Goal: Task Accomplishment & Management: Manage account settings

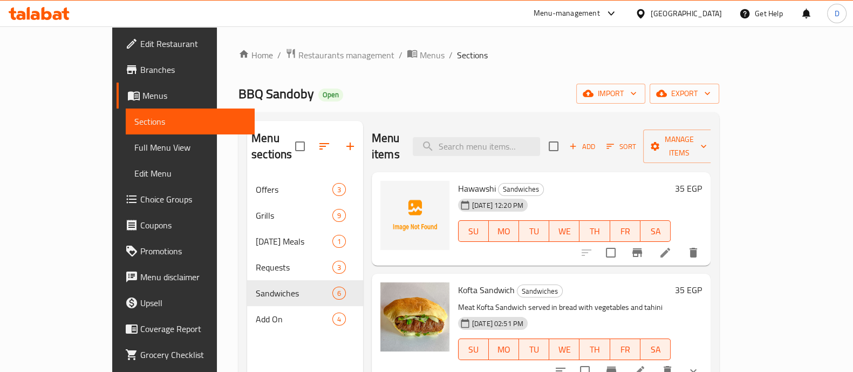
scroll to position [334, 0]
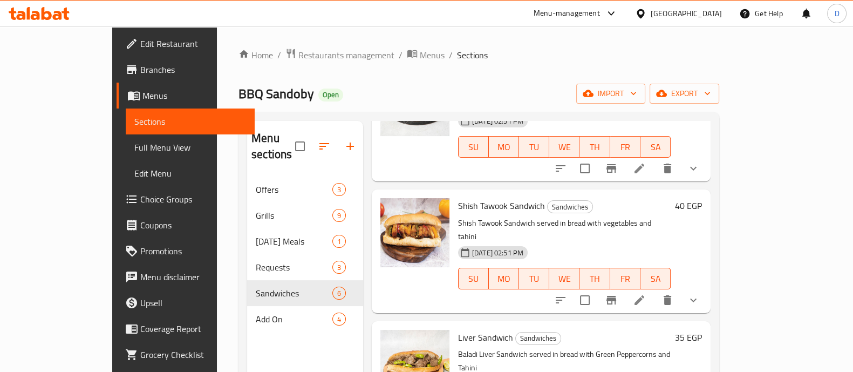
click at [36, 8] on icon at bounding box center [39, 13] width 61 height 13
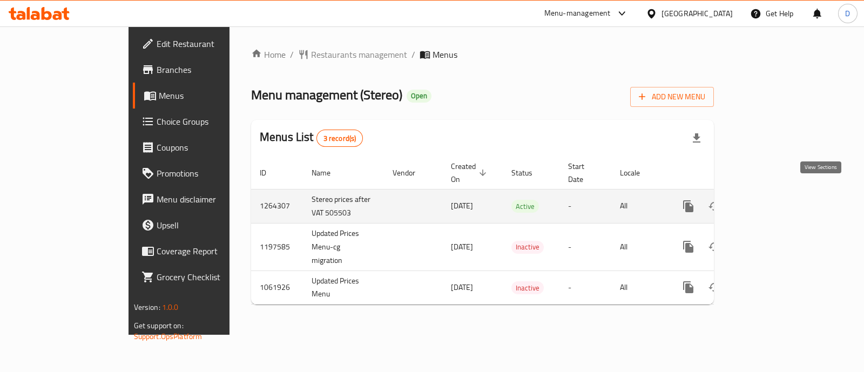
click at [772, 200] on icon "enhanced table" at bounding box center [766, 206] width 13 height 13
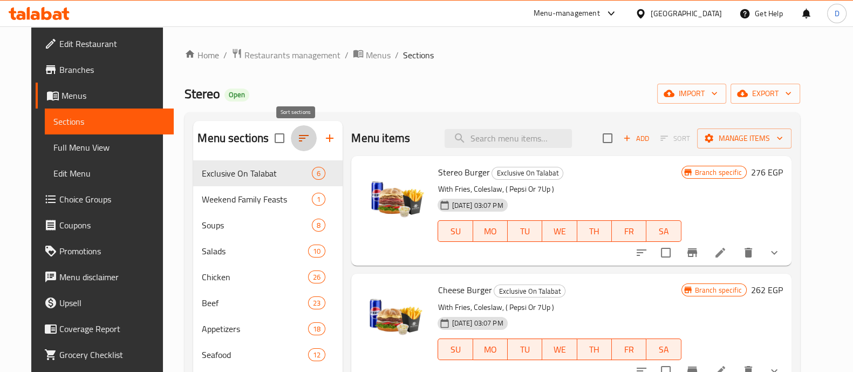
click at [302, 131] on button "button" at bounding box center [304, 138] width 26 height 26
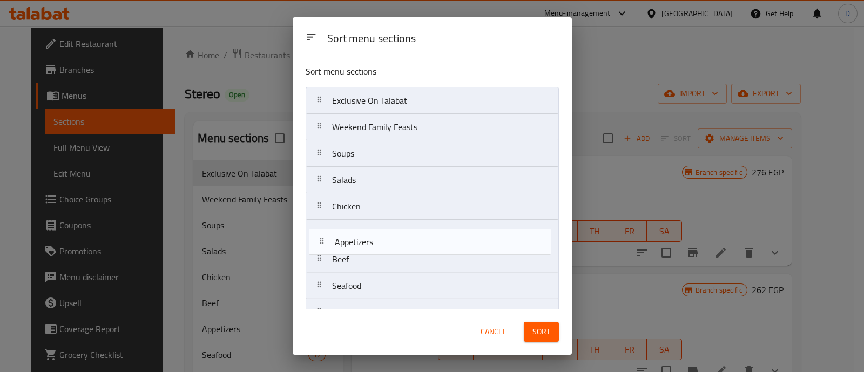
scroll to position [2, 0]
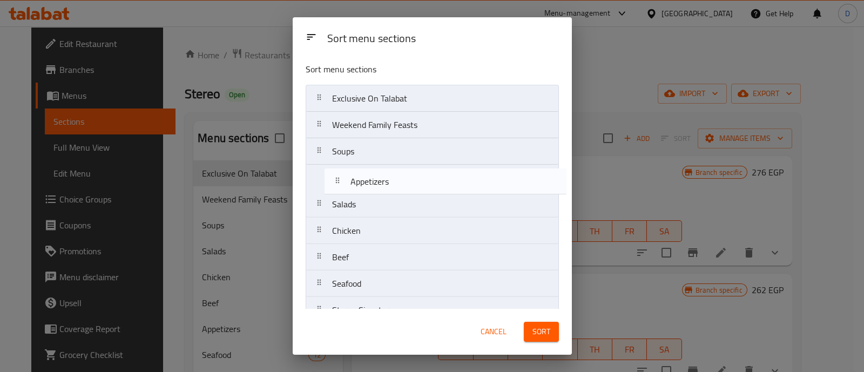
drag, startPoint x: 389, startPoint y: 266, endPoint x: 401, endPoint y: 184, distance: 82.5
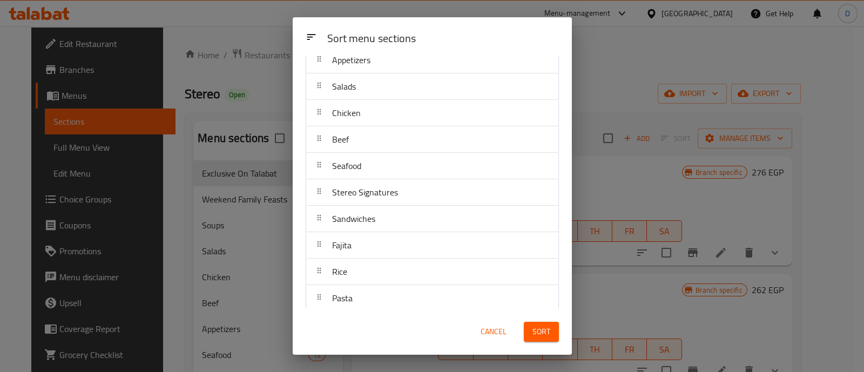
scroll to position [137, 0]
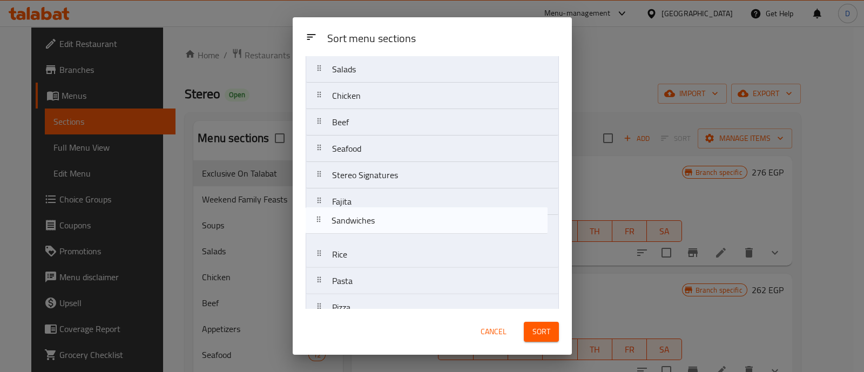
drag, startPoint x: 413, startPoint y: 210, endPoint x: 413, endPoint y: 238, distance: 27.5
click at [413, 238] on nav "Exclusive On Talabat Weekend Family Feasts Soups Appetizers Salads Chicken Beef…" at bounding box center [432, 360] width 253 height 821
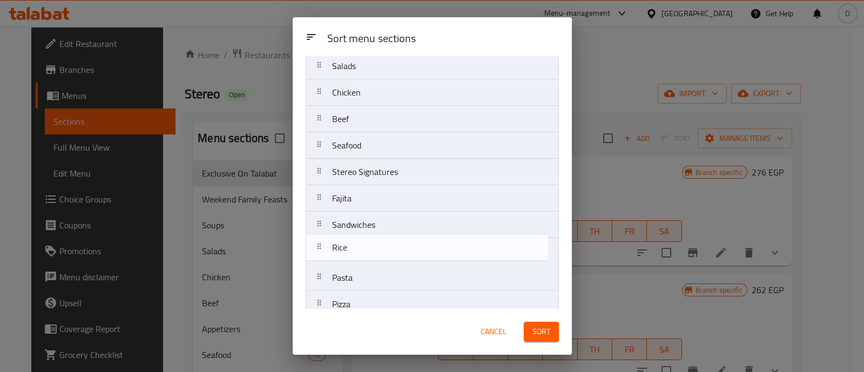
scroll to position [141, 0]
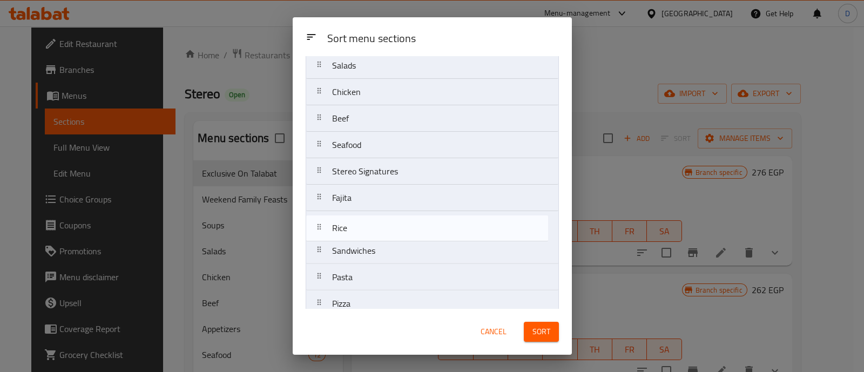
drag, startPoint x: 394, startPoint y: 259, endPoint x: 395, endPoint y: 225, distance: 33.5
click at [395, 225] on nav "Exclusive On Talabat Weekend Family Feasts Soups Appetizers Salads Chicken Beef…" at bounding box center [432, 356] width 253 height 821
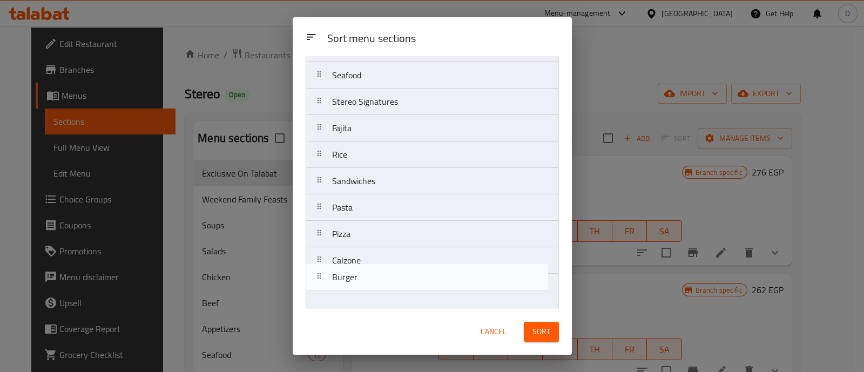
scroll to position [213, 0]
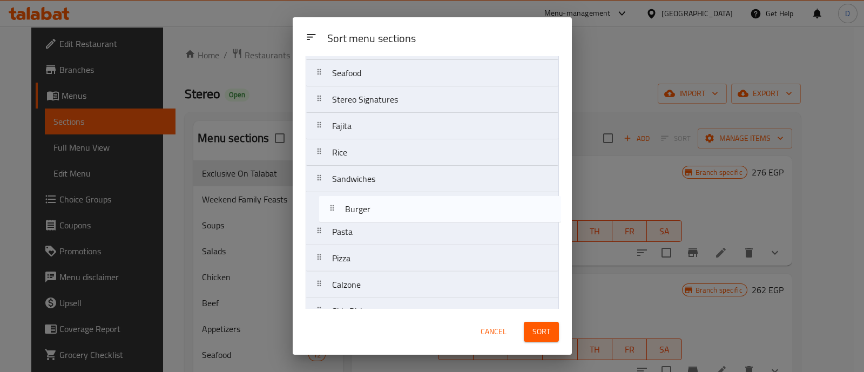
drag, startPoint x: 381, startPoint y: 282, endPoint x: 396, endPoint y: 200, distance: 83.4
click at [396, 200] on nav "Exclusive On Talabat Weekend Family Feasts Soups Appetizers Salads Chicken Beef…" at bounding box center [432, 284] width 253 height 821
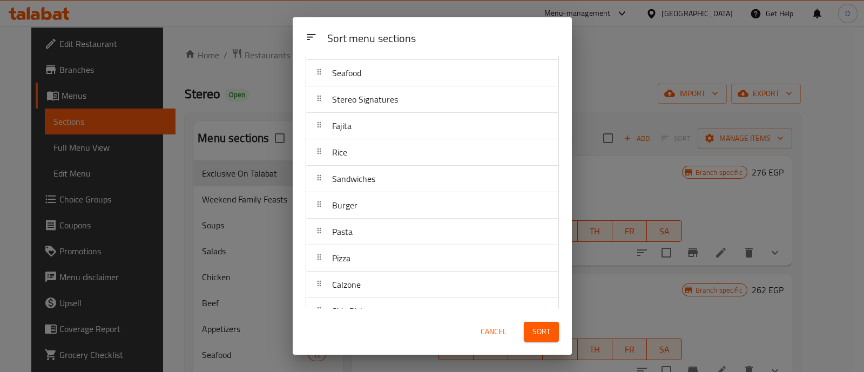
scroll to position [280, 0]
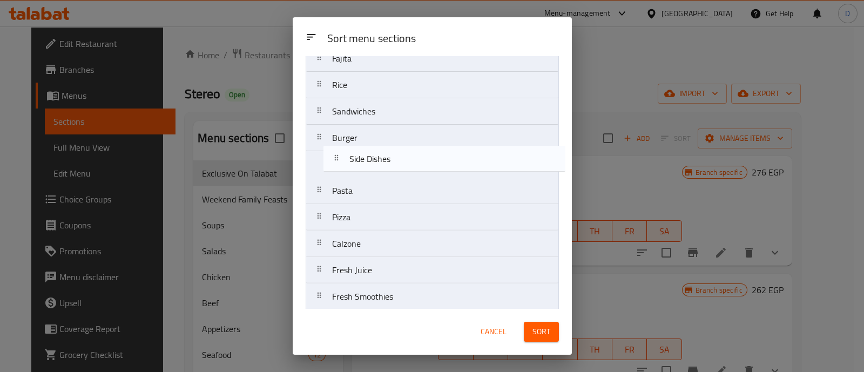
drag, startPoint x: 407, startPoint y: 246, endPoint x: 425, endPoint y: 158, distance: 89.9
click at [425, 158] on nav "Exclusive On Talabat Weekend Family Feasts Soups Appetizers Salads Chicken Beef…" at bounding box center [432, 217] width 253 height 821
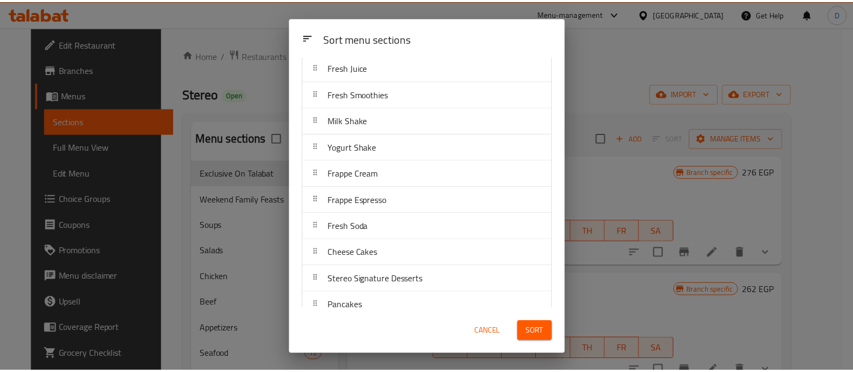
scroll to position [600, 0]
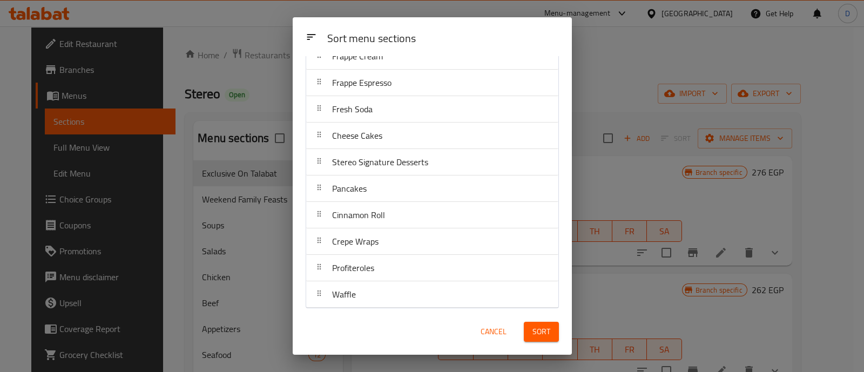
click at [535, 329] on span "Sort" at bounding box center [541, 331] width 18 height 13
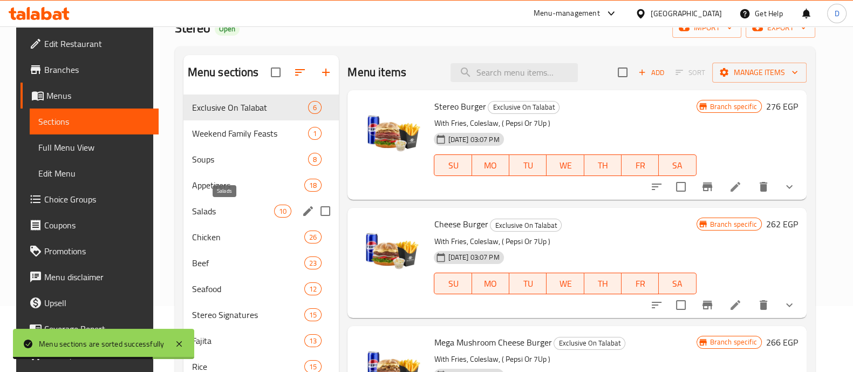
scroll to position [134, 0]
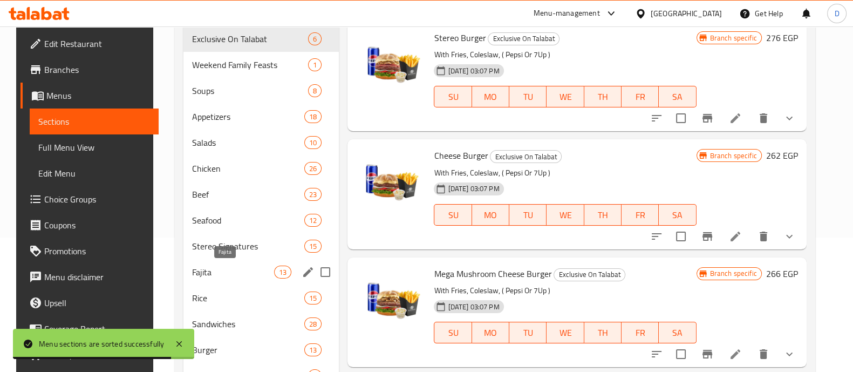
click at [216, 267] on span "Fajita" at bounding box center [233, 272] width 82 height 13
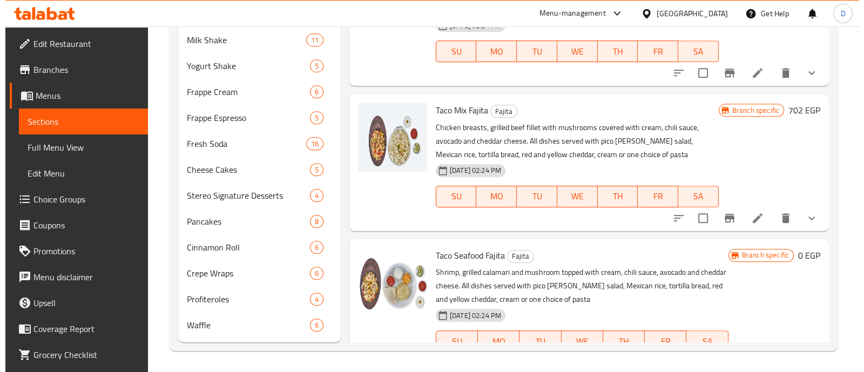
scroll to position [966, 0]
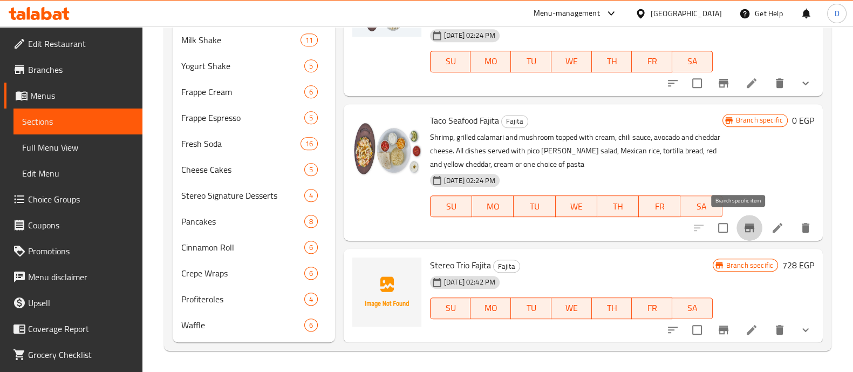
click at [737, 230] on button "Branch-specific-item" at bounding box center [750, 228] width 26 height 26
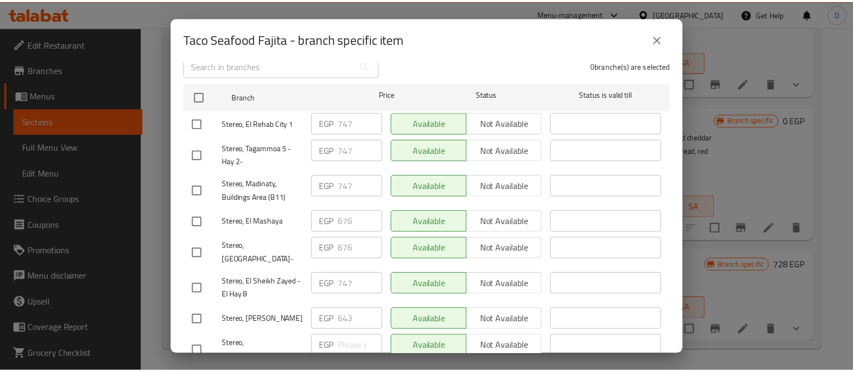
scroll to position [134, 0]
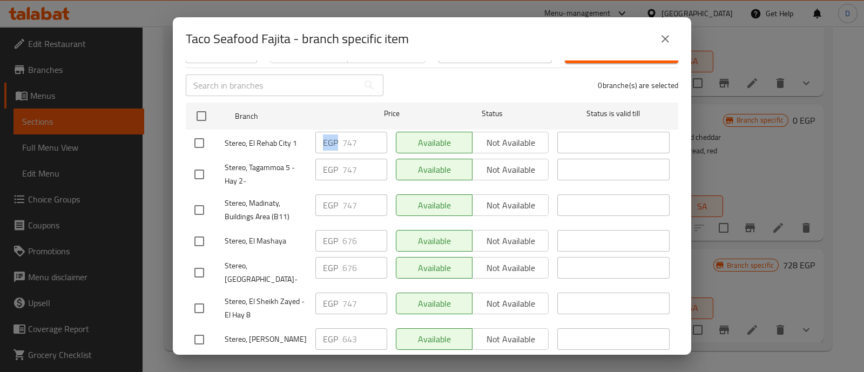
click at [352, 132] on div "EGP 747 ​" at bounding box center [351, 143] width 72 height 22
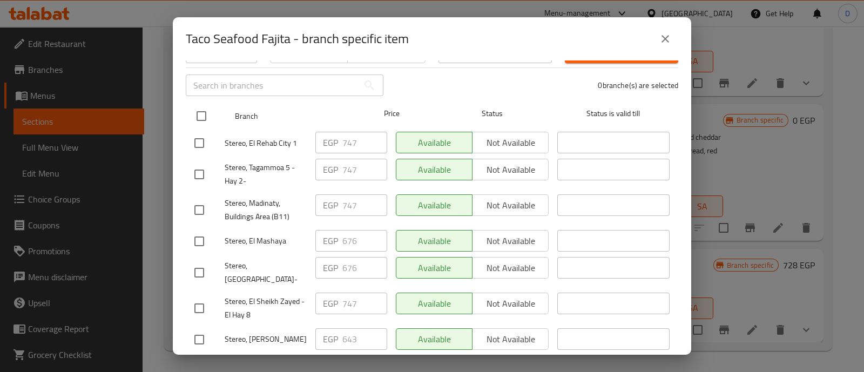
click at [208, 106] on input "checkbox" at bounding box center [201, 116] width 23 height 23
checkbox input "true"
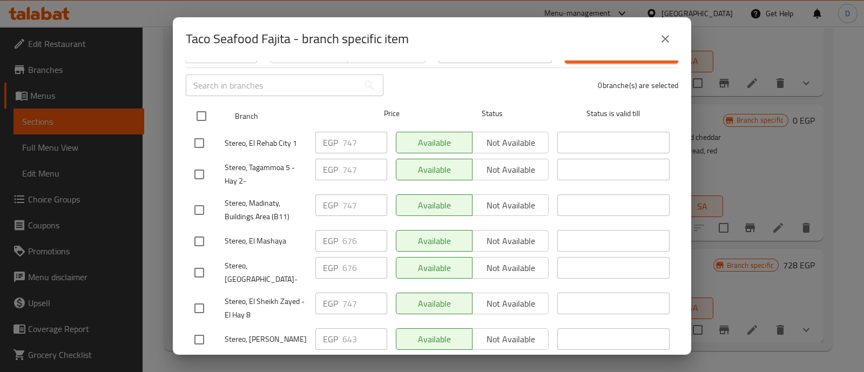
checkbox input "true"
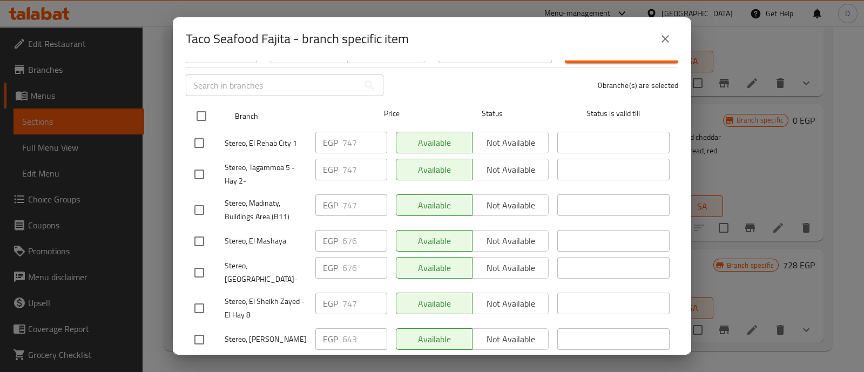
checkbox input "true"
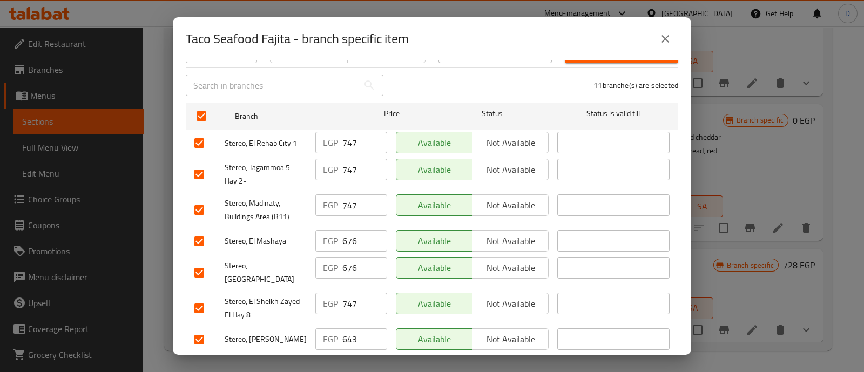
click at [359, 139] on input "747" at bounding box center [364, 143] width 45 height 22
click at [337, 236] on div "EGP 676 ​" at bounding box center [351, 241] width 72 height 22
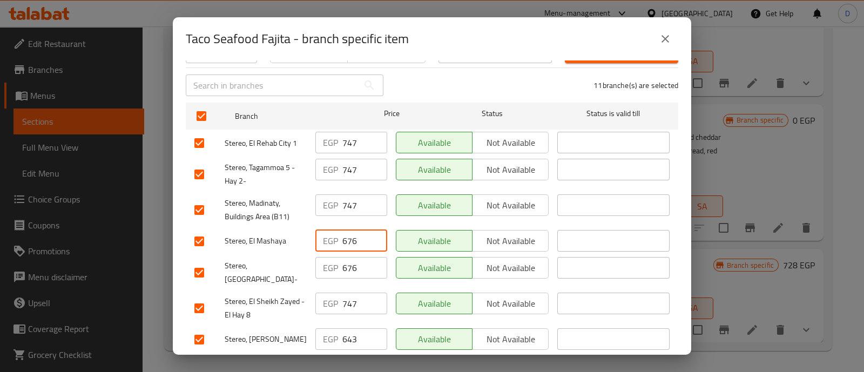
click at [345, 236] on input "676" at bounding box center [364, 241] width 45 height 22
click at [673, 40] on button "close" at bounding box center [665, 39] width 26 height 26
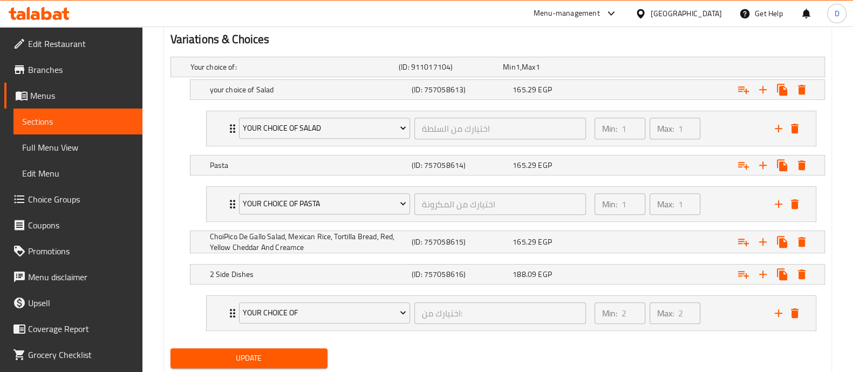
scroll to position [626, 0]
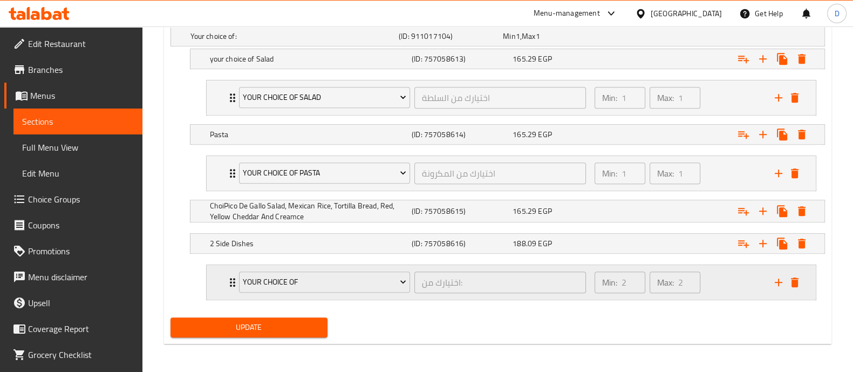
click at [727, 277] on div "Min: 2 ​ Max: 2 ​" at bounding box center [678, 282] width 180 height 35
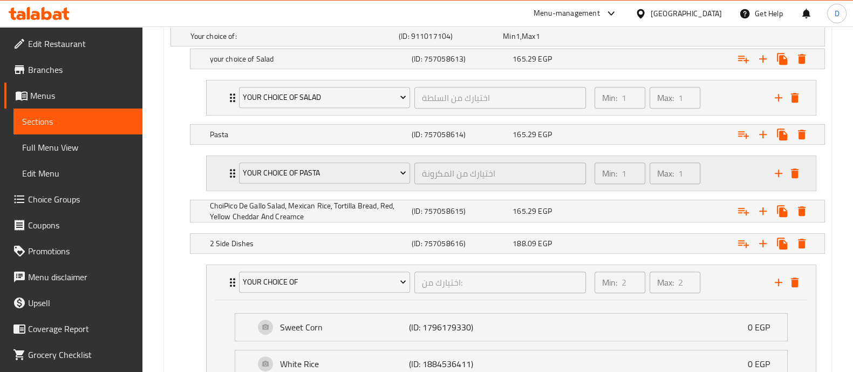
click at [715, 168] on div "Min: 1 ​ Max: 1 ​" at bounding box center [678, 173] width 180 height 35
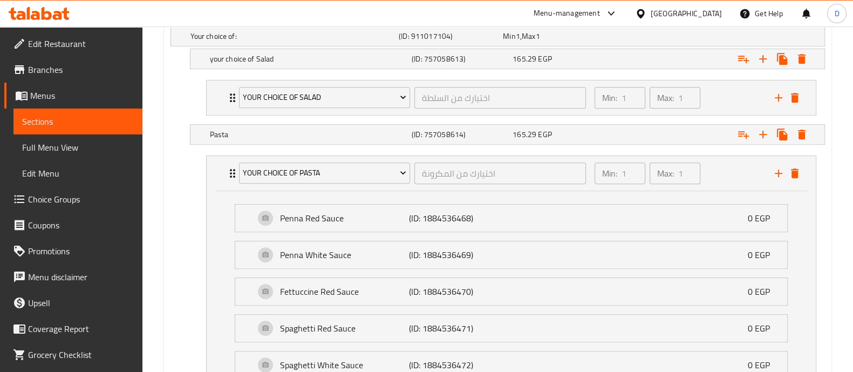
scroll to position [559, 0]
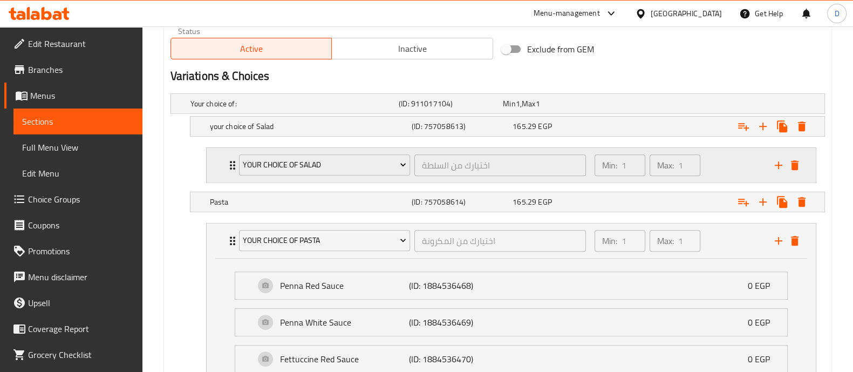
click at [722, 158] on div "Min: 1 ​ Max: 1 ​" at bounding box center [678, 165] width 180 height 35
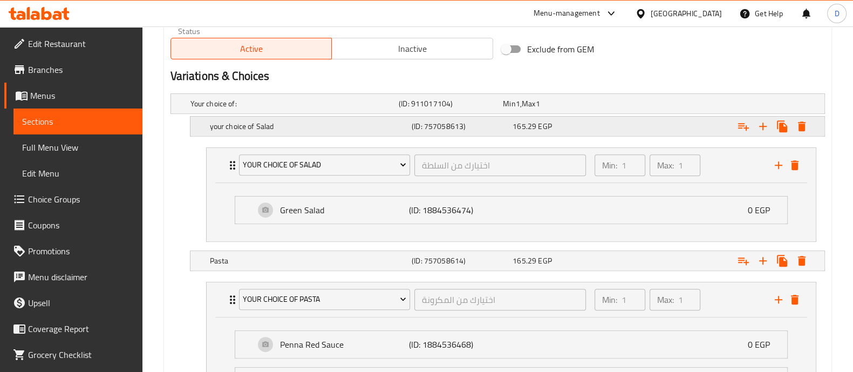
click at [605, 111] on div "165.29 EGP" at bounding box center [553, 103] width 104 height 15
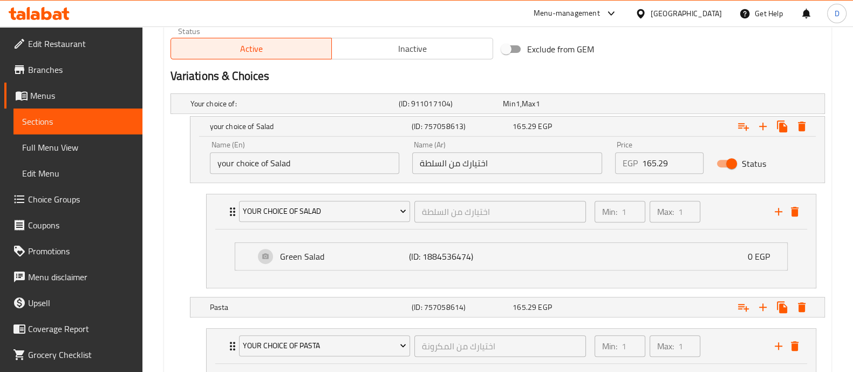
click at [310, 170] on input "your choice of Salad" at bounding box center [305, 163] width 190 height 22
click at [513, 155] on input "اختيارك من السلطة" at bounding box center [507, 163] width 190 height 22
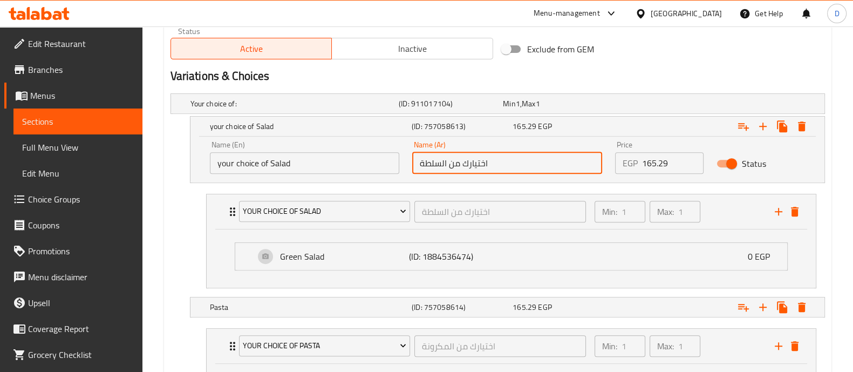
click at [513, 155] on input "اختيارك من السلطة" at bounding box center [507, 163] width 190 height 22
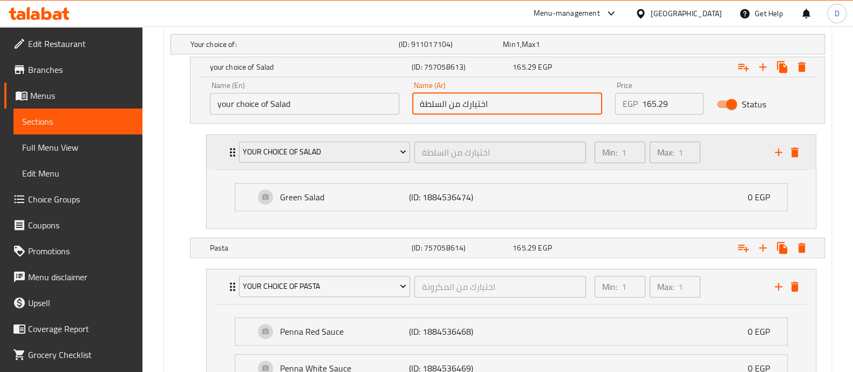
scroll to position [694, 0]
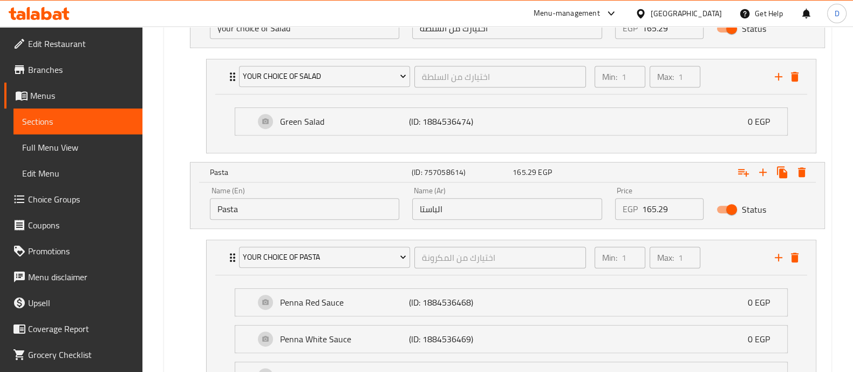
click at [349, 214] on input "Pasta" at bounding box center [305, 209] width 190 height 22
click at [482, 215] on input "الباستا" at bounding box center [507, 209] width 190 height 22
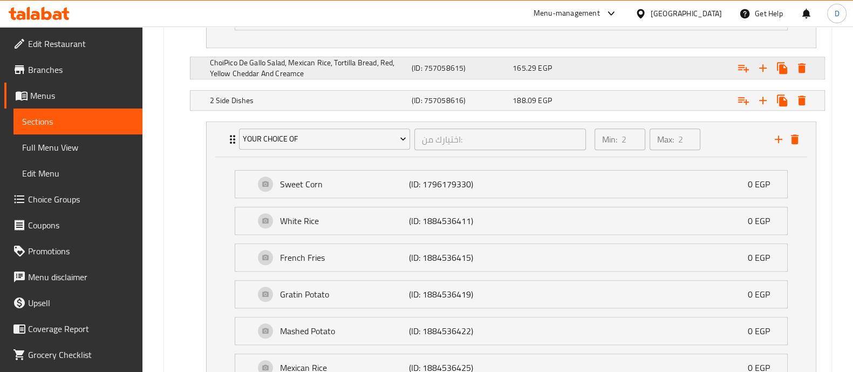
scroll to position [1162, 0]
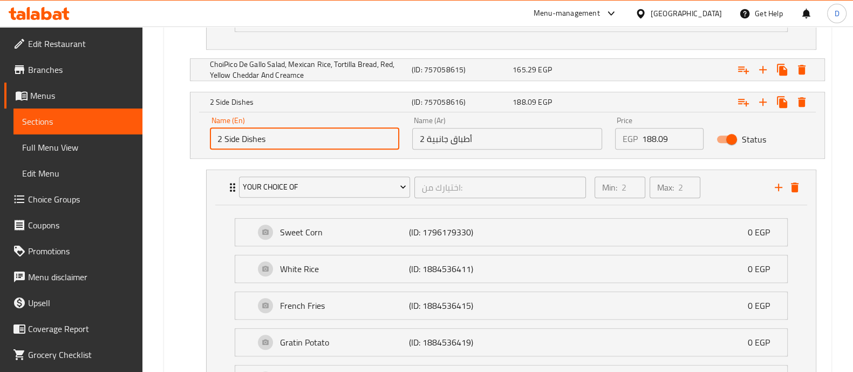
click at [324, 131] on input "2 Side Dishes" at bounding box center [305, 139] width 190 height 22
click at [553, 133] on input "2 أطباق جانبية" at bounding box center [507, 139] width 190 height 22
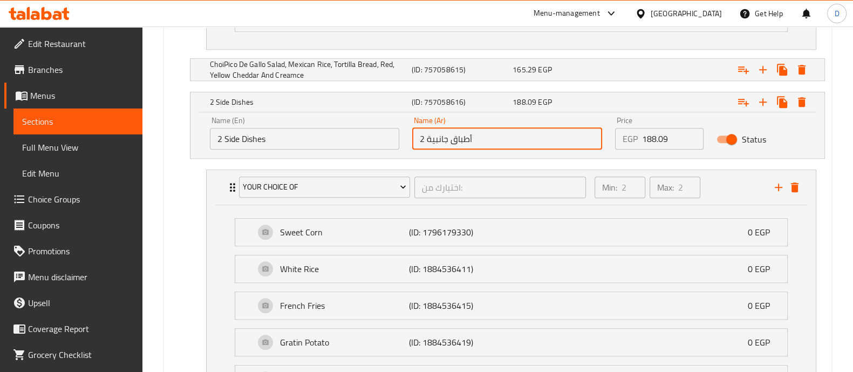
click at [553, 133] on input "2 أطباق جانبية" at bounding box center [507, 139] width 190 height 22
click at [718, 177] on div "Min: 2 ​ Max: 2 ​" at bounding box center [678, 187] width 180 height 35
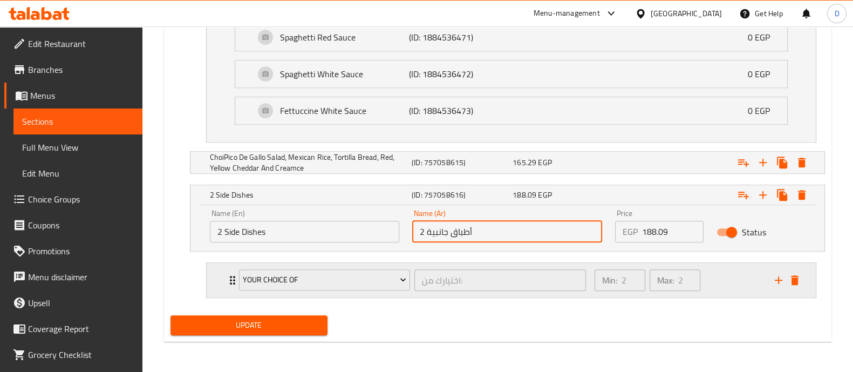
scroll to position [1065, 0]
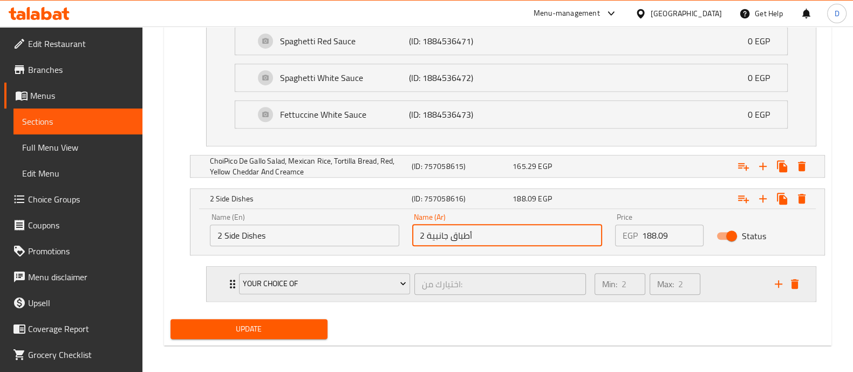
click at [713, 278] on div "Min: 2 ​ Max: 2 ​" at bounding box center [678, 284] width 180 height 35
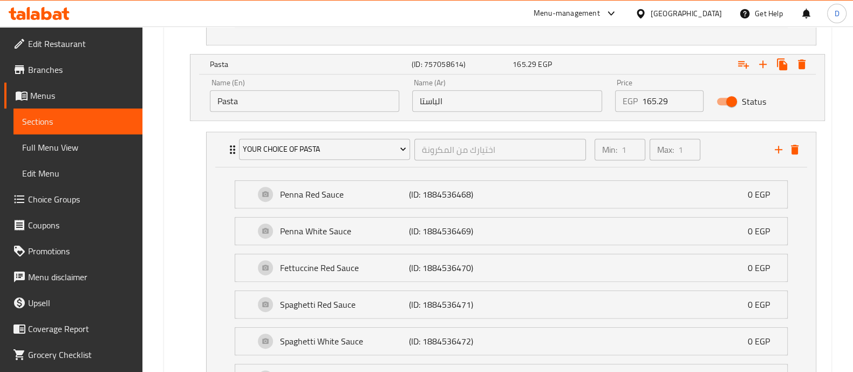
scroll to position [892, 0]
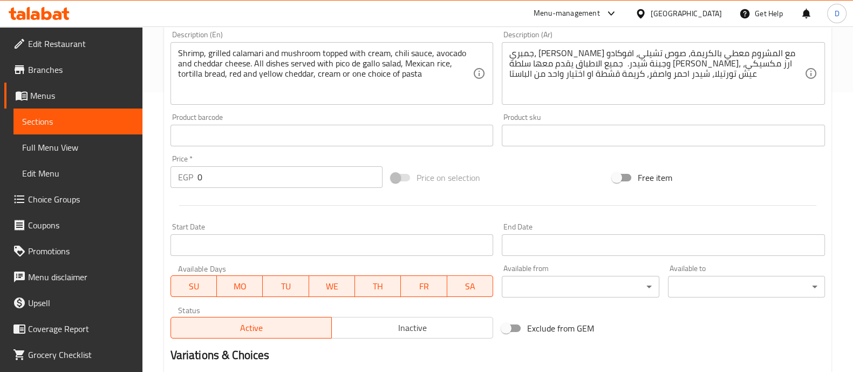
scroll to position [405, 0]
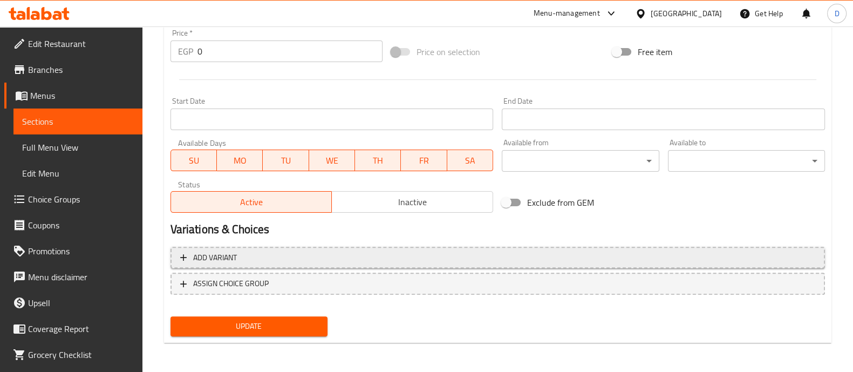
click at [602, 259] on span "Add variant" at bounding box center [497, 257] width 635 height 13
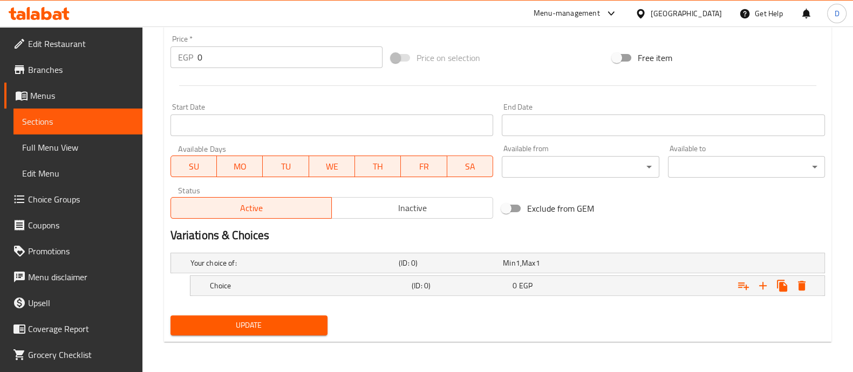
scroll to position [398, 0]
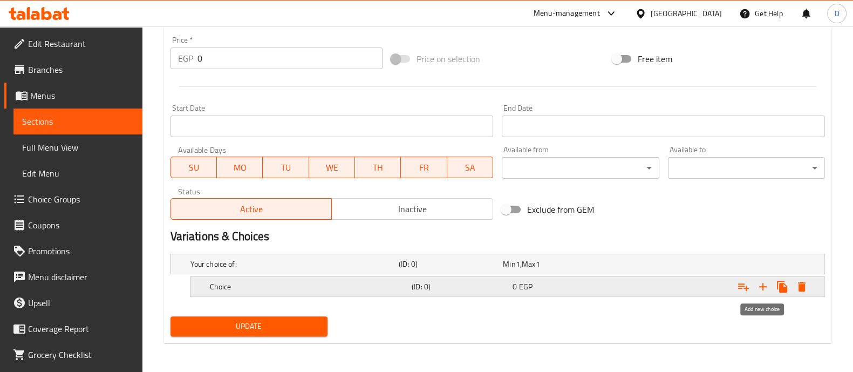
click at [762, 283] on icon "Expand" at bounding box center [763, 286] width 13 height 13
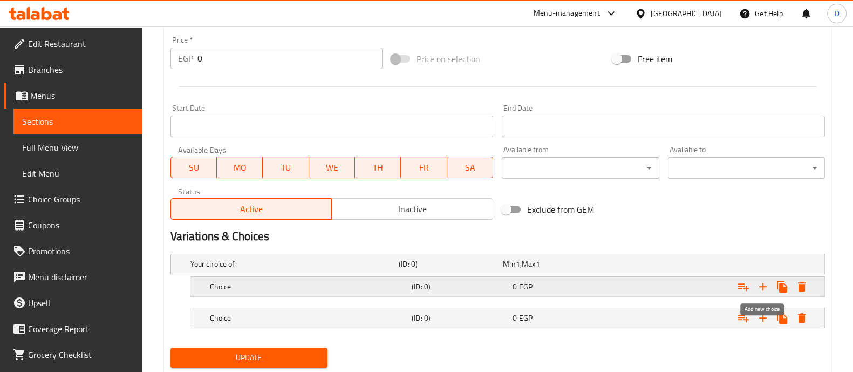
click at [762, 283] on icon "Expand" at bounding box center [763, 286] width 13 height 13
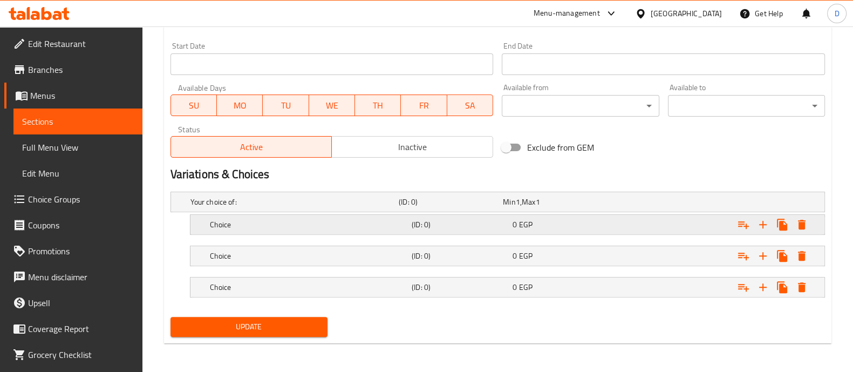
click at [592, 214] on div "Choice (ID: 0) 0 EGP" at bounding box center [501, 202] width 626 height 24
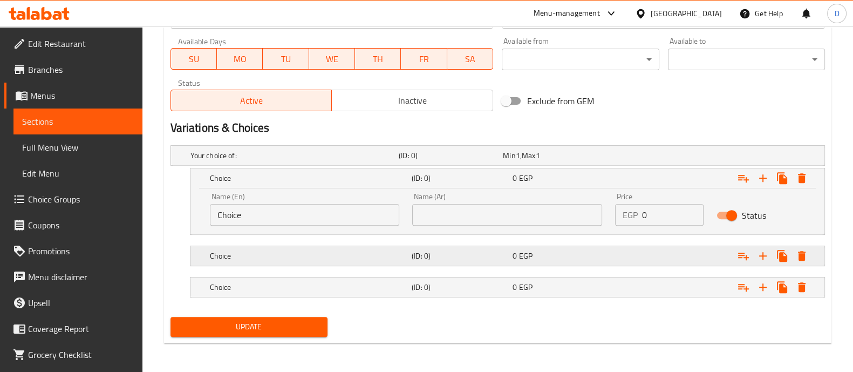
click at [598, 161] on div "0 EGP" at bounding box center [553, 155] width 100 height 11
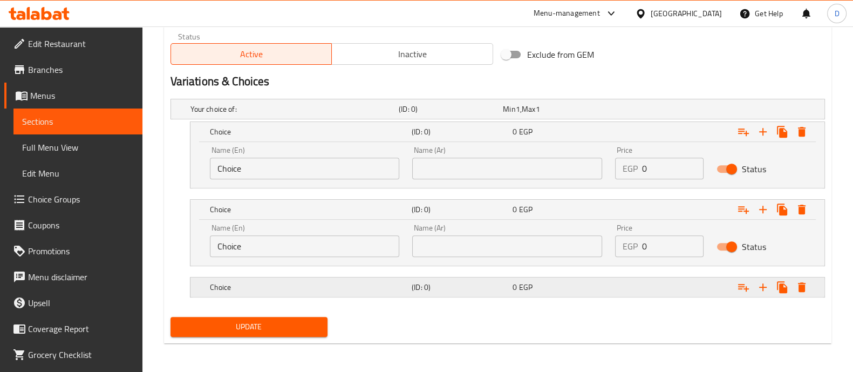
click at [604, 121] on div "Choice (ID: 0) 0 EGP" at bounding box center [501, 109] width 626 height 24
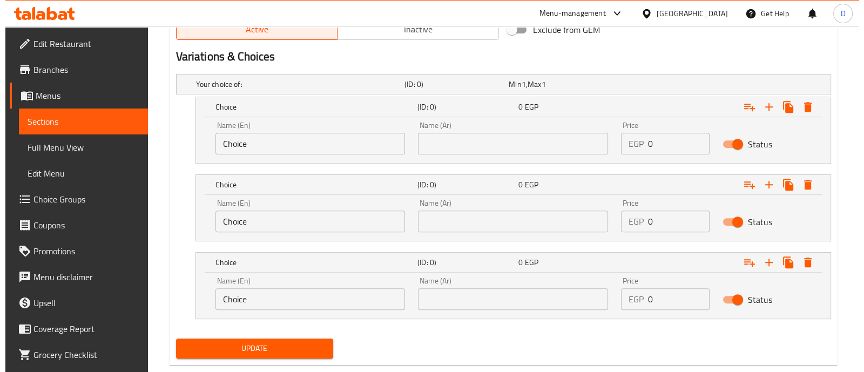
scroll to position [600, 0]
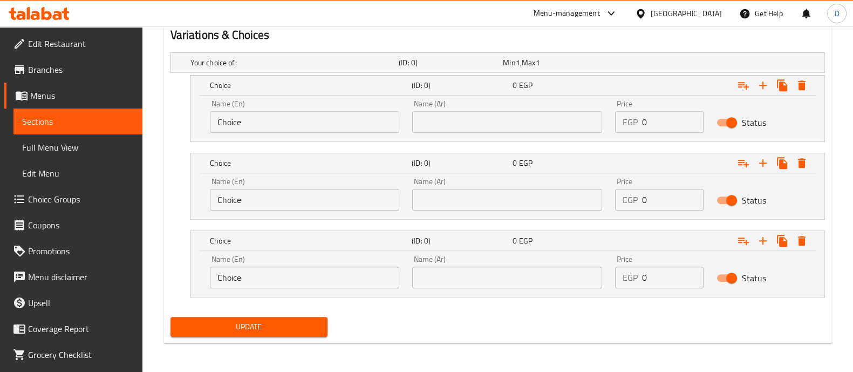
click at [349, 119] on input "Choice" at bounding box center [305, 122] width 190 height 22
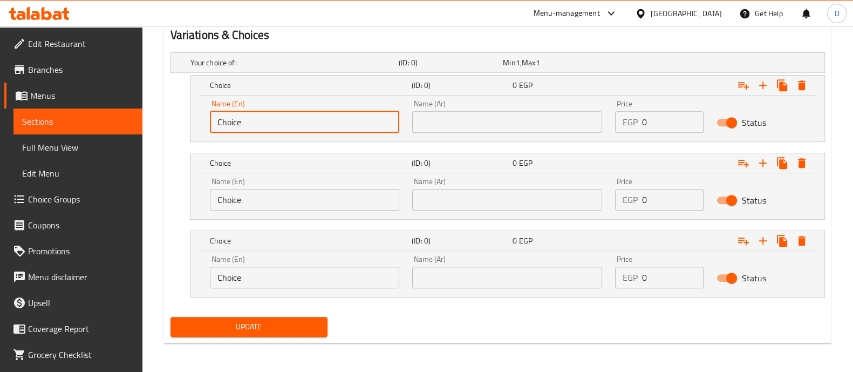
click at [349, 119] on input "Choice" at bounding box center [305, 122] width 190 height 22
paste input "your choice of Salad"
type input "your choice of Salad"
click at [523, 120] on input "text" at bounding box center [507, 122] width 190 height 22
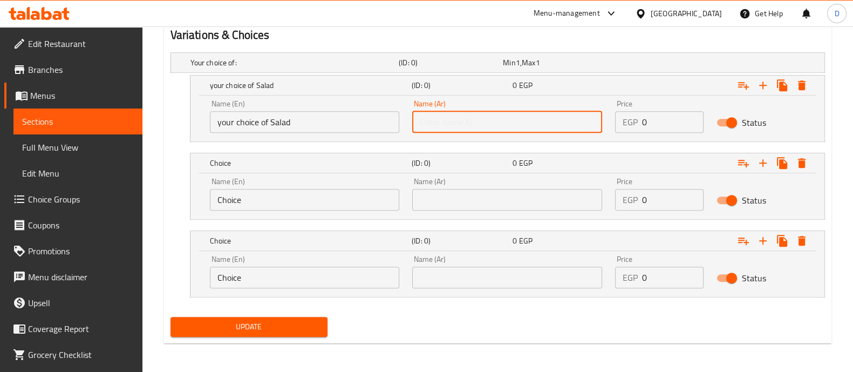
paste input "اختيارك من السلطة"
type input "اختيارك من السلطة"
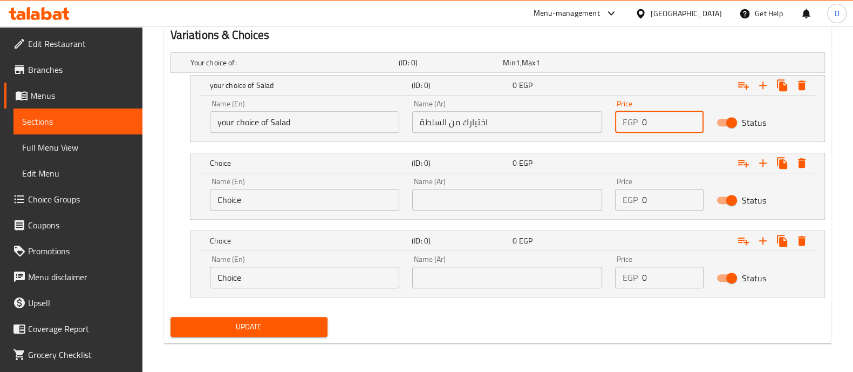
click at [654, 116] on input "0" at bounding box center [673, 122] width 62 height 22
type input "1"
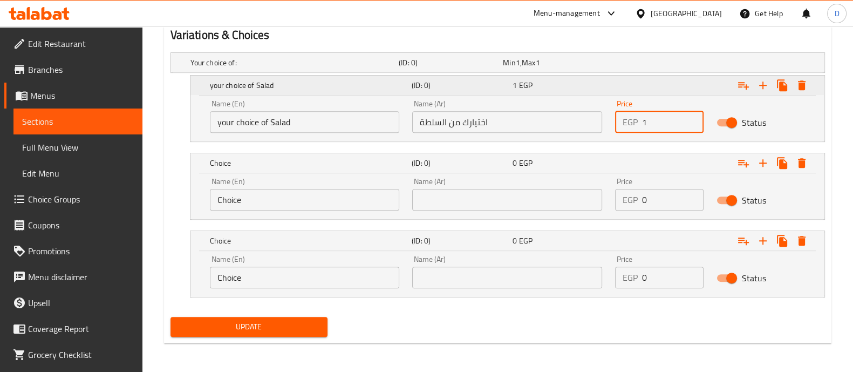
click at [744, 84] on icon "Expand" at bounding box center [743, 85] width 13 height 13
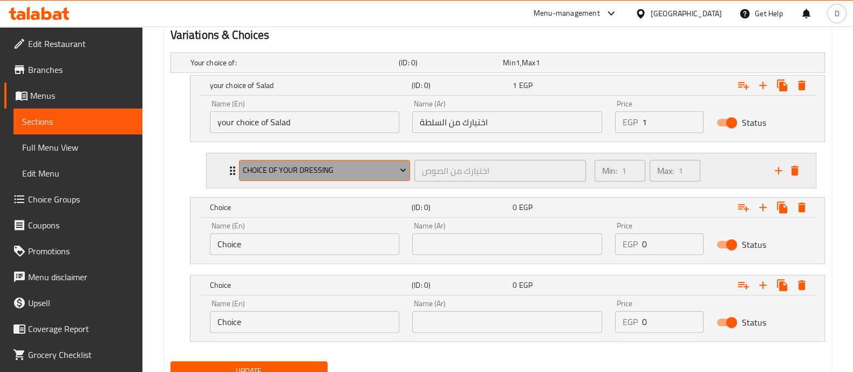
click at [333, 172] on span "Choice Of Your Dressing" at bounding box center [325, 170] width 164 height 13
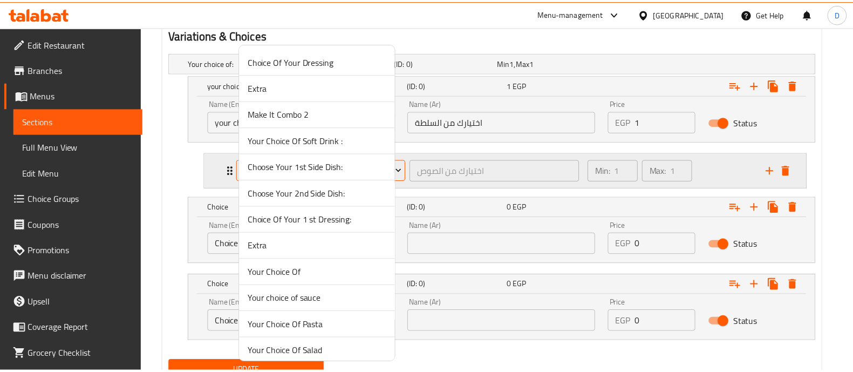
scroll to position [67, 0]
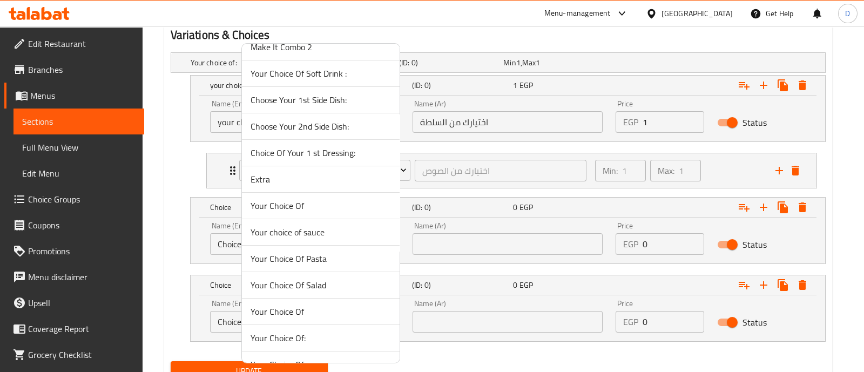
click at [335, 284] on span "Your Choice Of Salad" at bounding box center [320, 285] width 140 height 13
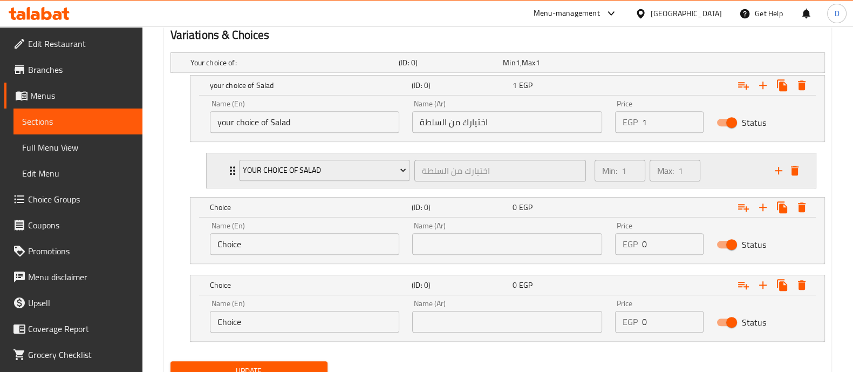
click at [713, 159] on div "Min: 1 ​ Max: 1 ​" at bounding box center [678, 170] width 180 height 35
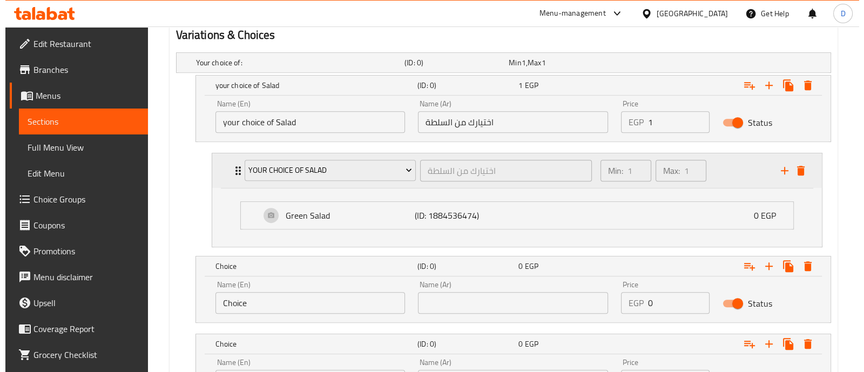
scroll to position [702, 0]
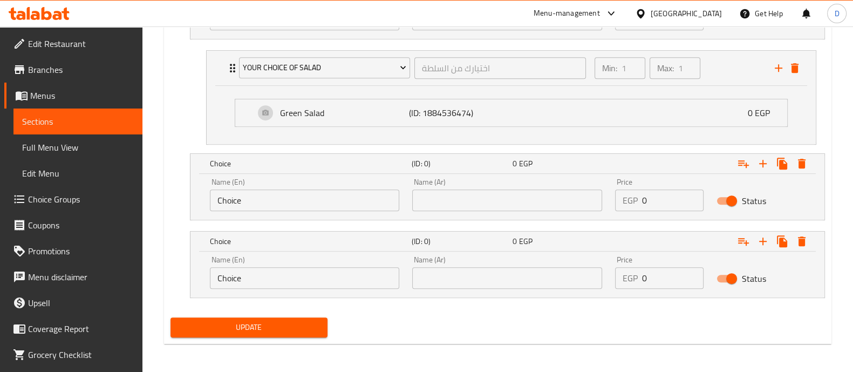
click at [238, 197] on input "Choice" at bounding box center [305, 200] width 190 height 22
paste input "Pasta"
type input "Pasta"
click at [513, 189] on input "text" at bounding box center [507, 200] width 190 height 22
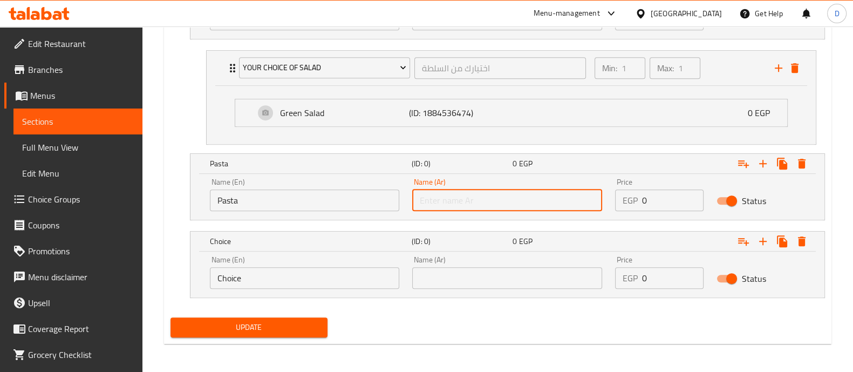
paste input "الباستا"
type input "الباستا"
click at [657, 200] on input "0" at bounding box center [673, 200] width 62 height 22
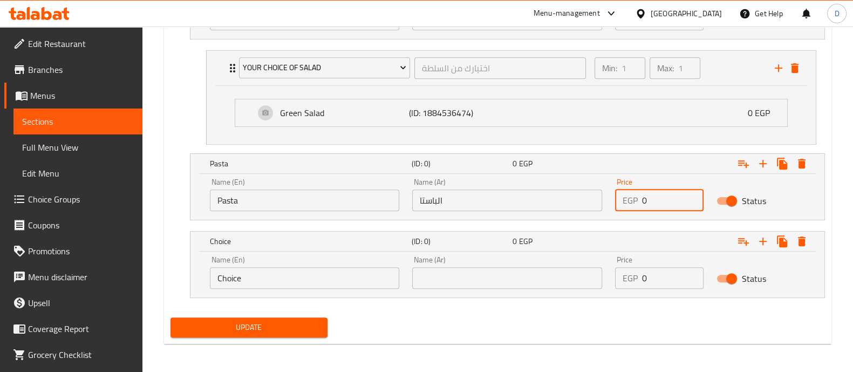
click at [657, 200] on input "0" at bounding box center [673, 200] width 62 height 22
type input "1"
click at [744, 165] on icon "Expand" at bounding box center [743, 163] width 13 height 13
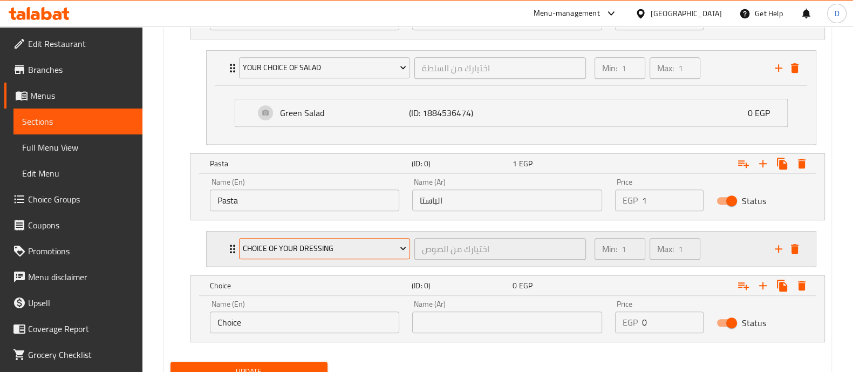
click at [333, 249] on span "Choice Of Your Dressing" at bounding box center [325, 248] width 164 height 13
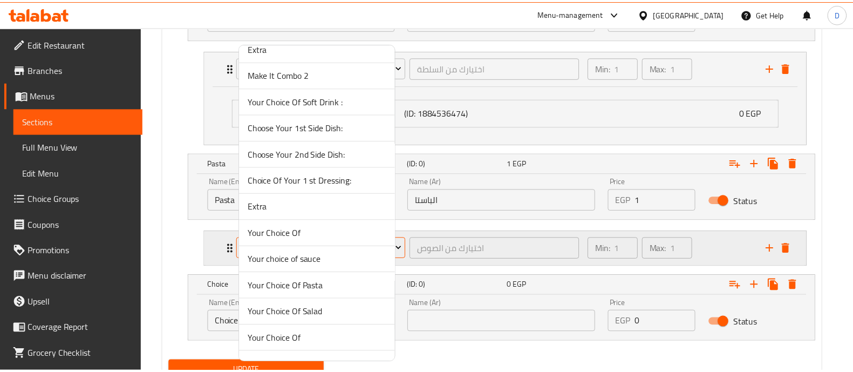
scroll to position [67, 0]
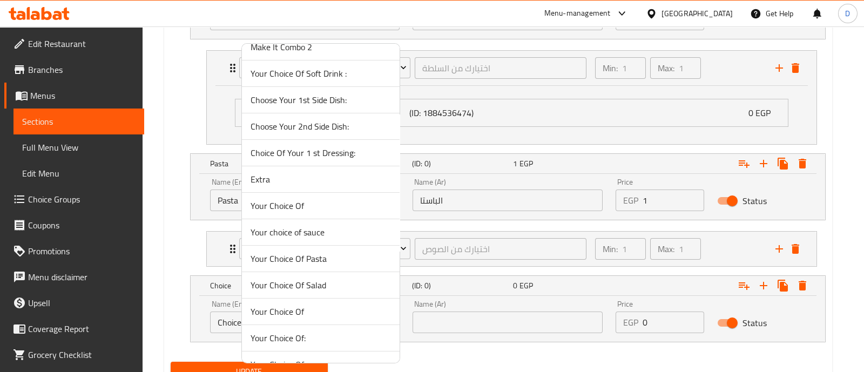
click at [333, 257] on span "Your Choice Of Pasta" at bounding box center [320, 258] width 140 height 13
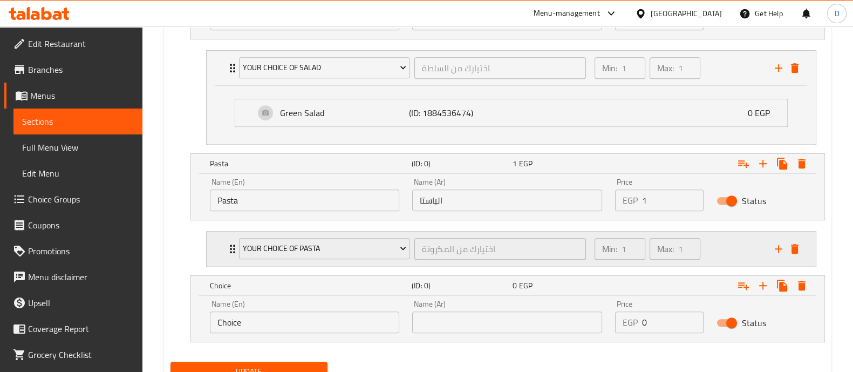
click at [731, 253] on div "Min: 1 ​ Max: 1 ​" at bounding box center [678, 249] width 180 height 35
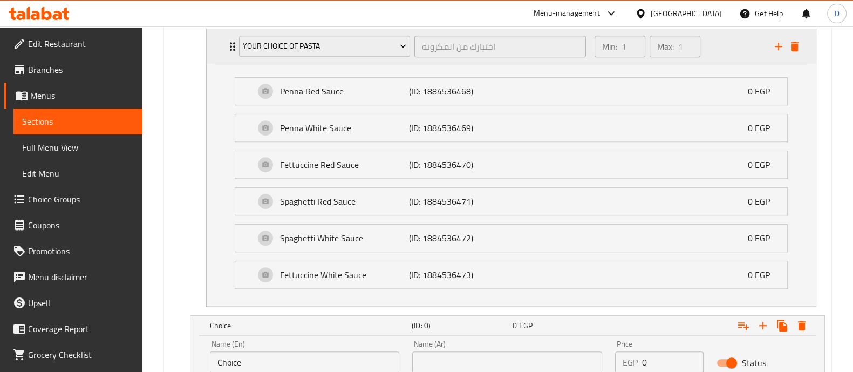
scroll to position [987, 0]
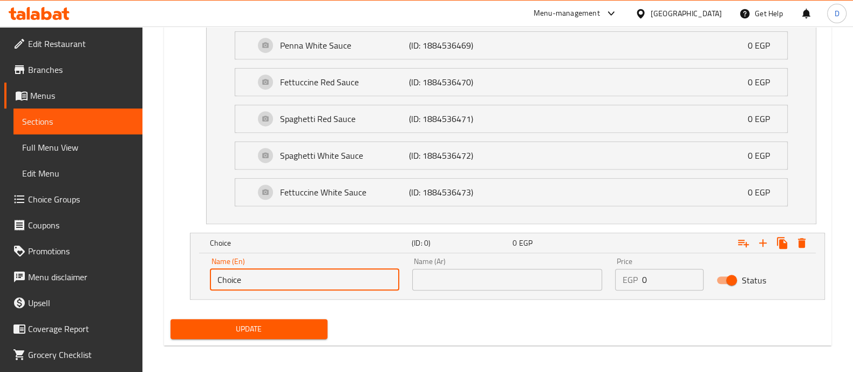
click at [311, 272] on input "Choice" at bounding box center [305, 280] width 190 height 22
paste input "2 Side Dishes"
type input "2 Side Dishes"
click at [517, 276] on input "text" at bounding box center [507, 280] width 190 height 22
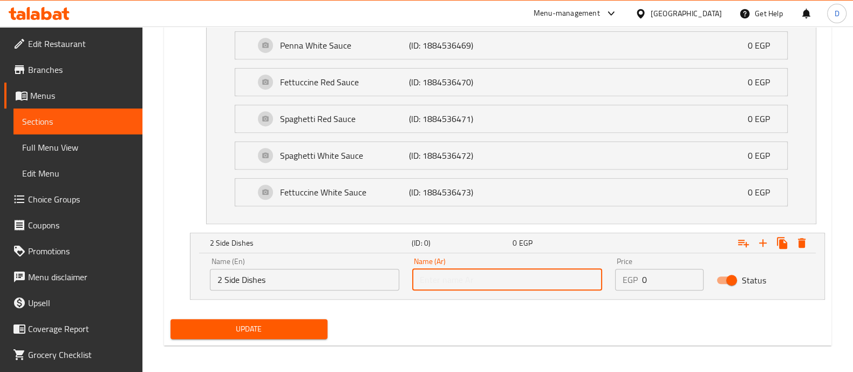
paste input "2 أطباق جانبية"
type input "2 أطباق جانبية"
click at [674, 284] on input "0" at bounding box center [673, 280] width 62 height 22
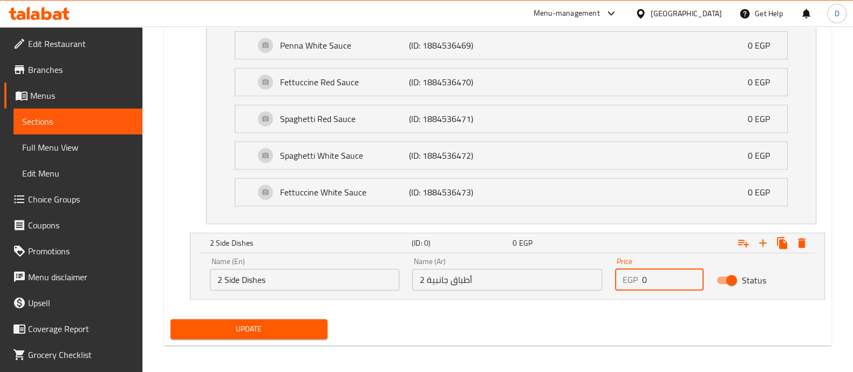
click at [674, 284] on input "0" at bounding box center [673, 280] width 62 height 22
type input "1"
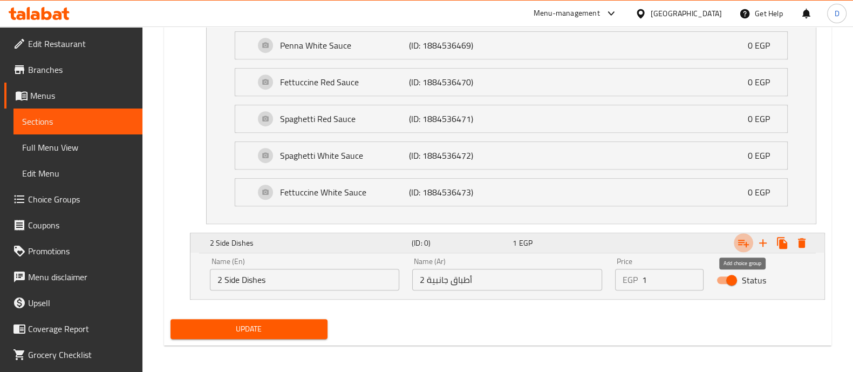
click at [738, 236] on icon "Expand" at bounding box center [743, 242] width 13 height 13
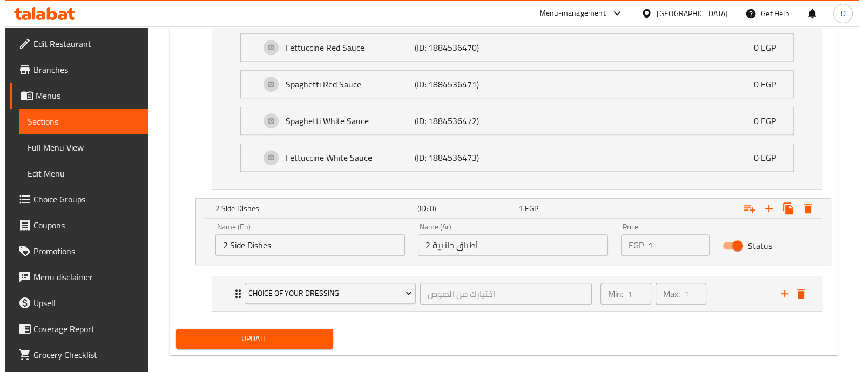
scroll to position [1032, 0]
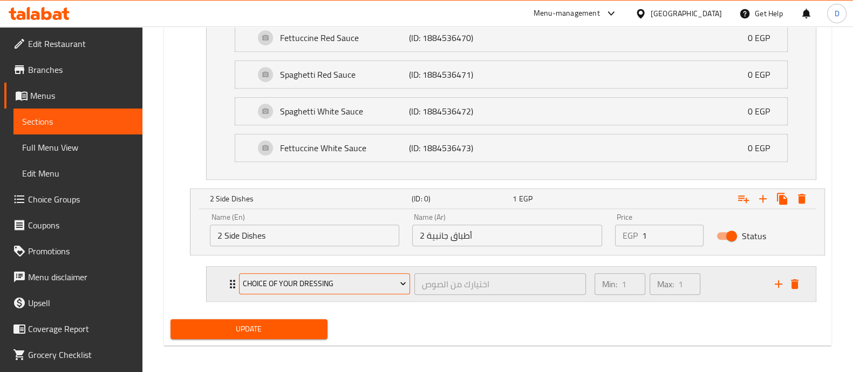
click at [313, 280] on span "Choice Of Your Dressing" at bounding box center [325, 283] width 164 height 13
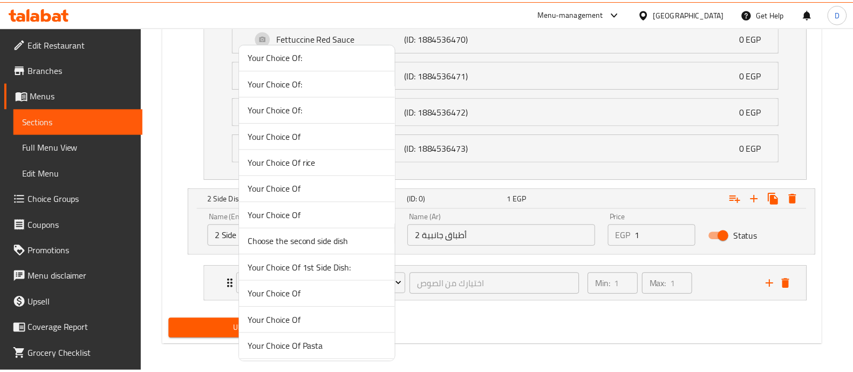
scroll to position [405, 0]
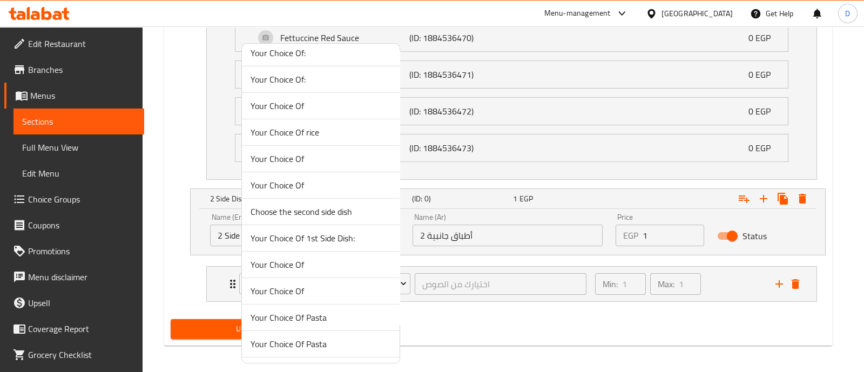
click at [318, 79] on span "Your Choice Of:" at bounding box center [320, 79] width 140 height 13
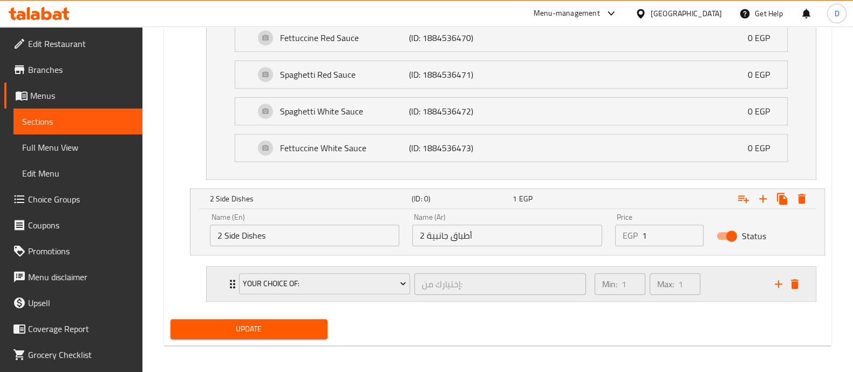
click at [709, 271] on div "Min: 1 ​ Max: 1 ​" at bounding box center [678, 284] width 180 height 35
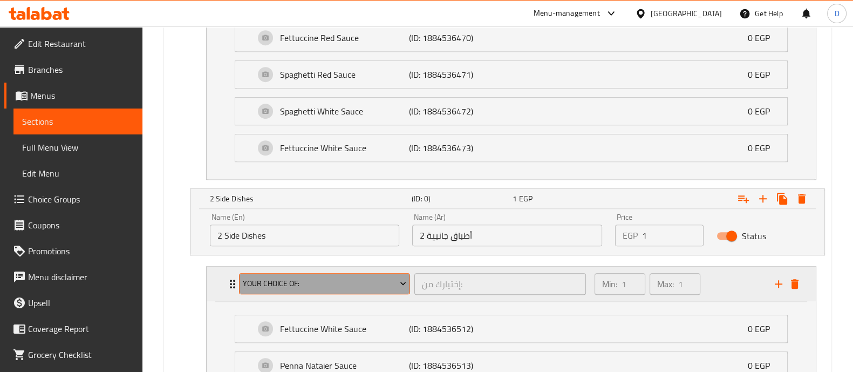
click at [339, 277] on span "Your Choice Of:" at bounding box center [325, 283] width 164 height 13
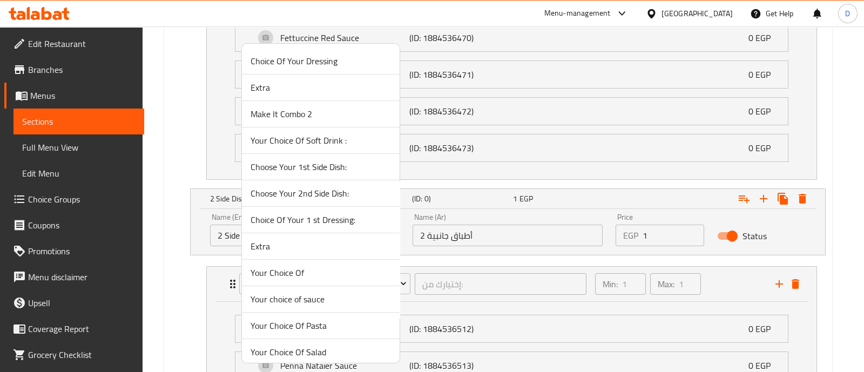
click at [330, 272] on span "Your Choice Of" at bounding box center [320, 272] width 140 height 13
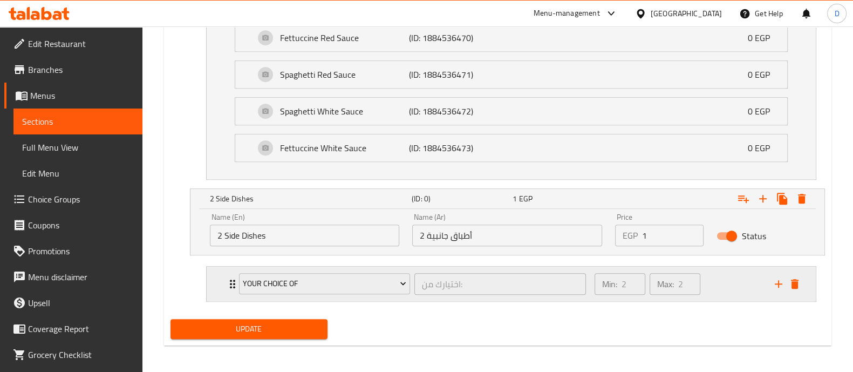
click at [211, 282] on div "Your Choice Of اختيارك من: ​ Min: 2 ​ Max: 2 ​" at bounding box center [511, 284] width 609 height 35
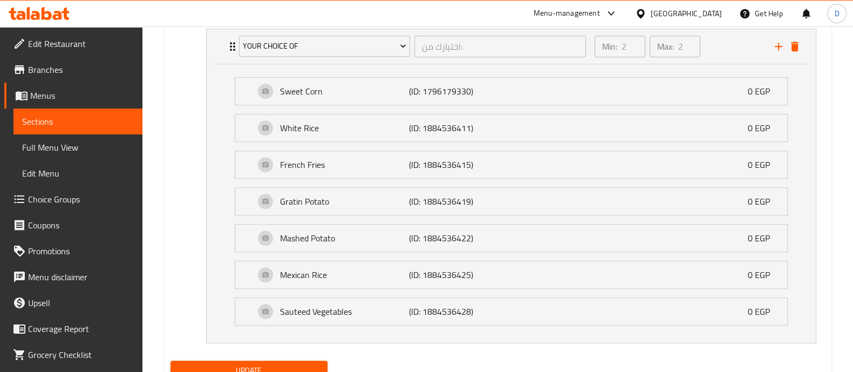
scroll to position [1310, 0]
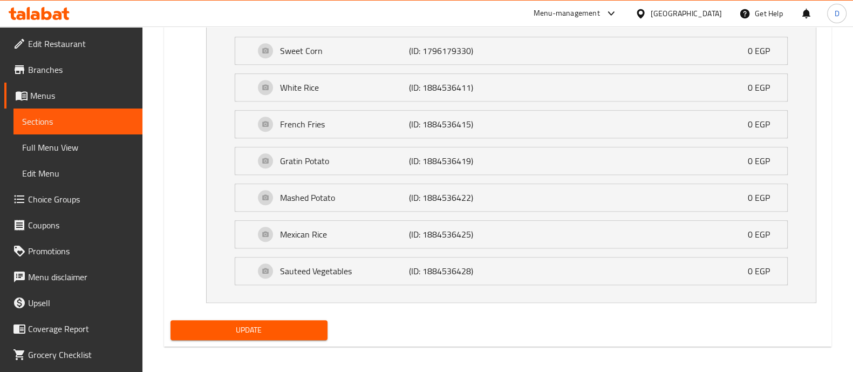
click at [286, 323] on span "Update" at bounding box center [249, 329] width 140 height 13
click at [246, 325] on span "Update" at bounding box center [249, 329] width 140 height 13
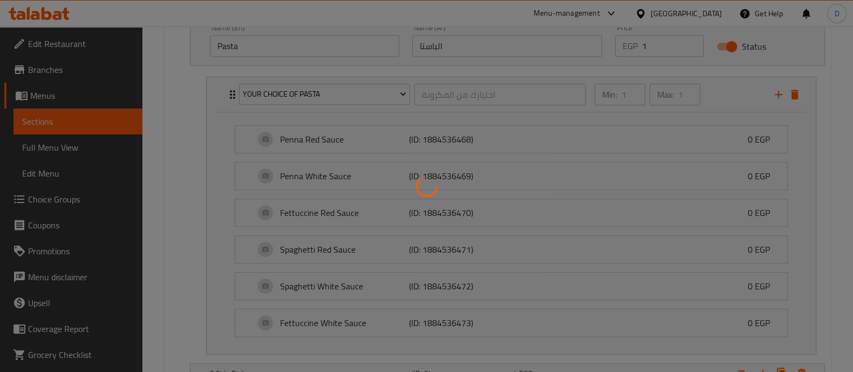
scroll to position [837, 0]
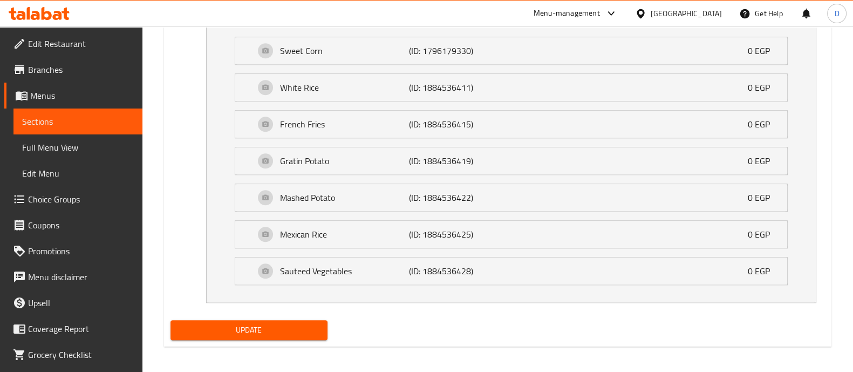
drag, startPoint x: 286, startPoint y: 323, endPoint x: 420, endPoint y: 274, distance: 142.6
click at [286, 323] on span "Update" at bounding box center [249, 329] width 140 height 13
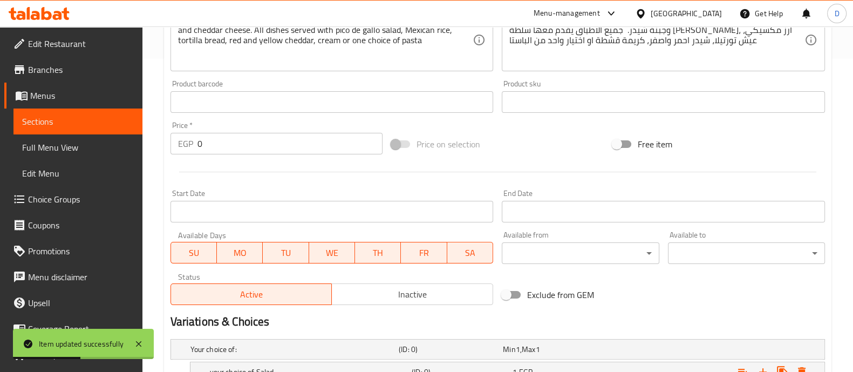
scroll to position [230, 0]
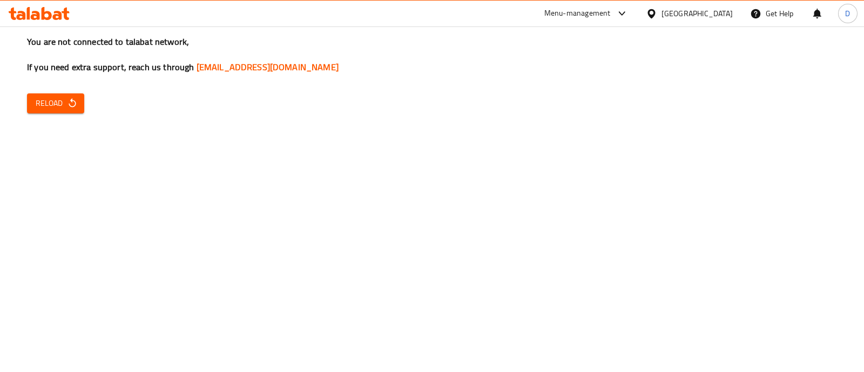
click at [43, 108] on span "Reload" at bounding box center [56, 103] width 40 height 13
click at [50, 99] on span "Reload" at bounding box center [56, 103] width 40 height 13
click at [67, 99] on icon "button" at bounding box center [72, 103] width 11 height 11
click at [59, 110] on span "Reload" at bounding box center [56, 103] width 40 height 13
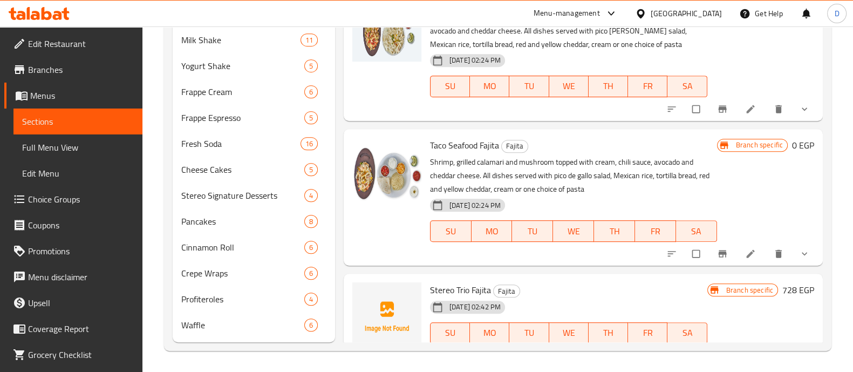
scroll to position [966, 0]
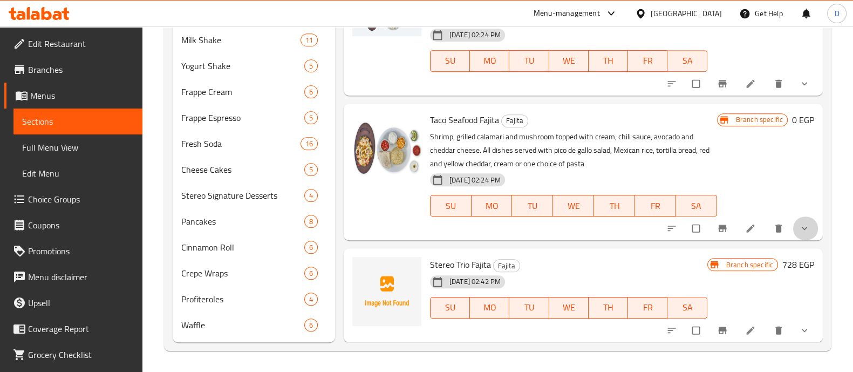
click at [799, 223] on icon "show more" at bounding box center [804, 228] width 11 height 11
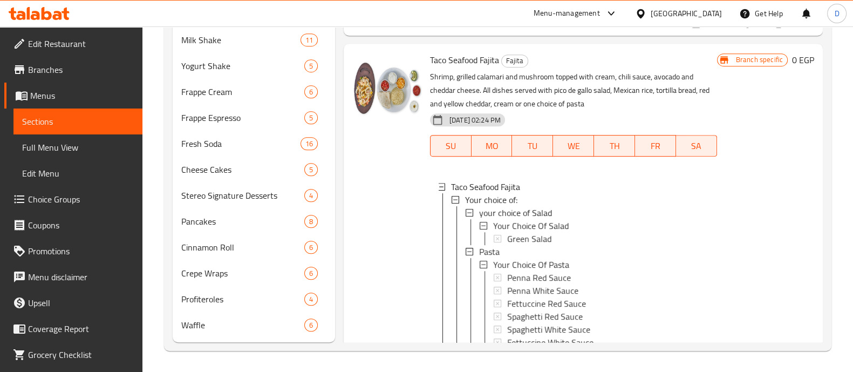
scroll to position [1034, 0]
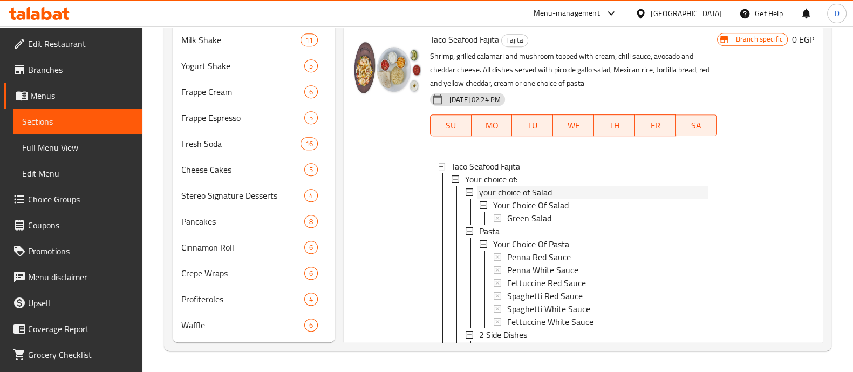
click at [575, 199] on div "your choice of Salad" at bounding box center [593, 192] width 229 height 13
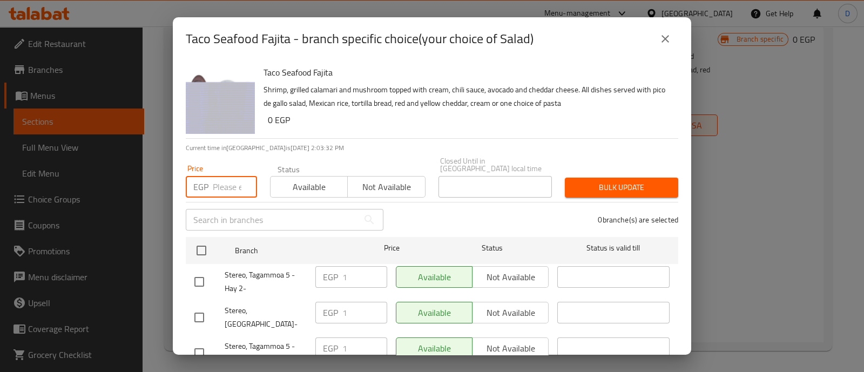
click at [226, 180] on input "number" at bounding box center [235, 187] width 44 height 22
paste input "676"
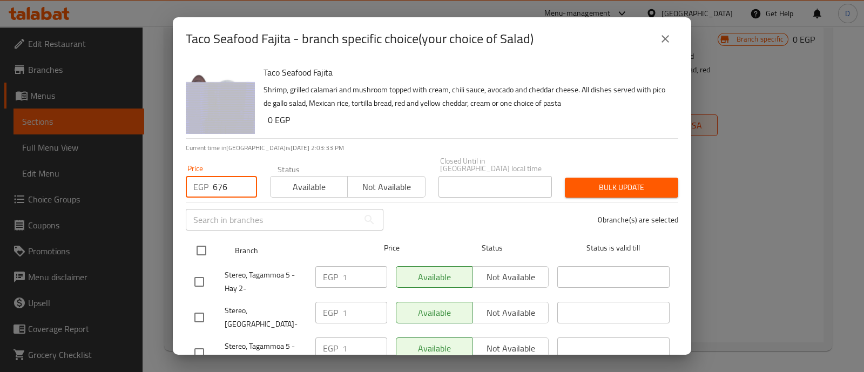
type input "676"
click at [198, 239] on input "checkbox" at bounding box center [201, 250] width 23 height 23
checkbox input "true"
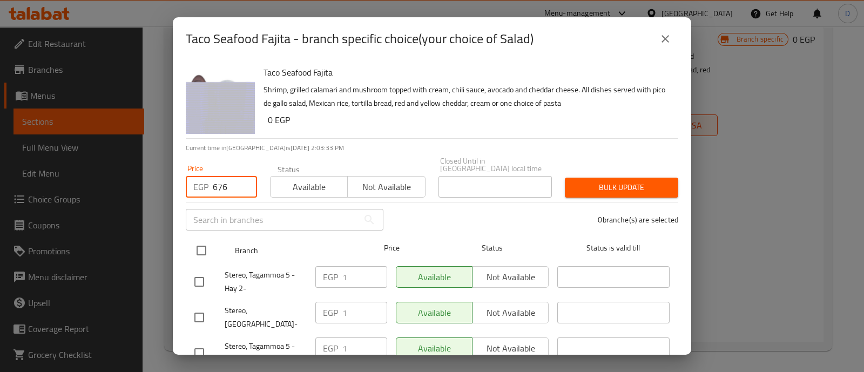
checkbox input "true"
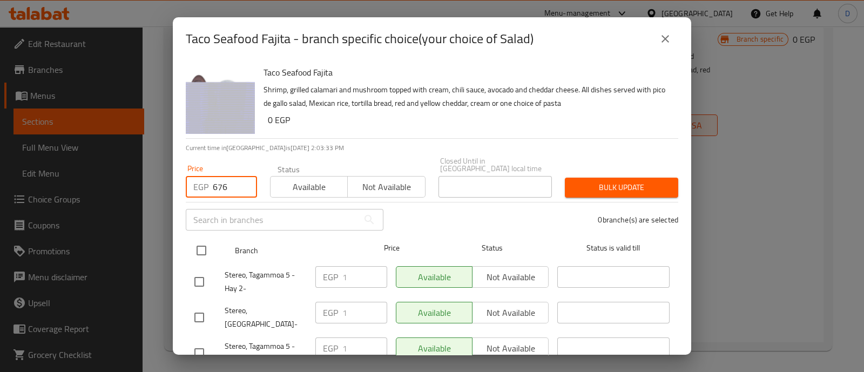
checkbox input "true"
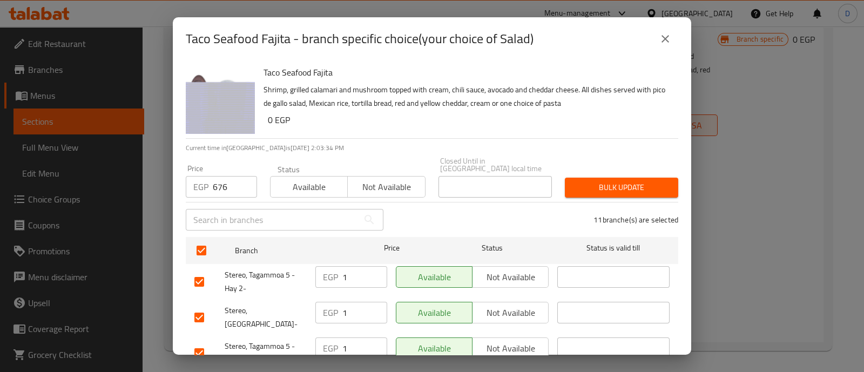
click at [613, 181] on span "Bulk update" at bounding box center [621, 187] width 96 height 13
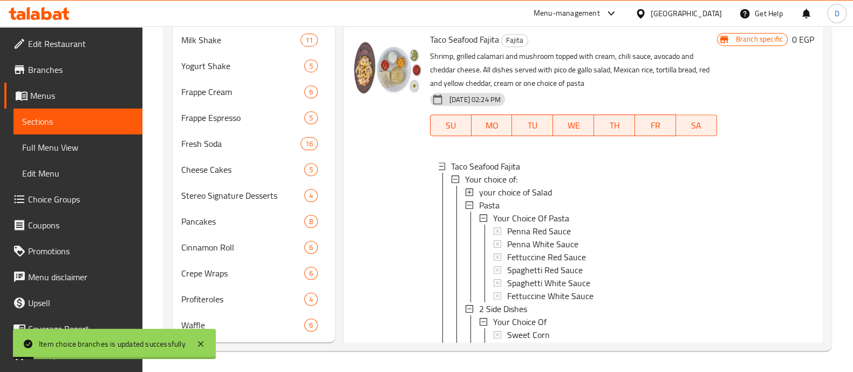
scroll to position [1, 0]
click at [516, 211] on div "Pasta" at bounding box center [593, 204] width 229 height 13
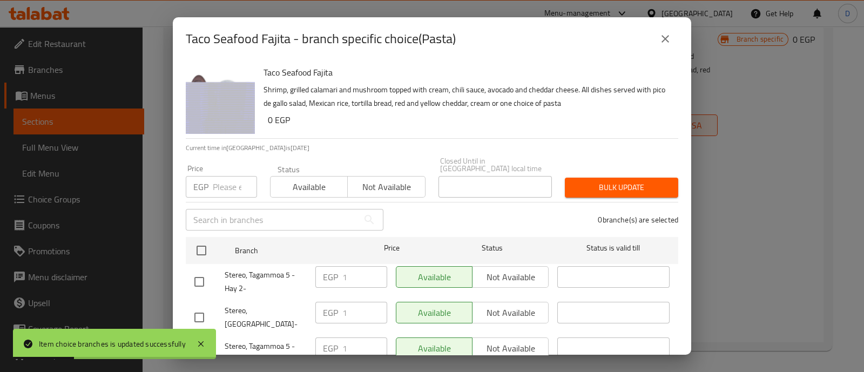
click at [226, 177] on input "number" at bounding box center [235, 187] width 44 height 22
paste input "676"
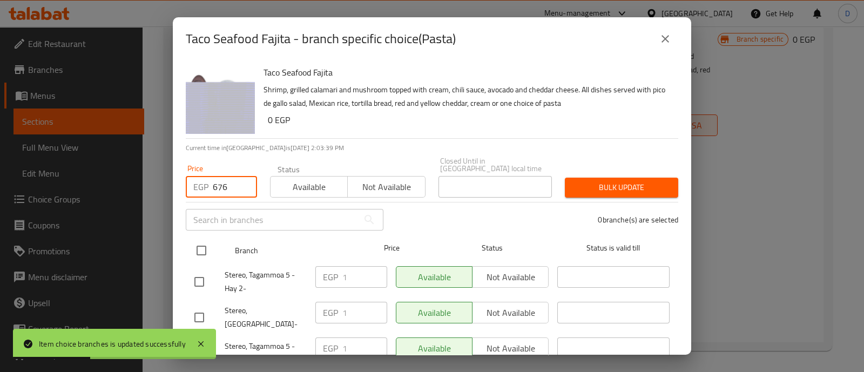
type input "676"
click at [200, 243] on input "checkbox" at bounding box center [201, 250] width 23 height 23
checkbox input "true"
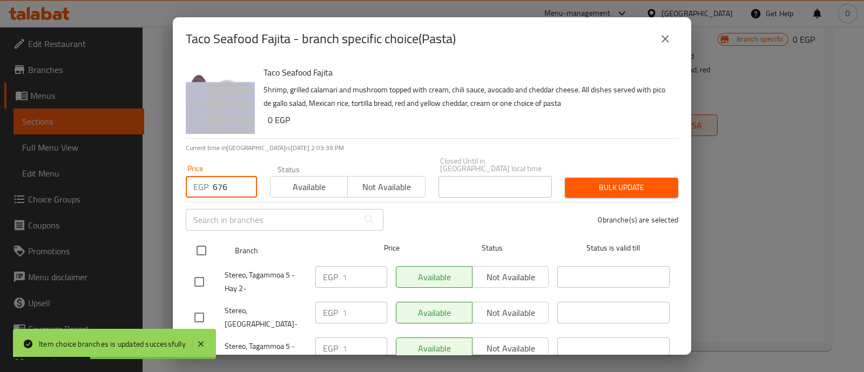
checkbox input "true"
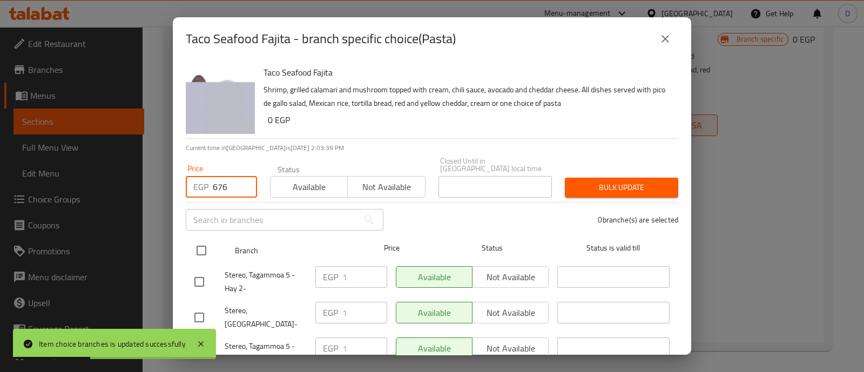
checkbox input "true"
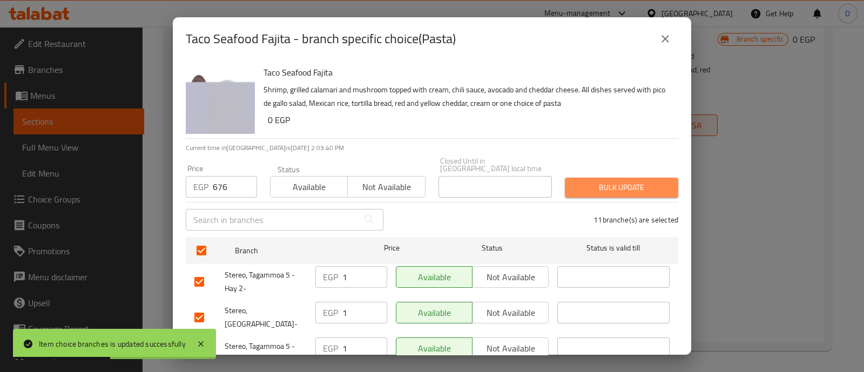
click at [623, 181] on span "Bulk update" at bounding box center [621, 187] width 96 height 13
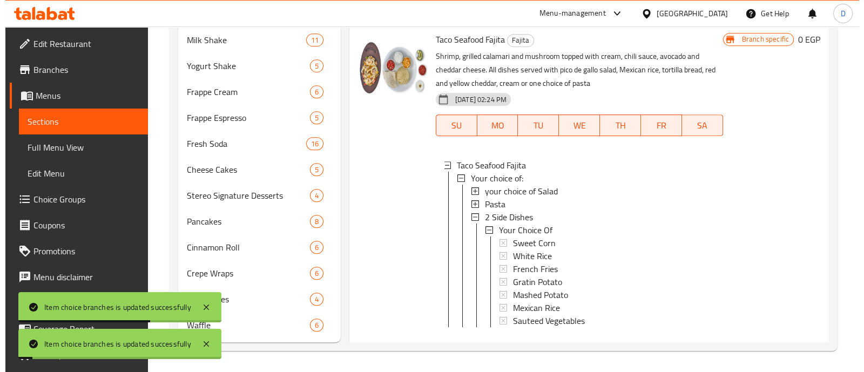
scroll to position [1101, 0]
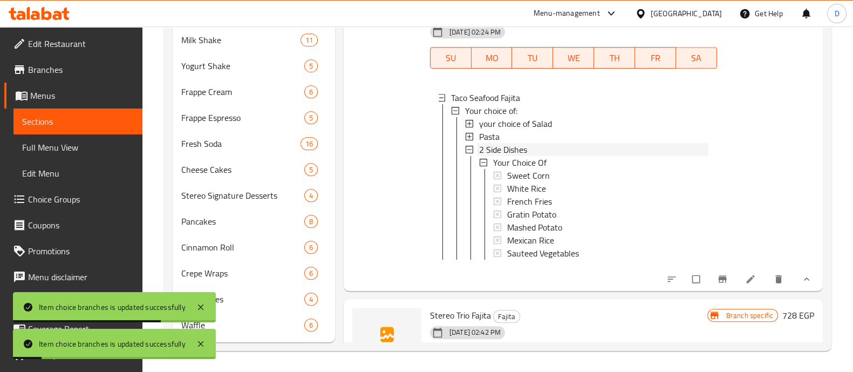
click at [524, 156] on span "2 Side Dishes" at bounding box center [503, 149] width 48 height 13
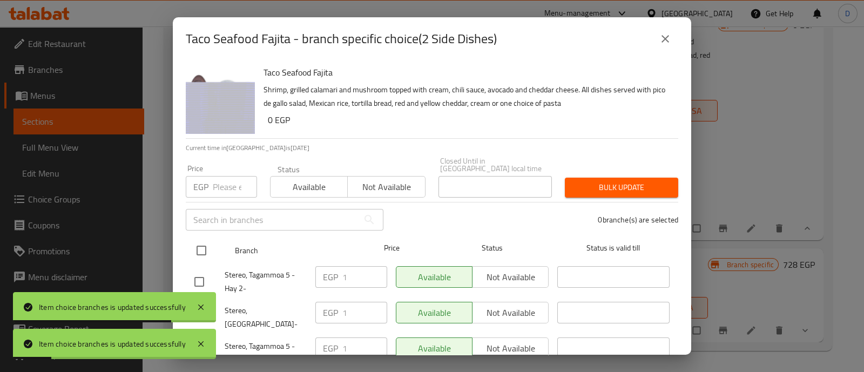
scroll to position [1072, 0]
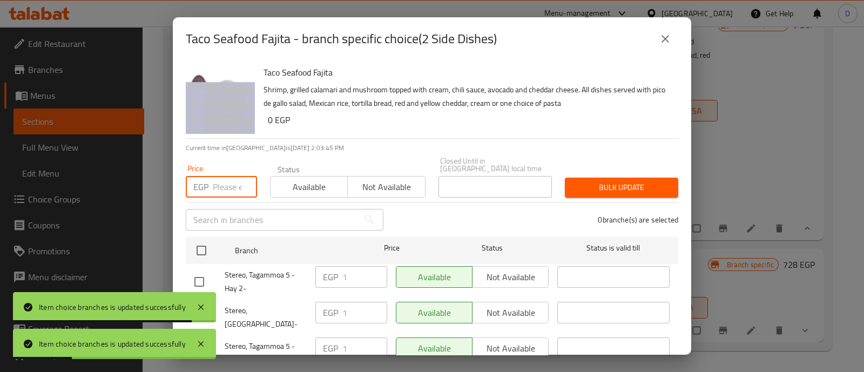
click at [226, 184] on input "number" at bounding box center [235, 187] width 44 height 22
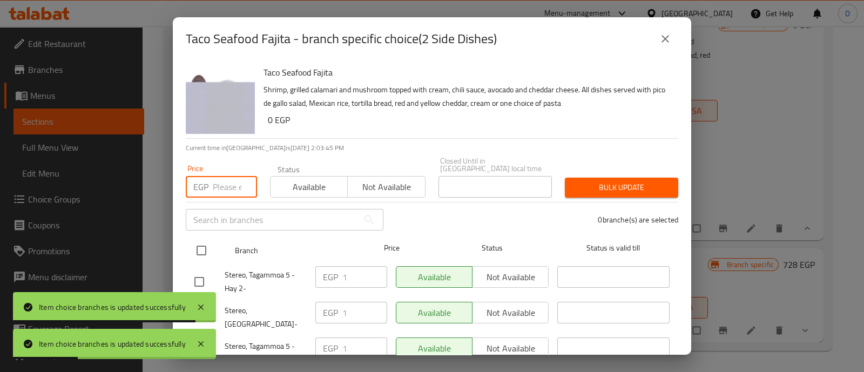
paste input "676"
type input "676"
click at [209, 241] on input "checkbox" at bounding box center [201, 250] width 23 height 23
checkbox input "true"
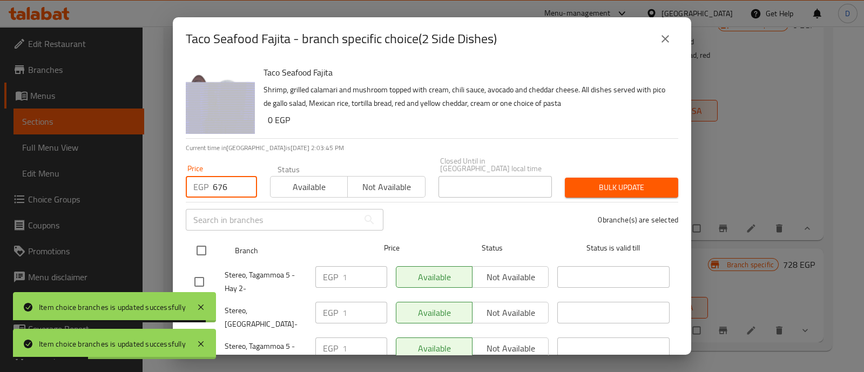
checkbox input "true"
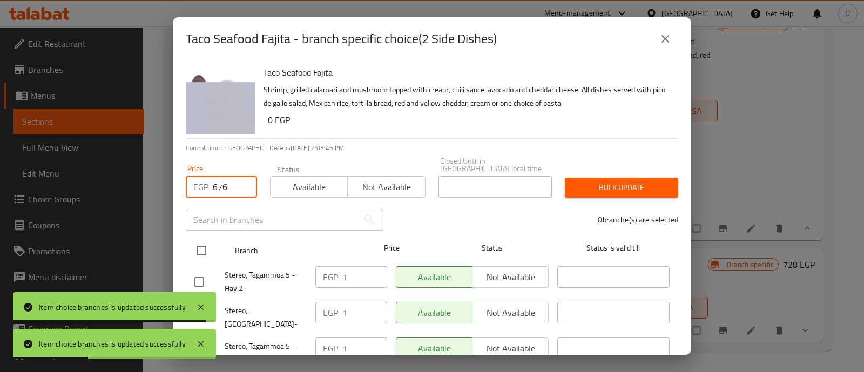
checkbox input "true"
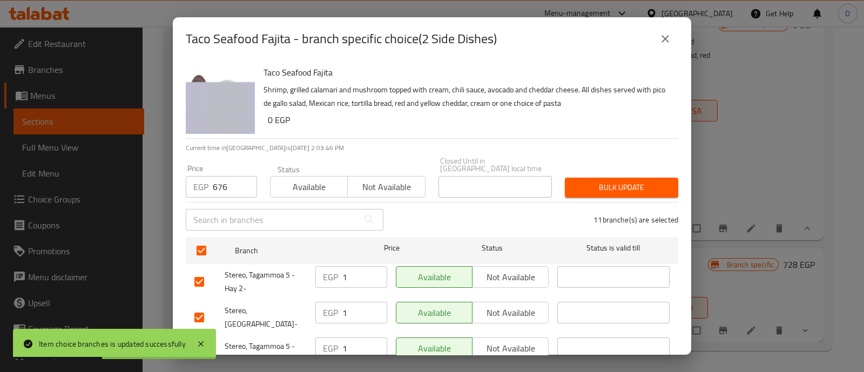
click at [631, 186] on span "Bulk update" at bounding box center [621, 187] width 96 height 13
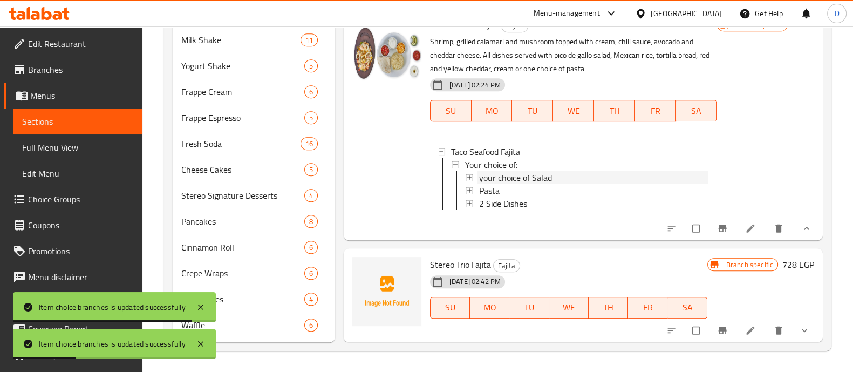
click at [492, 171] on span "your choice of Salad" at bounding box center [515, 177] width 73 height 13
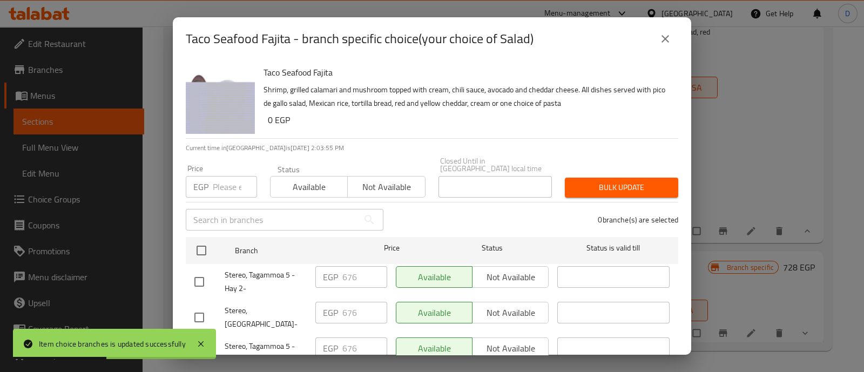
click at [219, 212] on input "text" at bounding box center [272, 220] width 173 height 22
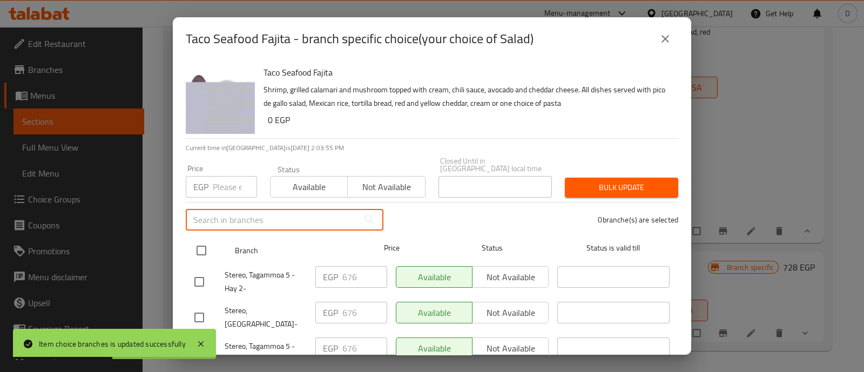
paste input "747"
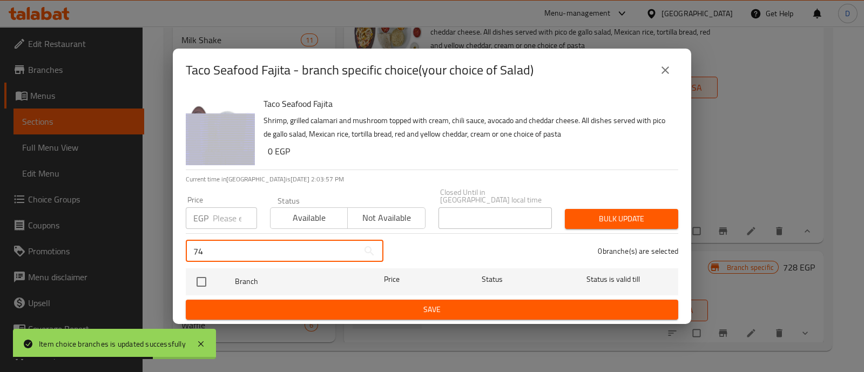
type input "7"
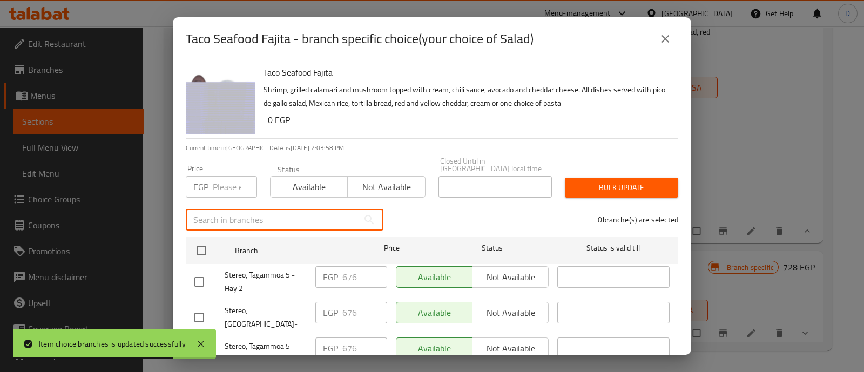
click at [235, 176] on input "number" at bounding box center [235, 187] width 44 height 22
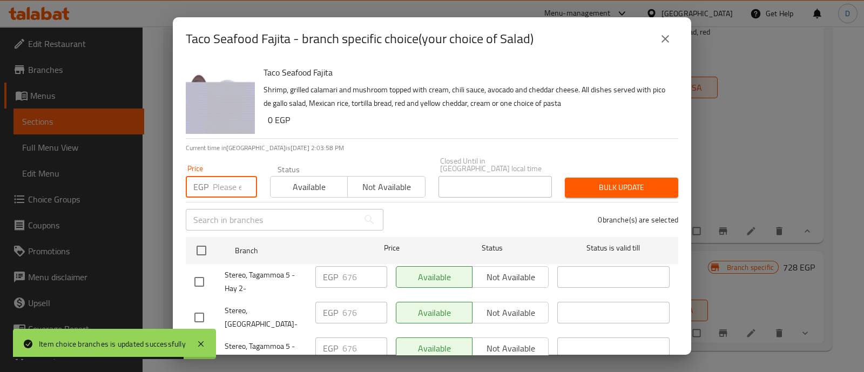
paste input "747"
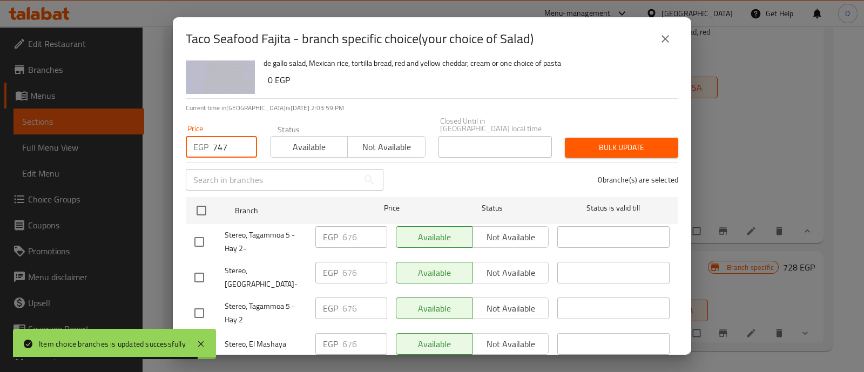
scroll to position [67, 0]
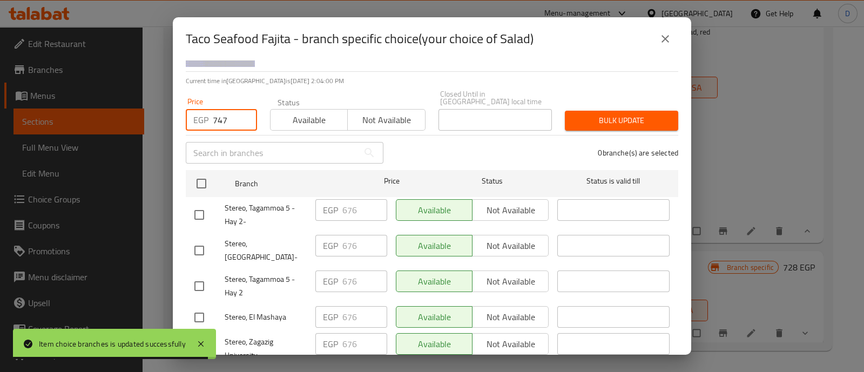
type input "747"
click at [198, 207] on input "checkbox" at bounding box center [199, 215] width 23 height 23
checkbox input "true"
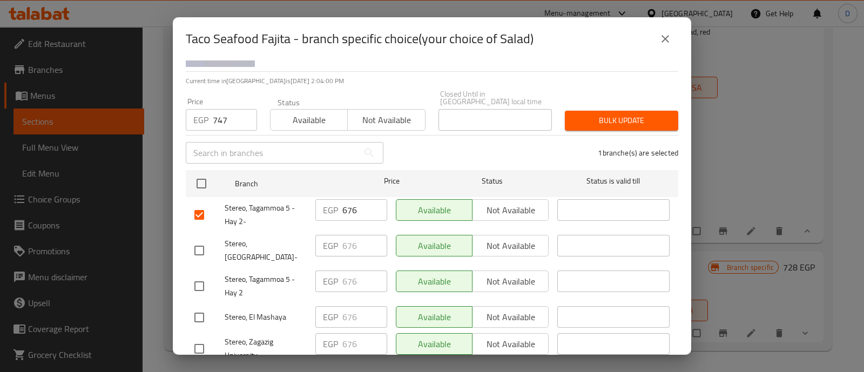
click at [204, 277] on input "checkbox" at bounding box center [199, 286] width 23 height 23
checkbox input "true"
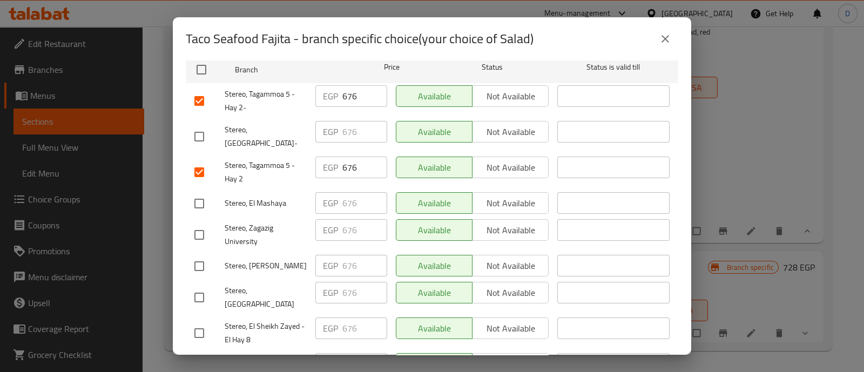
scroll to position [202, 0]
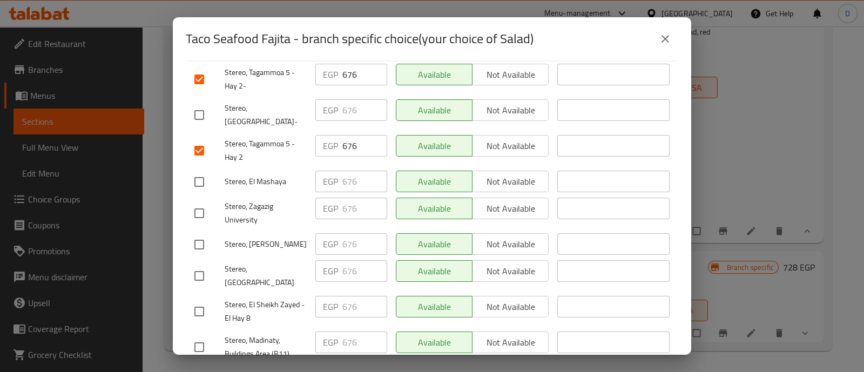
click at [204, 300] on input "checkbox" at bounding box center [199, 311] width 23 height 23
checkbox input "true"
click at [199, 336] on input "checkbox" at bounding box center [199, 347] width 23 height 23
checkbox input "true"
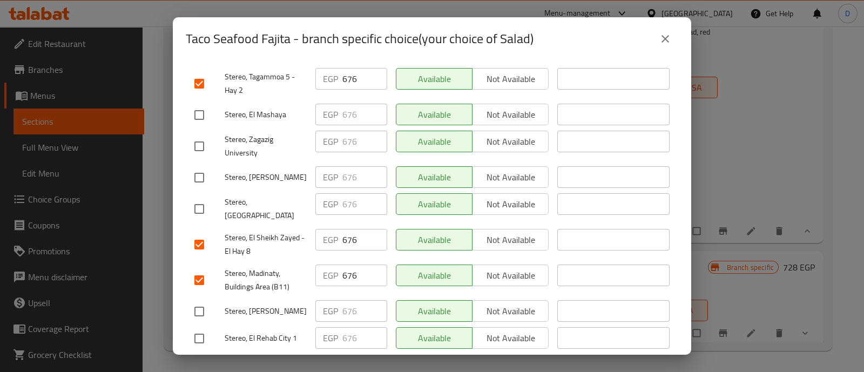
click at [200, 327] on input "checkbox" at bounding box center [199, 338] width 23 height 23
checkbox input "true"
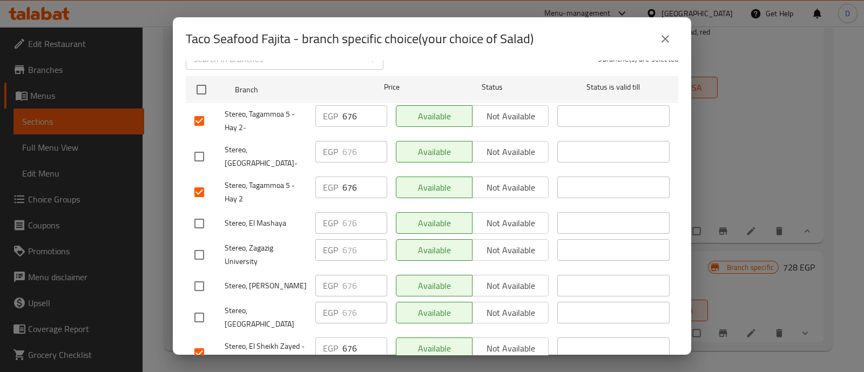
scroll to position [0, 0]
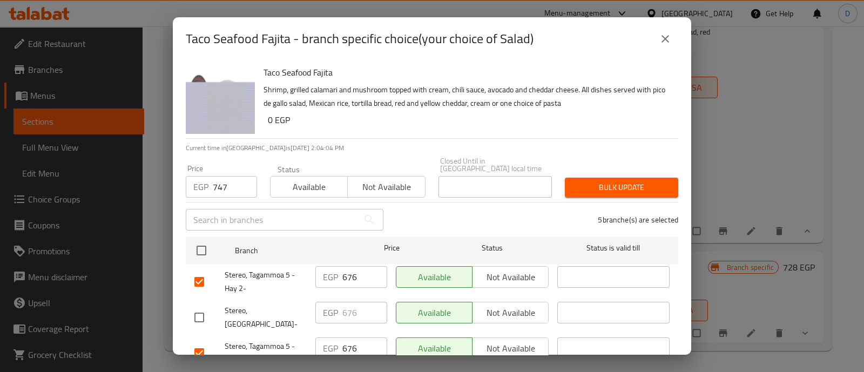
click at [603, 181] on span "Bulk update" at bounding box center [621, 187] width 96 height 13
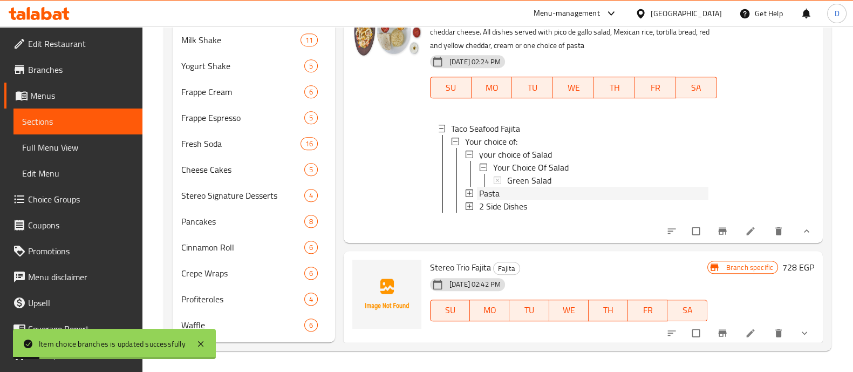
click at [512, 200] on div "Pasta" at bounding box center [593, 193] width 229 height 13
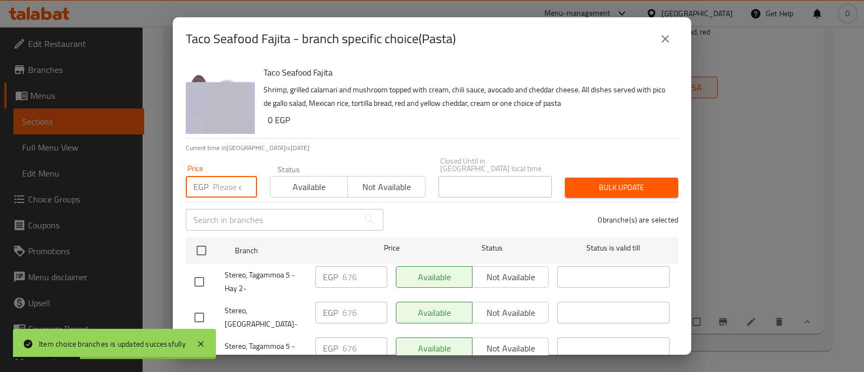
click at [239, 176] on input "number" at bounding box center [235, 187] width 44 height 22
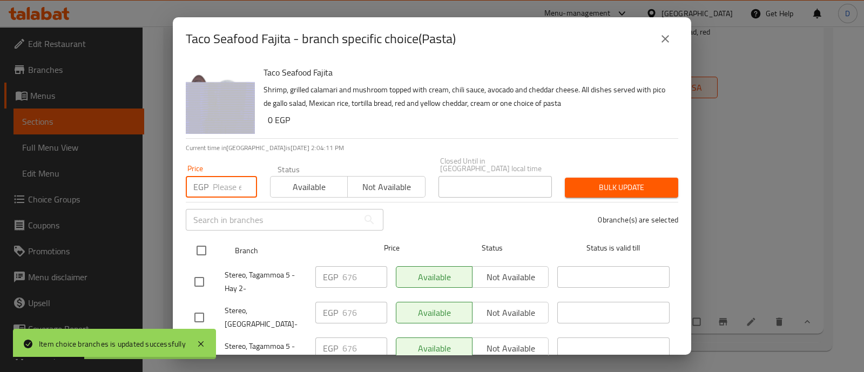
paste input "747"
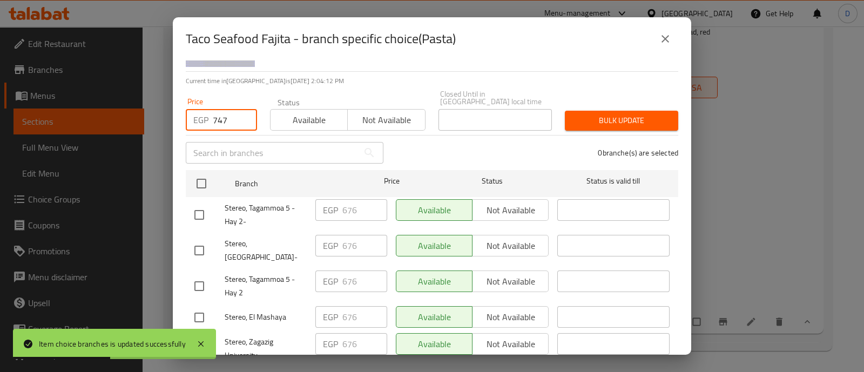
type input "747"
drag, startPoint x: 196, startPoint y: 201, endPoint x: 197, endPoint y: 242, distance: 41.6
click at [195, 204] on input "checkbox" at bounding box center [199, 215] width 23 height 23
checkbox input "true"
click at [192, 275] on input "checkbox" at bounding box center [199, 286] width 23 height 23
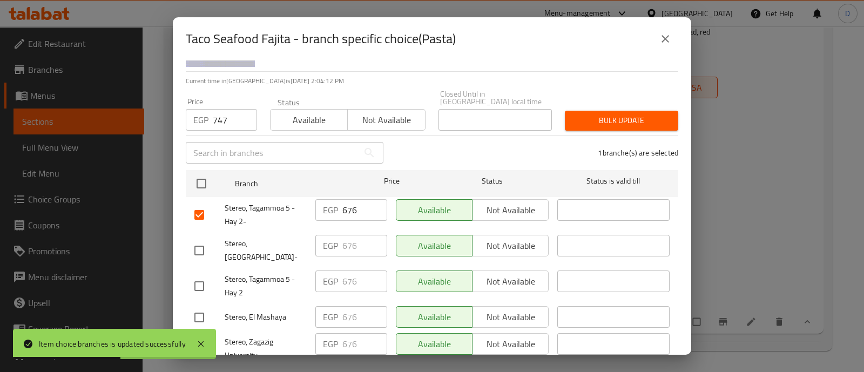
checkbox input "true"
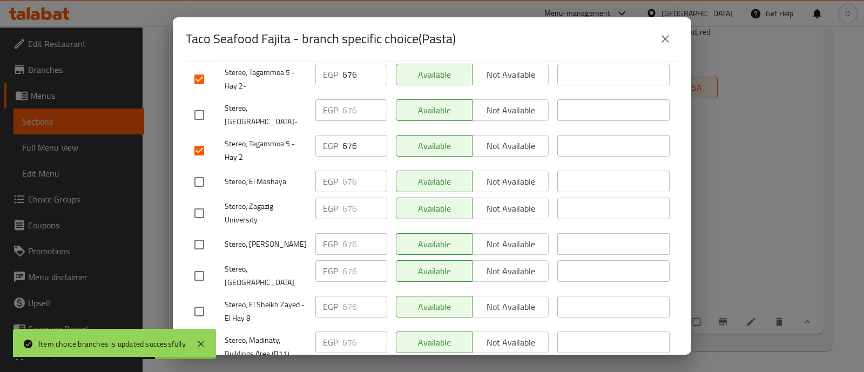
click at [205, 300] on input "checkbox" at bounding box center [199, 311] width 23 height 23
checkbox input "true"
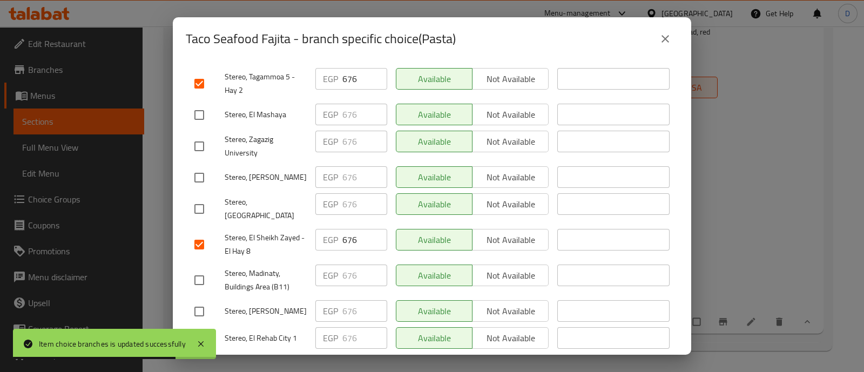
click at [200, 269] on input "checkbox" at bounding box center [199, 280] width 23 height 23
checkbox input "true"
click at [197, 327] on input "checkbox" at bounding box center [199, 338] width 23 height 23
checkbox input "true"
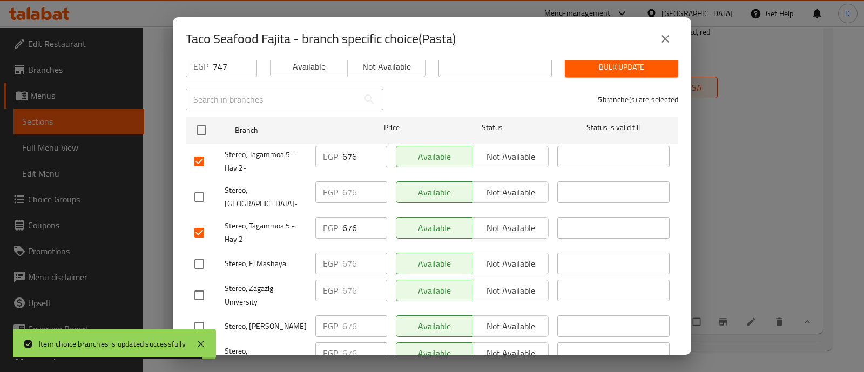
scroll to position [0, 0]
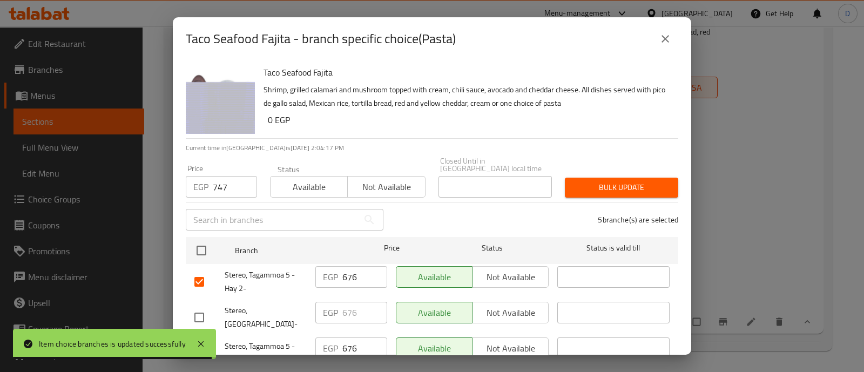
click at [616, 163] on div "Price EGP 747 Price Status Available Not available Closed Until in Egypt local …" at bounding box center [431, 177] width 505 height 53
click at [613, 181] on span "Bulk update" at bounding box center [621, 187] width 96 height 13
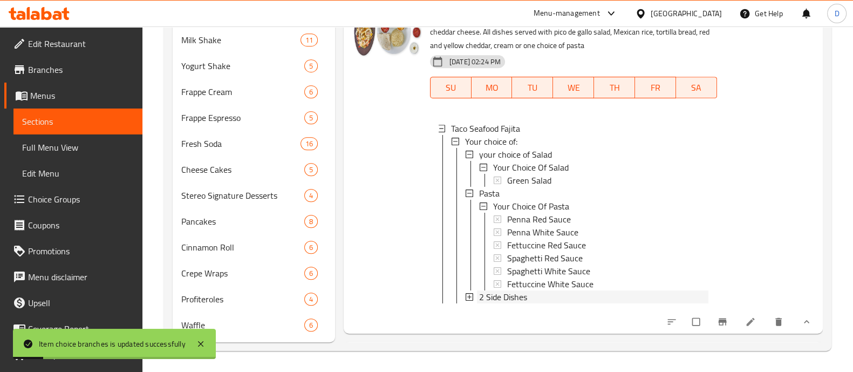
click at [518, 303] on span "2 Side Dishes" at bounding box center [503, 296] width 48 height 13
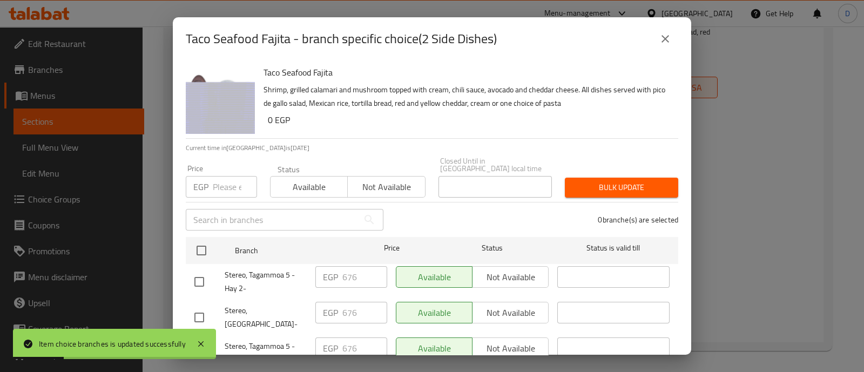
click at [216, 176] on input "number" at bounding box center [235, 187] width 44 height 22
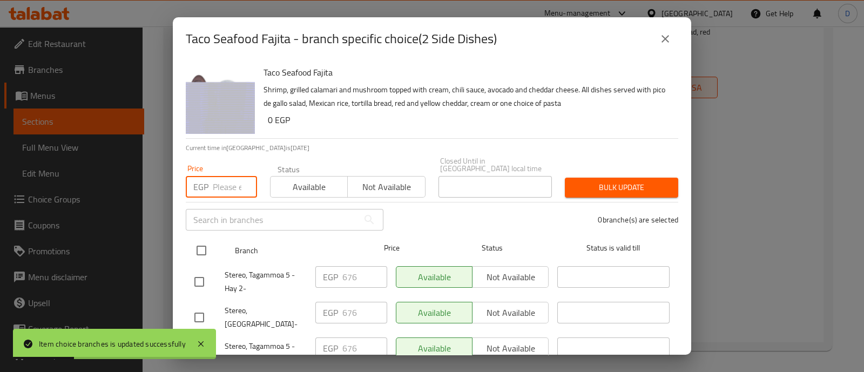
paste input "747"
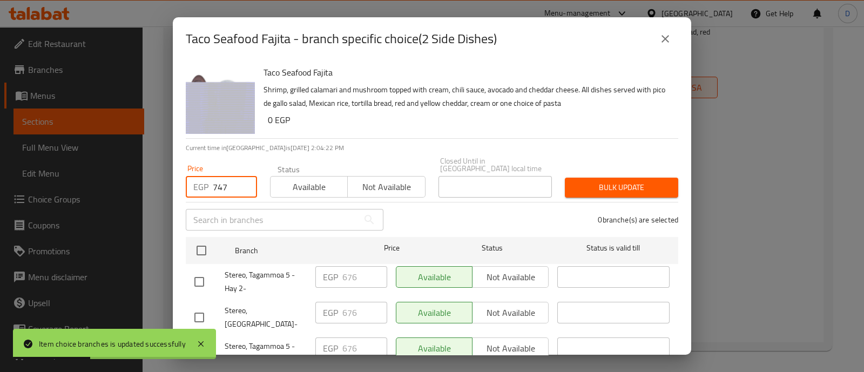
type input "747"
click at [194, 279] on input "checkbox" at bounding box center [199, 281] width 23 height 23
checkbox input "true"
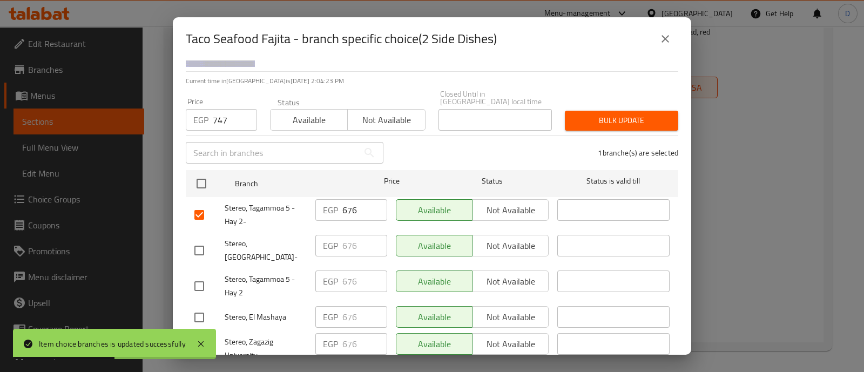
click at [201, 275] on input "checkbox" at bounding box center [199, 286] width 23 height 23
checkbox input "true"
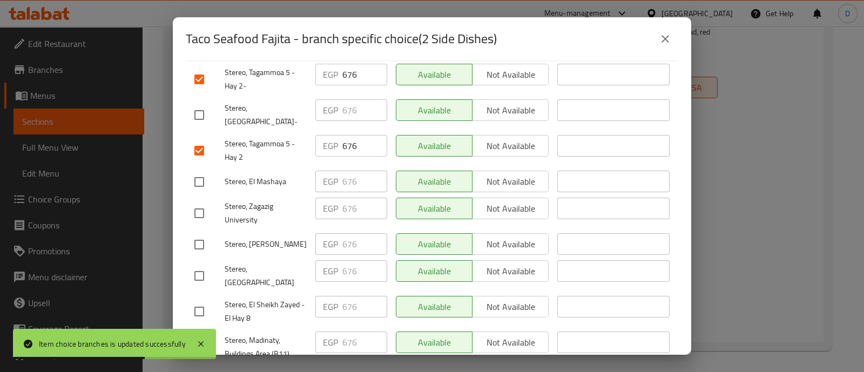
click at [204, 300] on input "checkbox" at bounding box center [199, 311] width 23 height 23
checkbox input "true"
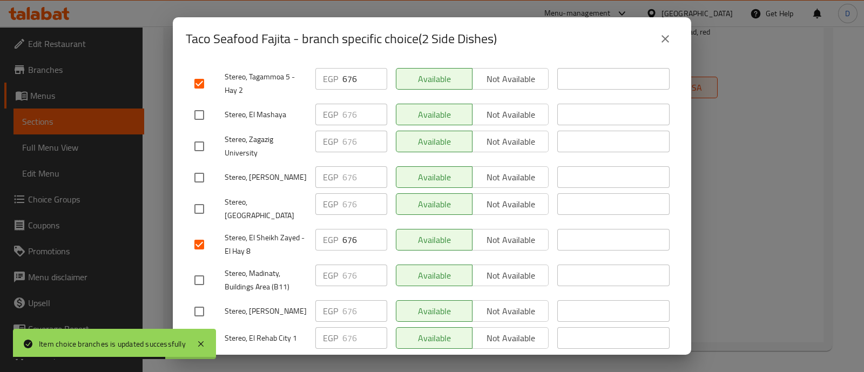
click at [207, 269] on input "checkbox" at bounding box center [199, 280] width 23 height 23
checkbox input "true"
click at [205, 327] on input "checkbox" at bounding box center [199, 338] width 23 height 23
checkbox input "true"
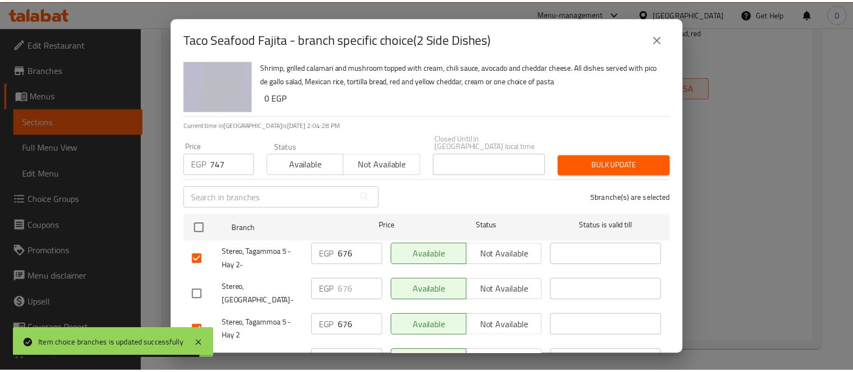
scroll to position [0, 0]
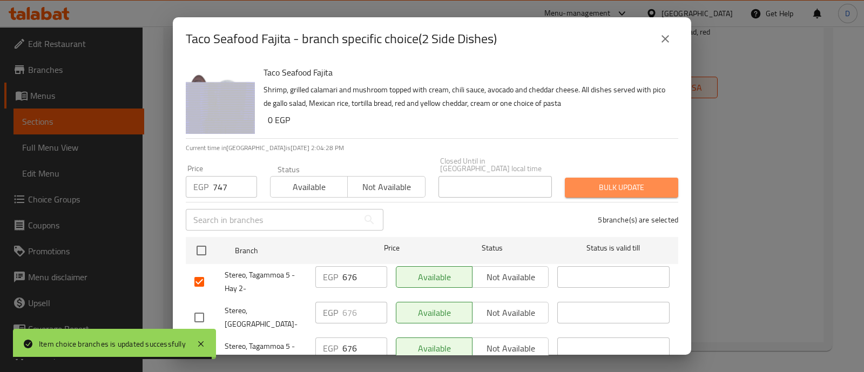
click at [634, 182] on span "Bulk update" at bounding box center [621, 187] width 96 height 13
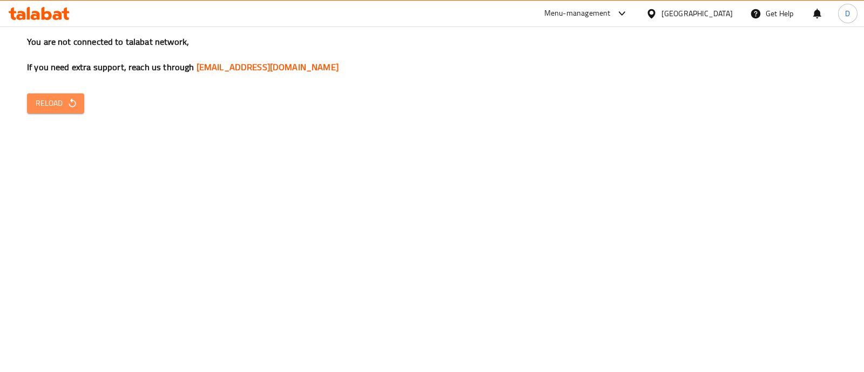
click at [72, 97] on span "Reload" at bounding box center [56, 103] width 40 height 13
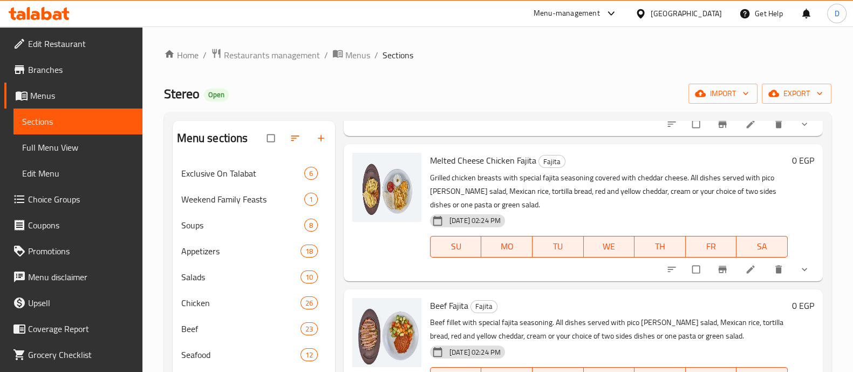
scroll to position [269, 0]
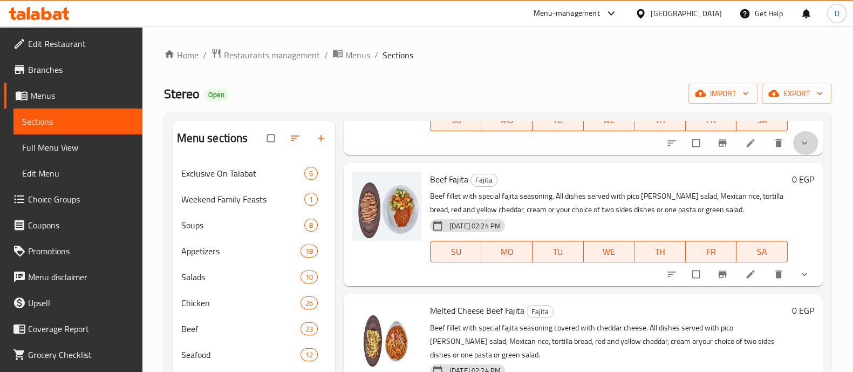
click at [802, 148] on span "show more" at bounding box center [805, 143] width 13 height 11
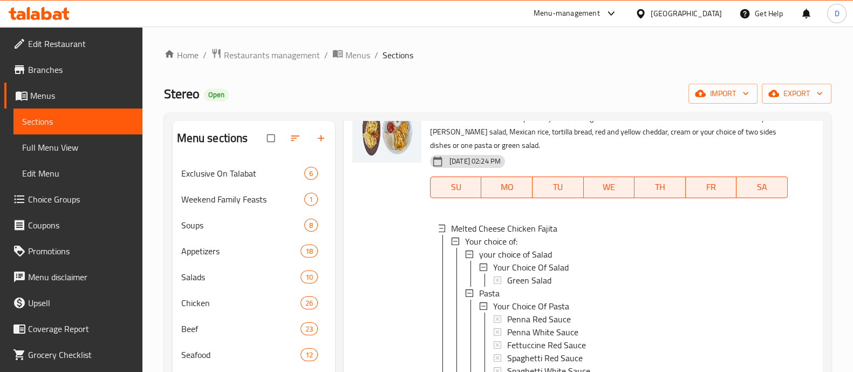
scroll to position [0, 0]
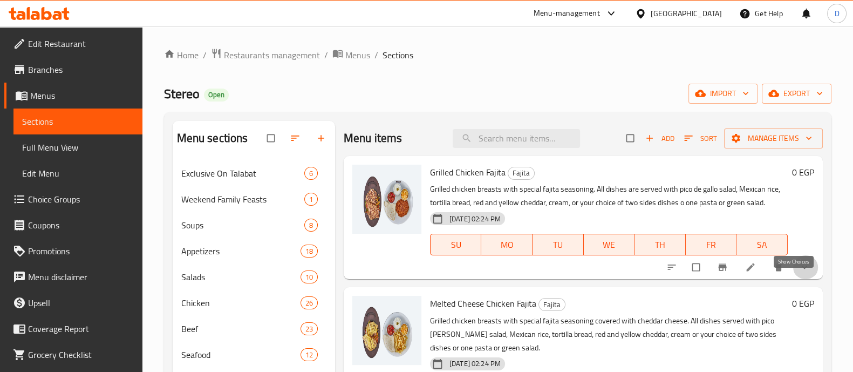
click at [799, 273] on icon "show more" at bounding box center [804, 267] width 11 height 11
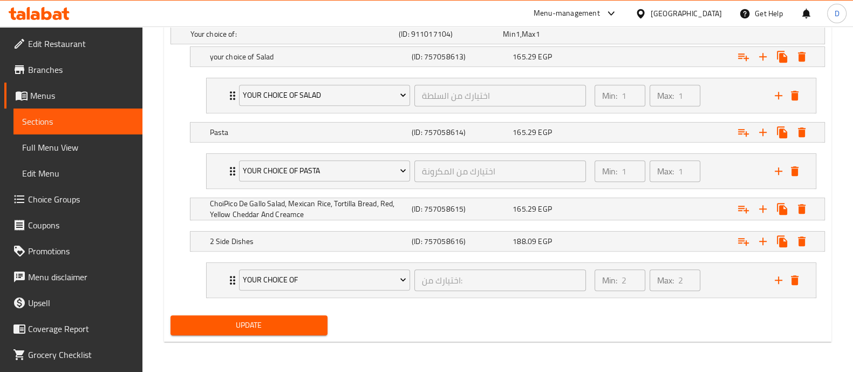
scroll to position [626, 0]
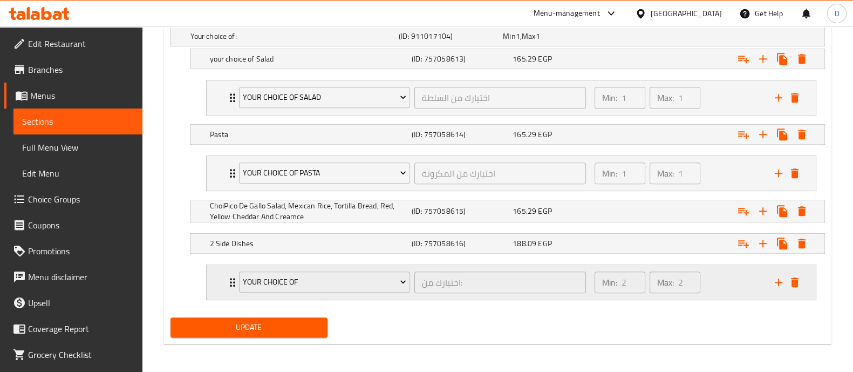
click at [721, 270] on div "Min: 2 ​ Max: 2 ​" at bounding box center [678, 282] width 180 height 35
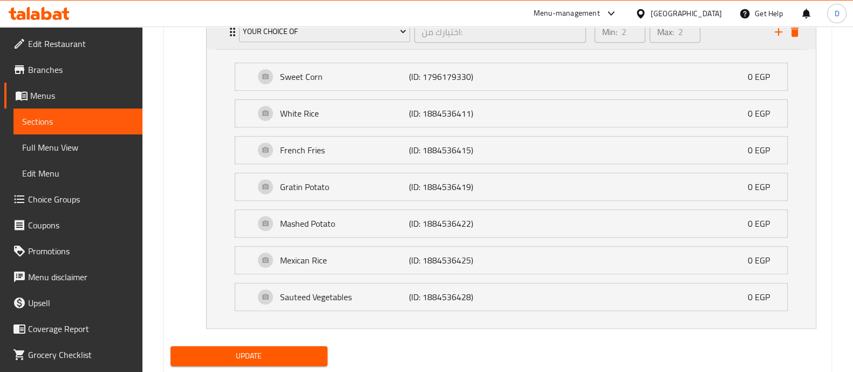
scroll to position [810, 0]
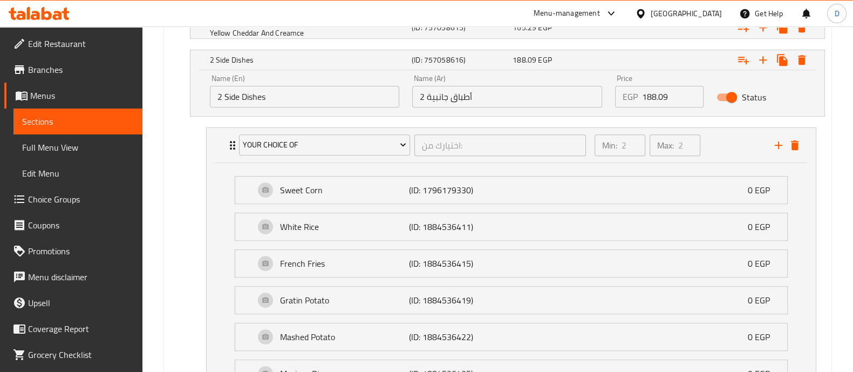
click at [793, 92] on div "Status" at bounding box center [760, 96] width 101 height 33
click at [730, 152] on div "Min: 2 ​ Max: 2 ​" at bounding box center [678, 145] width 180 height 35
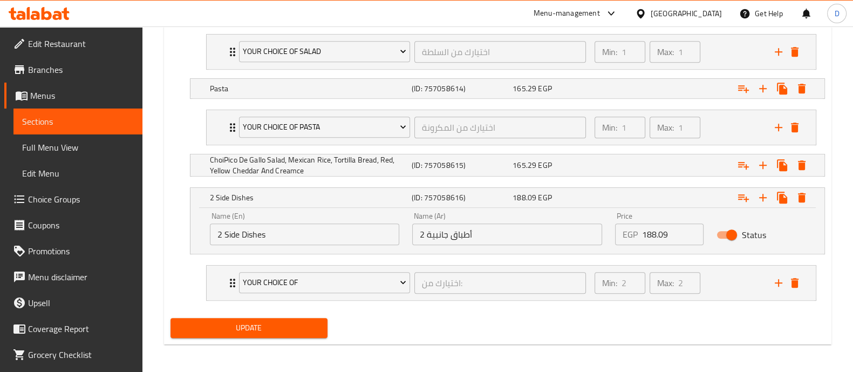
scroll to position [605, 0]
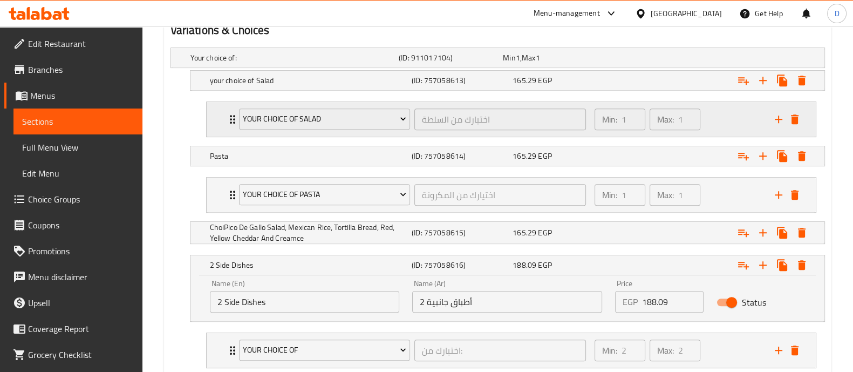
click at [713, 109] on div "Min: 1 ​ Max: 1 ​" at bounding box center [678, 119] width 180 height 35
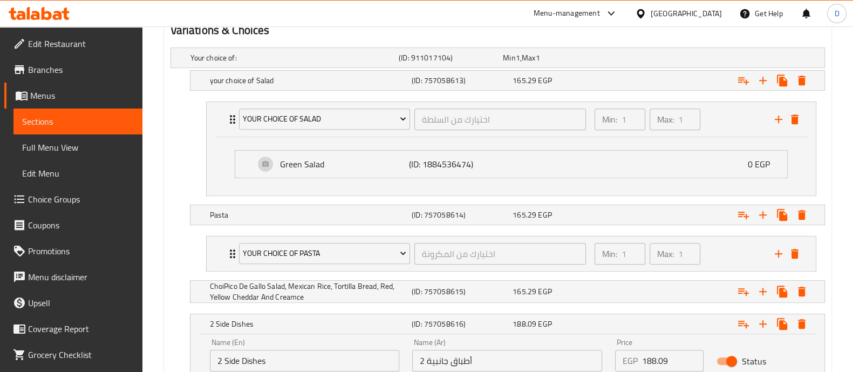
click at [714, 227] on nav "Your Choice Of Pasta اختيارك من المكرونة ​ Min: 1 ​ Max: 1 ​ Penna Red Sauce (I…" at bounding box center [498, 253] width 655 height 53
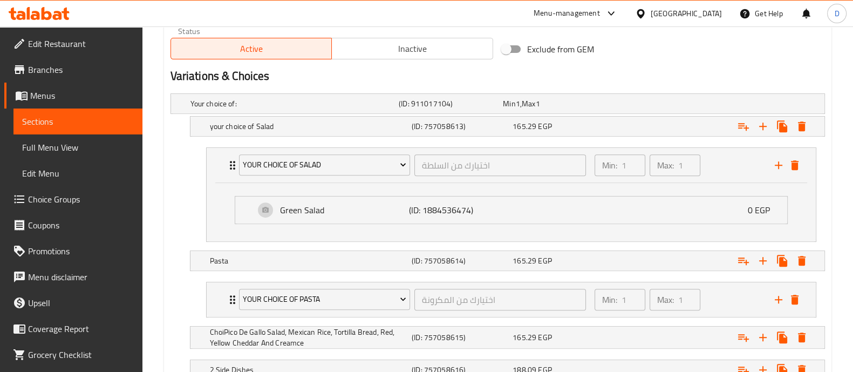
scroll to position [461, 0]
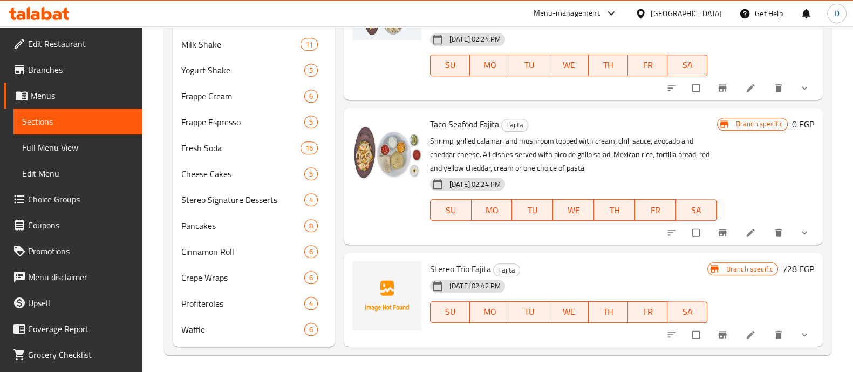
scroll to position [626, 0]
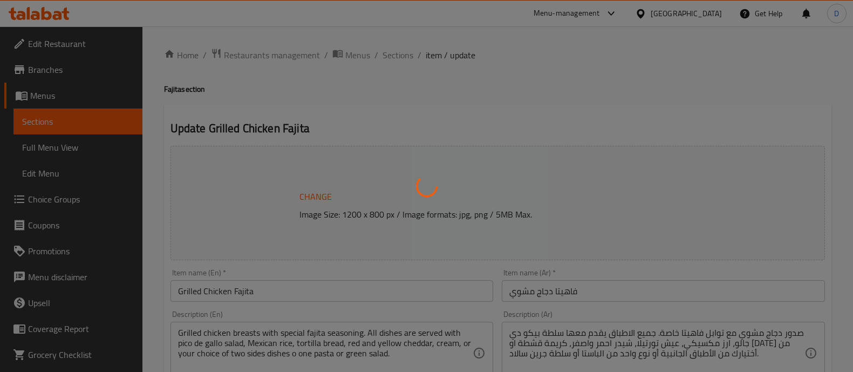
type input "اختيارك من السلطة"
type input "1"
type input "اختيارك من المكرونة"
type input "1"
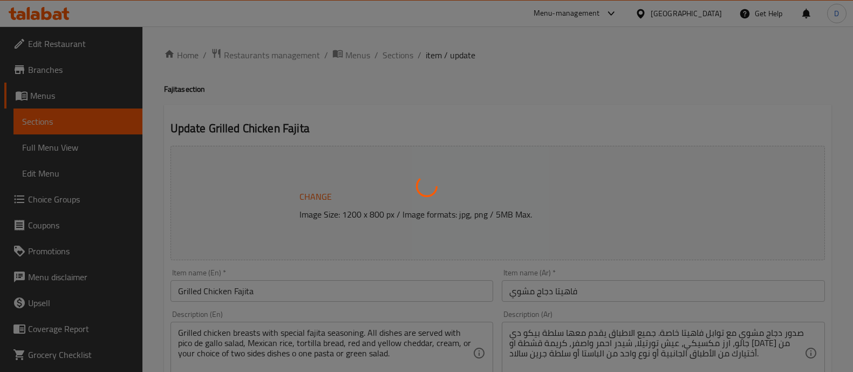
type input "1"
type input "اختيارك من:"
type input "2"
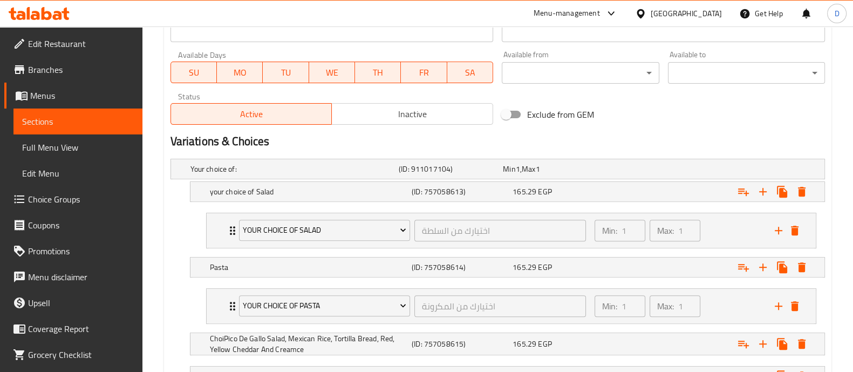
scroll to position [491, 0]
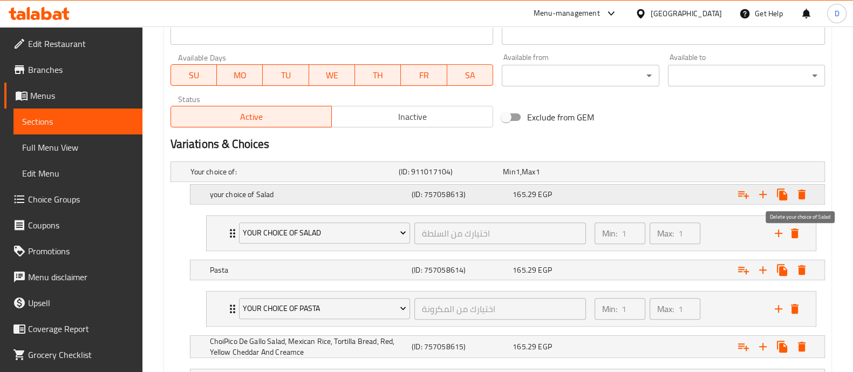
click at [797, 192] on icon "Expand" at bounding box center [802, 194] width 13 height 13
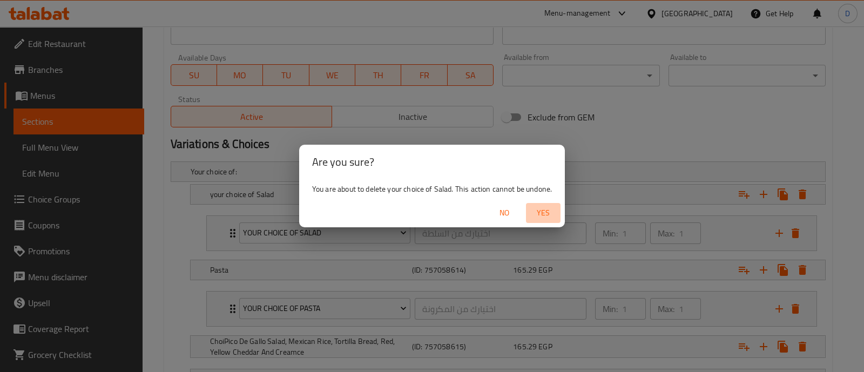
click at [556, 211] on span "Yes" at bounding box center [543, 212] width 26 height 13
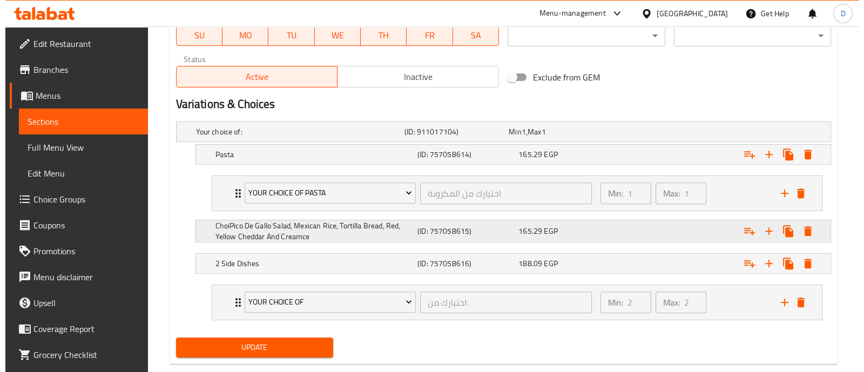
scroll to position [551, 0]
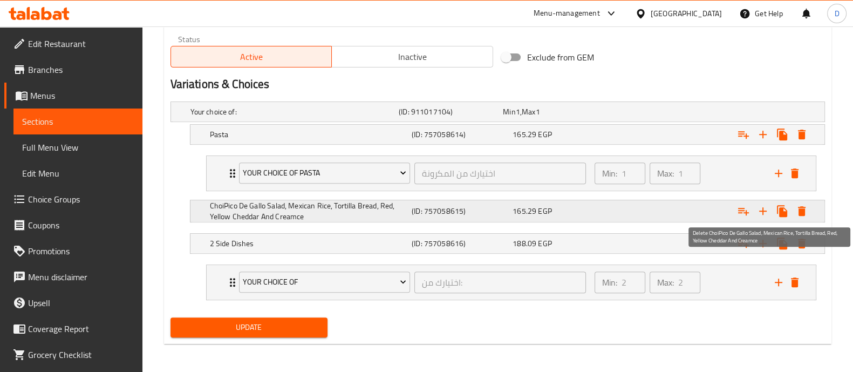
click at [802, 208] on icon "Expand" at bounding box center [802, 211] width 8 height 10
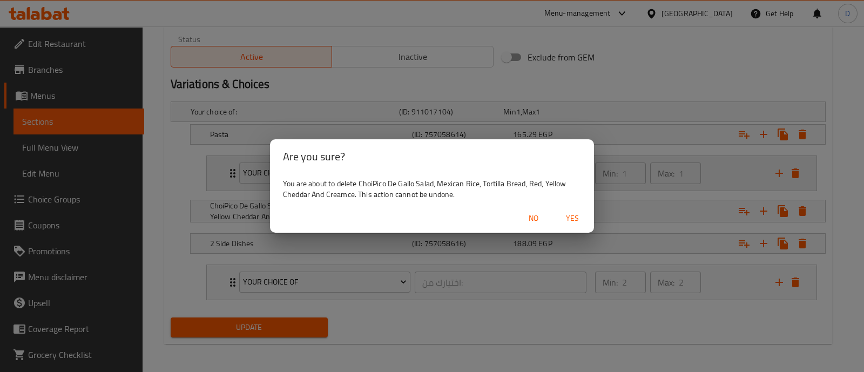
click at [573, 218] on span "Yes" at bounding box center [572, 218] width 26 height 13
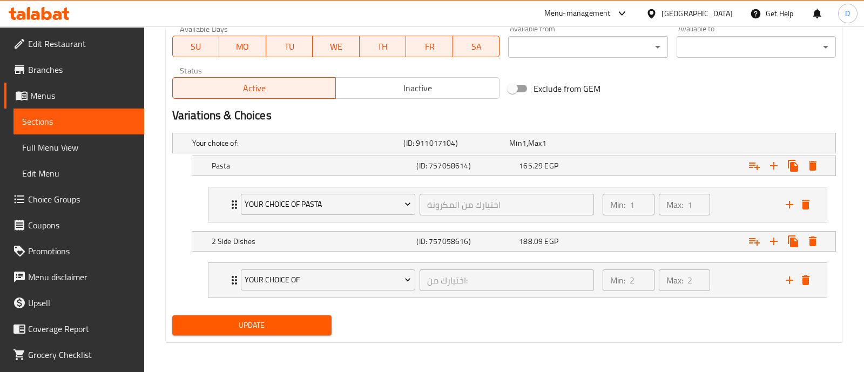
scroll to position [518, 0]
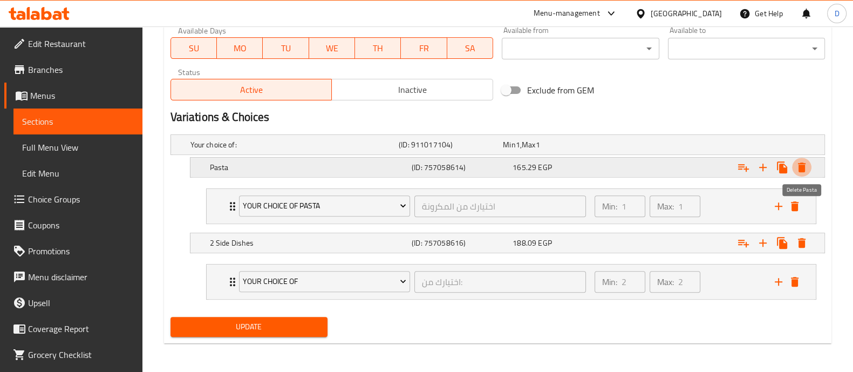
click at [805, 169] on icon "Expand" at bounding box center [802, 167] width 13 height 13
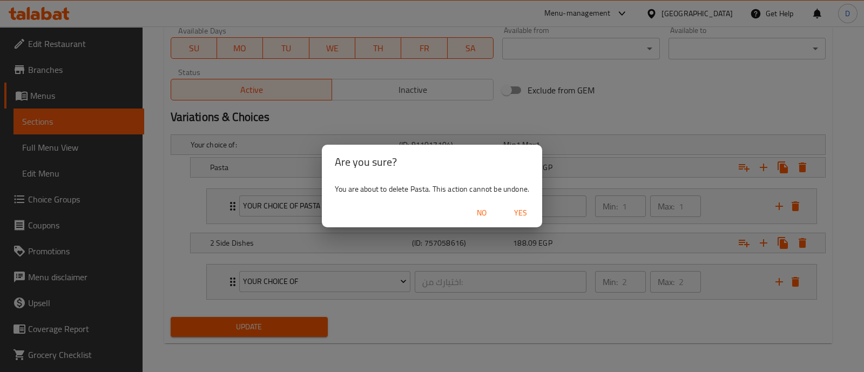
click at [516, 209] on span "Yes" at bounding box center [520, 212] width 26 height 13
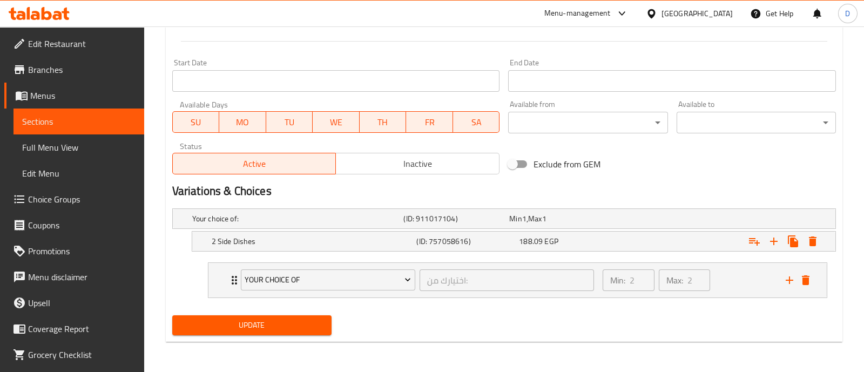
scroll to position [442, 0]
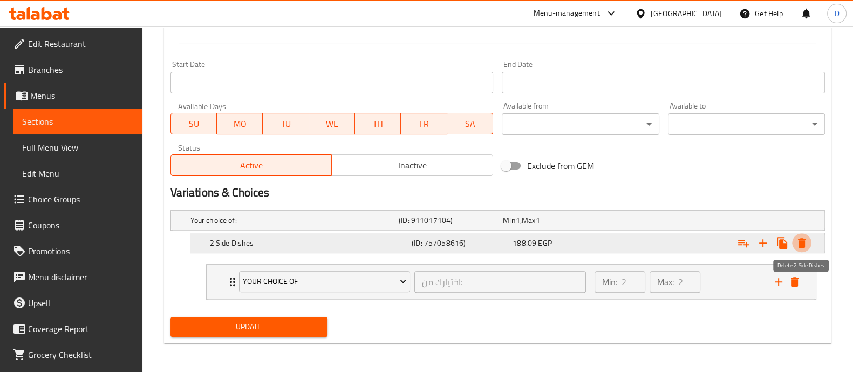
click at [801, 241] on icon "Expand" at bounding box center [802, 243] width 8 height 10
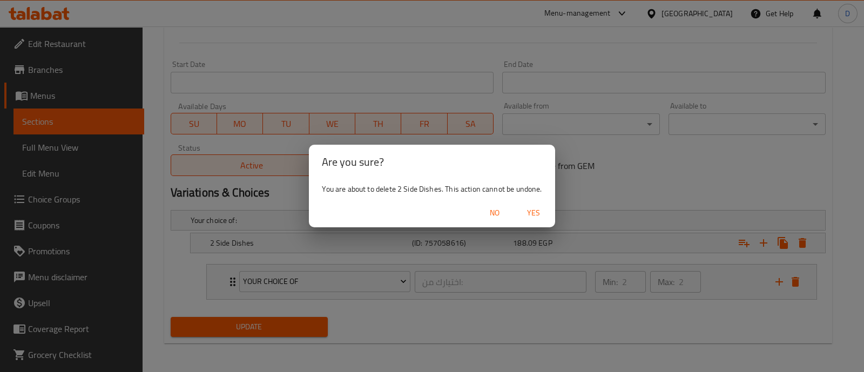
click at [534, 222] on button "Yes" at bounding box center [533, 213] width 35 height 20
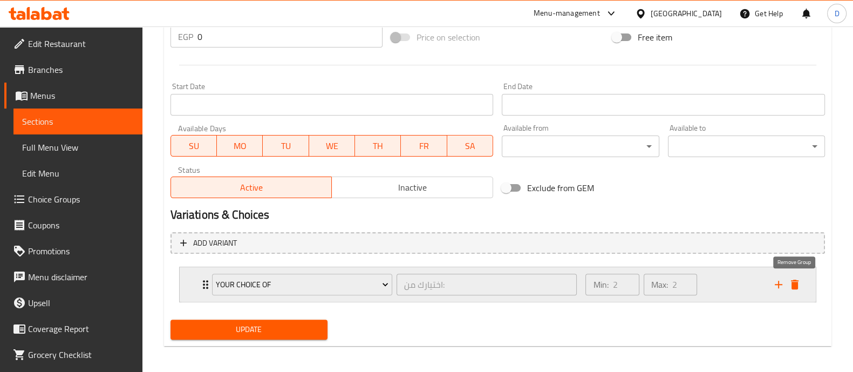
click at [792, 283] on icon "delete" at bounding box center [795, 285] width 8 height 10
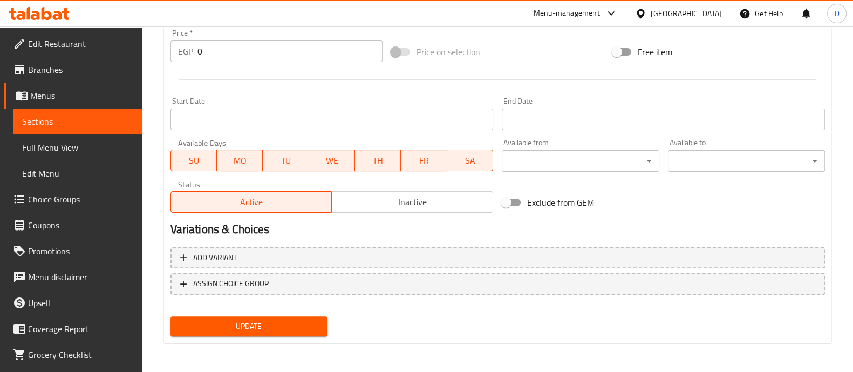
click at [261, 334] on button "Update" at bounding box center [249, 326] width 157 height 20
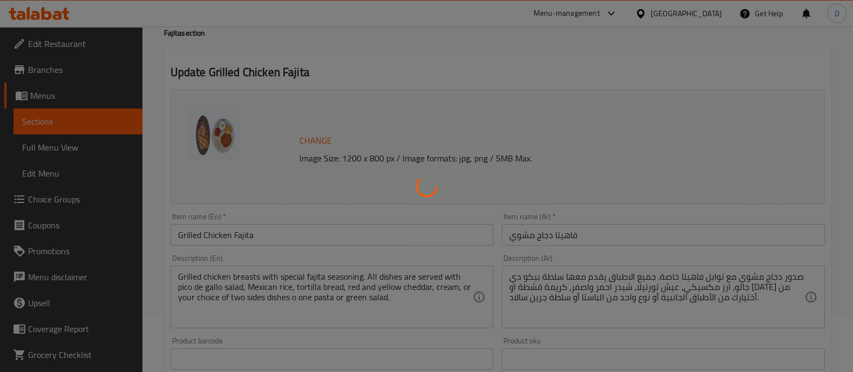
scroll to position [0, 0]
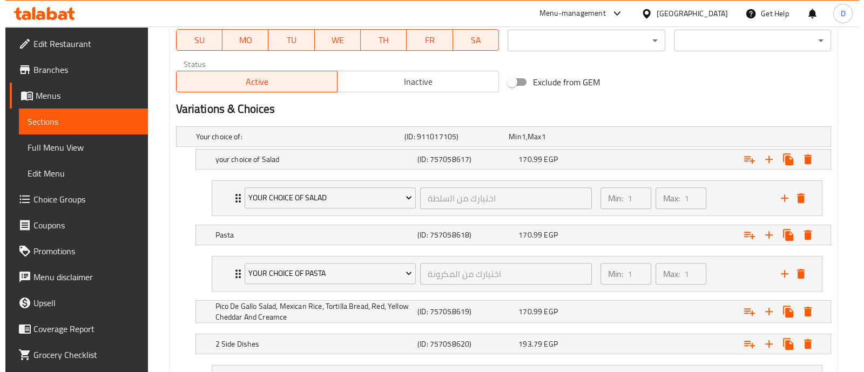
scroll to position [607, 0]
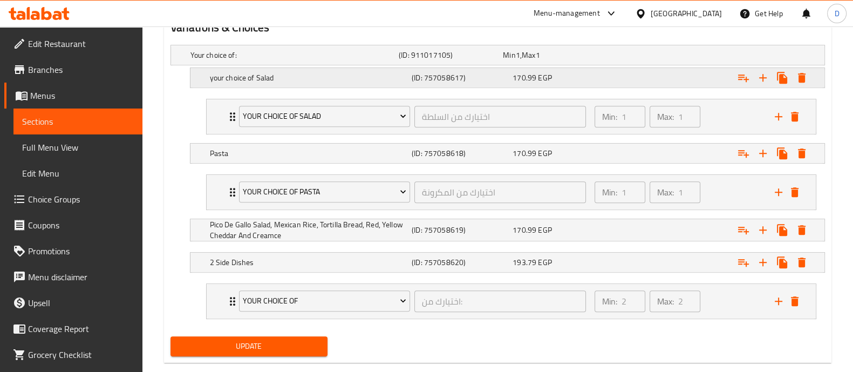
click at [803, 78] on icon "Expand" at bounding box center [802, 78] width 8 height 10
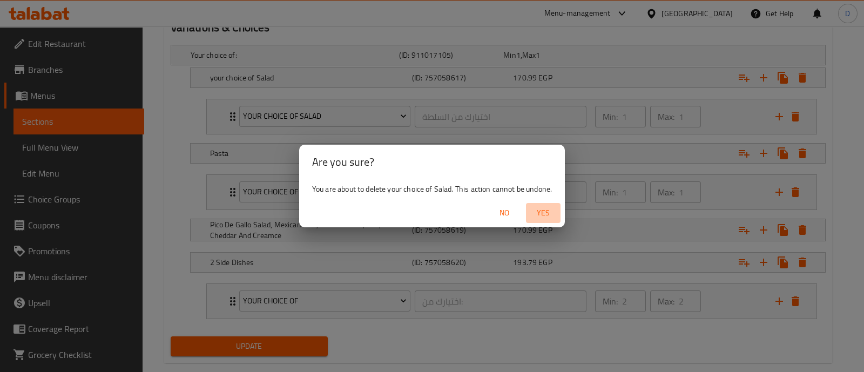
click at [554, 218] on span "Yes" at bounding box center [543, 212] width 26 height 13
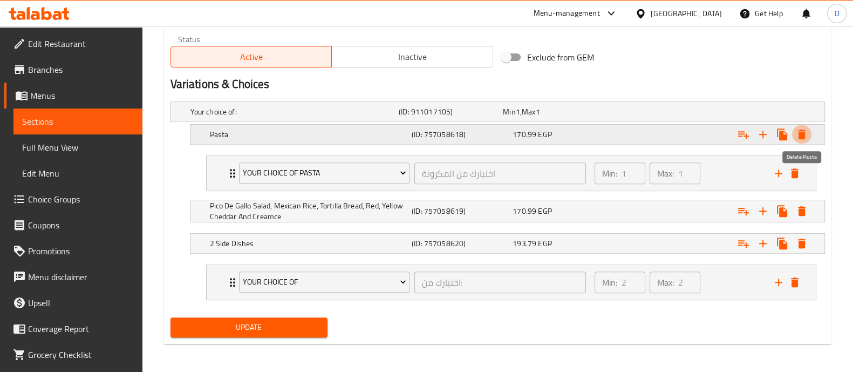
click at [805, 136] on icon "Expand" at bounding box center [802, 135] width 8 height 10
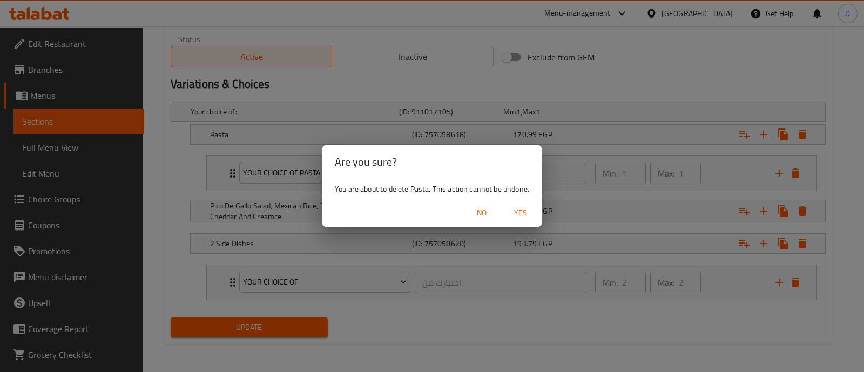
click at [518, 216] on span "Yes" at bounding box center [520, 212] width 26 height 13
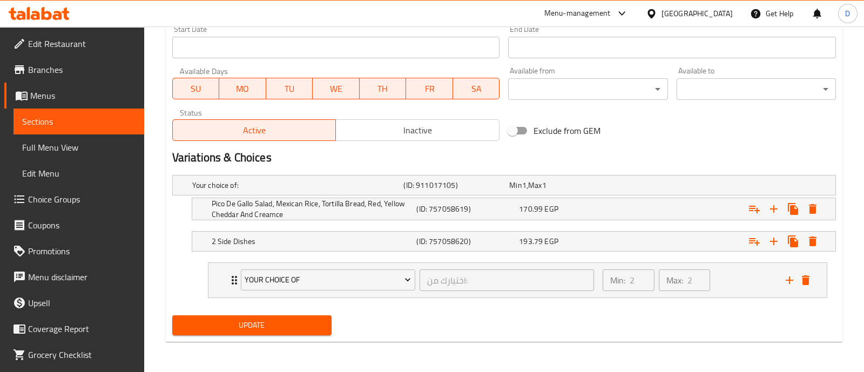
scroll to position [476, 0]
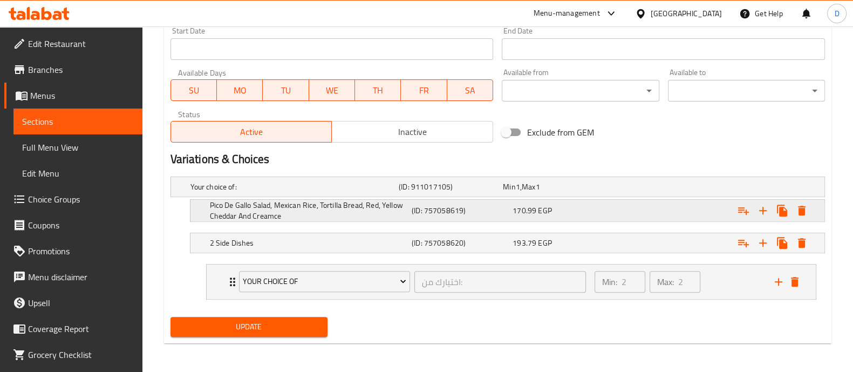
click at [801, 212] on icon "Expand" at bounding box center [802, 211] width 8 height 10
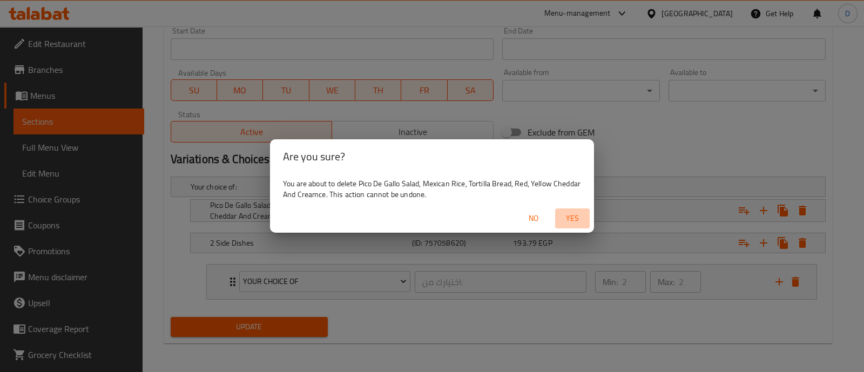
click at [577, 222] on span "Yes" at bounding box center [572, 218] width 26 height 13
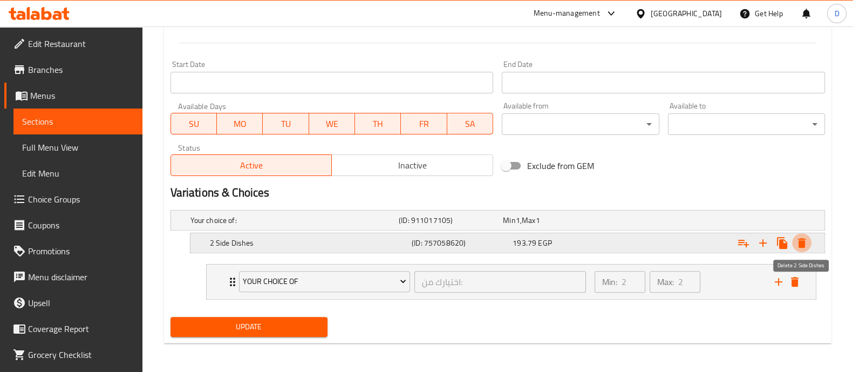
click at [796, 241] on icon "Expand" at bounding box center [802, 242] width 13 height 13
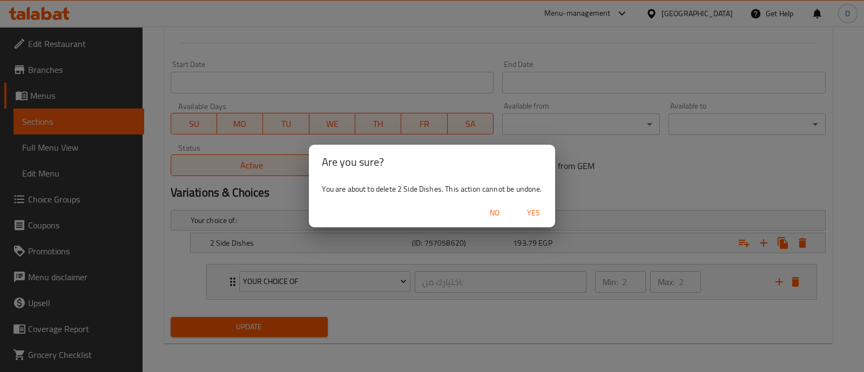
click at [537, 214] on span "Yes" at bounding box center [533, 212] width 26 height 13
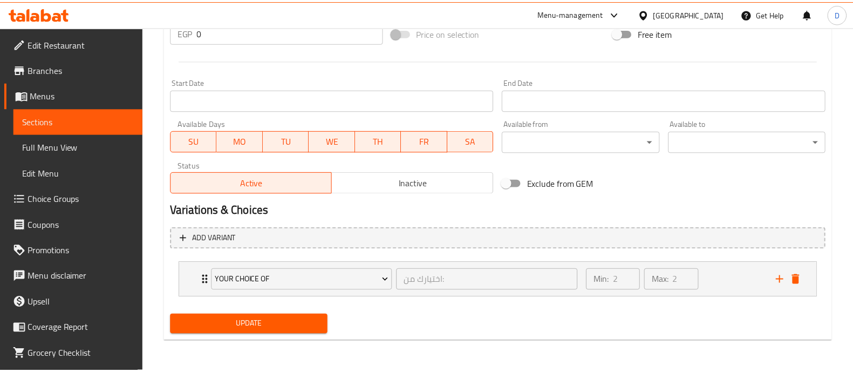
scroll to position [420, 0]
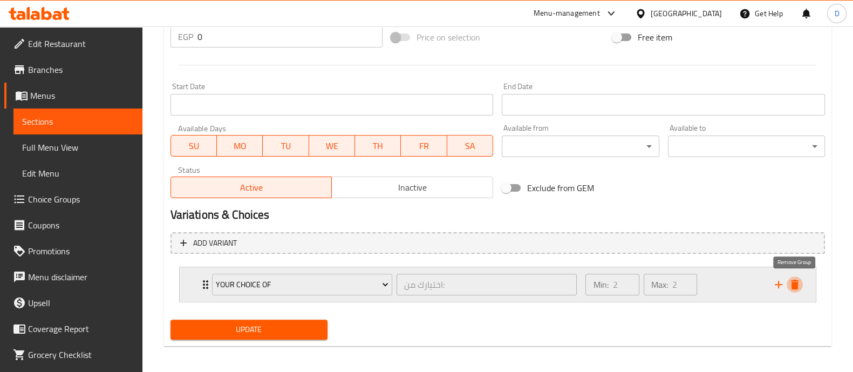
click at [798, 284] on icon "delete" at bounding box center [795, 284] width 13 height 13
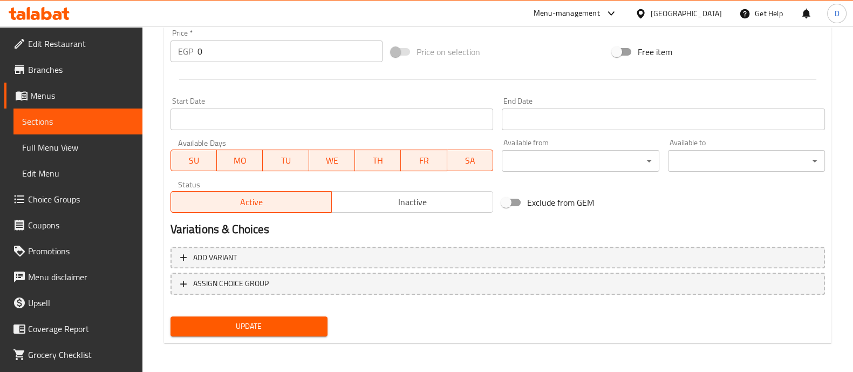
scroll to position [203, 0]
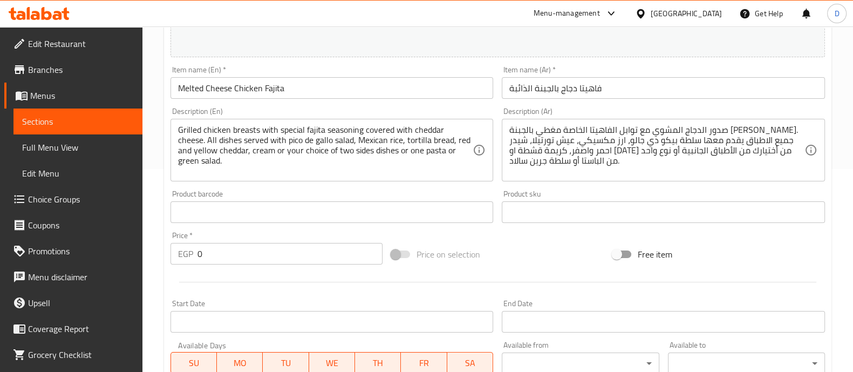
click at [254, 257] on input "0" at bounding box center [291, 254] width 186 height 22
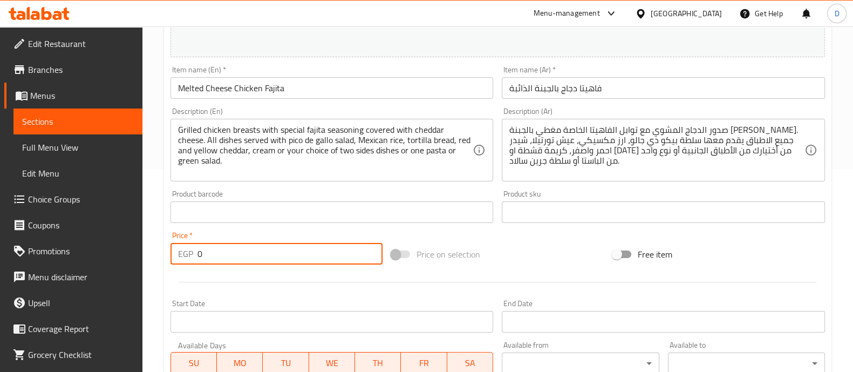
click at [254, 257] on input "0" at bounding box center [291, 254] width 186 height 22
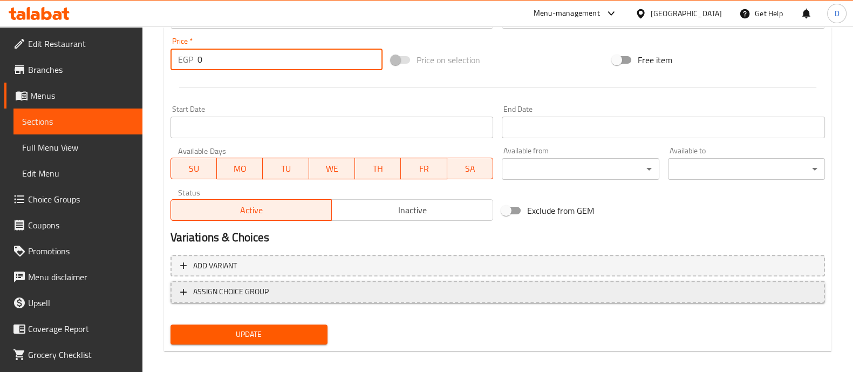
scroll to position [405, 0]
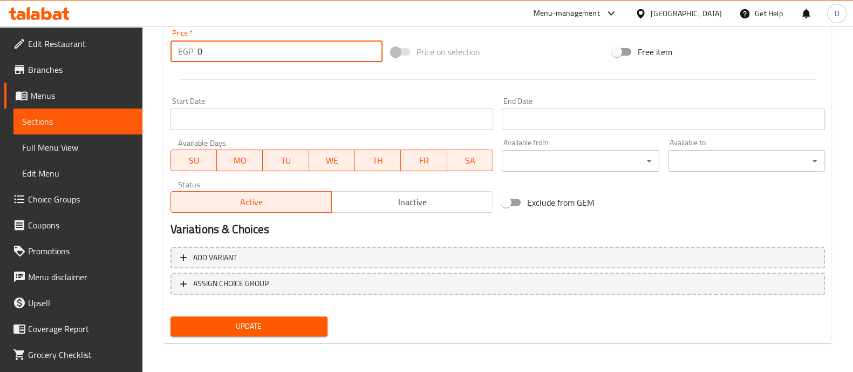
click at [253, 320] on span "Update" at bounding box center [249, 326] width 140 height 13
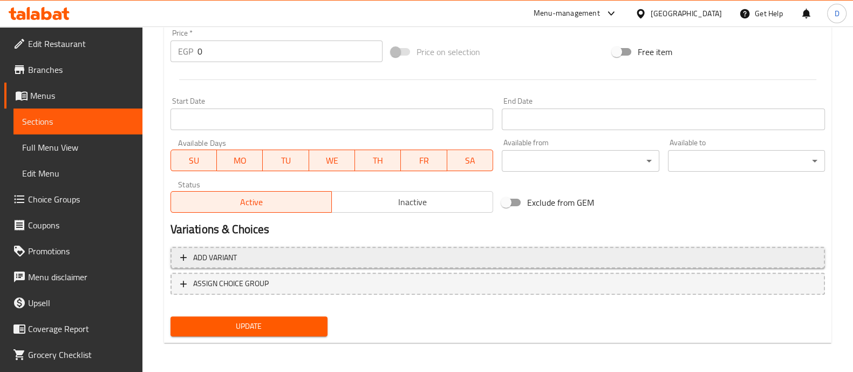
click at [664, 257] on span "Add variant" at bounding box center [497, 257] width 635 height 13
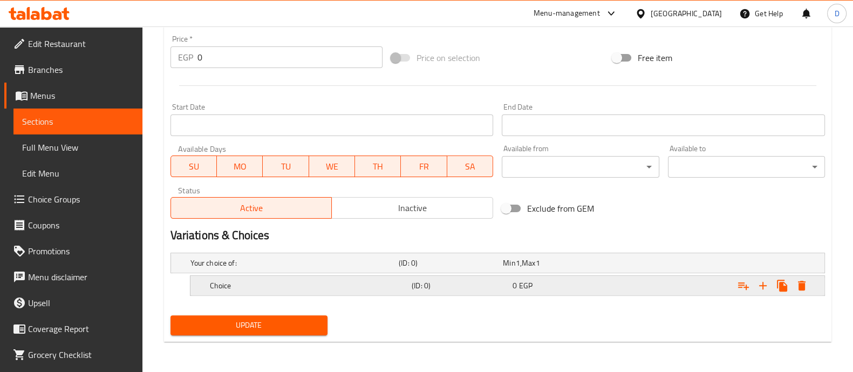
scroll to position [398, 0]
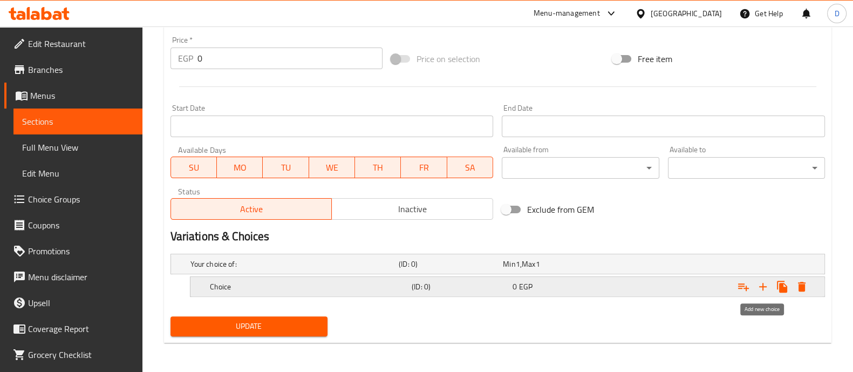
click at [765, 287] on icon "Expand" at bounding box center [763, 286] width 13 height 13
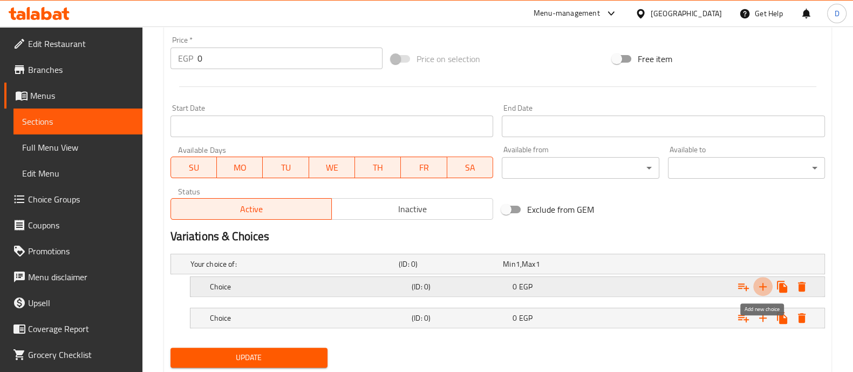
click at [765, 287] on icon "Expand" at bounding box center [763, 286] width 13 height 13
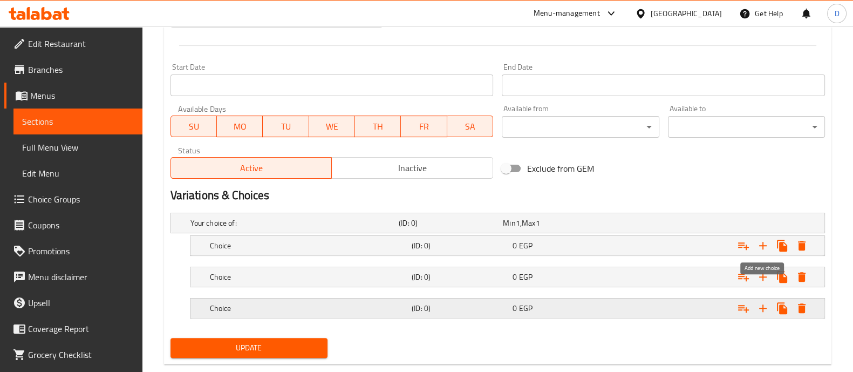
scroll to position [460, 0]
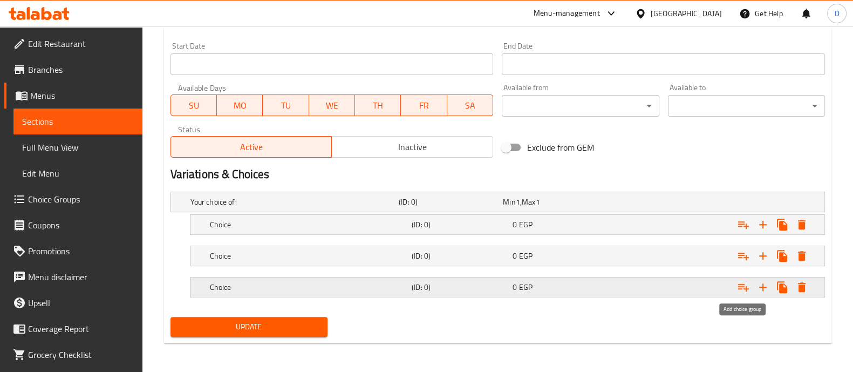
click at [737, 282] on icon "Expand" at bounding box center [743, 287] width 13 height 13
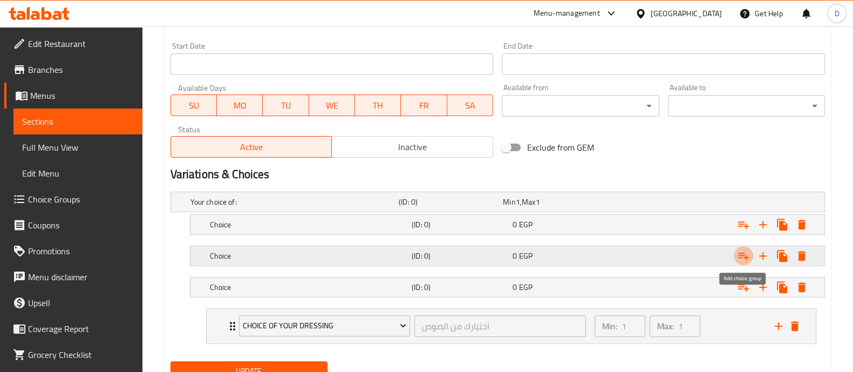
click at [738, 251] on icon "Expand" at bounding box center [743, 255] width 13 height 13
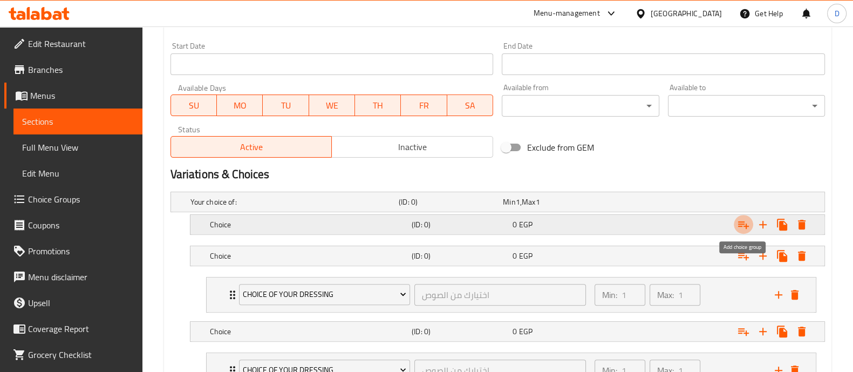
click at [742, 227] on icon "Expand" at bounding box center [743, 224] width 13 height 13
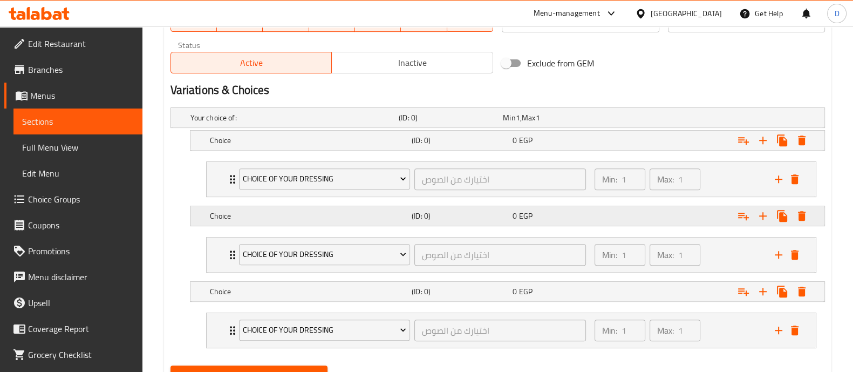
scroll to position [593, 0]
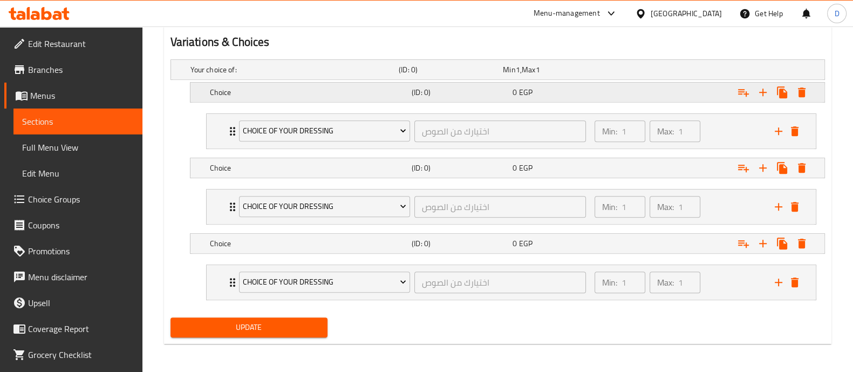
click at [404, 82] on div "Choice (ID: 0) 0 EGP" at bounding box center [501, 70] width 626 height 24
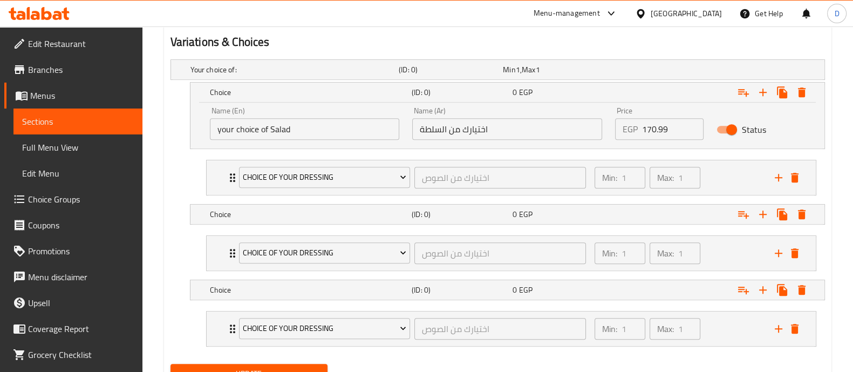
click at [503, 136] on input "اختيارك من السلطة" at bounding box center [507, 129] width 190 height 22
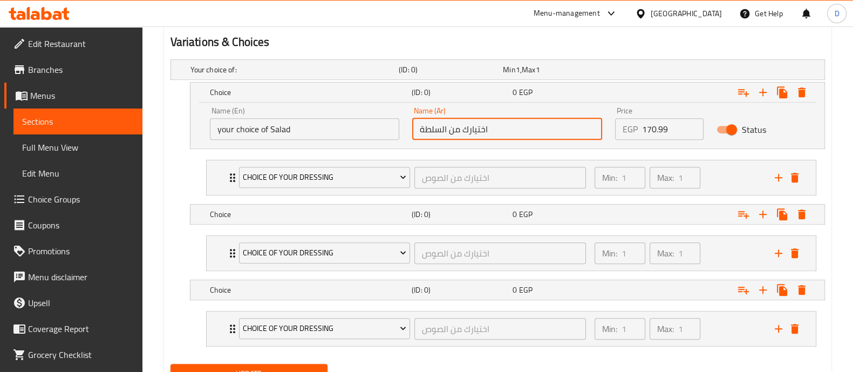
click at [503, 136] on input "اختيارك من السلطة" at bounding box center [507, 129] width 190 height 22
click at [503, 132] on input "اختيارك من السلطة" at bounding box center [507, 129] width 190 height 22
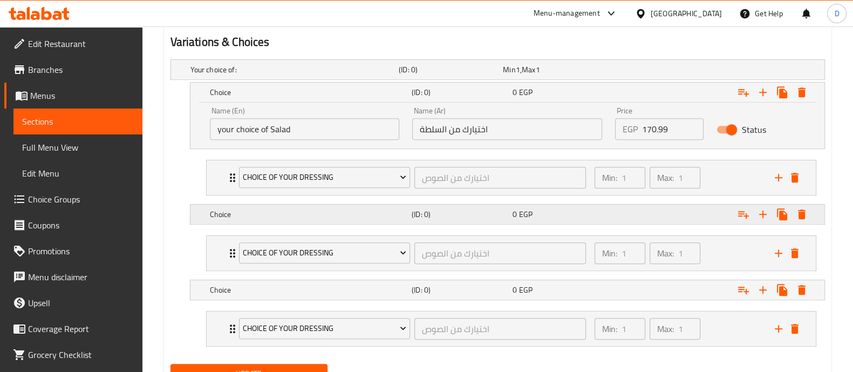
click at [356, 75] on h5 "Choice" at bounding box center [293, 69] width 204 height 11
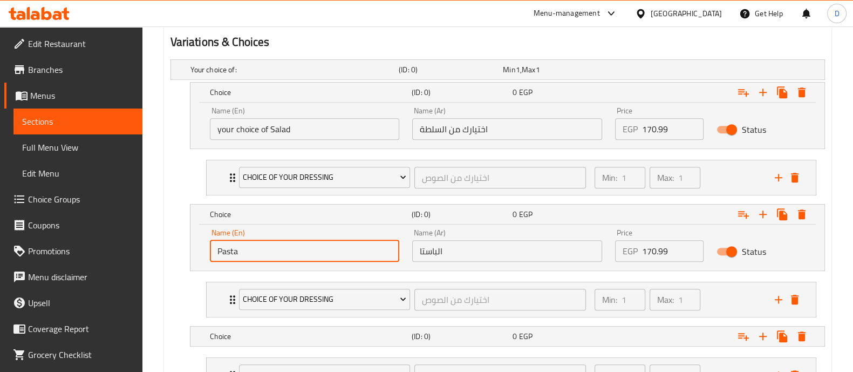
click at [365, 244] on input "Pasta" at bounding box center [305, 251] width 190 height 22
click at [488, 253] on input "الباستا" at bounding box center [507, 251] width 190 height 22
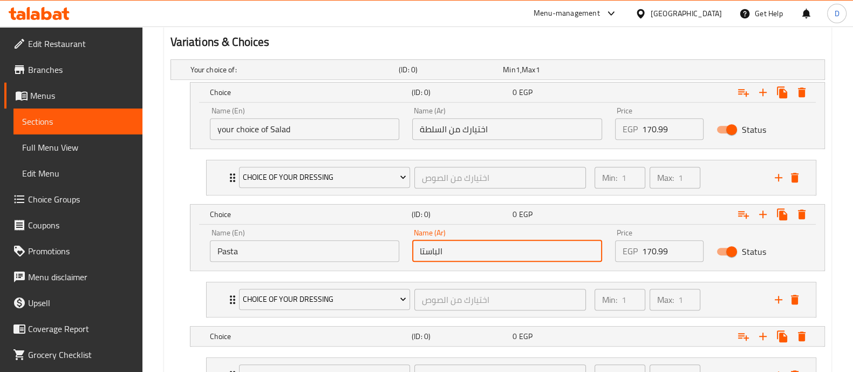
click at [488, 253] on input "الباستا" at bounding box center [507, 251] width 190 height 22
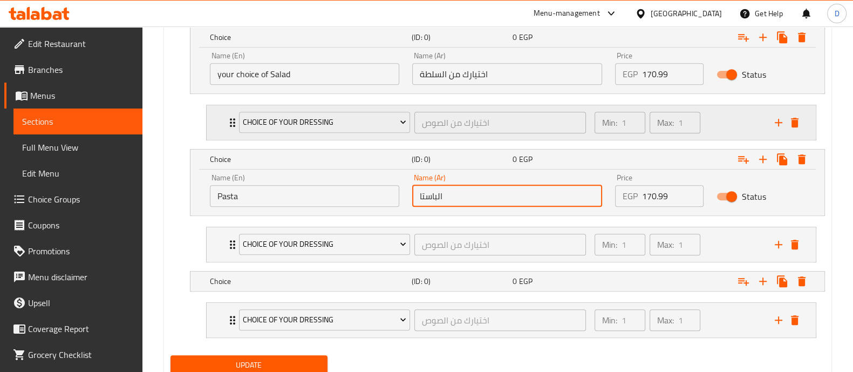
scroll to position [660, 0]
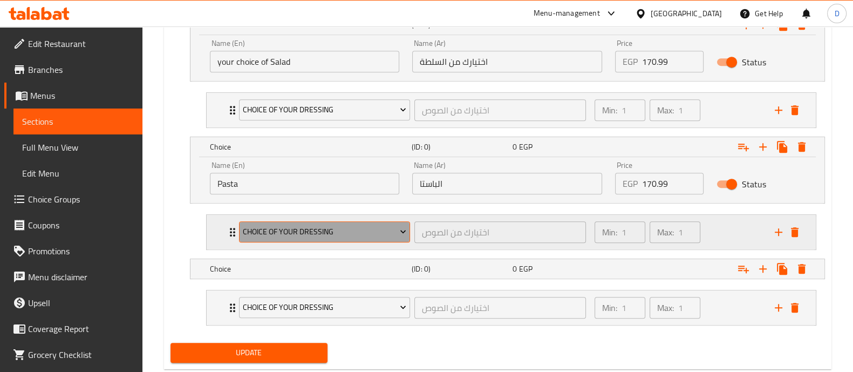
click at [294, 225] on span "Choice Of Your Dressing" at bounding box center [325, 231] width 164 height 13
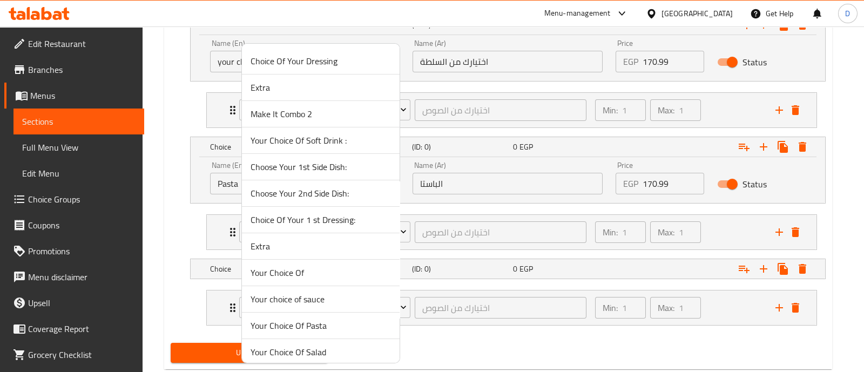
click at [328, 317] on li "Your Choice Of Pasta" at bounding box center [321, 326] width 158 height 26
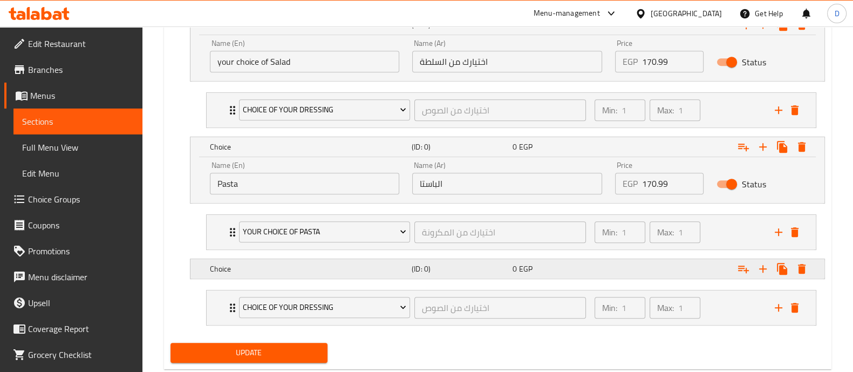
click at [370, 8] on h5 "Choice" at bounding box center [293, 2] width 204 height 11
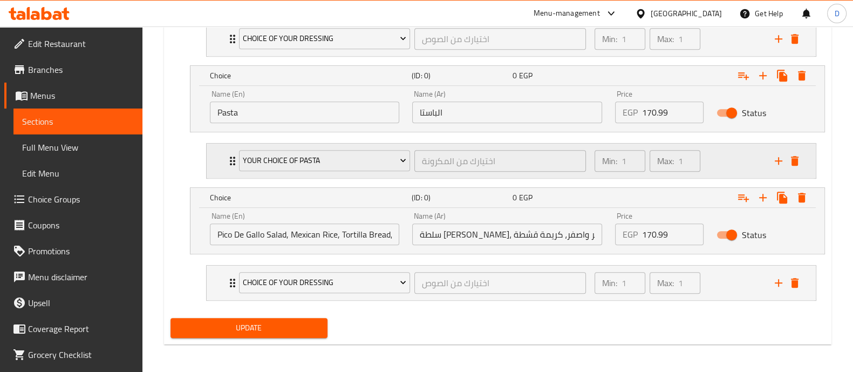
scroll to position [732, 0]
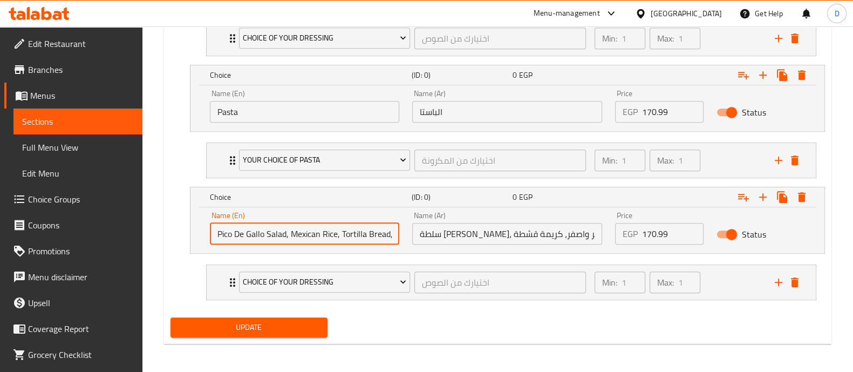
click at [330, 237] on input "Pico De Gallo Salad, Mexican Rice, Tortilla Bread, Red, Yellow Cheddar And Crea…" at bounding box center [305, 234] width 190 height 22
paste input "2 Side Dishes"
type input "2 Side Dishes"
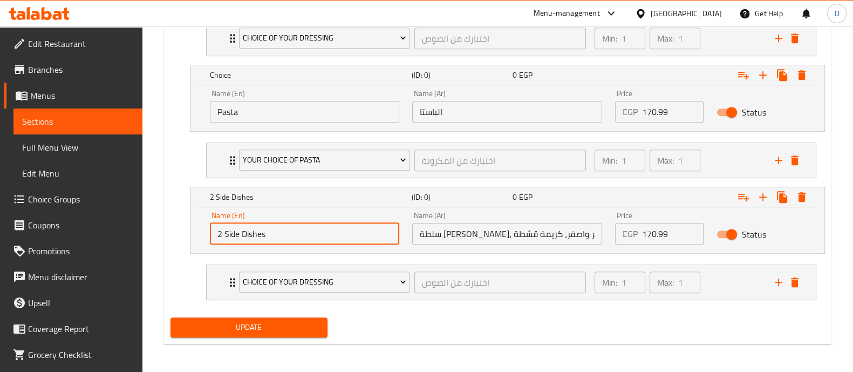
click at [456, 236] on input "سلطة [PERSON_NAME]، ارز مكسيكي، عيش تورتيلا، شيدر احمر واصفر، كريمة قشطة" at bounding box center [507, 234] width 190 height 22
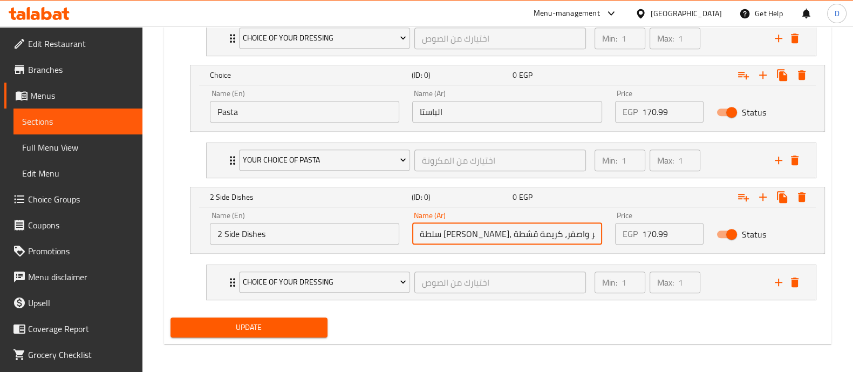
click at [456, 236] on input "سلطة [PERSON_NAME]، ارز مكسيكي، عيش تورتيلا، شيدر احمر واصفر، كريمة قشطة" at bounding box center [507, 234] width 190 height 22
paste input "2 أطباق جانبي"
type input "2 أطباق جانبية"
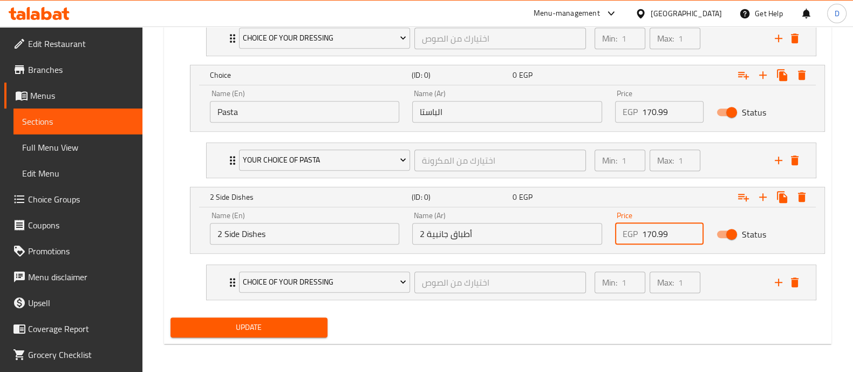
click at [653, 234] on input "170.99" at bounding box center [673, 234] width 62 height 22
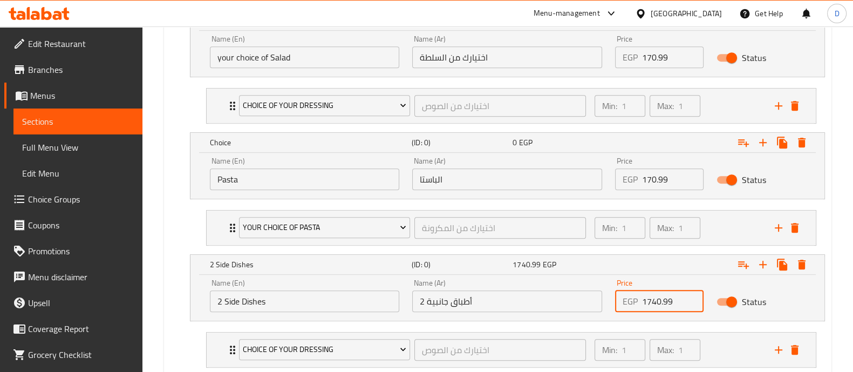
type input "1740.99"
click at [649, 179] on input "170.99" at bounding box center [673, 179] width 62 height 22
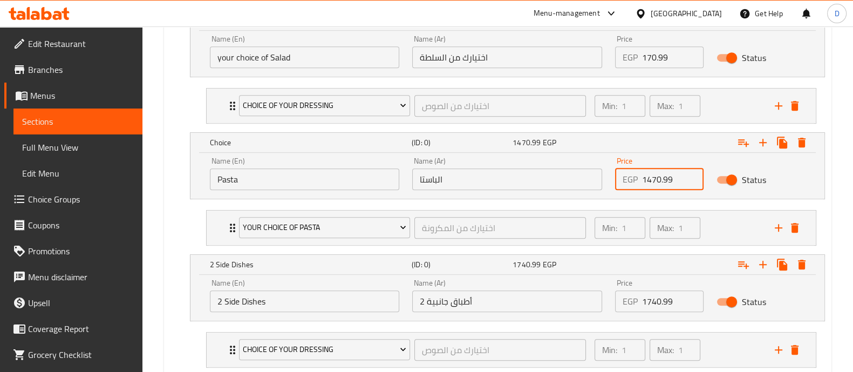
scroll to position [597, 0]
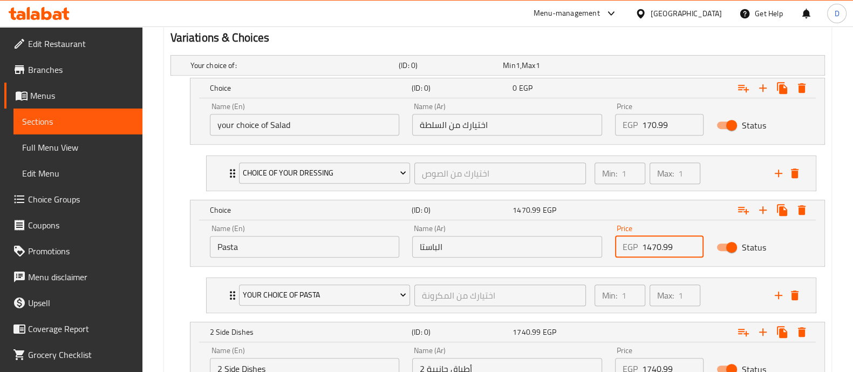
click at [660, 239] on input "1470.99" at bounding box center [673, 247] width 62 height 22
click at [655, 244] on input "14704.99" at bounding box center [673, 247] width 62 height 22
type input "5"
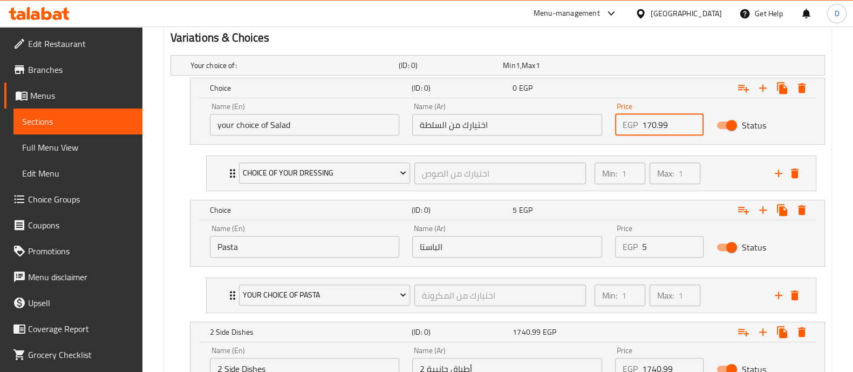
click at [659, 117] on input "170.99" at bounding box center [673, 125] width 62 height 22
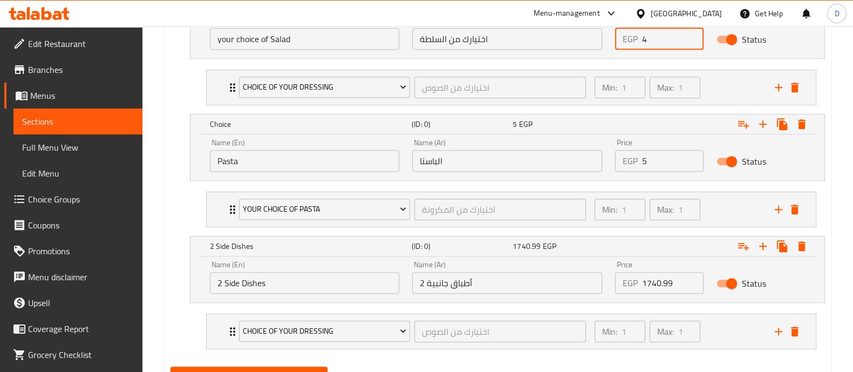
scroll to position [732, 0]
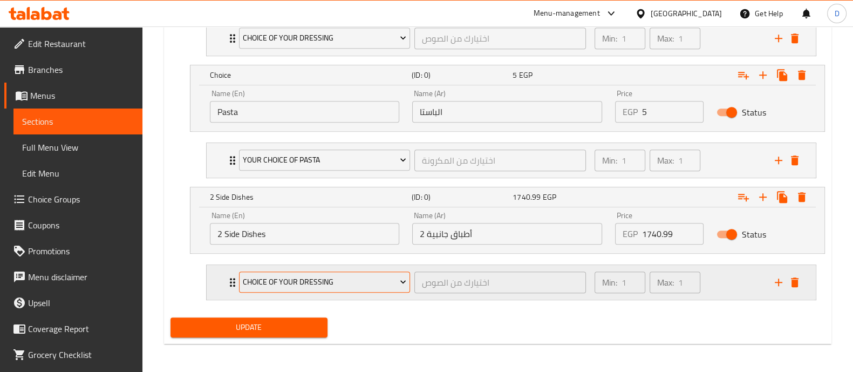
type input "4"
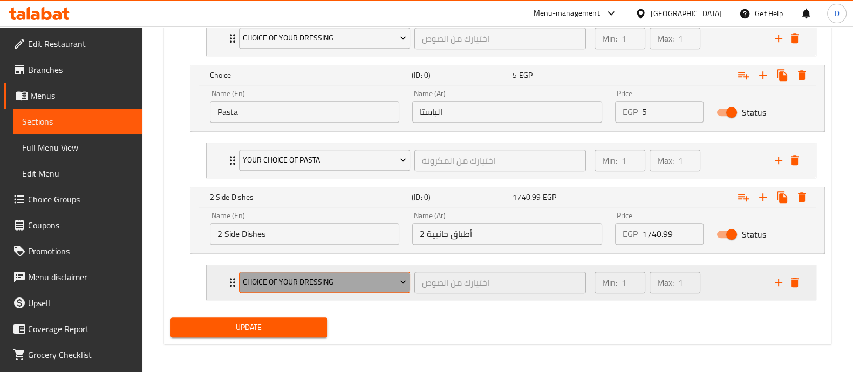
click at [301, 276] on span "Choice Of Your Dressing" at bounding box center [325, 281] width 164 height 13
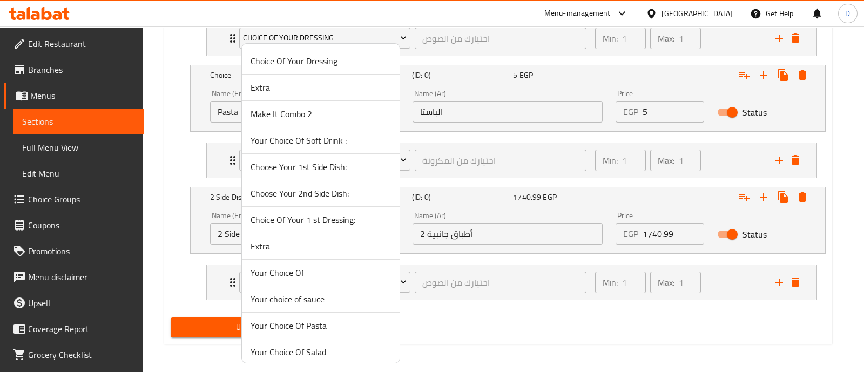
click at [333, 273] on span "Your Choice Of" at bounding box center [320, 272] width 140 height 13
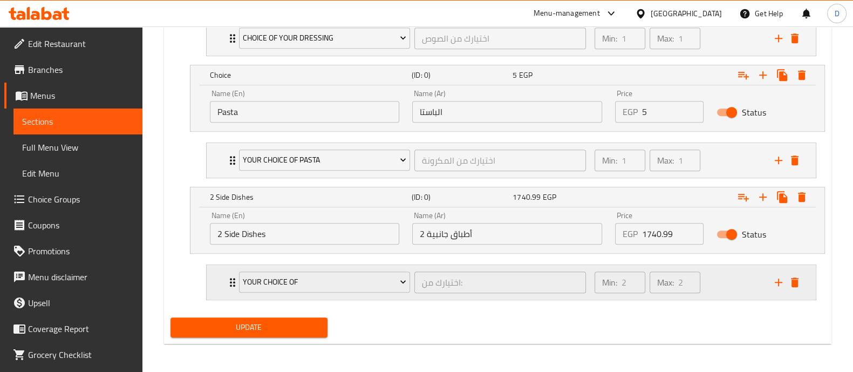
click at [748, 284] on div "Min: 2 ​ Max: 2 ​" at bounding box center [678, 282] width 180 height 35
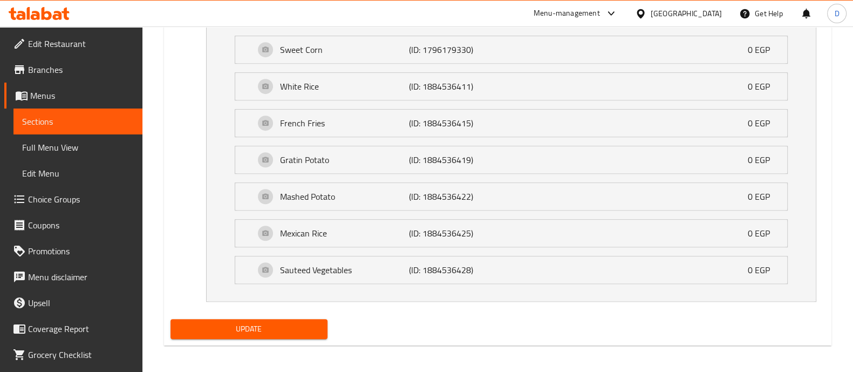
click at [297, 325] on span "Update" at bounding box center [249, 328] width 140 height 13
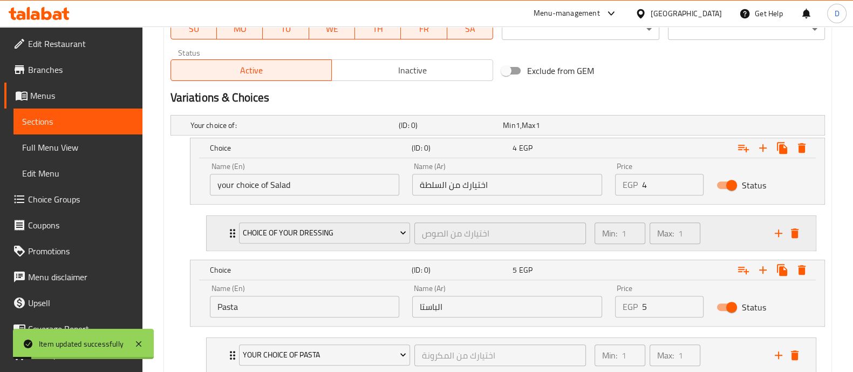
scroll to position [807, 0]
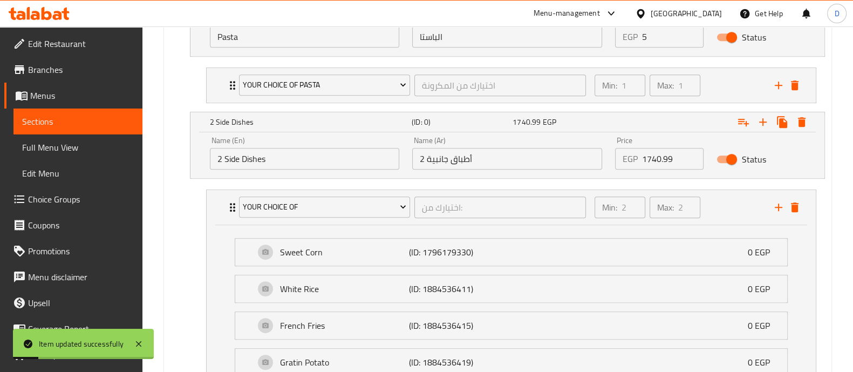
click at [313, 140] on div "Name (En) 2 Side Dishes Name (En)" at bounding box center [305, 153] width 190 height 33
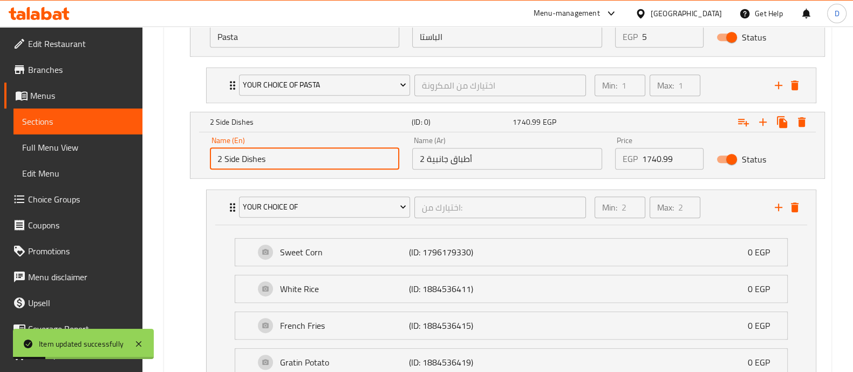
click at [316, 158] on input "2 Side Dishes" at bounding box center [305, 159] width 190 height 22
click at [485, 160] on input "2 أطباق جانبية" at bounding box center [507, 159] width 190 height 22
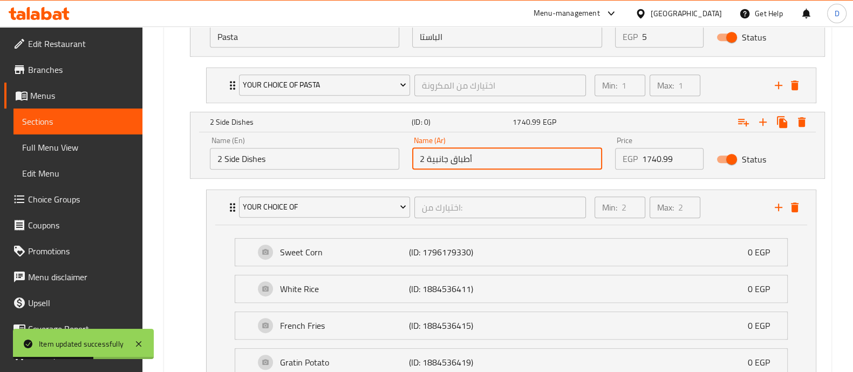
click at [485, 160] on input "2 أطباق جانبية" at bounding box center [507, 159] width 190 height 22
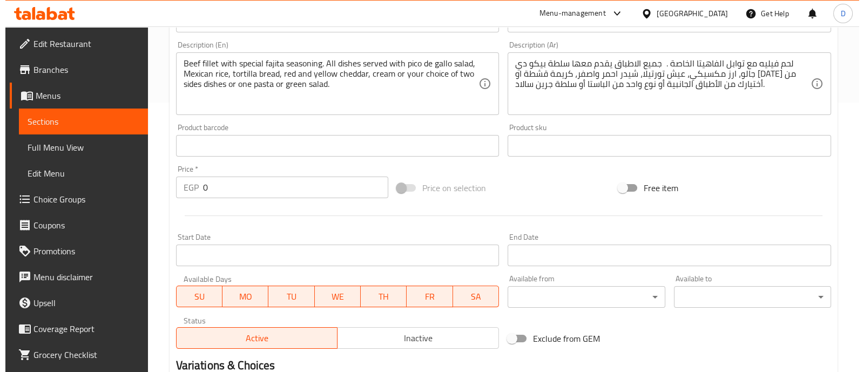
scroll to position [626, 0]
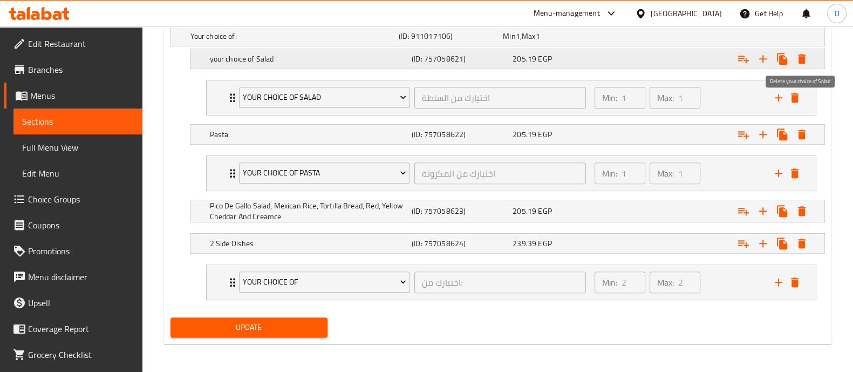
click at [805, 53] on icon "Expand" at bounding box center [802, 58] width 13 height 13
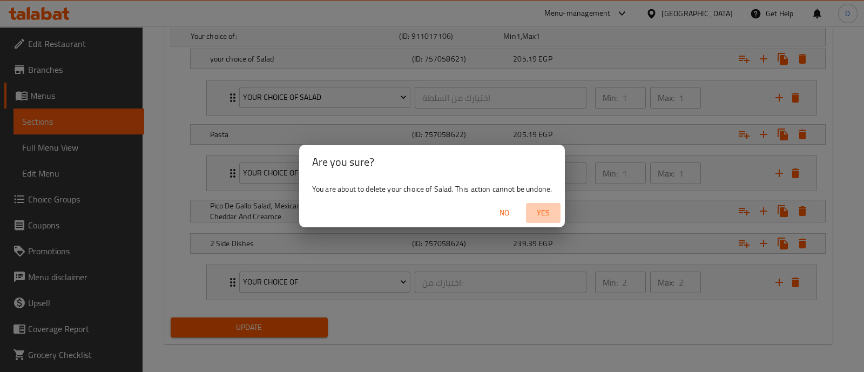
click at [540, 217] on span "Yes" at bounding box center [543, 212] width 26 height 13
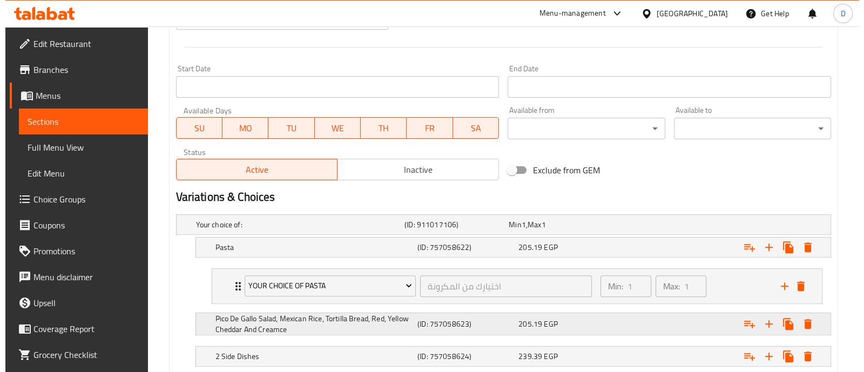
scroll to position [551, 0]
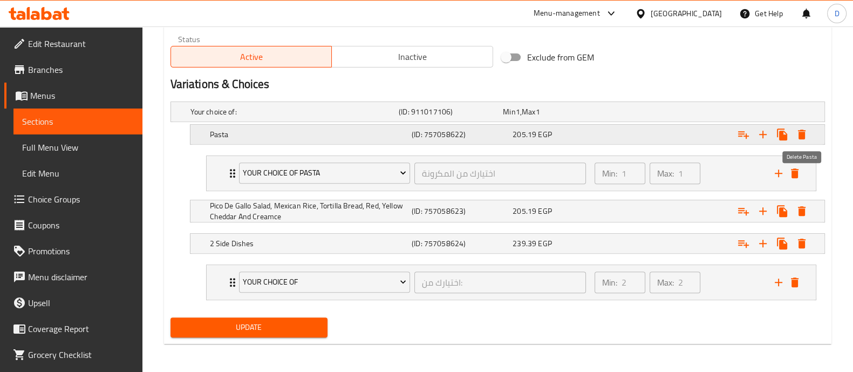
click at [802, 131] on icon "Expand" at bounding box center [802, 135] width 8 height 10
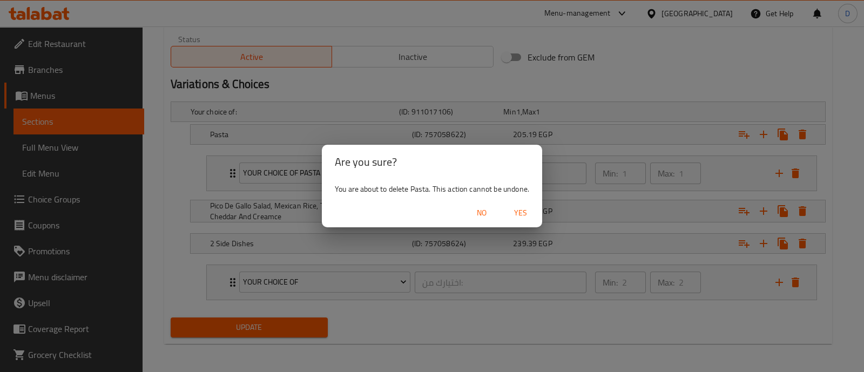
click at [526, 209] on span "Yes" at bounding box center [520, 212] width 26 height 13
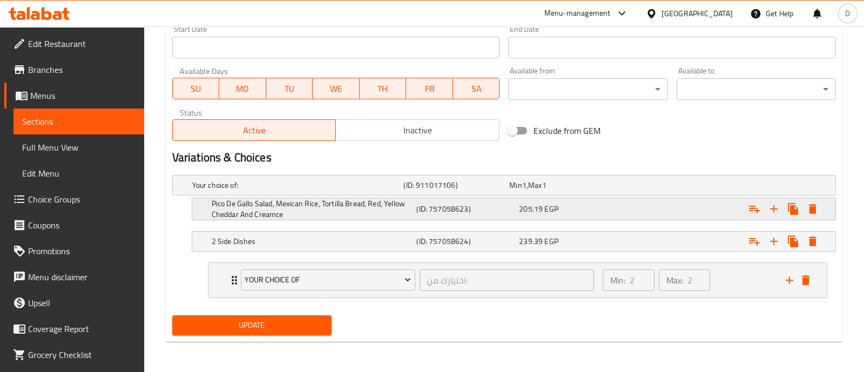
scroll to position [476, 0]
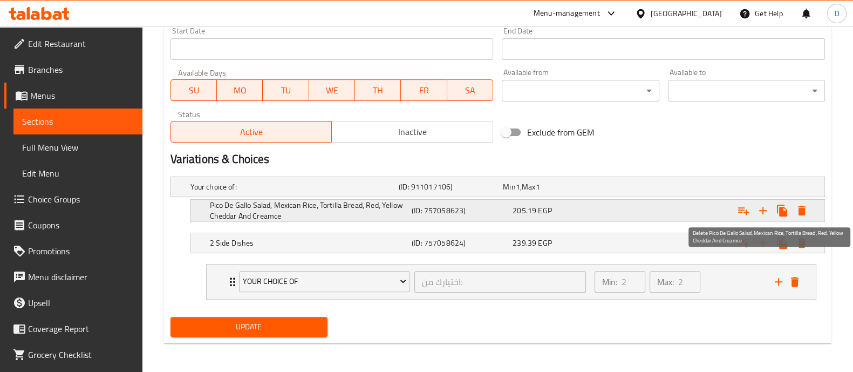
click at [796, 206] on icon "Expand" at bounding box center [802, 210] width 13 height 13
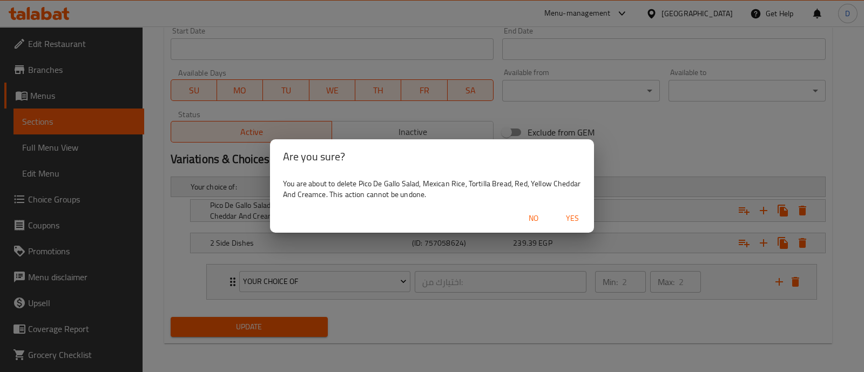
click at [585, 212] on button "Yes" at bounding box center [572, 218] width 35 height 20
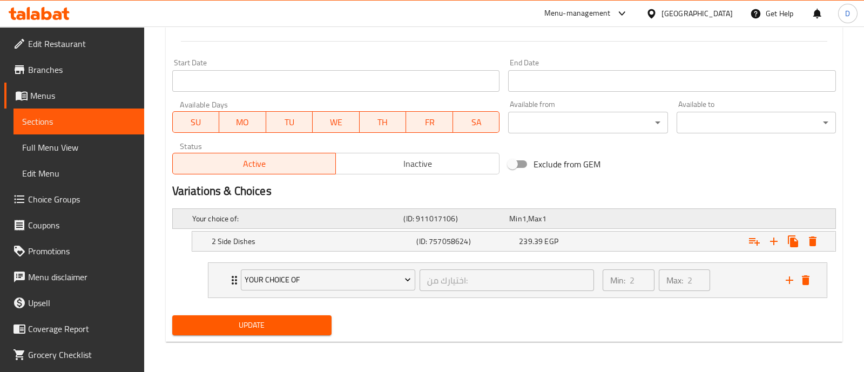
scroll to position [442, 0]
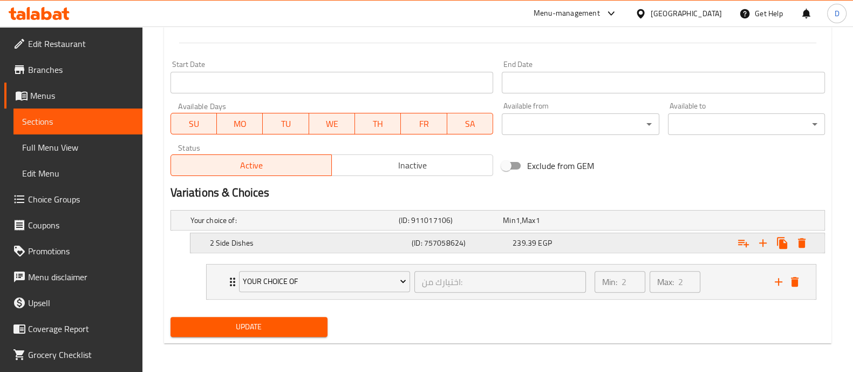
click at [799, 239] on icon "Expand" at bounding box center [802, 243] width 8 height 10
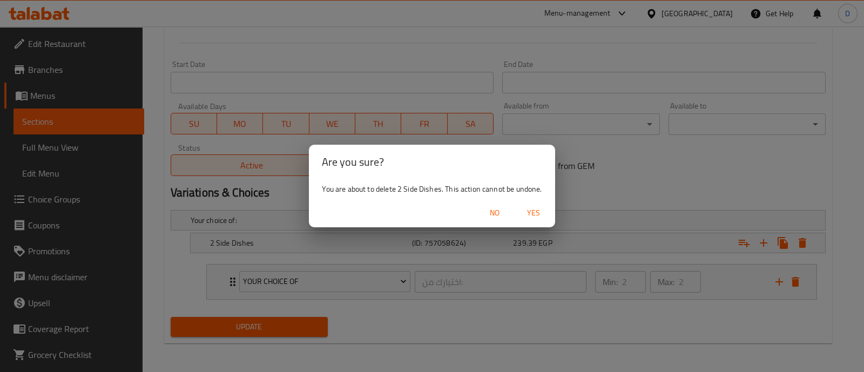
click at [543, 217] on span "Yes" at bounding box center [533, 212] width 26 height 13
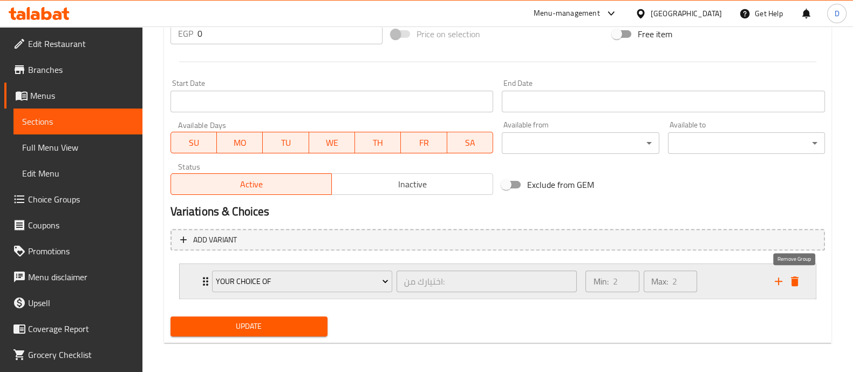
click at [795, 281] on icon "delete" at bounding box center [795, 281] width 8 height 10
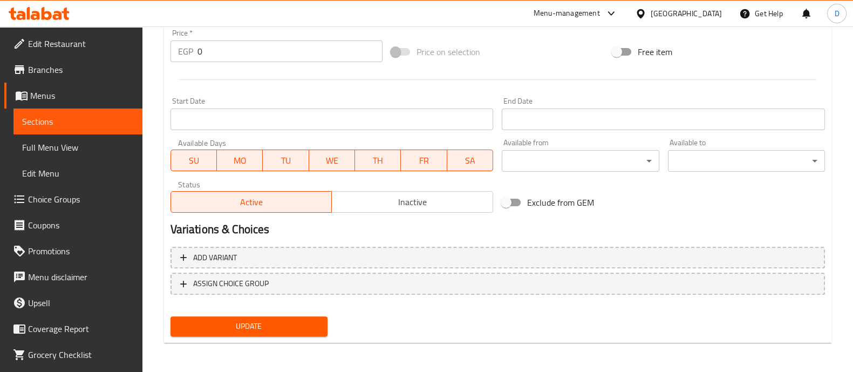
click at [278, 331] on span "Update" at bounding box center [249, 326] width 140 height 13
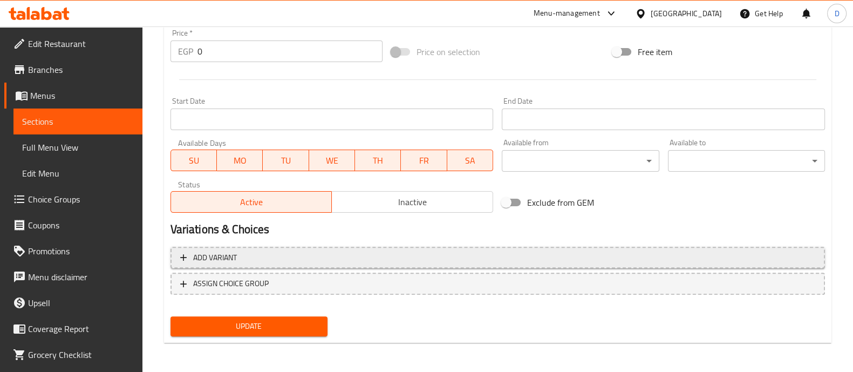
click at [731, 251] on span "Add variant" at bounding box center [497, 257] width 635 height 13
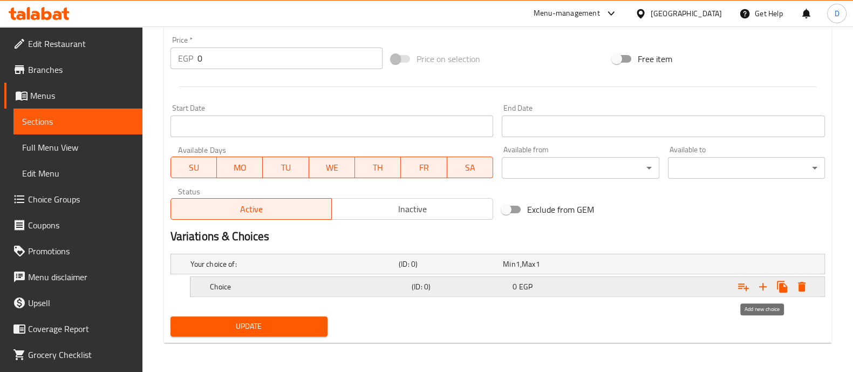
click at [761, 286] on icon "Expand" at bounding box center [764, 287] width 8 height 8
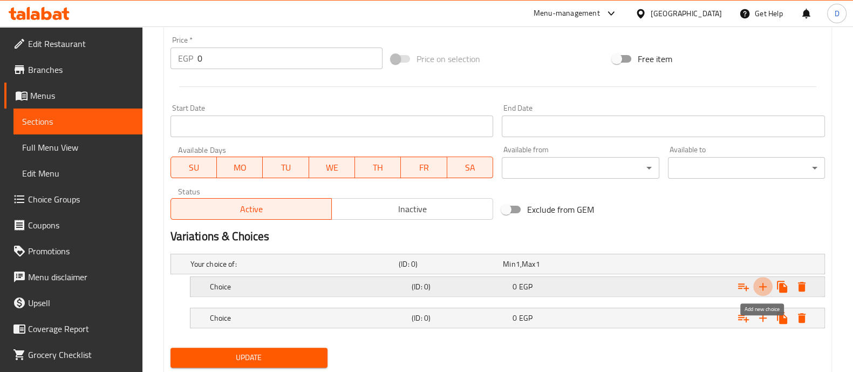
click at [761, 286] on icon "Expand" at bounding box center [764, 287] width 8 height 8
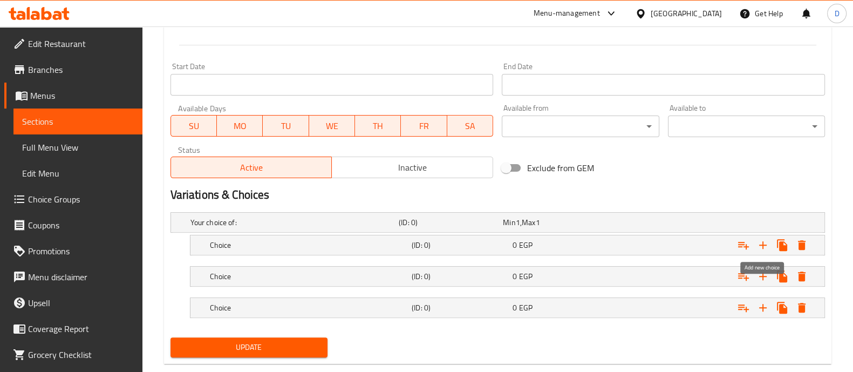
scroll to position [460, 0]
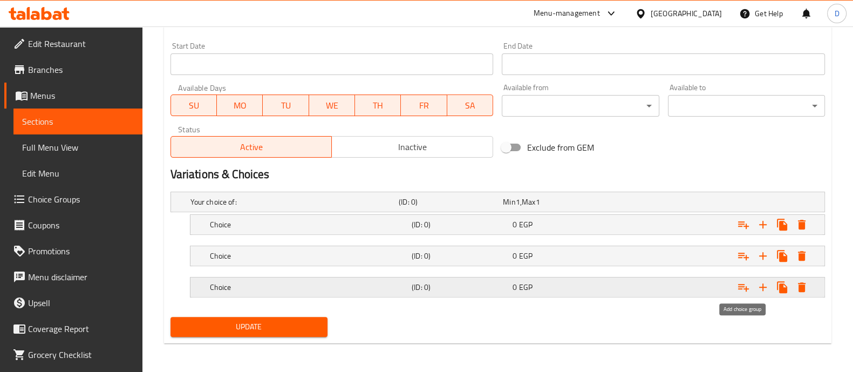
click at [747, 282] on icon "Expand" at bounding box center [743, 287] width 13 height 13
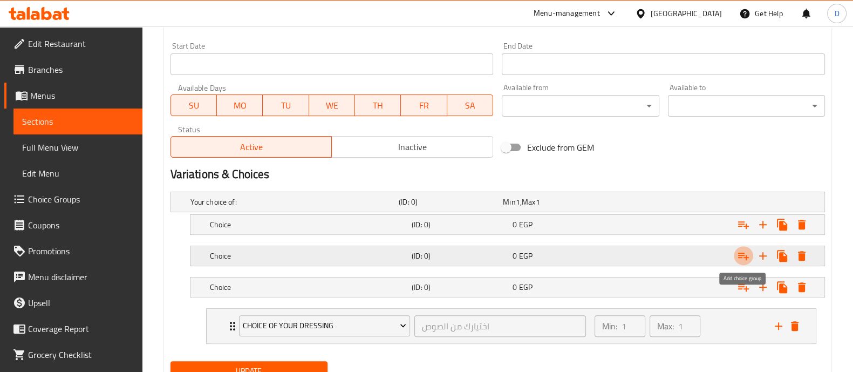
click at [747, 257] on icon "Expand" at bounding box center [743, 257] width 11 height 8
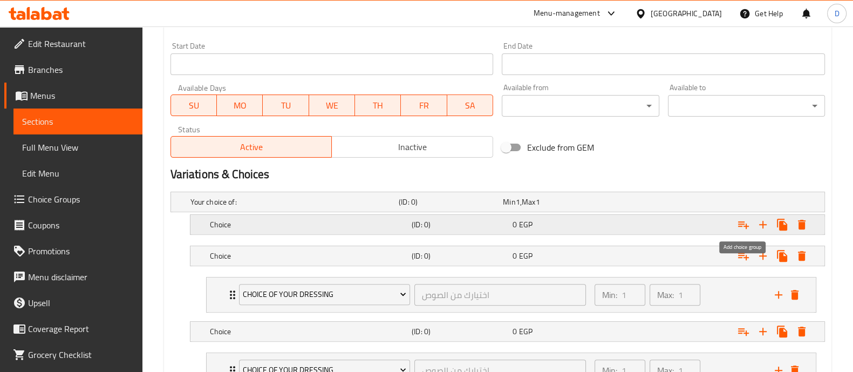
click at [744, 233] on button "Expand" at bounding box center [743, 224] width 19 height 19
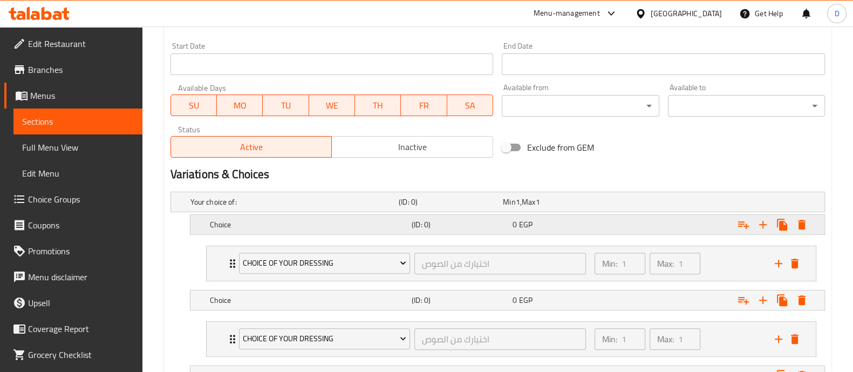
click at [311, 214] on div "Choice (ID: 0) 0 EGP" at bounding box center [501, 202] width 626 height 24
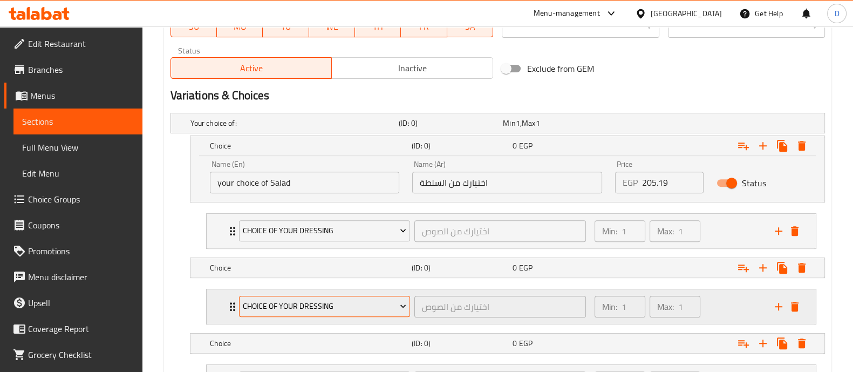
scroll to position [595, 0]
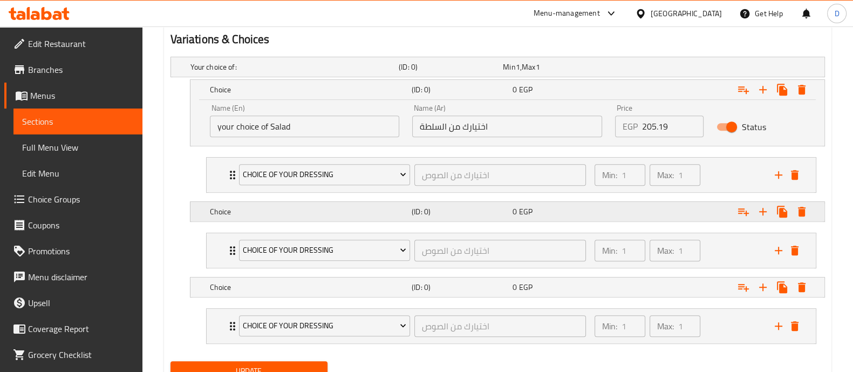
click at [375, 72] on h5 "Choice" at bounding box center [293, 67] width 204 height 11
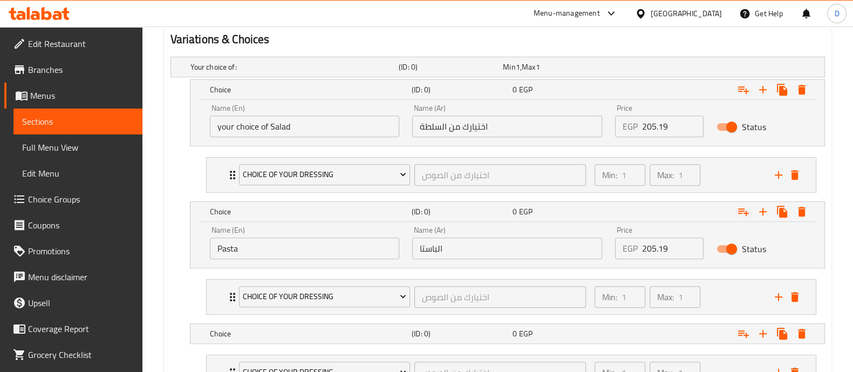
click at [506, 131] on input "اختيارك من السلطة" at bounding box center [507, 127] width 190 height 22
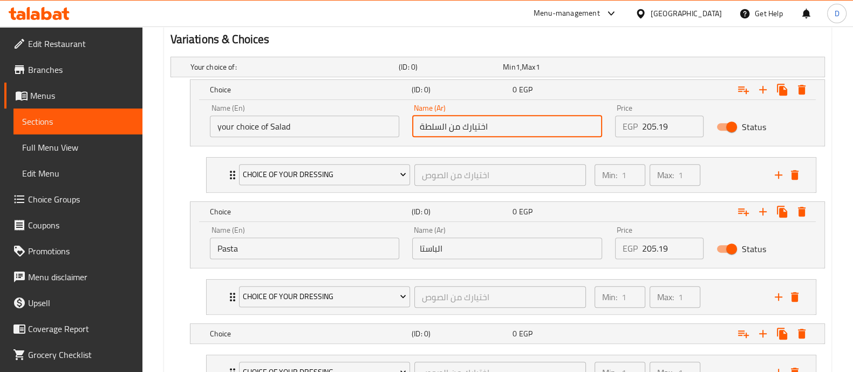
click at [506, 131] on input "اختيارك من السلطة" at bounding box center [507, 127] width 190 height 22
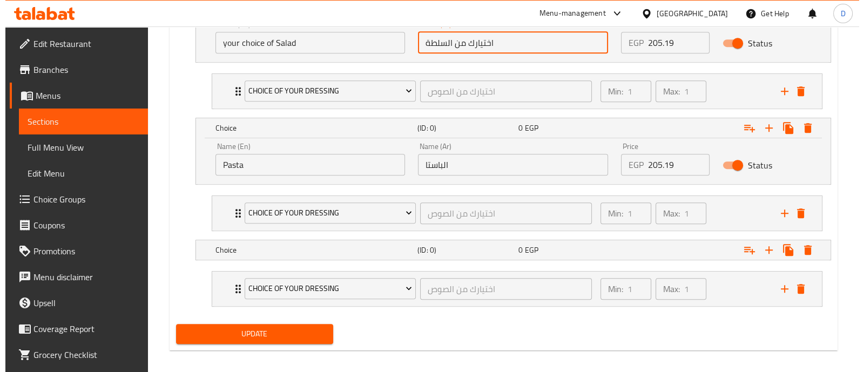
scroll to position [686, 0]
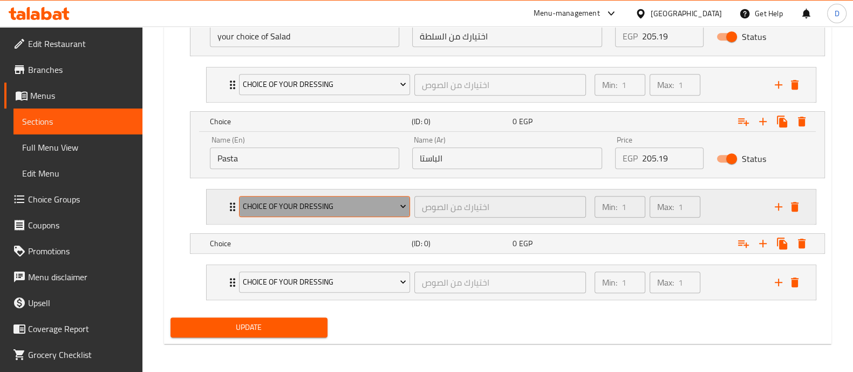
click at [336, 200] on span "Choice Of Your Dressing" at bounding box center [325, 206] width 164 height 13
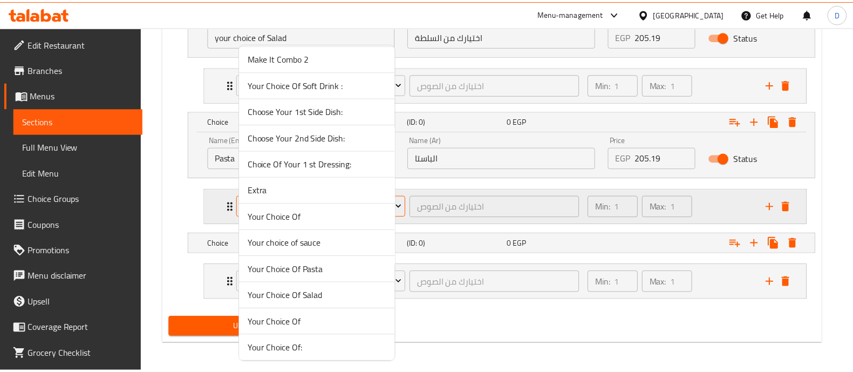
scroll to position [67, 0]
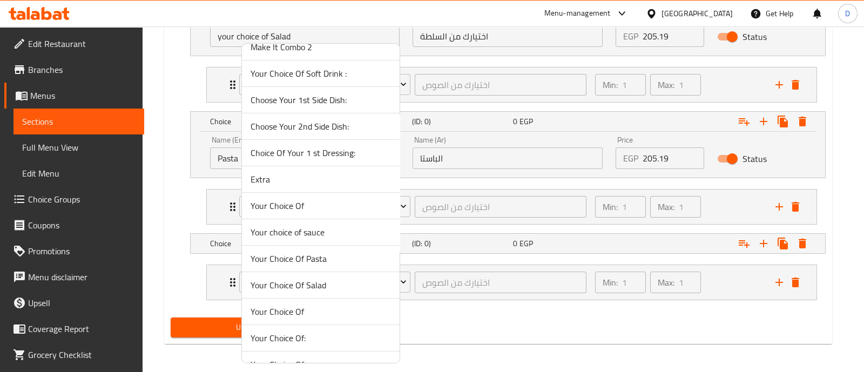
click at [329, 259] on span "Your Choice Of Pasta" at bounding box center [320, 258] width 140 height 13
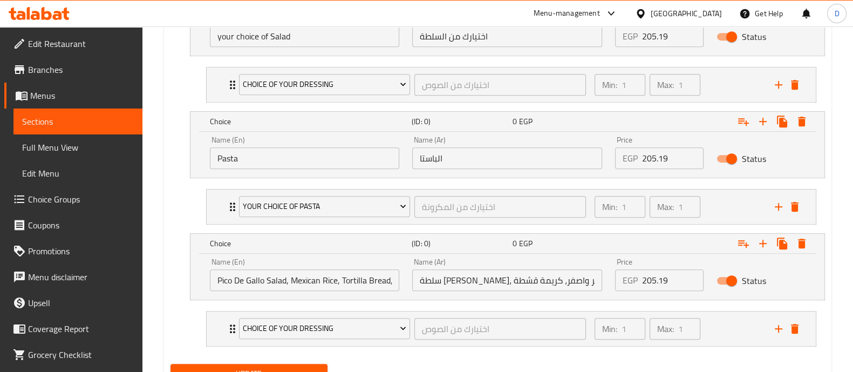
click at [327, 276] on input "Pico De Gallo Salad, Mexican Rice, Tortilla Bread, Red, Yellow Cheddar And Crea…" at bounding box center [305, 280] width 190 height 22
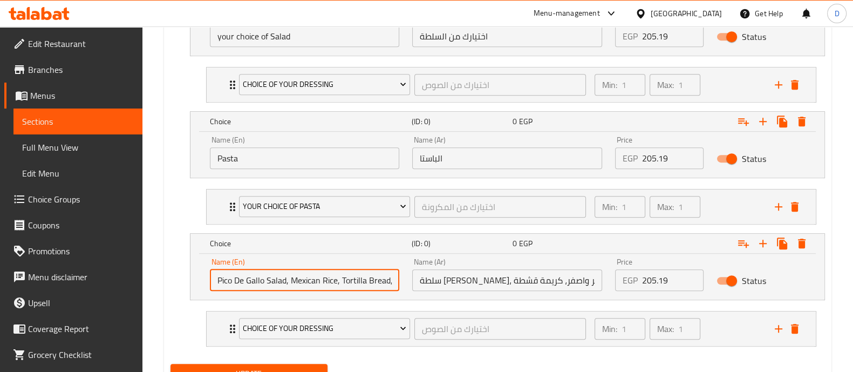
click at [327, 276] on input "Pico De Gallo Salad, Mexican Rice, Tortilla Bread, Red, Yellow Cheddar And Crea…" at bounding box center [305, 280] width 190 height 22
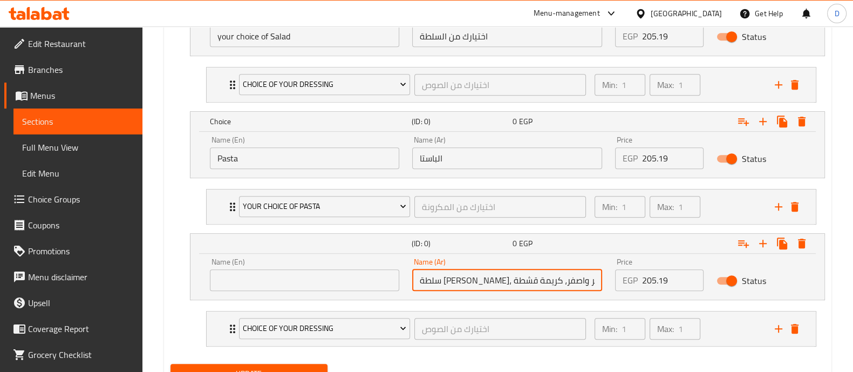
click at [523, 272] on input "سلطة [PERSON_NAME]، ارز مكسيكي، عيش تورتيلا، شيدر احمر واصفر، كريمة قشطة" at bounding box center [507, 280] width 190 height 22
click at [646, 273] on input "205.19" at bounding box center [673, 280] width 62 height 22
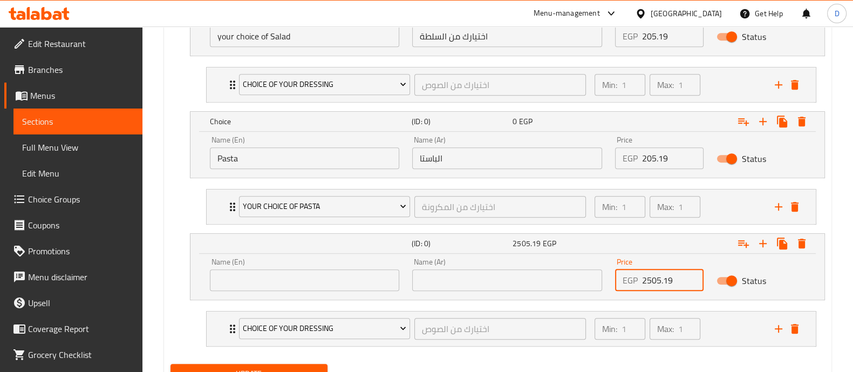
type input "2505.19"
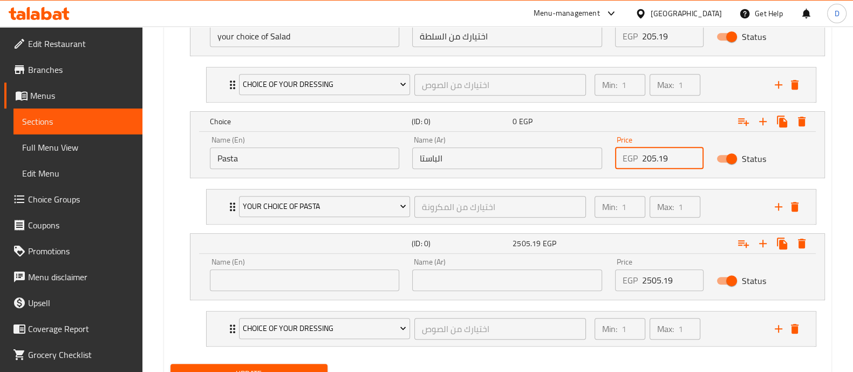
click at [650, 155] on input "205.19" at bounding box center [673, 158] width 62 height 22
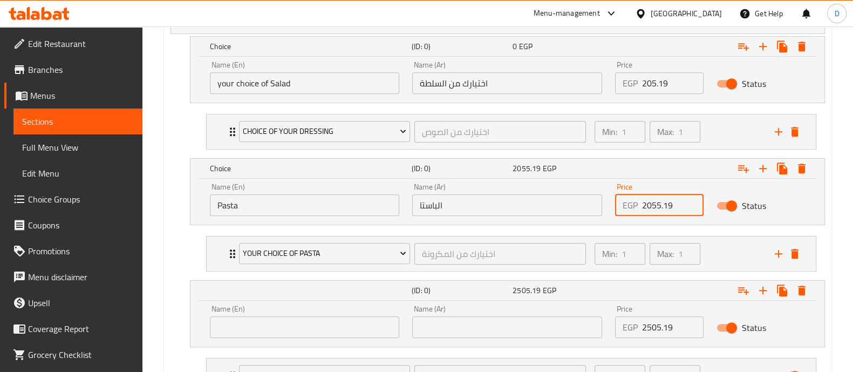
scroll to position [618, 0]
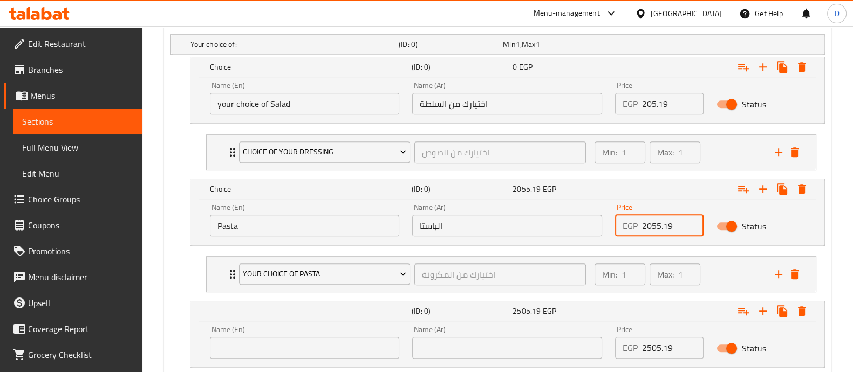
type input "2055.19"
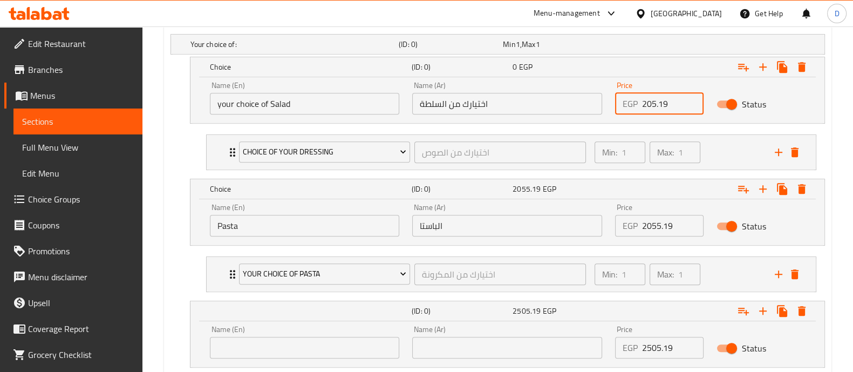
click at [658, 100] on input "205.19" at bounding box center [673, 104] width 62 height 22
type input "205.519"
click at [286, 341] on input "text" at bounding box center [305, 348] width 190 height 22
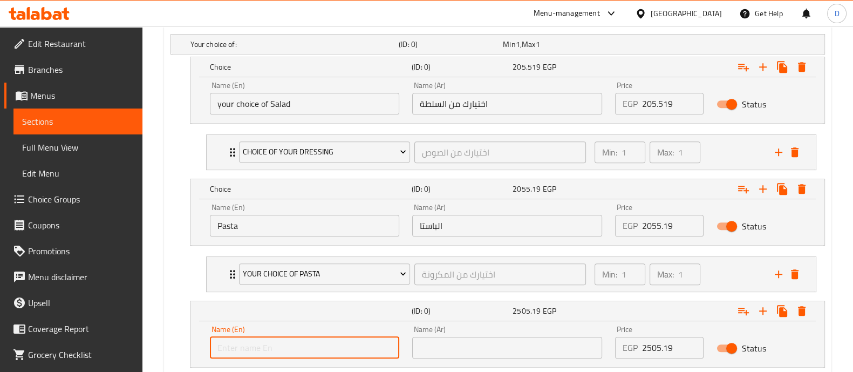
paste input "2 Side Dishes"
type input "2 Side Dishes"
drag, startPoint x: 445, startPoint y: 347, endPoint x: 451, endPoint y: 334, distance: 13.8
click at [445, 347] on input "text" at bounding box center [507, 348] width 190 height 22
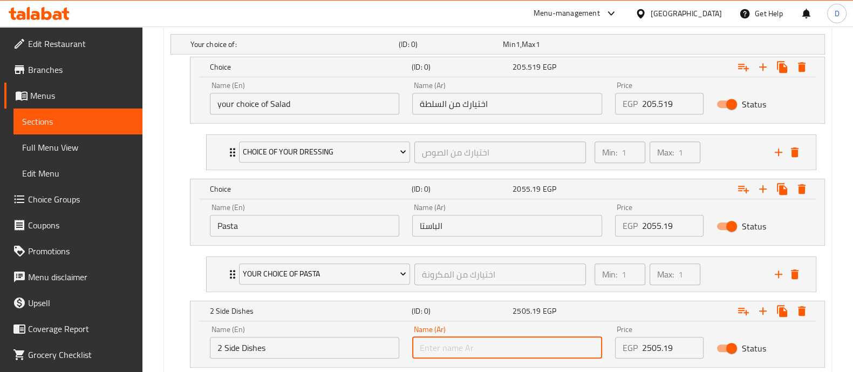
paste input "2 أطباق جانبية"
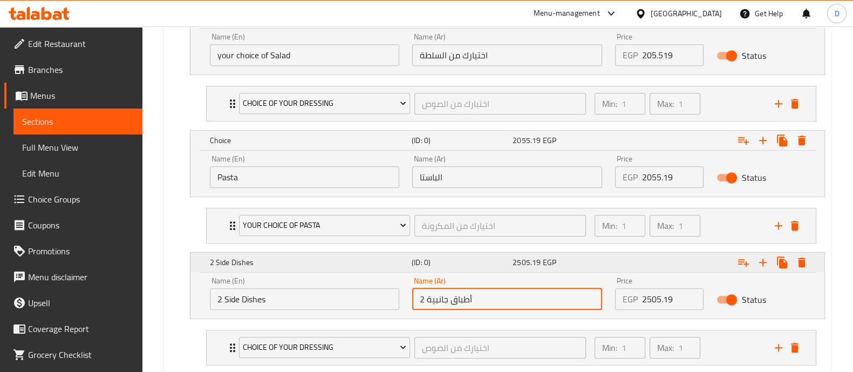
scroll to position [732, 0]
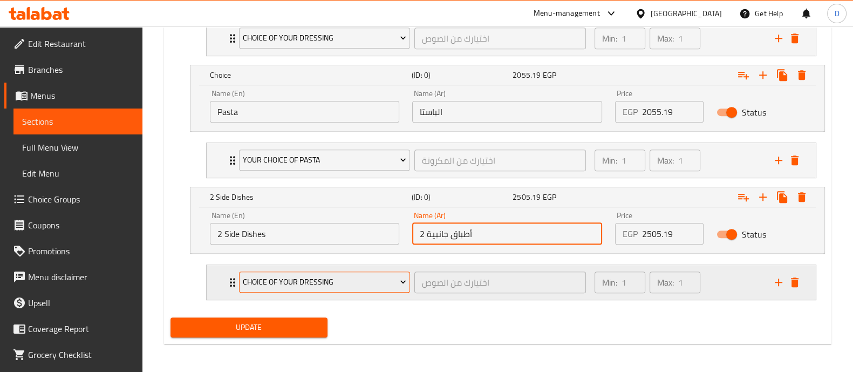
type input "2 أطباق جانبية"
click at [306, 281] on span "Choice Of Your Dressing" at bounding box center [325, 281] width 164 height 13
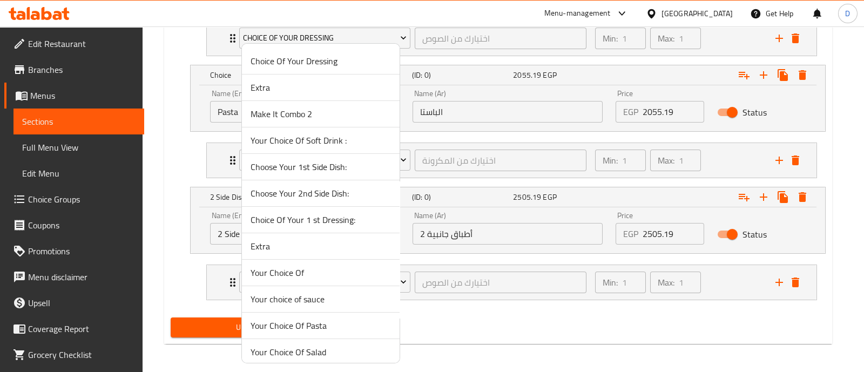
click at [337, 270] on span "Your Choice Of" at bounding box center [320, 272] width 140 height 13
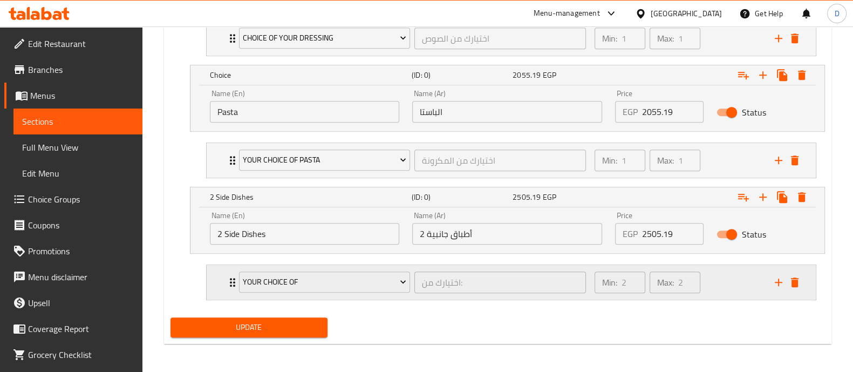
click at [715, 273] on div "Min: 2 ​ Max: 2 ​" at bounding box center [678, 282] width 180 height 35
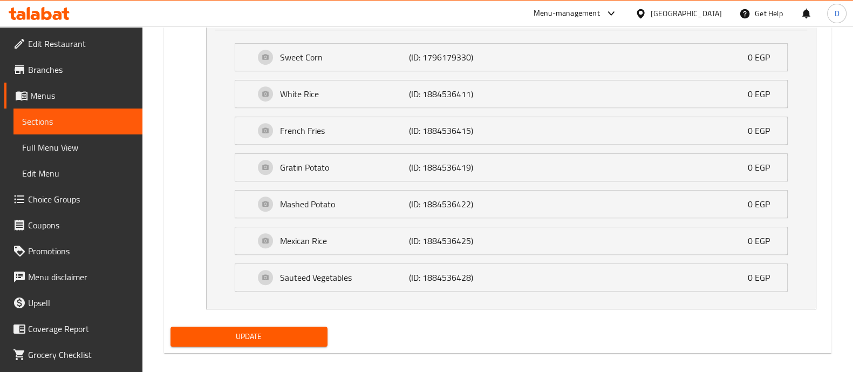
scroll to position [1009, 0]
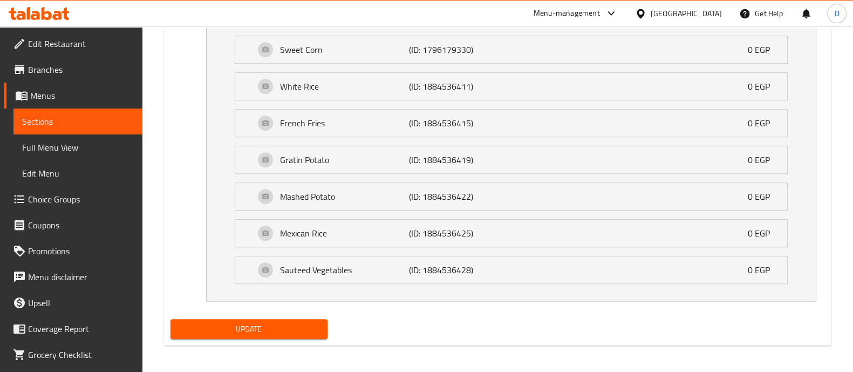
click at [274, 322] on span "Update" at bounding box center [249, 328] width 140 height 13
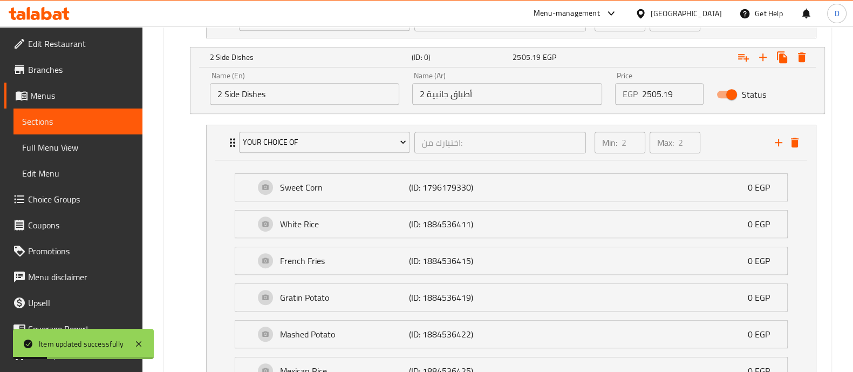
scroll to position [807, 0]
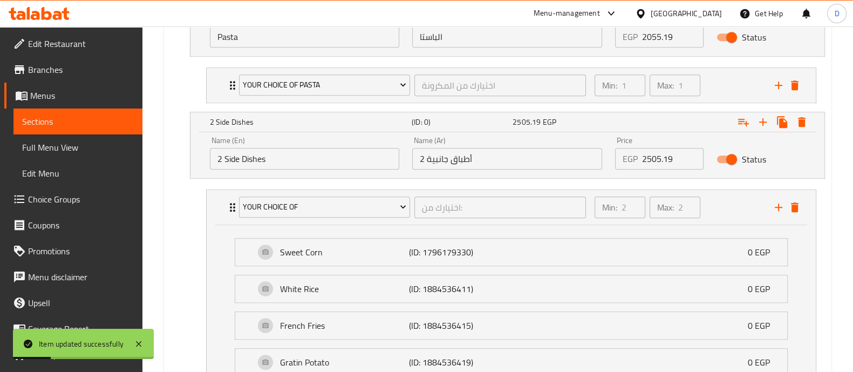
click at [320, 148] on input "2 Side Dishes" at bounding box center [305, 159] width 190 height 22
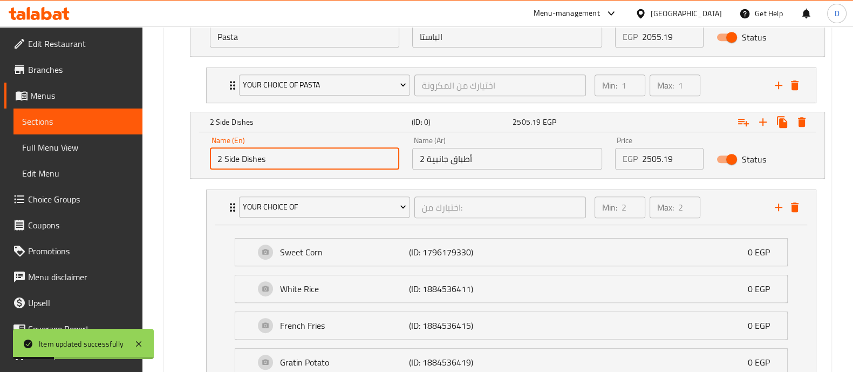
click at [320, 148] on input "2 Side Dishes" at bounding box center [305, 159] width 190 height 22
click at [484, 152] on input "2 أطباق جانبية" at bounding box center [507, 159] width 190 height 22
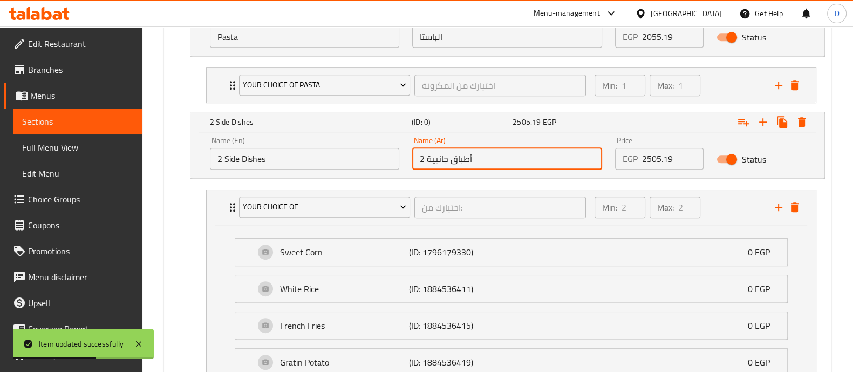
click at [484, 152] on input "2 أطباق جانبية" at bounding box center [507, 159] width 190 height 22
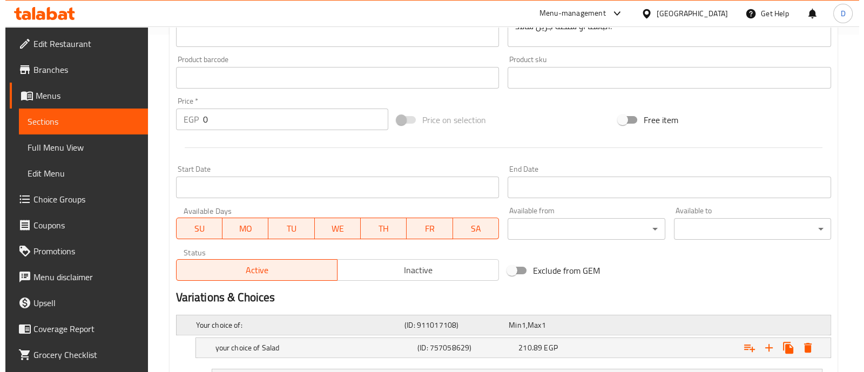
scroll to position [551, 0]
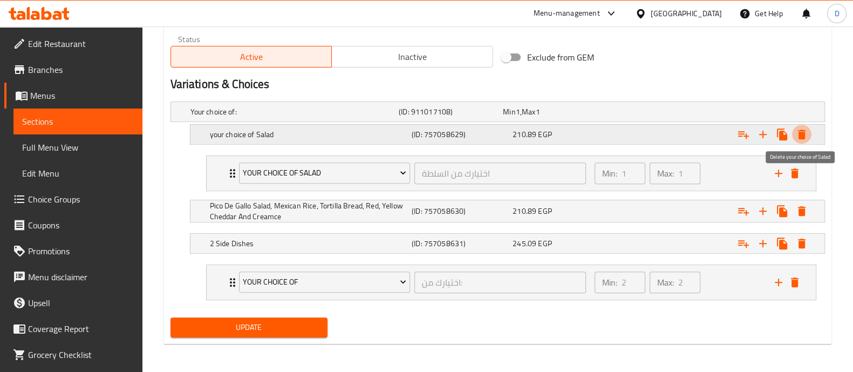
click at [804, 133] on icon "Expand" at bounding box center [802, 135] width 8 height 10
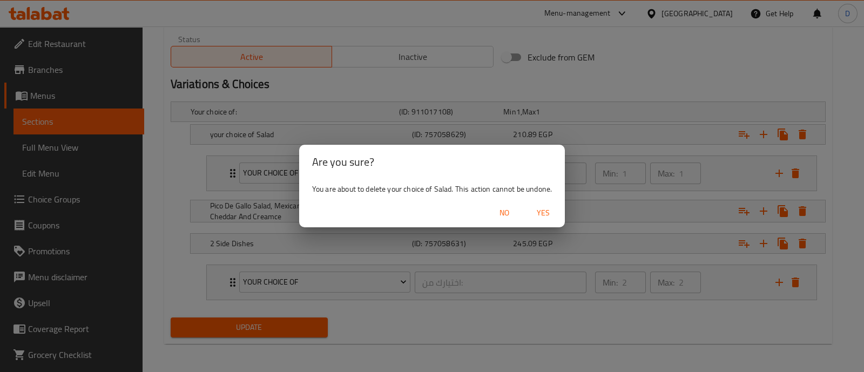
click at [560, 212] on button "Yes" at bounding box center [543, 213] width 35 height 20
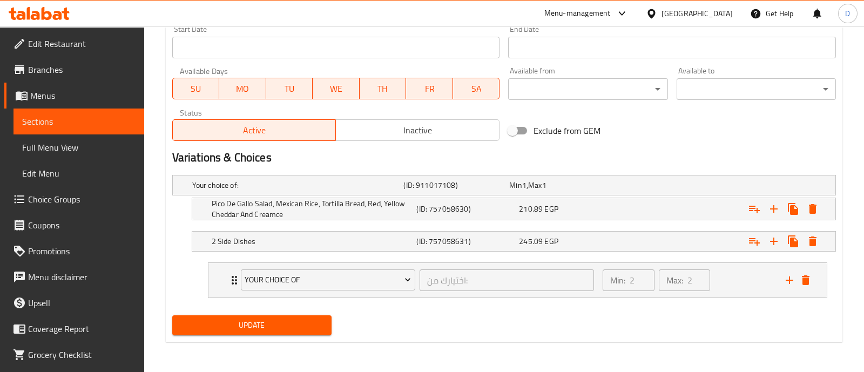
scroll to position [476, 0]
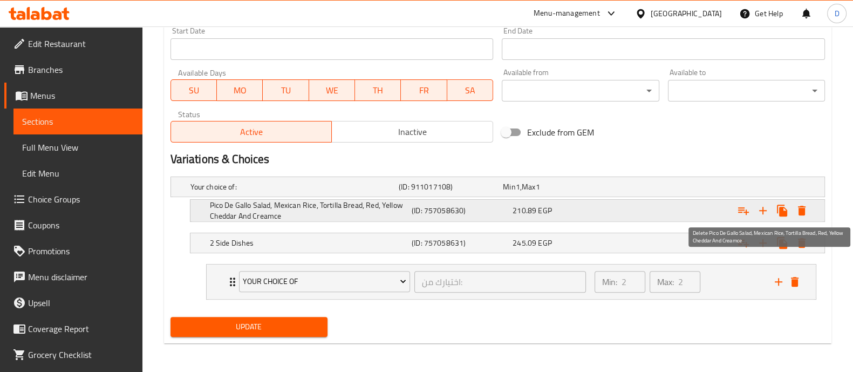
click at [800, 206] on icon "Expand" at bounding box center [802, 210] width 13 height 13
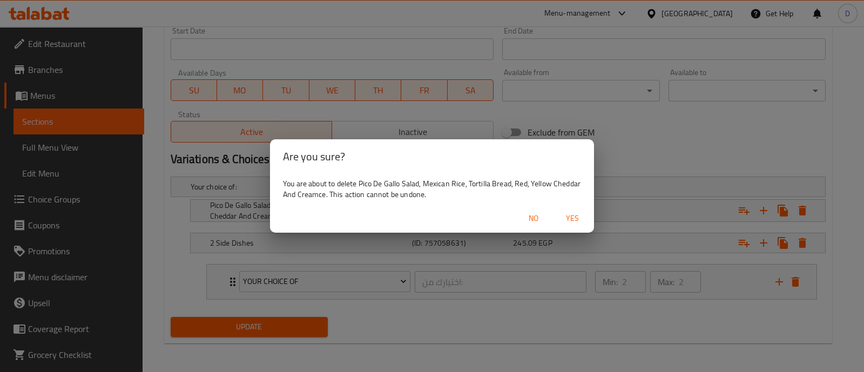
click at [570, 214] on span "Yes" at bounding box center [572, 218] width 26 height 13
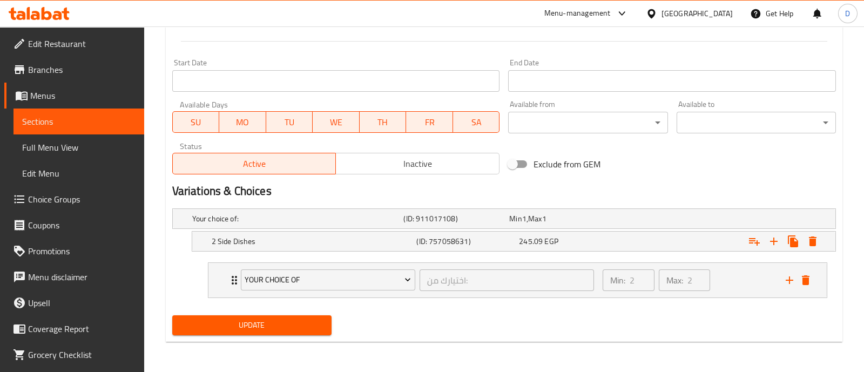
scroll to position [442, 0]
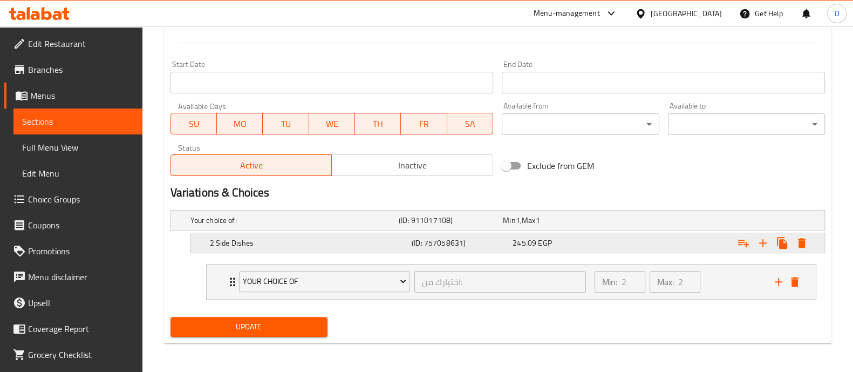
click at [802, 243] on icon "Expand" at bounding box center [802, 243] width 8 height 10
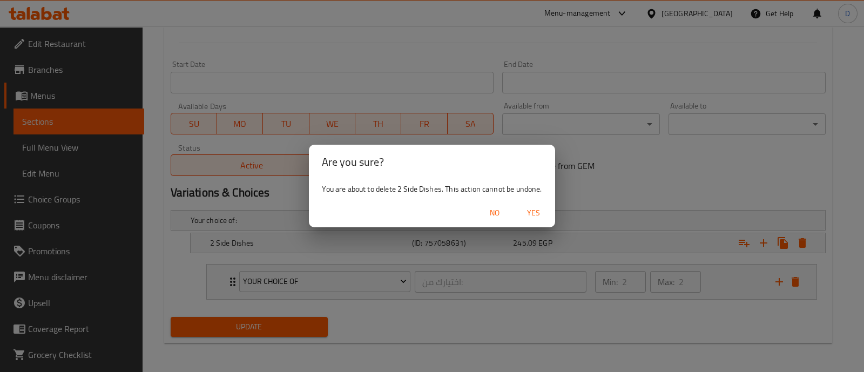
click at [543, 212] on span "Yes" at bounding box center [533, 212] width 26 height 13
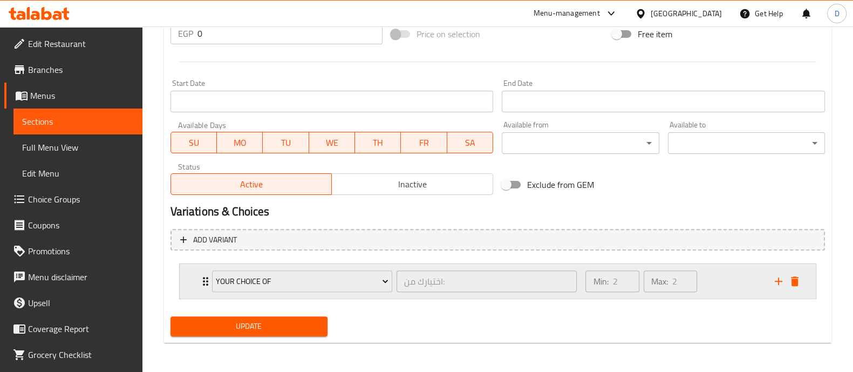
click at [800, 277] on icon "delete" at bounding box center [795, 281] width 13 height 13
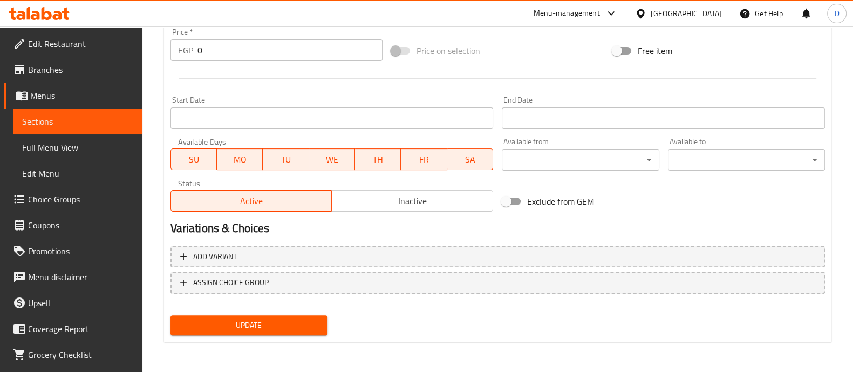
scroll to position [405, 0]
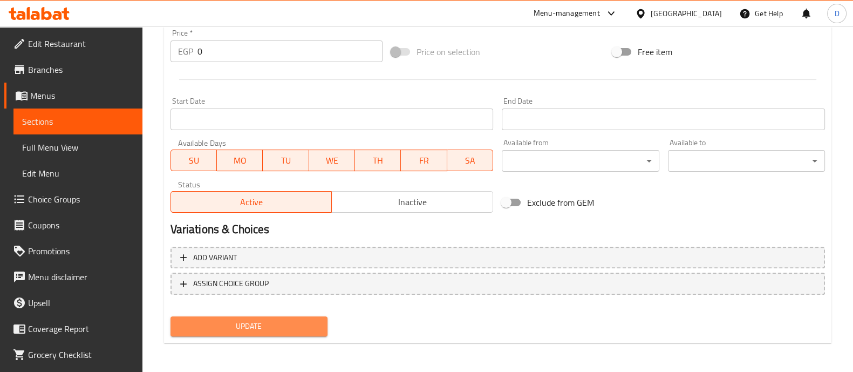
click at [265, 328] on span "Update" at bounding box center [249, 326] width 140 height 13
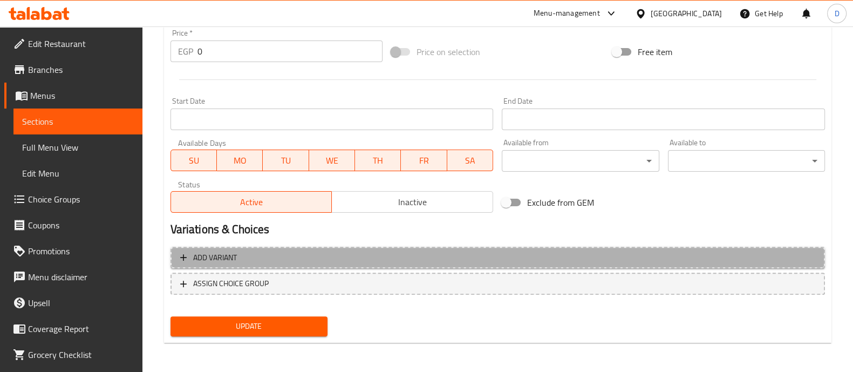
click at [730, 259] on span "Add variant" at bounding box center [497, 257] width 635 height 13
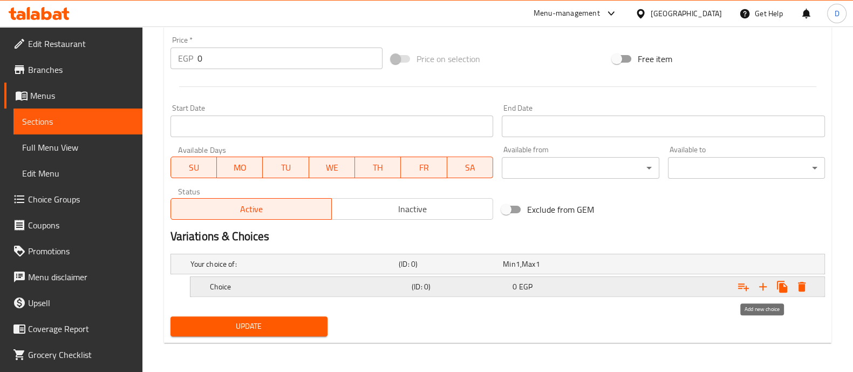
click at [762, 286] on icon "Expand" at bounding box center [764, 287] width 8 height 8
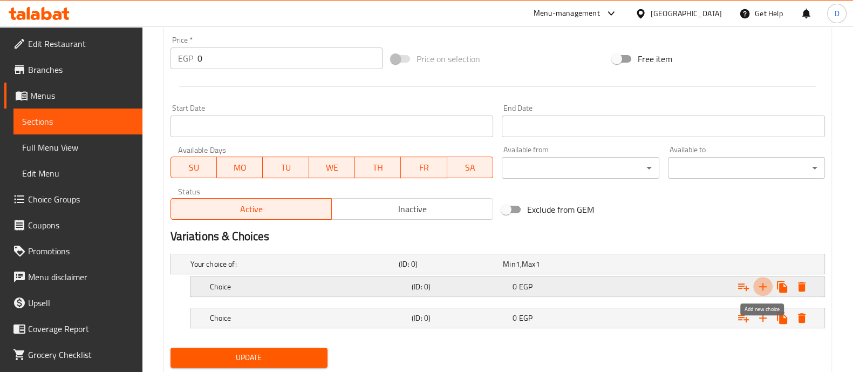
click at [762, 286] on icon "Expand" at bounding box center [764, 287] width 8 height 8
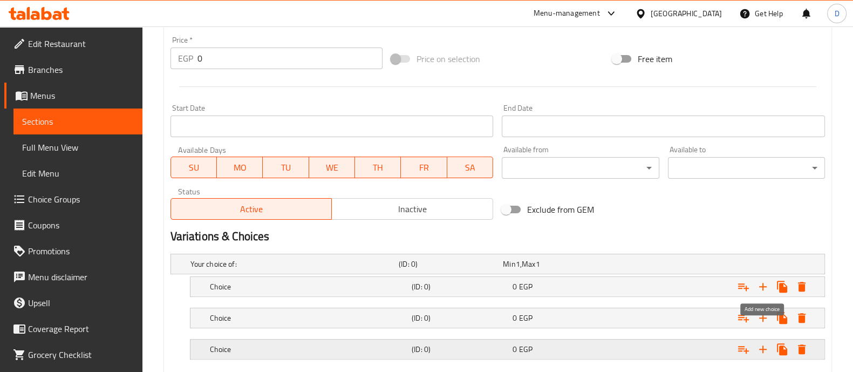
scroll to position [460, 0]
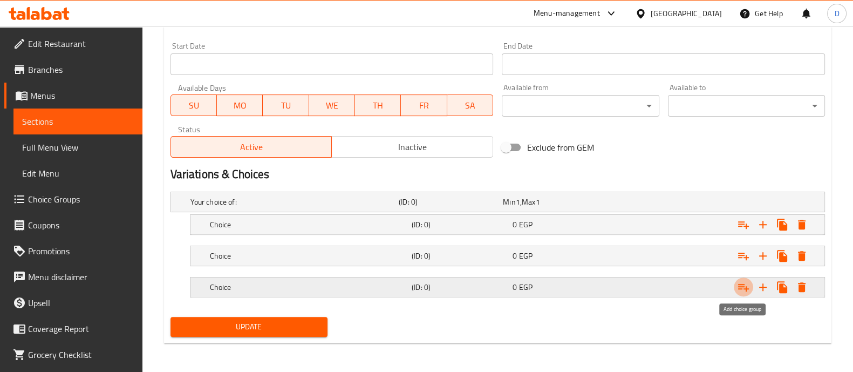
click at [741, 282] on icon "Expand" at bounding box center [743, 287] width 13 height 13
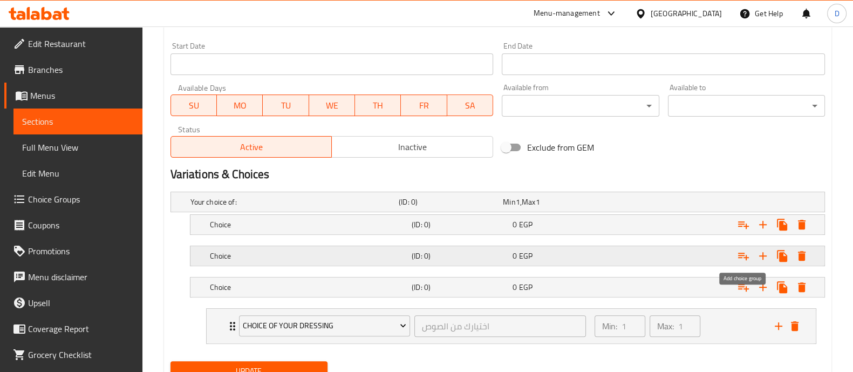
click at [746, 246] on button "Expand" at bounding box center [743, 255] width 19 height 19
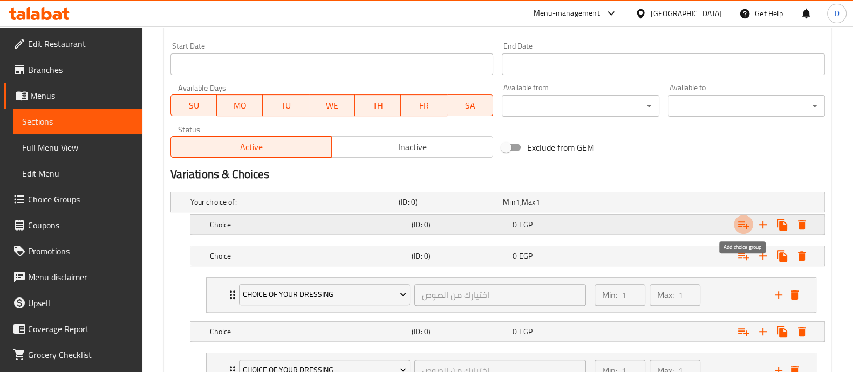
click at [745, 229] on icon "Expand" at bounding box center [743, 224] width 13 height 13
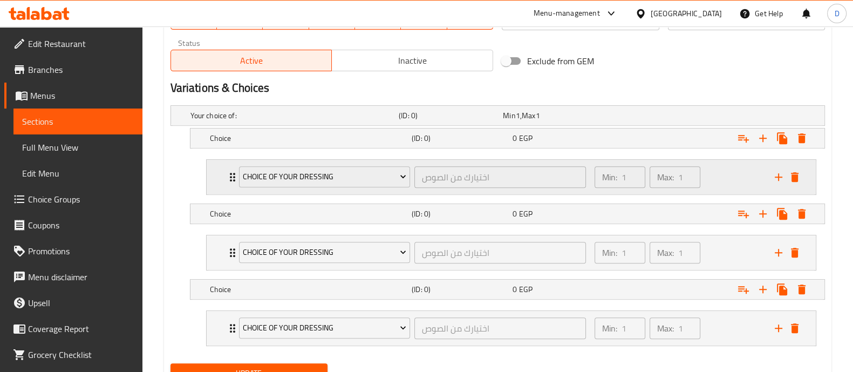
scroll to position [593, 0]
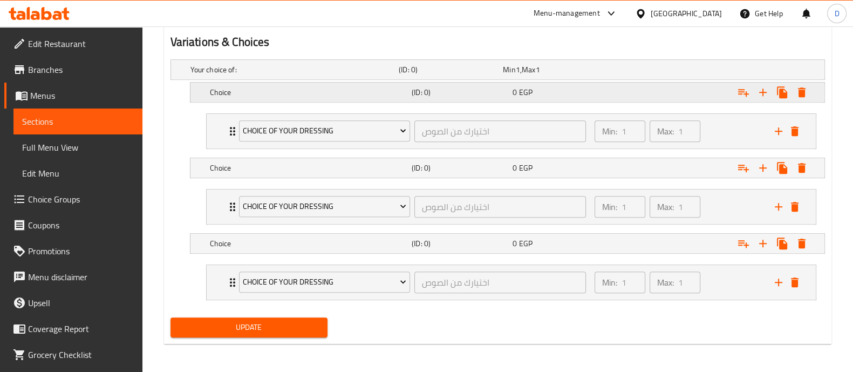
click at [359, 79] on div "Choice (ID: 0) 0 EGP" at bounding box center [501, 70] width 626 height 24
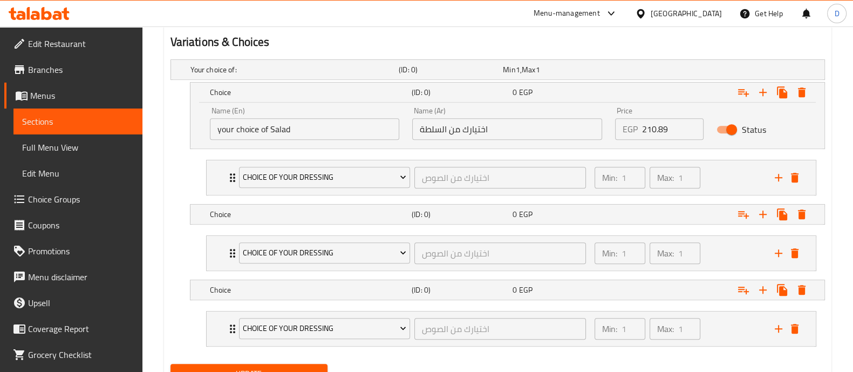
click at [506, 125] on input "اختيارك من السلطة" at bounding box center [507, 129] width 190 height 22
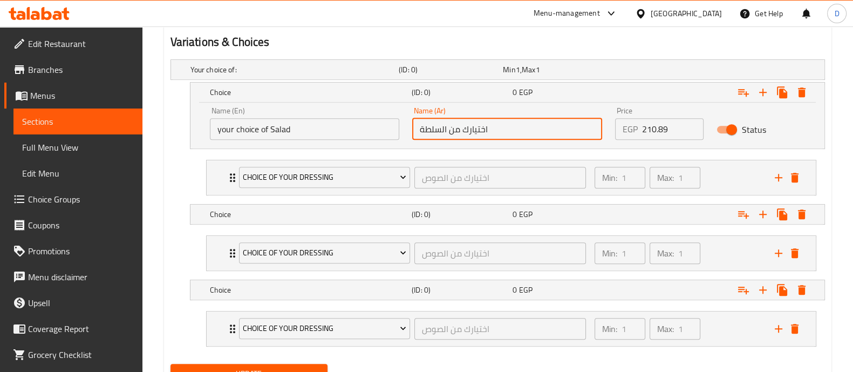
click at [506, 125] on input "اختيارك من السلطة" at bounding box center [507, 129] width 190 height 22
click at [343, 82] on div "Choice (ID: 0) 0 EGP" at bounding box center [501, 70] width 626 height 24
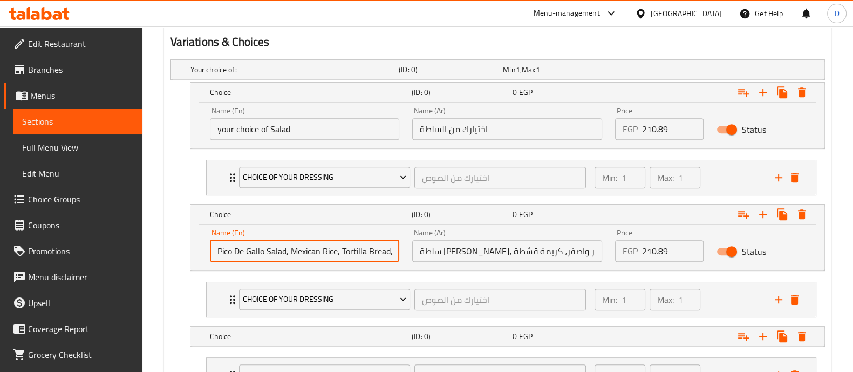
click at [326, 251] on input "Pico De Gallo Salad, Mexican Rice, Tortilla Bread, Red, Yellow Cheddar And Crea…" at bounding box center [305, 251] width 190 height 22
paste input "asta"
type input "Pasta"
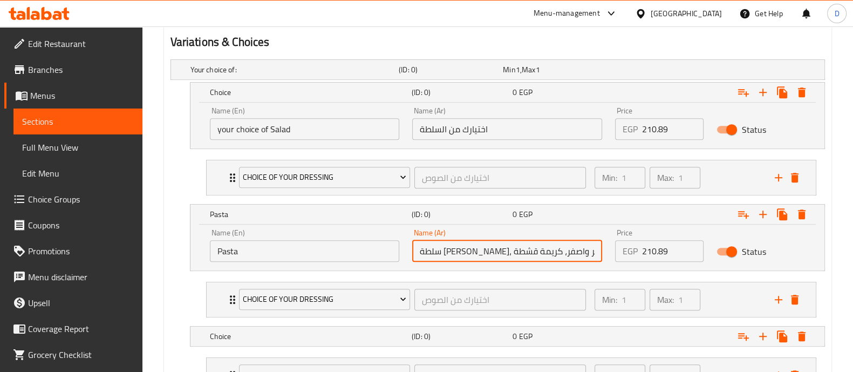
click at [470, 258] on input "سلطة [PERSON_NAME]، ارز مكسيكي، عيش تورتيلا، شيدر احمر واصفر، كريمة قشطة" at bounding box center [507, 251] width 190 height 22
paste input "الباستا"
type input "الباستا"
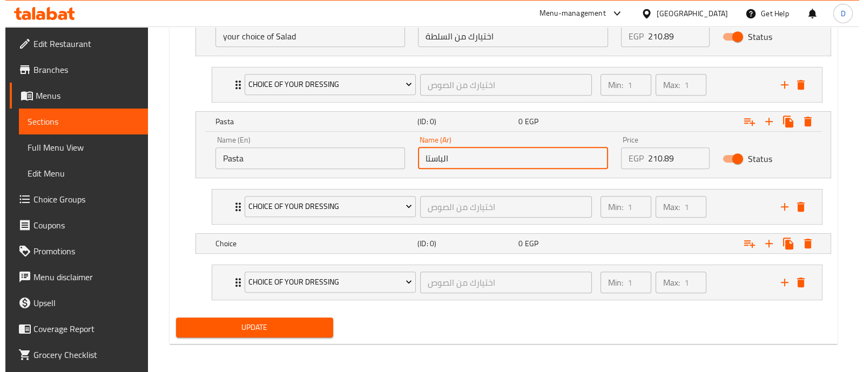
scroll to position [686, 0]
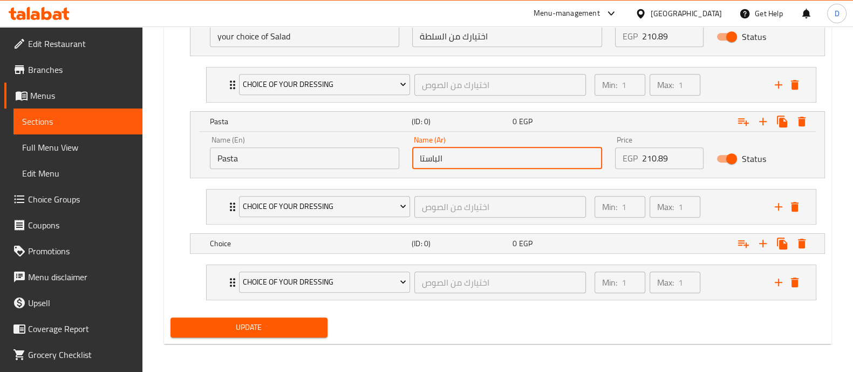
click at [659, 157] on input "210.89" at bounding box center [673, 158] width 62 height 22
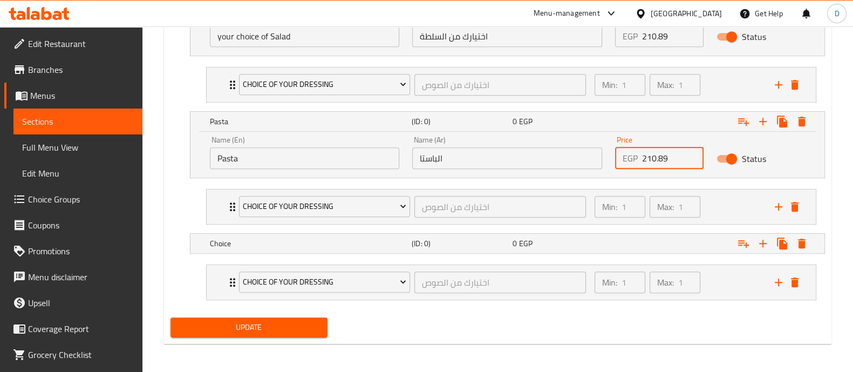
click at [659, 157] on input "210.89" at bounding box center [673, 158] width 62 height 22
type input "2"
click at [332, 201] on span "Choice Of Your Dressing" at bounding box center [325, 206] width 164 height 13
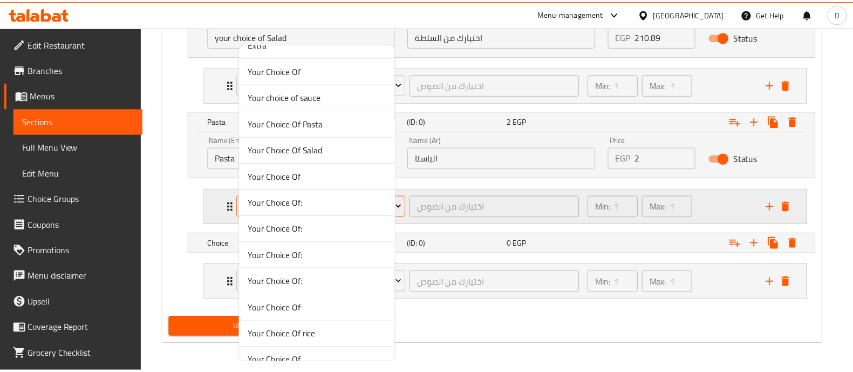
scroll to position [0, 0]
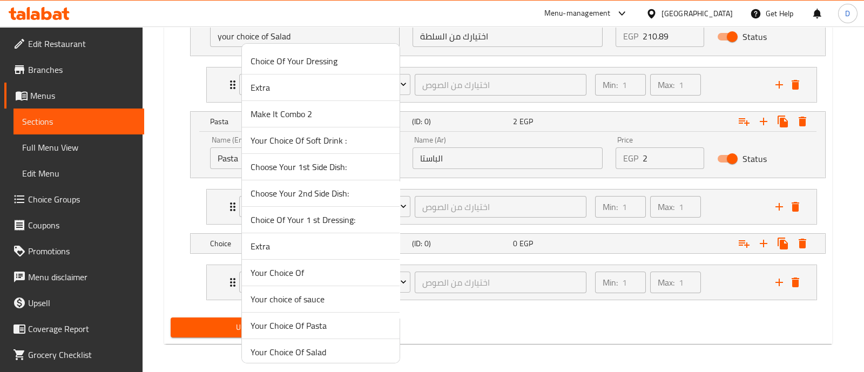
click at [338, 320] on span "Your Choice Of Pasta" at bounding box center [320, 325] width 140 height 13
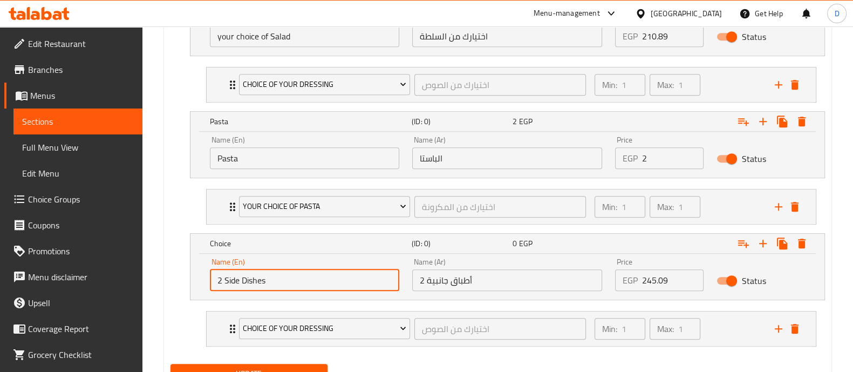
click at [340, 276] on input "2 Side Dishes" at bounding box center [305, 280] width 190 height 22
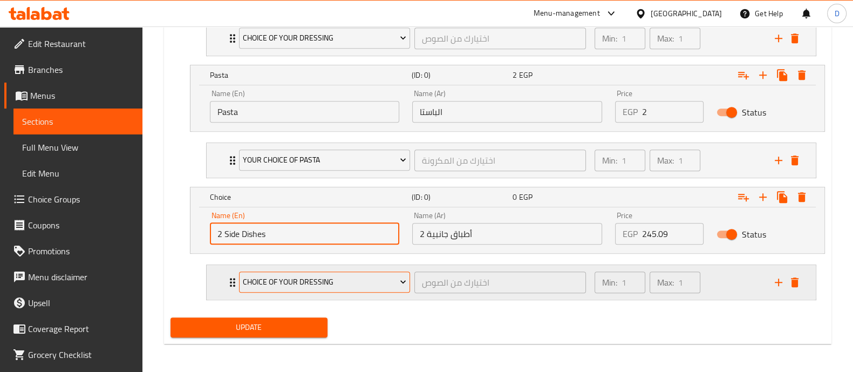
click at [358, 275] on span "Choice Of Your Dressing" at bounding box center [325, 281] width 164 height 13
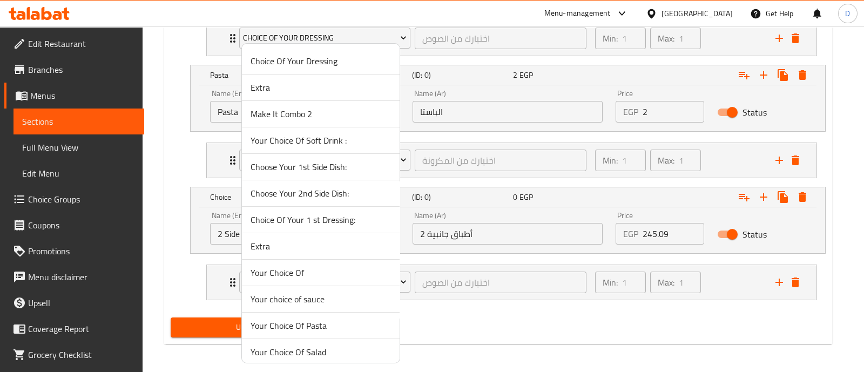
click at [338, 272] on span "Your Choice Of" at bounding box center [320, 272] width 140 height 13
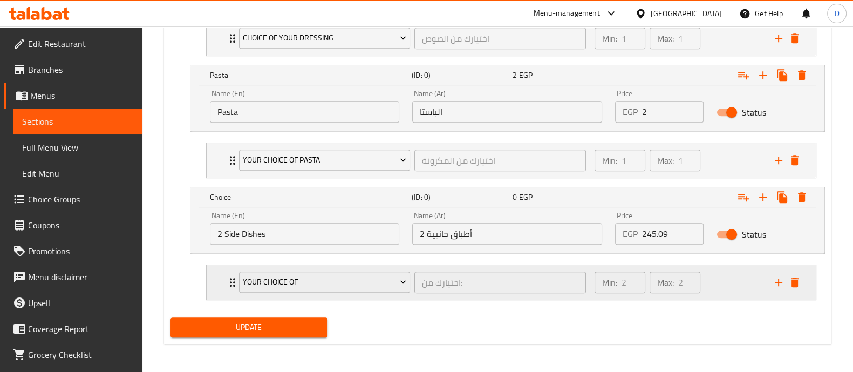
click at [748, 280] on div "Min: 2 ​ Max: 2 ​" at bounding box center [678, 282] width 180 height 35
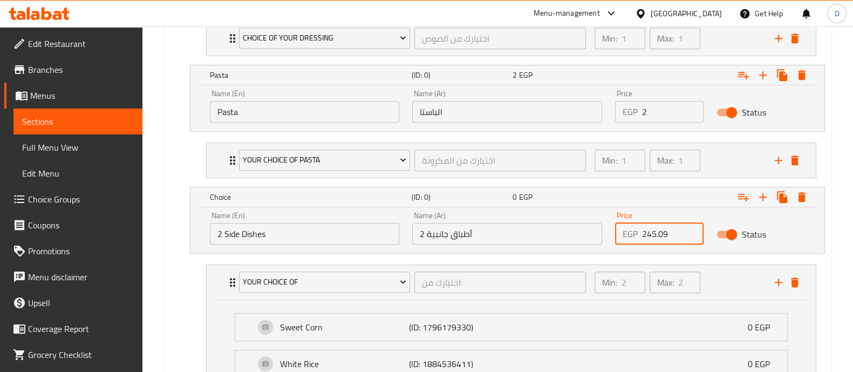
click at [647, 234] on input "245.09" at bounding box center [673, 234] width 62 height 22
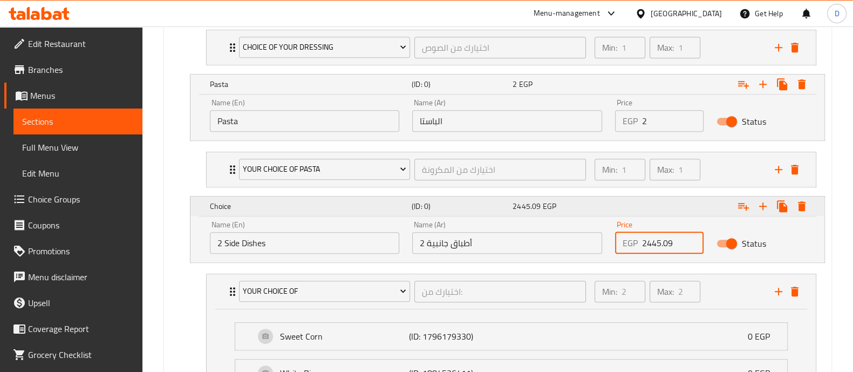
scroll to position [597, 0]
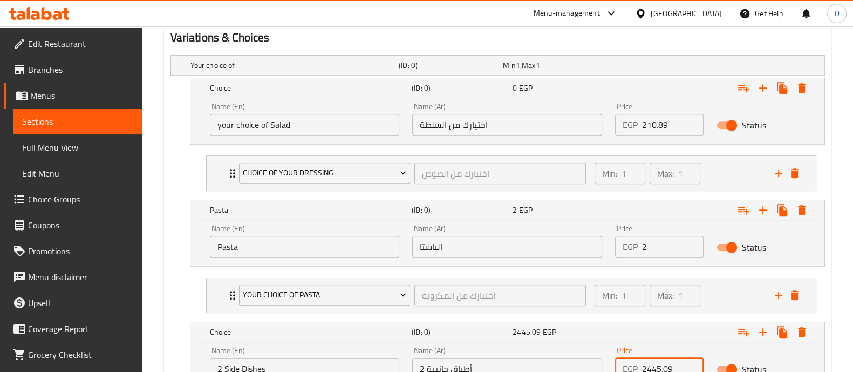
type input "2445.09"
click at [653, 117] on input "210.89" at bounding box center [673, 125] width 62 height 22
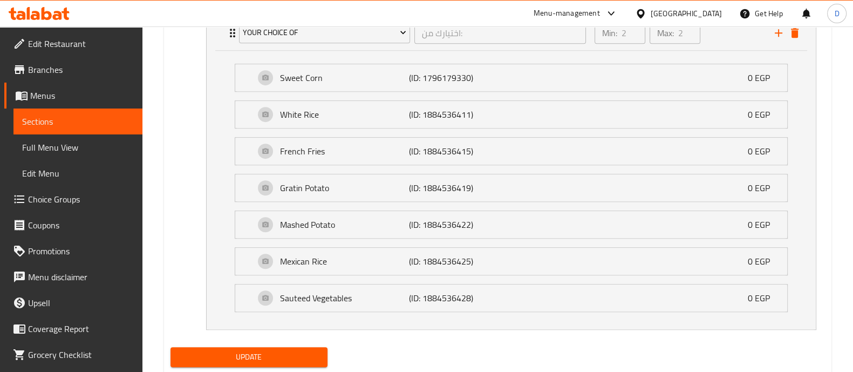
scroll to position [1009, 0]
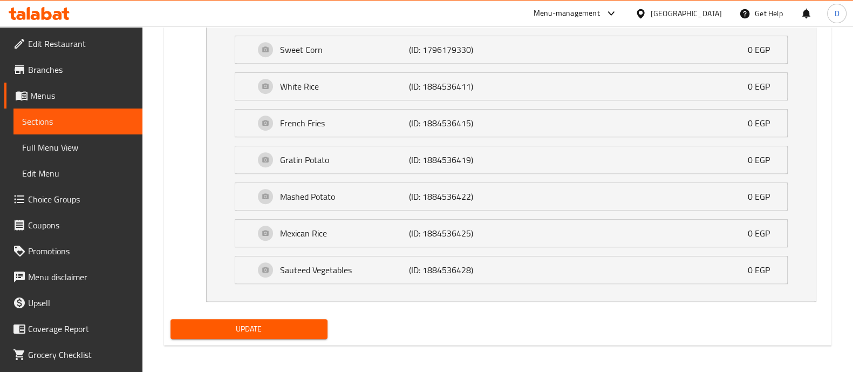
type input "2140.89"
click at [267, 319] on button "Update" at bounding box center [249, 329] width 157 height 20
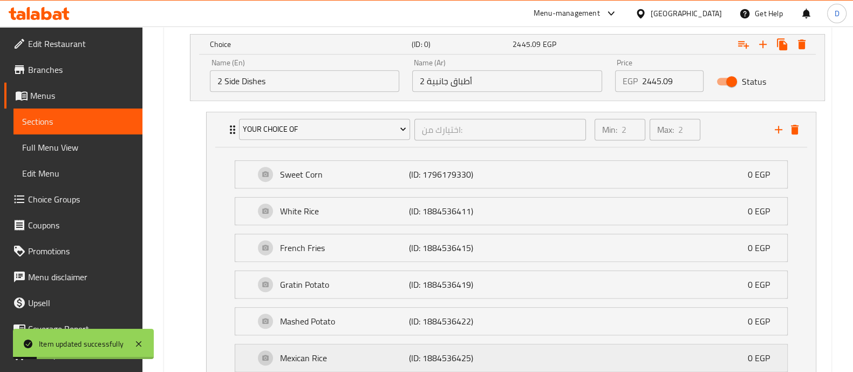
scroll to position [807, 0]
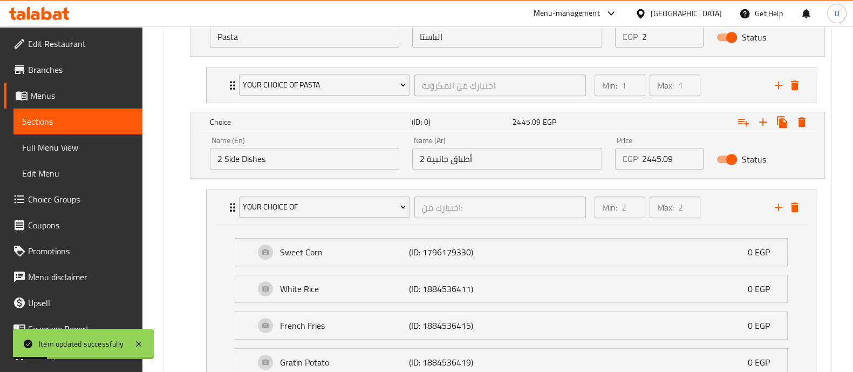
click at [335, 155] on input "2 Side Dishes" at bounding box center [305, 159] width 190 height 22
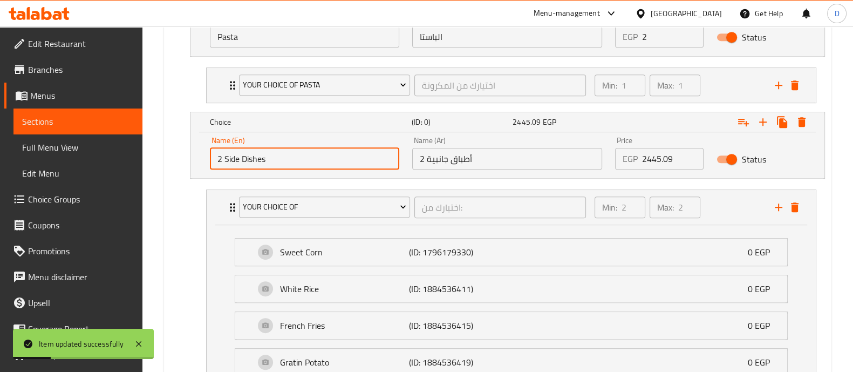
click at [335, 155] on input "2 Side Dishes" at bounding box center [305, 159] width 190 height 22
click at [456, 150] on input "2 أطباق جانبية" at bounding box center [507, 159] width 190 height 22
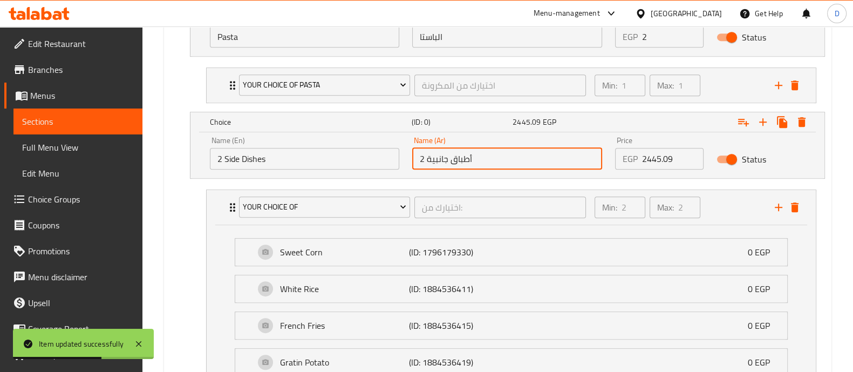
click at [456, 150] on input "2 أطباق جانبية" at bounding box center [507, 159] width 190 height 22
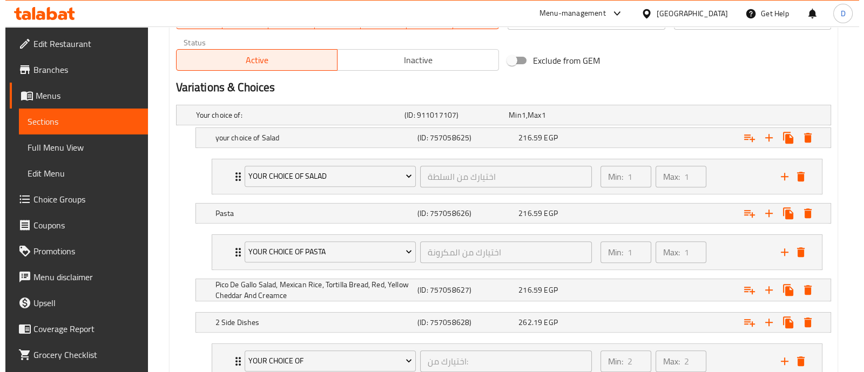
scroll to position [626, 0]
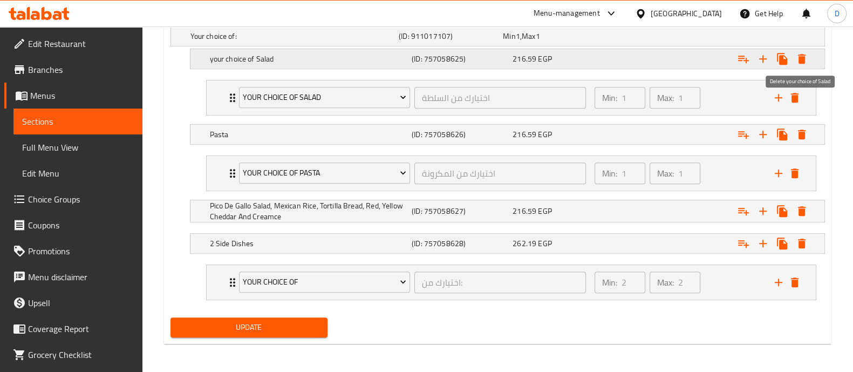
click at [803, 58] on icon "Expand" at bounding box center [802, 59] width 8 height 10
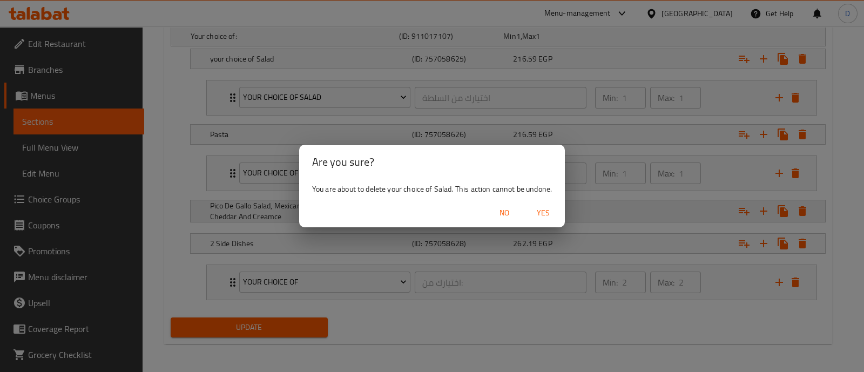
click at [549, 214] on span "Yes" at bounding box center [543, 212] width 26 height 13
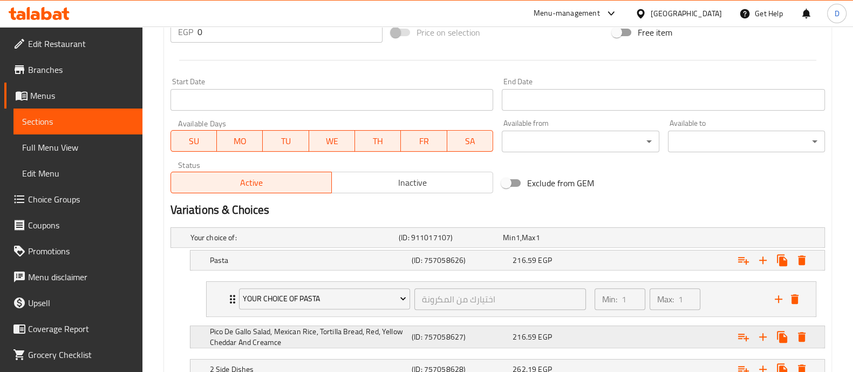
scroll to position [416, 0]
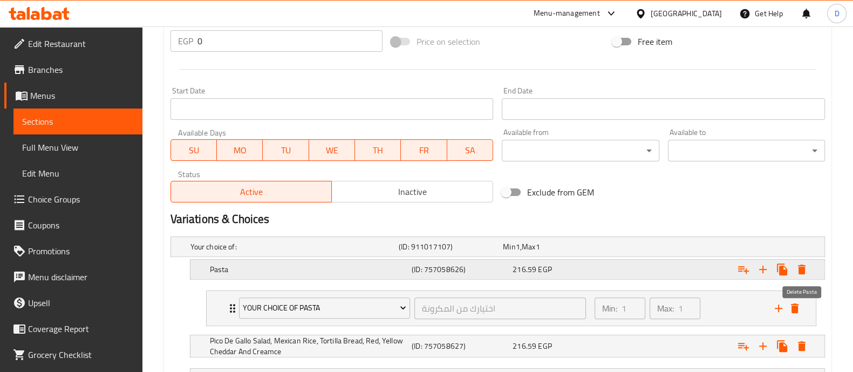
click at [801, 275] on button "Expand" at bounding box center [801, 269] width 19 height 19
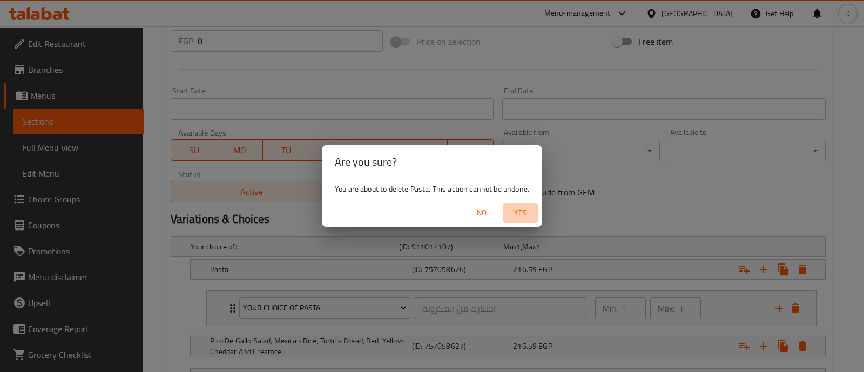
click at [524, 213] on span "Yes" at bounding box center [520, 212] width 26 height 13
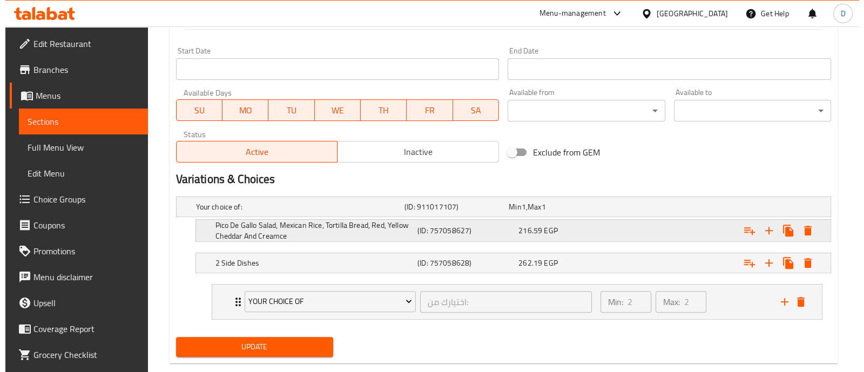
scroll to position [476, 0]
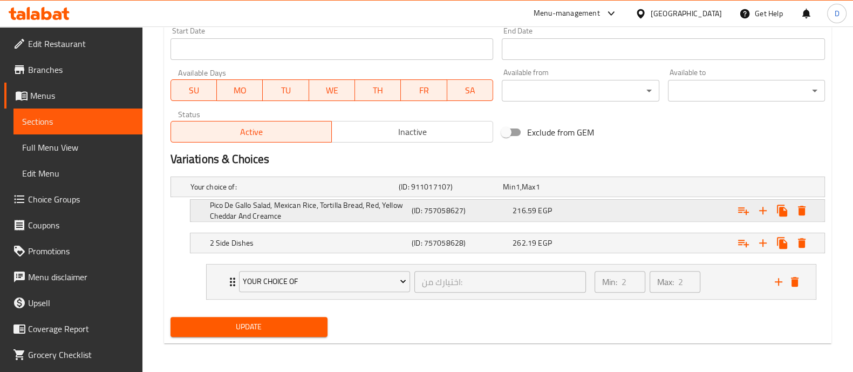
click at [800, 208] on icon "Expand" at bounding box center [802, 211] width 8 height 10
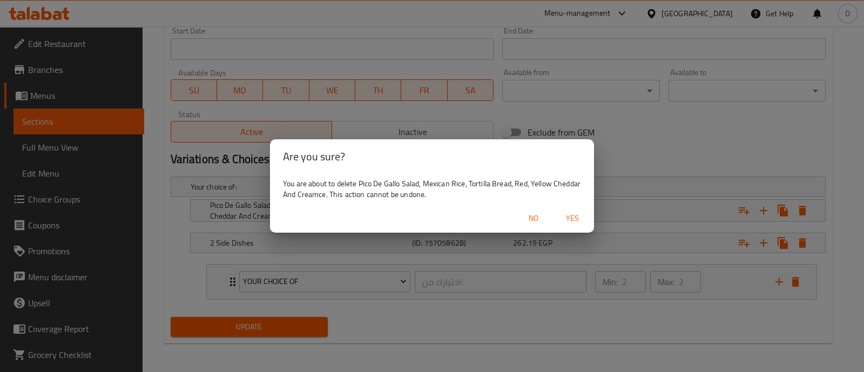
click at [570, 221] on span "Yes" at bounding box center [572, 218] width 26 height 13
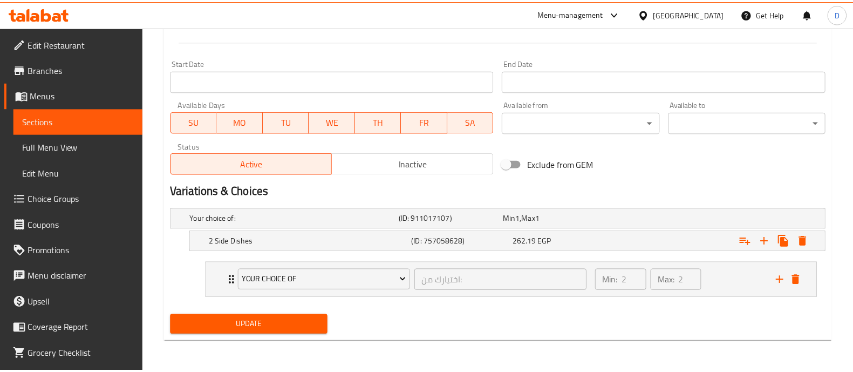
scroll to position [442, 0]
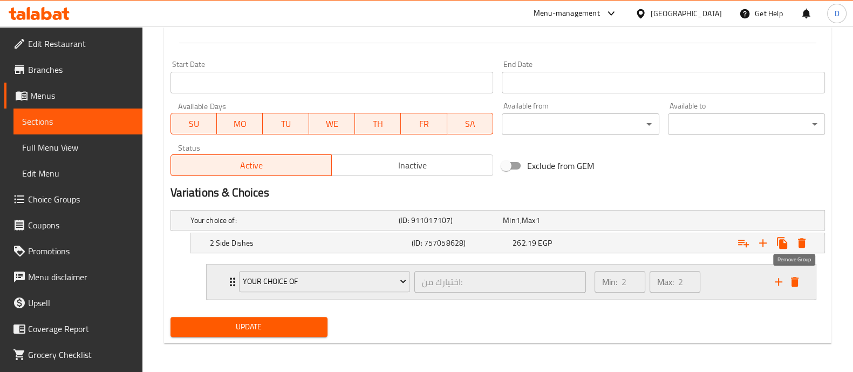
click at [796, 281] on icon "delete" at bounding box center [795, 282] width 8 height 10
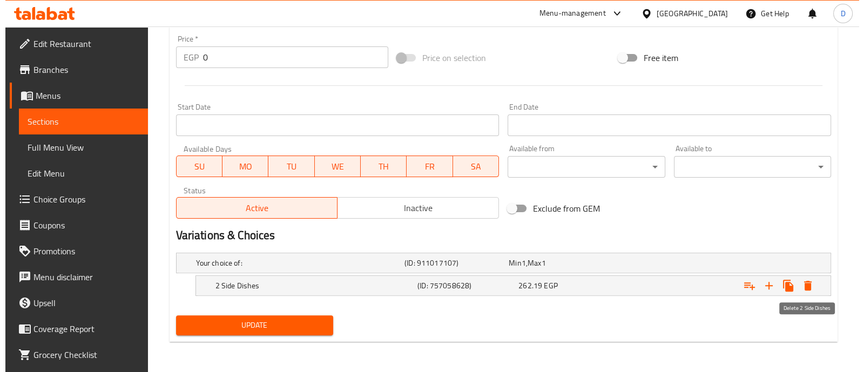
scroll to position [398, 0]
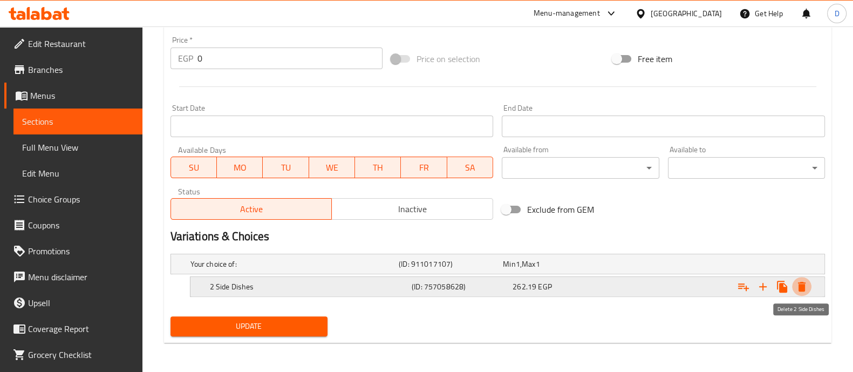
click at [804, 282] on icon "Expand" at bounding box center [802, 286] width 13 height 13
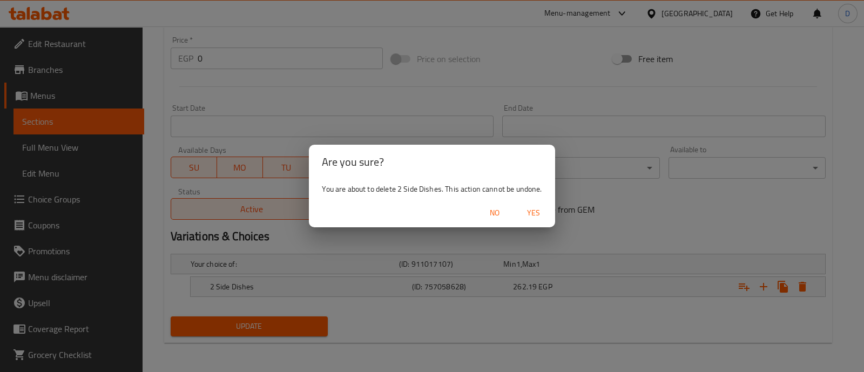
click at [528, 215] on span "Yes" at bounding box center [533, 212] width 26 height 13
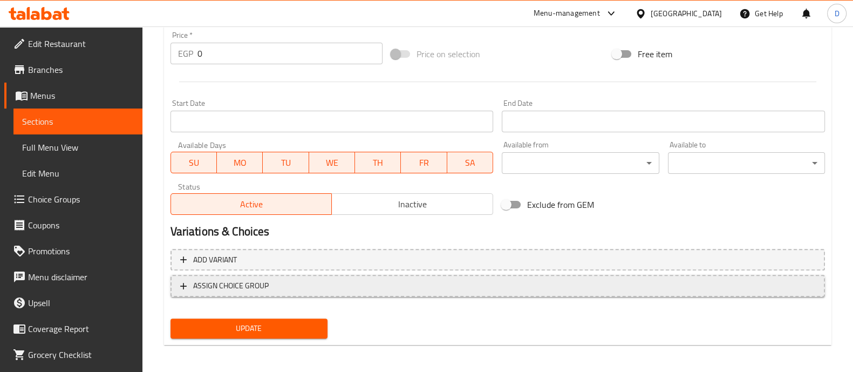
scroll to position [405, 0]
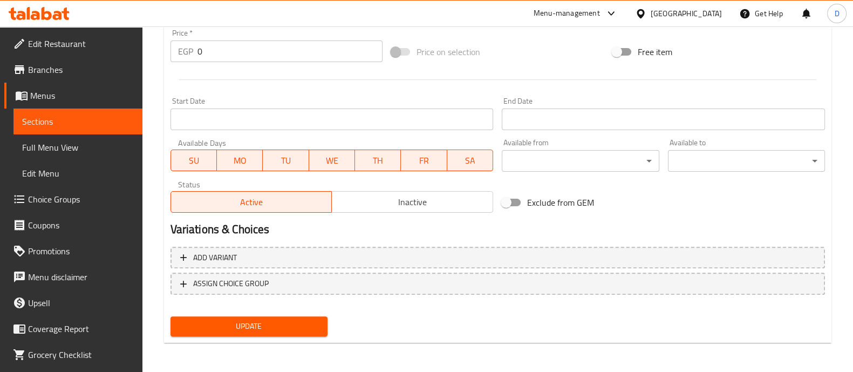
click at [275, 329] on span "Update" at bounding box center [249, 326] width 140 height 13
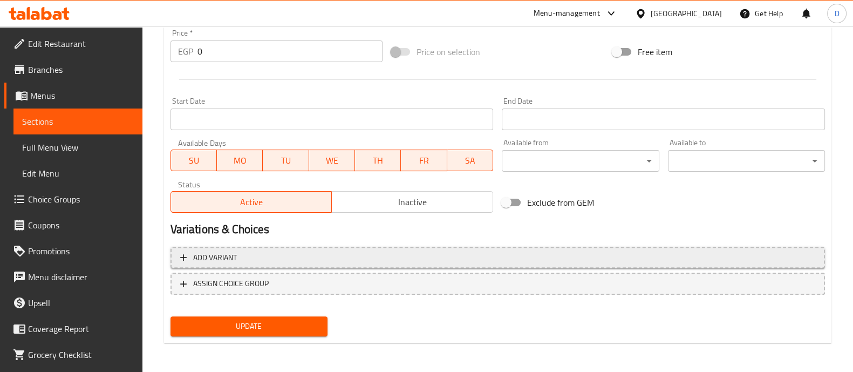
click at [688, 257] on span "Add variant" at bounding box center [497, 257] width 635 height 13
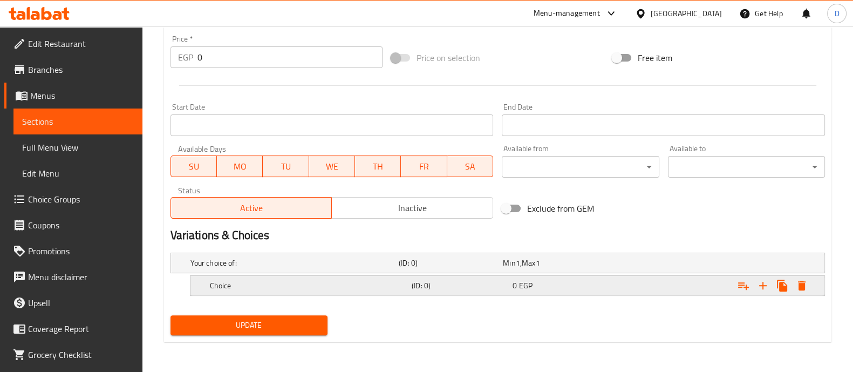
scroll to position [398, 0]
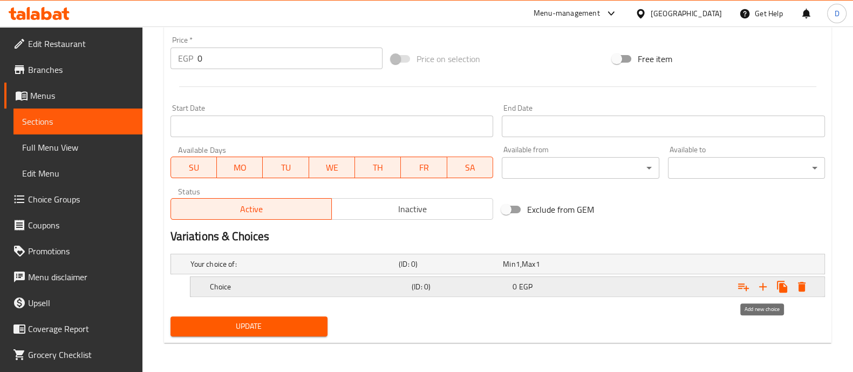
click at [762, 286] on icon "Expand" at bounding box center [764, 287] width 8 height 8
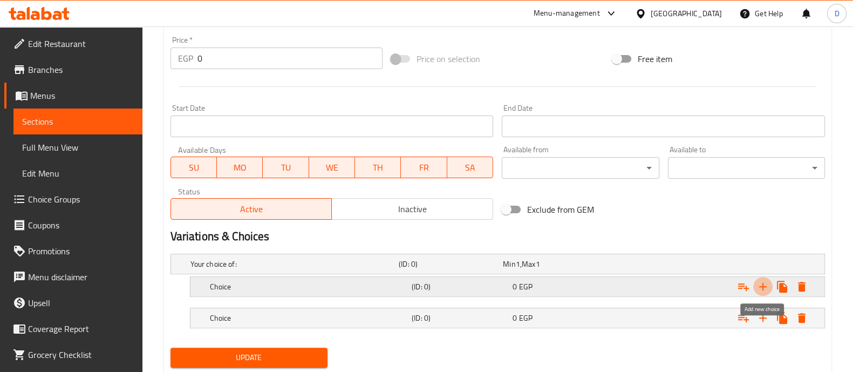
click at [762, 286] on icon "Expand" at bounding box center [764, 287] width 8 height 8
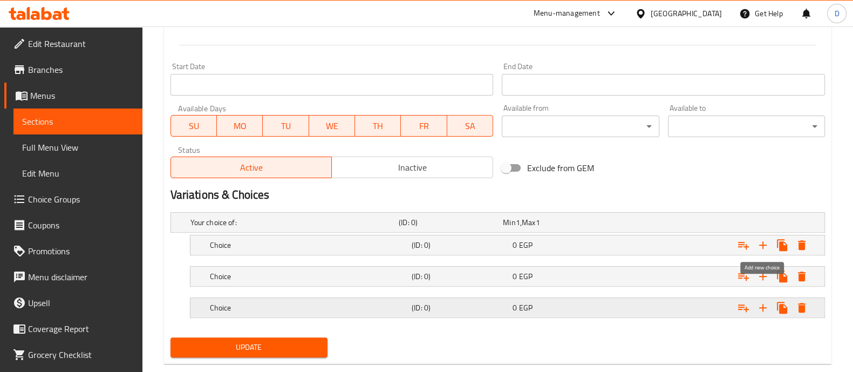
scroll to position [460, 0]
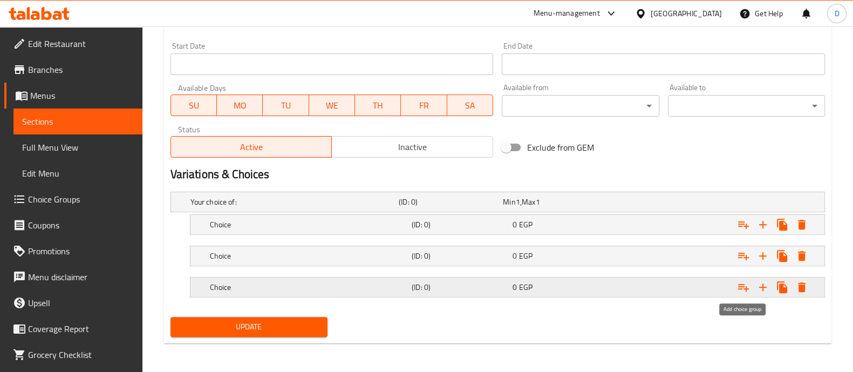
click at [745, 289] on icon "Expand" at bounding box center [743, 287] width 13 height 13
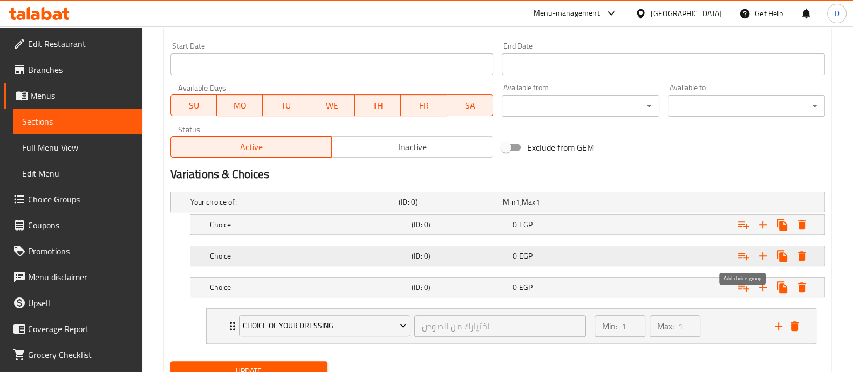
click at [740, 262] on button "Expand" at bounding box center [743, 255] width 19 height 19
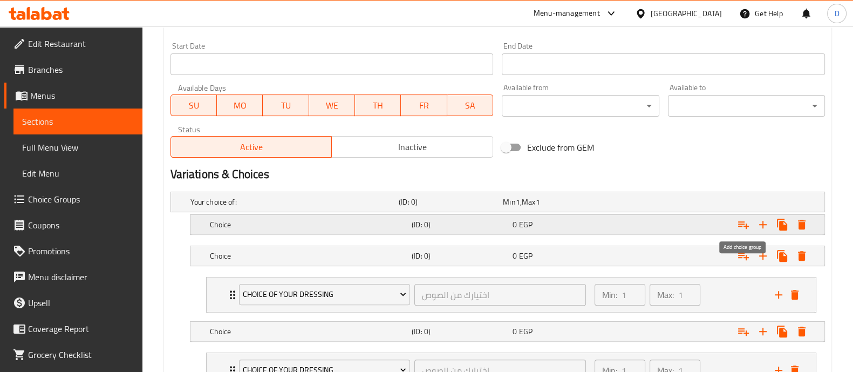
click at [743, 230] on button "Expand" at bounding box center [743, 224] width 19 height 19
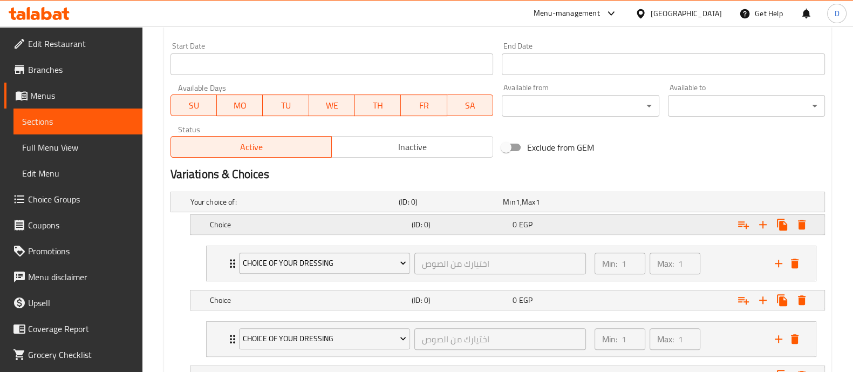
scroll to position [593, 0]
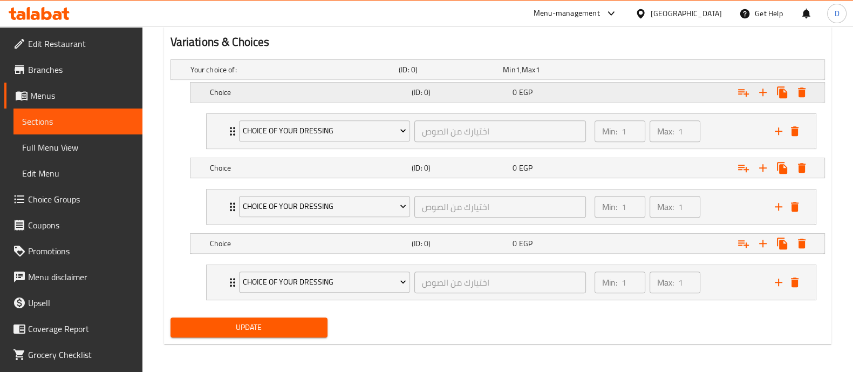
click at [316, 75] on h5 "Choice" at bounding box center [293, 69] width 204 height 11
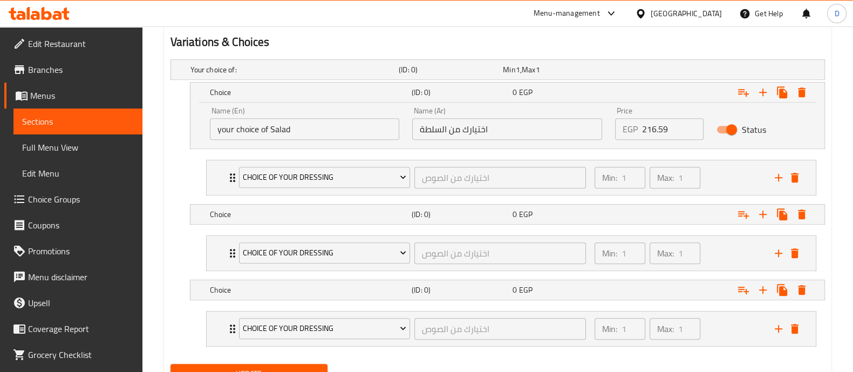
click at [330, 140] on div "Name (En) your choice of Salad Name (En)" at bounding box center [305, 123] width 203 height 46
click at [348, 124] on input "your choice of Salad" at bounding box center [305, 129] width 190 height 22
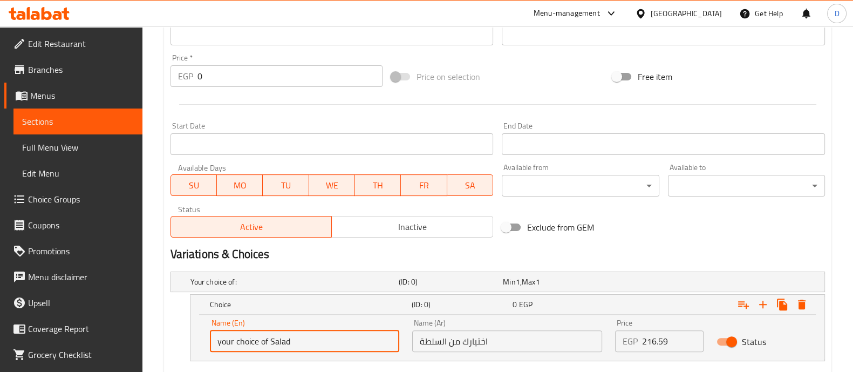
scroll to position [572, 0]
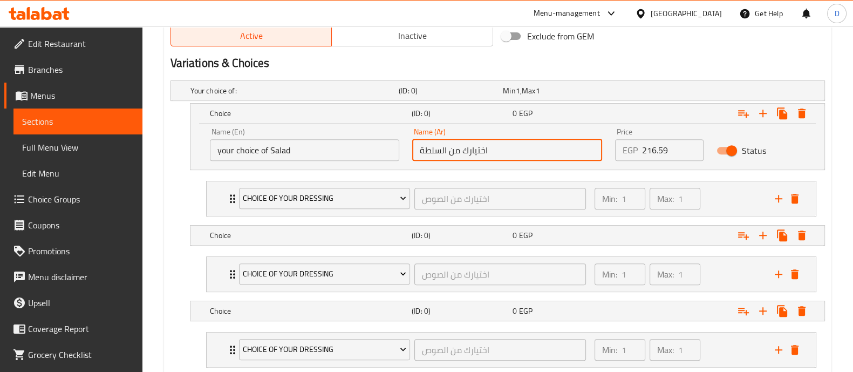
click at [478, 153] on input "اختيارك من السلطة" at bounding box center [507, 150] width 190 height 22
paste input "من السلطة"
click at [478, 153] on input "اختيارك من السلطةمن السلطة" at bounding box center [507, 150] width 190 height 22
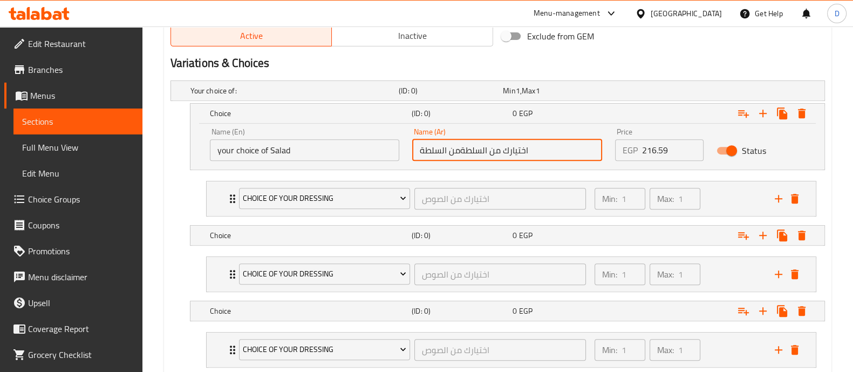
click at [478, 153] on input "اختيارك من السلطةمن السلطة" at bounding box center [507, 150] width 190 height 22
paste input "text"
type input "اختيارك من السلطة"
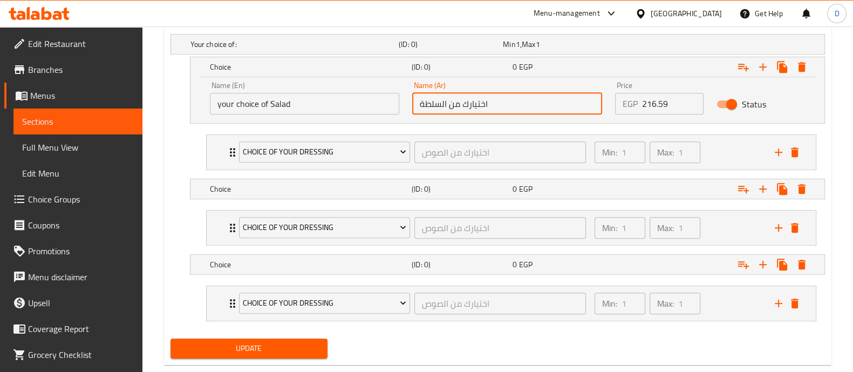
scroll to position [639, 0]
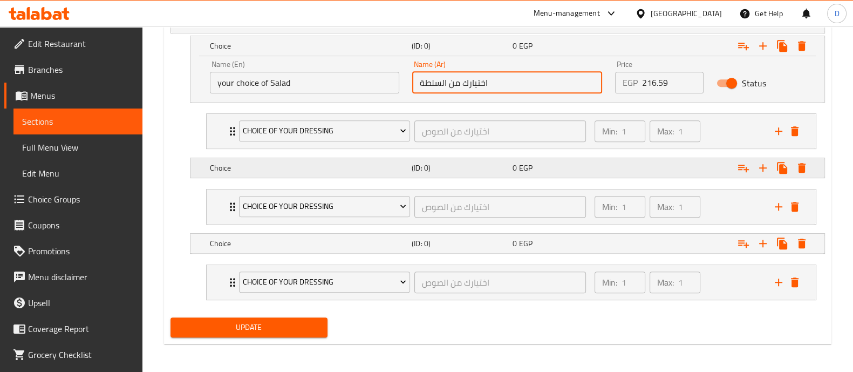
click at [328, 29] on h5 "Choice" at bounding box center [293, 23] width 204 height 11
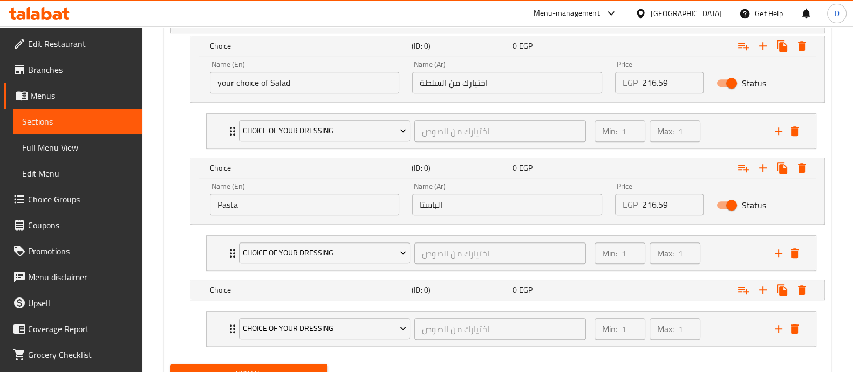
click at [344, 196] on input "Pasta" at bounding box center [305, 205] width 190 height 22
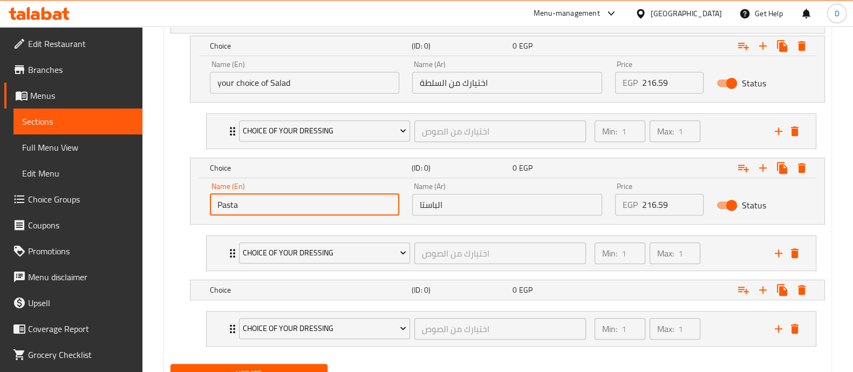
click at [344, 196] on input "Pasta" at bounding box center [305, 205] width 190 height 22
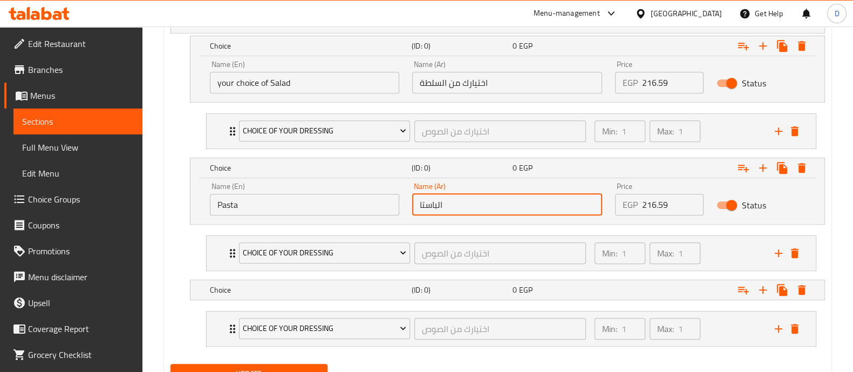
click at [503, 206] on input "الباستا" at bounding box center [507, 205] width 190 height 22
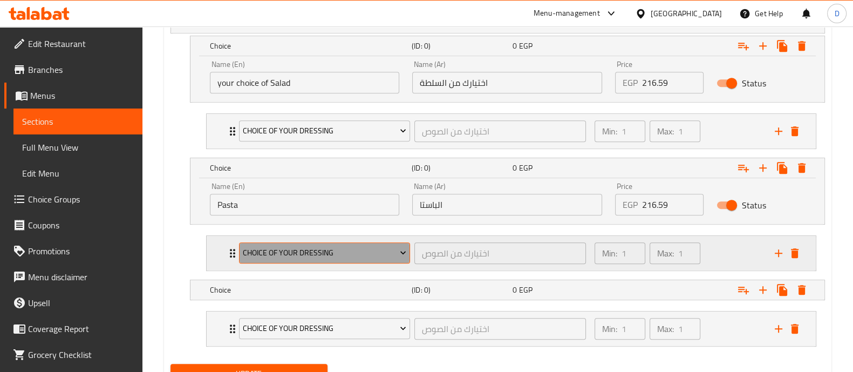
click at [337, 255] on span "Choice Of Your Dressing" at bounding box center [325, 252] width 164 height 13
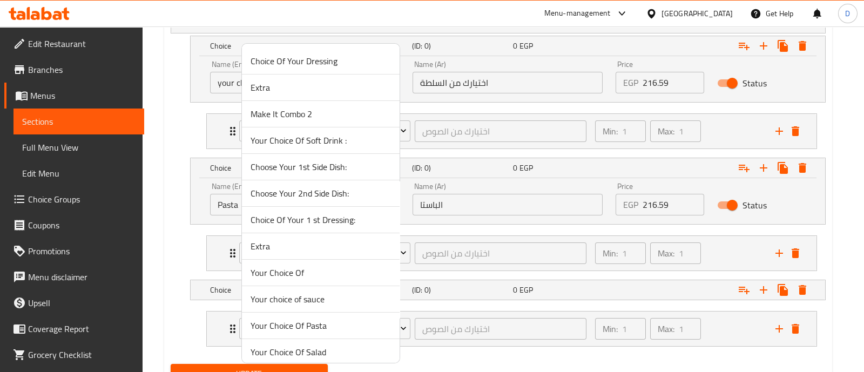
click at [349, 326] on span "Your Choice Of Pasta" at bounding box center [320, 325] width 140 height 13
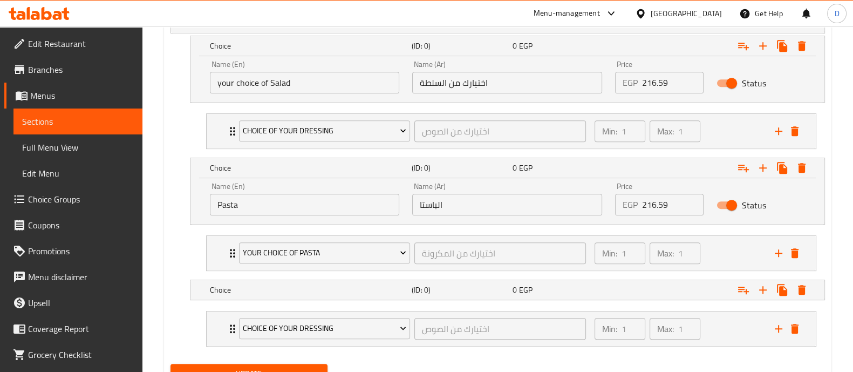
click at [653, 204] on input "216.59" at bounding box center [673, 205] width 62 height 22
click at [714, 245] on div "Min: 1 ​ Max: 1 ​" at bounding box center [678, 253] width 180 height 35
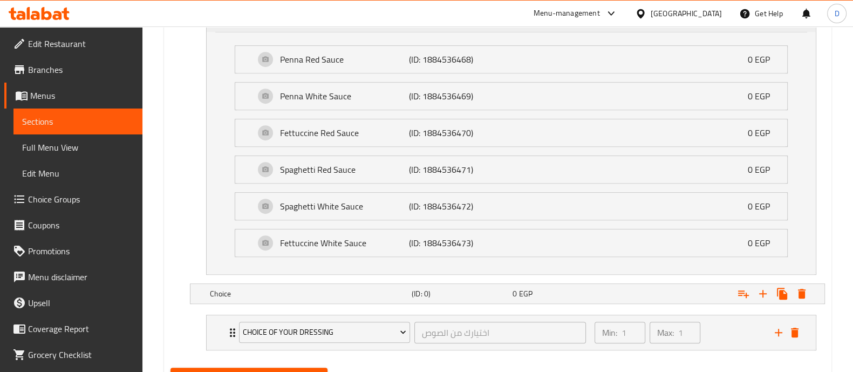
scroll to position [927, 0]
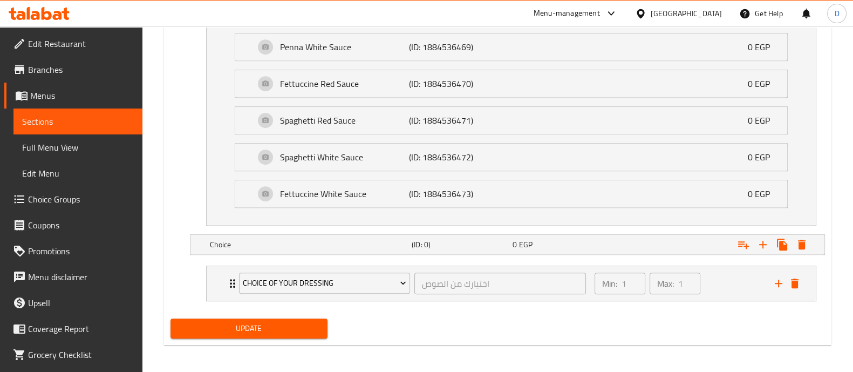
type input "2"
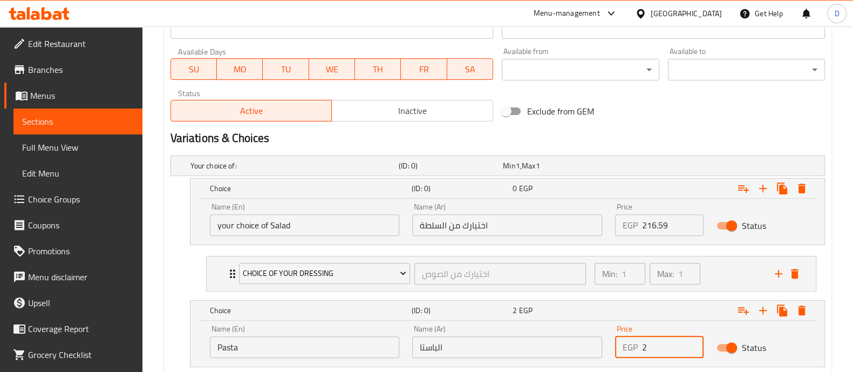
scroll to position [455, 0]
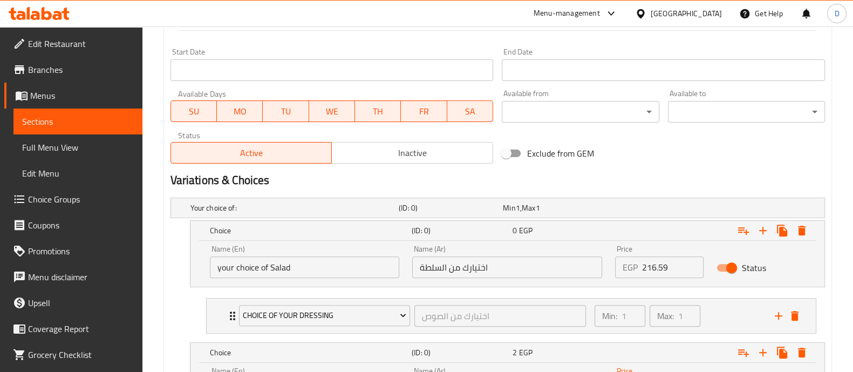
click at [656, 260] on input "216.59" at bounding box center [673, 267] width 62 height 22
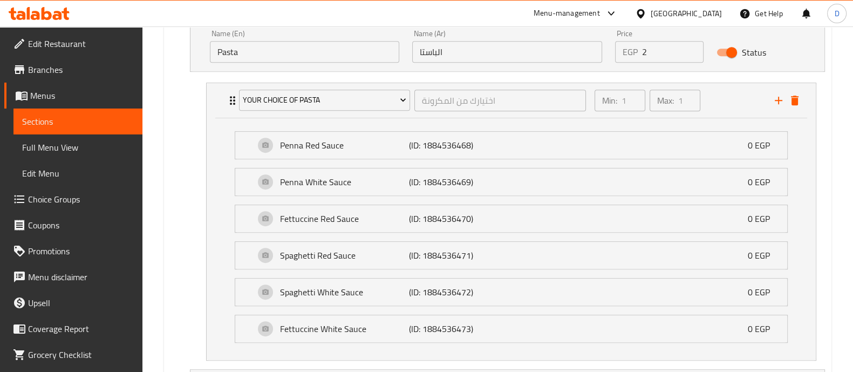
scroll to position [927, 0]
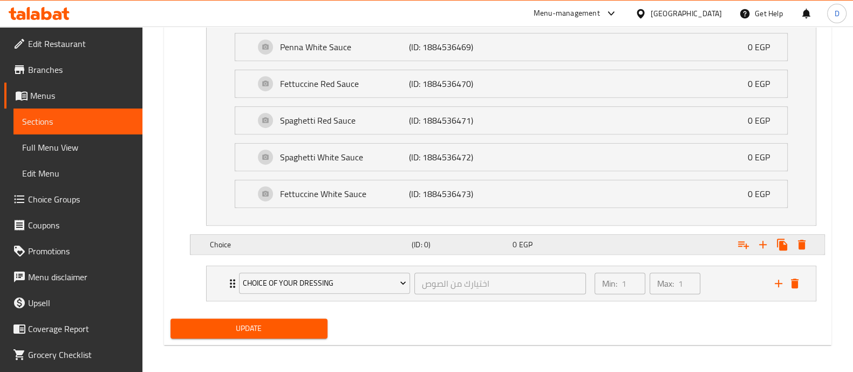
type input "5"
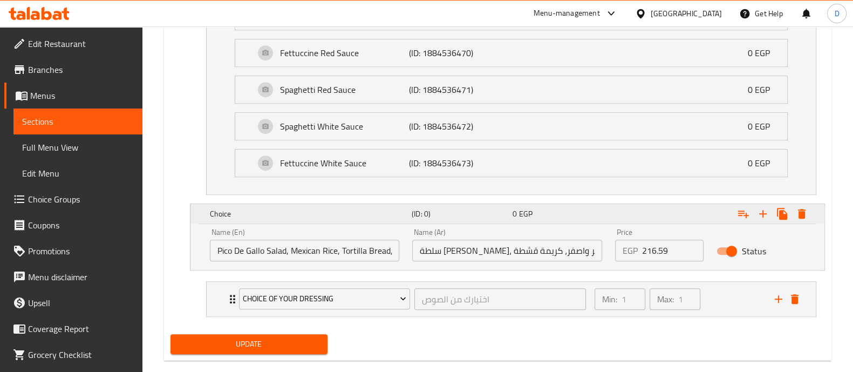
scroll to position [973, 0]
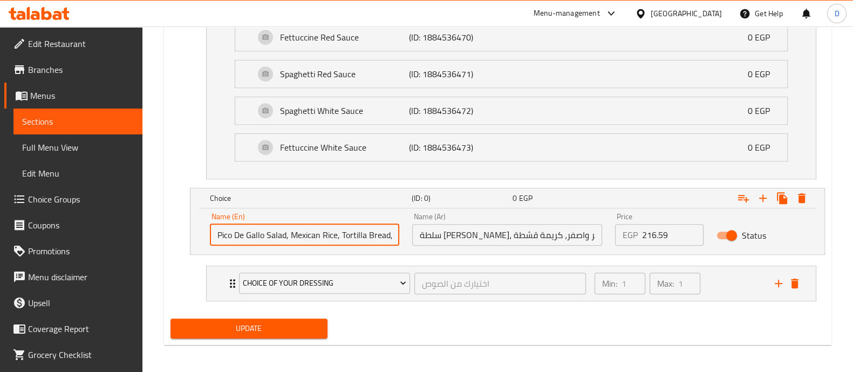
click at [348, 236] on input "Pico De Gallo Salad, Mexican Rice, Tortilla Bread, Red, Yellow Cheddar And Crea…" at bounding box center [305, 235] width 190 height 22
paste input "2 Side Dishes"
type input "2 Side Dishes"
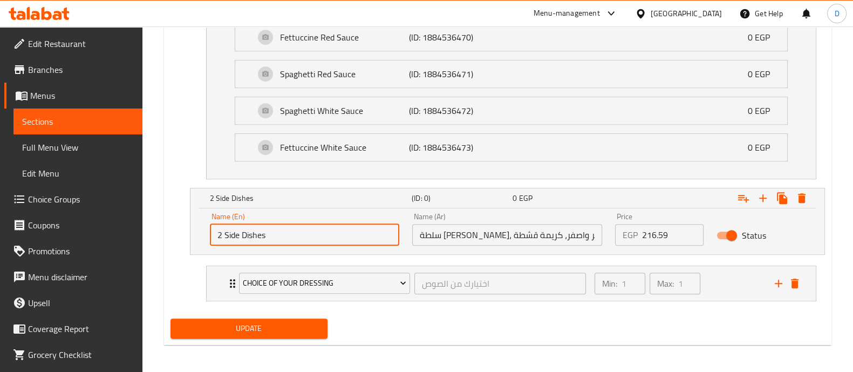
click at [525, 230] on input "سلطة بيكو دي جالو، ارز مكسيكي، عيش تورتيلا، شيدر احمر واصفر، كريمة قشطة" at bounding box center [507, 235] width 190 height 22
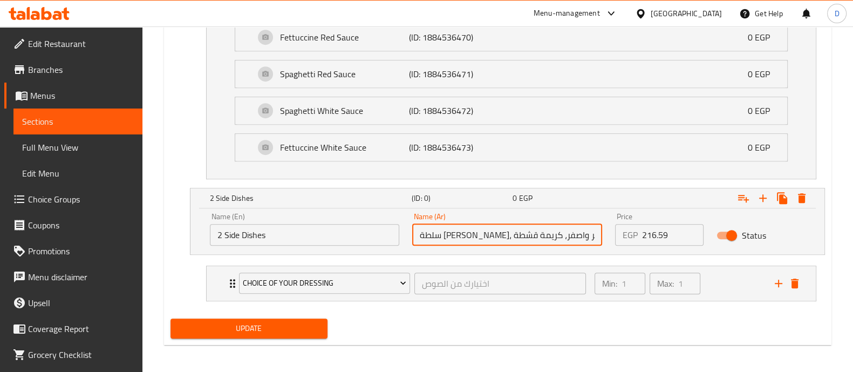
click at [525, 230] on input "سلطة بيكو دي جالو، ارز مكسيكي، عيش تورتيلا، شيدر احمر واصفر، كريمة قشطة" at bounding box center [507, 235] width 190 height 22
paste input "2 أطباق جانبي"
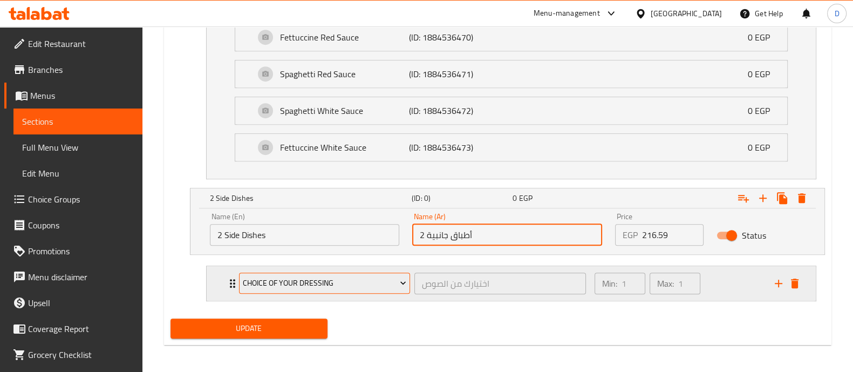
type input "2 أطباق جانبية"
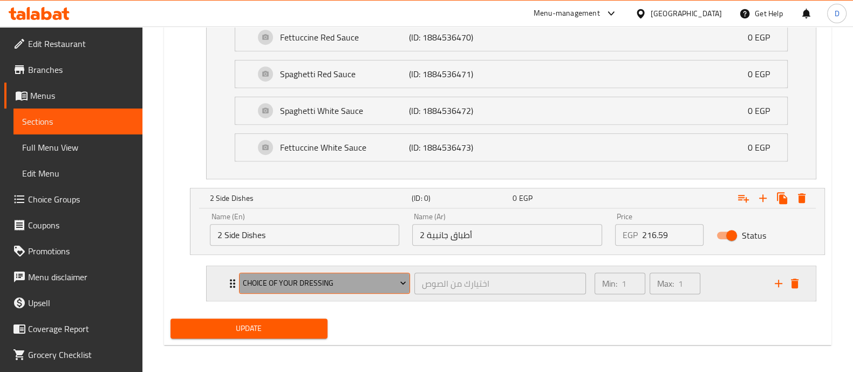
click at [310, 283] on span "Choice Of Your Dressing" at bounding box center [325, 282] width 164 height 13
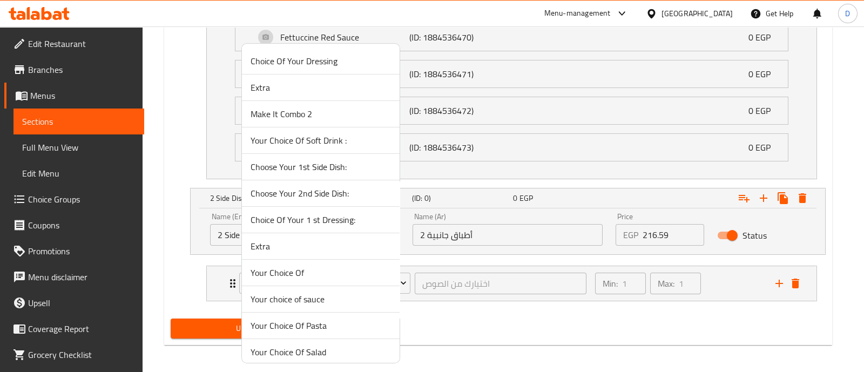
click at [328, 276] on span "Your Choice Of" at bounding box center [320, 272] width 140 height 13
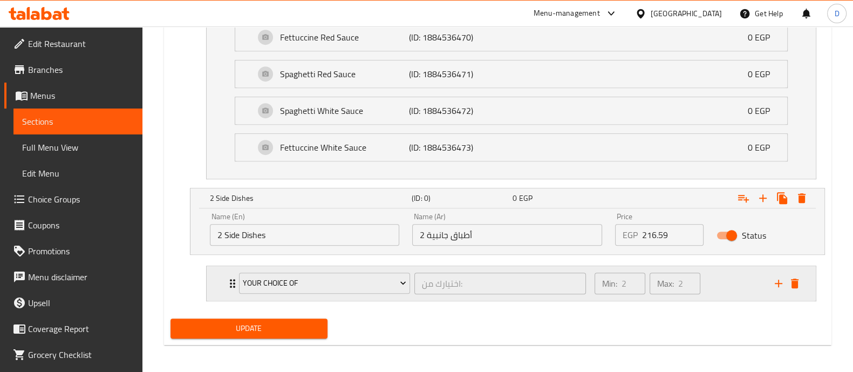
click at [725, 276] on div "Min: 2 ​ Max: 2 ​" at bounding box center [678, 283] width 180 height 35
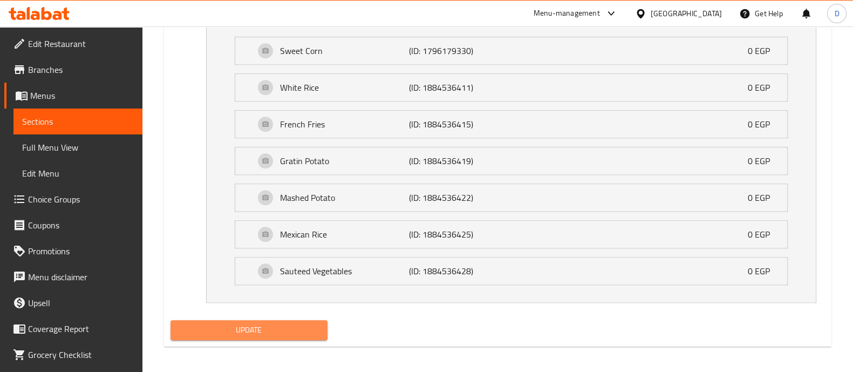
click at [295, 323] on span "Update" at bounding box center [249, 329] width 140 height 13
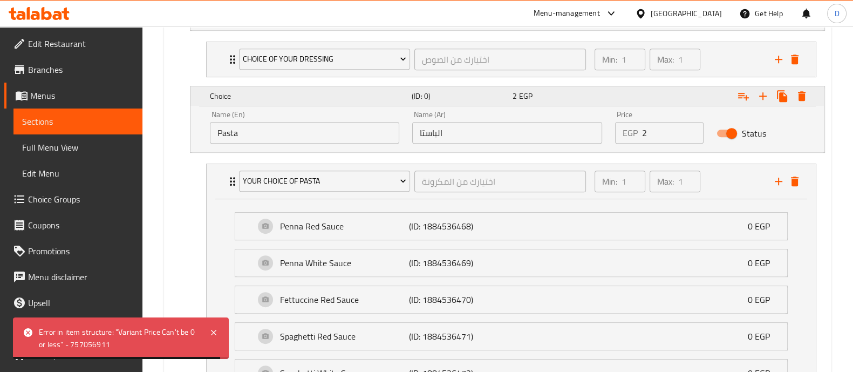
scroll to position [778, 0]
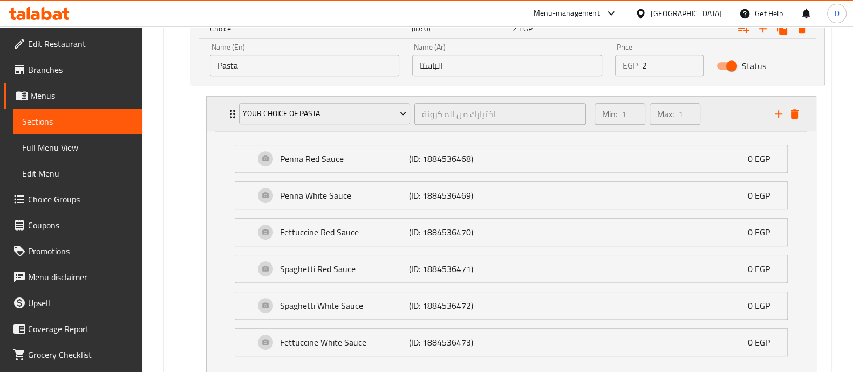
click at [720, 114] on div "Min: 1 ​ Max: 1 ​" at bounding box center [678, 114] width 180 height 35
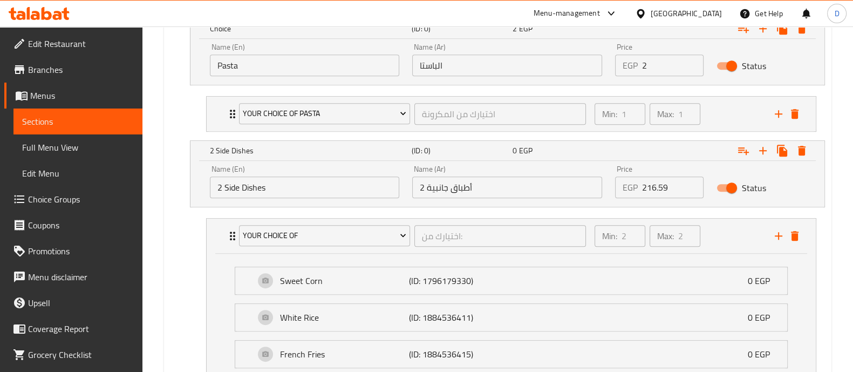
click at [652, 195] on input "216.59" at bounding box center [673, 188] width 62 height 22
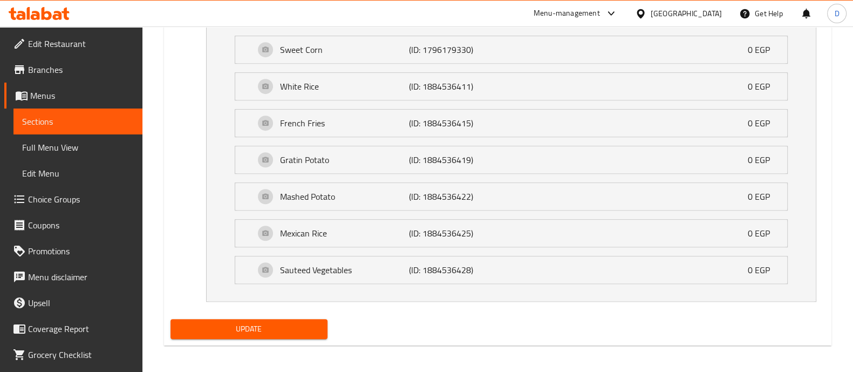
type input "2146.59"
click at [279, 322] on span "Update" at bounding box center [249, 328] width 140 height 13
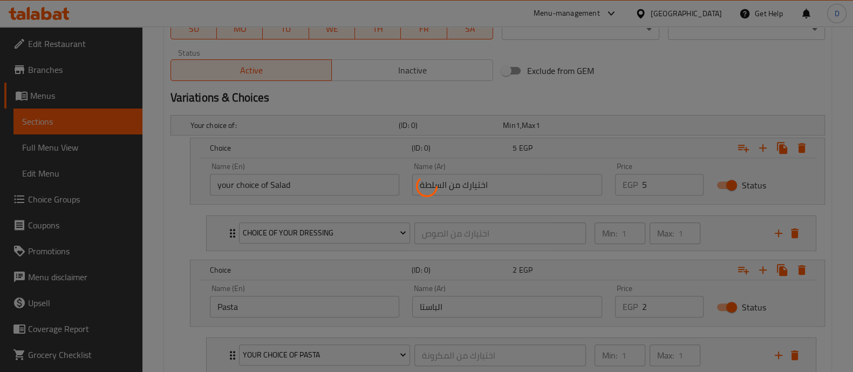
scroll to position [402, 0]
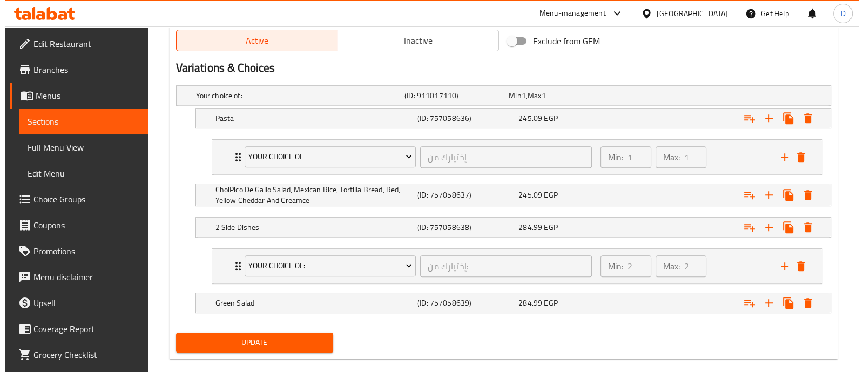
scroll to position [582, 0]
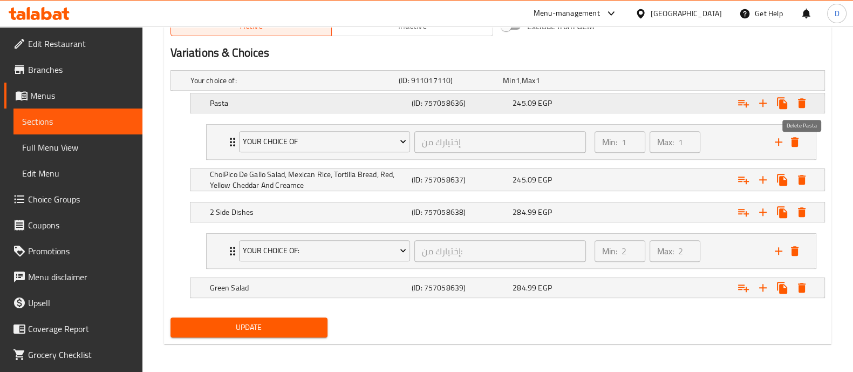
click at [804, 106] on icon "Expand" at bounding box center [802, 103] width 8 height 10
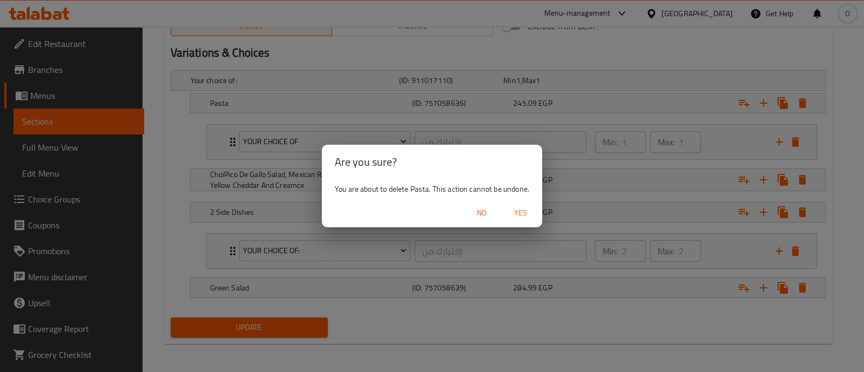
click at [533, 215] on span "Yes" at bounding box center [520, 212] width 26 height 13
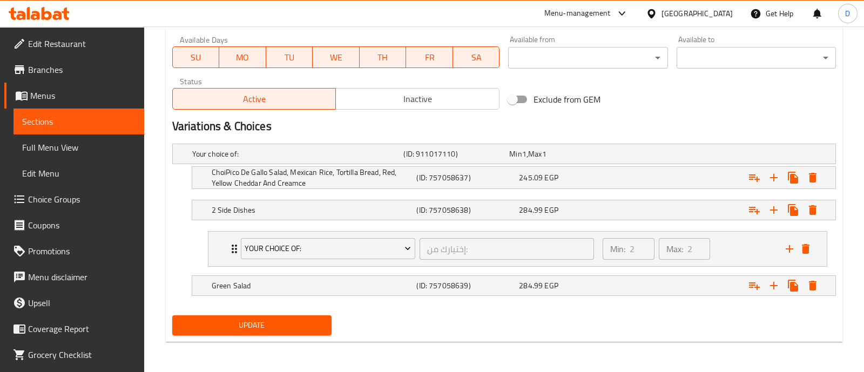
scroll to position [507, 0]
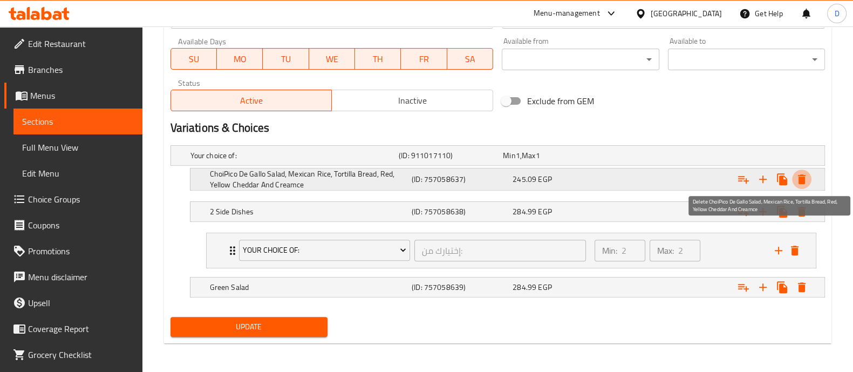
click at [807, 174] on icon "Expand" at bounding box center [802, 179] width 13 height 13
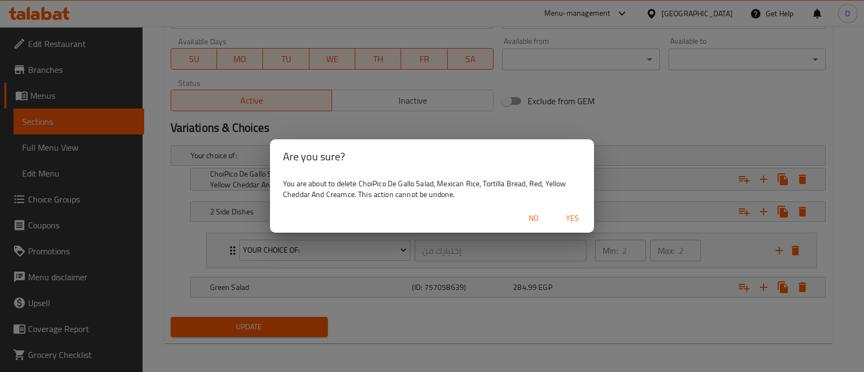
click at [571, 220] on span "Yes" at bounding box center [572, 218] width 26 height 13
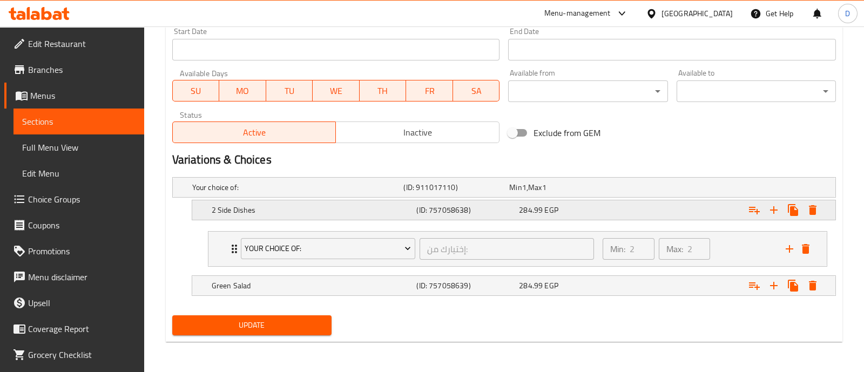
scroll to position [473, 0]
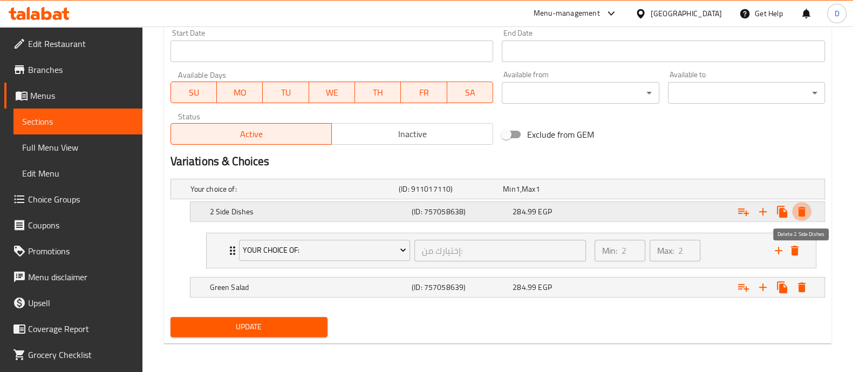
click at [799, 209] on icon "Expand" at bounding box center [802, 212] width 8 height 10
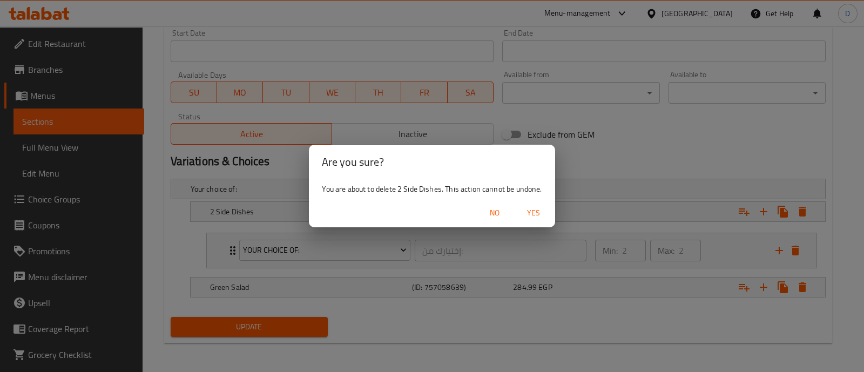
click at [541, 220] on button "Yes" at bounding box center [533, 213] width 35 height 20
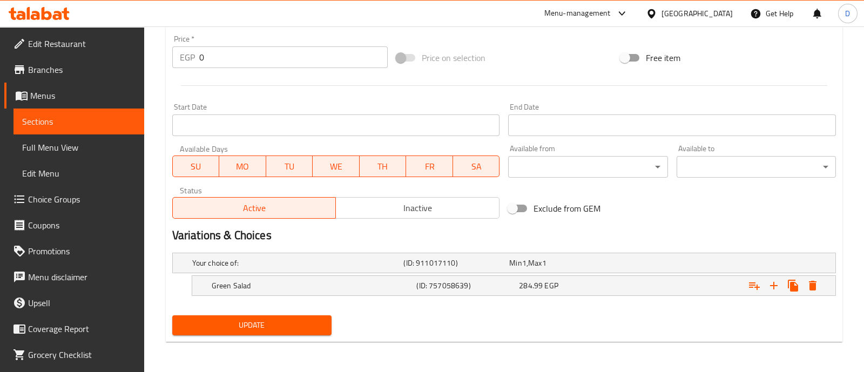
scroll to position [398, 0]
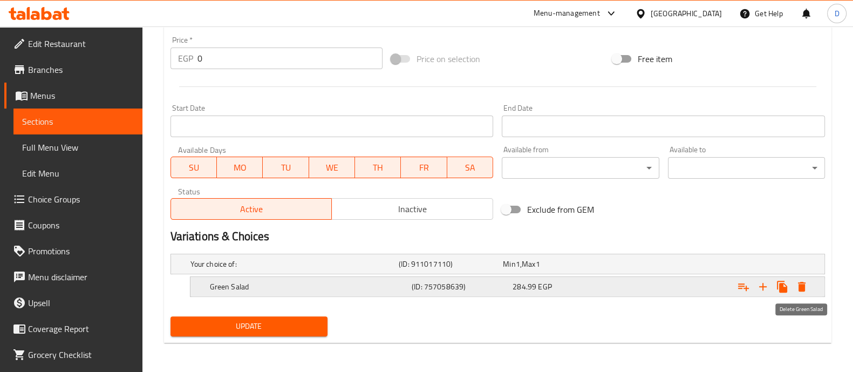
click at [796, 287] on icon "Expand" at bounding box center [802, 286] width 13 height 13
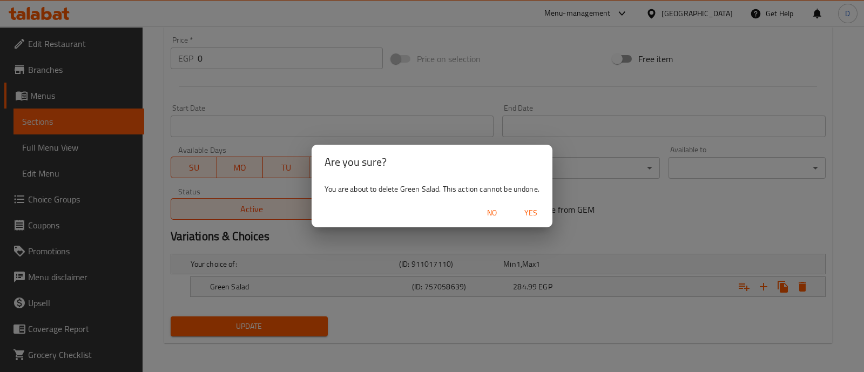
click at [528, 214] on span "Yes" at bounding box center [531, 212] width 26 height 13
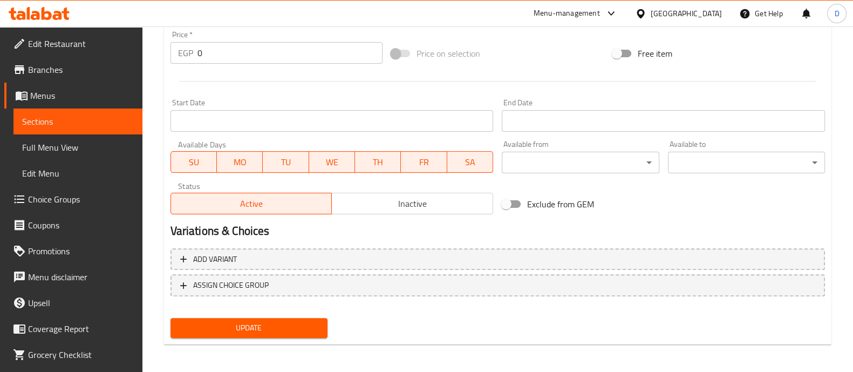
scroll to position [405, 0]
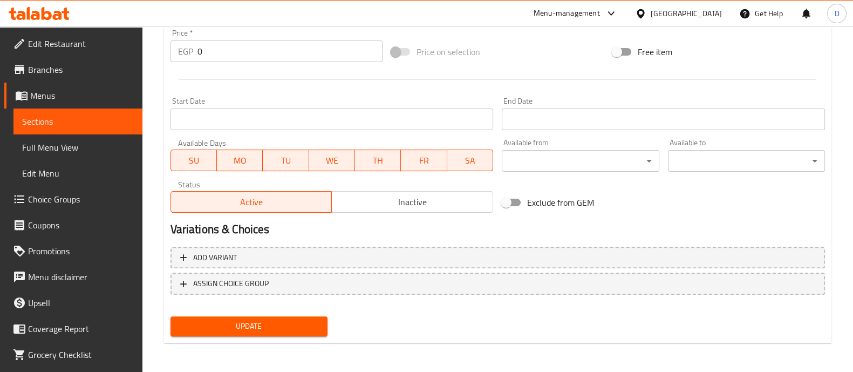
click at [254, 50] on input "0" at bounding box center [291, 51] width 186 height 22
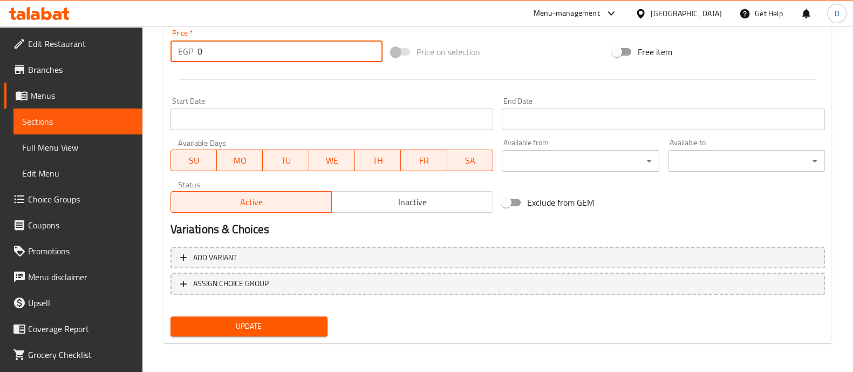
click at [254, 50] on input "0" at bounding box center [291, 51] width 186 height 22
click at [277, 325] on span "Update" at bounding box center [249, 326] width 140 height 13
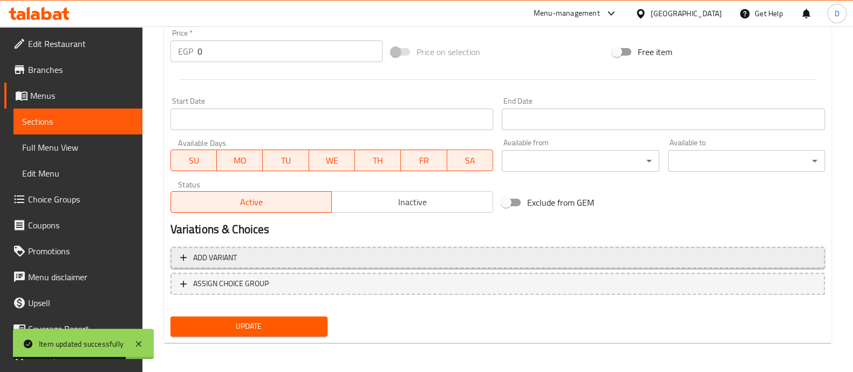
click at [741, 252] on span "Add variant" at bounding box center [497, 257] width 635 height 13
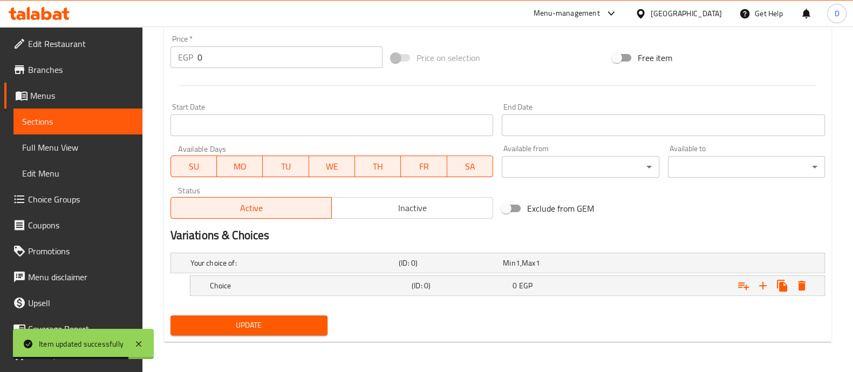
scroll to position [398, 0]
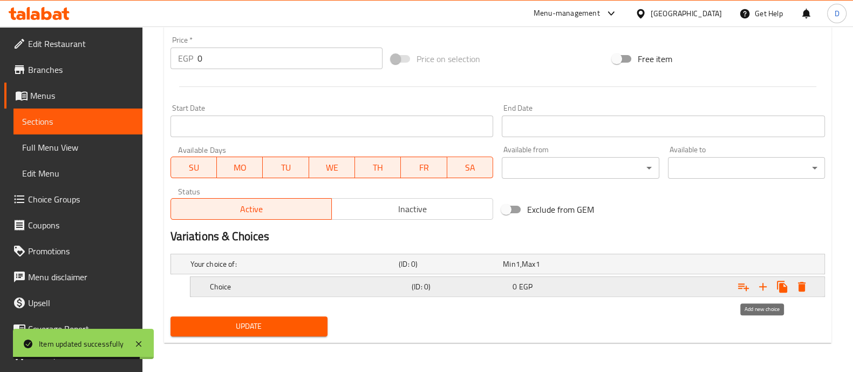
click at [761, 287] on icon "Expand" at bounding box center [763, 286] width 13 height 13
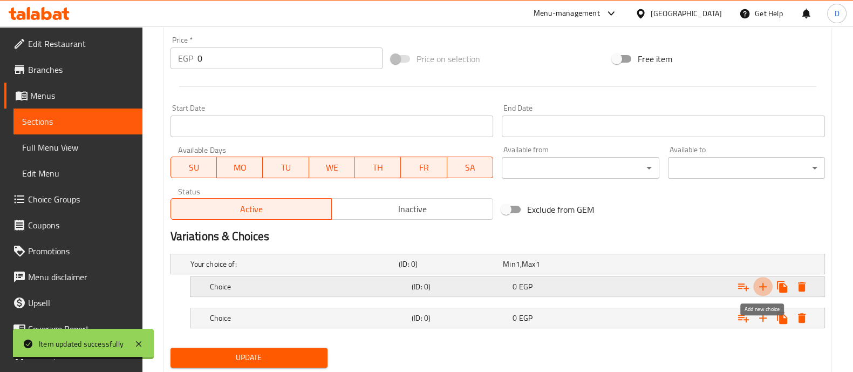
click at [761, 287] on icon "Expand" at bounding box center [763, 286] width 13 height 13
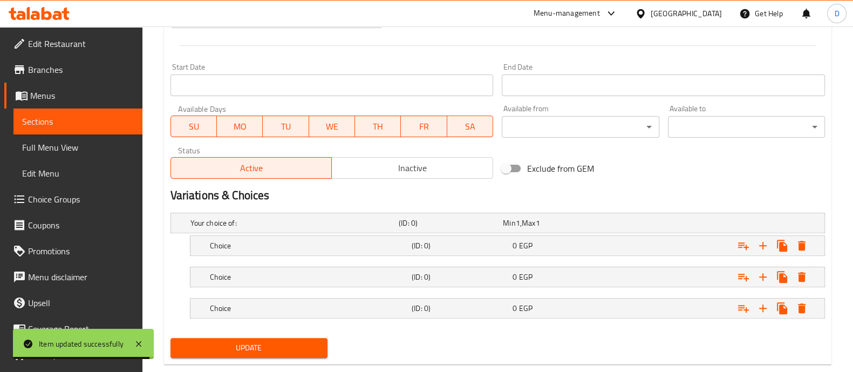
scroll to position [460, 0]
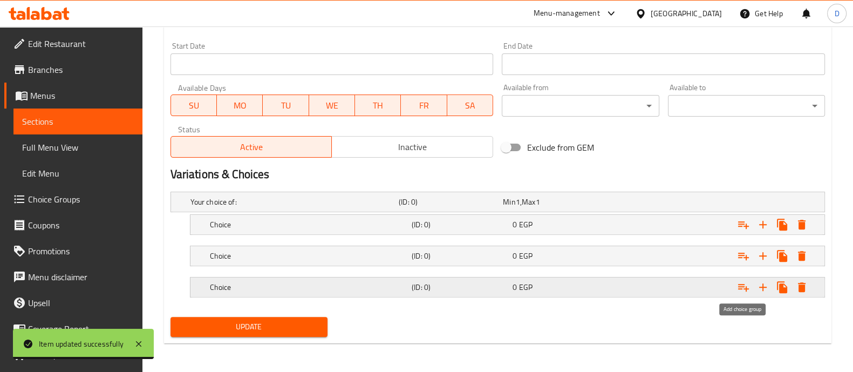
click at [742, 288] on icon "Expand" at bounding box center [743, 287] width 13 height 13
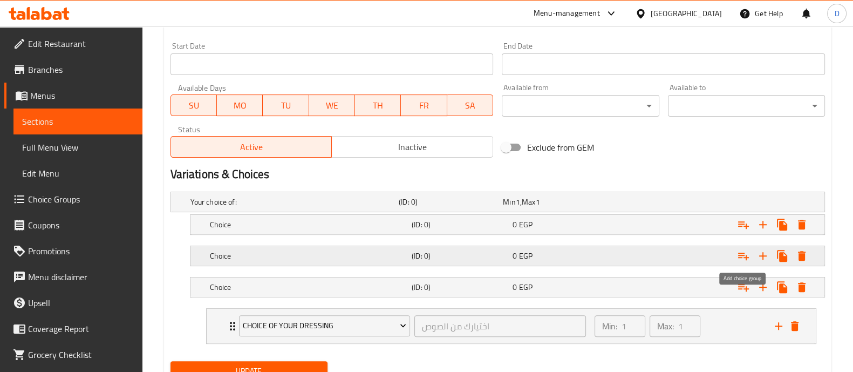
click at [744, 260] on icon "Expand" at bounding box center [743, 255] width 13 height 13
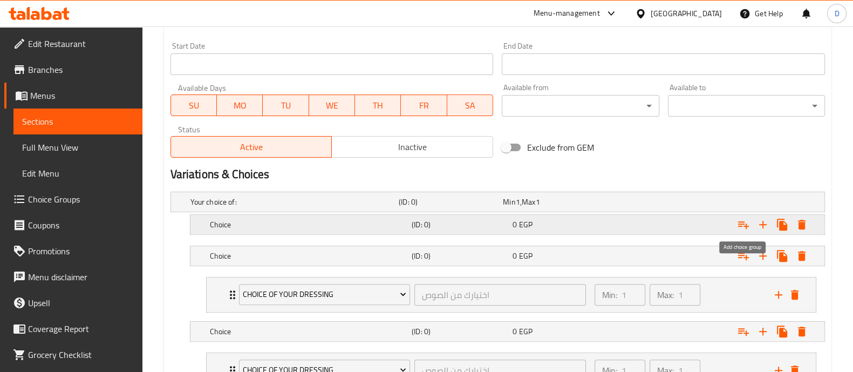
click at [744, 226] on icon "Expand" at bounding box center [743, 224] width 13 height 13
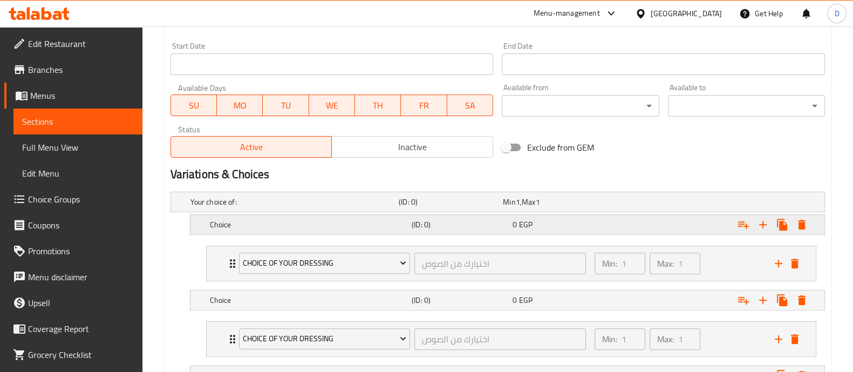
scroll to position [593, 0]
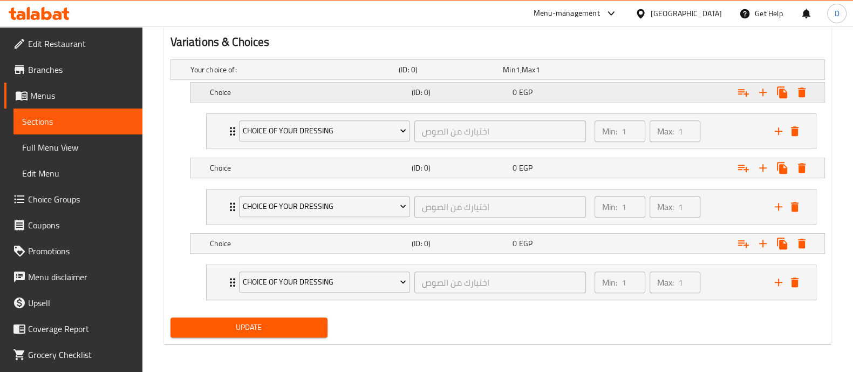
click at [351, 75] on h5 "Choice" at bounding box center [293, 69] width 204 height 11
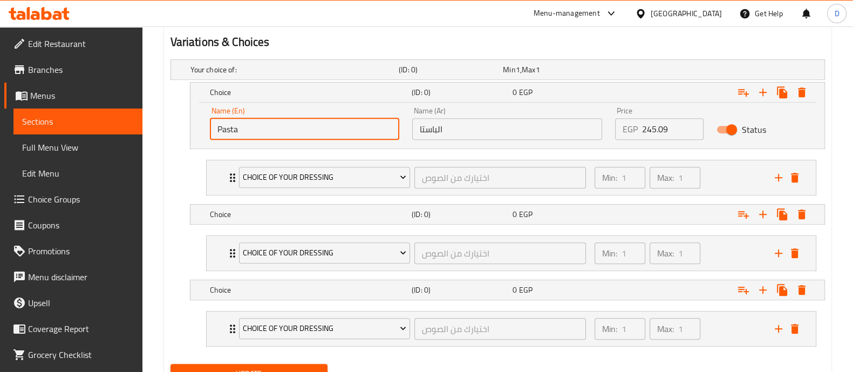
click at [341, 124] on input "Pasta" at bounding box center [305, 129] width 190 height 22
paste input "your choice of Salad"
type input "your choice of Salad"
click at [507, 131] on input "الباستا" at bounding box center [507, 129] width 190 height 22
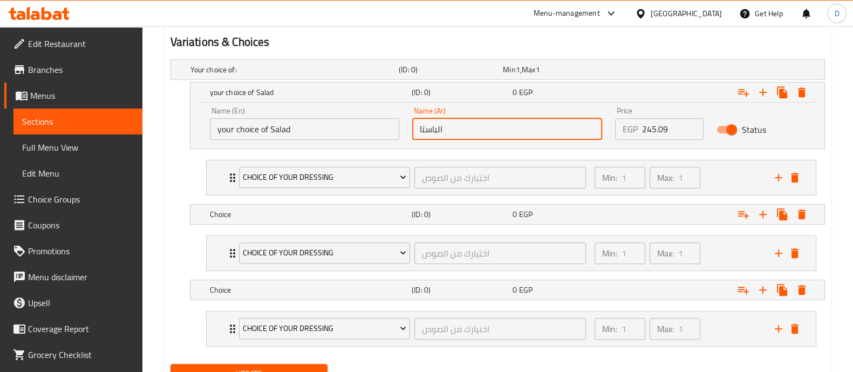
click at [507, 131] on input "الباستا" at bounding box center [507, 129] width 190 height 22
paste input "ختيارك من السلطة"
type input "اختيارك من السلطة"
click at [298, 195] on li "Choice Of Your Dressing اختيارك من الصوص ​ Min: 1 ​ Max: 1 ​ Without Dressing (…" at bounding box center [512, 177] width 628 height 44
click at [299, 75] on h5 "Choice" at bounding box center [293, 69] width 204 height 11
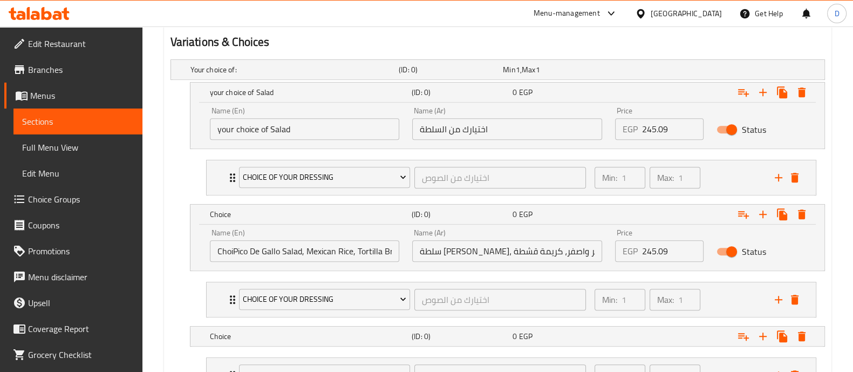
click at [293, 249] on input "ChoiPico De Gallo Salad, Mexican Rice, Tortilla Bread, Red, Yellow Cheddar And …" at bounding box center [305, 251] width 190 height 22
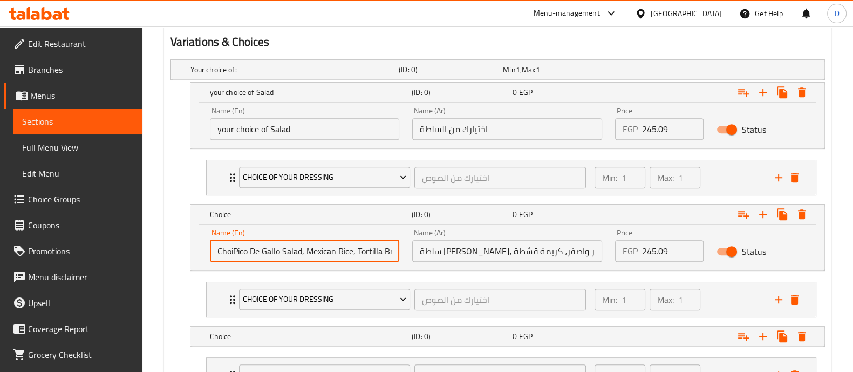
click at [293, 249] on input "ChoiPico De Gallo Salad, Mexican Rice, Tortilla Bread, Red, Yellow Cheddar And …" at bounding box center [305, 251] width 190 height 22
paste input "Pasta"
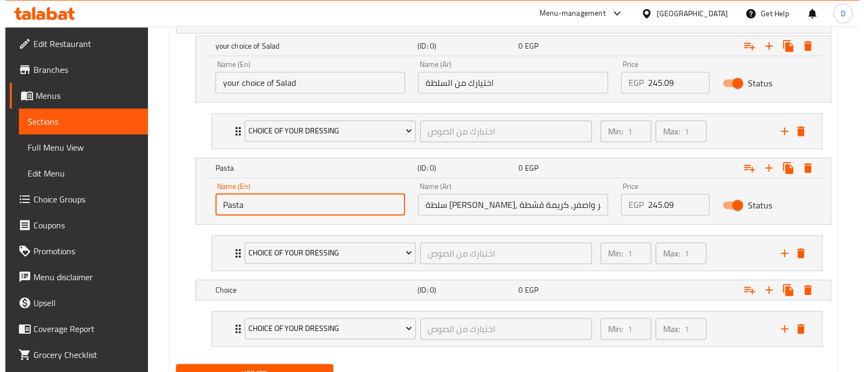
scroll to position [686, 0]
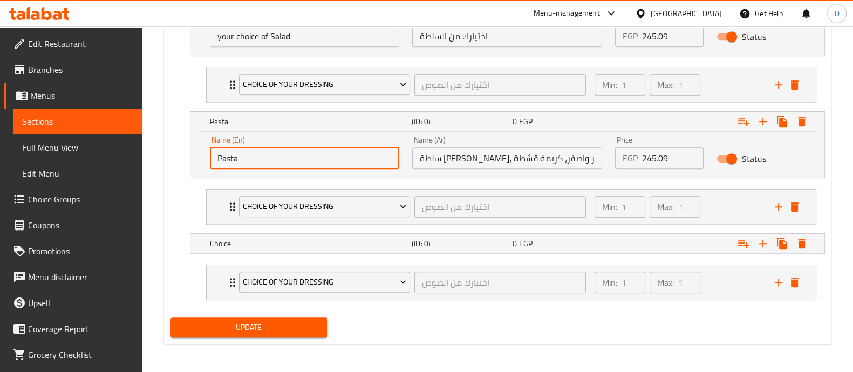
type input "Pasta"
click at [524, 147] on input "سلطة بيكو دي جالو، ارز مكسيكي، عيش تورتيلا، شيدر احمر واصفر، كريمة قشطة" at bounding box center [507, 158] width 190 height 22
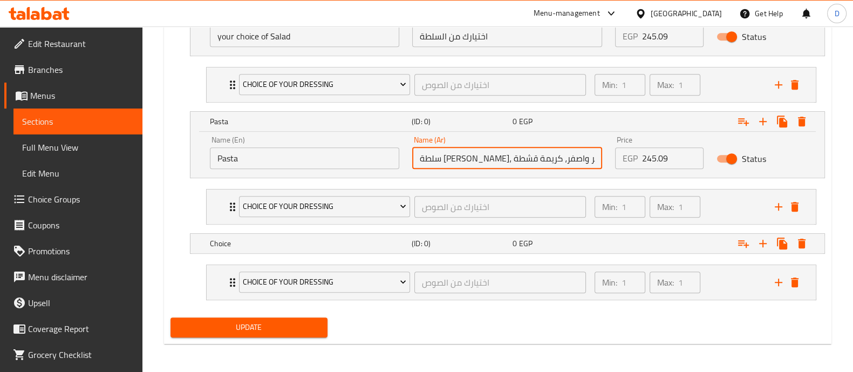
click at [524, 147] on input "سلطة بيكو دي جالو، ارز مكسيكي، عيش تورتيلا، شيدر احمر واصفر، كريمة قشطة" at bounding box center [507, 158] width 190 height 22
paste input "لباستا"
type input "الباستا"
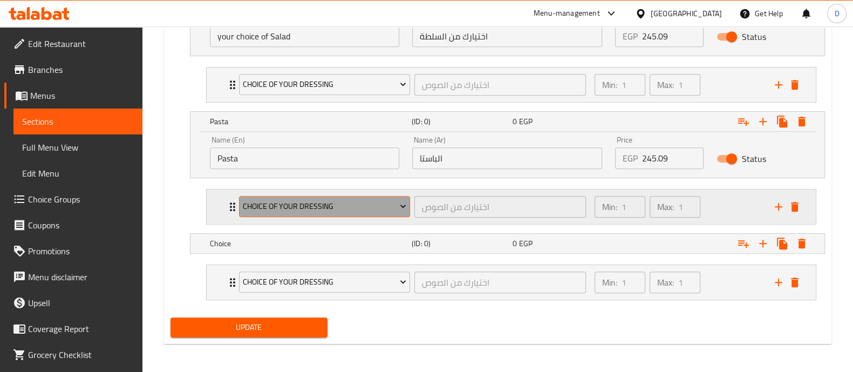
click at [353, 209] on span "Choice Of Your Dressing" at bounding box center [325, 206] width 164 height 13
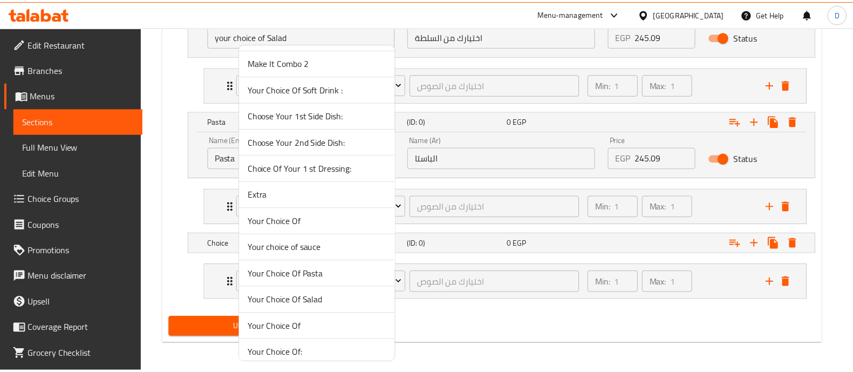
scroll to position [202, 0]
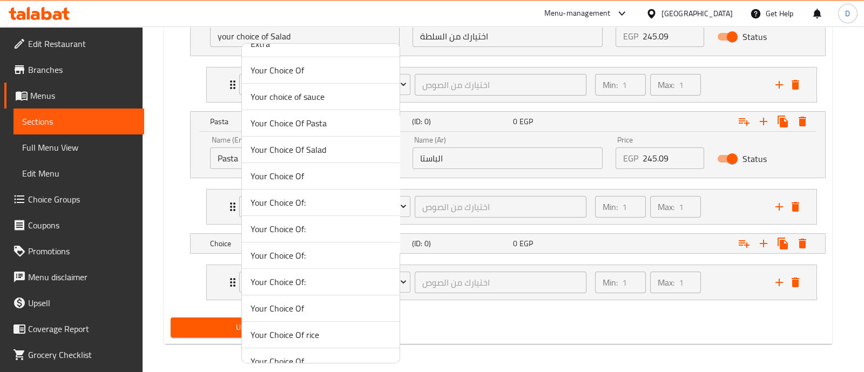
click at [324, 117] on span "Your Choice Of Pasta" at bounding box center [320, 123] width 140 height 13
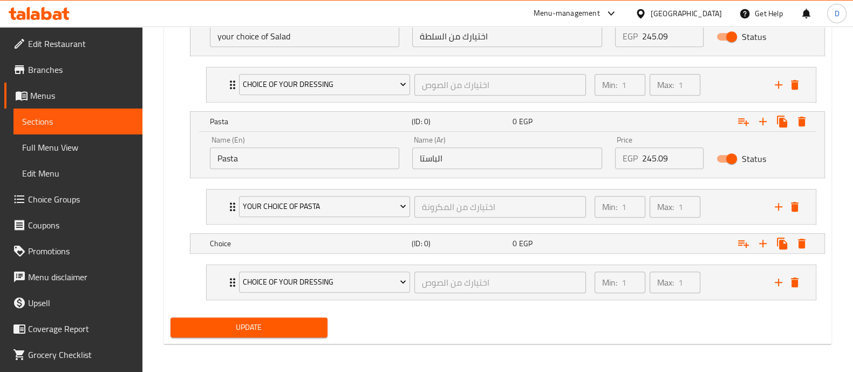
click at [656, 159] on input "245.09" at bounding box center [673, 158] width 62 height 22
click at [715, 191] on div "Min: 1 ​ Max: 1 ​" at bounding box center [678, 206] width 180 height 35
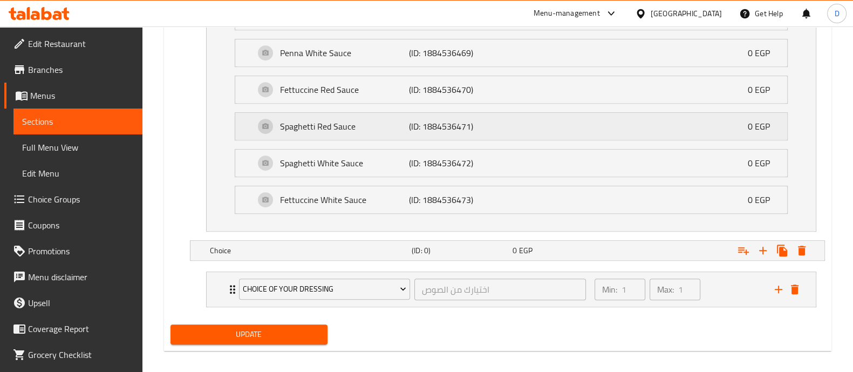
scroll to position [927, 0]
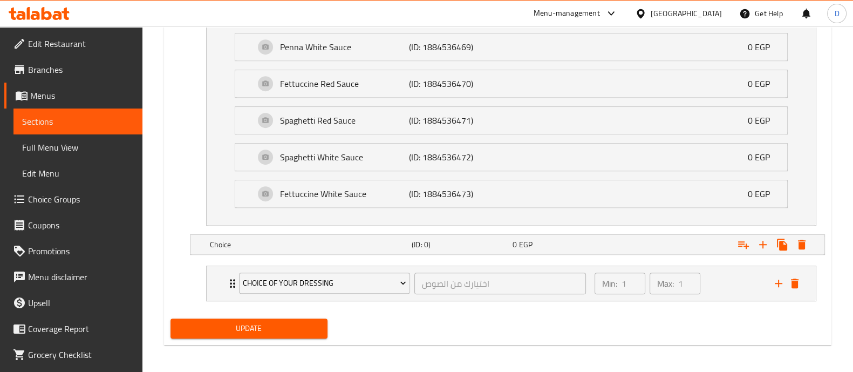
type input "2"
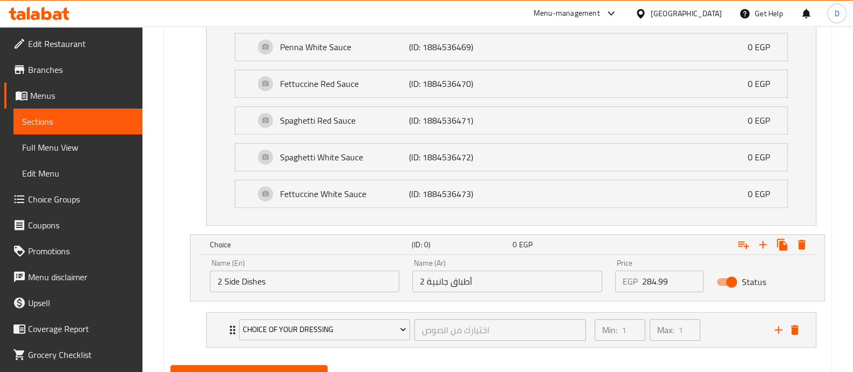
click at [318, 272] on input "2 Side Dishes" at bounding box center [305, 281] width 190 height 22
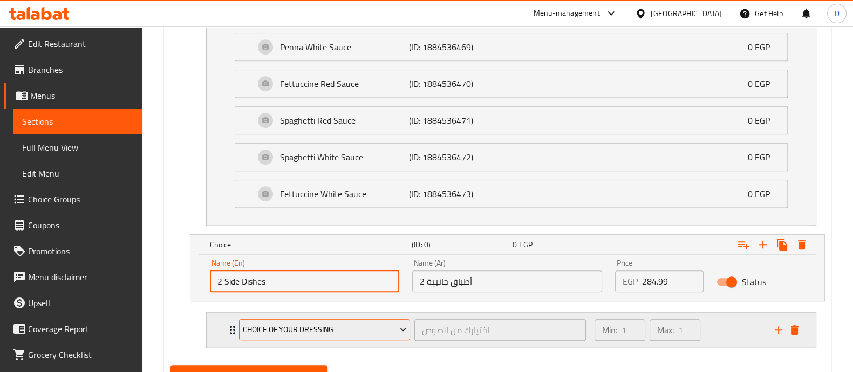
click at [362, 333] on span "Choice Of Your Dressing" at bounding box center [325, 329] width 164 height 13
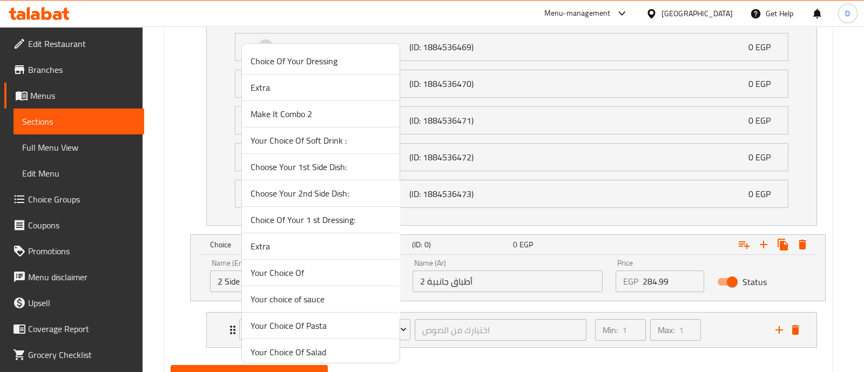
click at [345, 269] on span "Your Choice Of" at bounding box center [320, 272] width 140 height 13
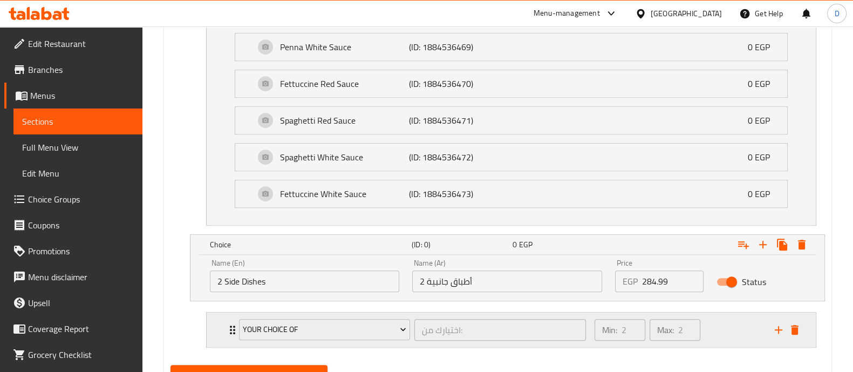
click at [722, 324] on div "Min: 2 ​ Max: 2 ​" at bounding box center [678, 330] width 180 height 35
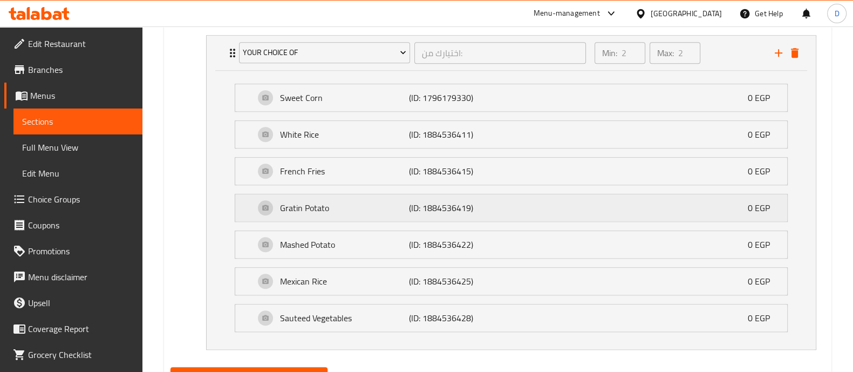
scroll to position [1251, 0]
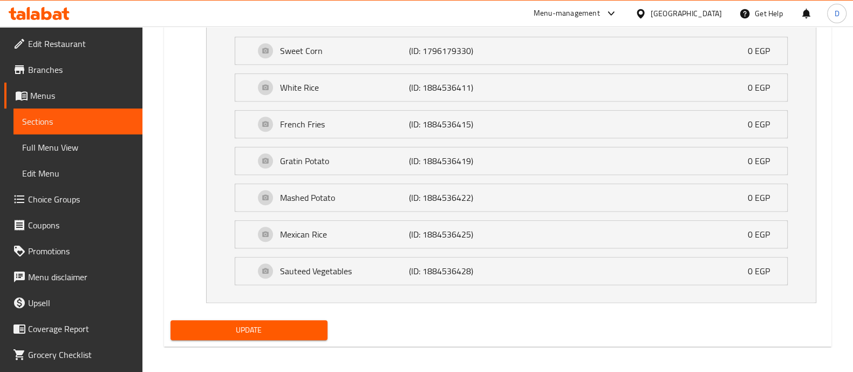
click at [267, 332] on span "Update" at bounding box center [249, 329] width 140 height 13
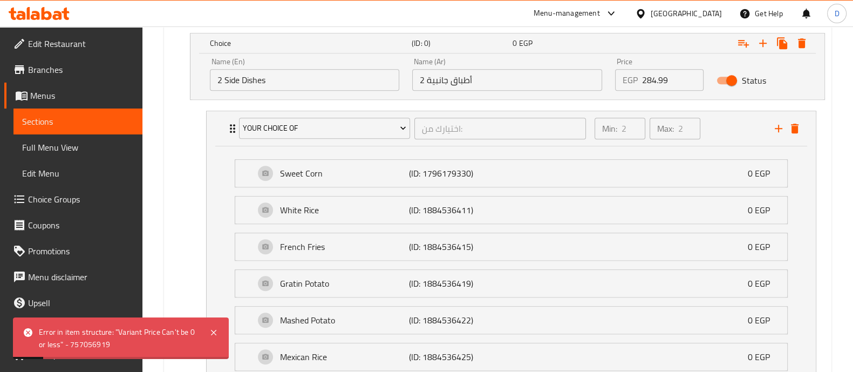
scroll to position [981, 0]
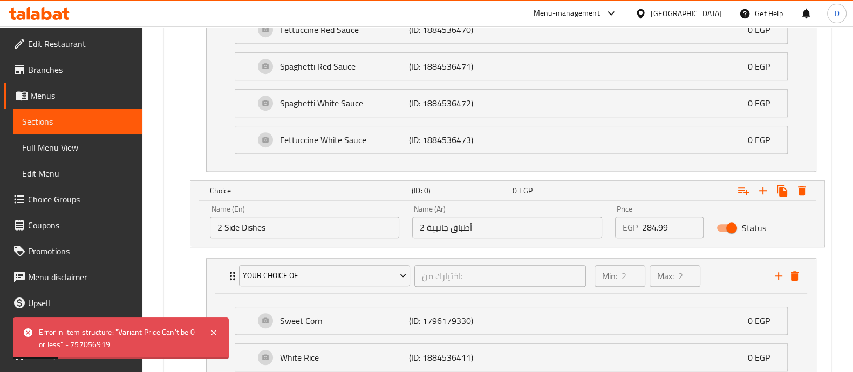
click at [660, 225] on input "284.99" at bounding box center [673, 227] width 62 height 22
type input "0"
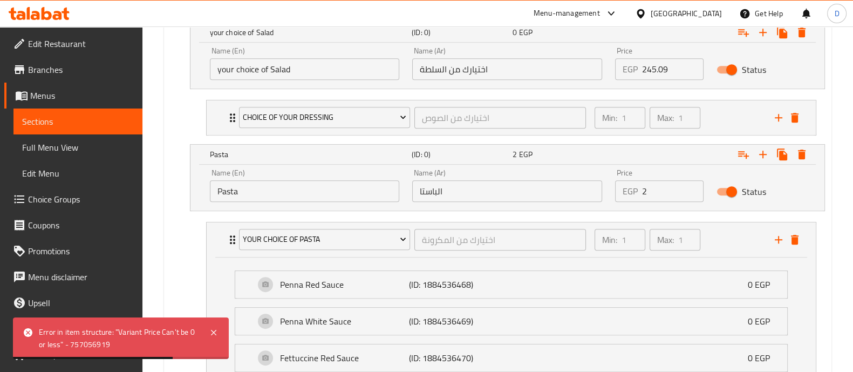
scroll to position [576, 0]
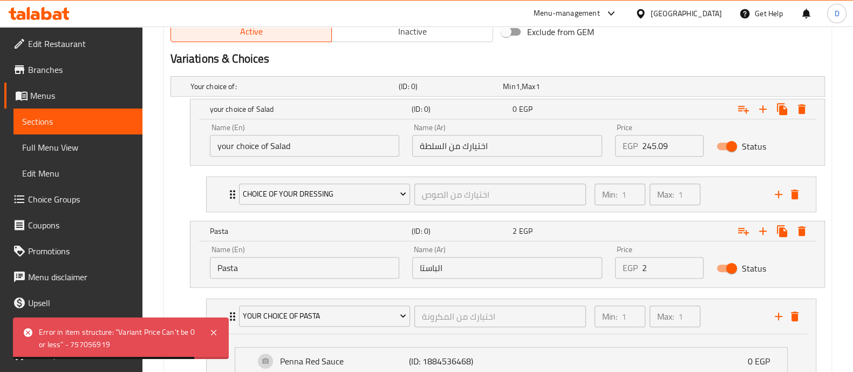
type input "5"
click at [657, 143] on input "245.09" at bounding box center [673, 146] width 62 height 22
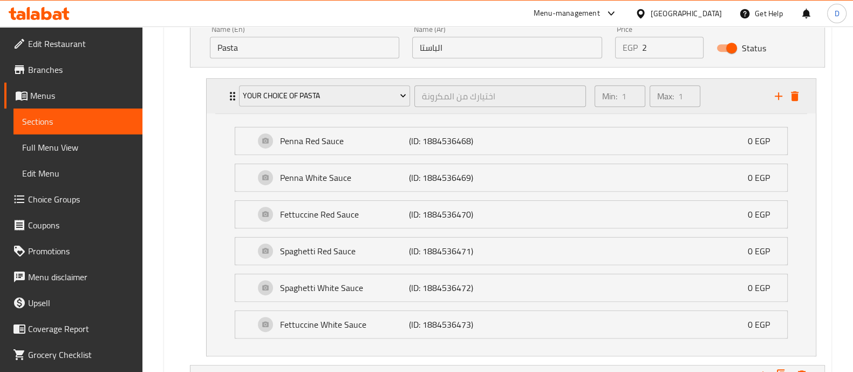
scroll to position [846, 0]
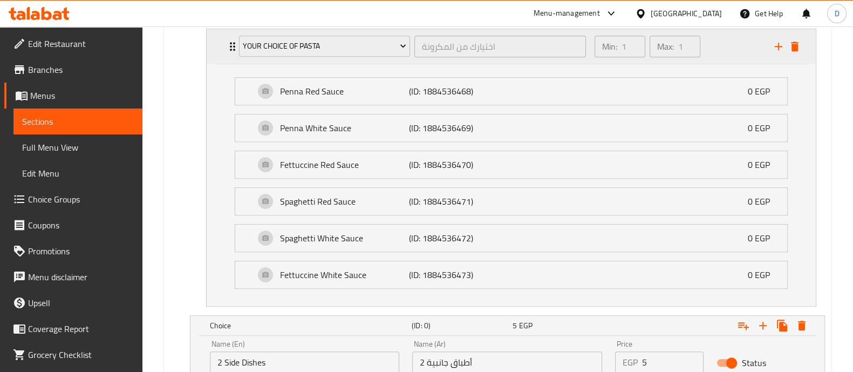
click at [738, 49] on div "Min: 1 ​ Max: 1 ​" at bounding box center [678, 46] width 180 height 35
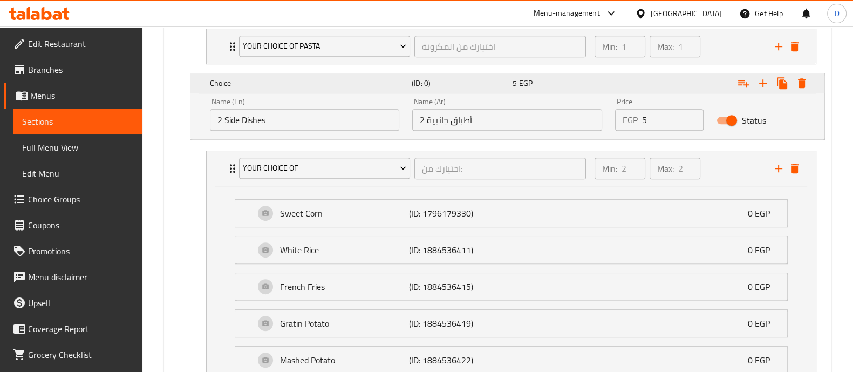
type input "5"
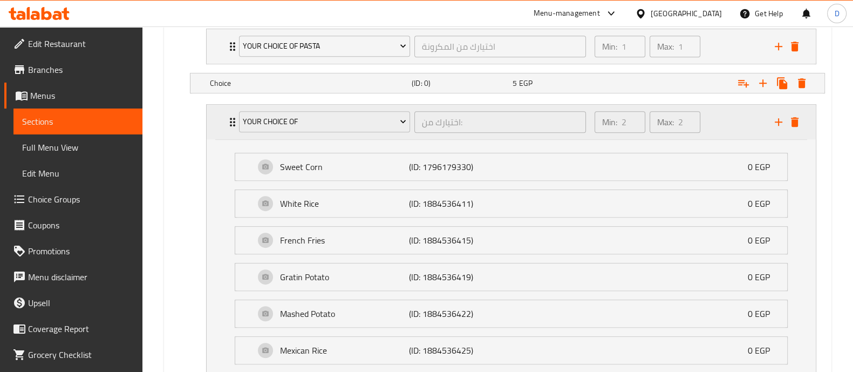
click at [723, 111] on div "Min: 2 ​ Max: 2 ​" at bounding box center [678, 122] width 180 height 35
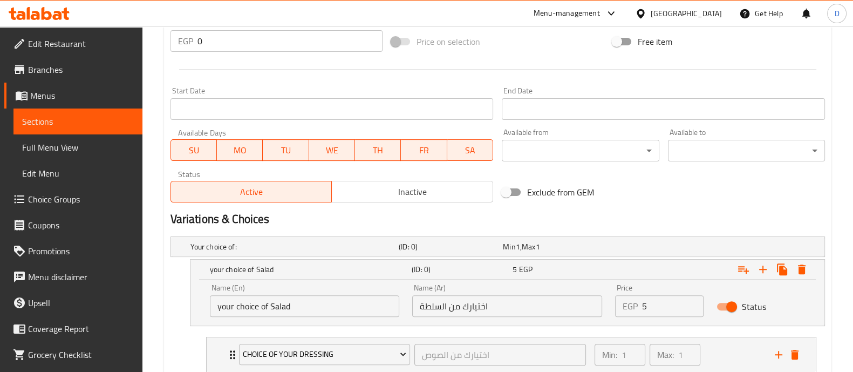
scroll to position [686, 0]
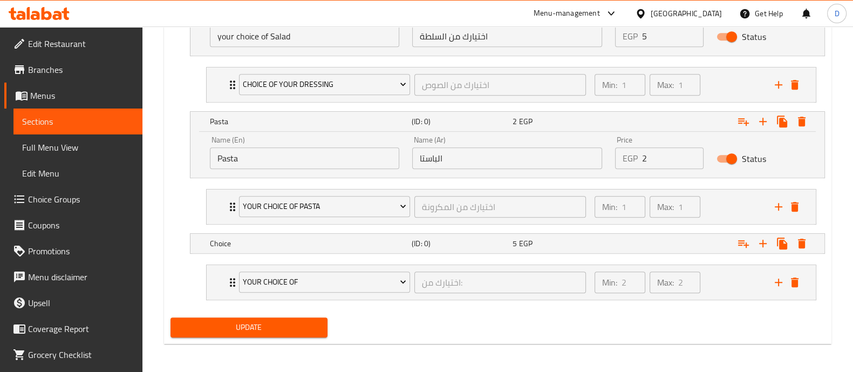
click at [287, 313] on div "Update" at bounding box center [249, 327] width 166 height 29
click at [291, 333] on button "Update" at bounding box center [249, 327] width 157 height 20
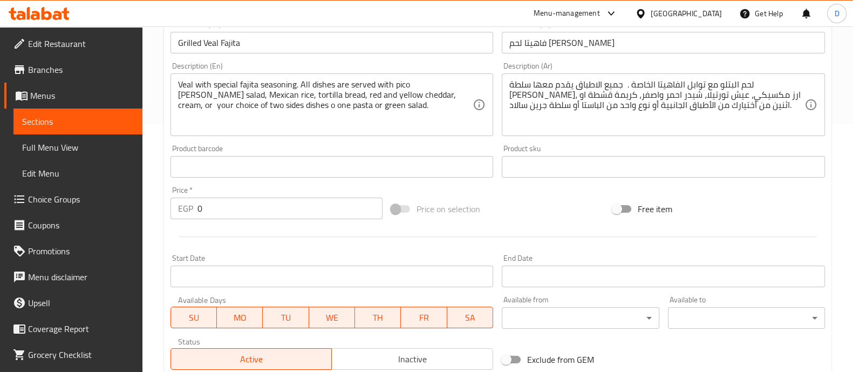
scroll to position [356, 0]
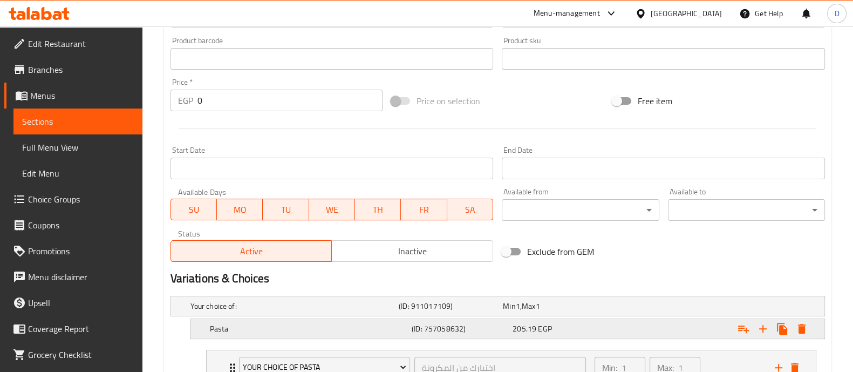
click at [799, 325] on icon "Expand" at bounding box center [802, 329] width 8 height 10
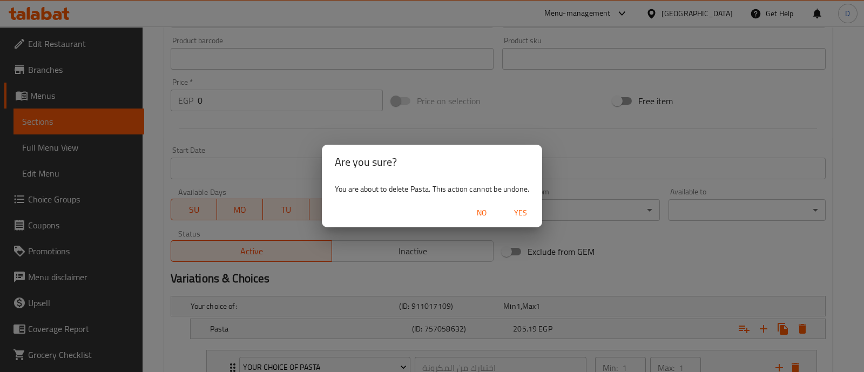
click at [520, 206] on span "Yes" at bounding box center [520, 212] width 26 height 13
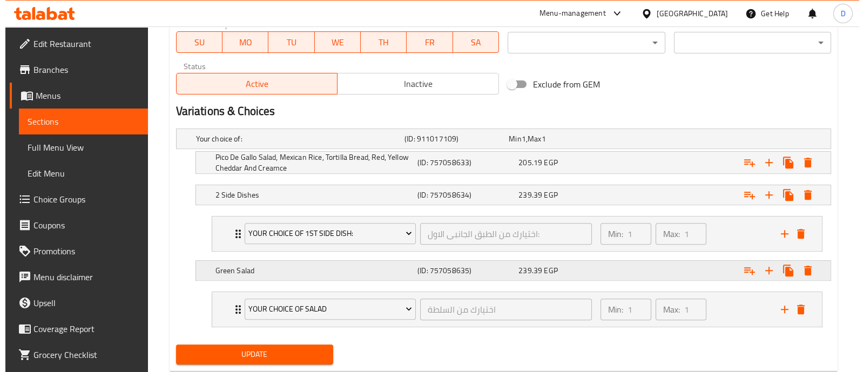
scroll to position [551, 0]
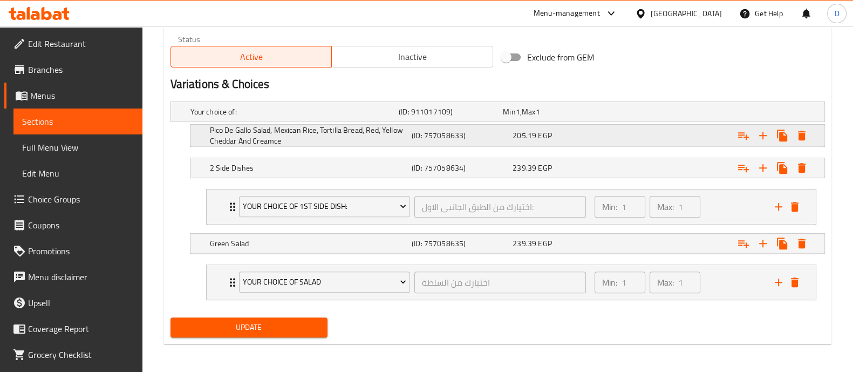
click at [801, 131] on icon "Expand" at bounding box center [802, 135] width 13 height 13
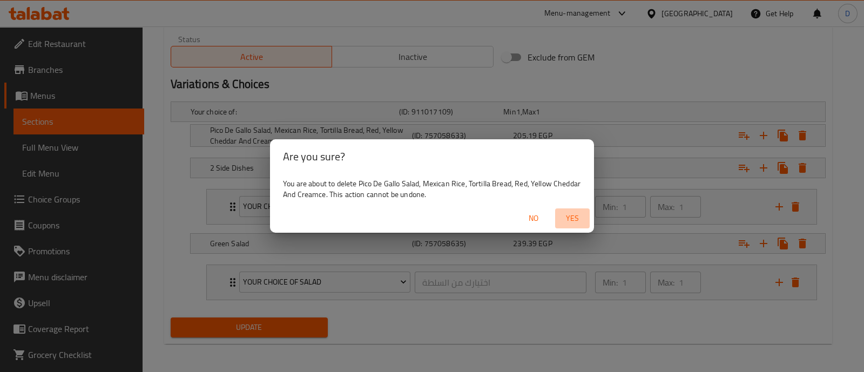
click at [577, 209] on button "Yes" at bounding box center [572, 218] width 35 height 20
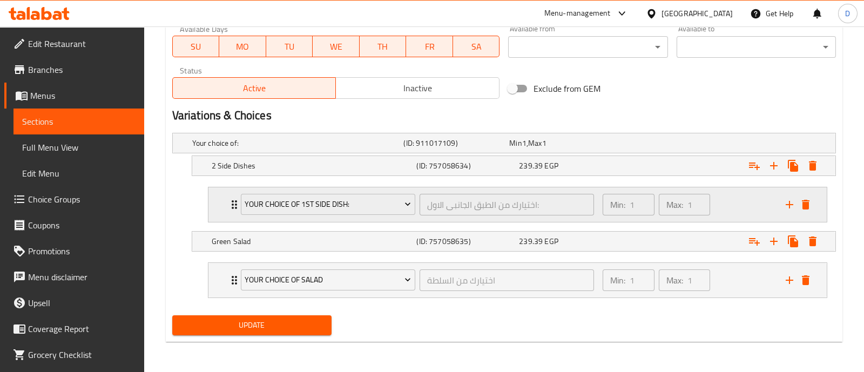
scroll to position [518, 0]
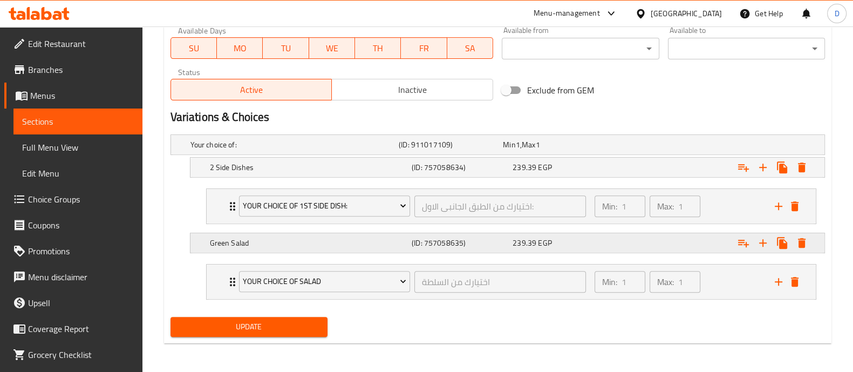
click at [805, 172] on icon "Expand" at bounding box center [802, 167] width 8 height 10
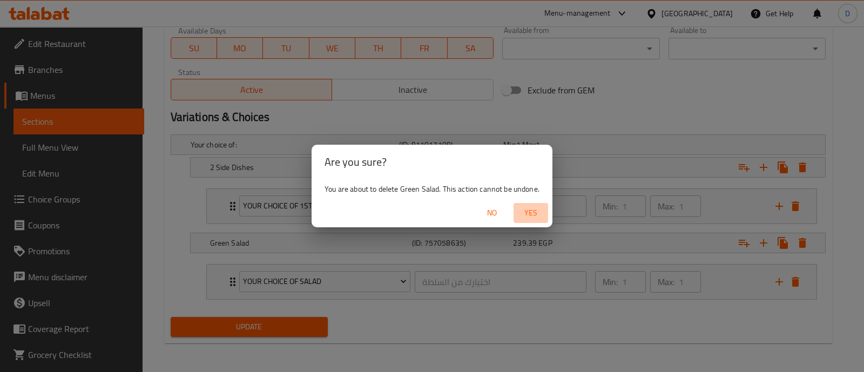
click at [531, 208] on span "Yes" at bounding box center [531, 212] width 26 height 13
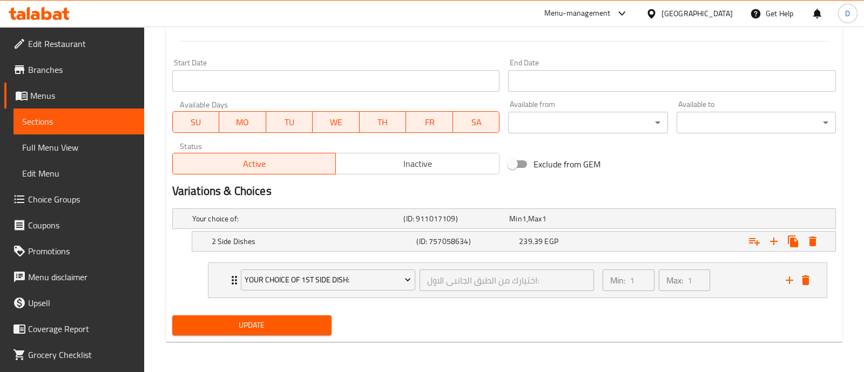
scroll to position [442, 0]
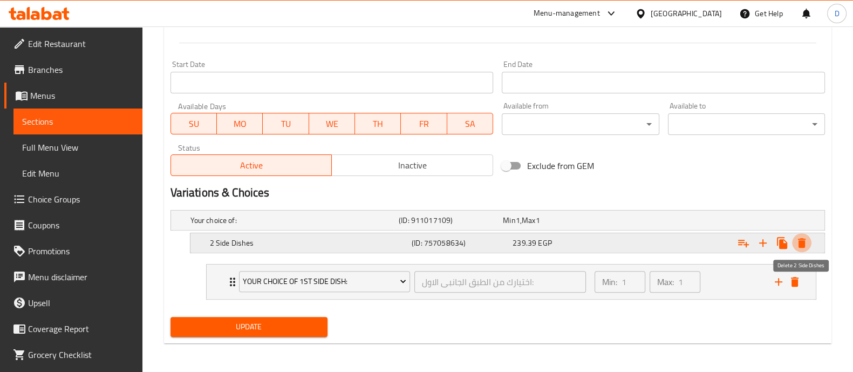
click at [805, 242] on icon "Expand" at bounding box center [802, 243] width 8 height 10
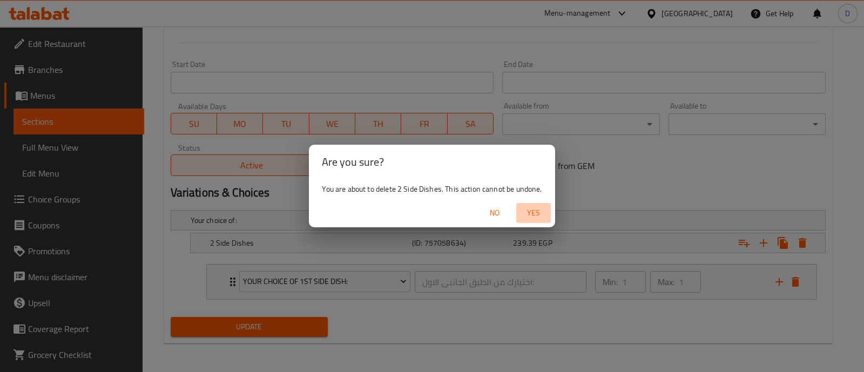
click at [529, 212] on span "Yes" at bounding box center [533, 212] width 26 height 13
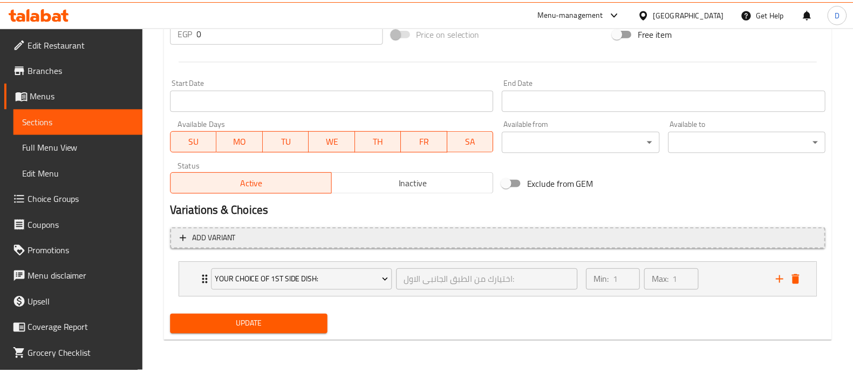
scroll to position [420, 0]
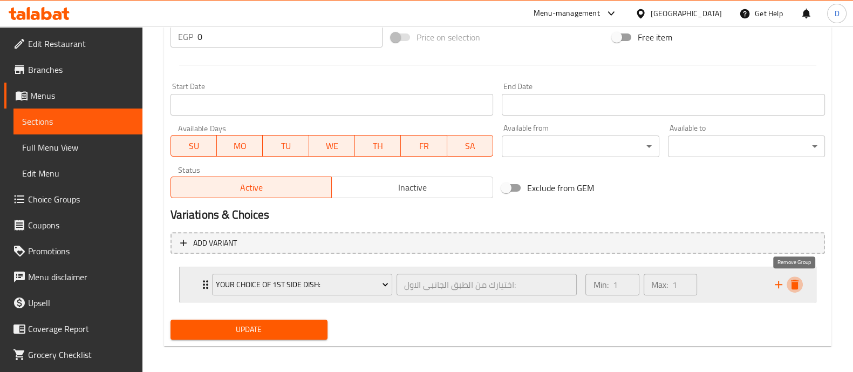
click at [801, 284] on icon "delete" at bounding box center [795, 284] width 13 height 13
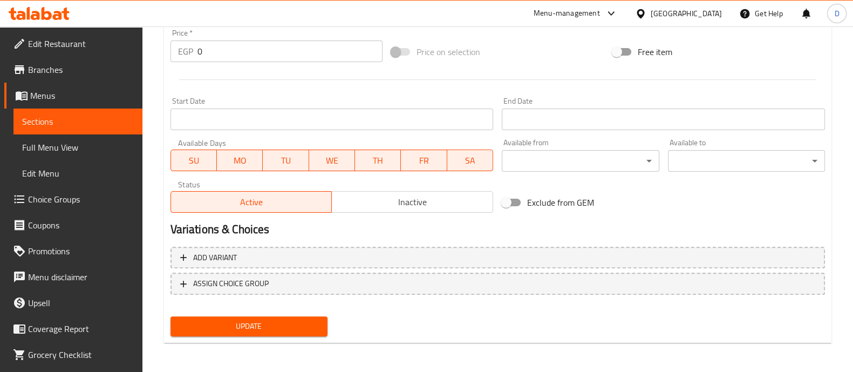
click at [281, 317] on button "Update" at bounding box center [249, 326] width 157 height 20
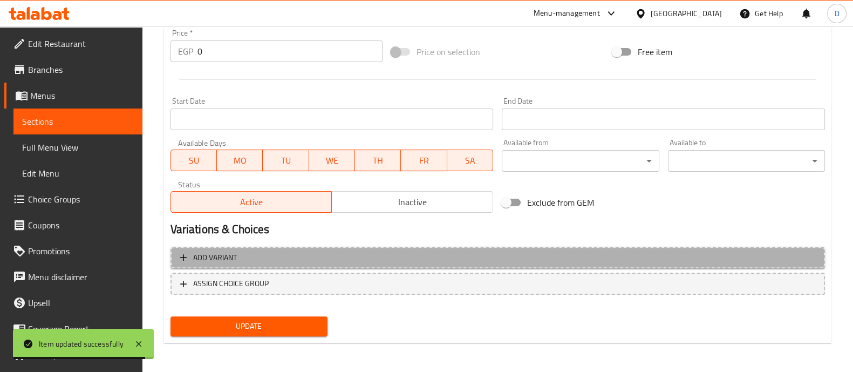
click at [775, 260] on span "Add variant" at bounding box center [497, 257] width 635 height 13
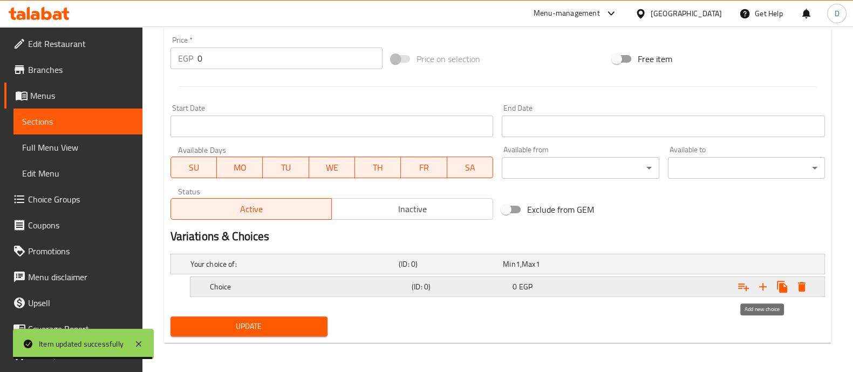
click at [764, 286] on icon "Expand" at bounding box center [764, 287] width 8 height 8
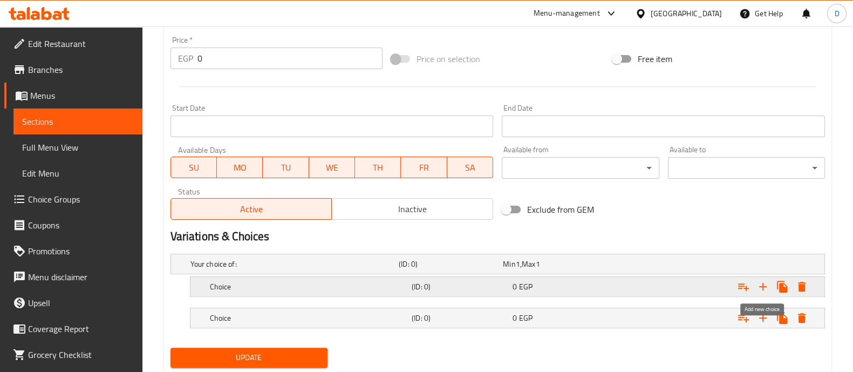
click at [764, 286] on icon "Expand" at bounding box center [764, 287] width 8 height 8
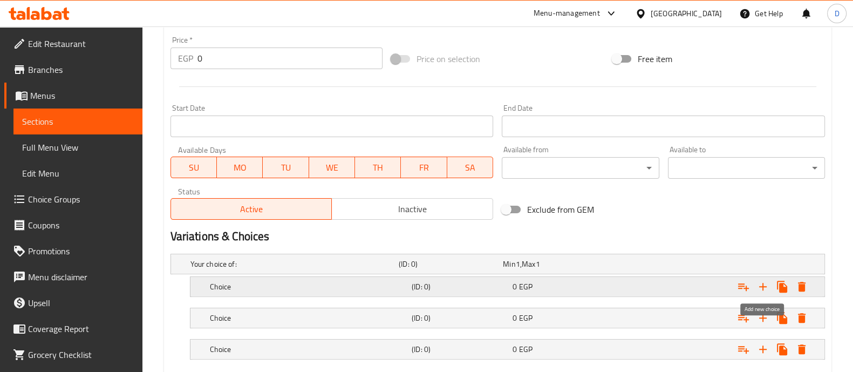
scroll to position [460, 0]
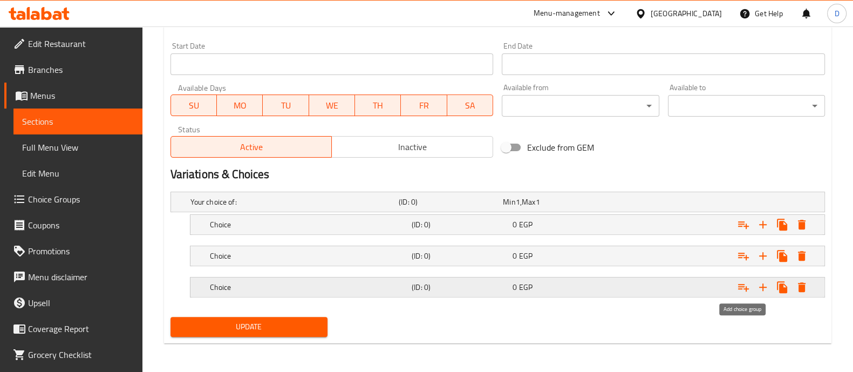
click at [745, 281] on icon "Expand" at bounding box center [743, 287] width 13 height 13
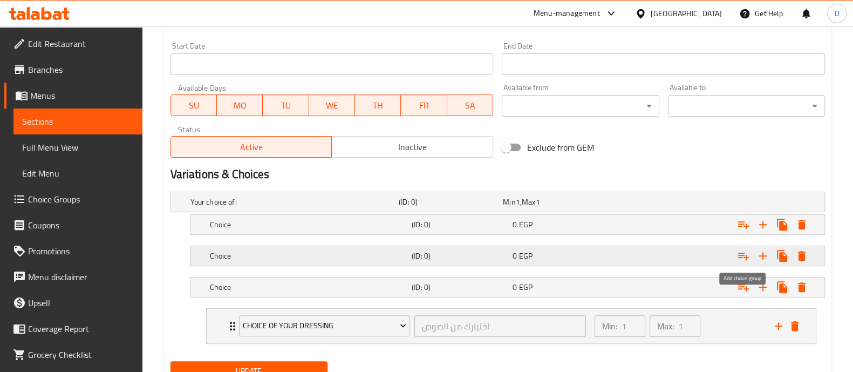
click at [743, 255] on icon "Expand" at bounding box center [743, 257] width 11 height 8
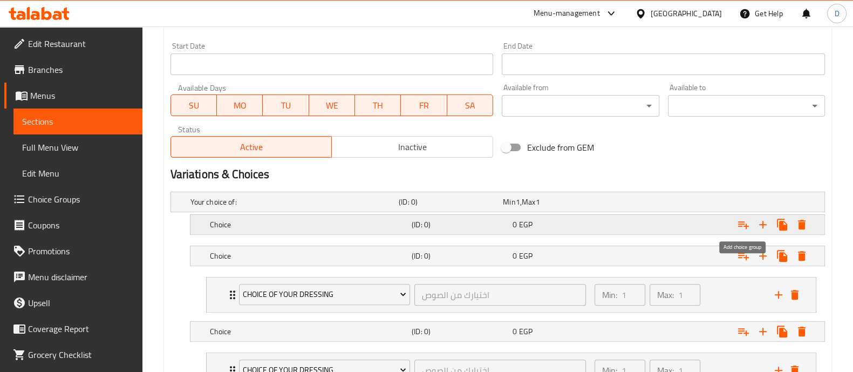
click at [742, 222] on icon "Expand" at bounding box center [743, 224] width 13 height 13
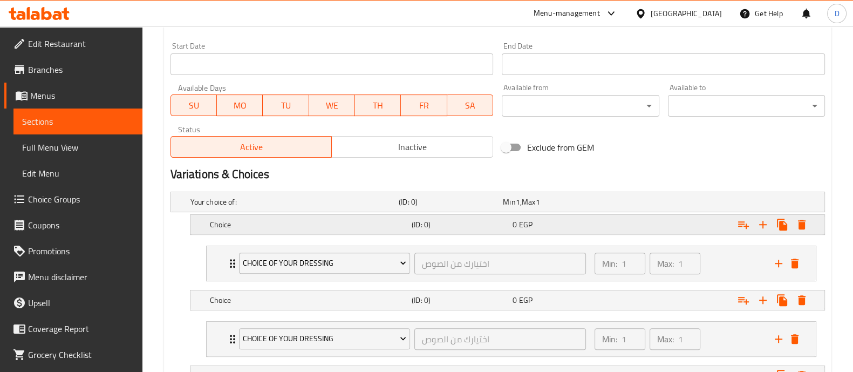
click at [347, 209] on div "Choice" at bounding box center [292, 201] width 208 height 15
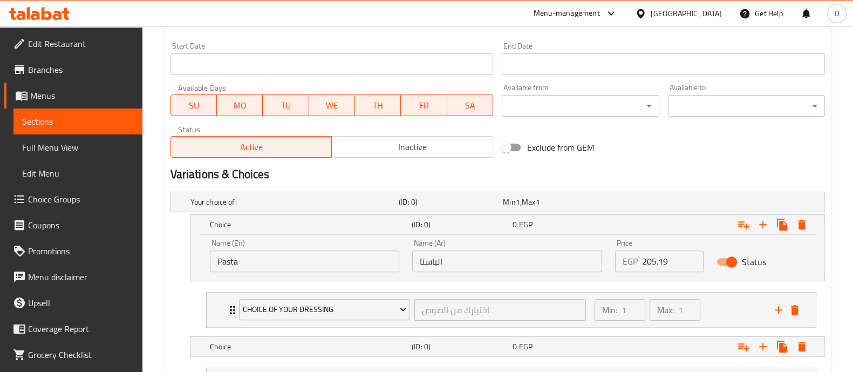
click at [350, 245] on div "Name (En) Pasta Name (En)" at bounding box center [305, 255] width 190 height 33
click at [352, 266] on input "Pasta" at bounding box center [305, 261] width 190 height 22
paste input "your choice of Salad"
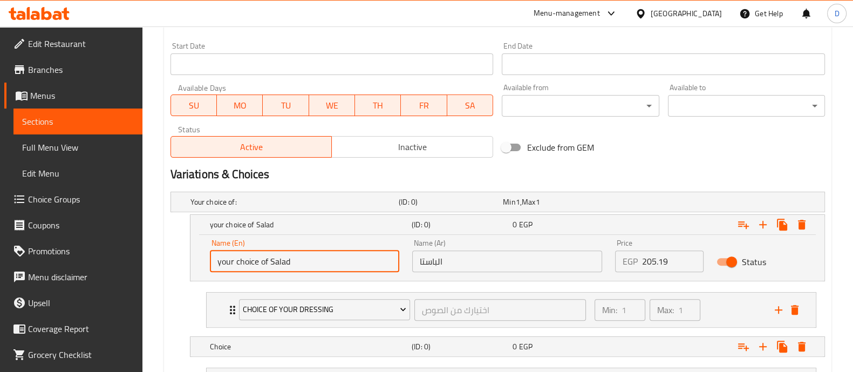
type input "your choice of Salad"
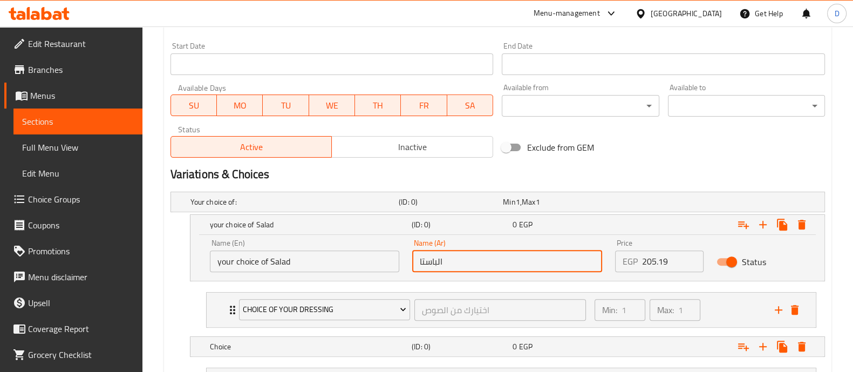
click at [474, 268] on input "الباستا" at bounding box center [507, 261] width 190 height 22
paste input "ختيارك من السلطة"
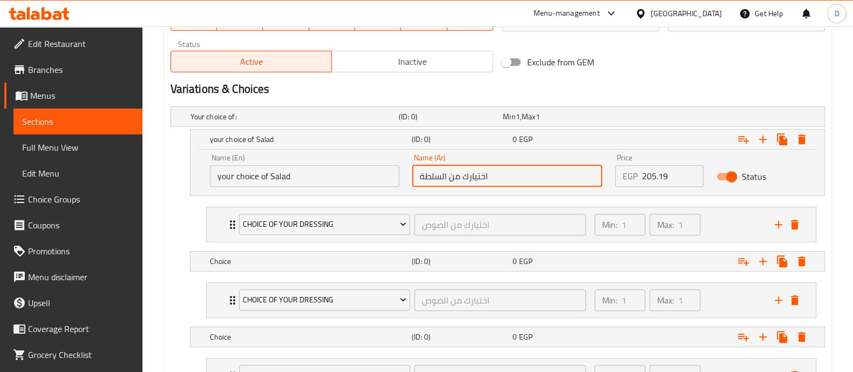
scroll to position [595, 0]
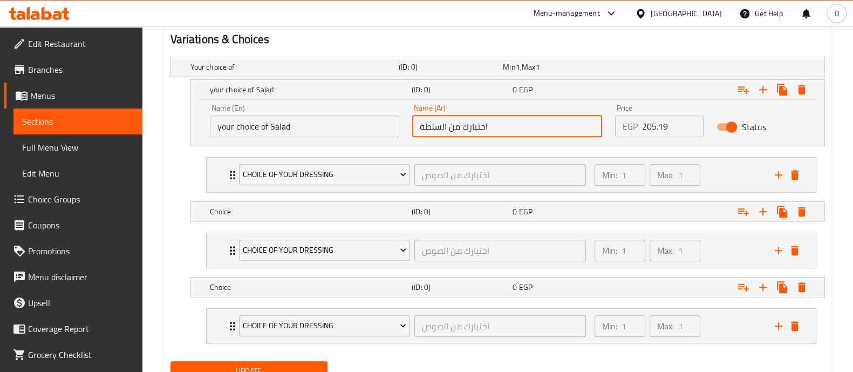
type input "اختيارك من السلطة"
click at [299, 79] on div "Choice (ID: 0) 0 EGP" at bounding box center [501, 67] width 626 height 24
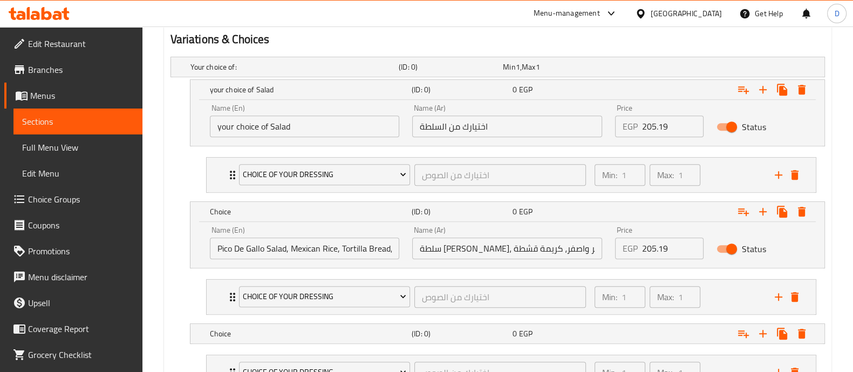
click at [307, 242] on input "Pico De Gallo Salad, Mexican Rice, Tortilla Bread, Red, Yellow Cheddar And Crea…" at bounding box center [305, 249] width 190 height 22
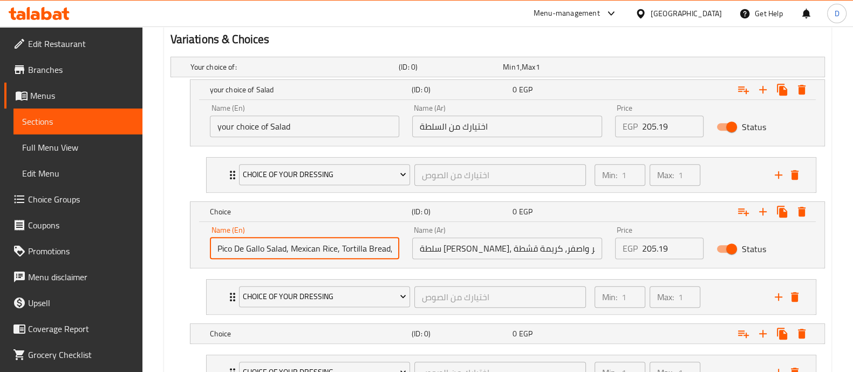
click at [307, 242] on input "Pico De Gallo Salad, Mexican Rice, Tortilla Bread, Red, Yellow Cheddar And Crea…" at bounding box center [305, 249] width 190 height 22
paste input "asta"
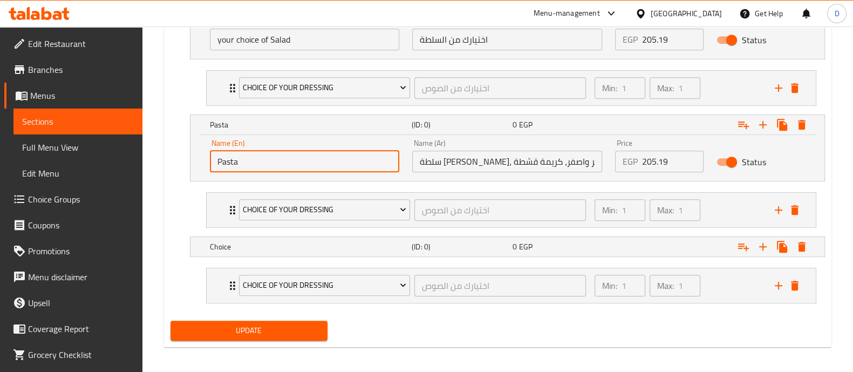
scroll to position [686, 0]
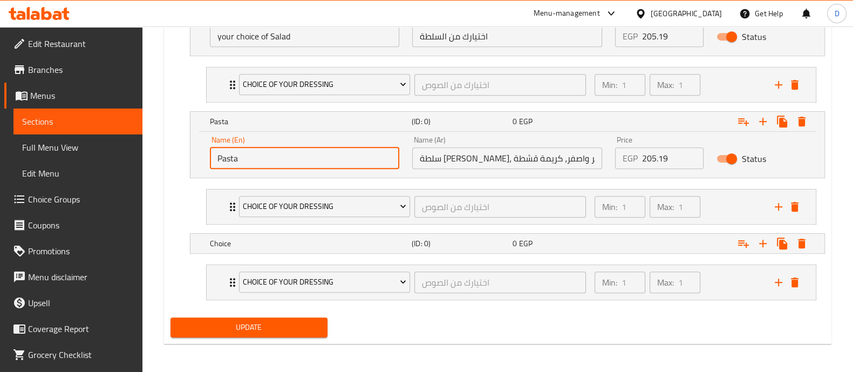
type input "Pasta"
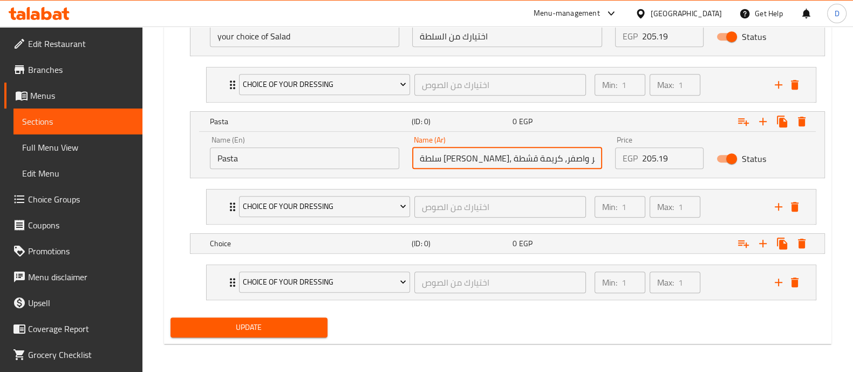
click at [501, 151] on input "سلطة بيكو دي جالو، ارز مكسيكي، عيش تورتيلا، شيدر احمر واصفر، كريمة قشطة" at bounding box center [507, 158] width 190 height 22
click at [467, 157] on input "text" at bounding box center [507, 158] width 190 height 22
paste input "الباستا"
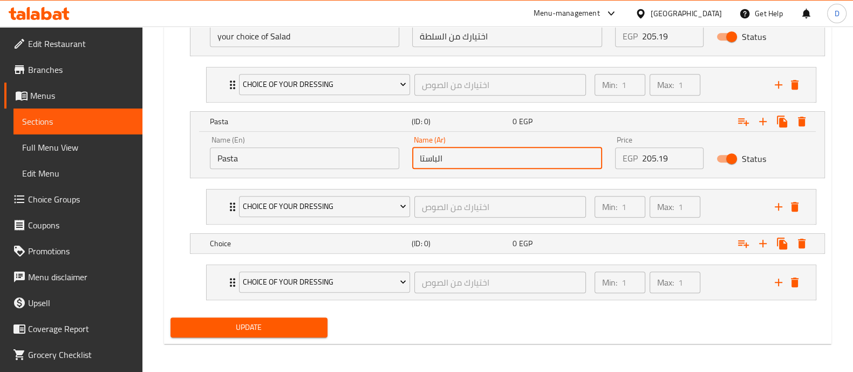
type input "الباستا"
click at [660, 158] on input "205.19" at bounding box center [673, 158] width 62 height 22
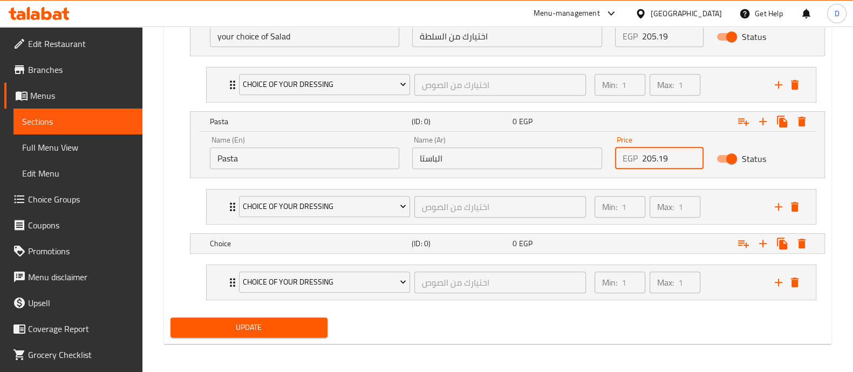
click at [660, 158] on input "205.19" at bounding box center [673, 158] width 62 height 22
type input "2"
click at [351, 200] on span "Choice Of Your Dressing" at bounding box center [325, 206] width 164 height 13
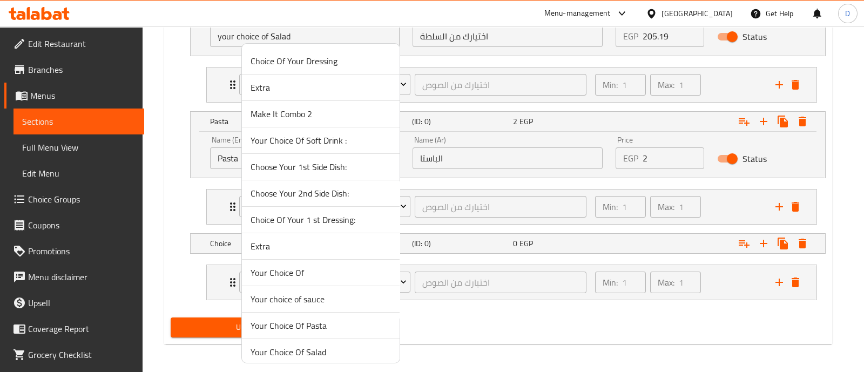
click at [346, 319] on span "Your Choice Of Pasta" at bounding box center [320, 325] width 140 height 13
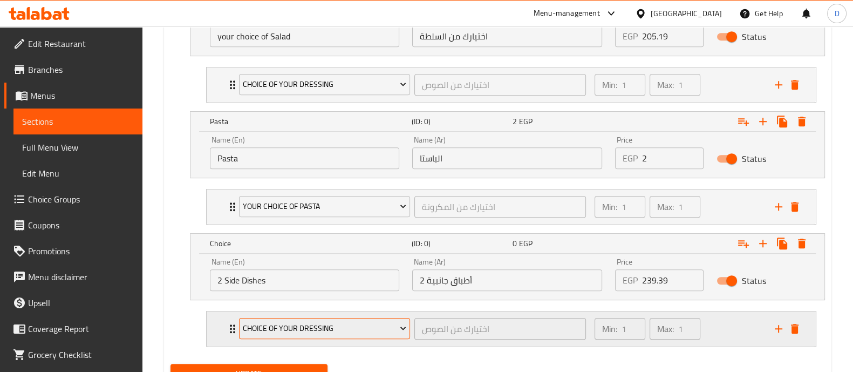
click at [374, 326] on span "Choice Of Your Dressing" at bounding box center [325, 328] width 164 height 13
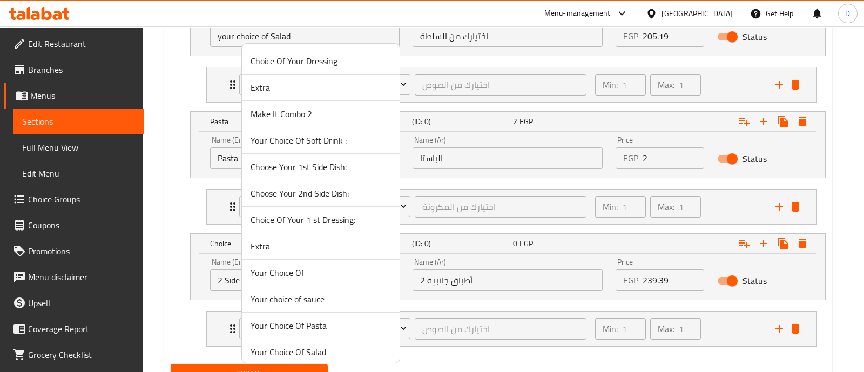
click at [356, 276] on span "Your Choice Of" at bounding box center [320, 272] width 140 height 13
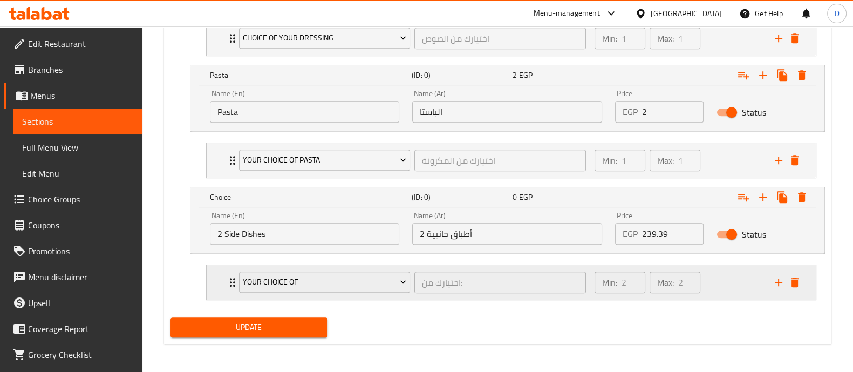
click at [720, 279] on div "Min: 2 ​ Max: 2 ​" at bounding box center [678, 282] width 180 height 35
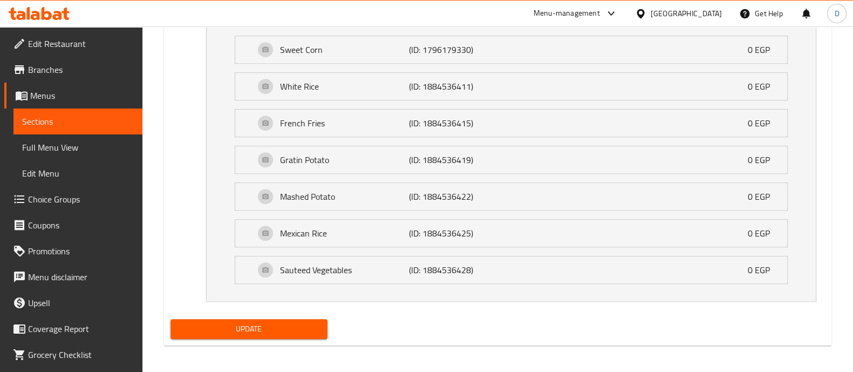
click at [281, 322] on span "Update" at bounding box center [249, 328] width 140 height 13
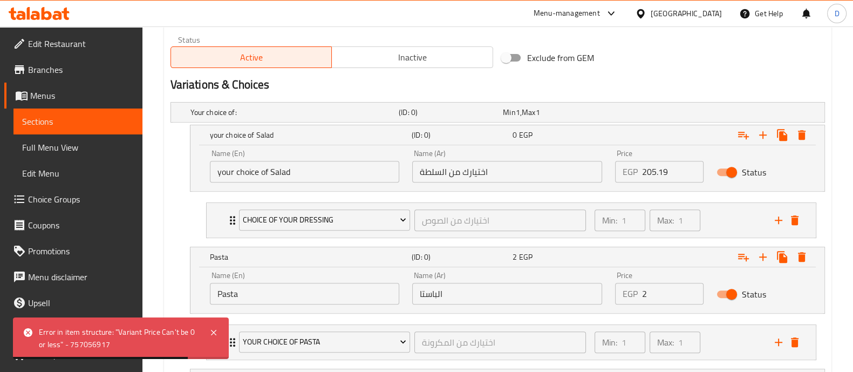
scroll to position [537, 0]
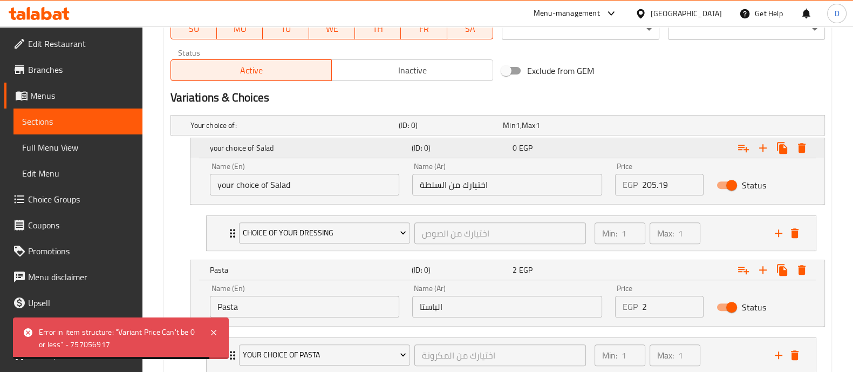
click at [639, 146] on div "Expand" at bounding box center [713, 148] width 202 height 24
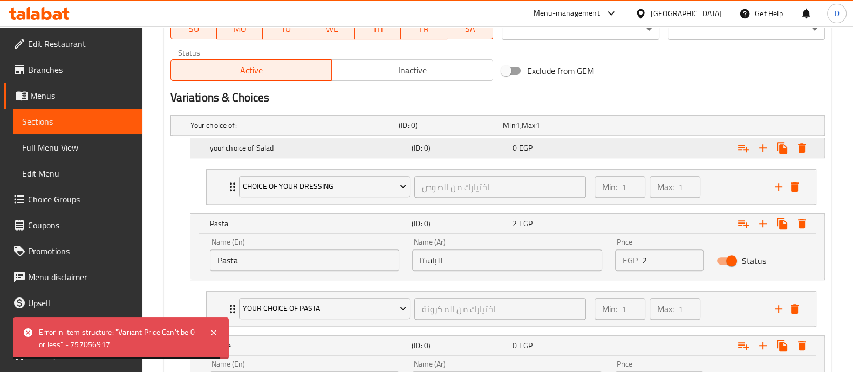
click at [639, 127] on div "Expand" at bounding box center [709, 125] width 208 height 4
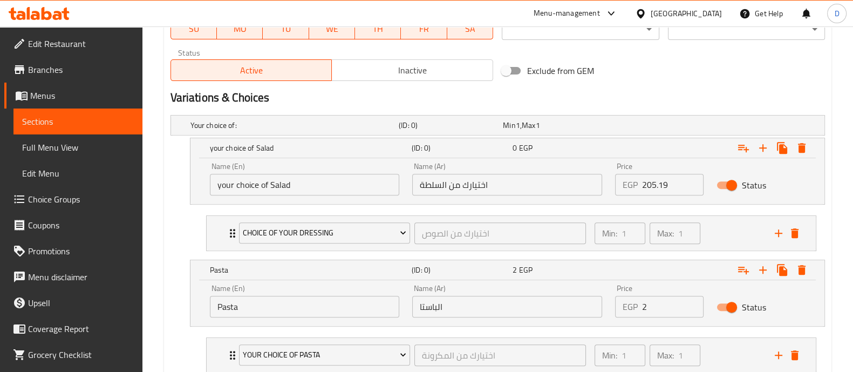
click at [640, 184] on div "EGP 205.19 Price" at bounding box center [659, 185] width 89 height 22
type input "205.195"
click at [647, 88] on div "Variations & Choices" at bounding box center [497, 97] width 663 height 25
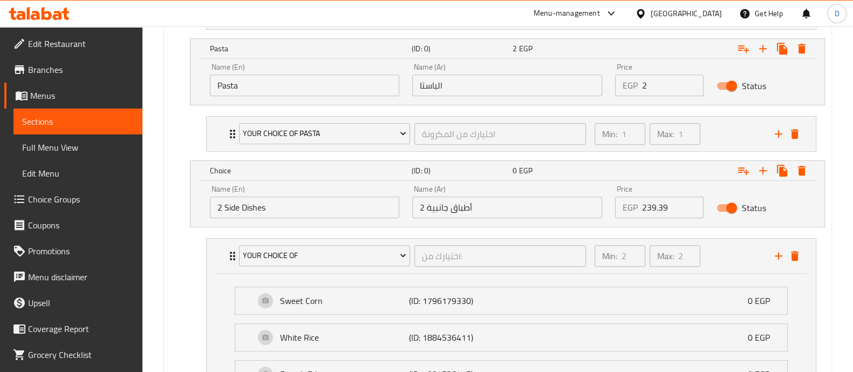
scroll to position [874, 0]
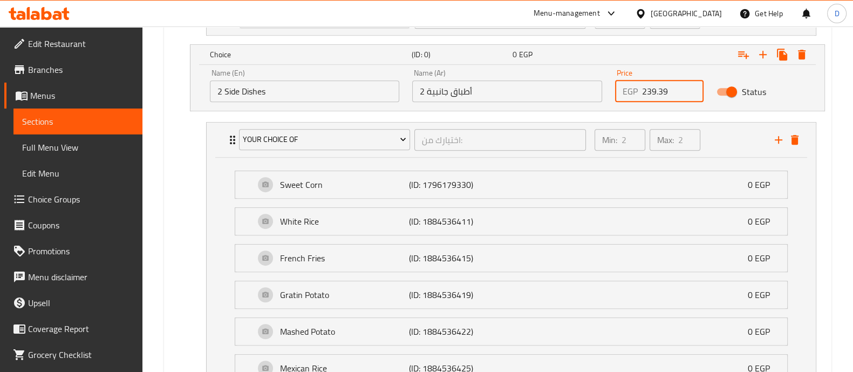
click at [655, 93] on input "239.39" at bounding box center [673, 91] width 62 height 22
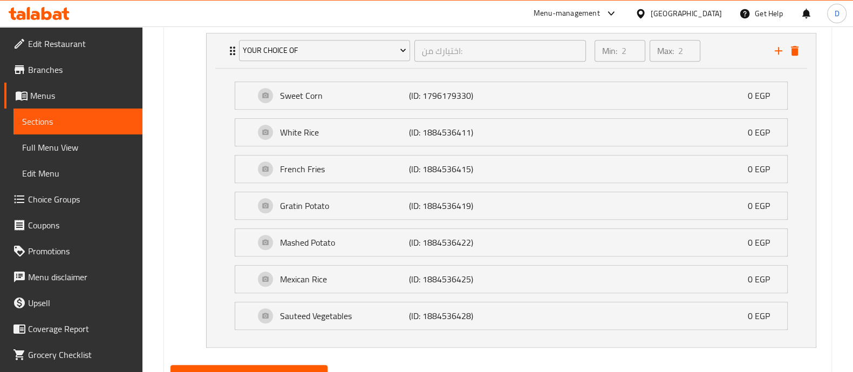
scroll to position [1009, 0]
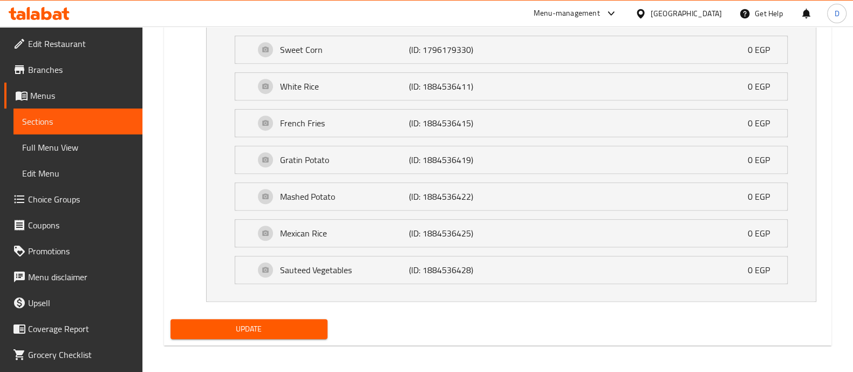
type input "5"
click at [289, 330] on span "Update" at bounding box center [249, 328] width 140 height 13
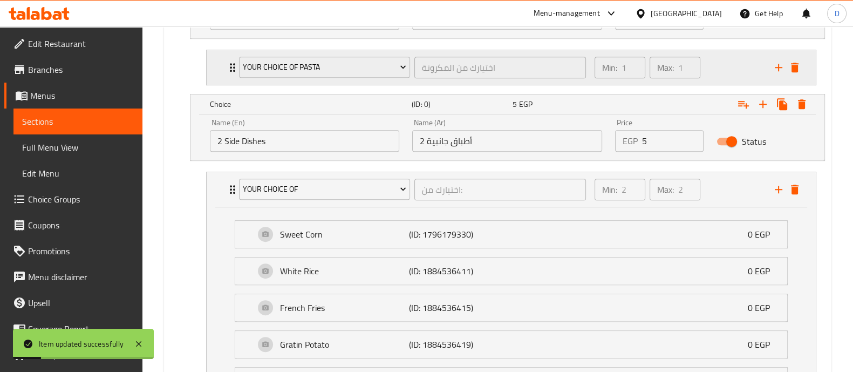
scroll to position [740, 0]
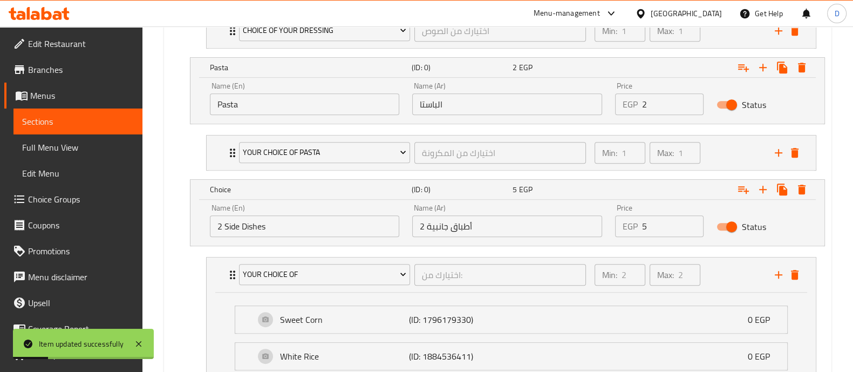
click at [276, 235] on div "Name (En) 2 Side Dishes Name (En)" at bounding box center [305, 221] width 203 height 46
click at [281, 235] on div "Name (En) 2 Side Dishes Name (En)" at bounding box center [305, 221] width 203 height 46
click at [289, 228] on input "2 Side Dishes" at bounding box center [305, 226] width 190 height 22
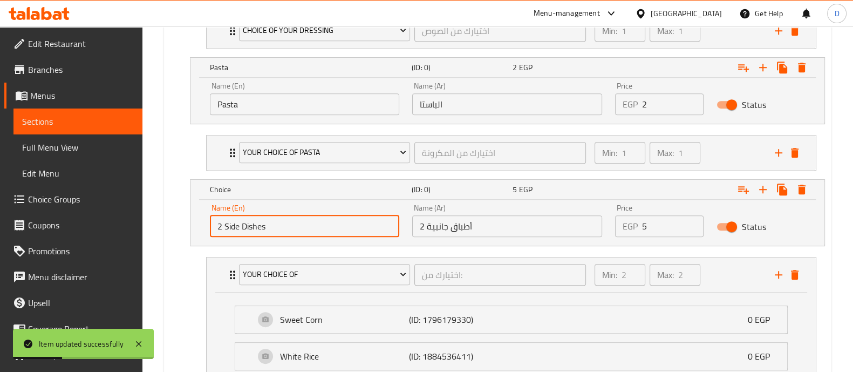
click at [289, 228] on input "2 Side Dishes" at bounding box center [305, 226] width 190 height 22
click at [468, 227] on input "2 أطباق جانبية" at bounding box center [507, 226] width 190 height 22
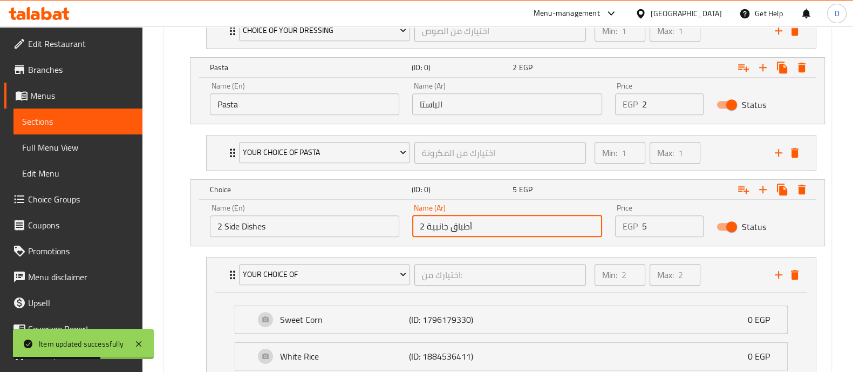
click at [468, 227] on input "2 أطباق جانبية" at bounding box center [507, 226] width 190 height 22
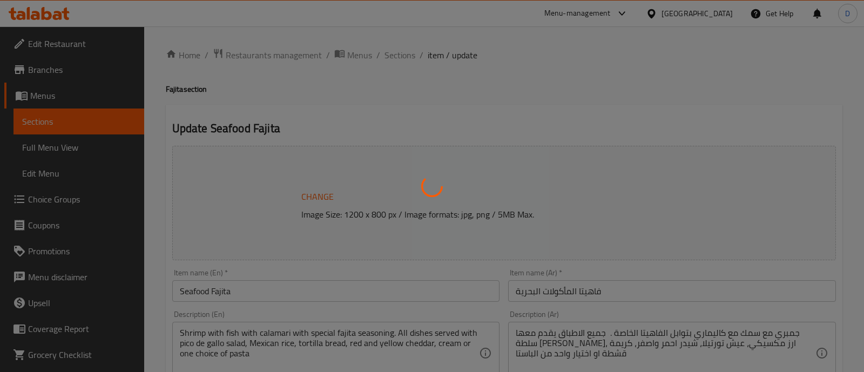
type input "اختر طبقك الجانبي الأول:"
type input "1"
type input "اختر طبقك الجانبي الثاني:"
type input "1"
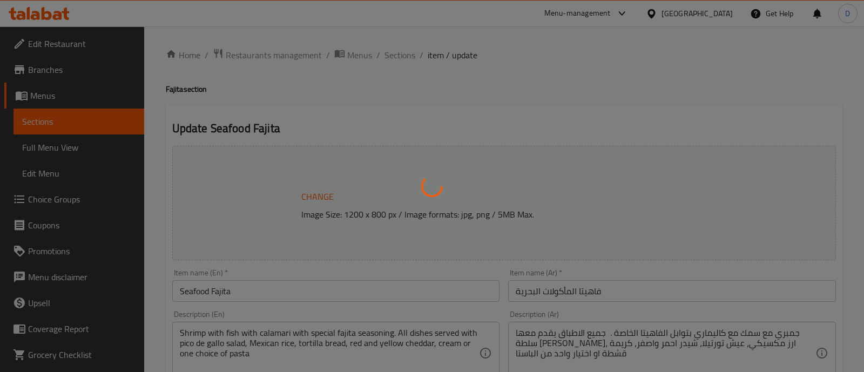
type input "1"
type input "اختيارك من:"
type input "2"
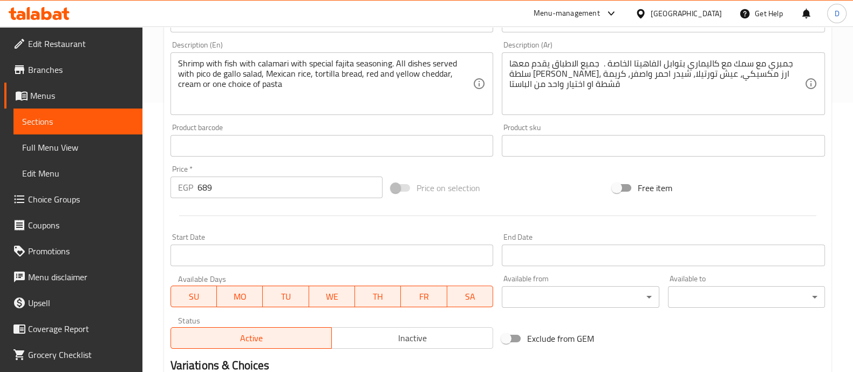
scroll to position [405, 0]
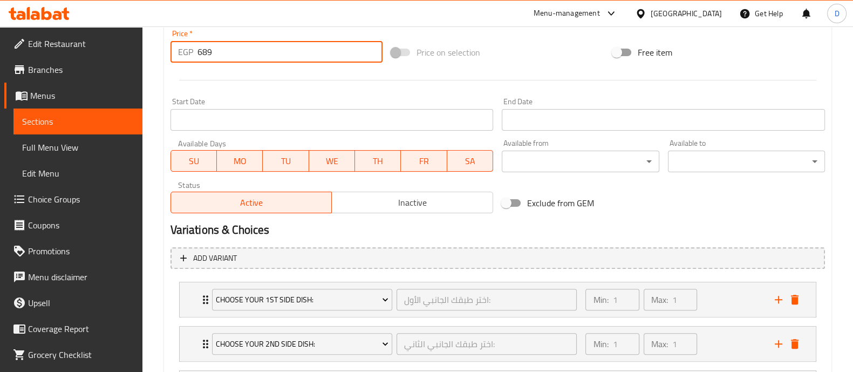
click at [266, 47] on input "689" at bounding box center [291, 52] width 186 height 22
click at [798, 299] on icon "delete" at bounding box center [795, 299] width 13 height 13
click at [795, 343] on icon "delete" at bounding box center [795, 344] width 8 height 10
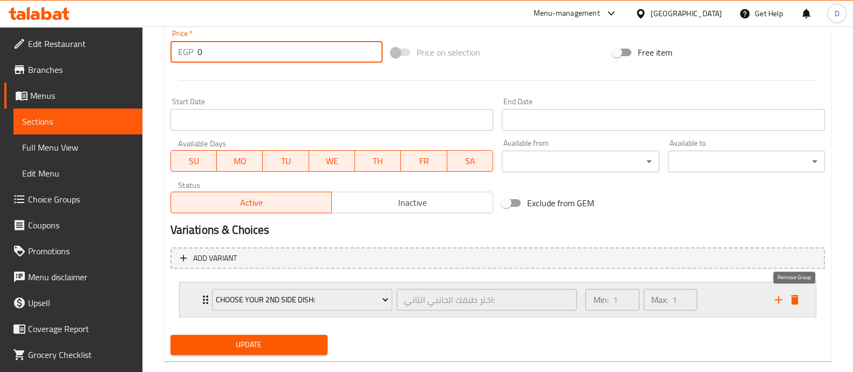
click at [795, 303] on icon "delete" at bounding box center [795, 300] width 8 height 10
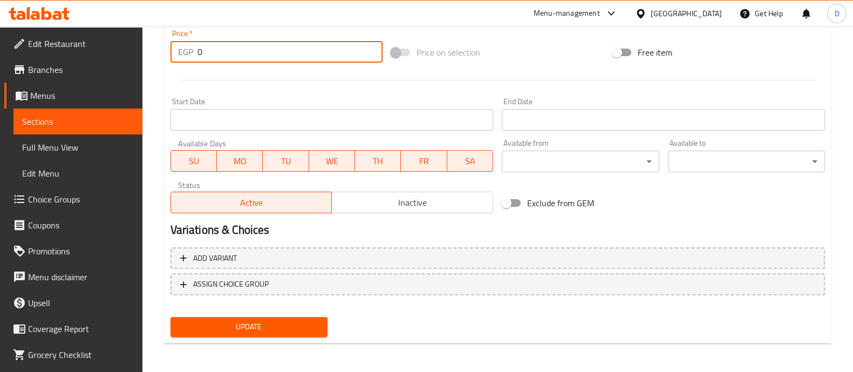
type input "0"
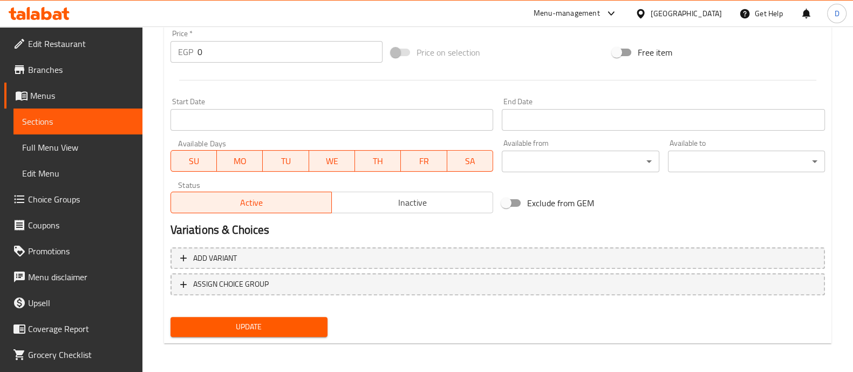
click at [275, 337] on div "Update" at bounding box center [249, 327] width 166 height 29
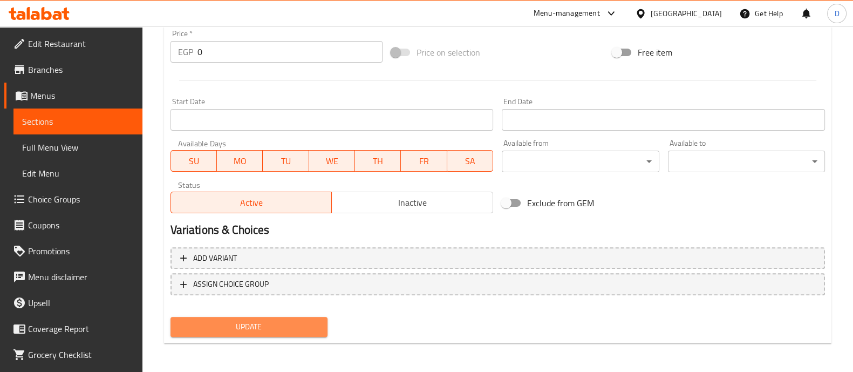
click at [276, 327] on span "Update" at bounding box center [249, 326] width 140 height 13
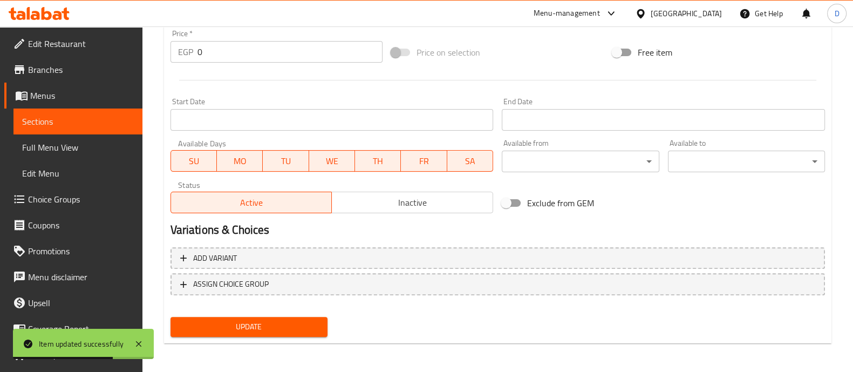
scroll to position [405, 0]
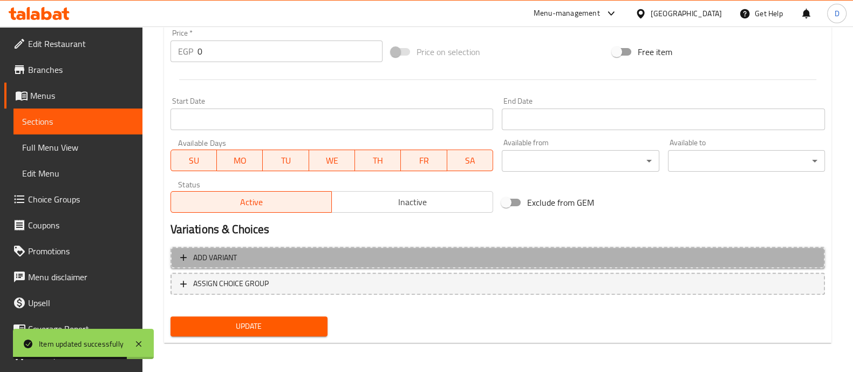
click at [636, 254] on span "Add variant" at bounding box center [497, 257] width 635 height 13
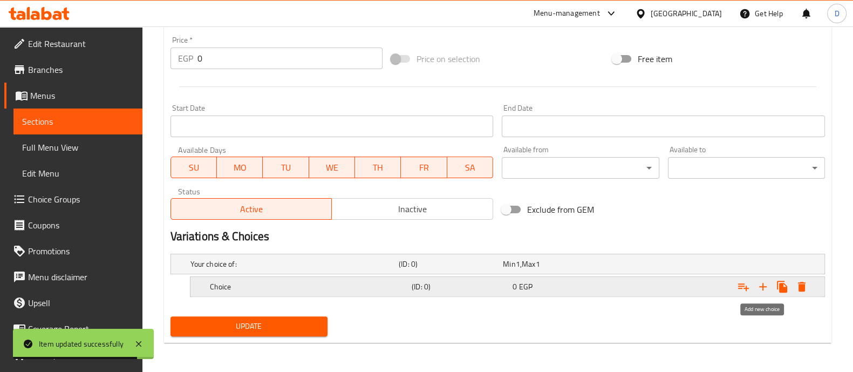
click at [767, 280] on icon "Expand" at bounding box center [763, 286] width 13 height 13
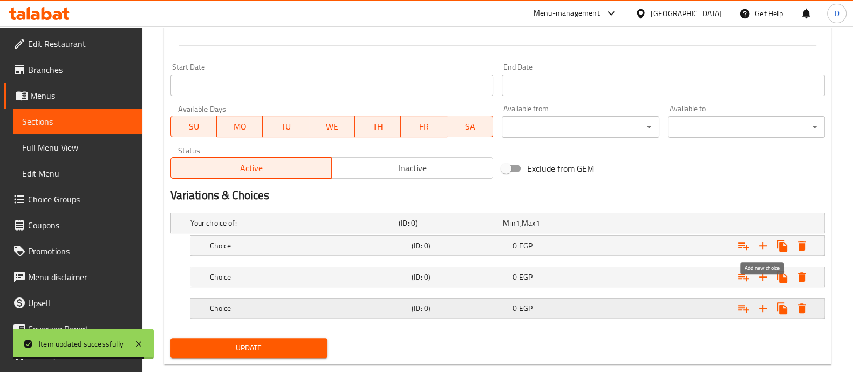
scroll to position [460, 0]
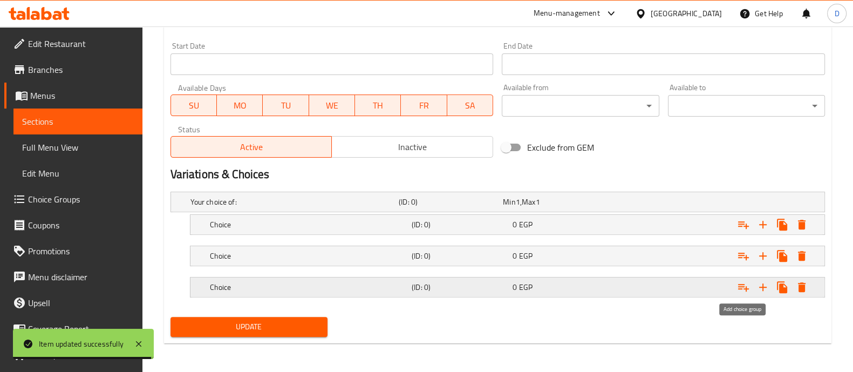
click at [743, 286] on icon "Expand" at bounding box center [743, 288] width 11 height 8
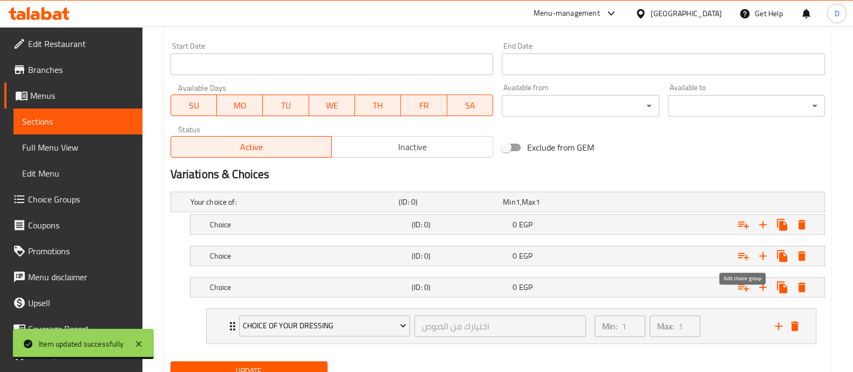
click at [740, 253] on icon "Expand" at bounding box center [743, 257] width 11 height 8
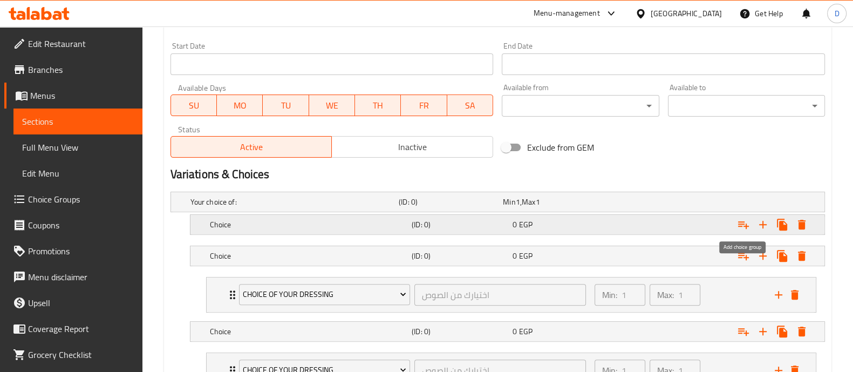
click at [742, 223] on icon "Expand" at bounding box center [743, 224] width 13 height 13
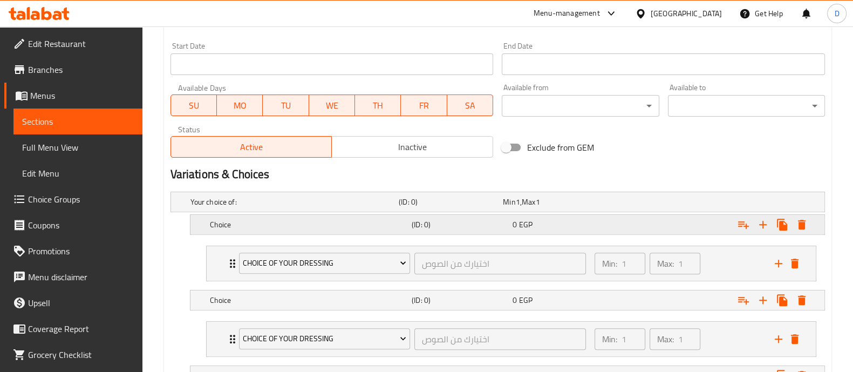
scroll to position [593, 0]
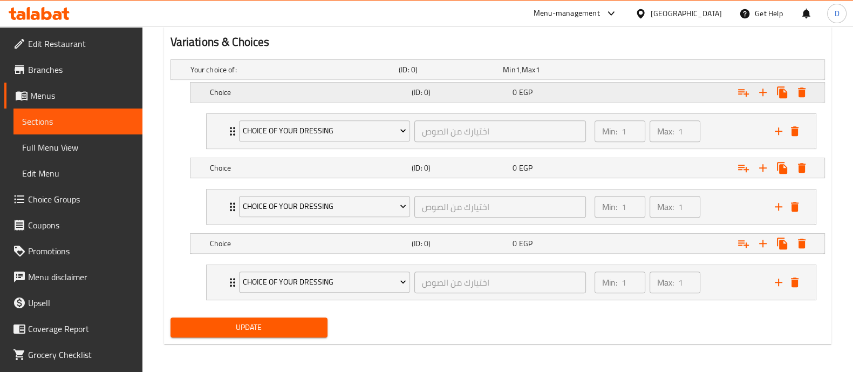
click at [338, 75] on h5 "Choice" at bounding box center [293, 69] width 204 height 11
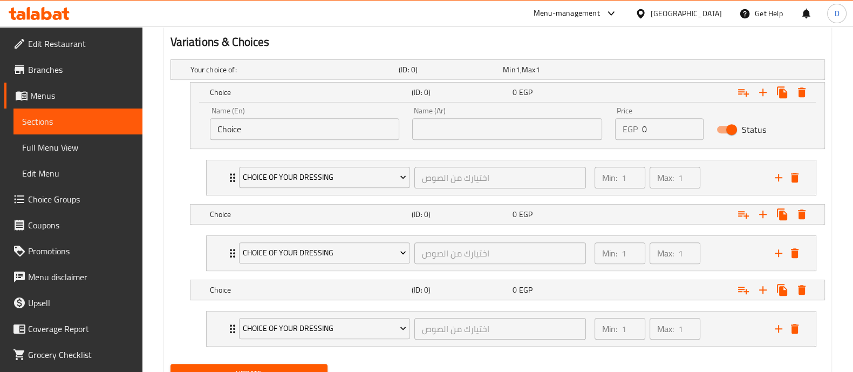
click at [337, 128] on input "Choice" at bounding box center [305, 129] width 190 height 22
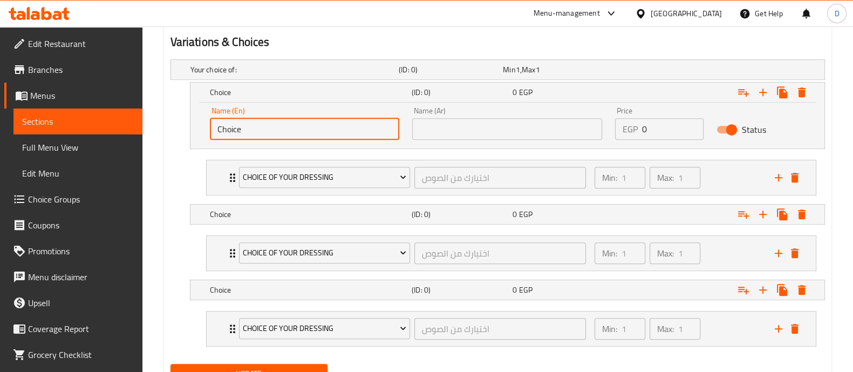
click at [337, 128] on input "Choice" at bounding box center [305, 129] width 190 height 22
paste input "your choice of Salad"
type input "your choice of Salad"
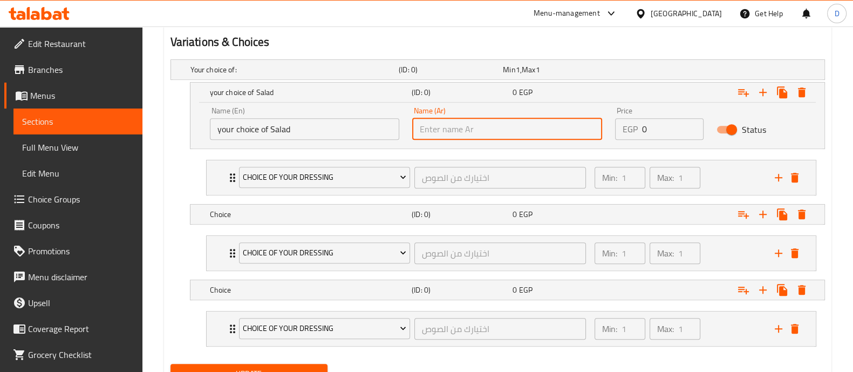
click at [527, 129] on input "text" at bounding box center [507, 129] width 190 height 22
paste input "اختيارك من السلطة"
type input "اختيارك من السلطة"
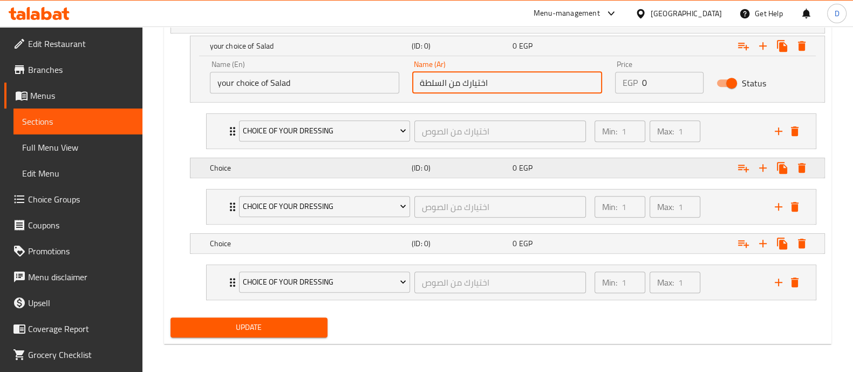
click at [337, 29] on h5 "Choice" at bounding box center [293, 23] width 204 height 11
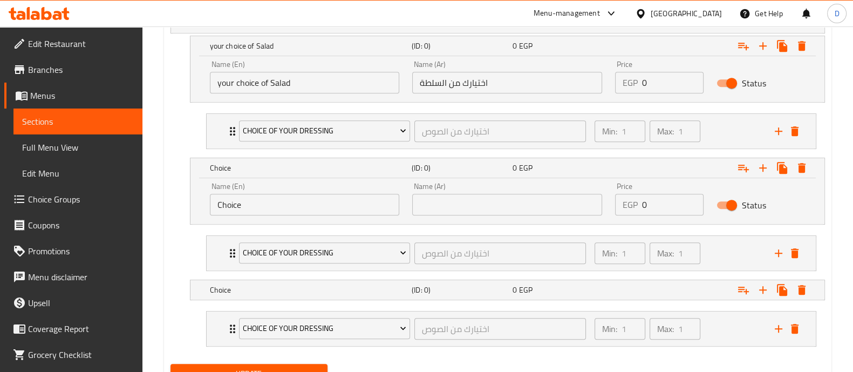
click at [329, 209] on input "Choice" at bounding box center [305, 205] width 190 height 22
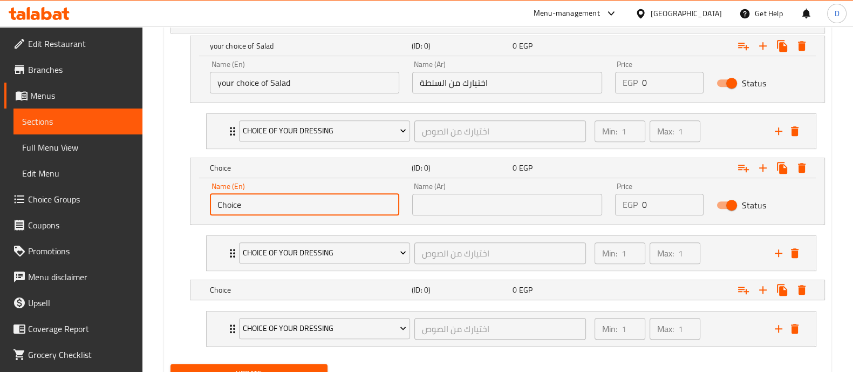
click at [329, 209] on input "Choice" at bounding box center [305, 205] width 190 height 22
paste input "Pasta"
type input "Pasta"
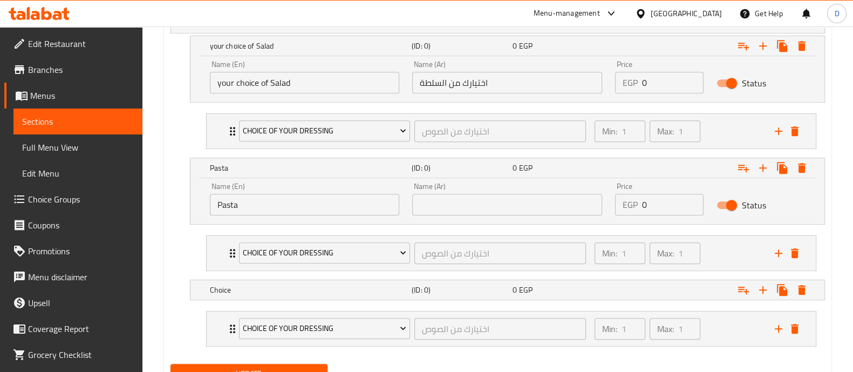
click at [478, 186] on div "Name (Ar) Name (Ar)" at bounding box center [507, 198] width 190 height 33
click at [475, 195] on input "text" at bounding box center [507, 205] width 190 height 22
paste input "الباستا"
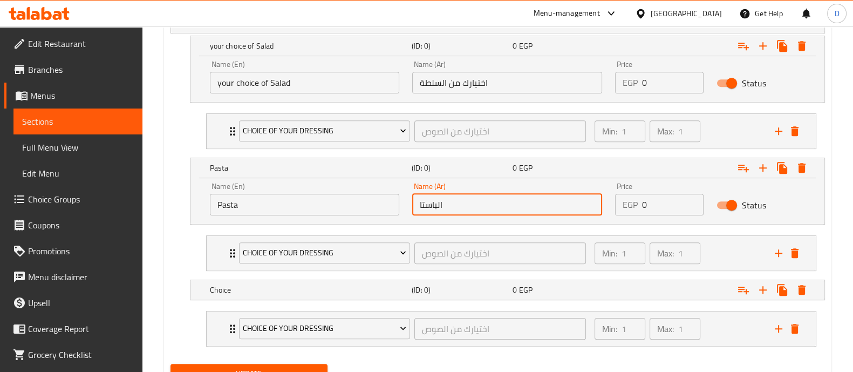
type input "الباستا"
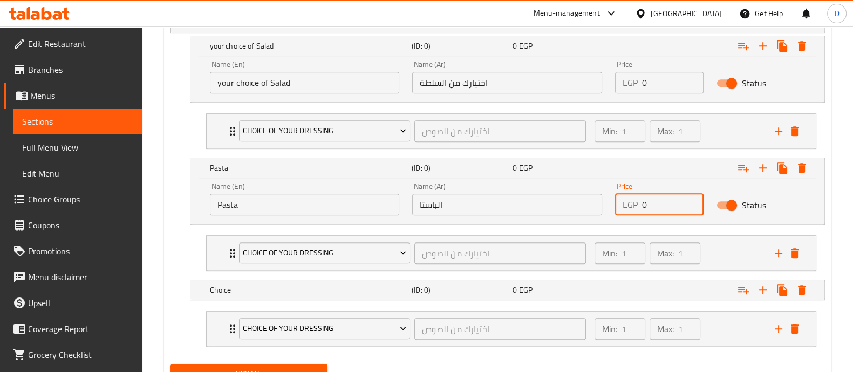
drag, startPoint x: 653, startPoint y: 200, endPoint x: 632, endPoint y: 206, distance: 21.9
click at [632, 206] on div "EGP 0 Price" at bounding box center [659, 205] width 89 height 22
type input "2"
click at [341, 252] on span "Choice Of Your Dressing" at bounding box center [325, 252] width 164 height 13
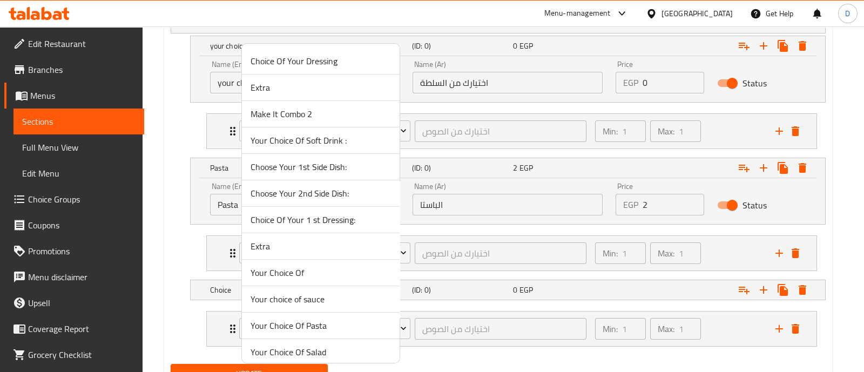
click at [343, 330] on span "Your Choice Of Pasta" at bounding box center [320, 325] width 140 height 13
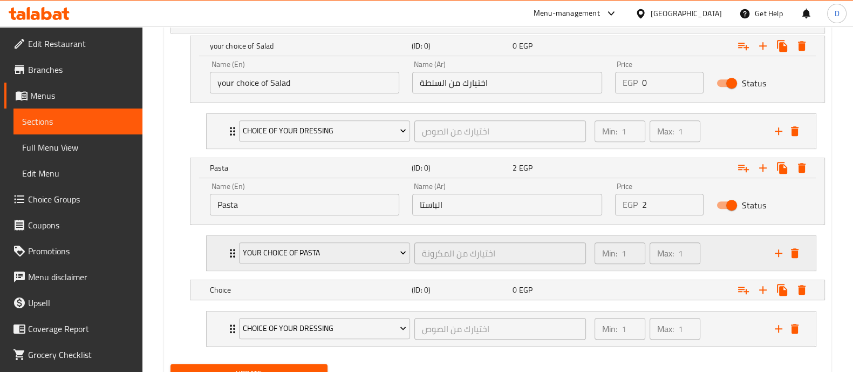
click at [718, 244] on div "Min: 1 ​ Max: 1 ​" at bounding box center [678, 253] width 180 height 35
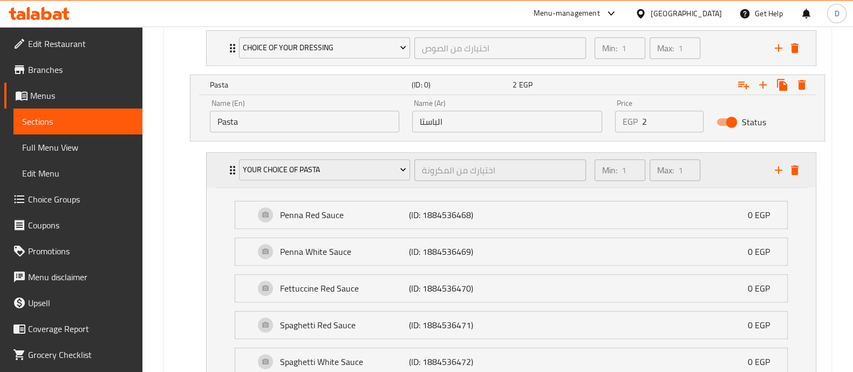
scroll to position [909, 0]
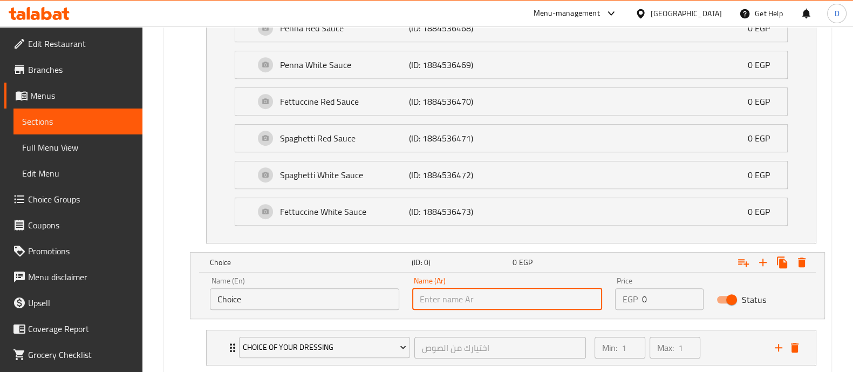
click at [486, 307] on input "text" at bounding box center [507, 299] width 190 height 22
paste input "2 Side Dishes"
type input "2 Side Dishes"
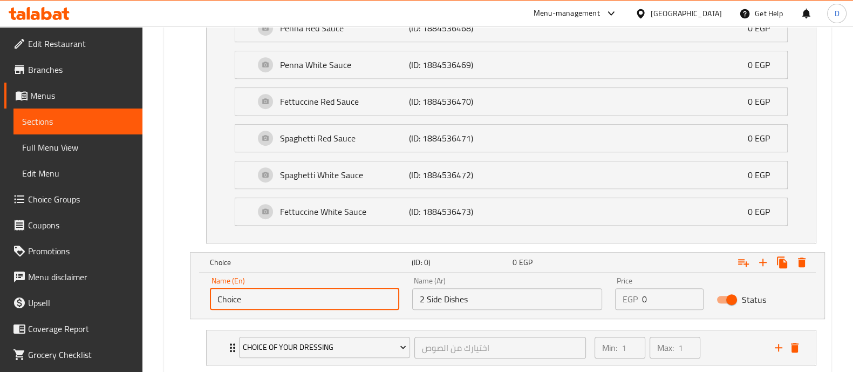
click at [363, 302] on input "Choice" at bounding box center [305, 299] width 190 height 22
paste input "2 Side Dishes"
type input "2 Side Dishes"
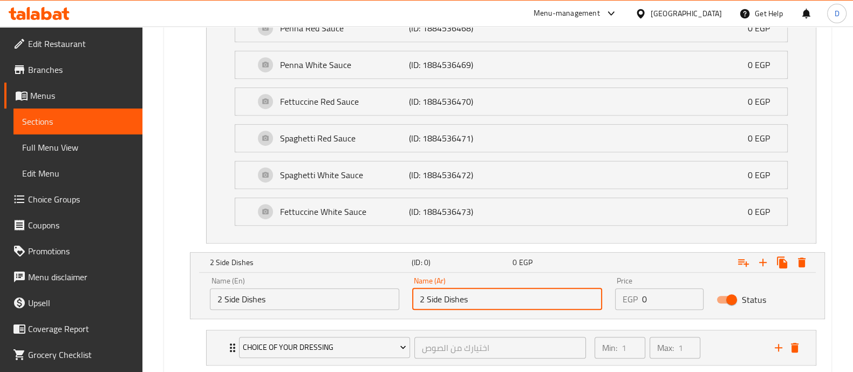
click at [486, 293] on input "2 Side Dishes" at bounding box center [507, 299] width 190 height 22
type input "h"
type input "ا"
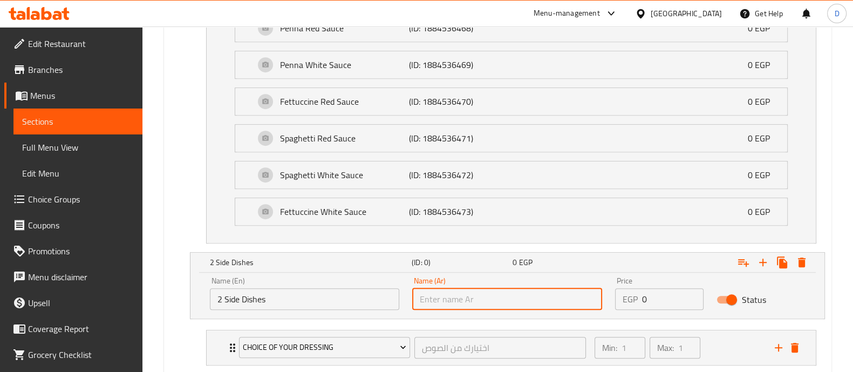
paste input "2 أطباق جانبية"
type input "2 أطباق جانبية"
click at [661, 293] on input "0" at bounding box center [673, 299] width 62 height 22
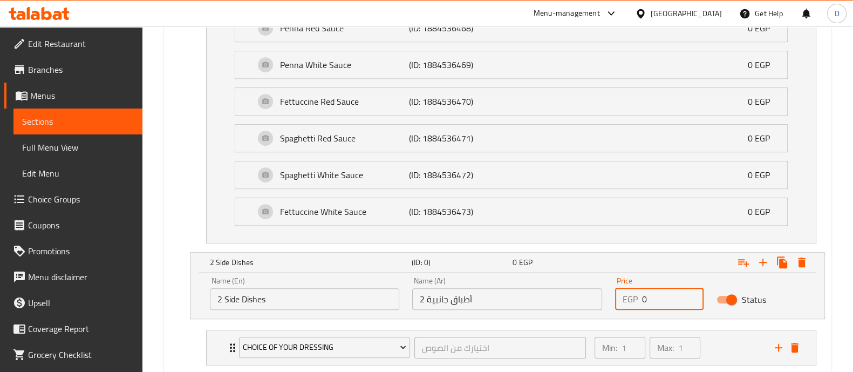
click at [661, 293] on input "0" at bounding box center [673, 299] width 62 height 22
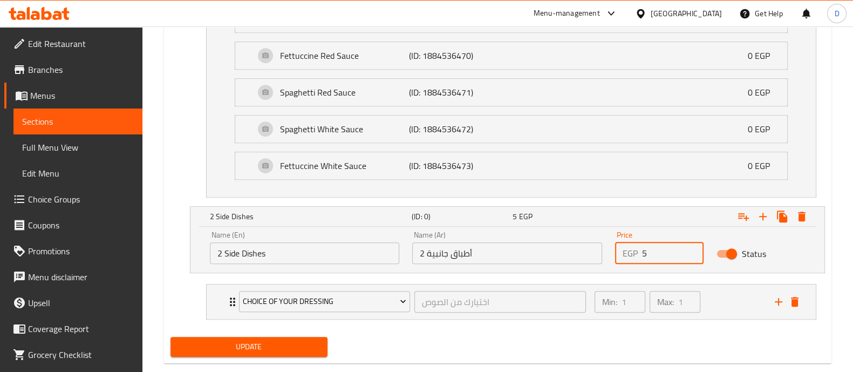
scroll to position [973, 0]
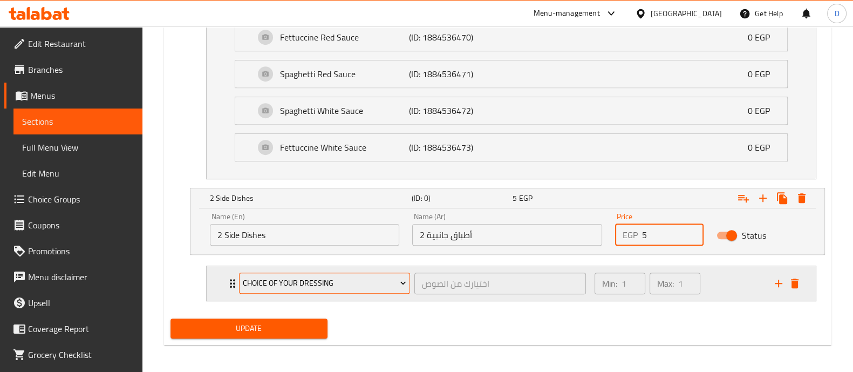
type input "5"
click at [344, 282] on span "Choice Of Your Dressing" at bounding box center [325, 282] width 164 height 13
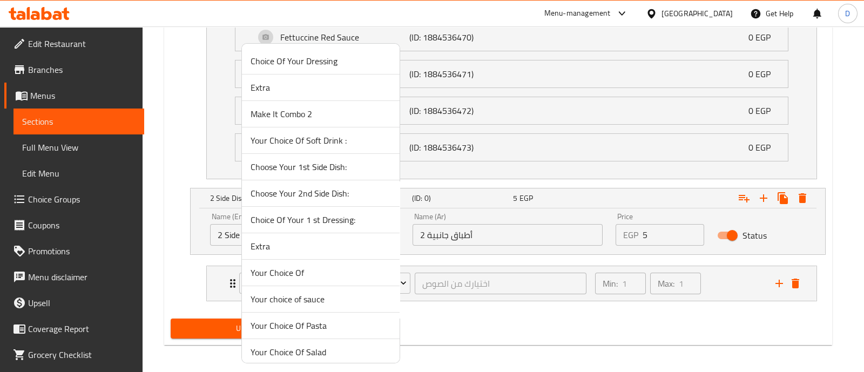
click at [340, 272] on span "Your Choice Of" at bounding box center [320, 272] width 140 height 13
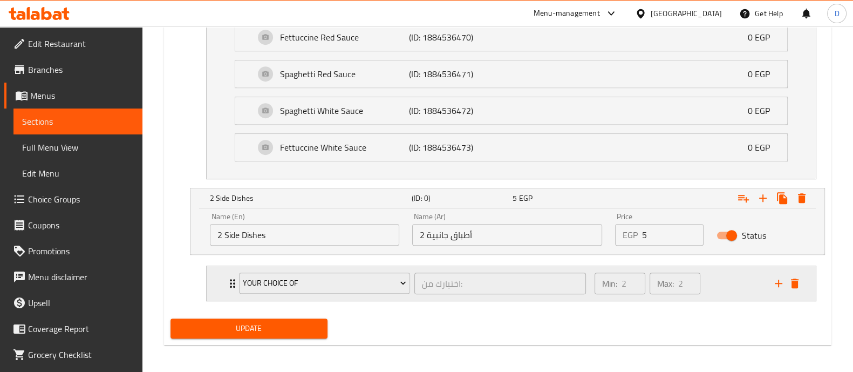
click at [710, 281] on div "Min: 2 ​ Max: 2 ​" at bounding box center [678, 283] width 180 height 35
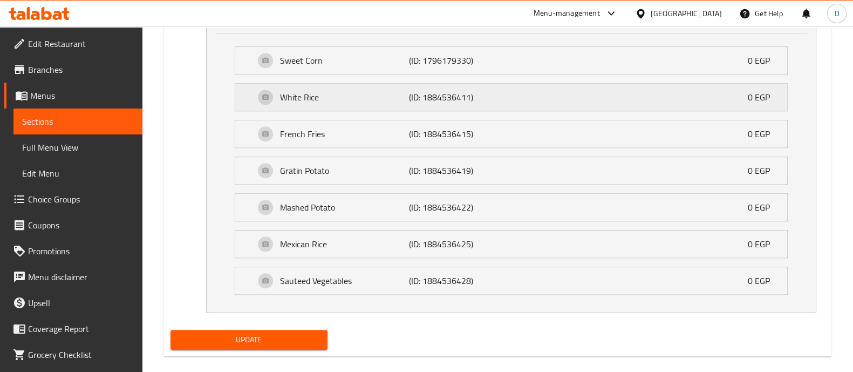
scroll to position [1251, 0]
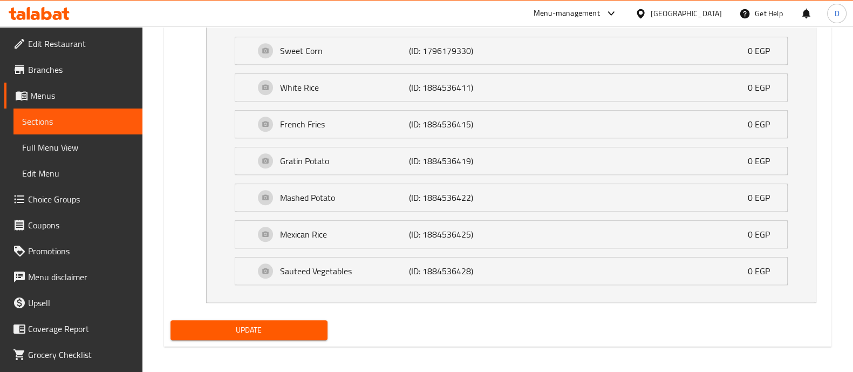
click at [274, 320] on button "Update" at bounding box center [249, 330] width 157 height 20
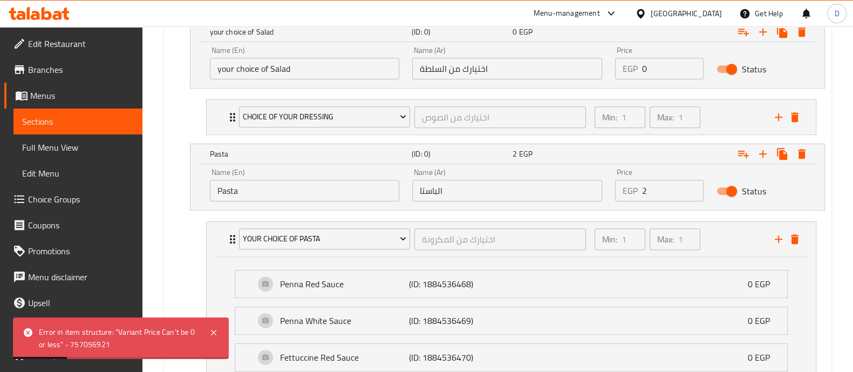
scroll to position [508, 0]
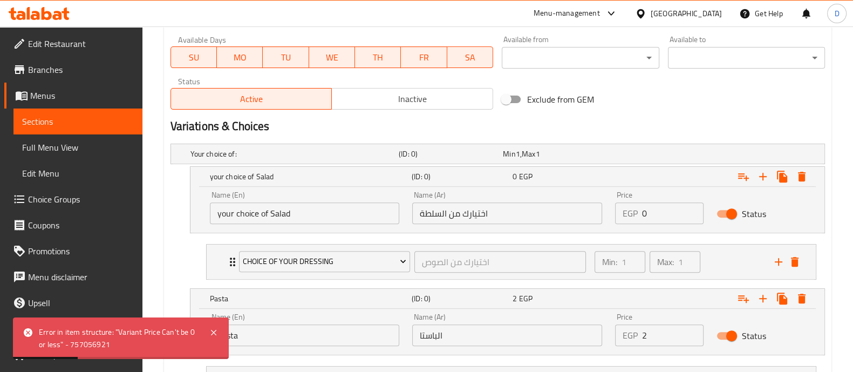
click at [655, 208] on input "0" at bounding box center [673, 213] width 62 height 22
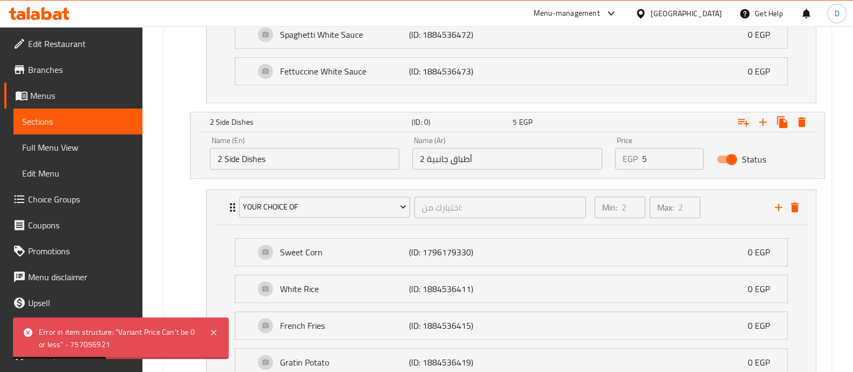
scroll to position [1251, 0]
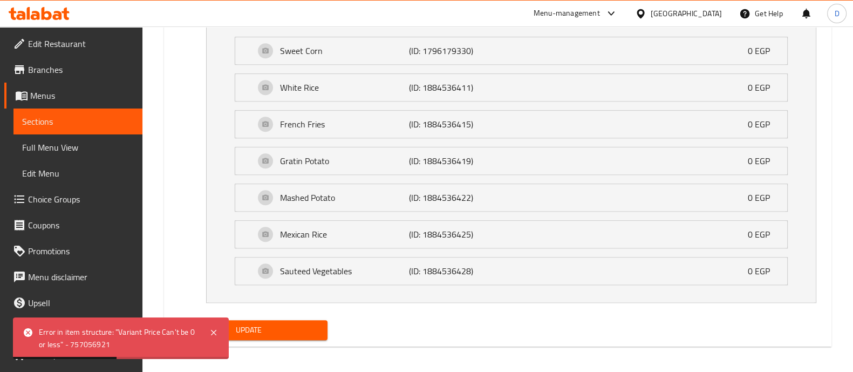
type input "5"
click at [308, 326] on span "Update" at bounding box center [249, 329] width 140 height 13
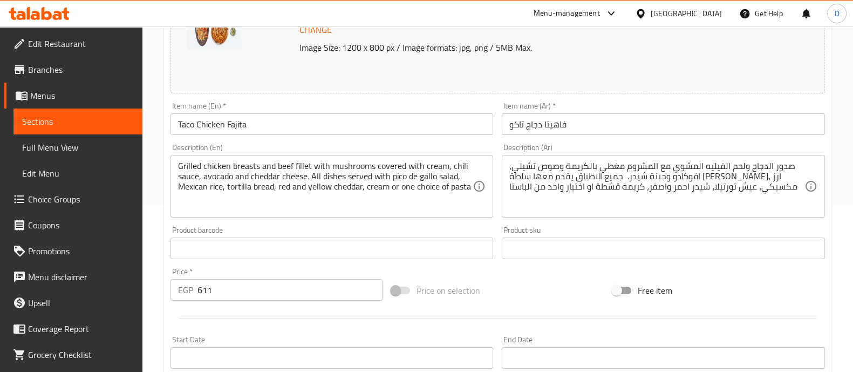
scroll to position [269, 0]
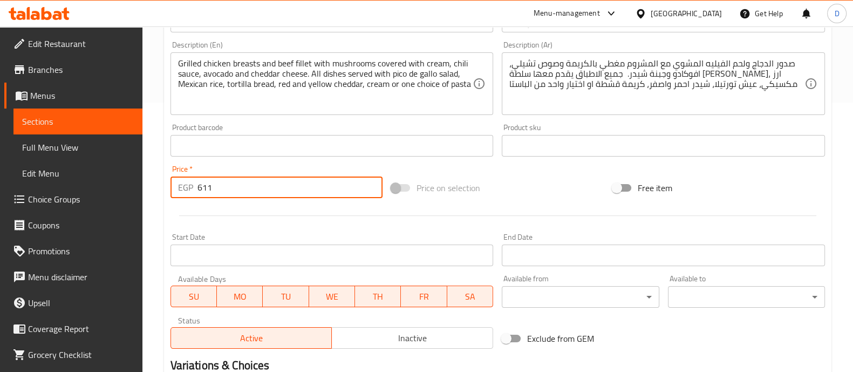
click at [318, 179] on input "611" at bounding box center [291, 188] width 186 height 22
click at [315, 181] on input "6110" at bounding box center [291, 188] width 186 height 22
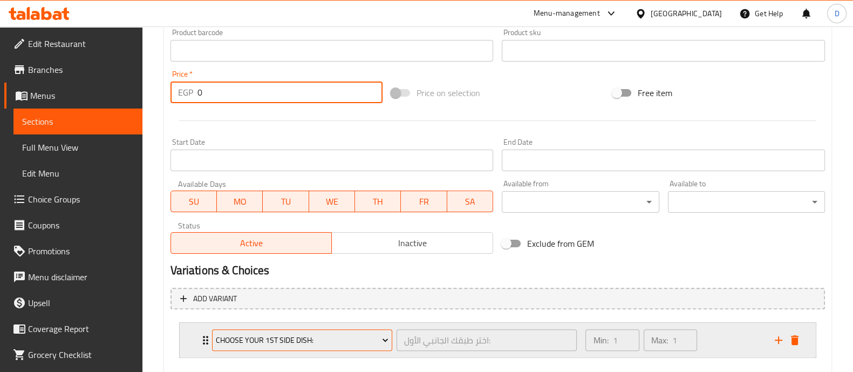
scroll to position [423, 0]
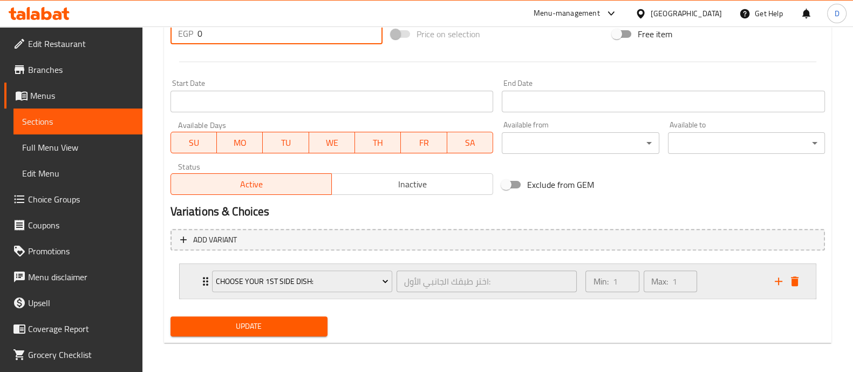
click at [796, 284] on icon "delete" at bounding box center [795, 281] width 8 height 10
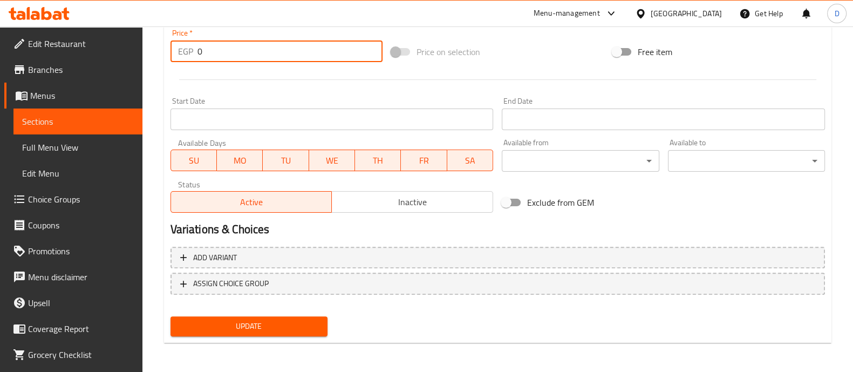
type input "0"
click at [224, 326] on span "Update" at bounding box center [249, 326] width 140 height 13
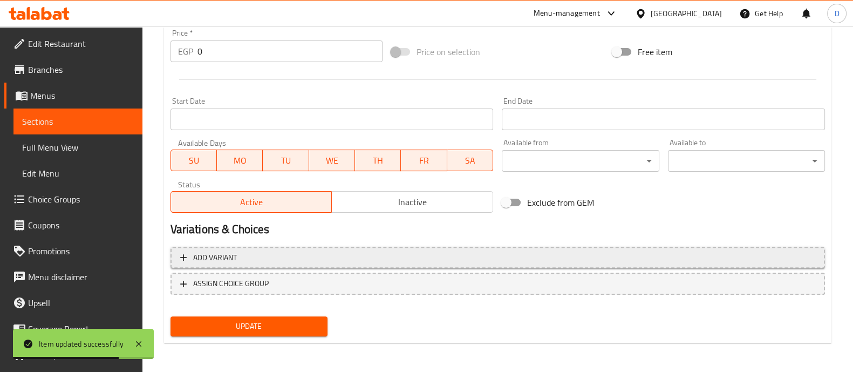
click at [708, 251] on span "Add variant" at bounding box center [497, 257] width 635 height 13
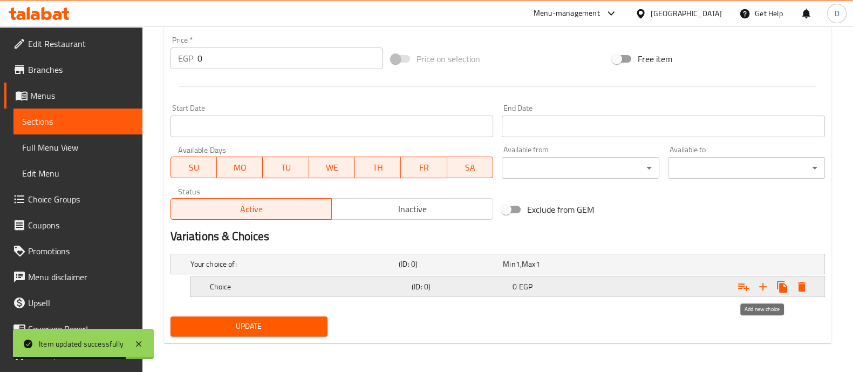
click at [765, 282] on icon "Expand" at bounding box center [763, 286] width 13 height 13
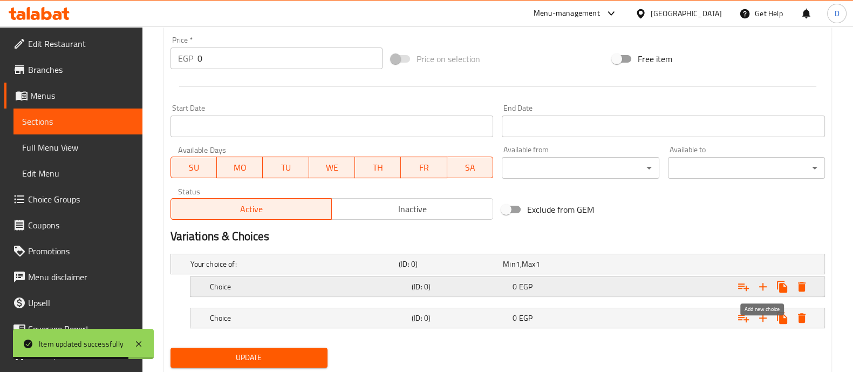
click at [765, 282] on icon "Expand" at bounding box center [763, 286] width 13 height 13
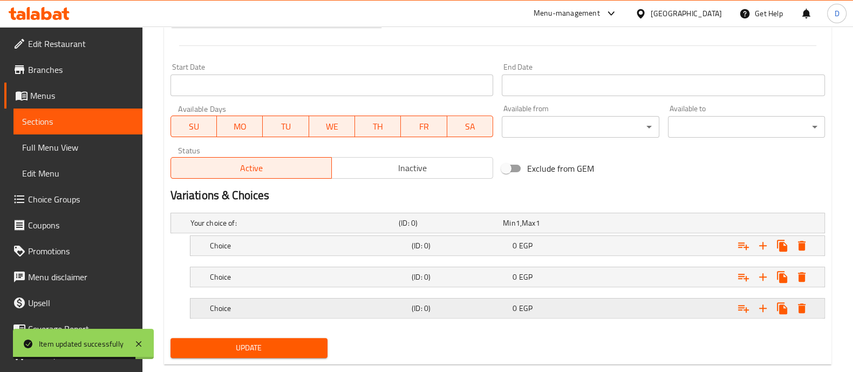
scroll to position [460, 0]
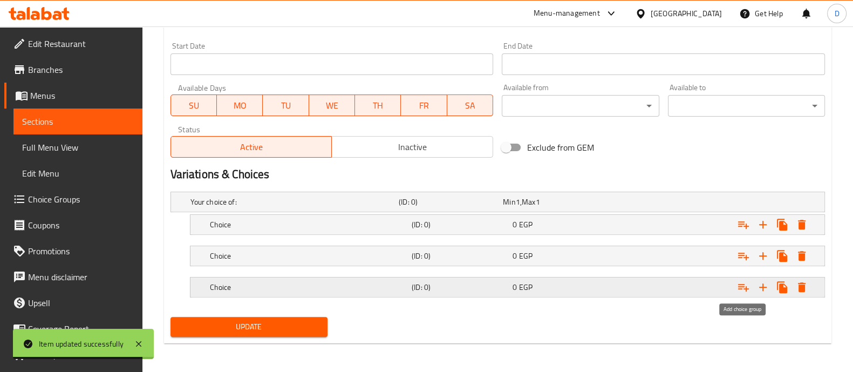
click at [745, 284] on icon "Expand" at bounding box center [743, 287] width 13 height 13
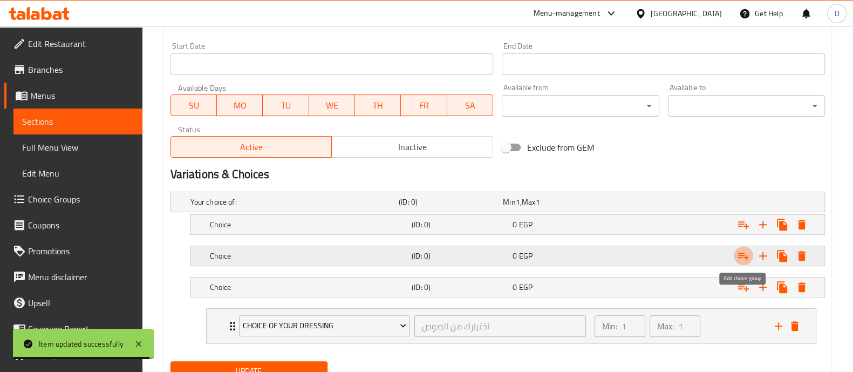
click at [745, 255] on icon "Expand" at bounding box center [743, 255] width 13 height 13
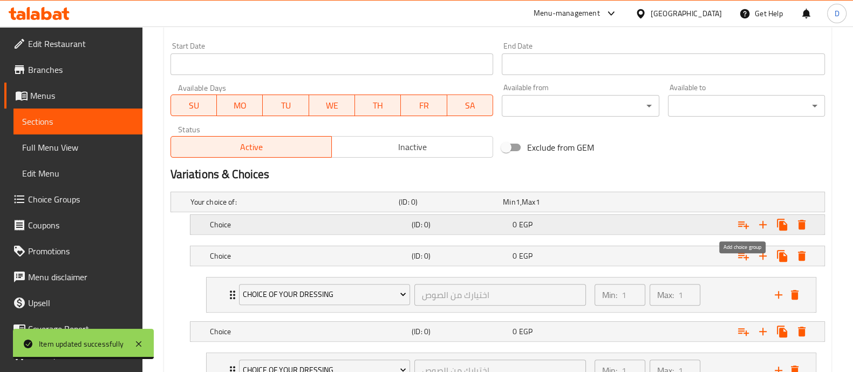
click at [742, 226] on icon "Expand" at bounding box center [743, 224] width 13 height 13
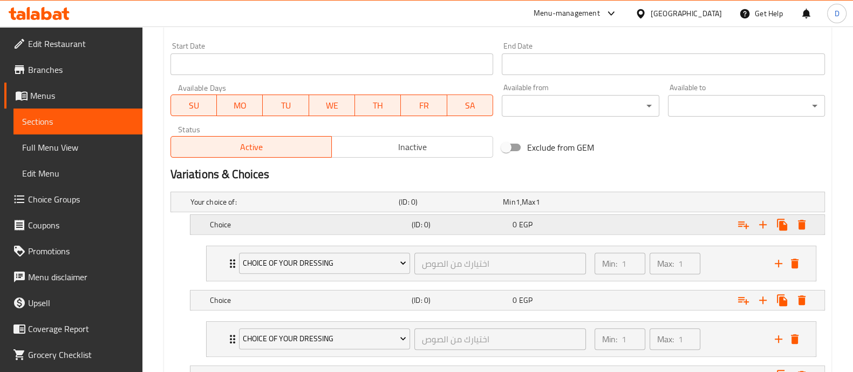
click at [291, 207] on h5 "Choice" at bounding box center [293, 201] width 204 height 11
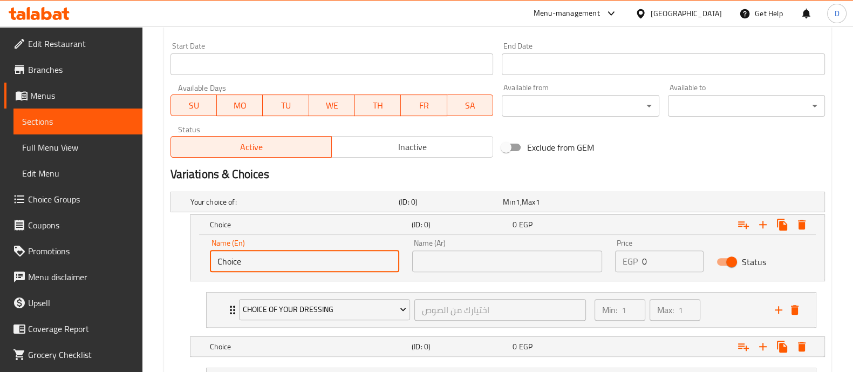
click at [316, 255] on input "Choice" at bounding box center [305, 261] width 190 height 22
paste input "your choice of Salad"
type input "your choice of Salad"
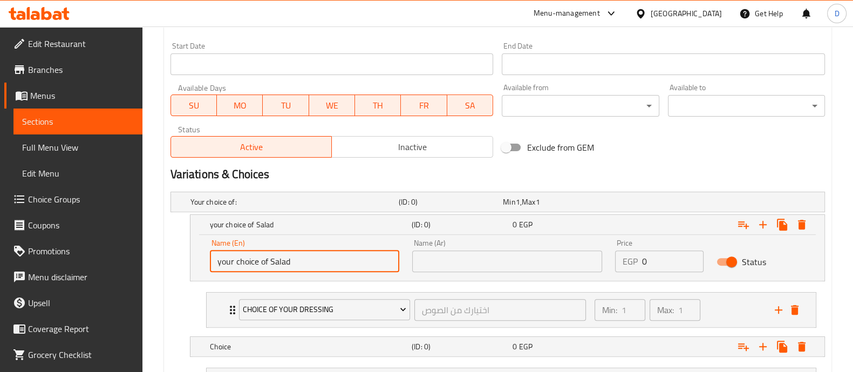
click at [483, 260] on input "text" at bounding box center [507, 261] width 190 height 22
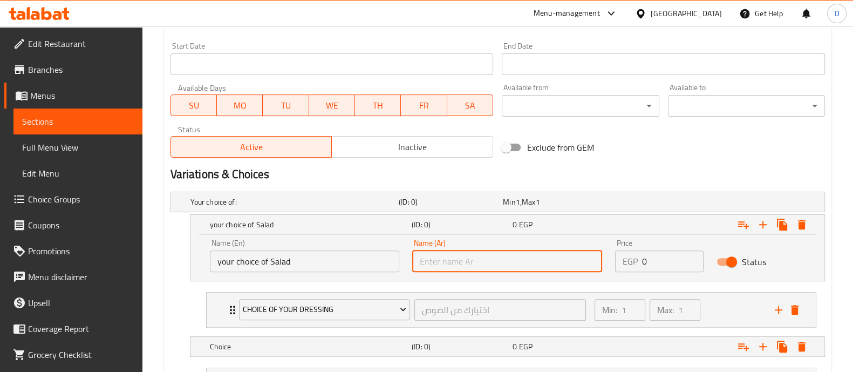
paste input "اختيارك من السلطة"
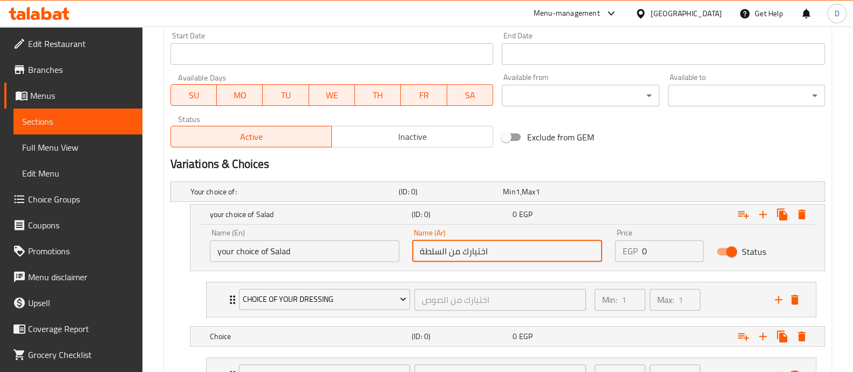
scroll to position [528, 0]
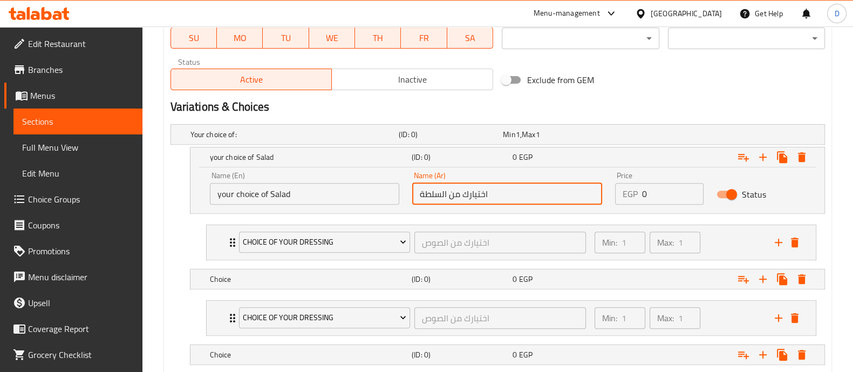
type input "اختيارك من السلطة"
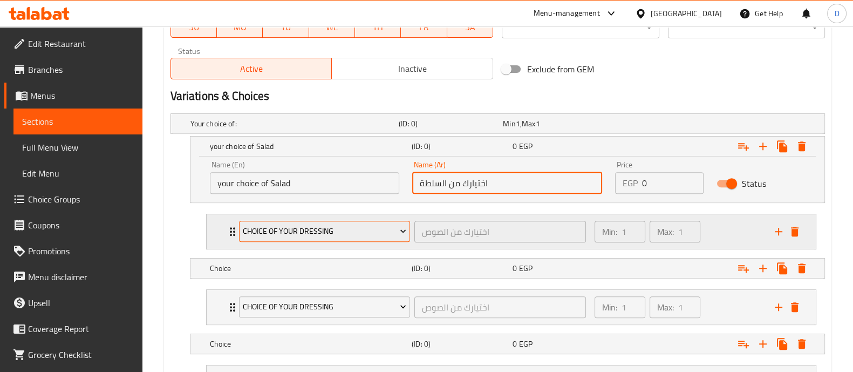
scroll to position [639, 0]
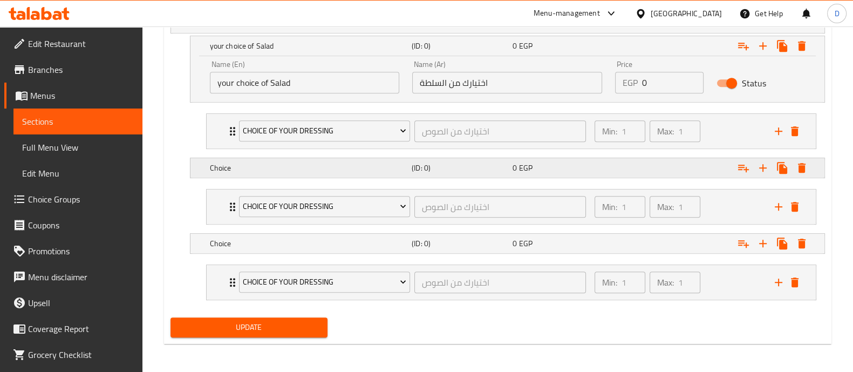
click at [329, 29] on h5 "Choice" at bounding box center [293, 23] width 204 height 11
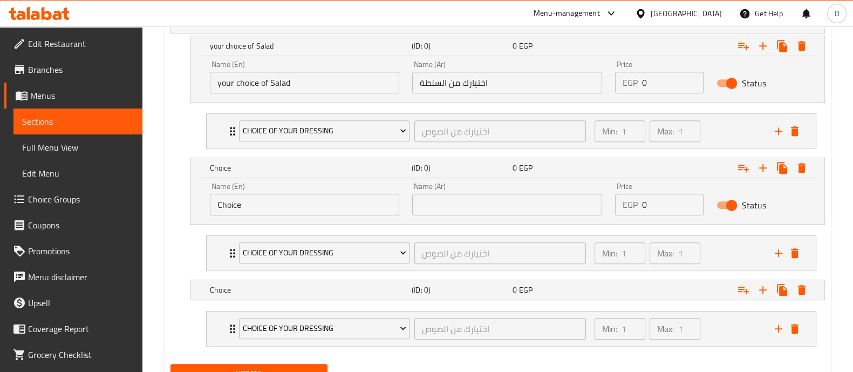
click at [326, 205] on input "Choice" at bounding box center [305, 205] width 190 height 22
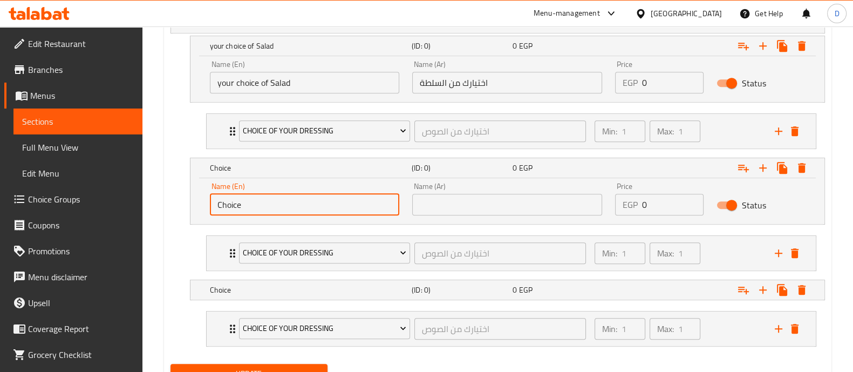
paste input "Pasta"
type input "Pasta"
click at [461, 197] on input "text" at bounding box center [507, 205] width 190 height 22
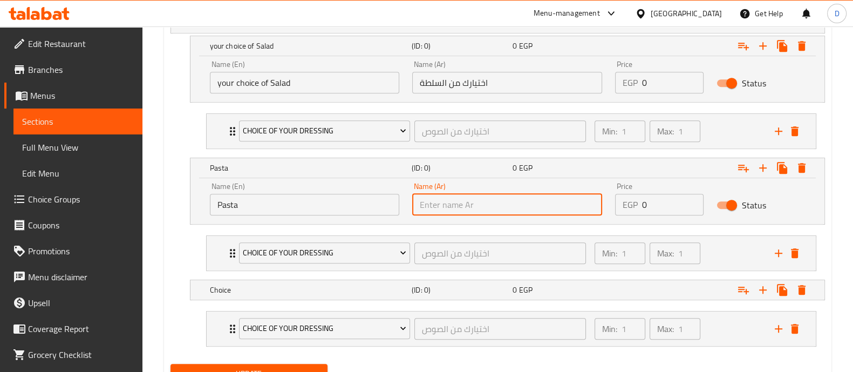
click at [485, 197] on input "text" at bounding box center [507, 205] width 190 height 22
paste input "الباستا"
type input "الباستا"
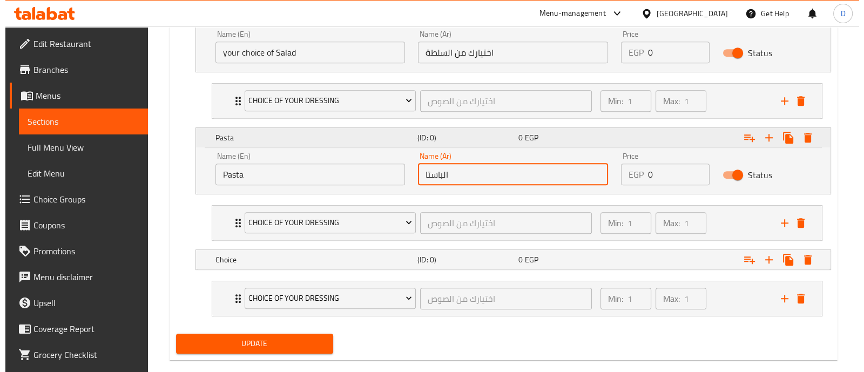
scroll to position [686, 0]
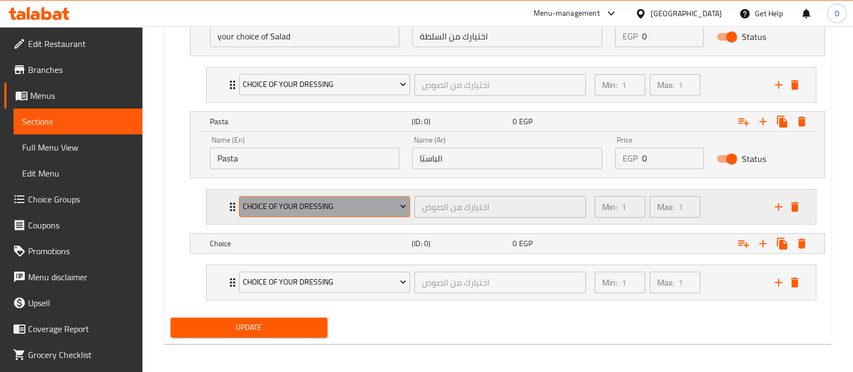
click at [320, 204] on span "Choice Of Your Dressing" at bounding box center [325, 206] width 164 height 13
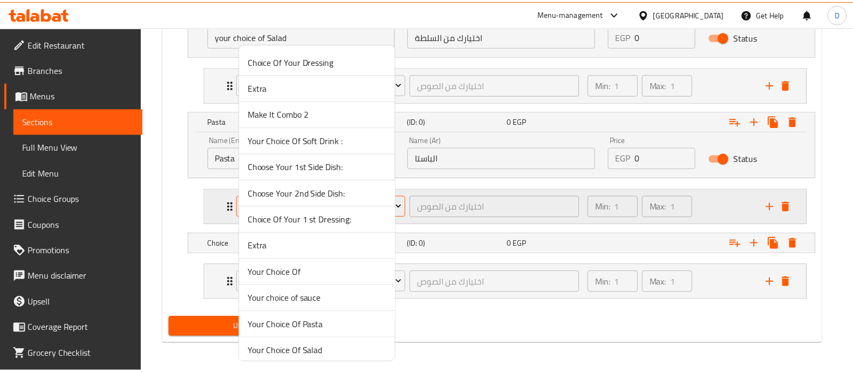
scroll to position [67, 0]
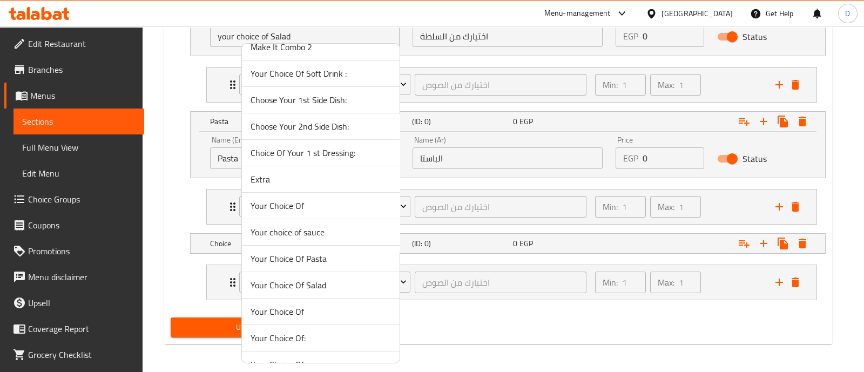
click at [326, 252] on span "Your Choice Of Pasta" at bounding box center [320, 258] width 140 height 13
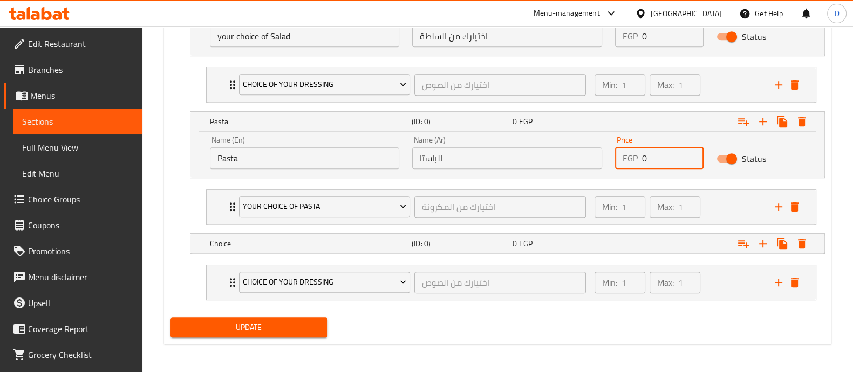
drag, startPoint x: 656, startPoint y: 158, endPoint x: 623, endPoint y: 166, distance: 33.3
click at [625, 166] on div "EGP 0 Price" at bounding box center [659, 158] width 89 height 22
click at [707, 206] on div "Min: 1 ​ Max: 1 ​" at bounding box center [678, 206] width 180 height 35
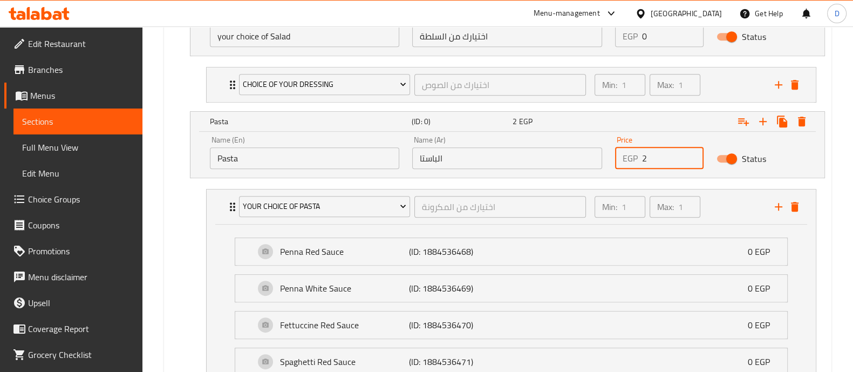
type input "2"
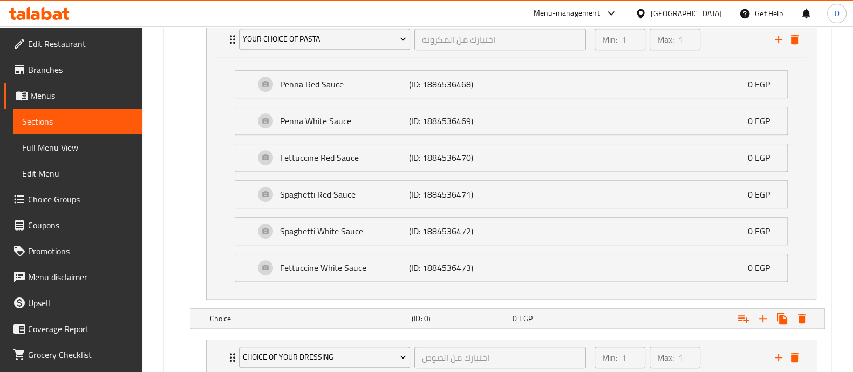
scroll to position [927, 0]
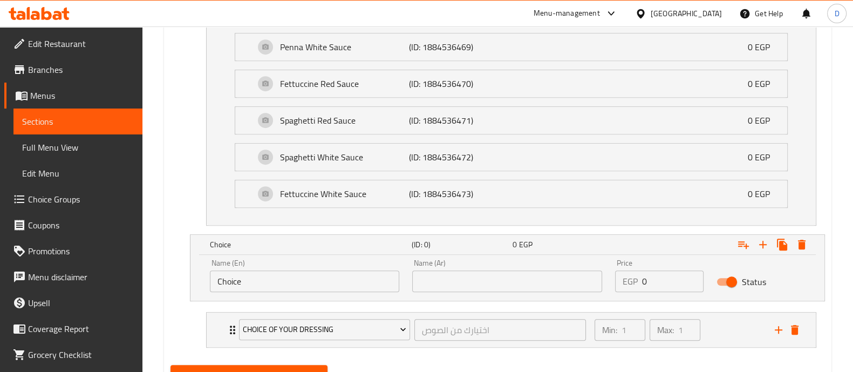
click at [483, 281] on input "text" at bounding box center [507, 281] width 190 height 22
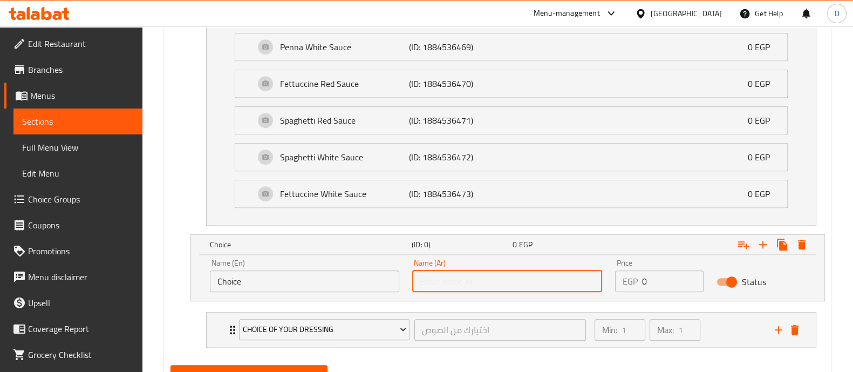
paste input "2 أطباق جانبية"
type input "2 أطباق جانبية"
click at [351, 276] on input "Choice" at bounding box center [305, 281] width 190 height 22
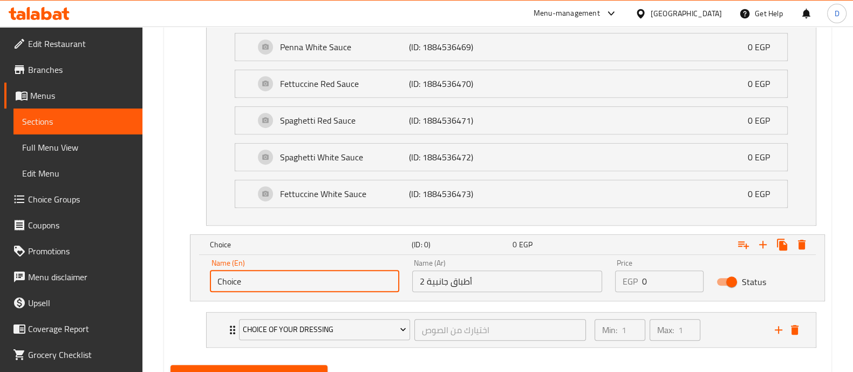
click at [351, 276] on input "Choice" at bounding box center [305, 281] width 190 height 22
paste input "2 Side Dishes"
type input "2 Side Dishes"
click at [659, 280] on input "0" at bounding box center [673, 281] width 62 height 22
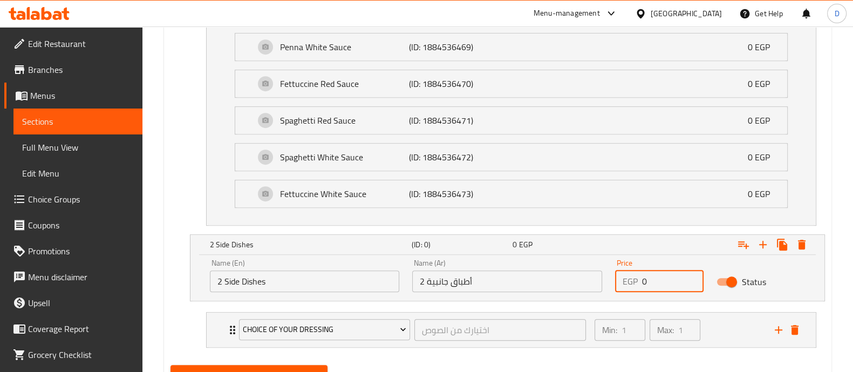
click at [659, 280] on input "0" at bounding box center [673, 281] width 62 height 22
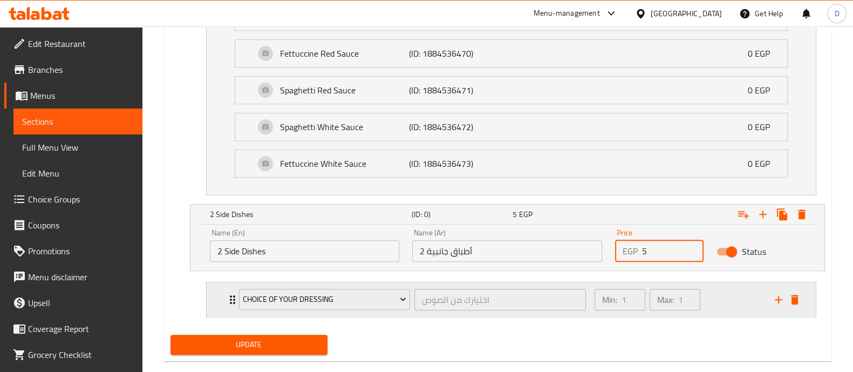
scroll to position [973, 0]
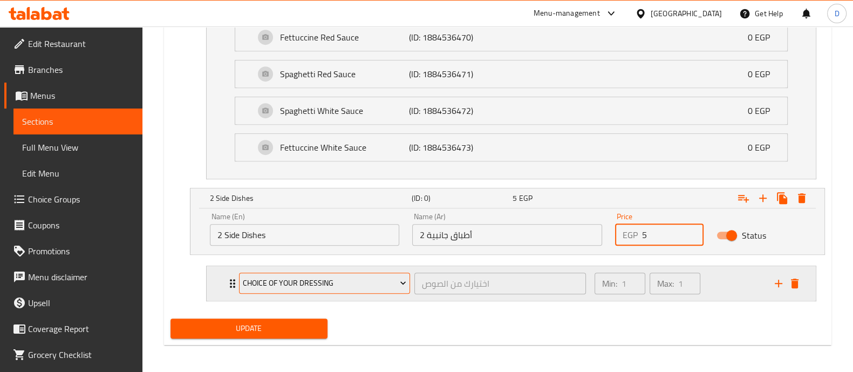
type input "5"
click at [304, 279] on span "Choice Of Your Dressing" at bounding box center [325, 282] width 164 height 13
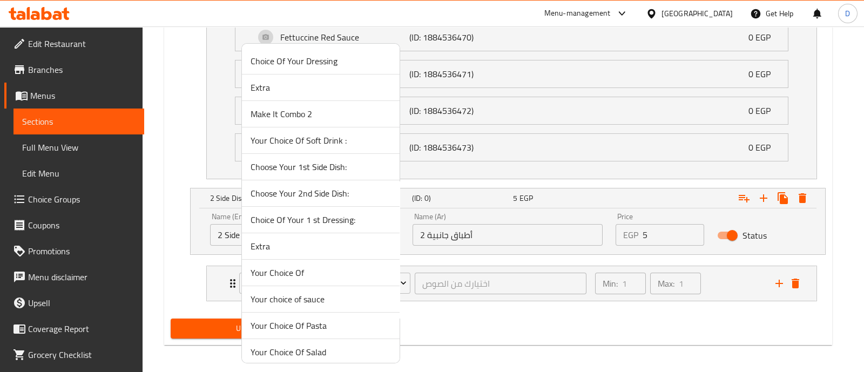
click at [320, 268] on span "Your Choice Of" at bounding box center [320, 272] width 140 height 13
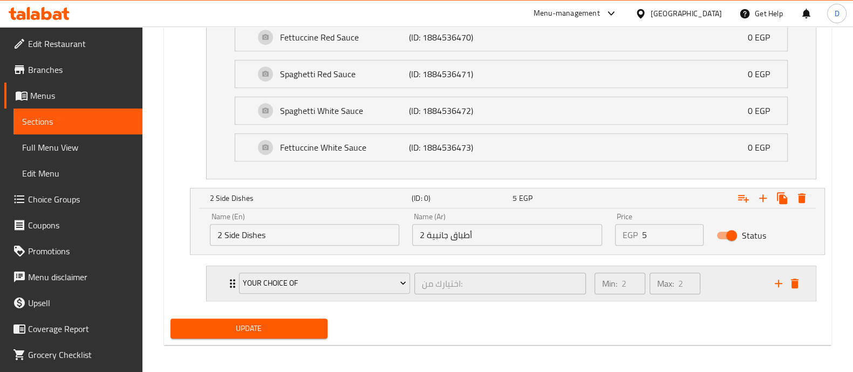
click at [743, 287] on div "Min: 2 ​ Max: 2 ​" at bounding box center [678, 283] width 180 height 35
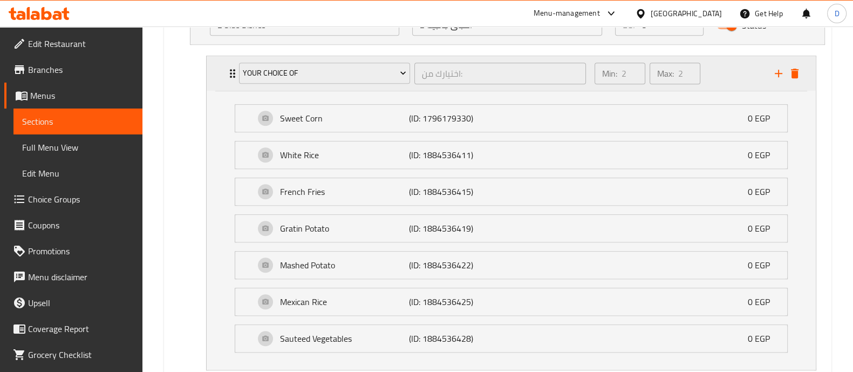
scroll to position [1251, 0]
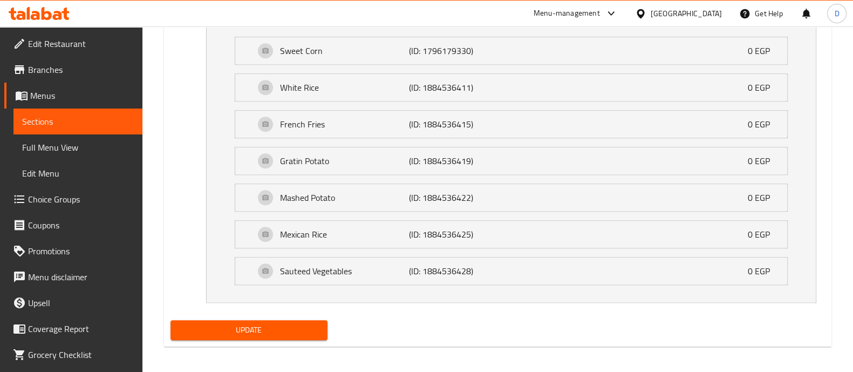
click at [302, 323] on span "Update" at bounding box center [249, 329] width 140 height 13
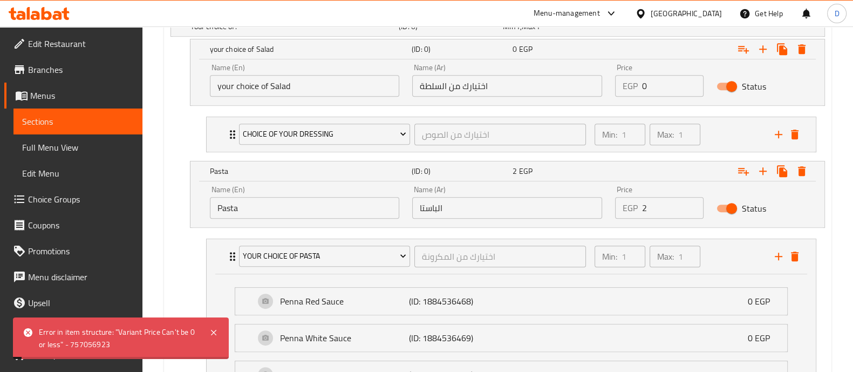
scroll to position [576, 0]
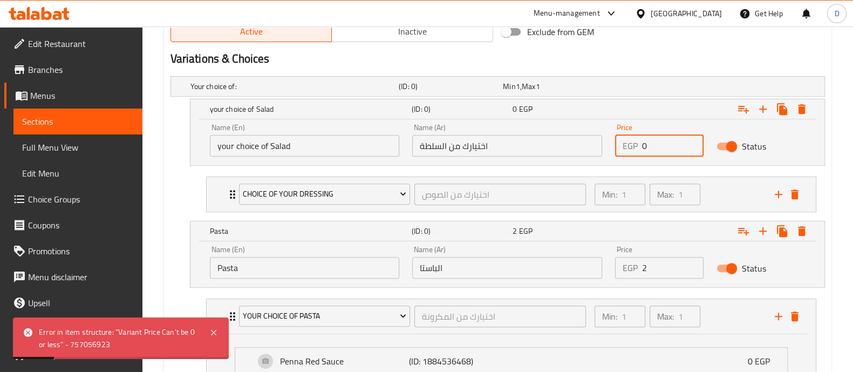
click at [508, 148] on div "Name (En) your choice of Salad Name (En) Name (Ar) اختيارك من السلطة Name (Ar) …" at bounding box center [508, 140] width 608 height 46
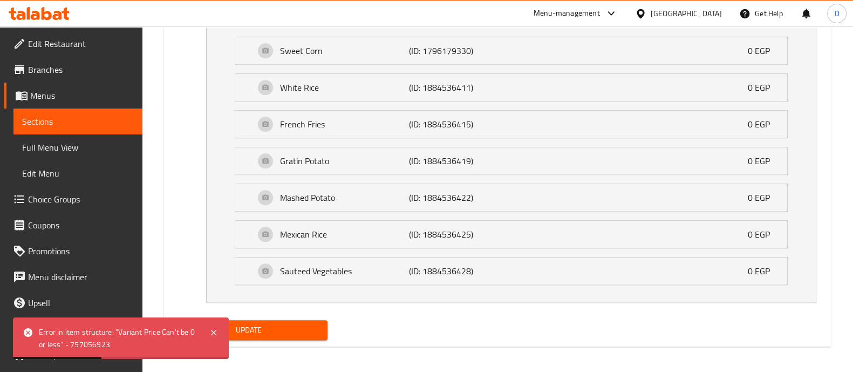
type input "3"
click at [270, 324] on span "Update" at bounding box center [249, 329] width 140 height 13
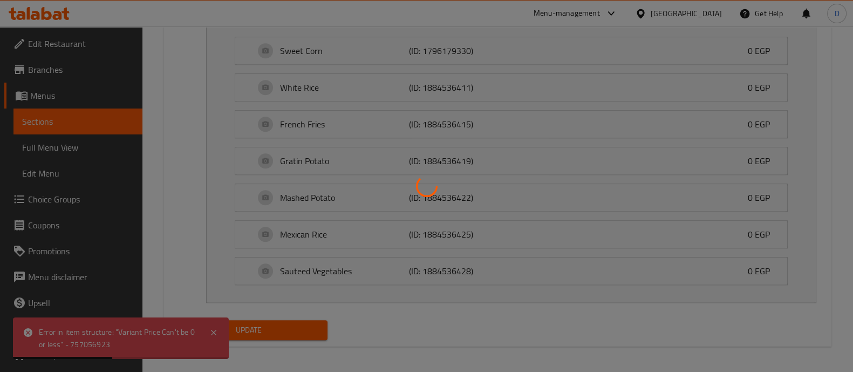
scroll to position [1048, 0]
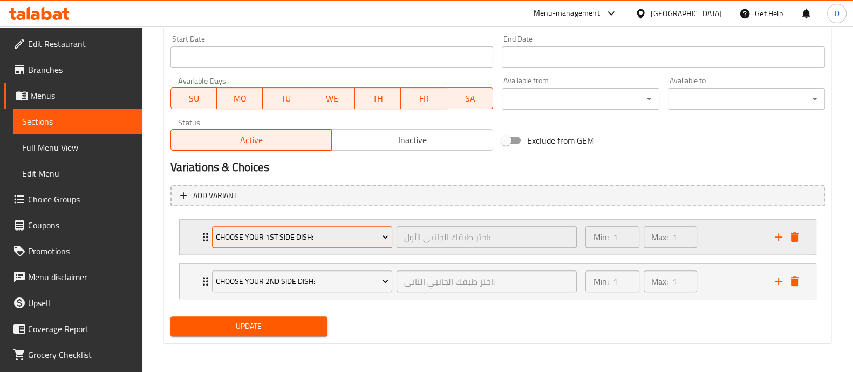
scroll to position [400, 0]
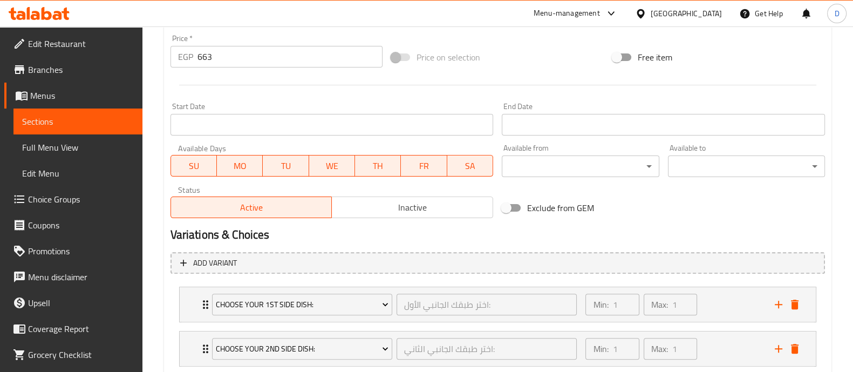
click at [328, 60] on input "663" at bounding box center [291, 57] width 186 height 22
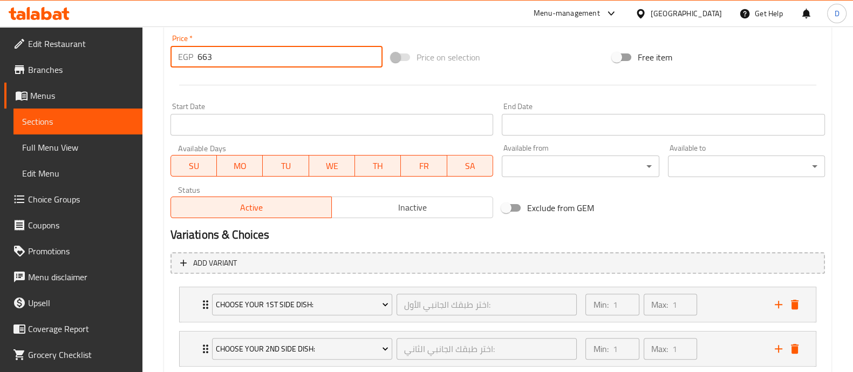
click at [328, 60] on input "663" at bounding box center [291, 57] width 186 height 22
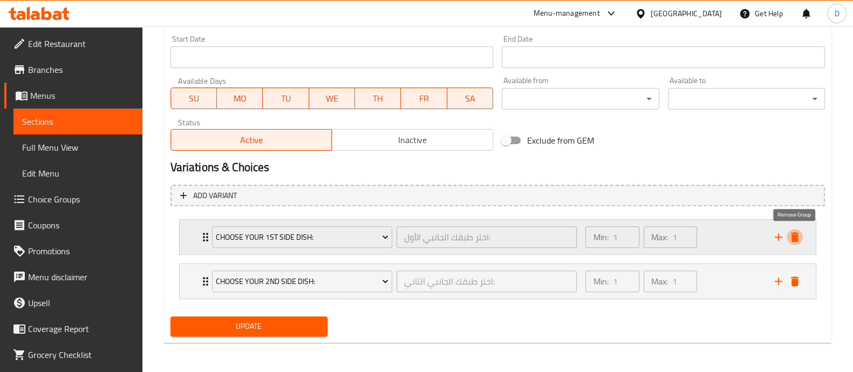
click at [799, 235] on icon "delete" at bounding box center [795, 236] width 13 height 13
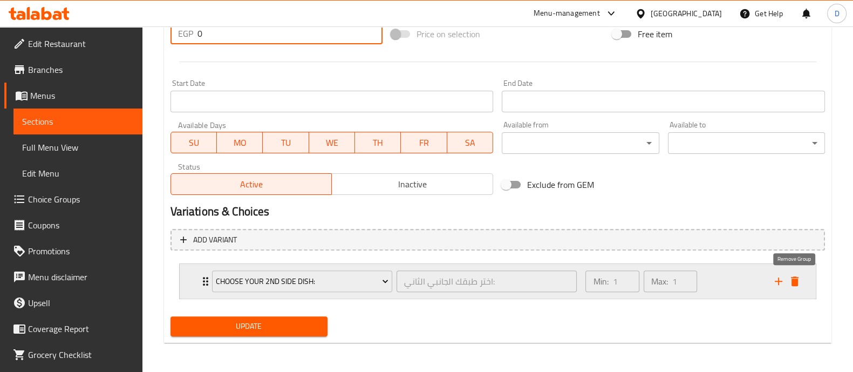
click at [795, 275] on icon "delete" at bounding box center [795, 281] width 13 height 13
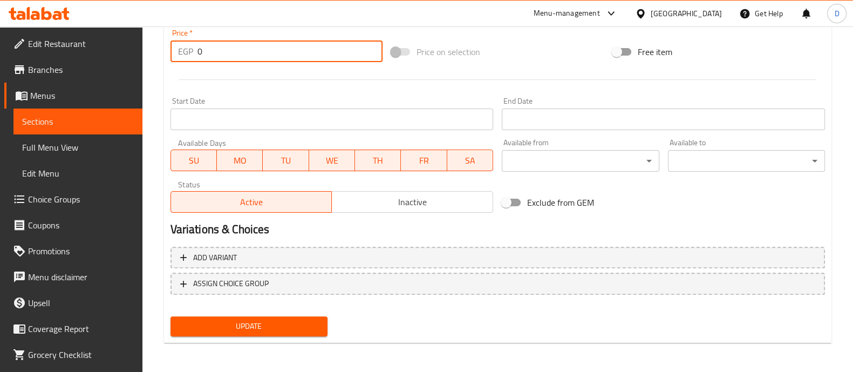
type input "0"
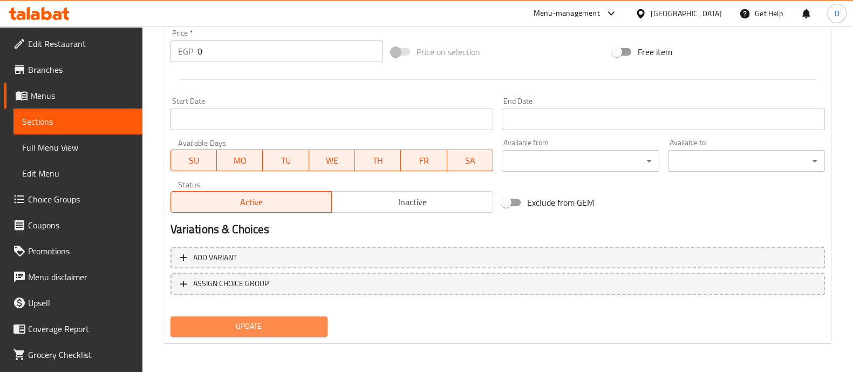
click at [295, 328] on span "Update" at bounding box center [249, 326] width 140 height 13
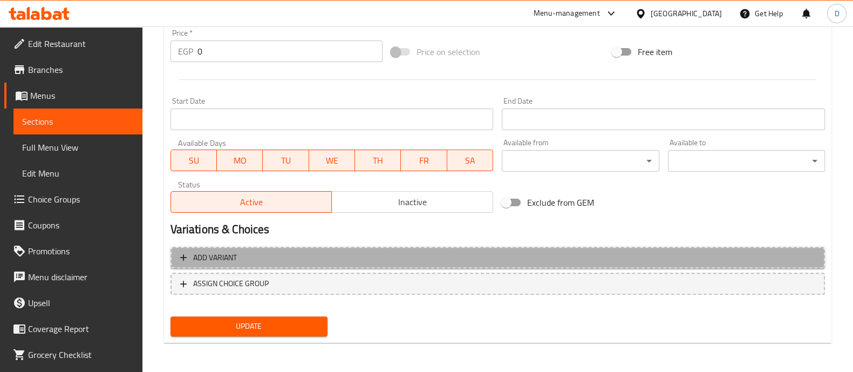
click at [702, 251] on span "Add variant" at bounding box center [497, 257] width 635 height 13
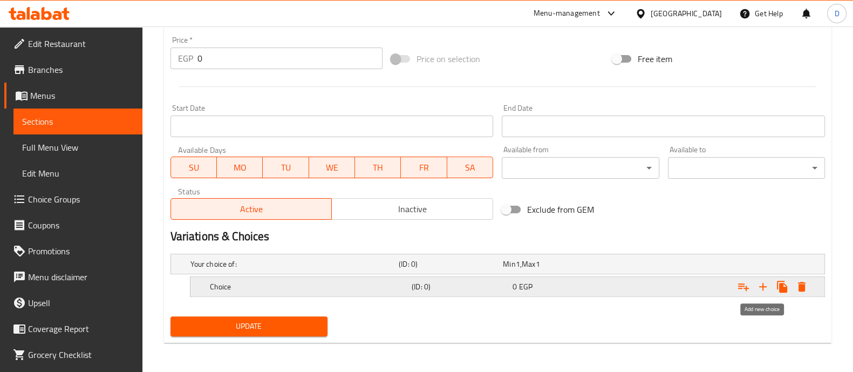
click at [762, 282] on icon "Expand" at bounding box center [763, 286] width 13 height 13
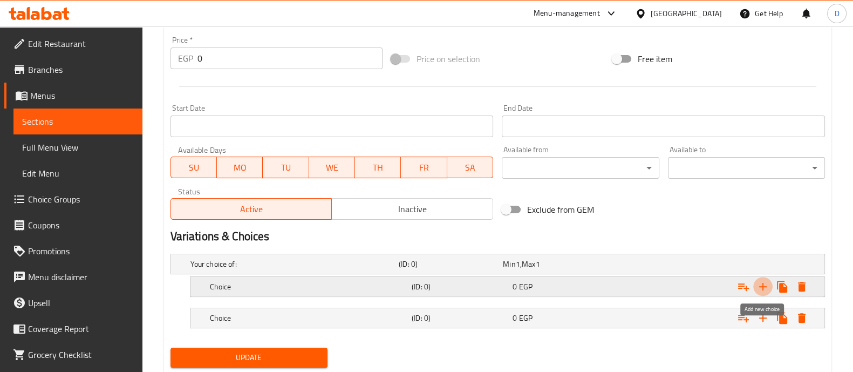
click at [762, 282] on icon "Expand" at bounding box center [763, 286] width 13 height 13
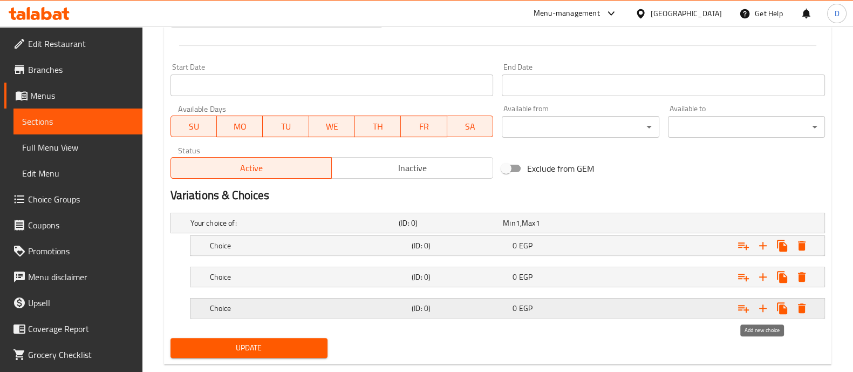
scroll to position [460, 0]
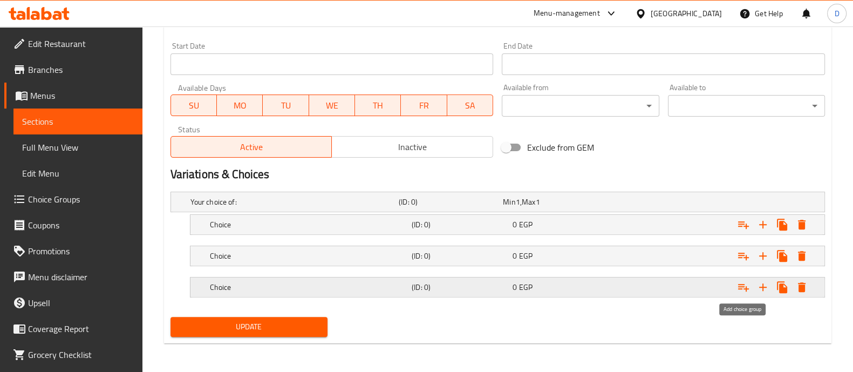
click at [747, 284] on icon "Expand" at bounding box center [743, 287] width 13 height 13
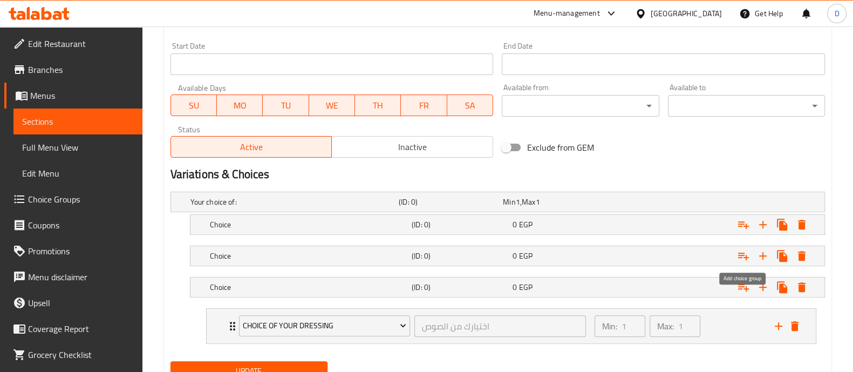
click at [743, 253] on icon "Expand" at bounding box center [743, 257] width 11 height 8
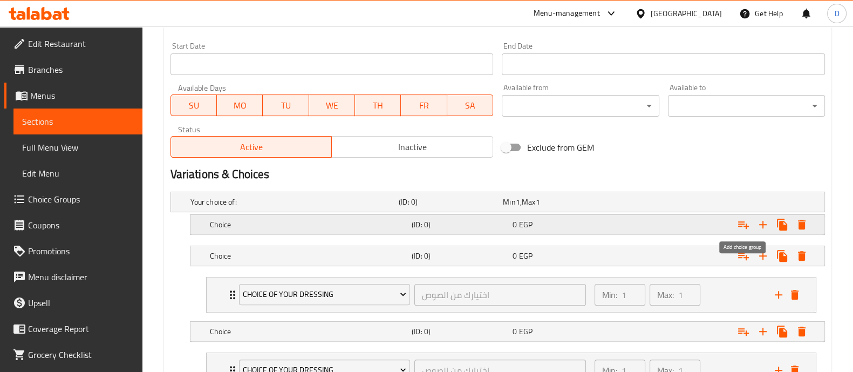
click at [744, 225] on icon "Expand" at bounding box center [743, 225] width 11 height 8
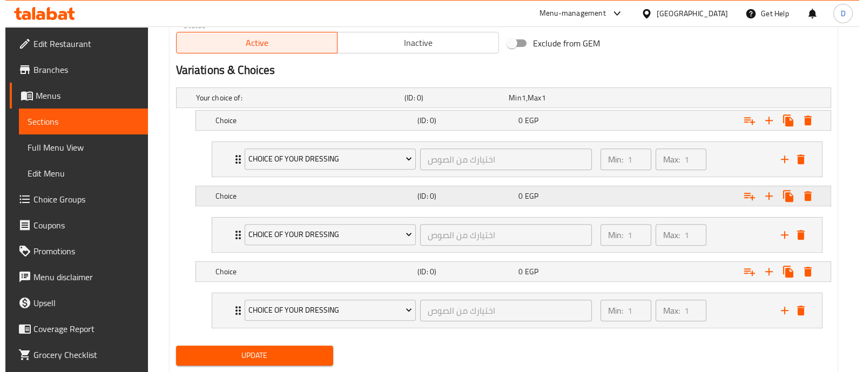
scroll to position [593, 0]
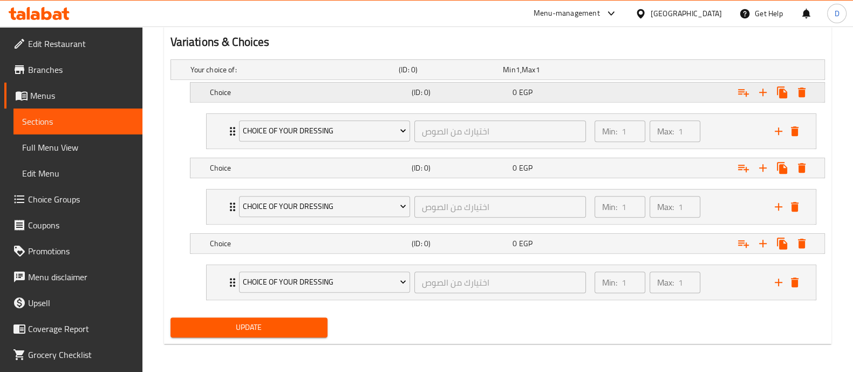
drag, startPoint x: 350, startPoint y: 87, endPoint x: 351, endPoint y: 96, distance: 8.7
click at [351, 75] on h5 "Choice" at bounding box center [293, 69] width 204 height 11
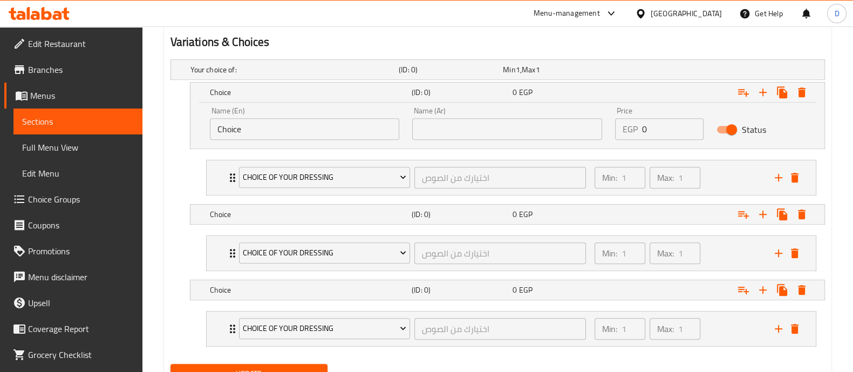
click at [342, 125] on input "Choice" at bounding box center [305, 129] width 190 height 22
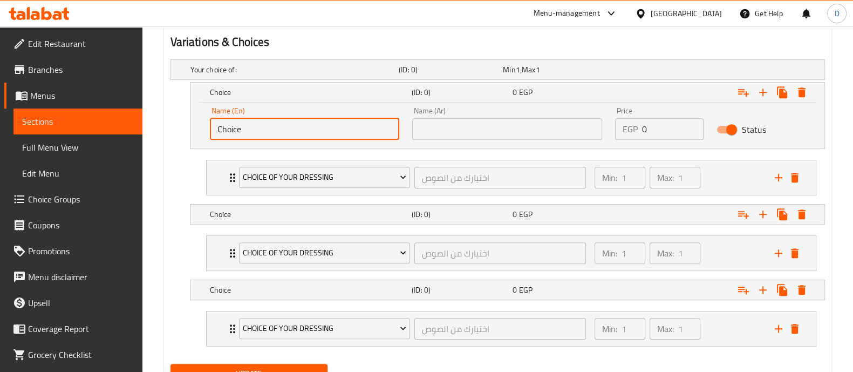
click at [342, 125] on input "Choice" at bounding box center [305, 129] width 190 height 22
paste input "your choice of Salad"
type input "your choice of Salad"
click at [516, 128] on input "text" at bounding box center [507, 129] width 190 height 22
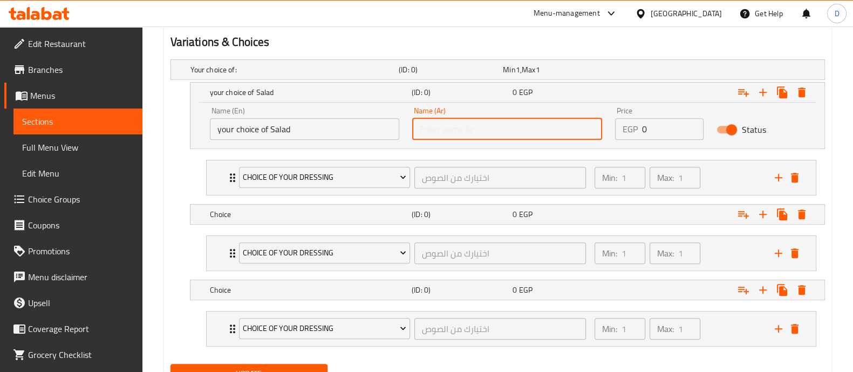
paste input "اختيارك من السلطة"
type input "اختيارك من السلطة"
click at [480, 82] on div "Choice (ID: 0) 0 EGP" at bounding box center [501, 70] width 626 height 24
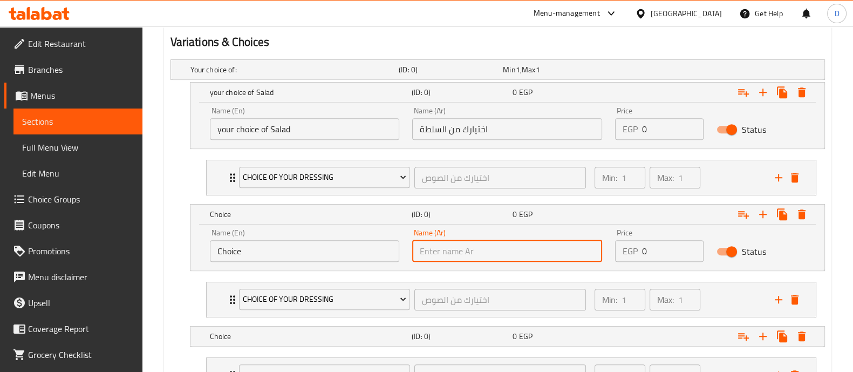
click at [488, 253] on input "text" at bounding box center [507, 251] width 190 height 22
paste input "الباستا"
type input "الباستا"
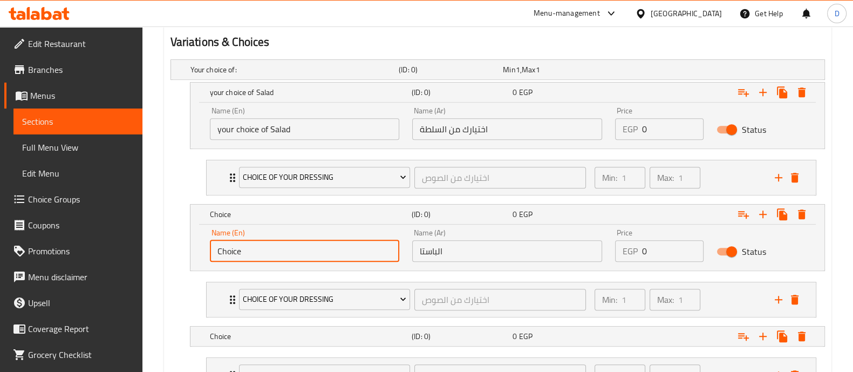
click at [300, 243] on input "Choice" at bounding box center [305, 251] width 190 height 22
type input "ح"
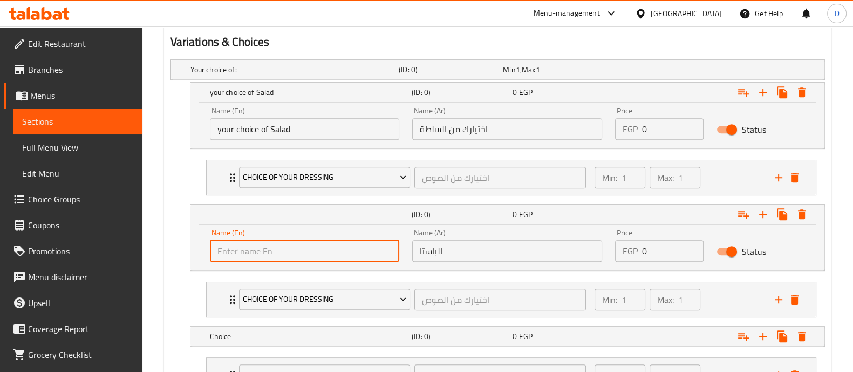
type input "ح"
type input "Pasta"
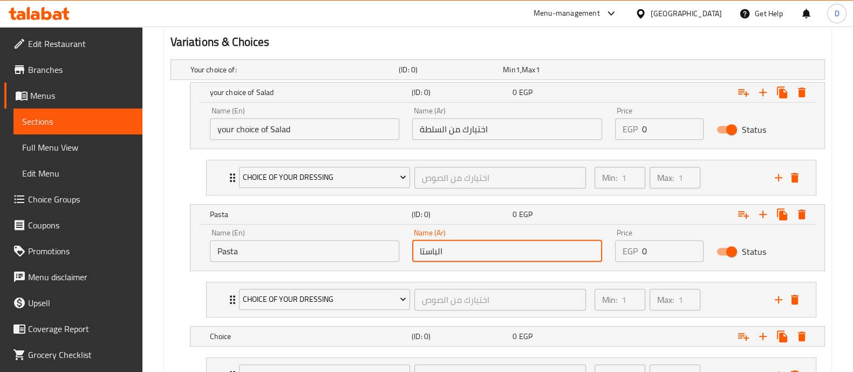
click at [457, 253] on input "الباستا" at bounding box center [507, 251] width 190 height 22
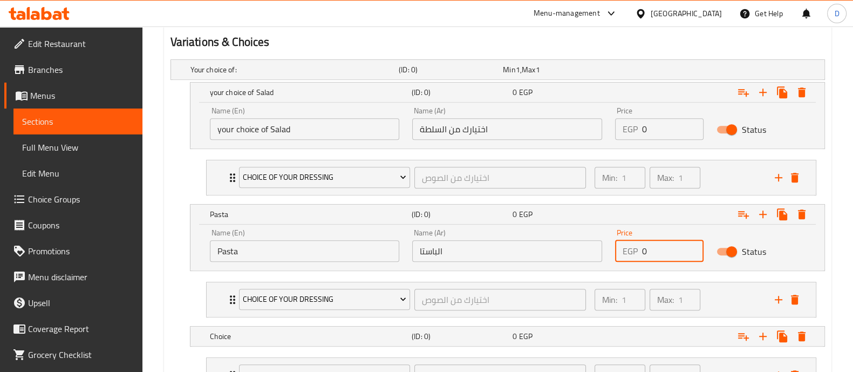
drag, startPoint x: 668, startPoint y: 257, endPoint x: 613, endPoint y: 248, distance: 55.4
click at [613, 248] on div "Price EGP 0 Price" at bounding box center [659, 245] width 101 height 46
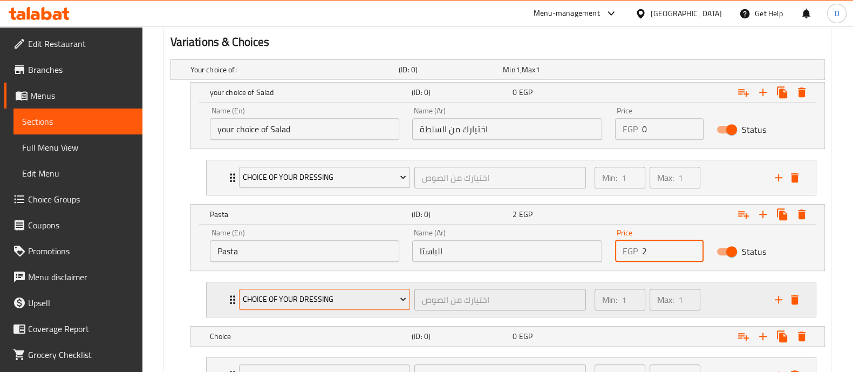
type input "2"
click at [309, 293] on span "Choice Of Your Dressing" at bounding box center [325, 299] width 164 height 13
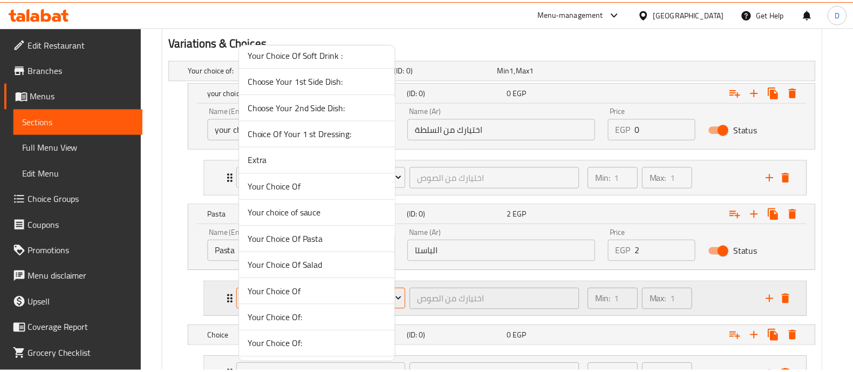
scroll to position [0, 0]
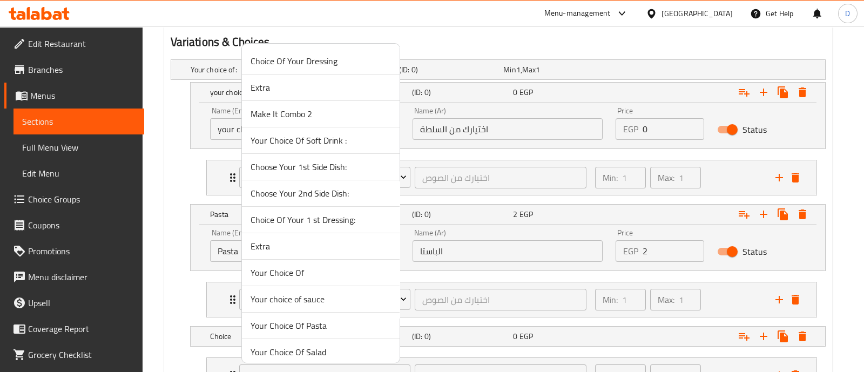
click at [326, 321] on span "Your Choice Of Pasta" at bounding box center [320, 325] width 140 height 13
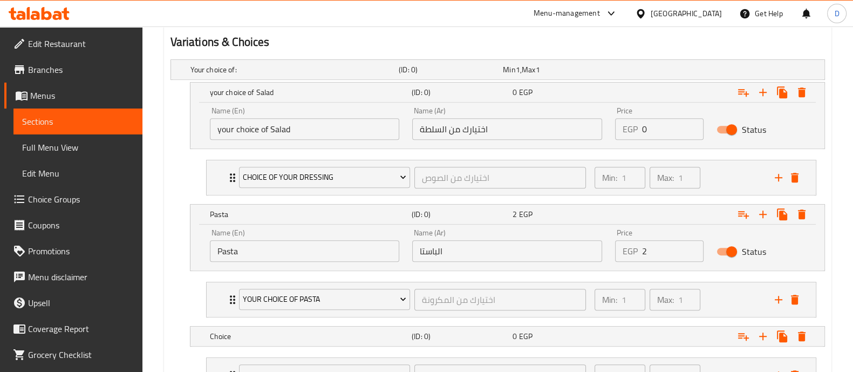
scroll to position [660, 0]
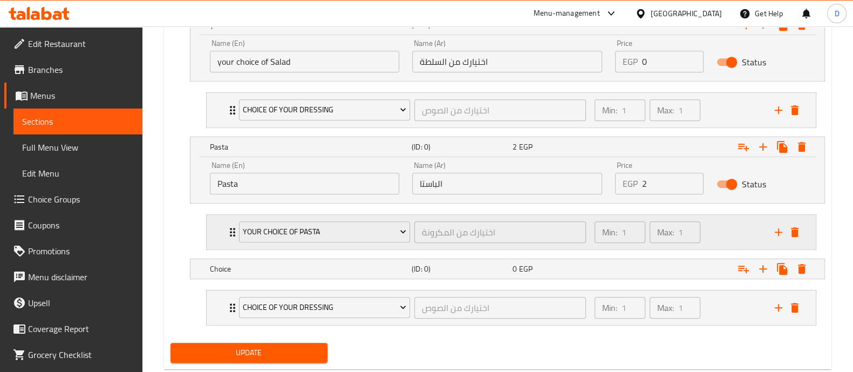
click at [725, 234] on div "Min: 1 ​ Max: 1 ​" at bounding box center [678, 232] width 180 height 35
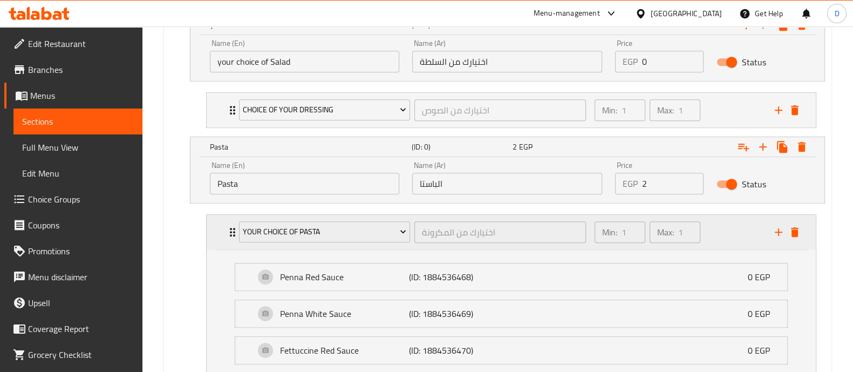
scroll to position [927, 0]
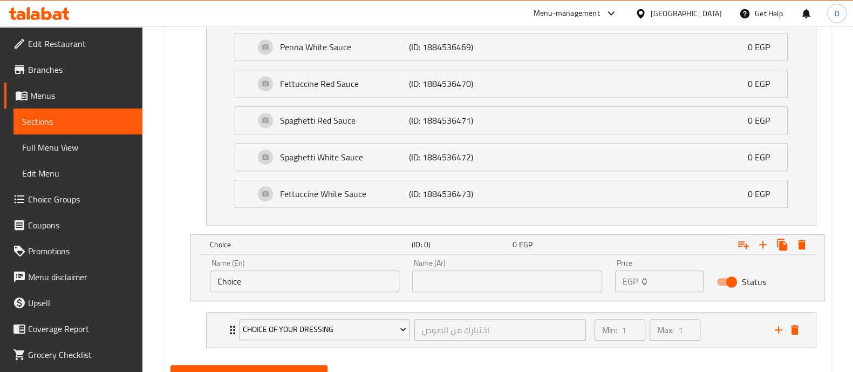
click at [317, 287] on input "Choice" at bounding box center [305, 281] width 190 height 22
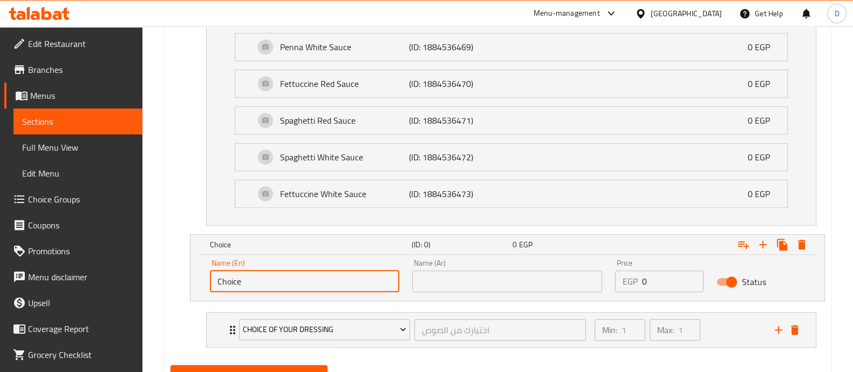
click at [317, 287] on input "Choice" at bounding box center [305, 281] width 190 height 22
paste input "2 Side Dishes"
type input "2 Side Dishes"
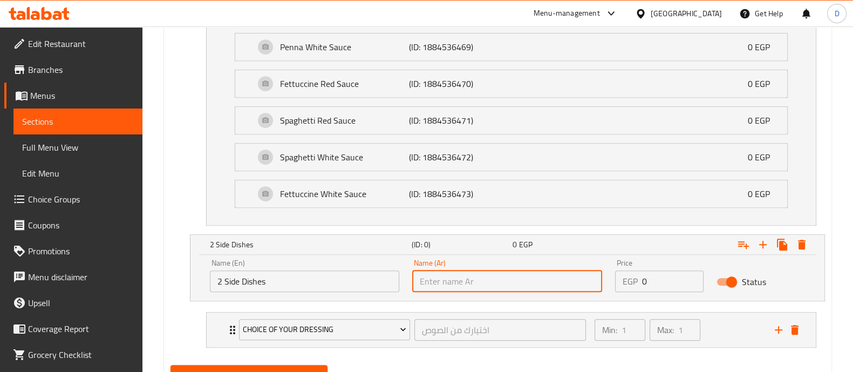
click at [440, 283] on input "text" at bounding box center [507, 281] width 190 height 22
paste input "2 أطباق جانبية"
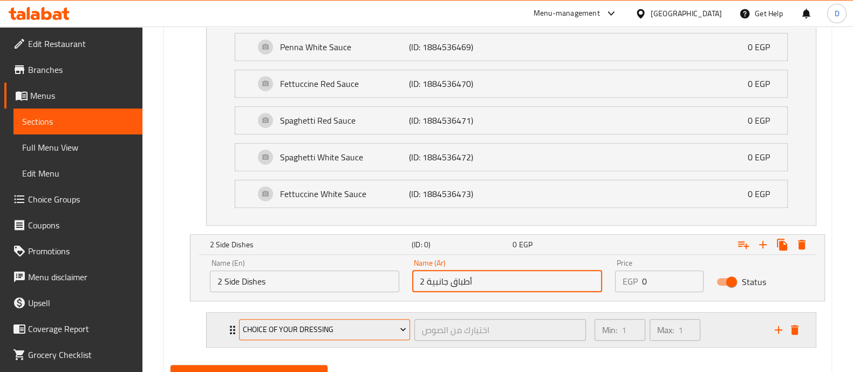
type input "2 أطباق جانبية"
click at [373, 319] on button "Choice Of Your Dressing" at bounding box center [325, 330] width 172 height 22
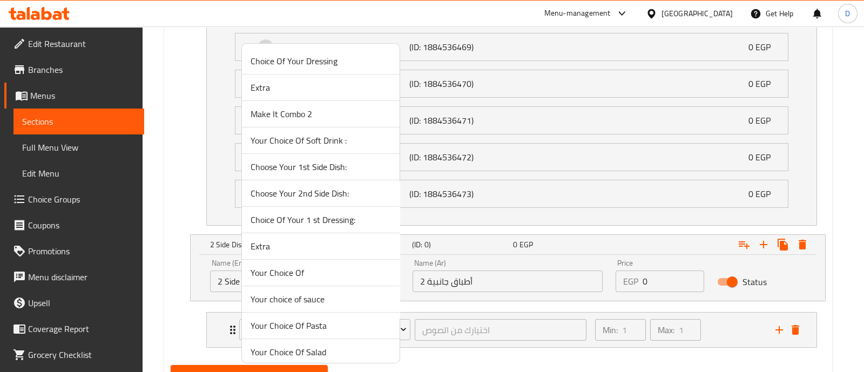
click at [335, 269] on span "Your Choice Of" at bounding box center [320, 272] width 140 height 13
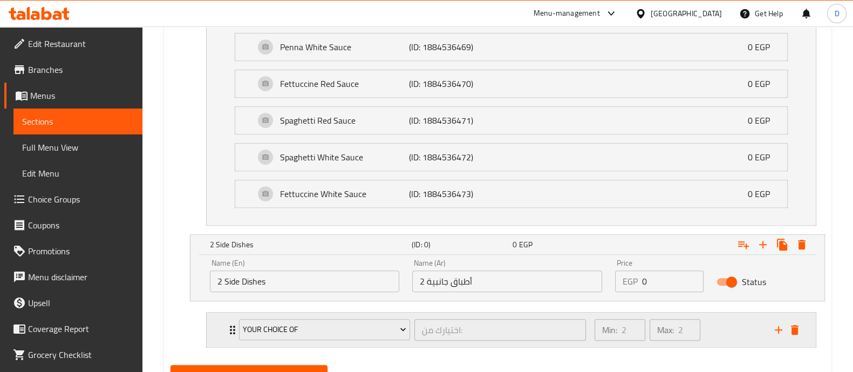
click at [721, 322] on div "Min: 2 ​ Max: 2 ​" at bounding box center [678, 330] width 180 height 35
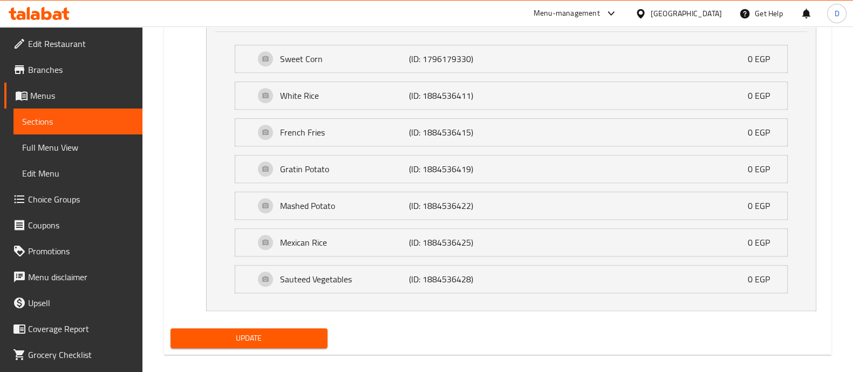
scroll to position [1251, 0]
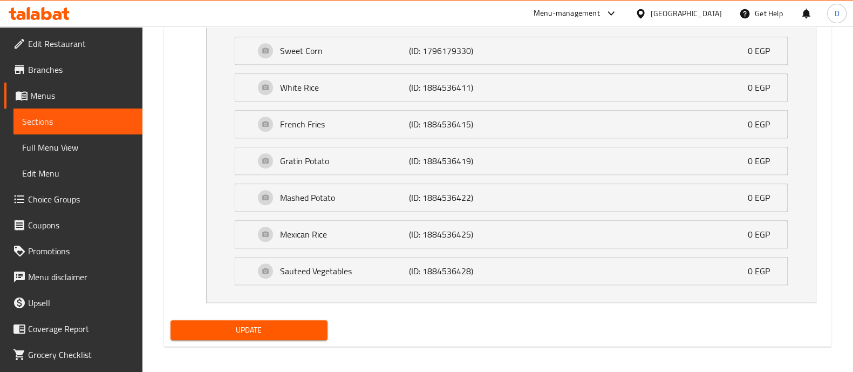
click at [276, 320] on button "Update" at bounding box center [249, 330] width 157 height 20
click at [270, 324] on span "Update" at bounding box center [249, 329] width 140 height 13
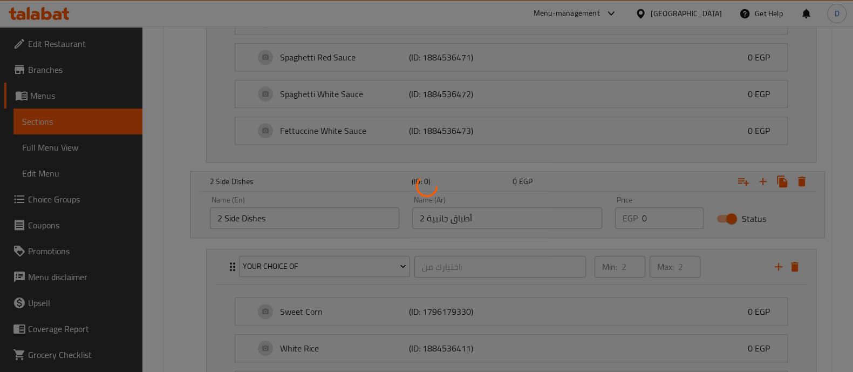
scroll to position [981, 0]
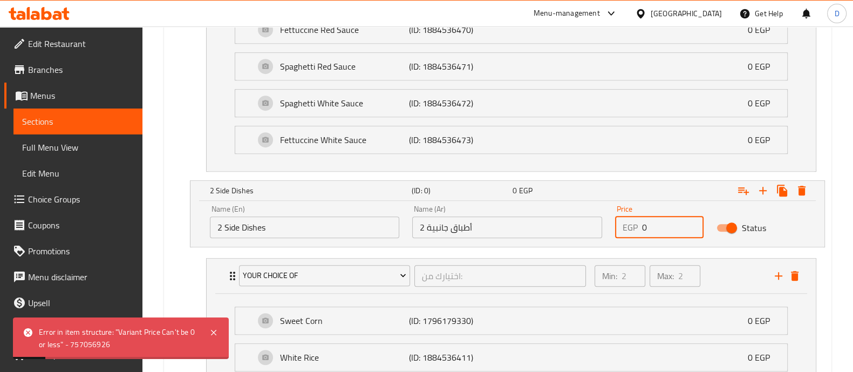
drag, startPoint x: 660, startPoint y: 227, endPoint x: 586, endPoint y: 211, distance: 75.7
click at [586, 211] on div "Name (En) 2 Side Dishes Name (En) Name (Ar) 2 أطباق جانبية Name (Ar) Price EGP …" at bounding box center [508, 222] width 608 height 46
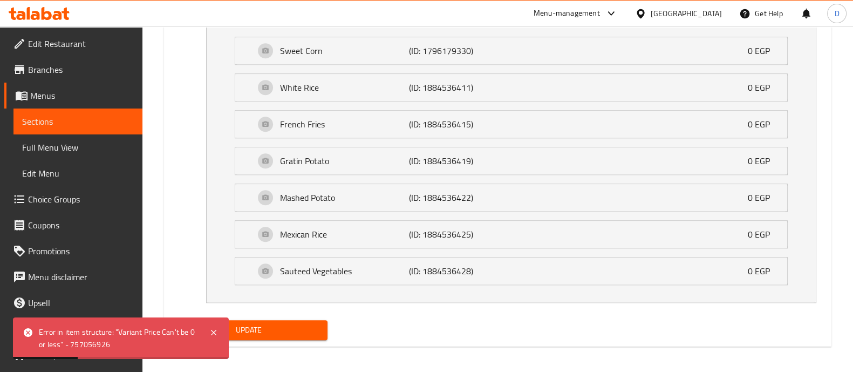
type input "2"
click at [288, 323] on span "Update" at bounding box center [249, 329] width 140 height 13
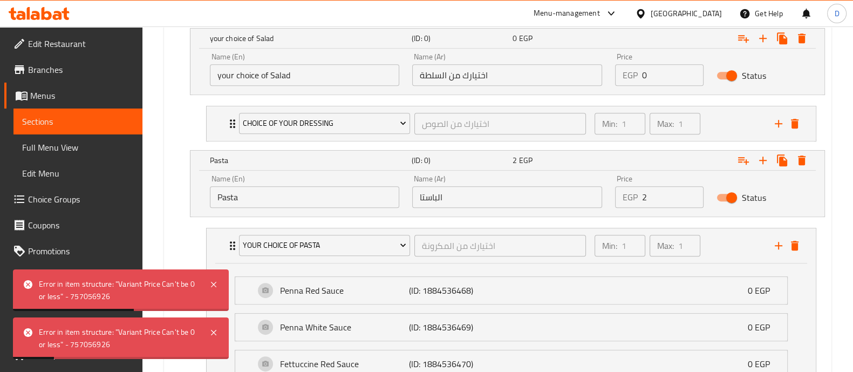
scroll to position [576, 0]
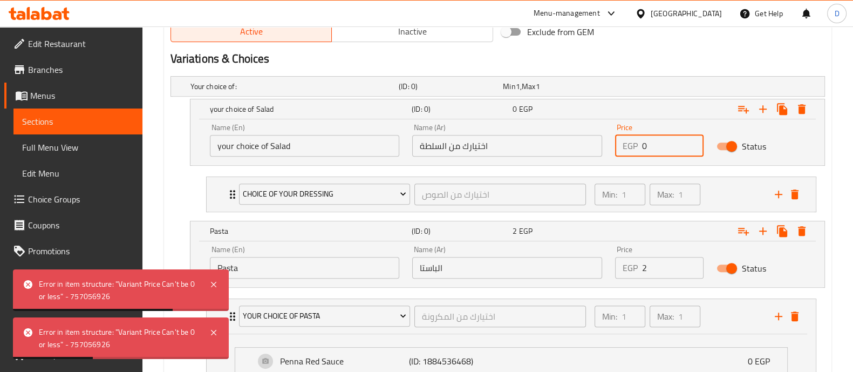
drag, startPoint x: 650, startPoint y: 146, endPoint x: 630, endPoint y: 144, distance: 19.5
click at [630, 144] on div "EGP 0 Price" at bounding box center [659, 146] width 89 height 22
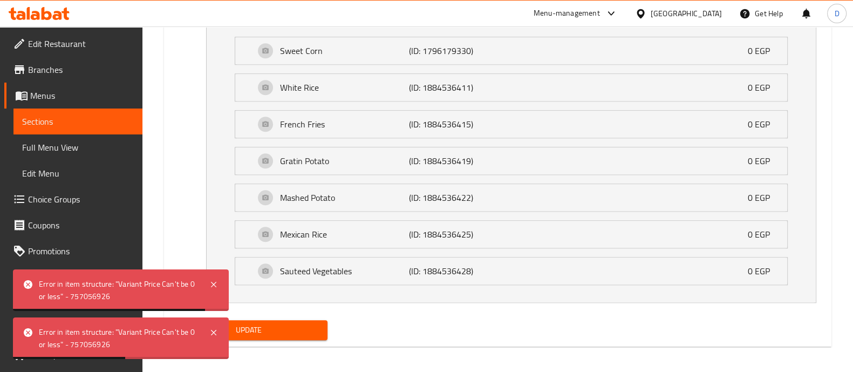
type input "2"
click at [282, 333] on button "Update" at bounding box center [249, 330] width 157 height 20
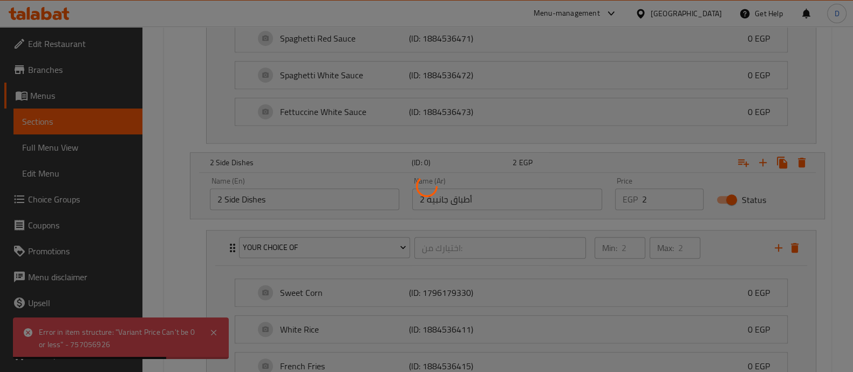
scroll to position [1048, 0]
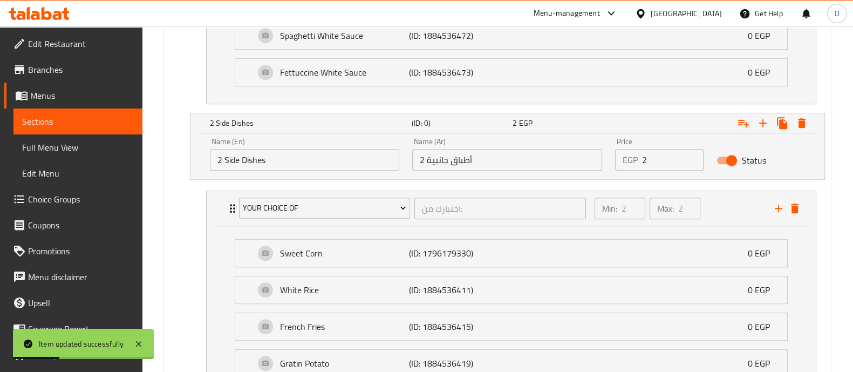
click at [316, 152] on input "2 Side Dishes" at bounding box center [305, 160] width 190 height 22
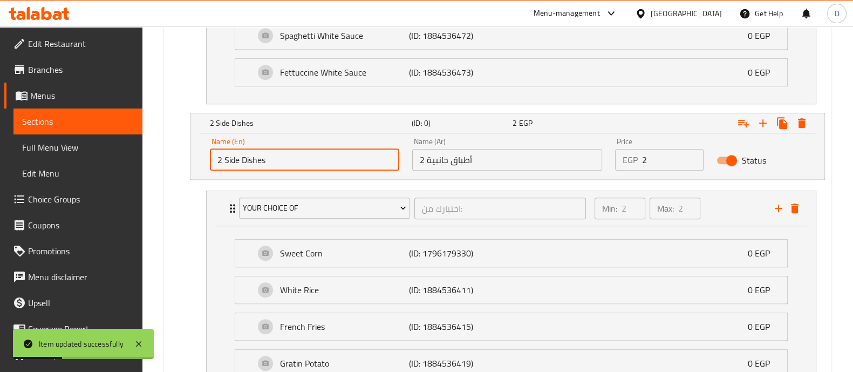
click at [316, 152] on input "2 Side Dishes" at bounding box center [305, 160] width 190 height 22
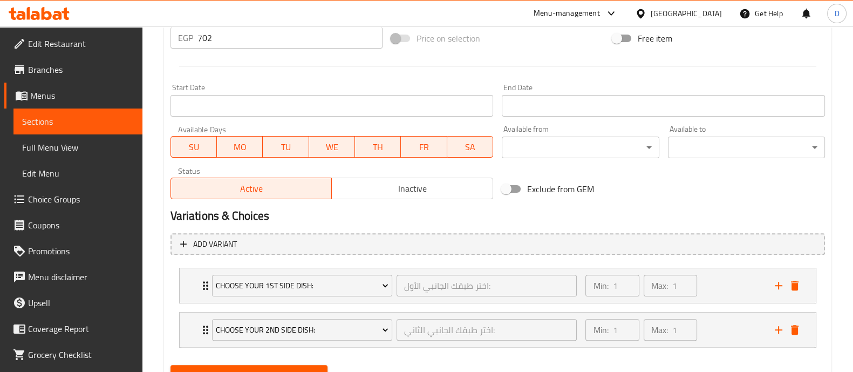
scroll to position [467, 0]
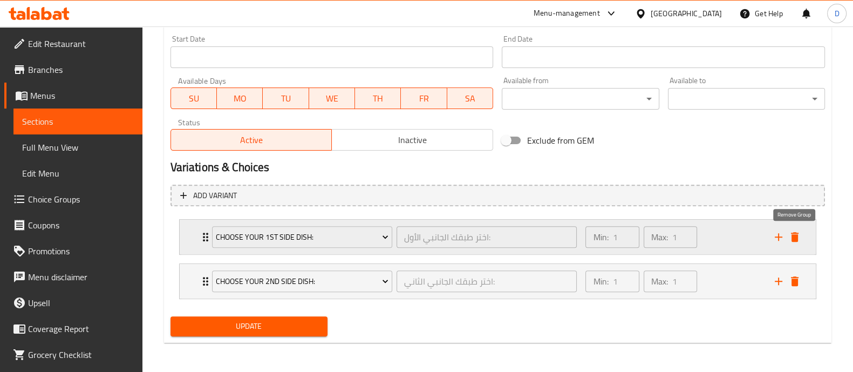
click at [792, 236] on icon "delete" at bounding box center [795, 237] width 8 height 10
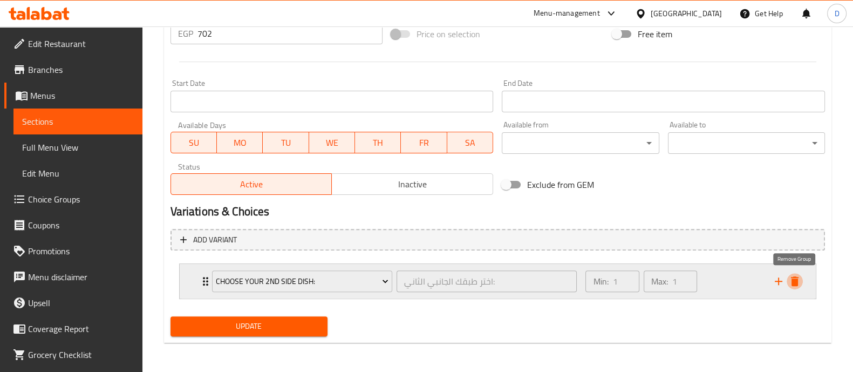
click at [796, 277] on icon "delete" at bounding box center [795, 281] width 13 height 13
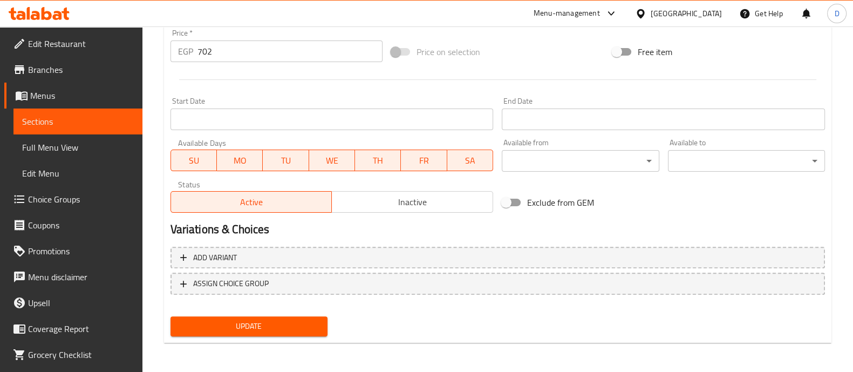
click at [277, 320] on span "Update" at bounding box center [249, 326] width 140 height 13
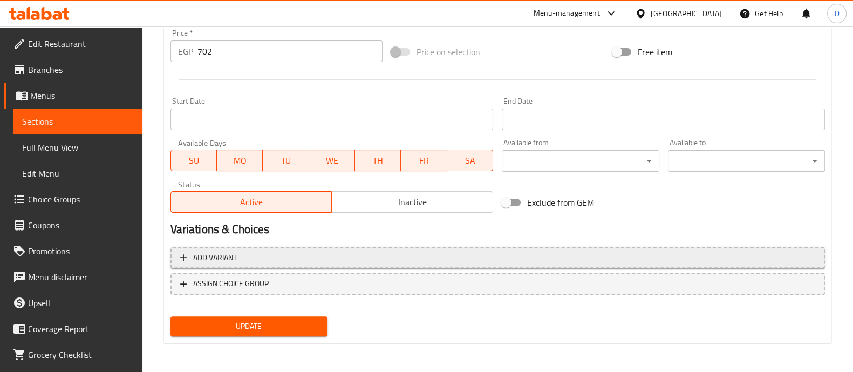
click at [702, 253] on span "Add variant" at bounding box center [497, 257] width 635 height 13
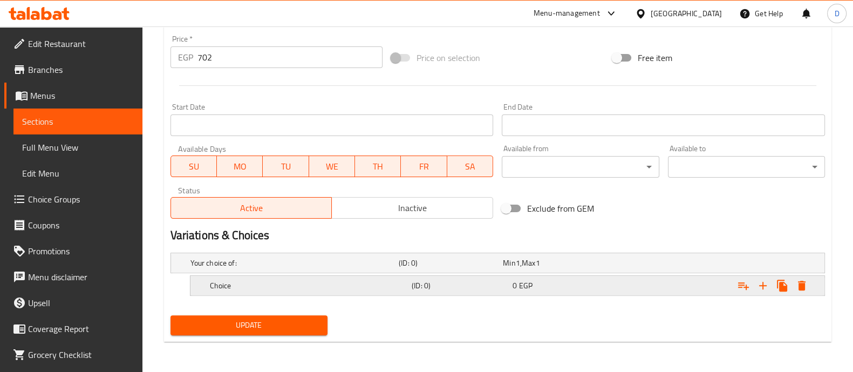
scroll to position [398, 0]
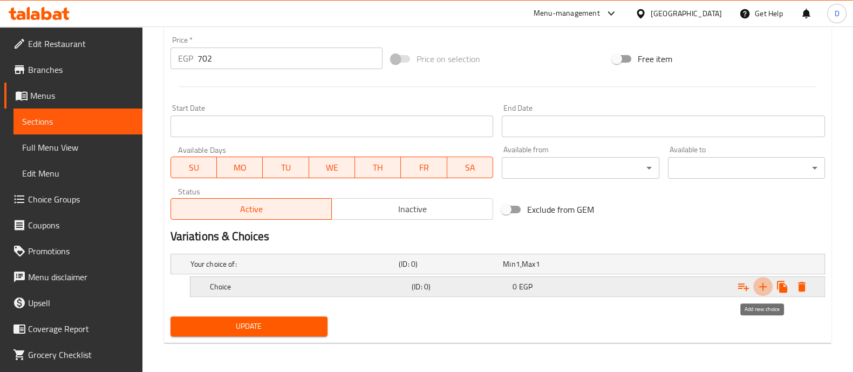
click at [767, 281] on icon "Expand" at bounding box center [763, 286] width 13 height 13
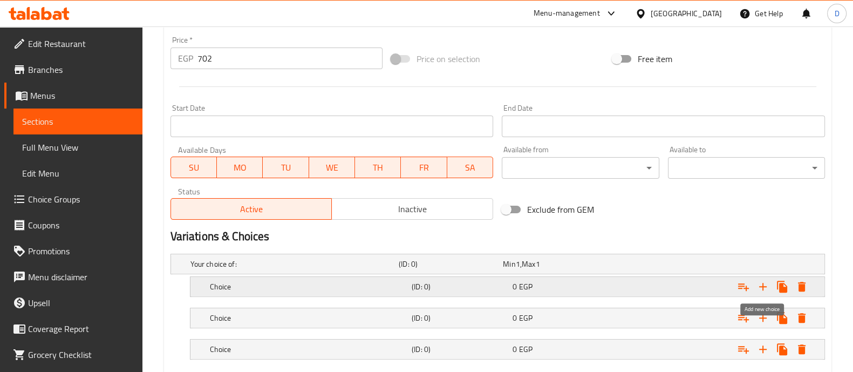
scroll to position [460, 0]
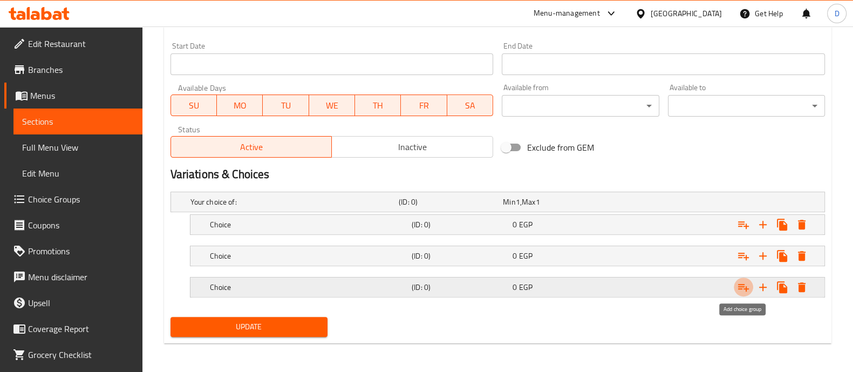
click at [744, 287] on icon "Expand" at bounding box center [743, 287] width 13 height 13
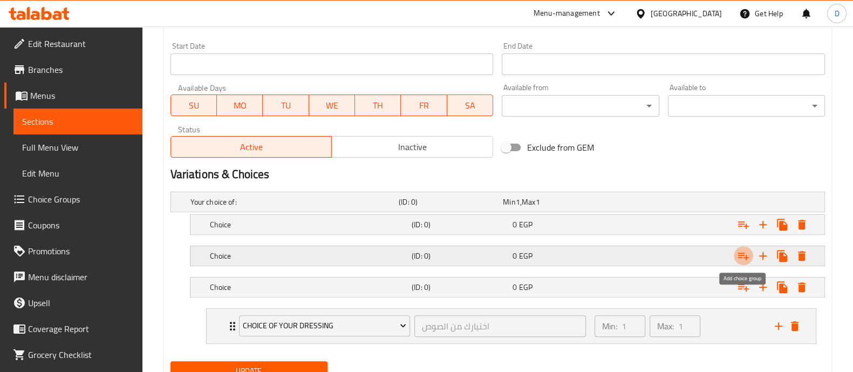
click at [740, 257] on icon "Expand" at bounding box center [743, 255] width 13 height 13
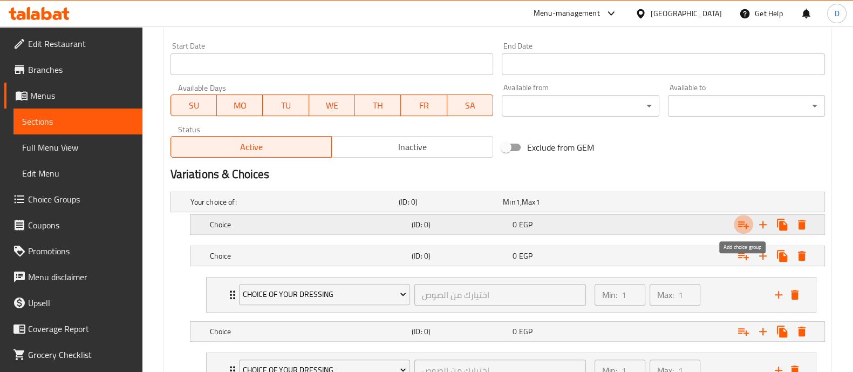
click at [741, 226] on icon "Expand" at bounding box center [743, 224] width 13 height 13
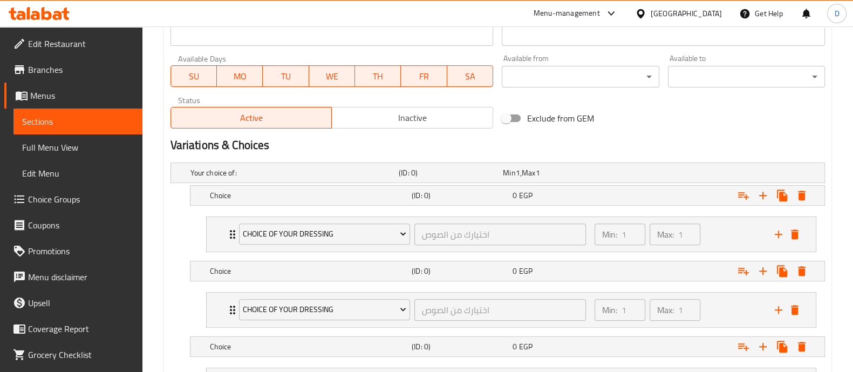
scroll to position [593, 0]
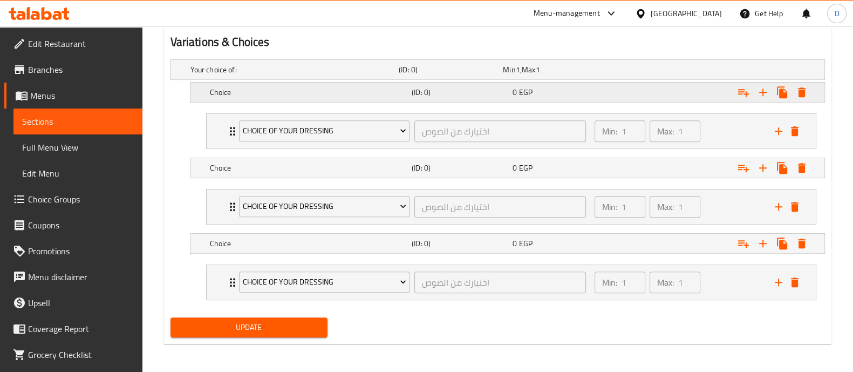
click at [369, 75] on h5 "Choice" at bounding box center [293, 69] width 204 height 11
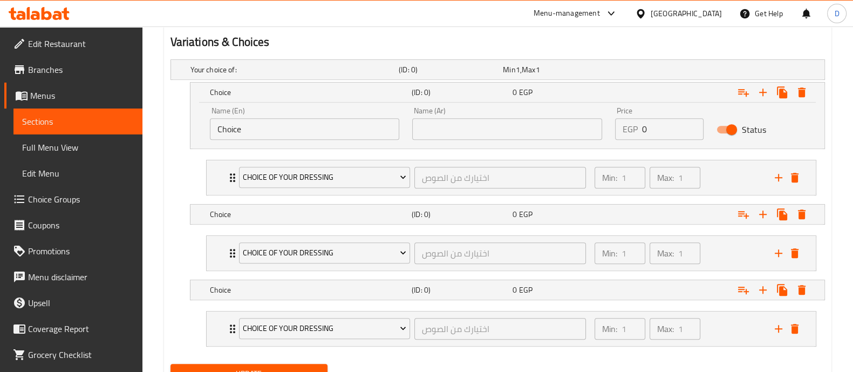
click at [364, 130] on input "Choice" at bounding box center [305, 129] width 190 height 22
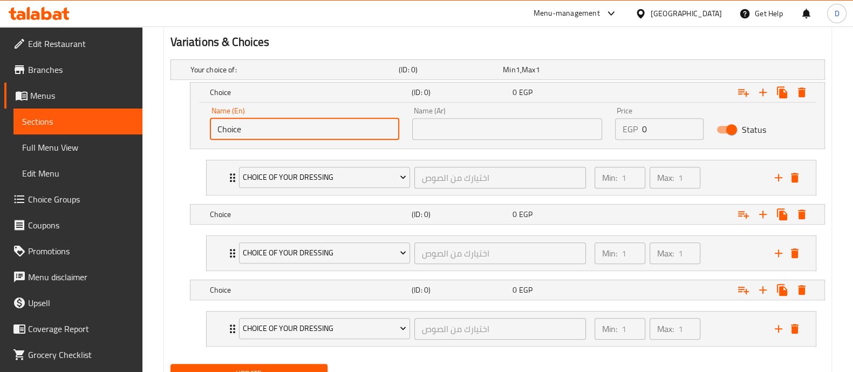
click at [364, 130] on input "Choice" at bounding box center [305, 129] width 190 height 22
paste input "your choice of Salad"
type input "your choice of Salad"
click at [503, 122] on input "text" at bounding box center [507, 129] width 190 height 22
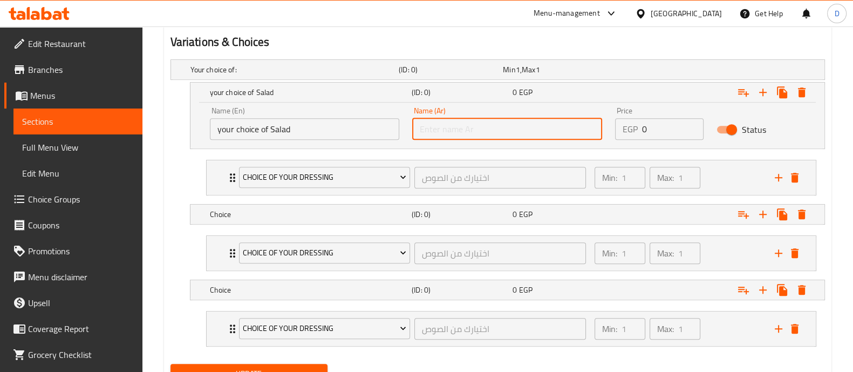
paste input "اختيارك من السلطة"
type input "اختيارك من السلطة"
click at [337, 75] on h5 "Choice" at bounding box center [293, 69] width 204 height 11
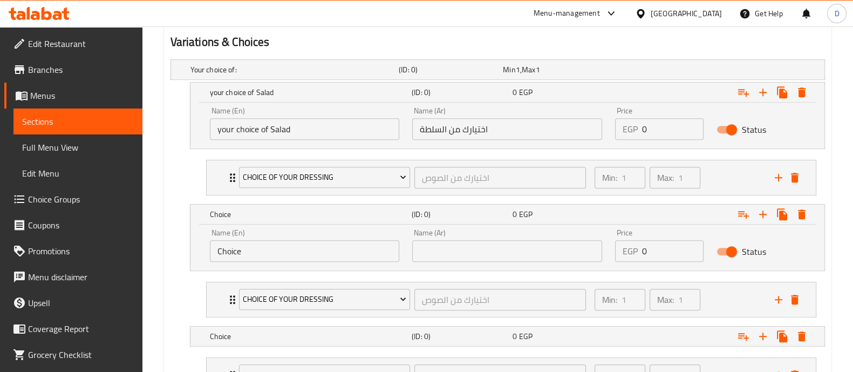
click at [332, 247] on input "Choice" at bounding box center [305, 251] width 190 height 22
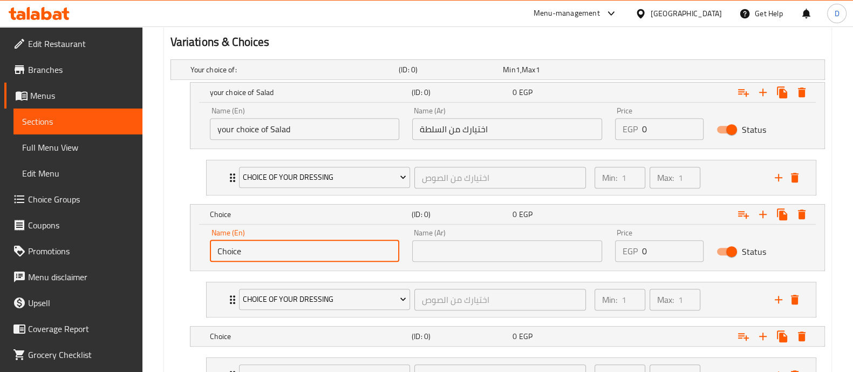
click at [332, 247] on input "Choice" at bounding box center [305, 251] width 190 height 22
paste input "Pasta"
type input "Pasta"
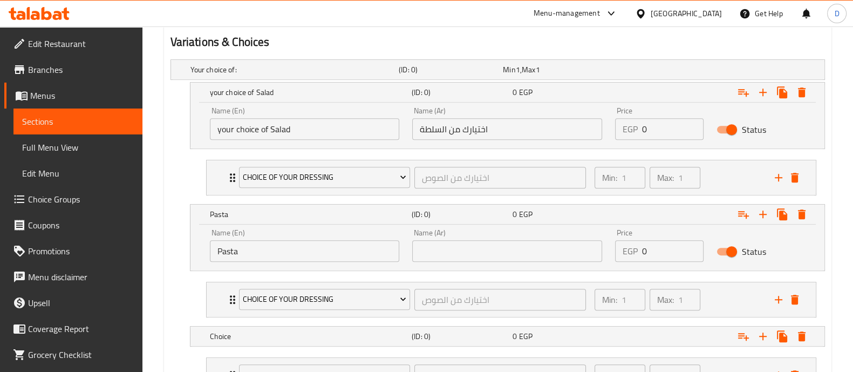
click at [478, 235] on div "Name (Ar) Name (Ar)" at bounding box center [507, 245] width 190 height 33
click at [478, 250] on input "text" at bounding box center [507, 251] width 190 height 22
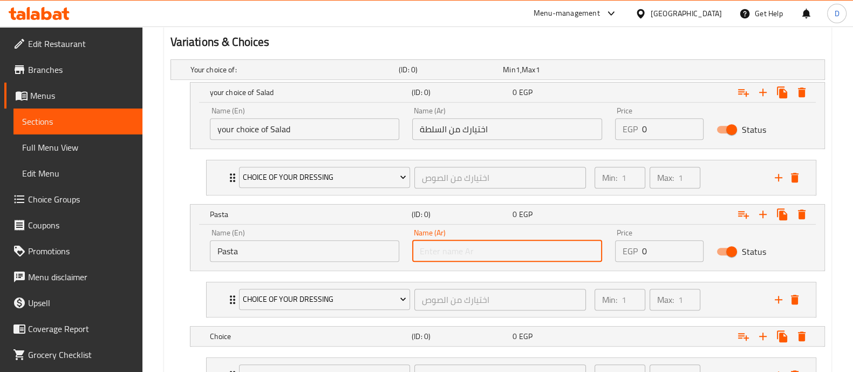
paste input "الباستا"
type input "الباستا"
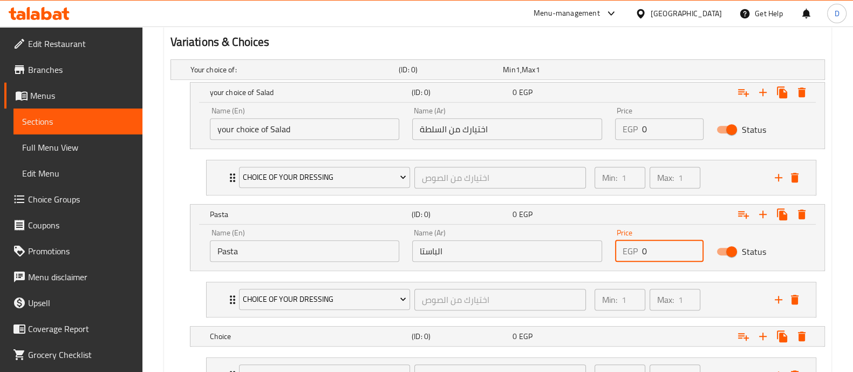
drag, startPoint x: 653, startPoint y: 252, endPoint x: 629, endPoint y: 254, distance: 24.3
click at [629, 254] on div "EGP 0 Price" at bounding box center [659, 251] width 89 height 22
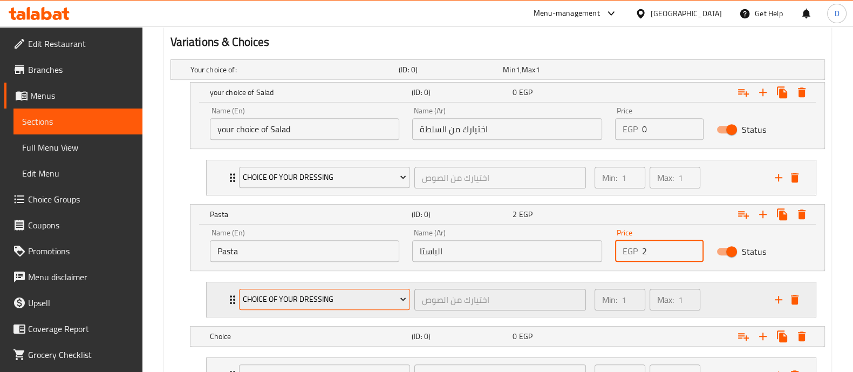
type input "2"
click at [327, 298] on span "Choice Of Your Dressing" at bounding box center [325, 299] width 164 height 13
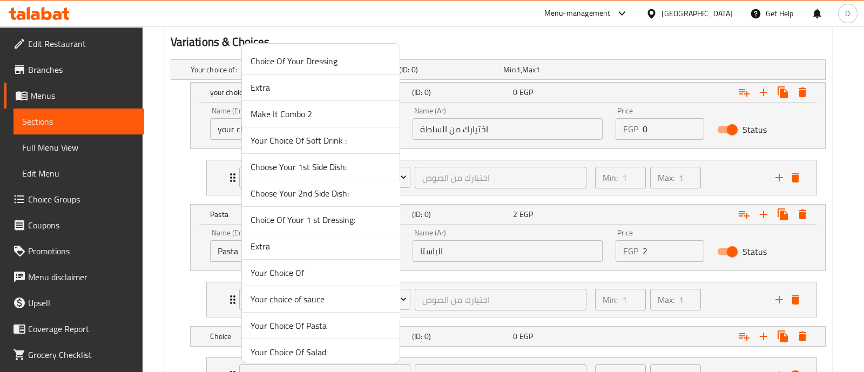
click at [337, 327] on span "Your Choice Of Pasta" at bounding box center [320, 325] width 140 height 13
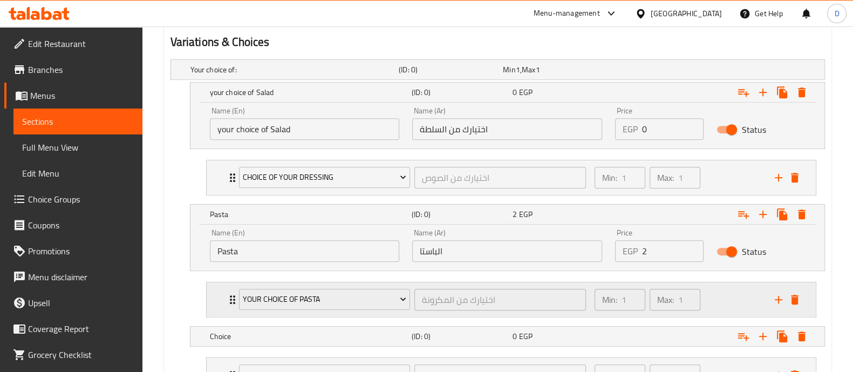
click at [713, 299] on div "Min: 1 ​ Max: 1 ​" at bounding box center [678, 299] width 180 height 35
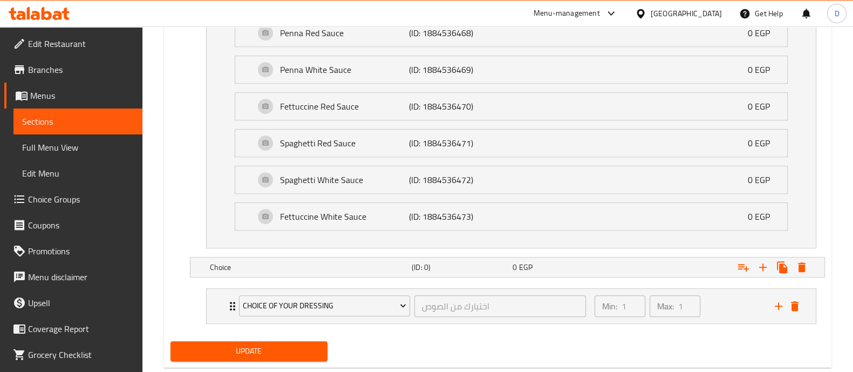
scroll to position [927, 0]
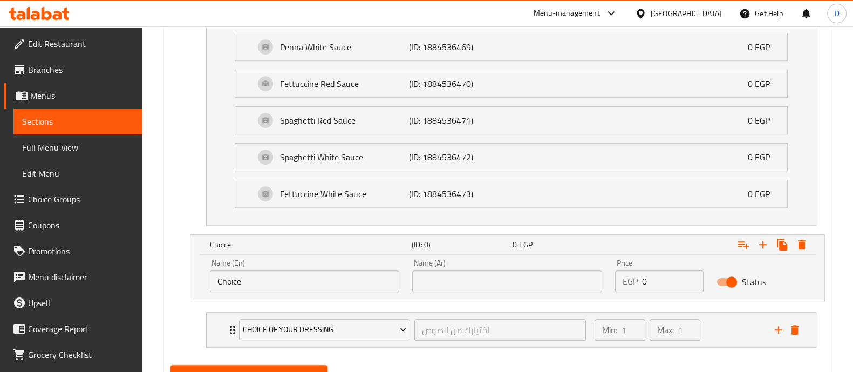
click at [307, 270] on input "Choice" at bounding box center [305, 281] width 190 height 22
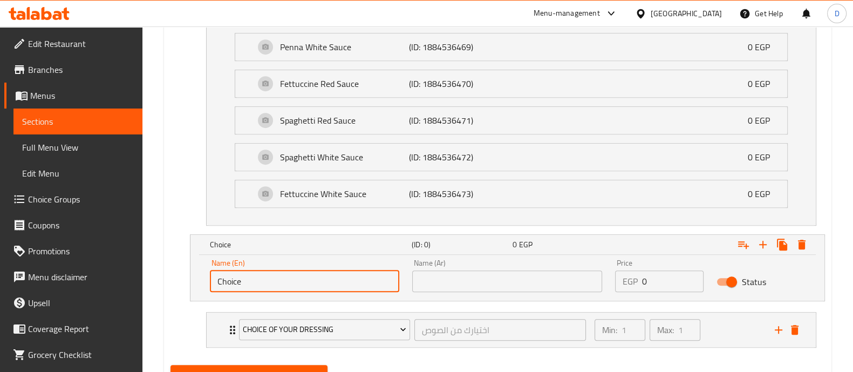
click at [307, 270] on input "Choice" at bounding box center [305, 281] width 190 height 22
paste input "2 أطباق جانبية"
type input "2 أطباق جانبية"
click at [461, 287] on input "text" at bounding box center [507, 281] width 190 height 22
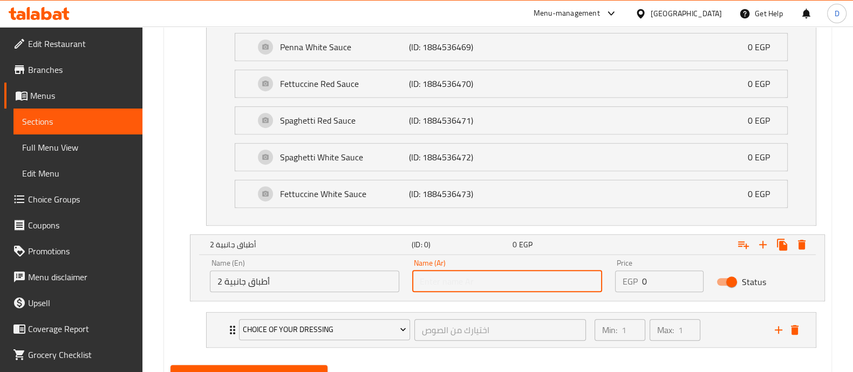
paste input "2 أطباق جانبية"
type input "2 أطباق جانبية"
click at [309, 267] on div "Name (En) 2 أطباق جانبية Name (En)" at bounding box center [305, 275] width 190 height 33
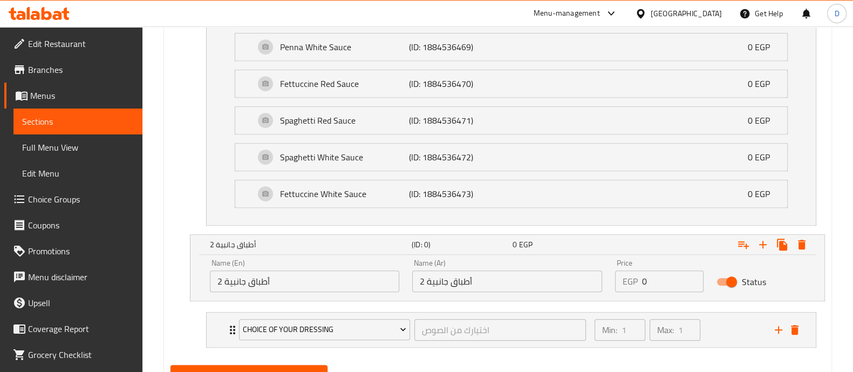
click at [309, 274] on input "2 أطباق جانبية" at bounding box center [305, 281] width 190 height 22
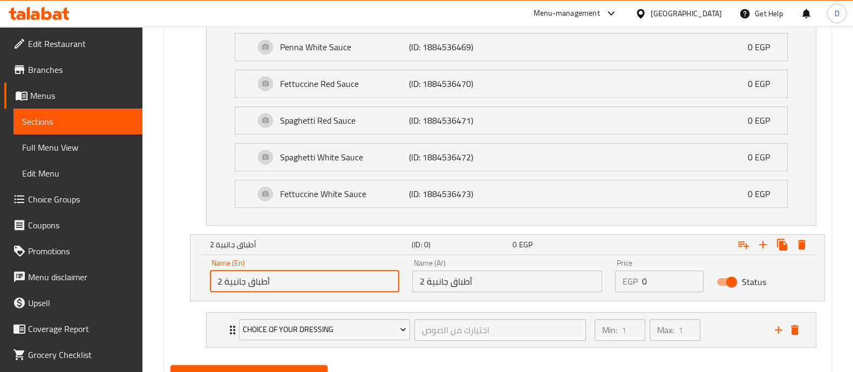
click at [309, 274] on input "2 أطباق جانبية" at bounding box center [305, 281] width 190 height 22
type input "s"
click at [309, 280] on input "Side Dish" at bounding box center [305, 281] width 190 height 22
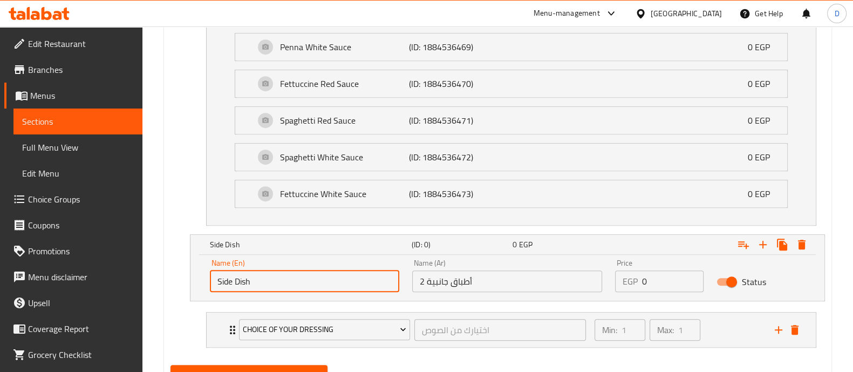
click at [309, 280] on input "Side Dish" at bounding box center [305, 281] width 190 height 22
paste input "2 Side Dishes"
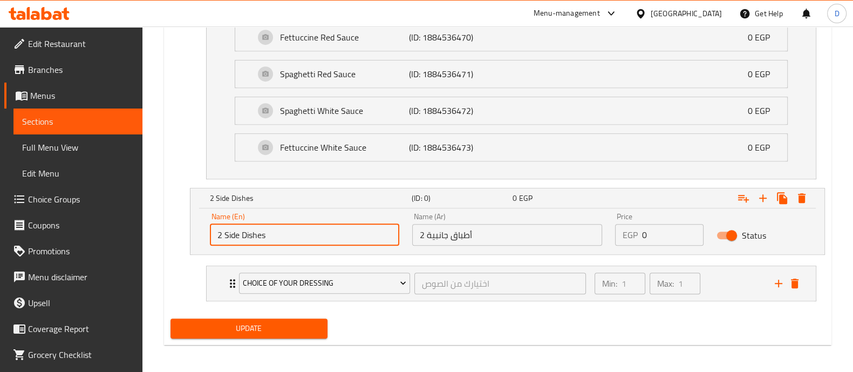
type input "2 Side Dishes"
click at [264, 323] on span "Update" at bounding box center [249, 328] width 140 height 13
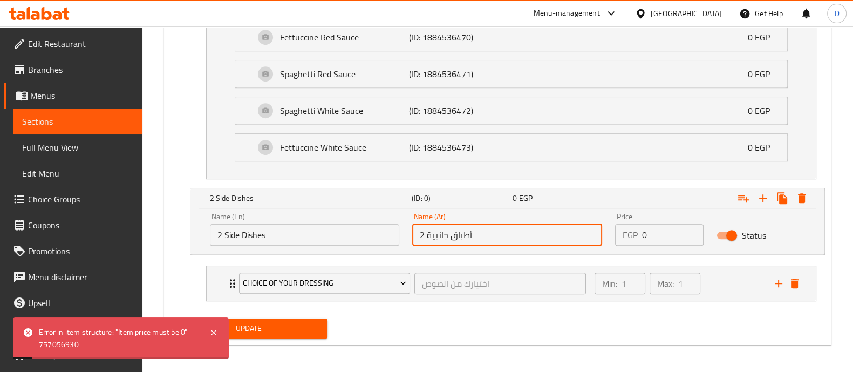
click at [466, 231] on input "2 أطباق جانبية" at bounding box center [507, 235] width 190 height 22
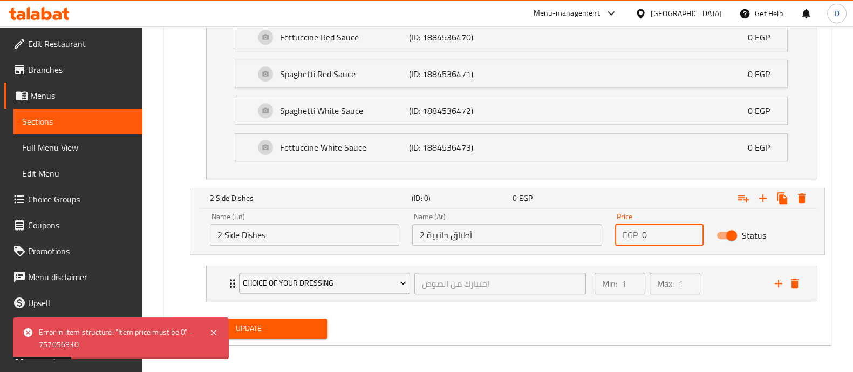
drag, startPoint x: 672, startPoint y: 234, endPoint x: 589, endPoint y: 226, distance: 83.5
click at [589, 226] on div "Name (En) 2 Side Dishes Name (En) Name (Ar) 2 أطباق جانبية Name (Ar) Price EGP …" at bounding box center [508, 229] width 608 height 46
type input "2"
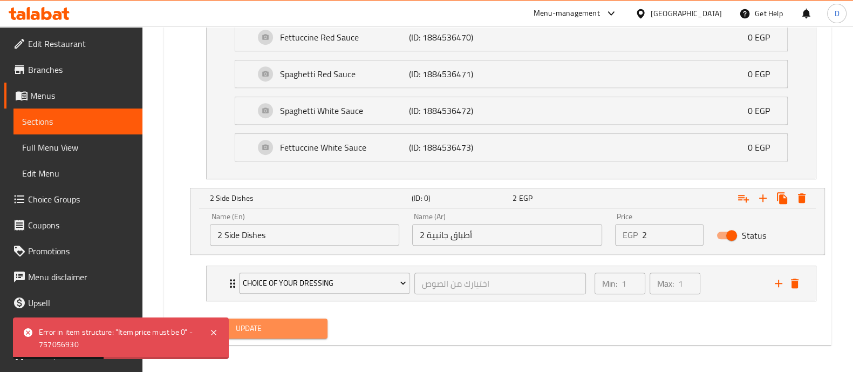
click at [276, 322] on span "Update" at bounding box center [249, 328] width 140 height 13
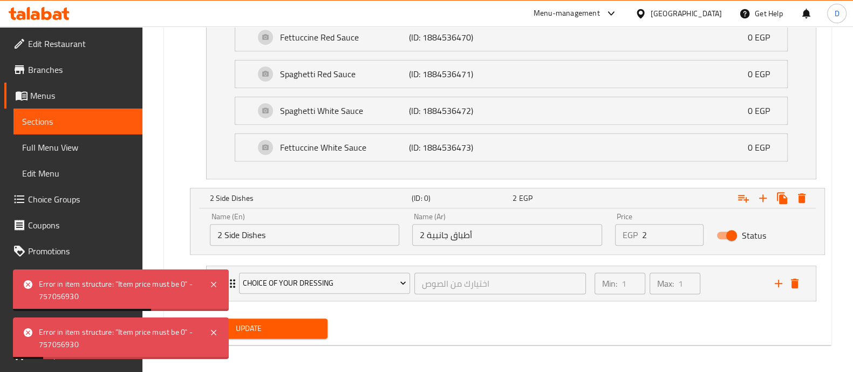
click at [287, 233] on input "2 Side Dishes" at bounding box center [305, 235] width 190 height 22
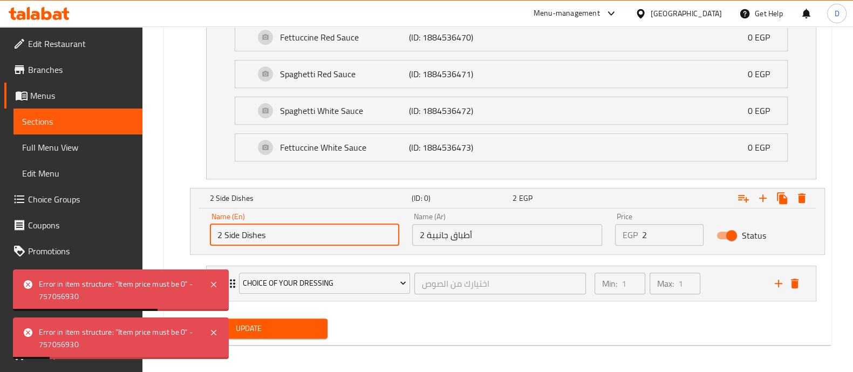
click at [287, 233] on input "2 Side Dishes" at bounding box center [305, 235] width 190 height 22
click at [504, 232] on input "2 أطباق جانبية" at bounding box center [507, 235] width 190 height 22
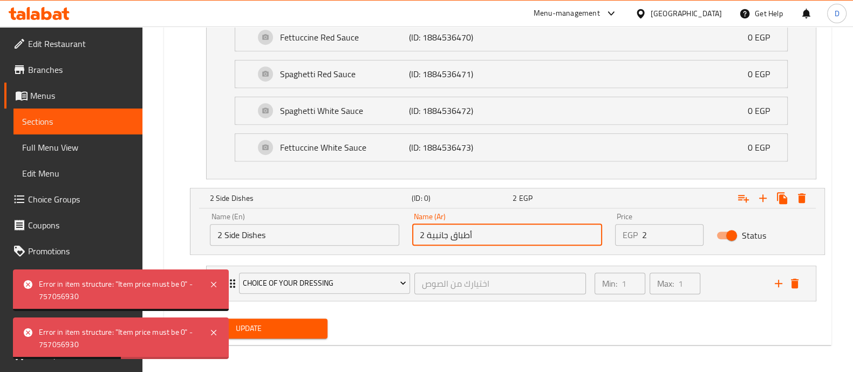
click at [504, 232] on input "2 أطباق جانبية" at bounding box center [507, 235] width 190 height 22
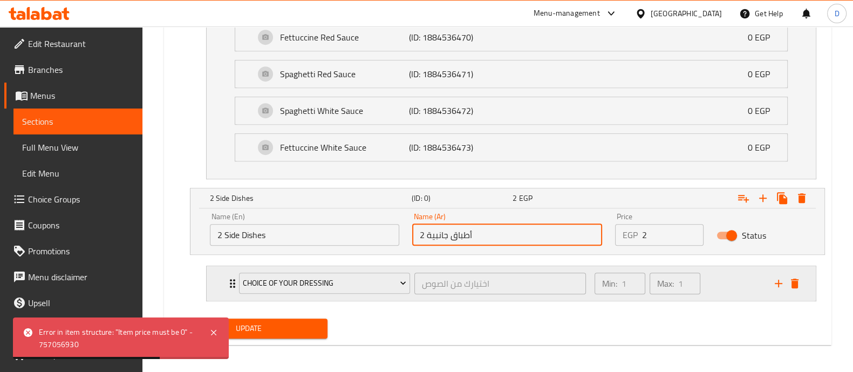
click at [721, 277] on div "Min: 1 ​ Max: 1 ​" at bounding box center [678, 283] width 180 height 35
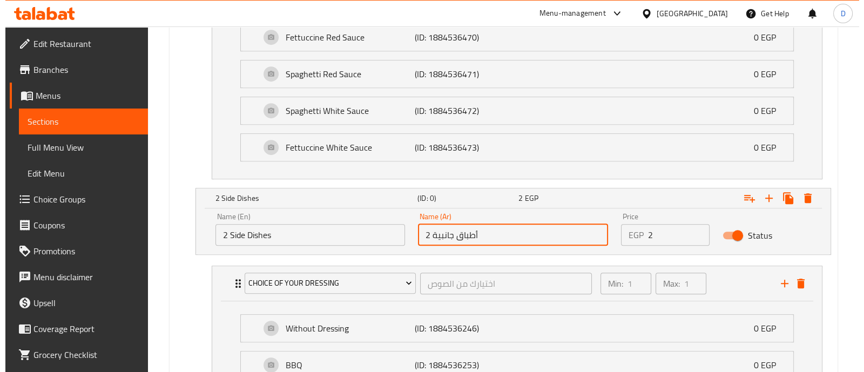
scroll to position [1041, 0]
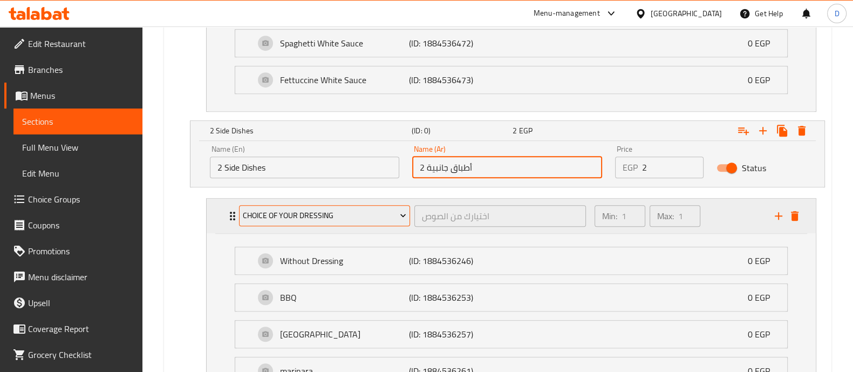
click at [335, 219] on span "Choice Of Your Dressing" at bounding box center [325, 215] width 164 height 13
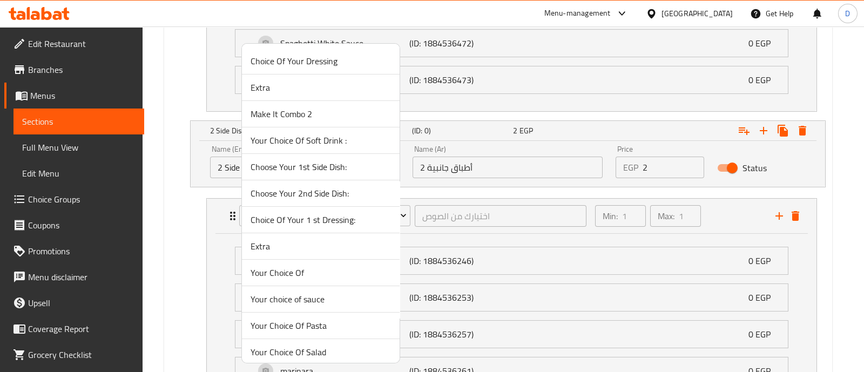
click at [334, 263] on li "Your Choice Of" at bounding box center [321, 273] width 158 height 26
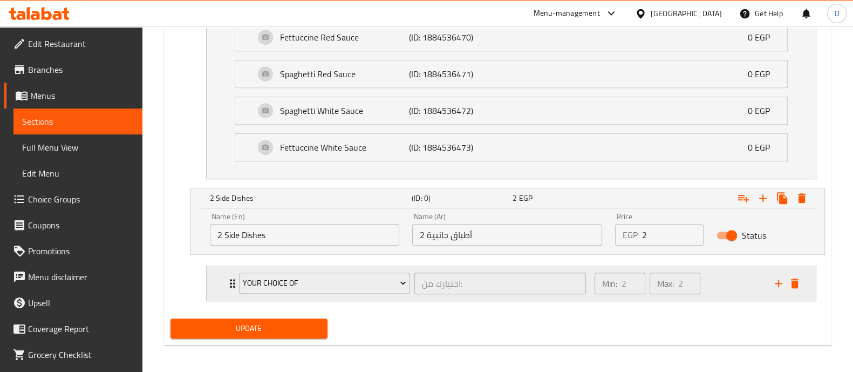
click at [726, 269] on div "Min: 2 ​ Max: 2 ​" at bounding box center [678, 283] width 180 height 35
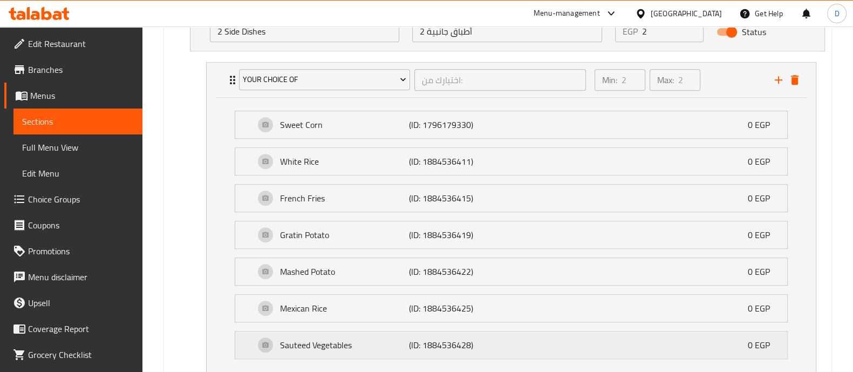
scroll to position [1251, 0]
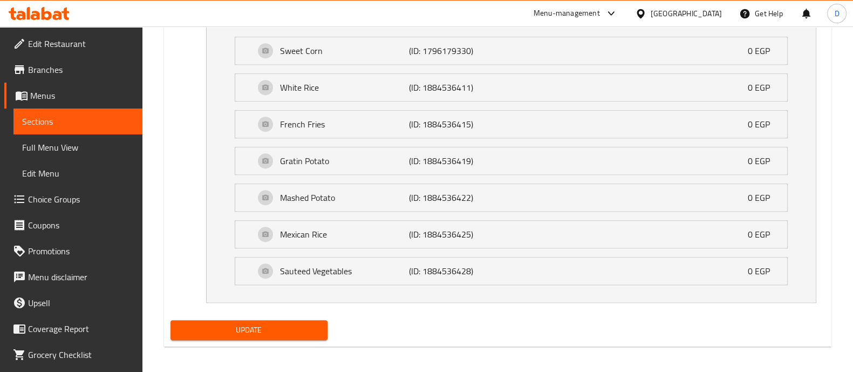
click at [298, 323] on span "Update" at bounding box center [249, 329] width 140 height 13
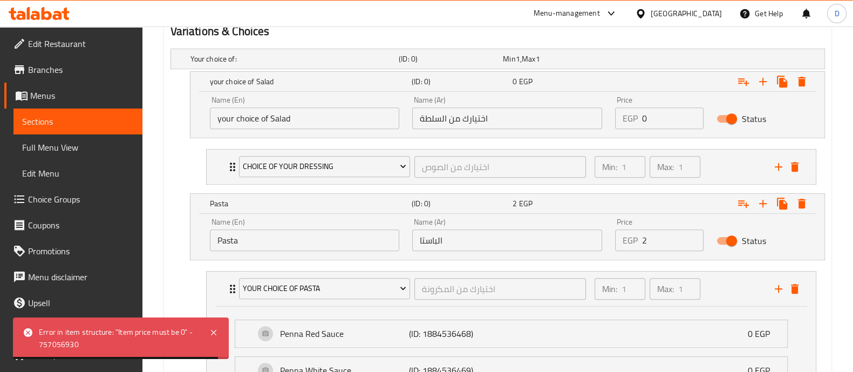
scroll to position [441, 0]
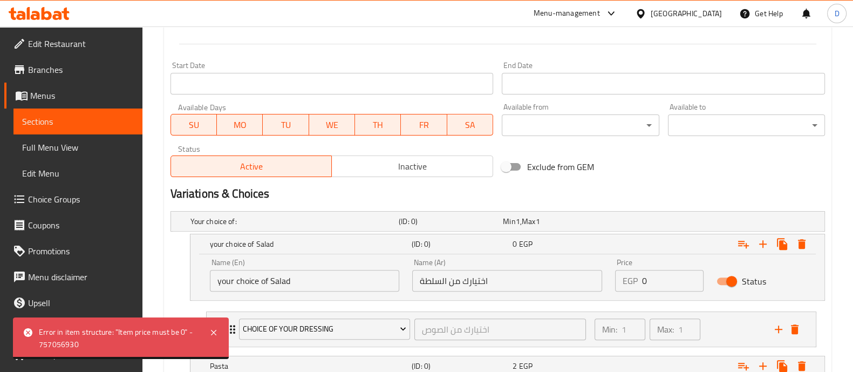
click at [657, 270] on input "0" at bounding box center [673, 281] width 62 height 22
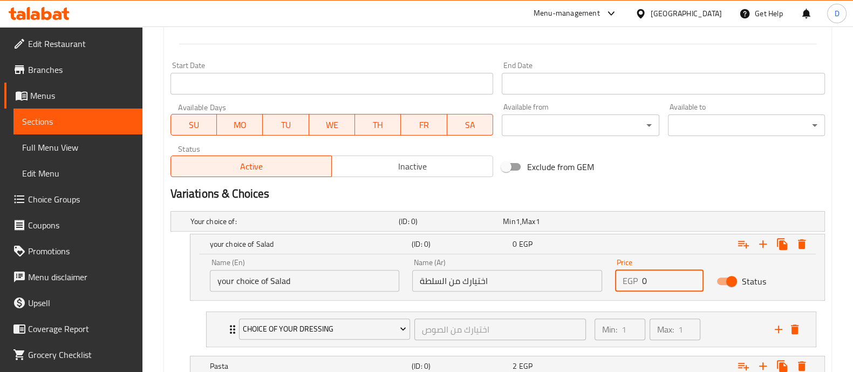
click at [657, 270] on input "0" at bounding box center [673, 281] width 62 height 22
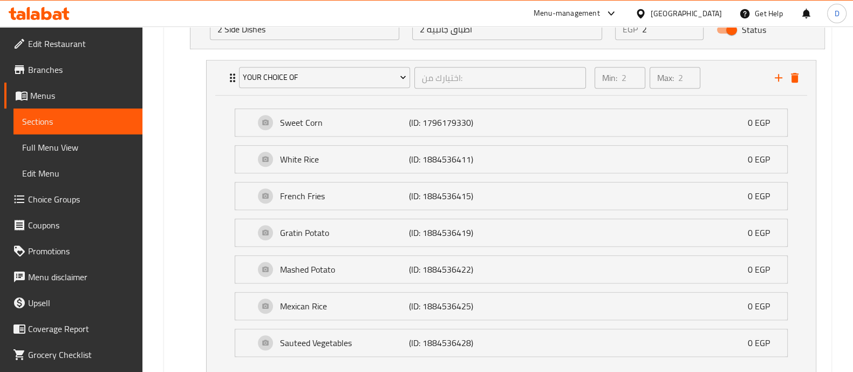
scroll to position [1251, 0]
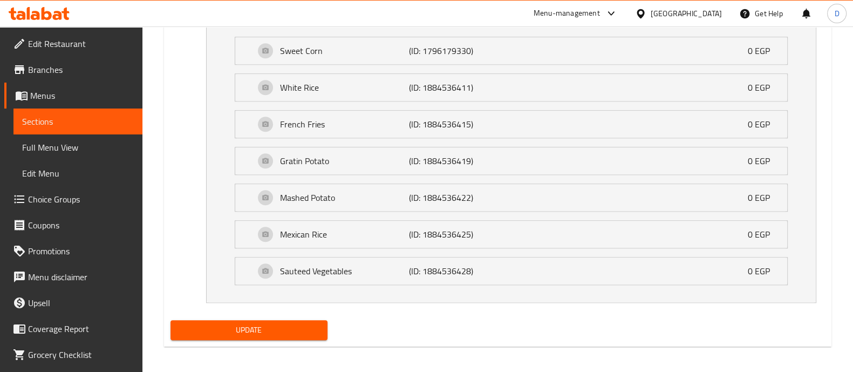
type input "5"
click at [287, 329] on span "Update" at bounding box center [249, 329] width 140 height 13
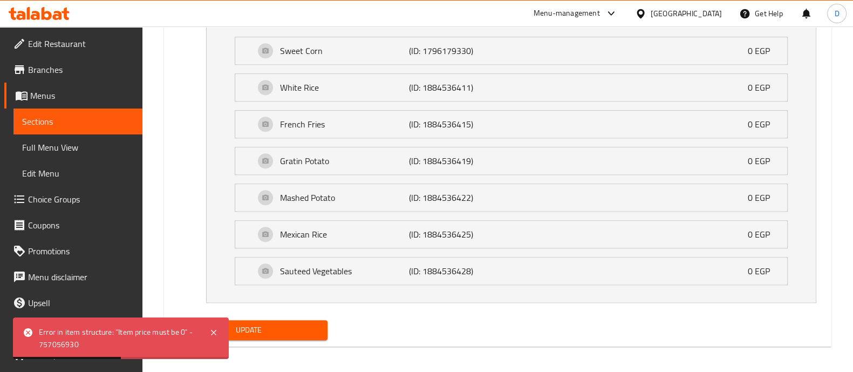
click at [295, 338] on div "Update" at bounding box center [249, 330] width 166 height 29
click at [300, 329] on span "Update" at bounding box center [249, 329] width 140 height 13
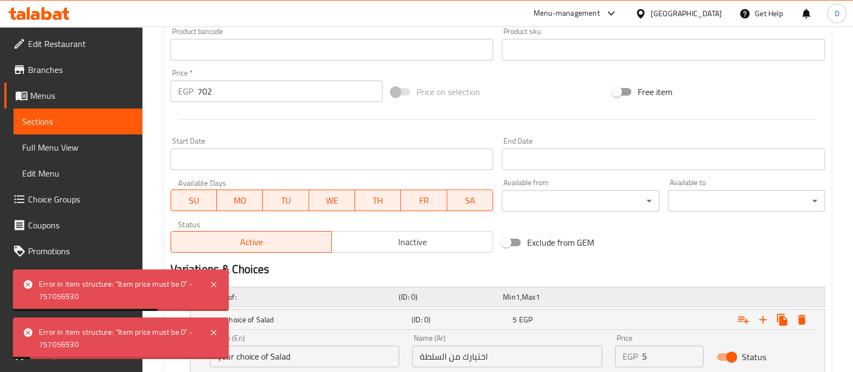
scroll to position [306, 0]
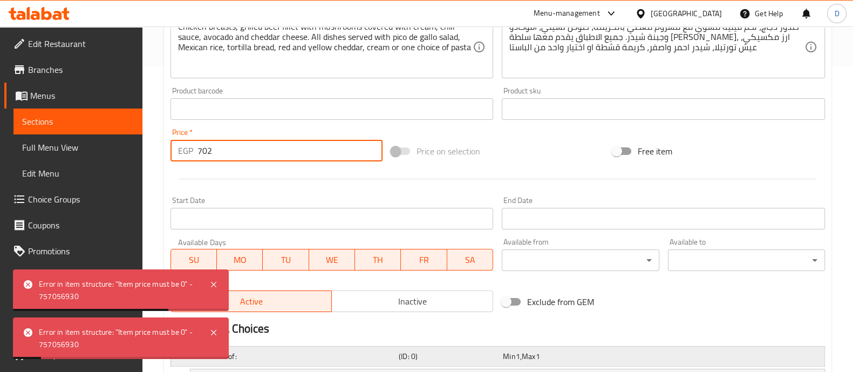
click at [246, 152] on input "702" at bounding box center [291, 151] width 186 height 22
type input "0"
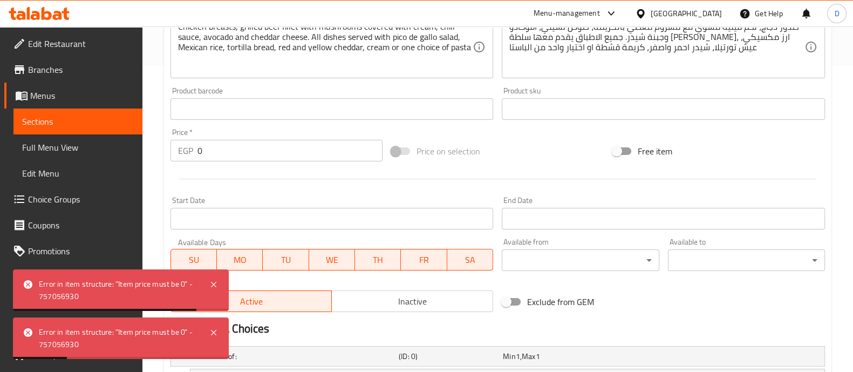
click at [263, 174] on div at bounding box center [497, 179] width 663 height 26
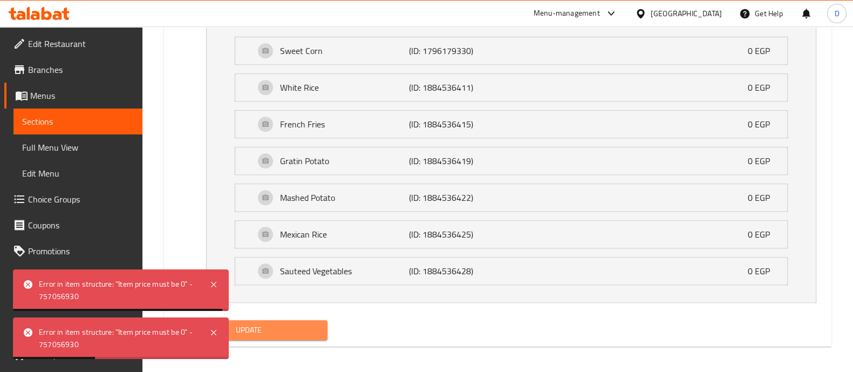
click at [246, 327] on span "Update" at bounding box center [249, 329] width 140 height 13
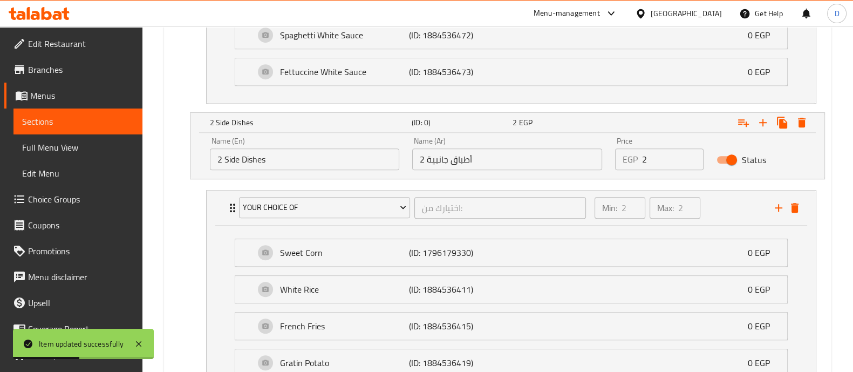
scroll to position [1048, 0]
click at [511, 159] on input "2 أطباق جانبية" at bounding box center [507, 160] width 190 height 22
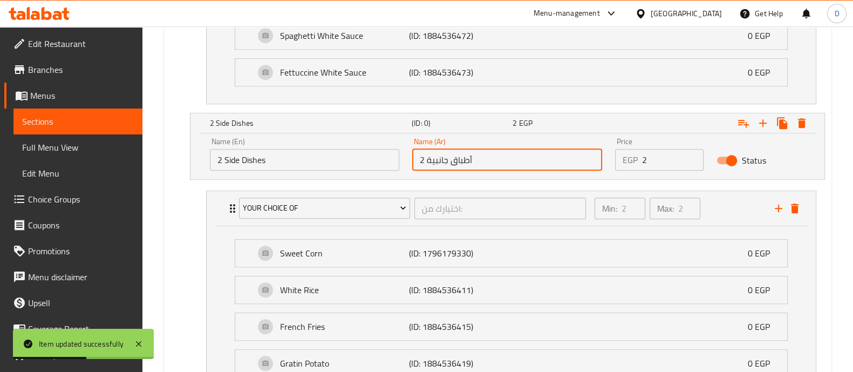
click at [511, 159] on input "2 أطباق جانبية" at bounding box center [507, 160] width 190 height 22
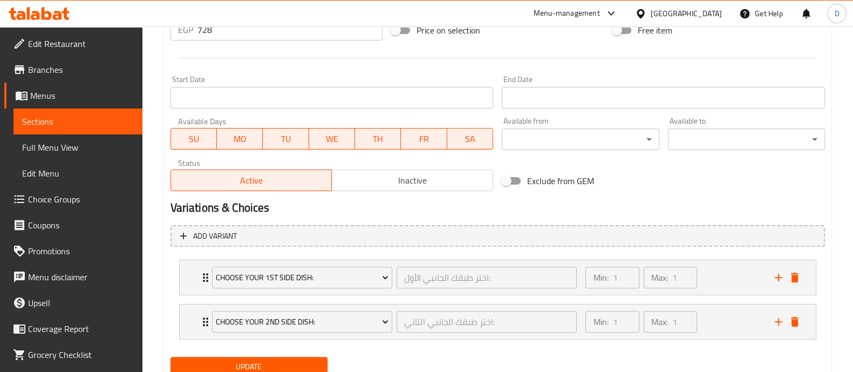
scroll to position [452, 0]
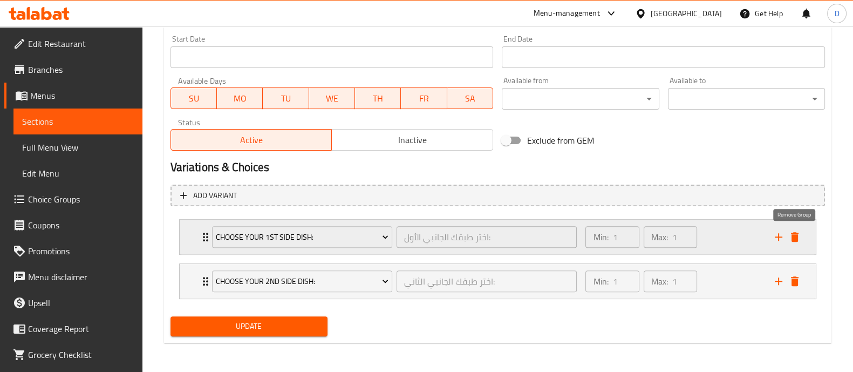
click at [793, 236] on icon "delete" at bounding box center [795, 237] width 8 height 10
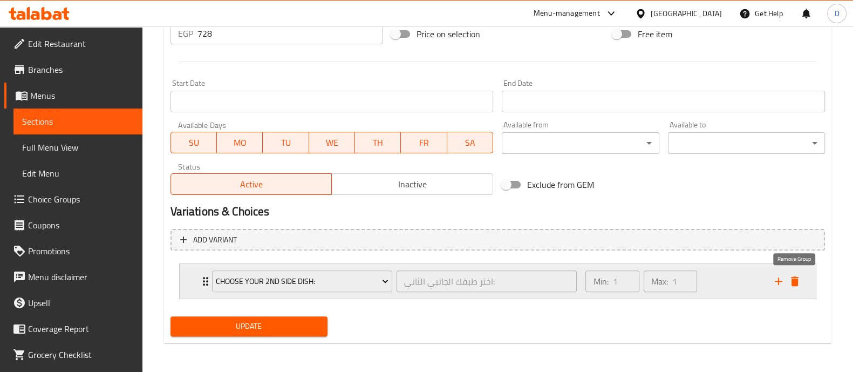
click at [798, 276] on icon "delete" at bounding box center [795, 281] width 8 height 10
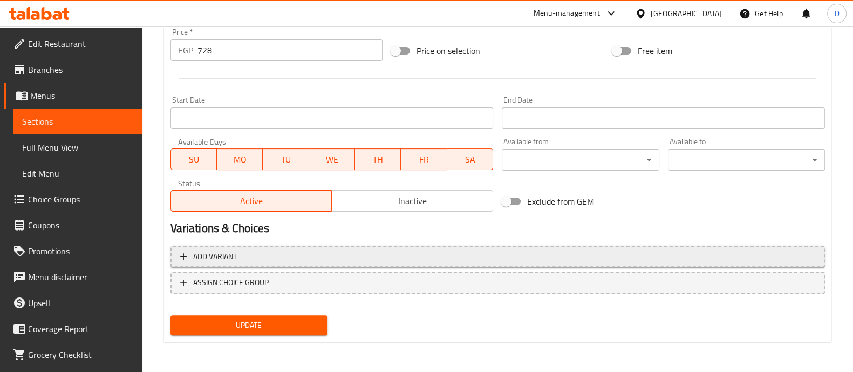
scroll to position [390, 0]
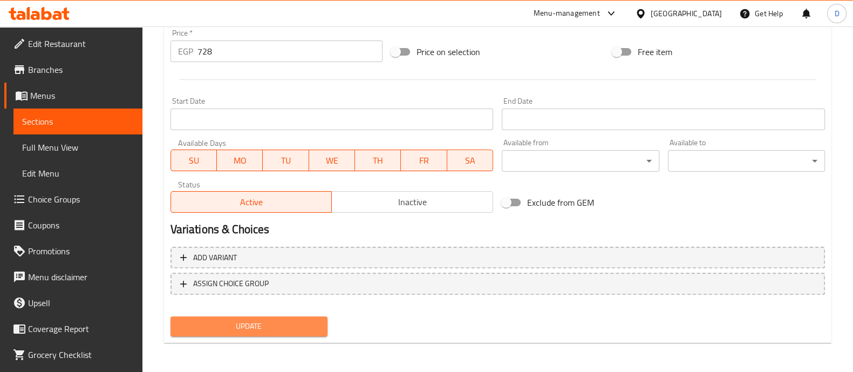
click at [232, 332] on button "Update" at bounding box center [249, 326] width 157 height 20
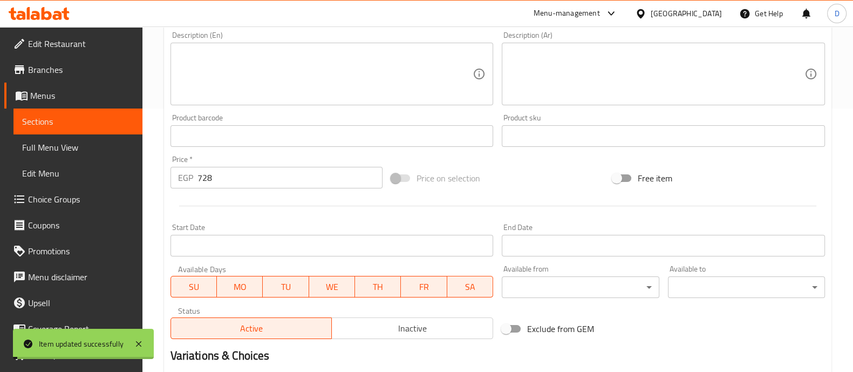
scroll to position [255, 0]
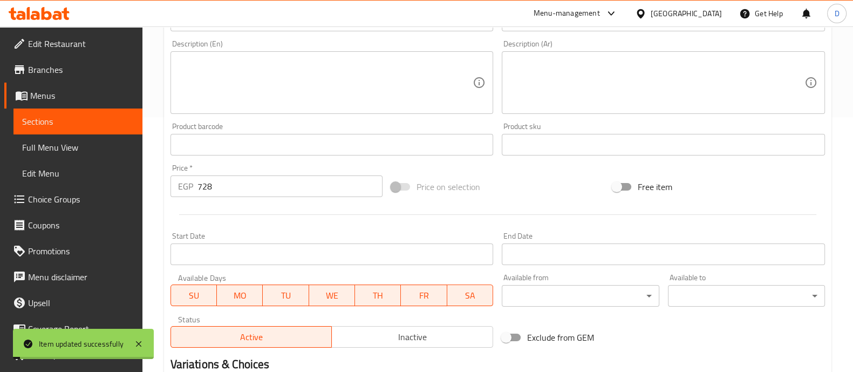
click at [285, 182] on input "728" at bounding box center [291, 186] width 186 height 22
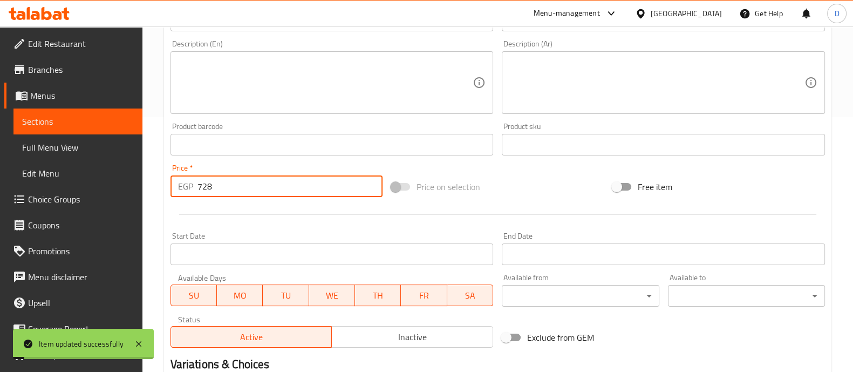
click at [285, 182] on input "728" at bounding box center [291, 186] width 186 height 22
type input "0"
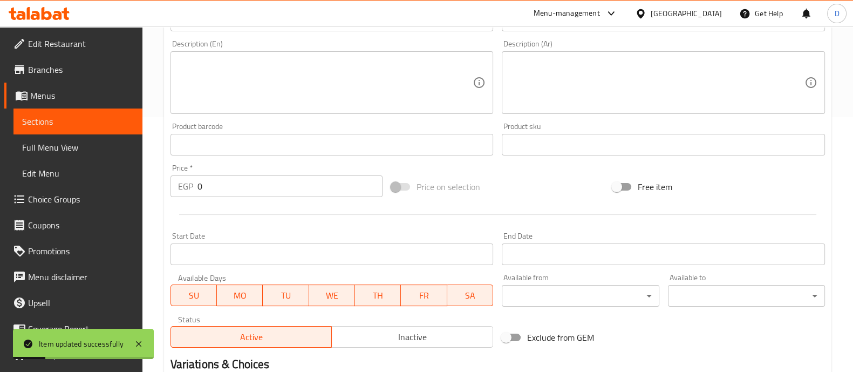
click at [288, 213] on div at bounding box center [497, 214] width 663 height 26
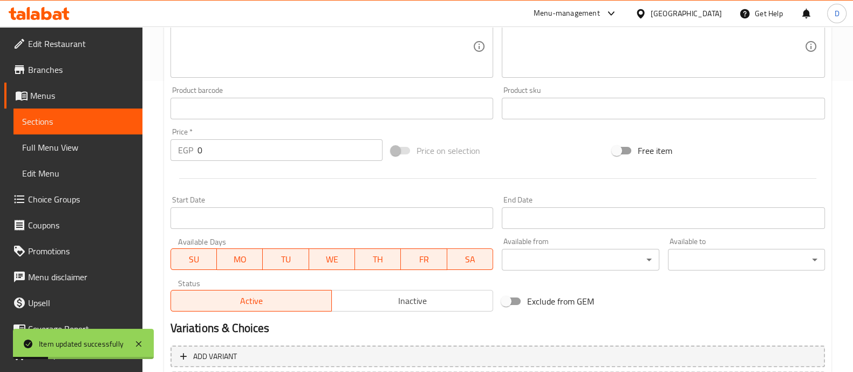
scroll to position [390, 0]
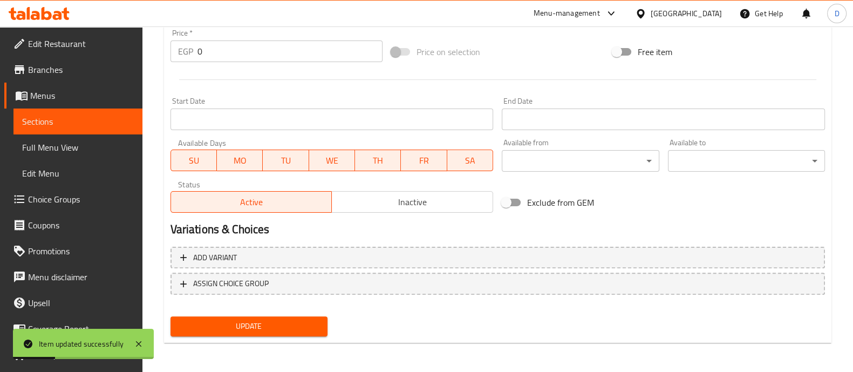
click at [303, 322] on span "Update" at bounding box center [249, 326] width 140 height 13
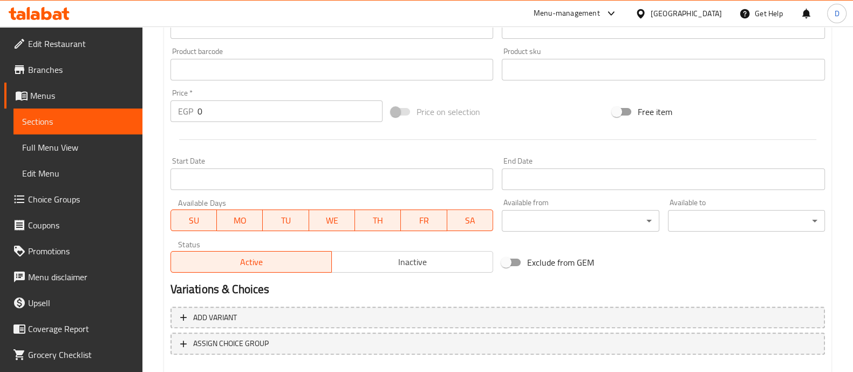
scroll to position [405, 0]
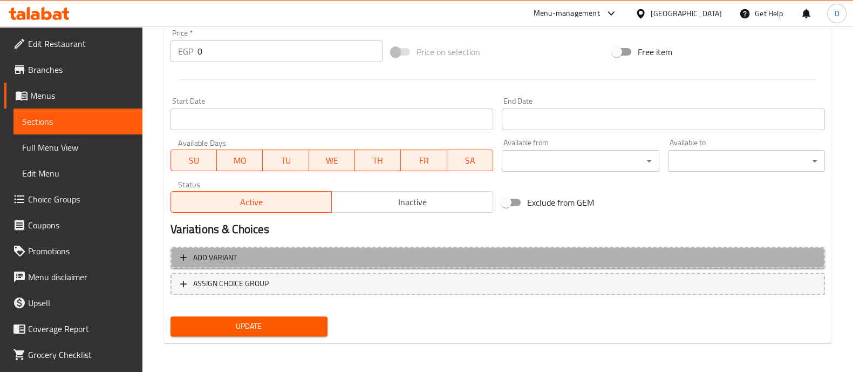
click at [664, 254] on span "Add variant" at bounding box center [497, 257] width 635 height 13
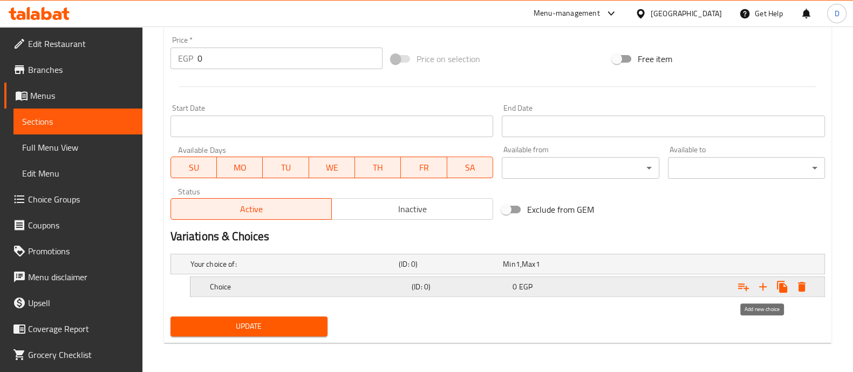
click at [764, 287] on icon "Expand" at bounding box center [764, 287] width 8 height 8
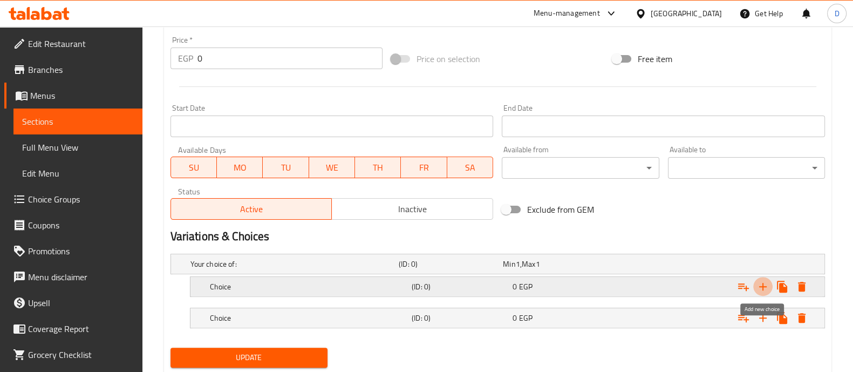
click at [764, 287] on icon "Expand" at bounding box center [764, 287] width 8 height 8
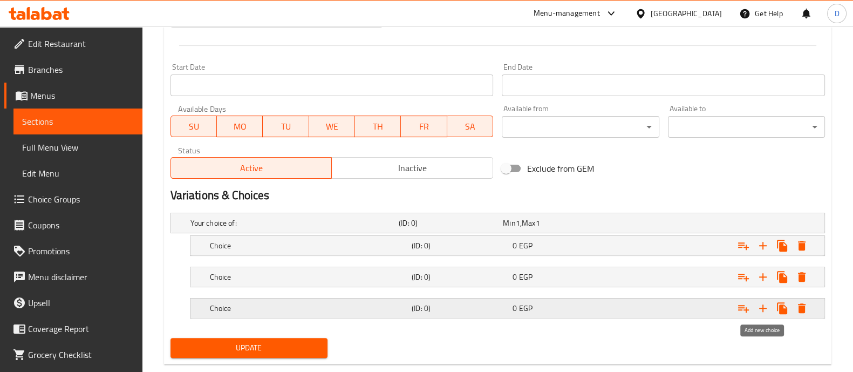
scroll to position [460, 0]
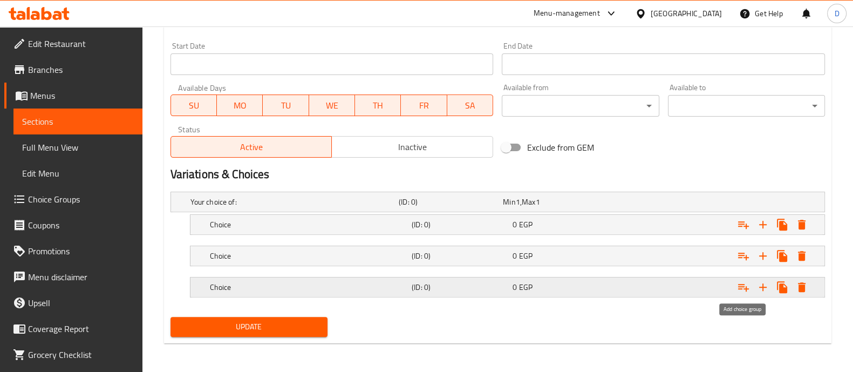
click at [741, 285] on icon "Expand" at bounding box center [743, 288] width 11 height 8
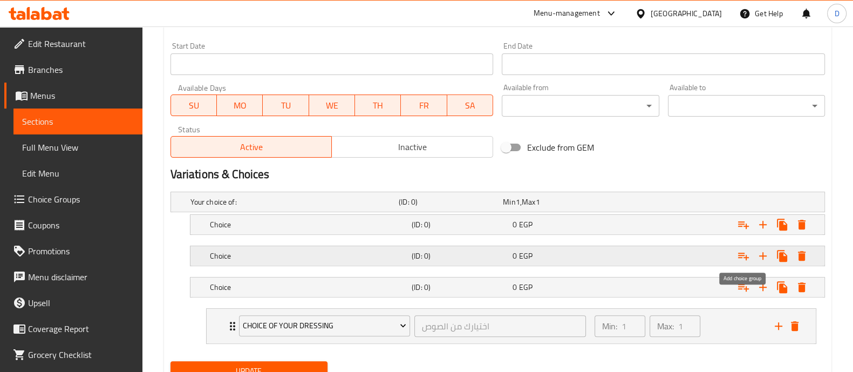
click at [740, 254] on icon "Expand" at bounding box center [743, 257] width 11 height 8
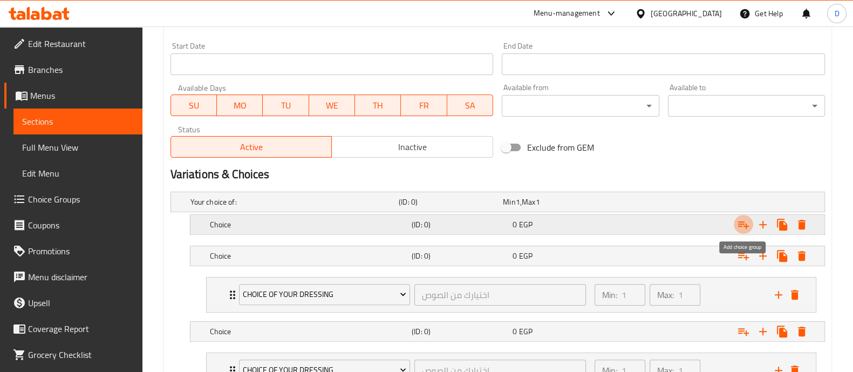
click at [743, 222] on icon "Expand" at bounding box center [743, 224] width 13 height 13
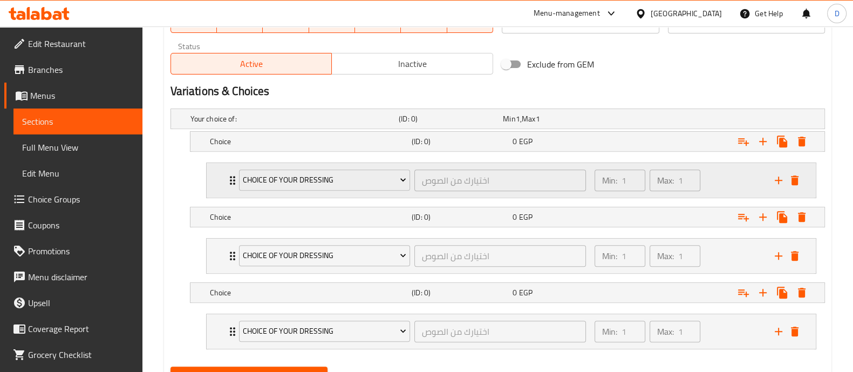
scroll to position [593, 0]
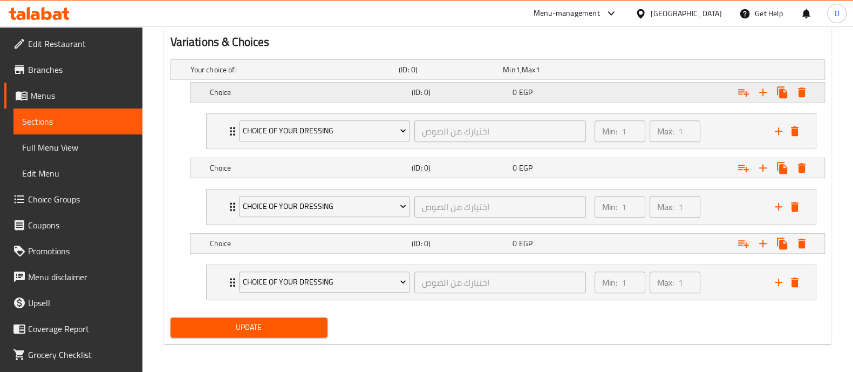
click at [348, 82] on div "Choice (ID: 0) 0 EGP" at bounding box center [501, 70] width 626 height 24
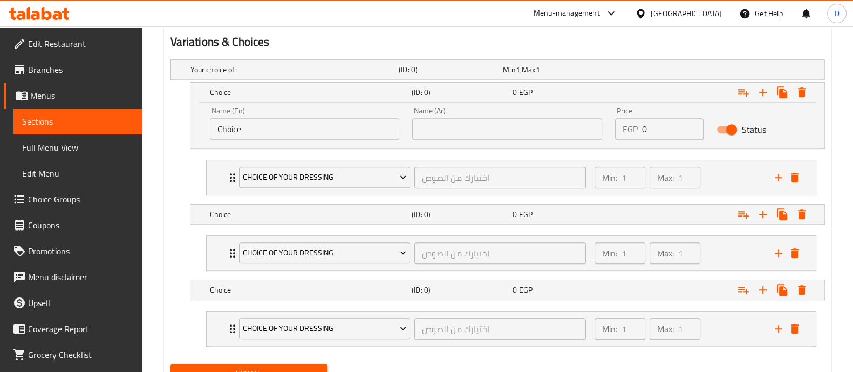
click at [344, 128] on input "Choice" at bounding box center [305, 129] width 190 height 22
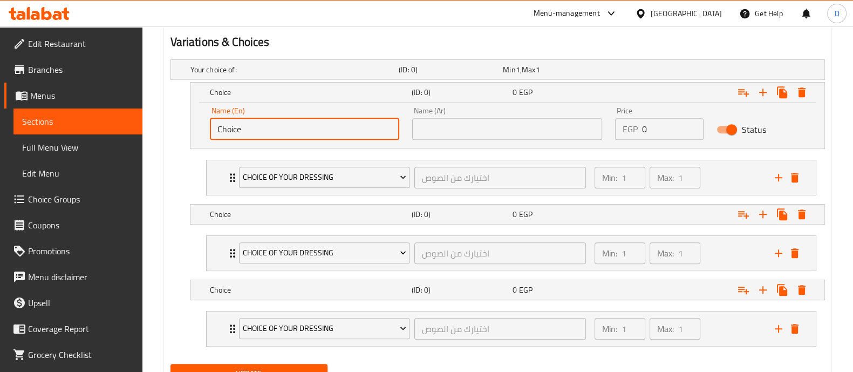
click at [344, 128] on input "Choice" at bounding box center [305, 129] width 190 height 22
paste input "your choice of Salad"
type input "your choice of Salad"
click at [496, 133] on input "text" at bounding box center [507, 129] width 190 height 22
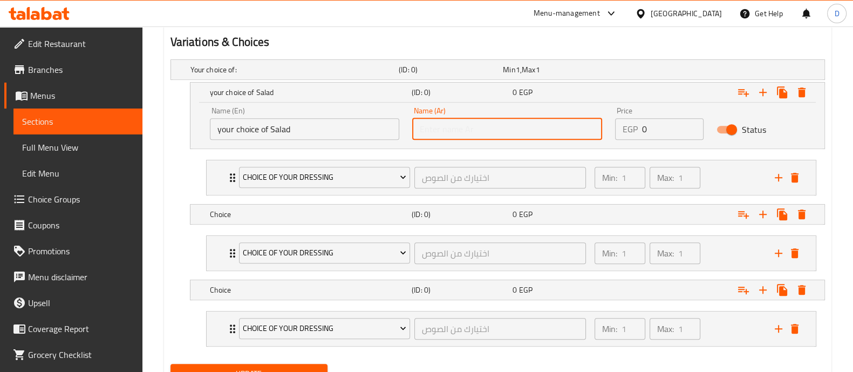
paste input "اختيارك من السلطة"
paste input "text"
type input "اختيارك من السلطة"
click at [320, 75] on h5 "Choice" at bounding box center [293, 69] width 204 height 11
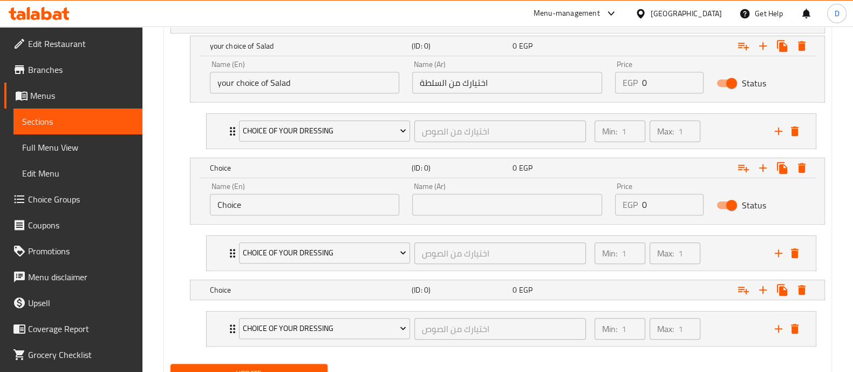
scroll to position [660, 0]
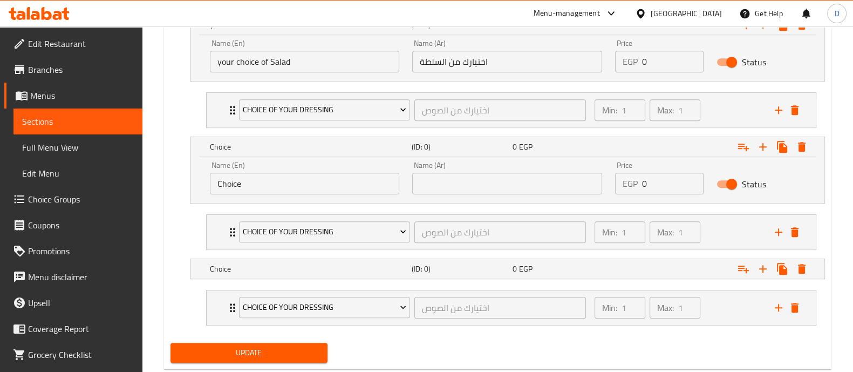
click at [354, 182] on input "Choice" at bounding box center [305, 184] width 190 height 22
paste input "Pasta"
type input "Pasta"
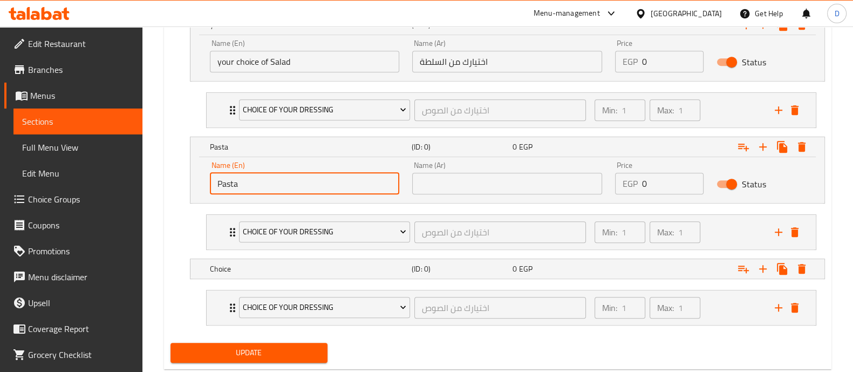
click at [445, 184] on input "text" at bounding box center [507, 184] width 190 height 22
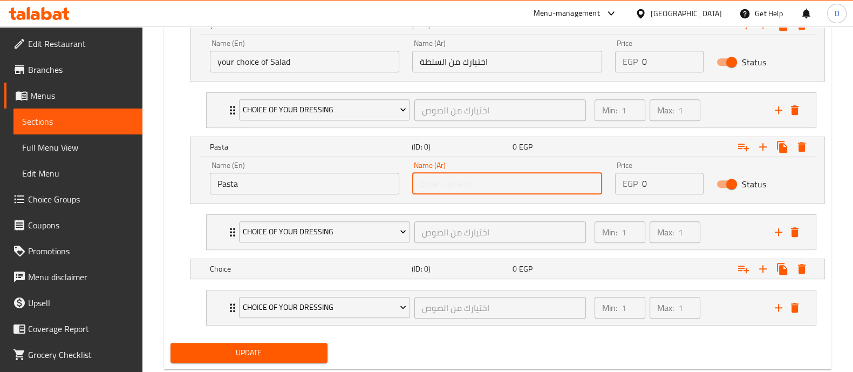
paste input "الباستا"
type input "الباستا"
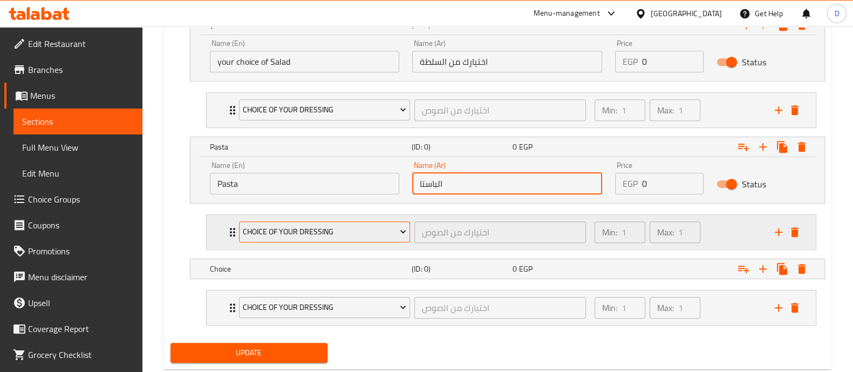
click at [321, 226] on span "Choice Of Your Dressing" at bounding box center [325, 231] width 164 height 13
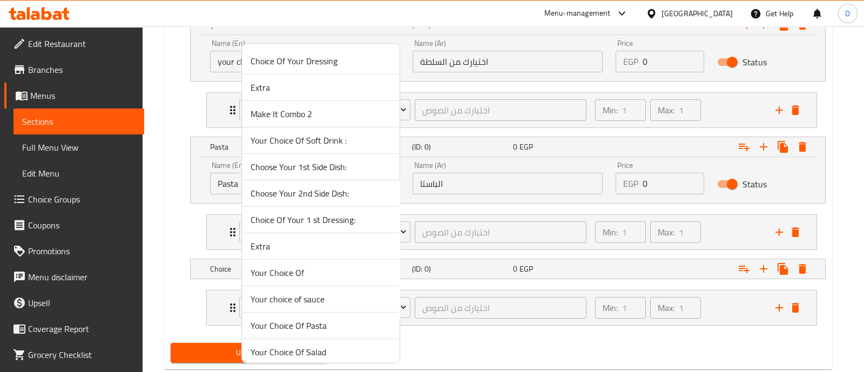
click at [334, 328] on span "Your Choice Of Pasta" at bounding box center [320, 325] width 140 height 13
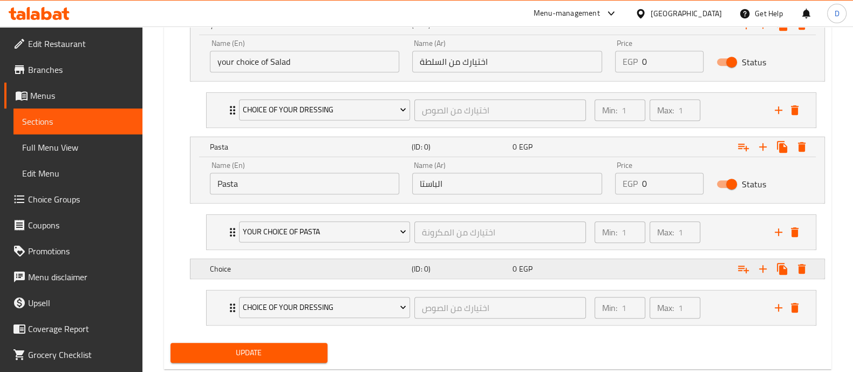
click at [324, 10] on div "Choice" at bounding box center [292, 2] width 208 height 15
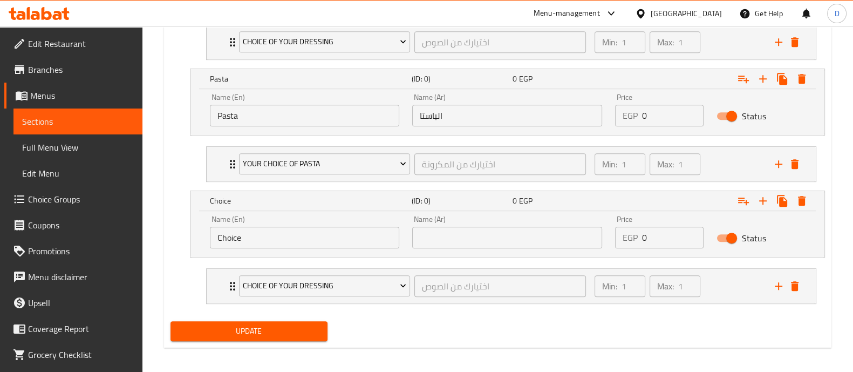
scroll to position [732, 0]
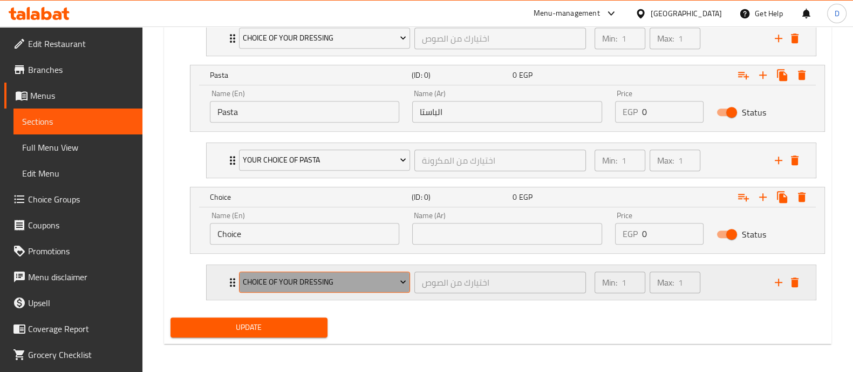
click at [283, 276] on span "Choice Of Your Dressing" at bounding box center [325, 281] width 164 height 13
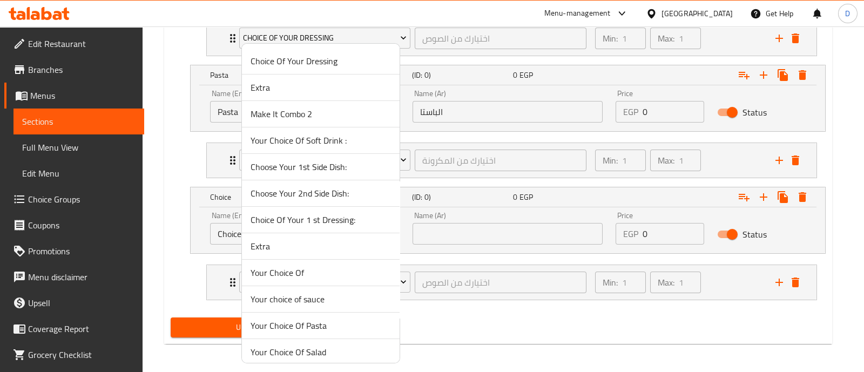
click at [351, 274] on span "Your Choice Of" at bounding box center [320, 272] width 140 height 13
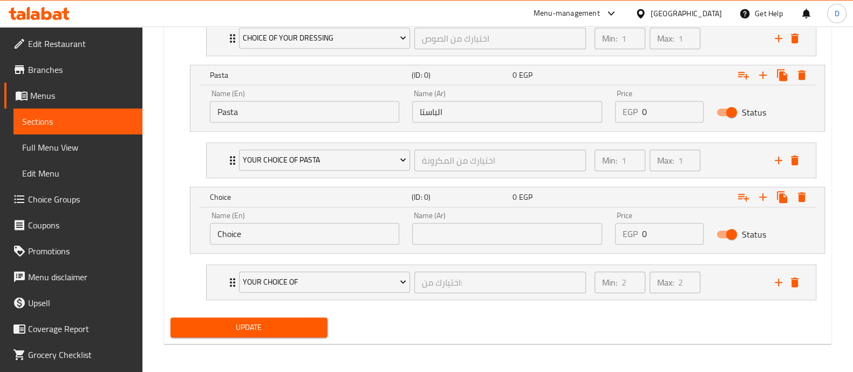
click at [280, 227] on input "Choice" at bounding box center [305, 234] width 190 height 22
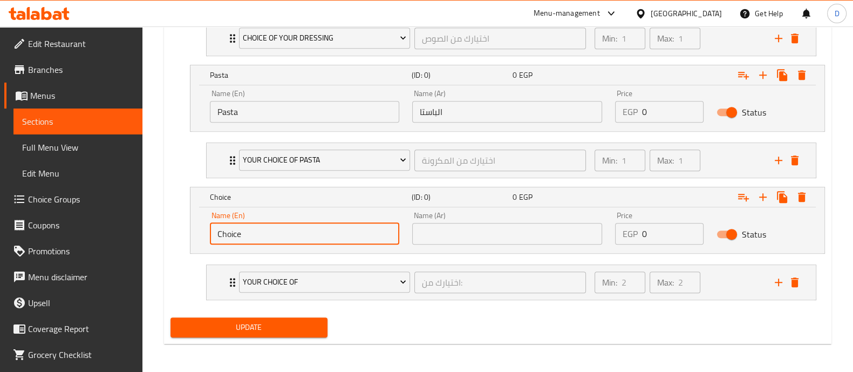
click at [266, 229] on input "Choice" at bounding box center [305, 234] width 190 height 22
paste input "2 Side Dishes"
type input "2 Side Dishes"
click at [445, 234] on input "text" at bounding box center [507, 234] width 190 height 22
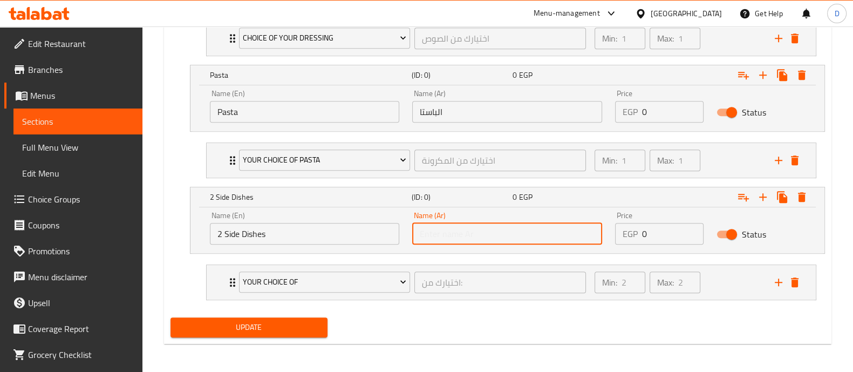
paste input "2 أطباق جانبية"
type input "2 أطباق جانبية"
drag, startPoint x: 647, startPoint y: 225, endPoint x: 623, endPoint y: 230, distance: 24.4
click at [623, 230] on div "EGP 0 Price" at bounding box center [659, 234] width 89 height 22
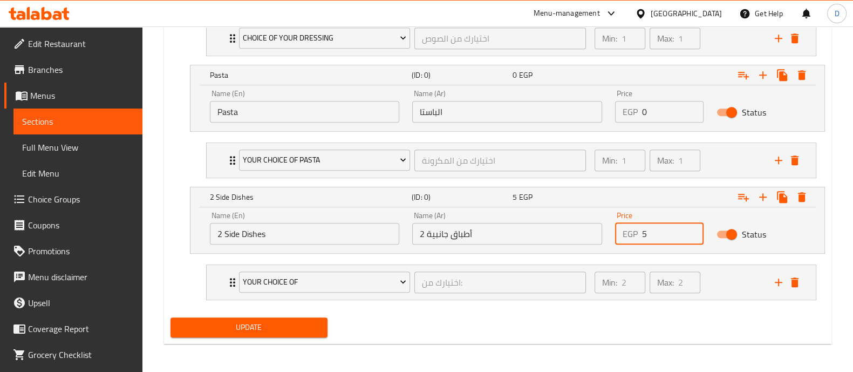
type input "5"
click at [663, 107] on input "0" at bounding box center [673, 112] width 62 height 22
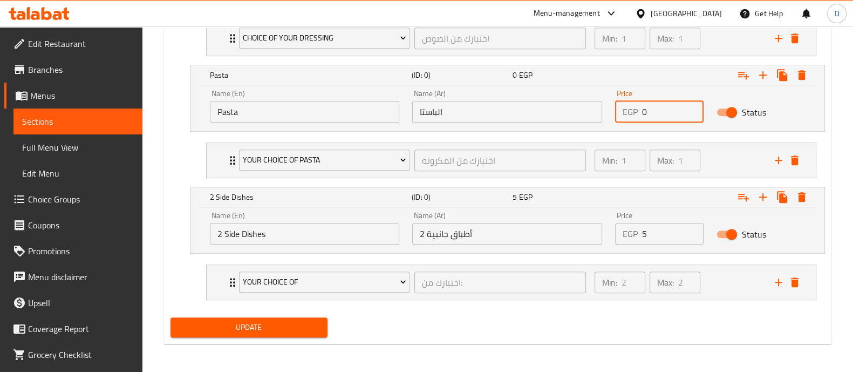
click at [663, 107] on input "0" at bounding box center [673, 112] width 62 height 22
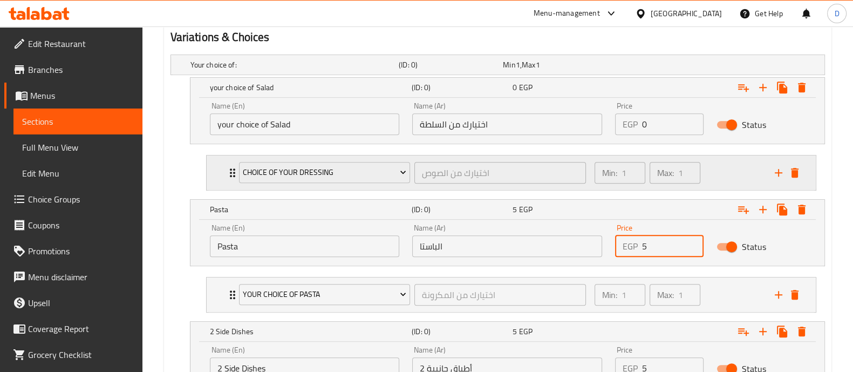
scroll to position [597, 0]
type input "5"
click at [657, 118] on input "0" at bounding box center [673, 125] width 62 height 22
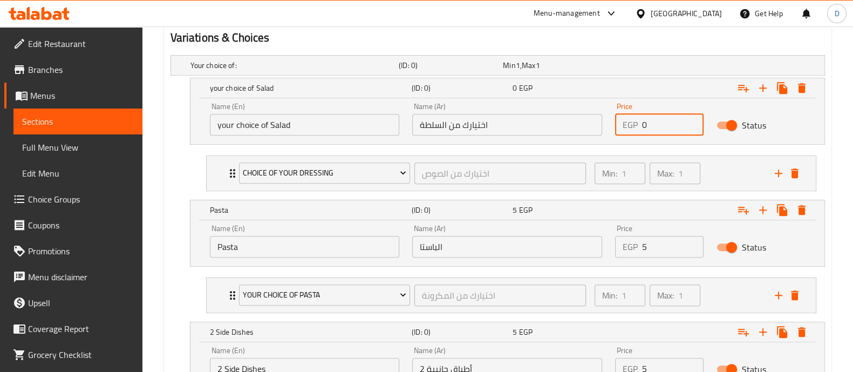
click at [657, 118] on input "0" at bounding box center [673, 125] width 62 height 22
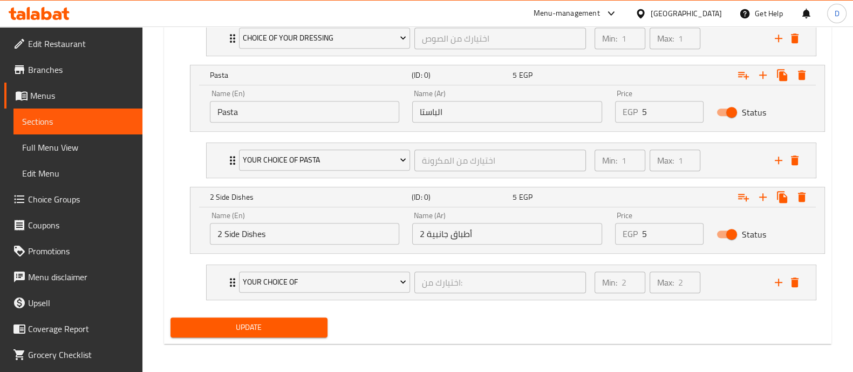
type input "5"
click at [273, 328] on span "Update" at bounding box center [249, 327] width 140 height 13
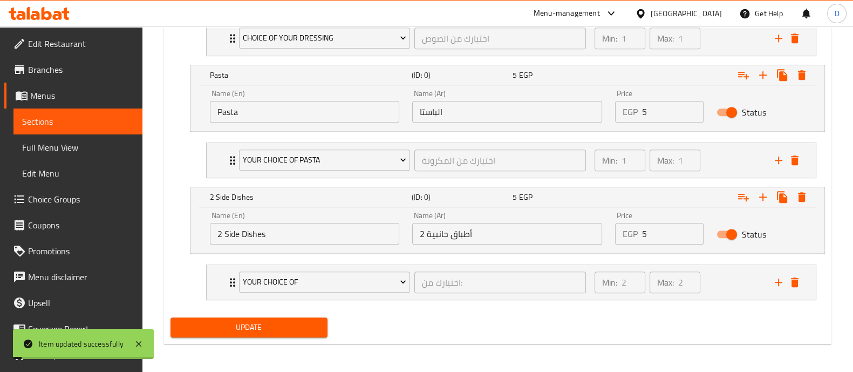
click at [717, 274] on div "Min: 2 ​ Max: 2 ​" at bounding box center [678, 282] width 180 height 35
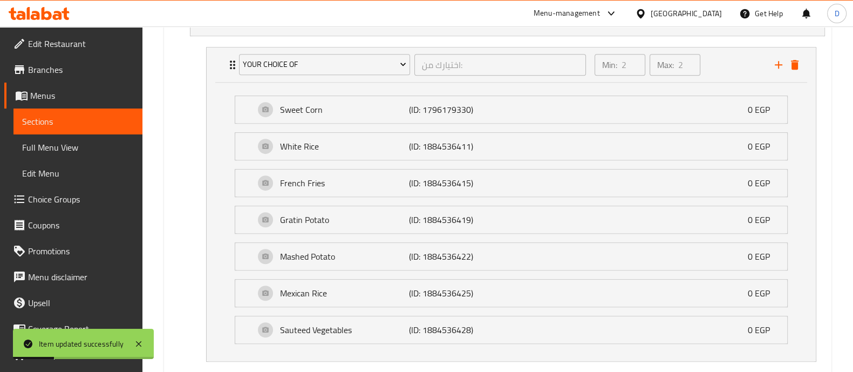
scroll to position [1009, 0]
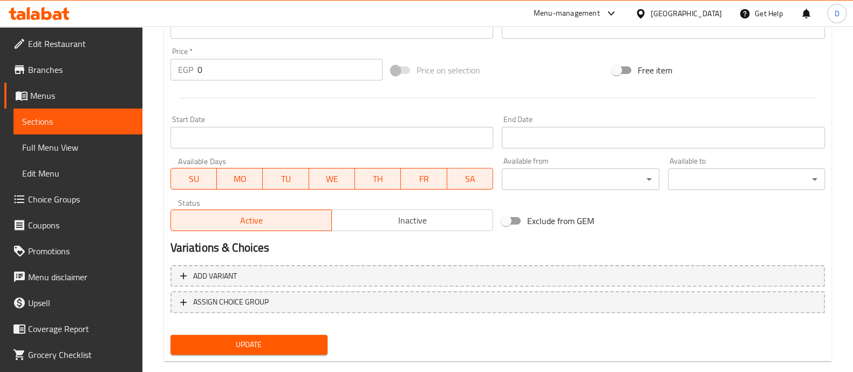
scroll to position [390, 0]
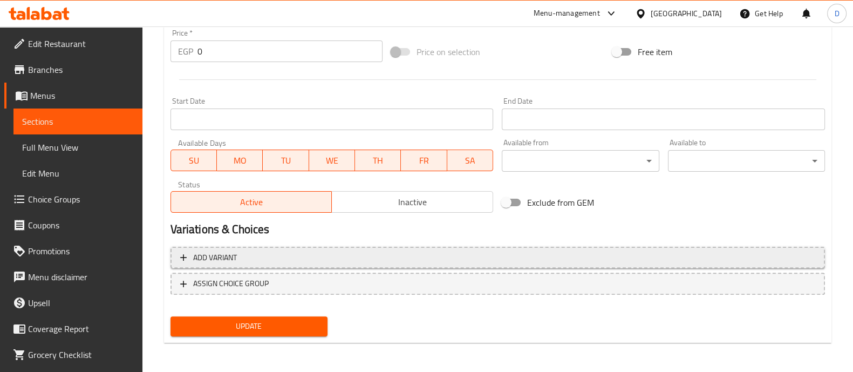
click at [683, 251] on span "Add variant" at bounding box center [497, 257] width 635 height 13
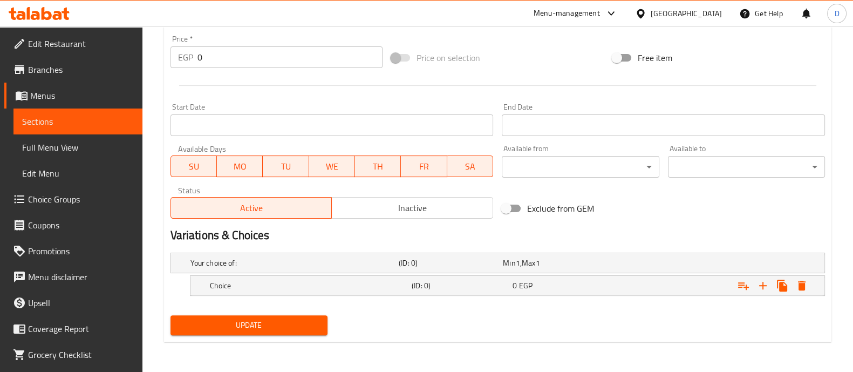
scroll to position [383, 0]
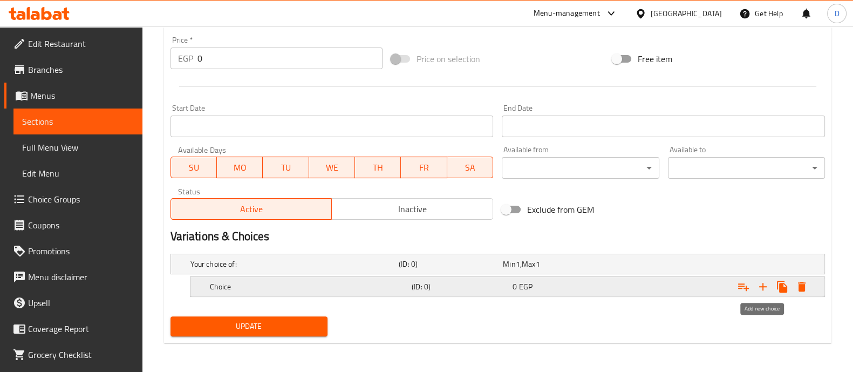
click at [766, 284] on icon "Expand" at bounding box center [763, 286] width 13 height 13
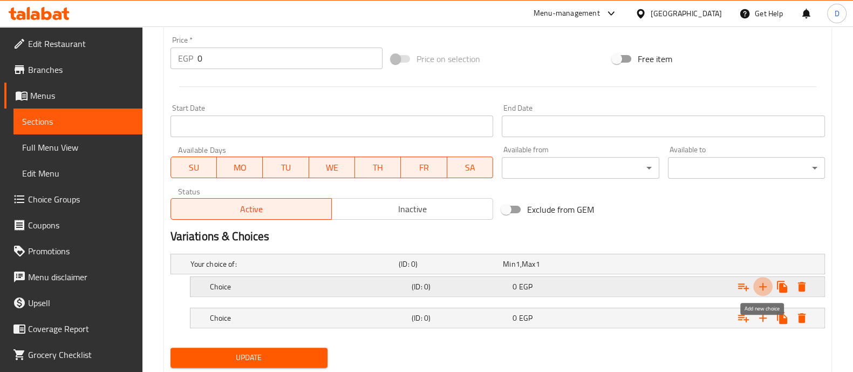
click at [766, 284] on icon "Expand" at bounding box center [763, 286] width 13 height 13
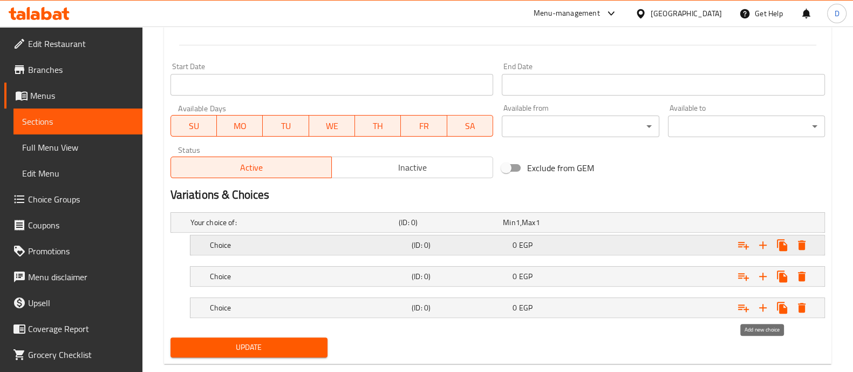
scroll to position [445, 0]
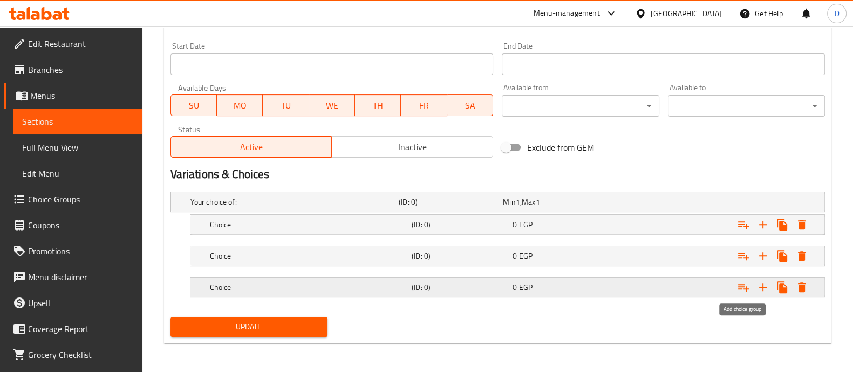
click at [740, 284] on icon "Expand" at bounding box center [743, 287] width 13 height 13
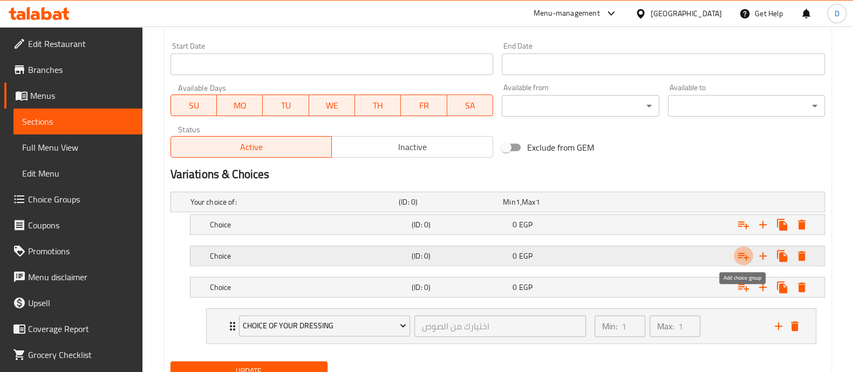
click at [741, 253] on icon "Expand" at bounding box center [743, 255] width 13 height 13
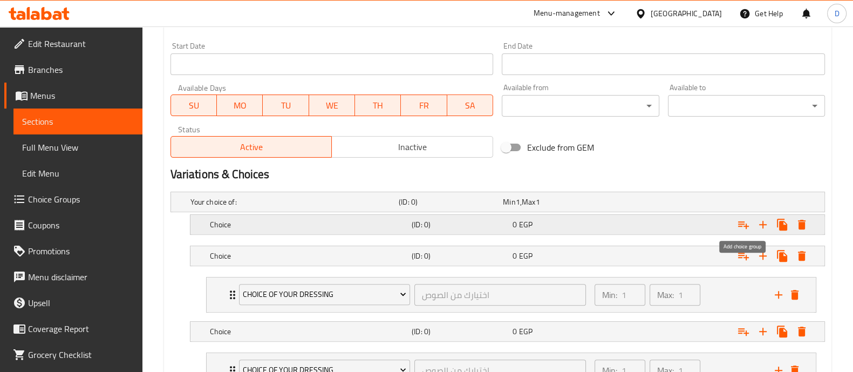
click at [745, 222] on icon "Expand" at bounding box center [743, 224] width 13 height 13
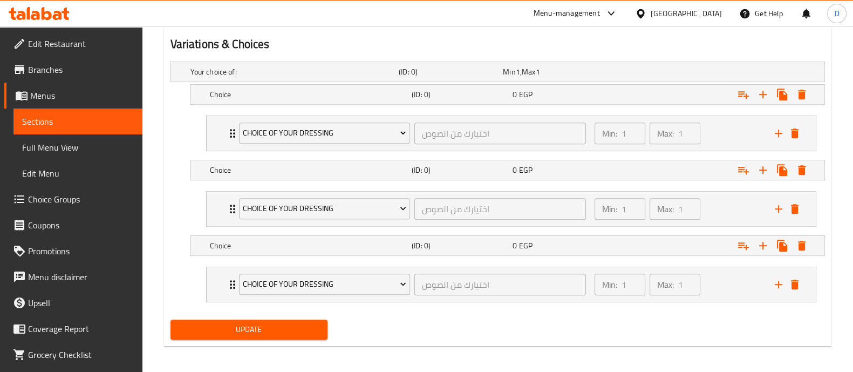
scroll to position [577, 0]
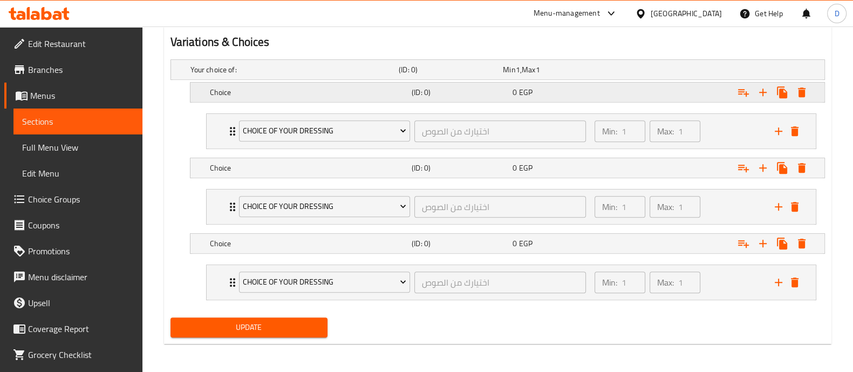
click at [340, 75] on h5 "Choice" at bounding box center [293, 69] width 204 height 11
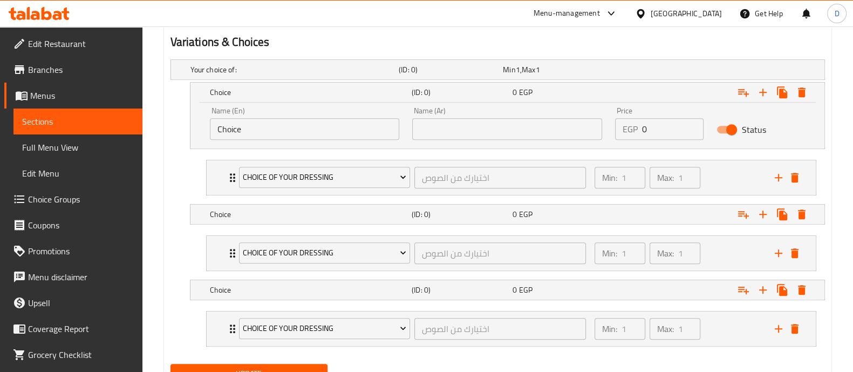
click at [365, 135] on input "Choice" at bounding box center [305, 129] width 190 height 22
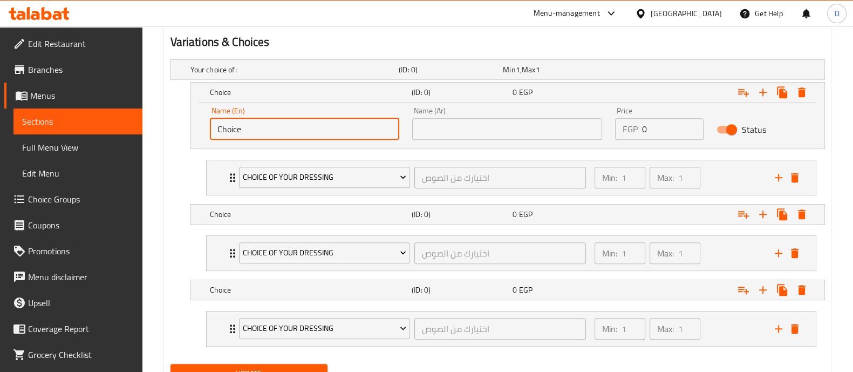
click at [365, 135] on input "Choice" at bounding box center [305, 129] width 190 height 22
paste input "your choice of Salad"
type input "your choice of Salad"
drag, startPoint x: 509, startPoint y: 138, endPoint x: 514, endPoint y: 128, distance: 11.6
click at [509, 138] on input "text" at bounding box center [507, 129] width 190 height 22
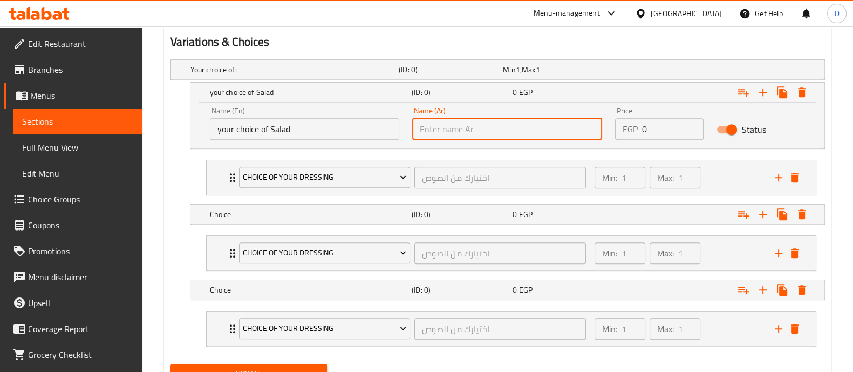
click at [514, 128] on input "text" at bounding box center [507, 129] width 190 height 22
paste input "اختيارك من السلطة"
type input "اختيارك من السلطة"
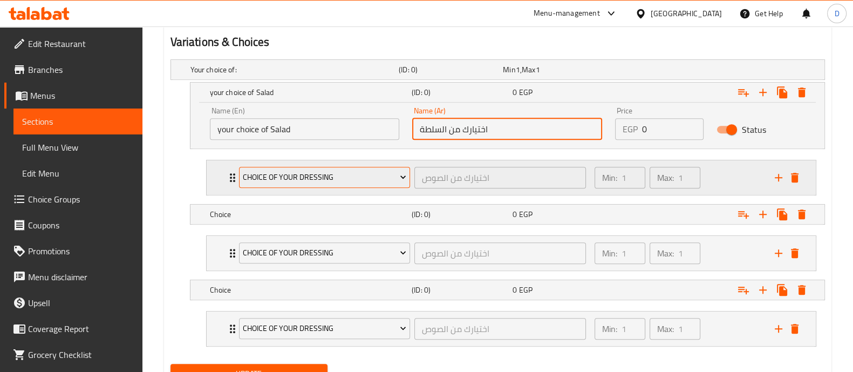
click at [277, 177] on span "Choice Of Your Dressing" at bounding box center [325, 177] width 164 height 13
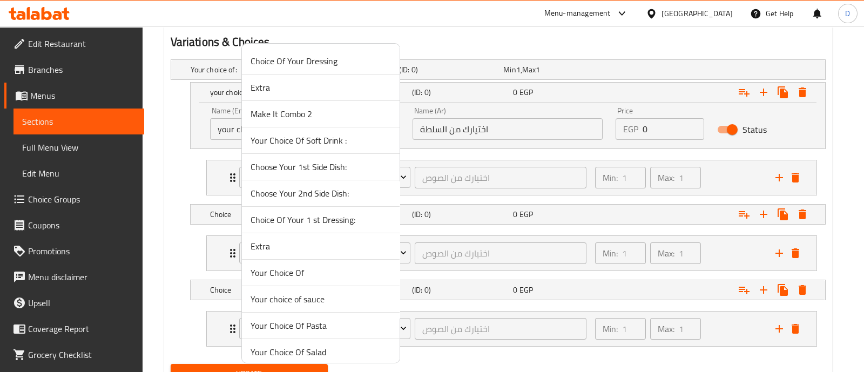
click at [337, 351] on span "Your Choice Of Salad" at bounding box center [320, 351] width 140 height 13
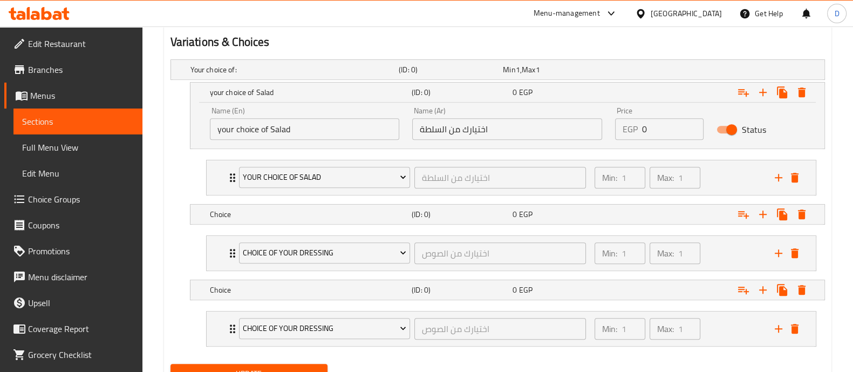
click at [676, 120] on input "0" at bounding box center [673, 129] width 62 height 22
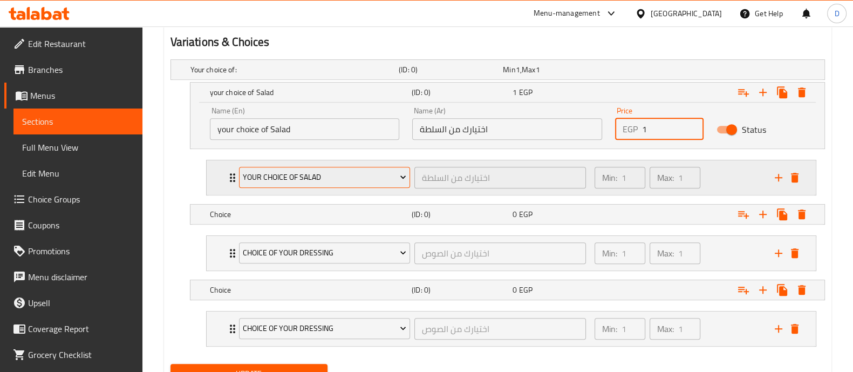
type input "1"
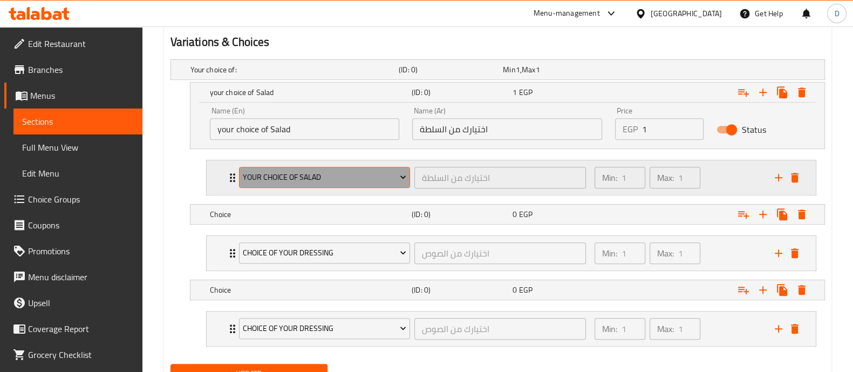
click at [367, 180] on span "Your Choice Of Salad" at bounding box center [325, 177] width 164 height 13
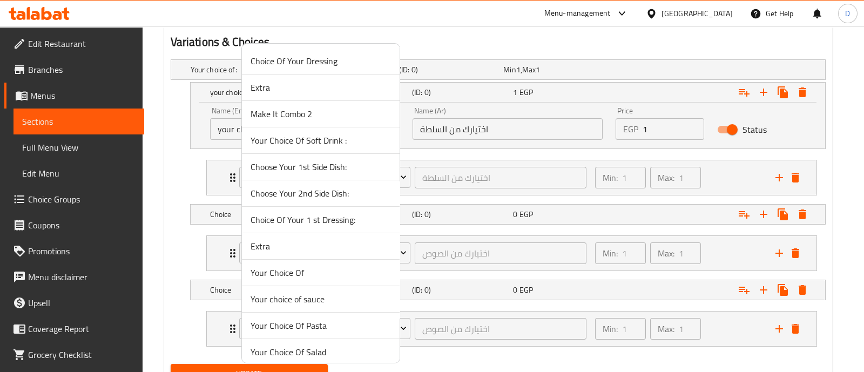
click at [715, 175] on div at bounding box center [432, 186] width 864 height 372
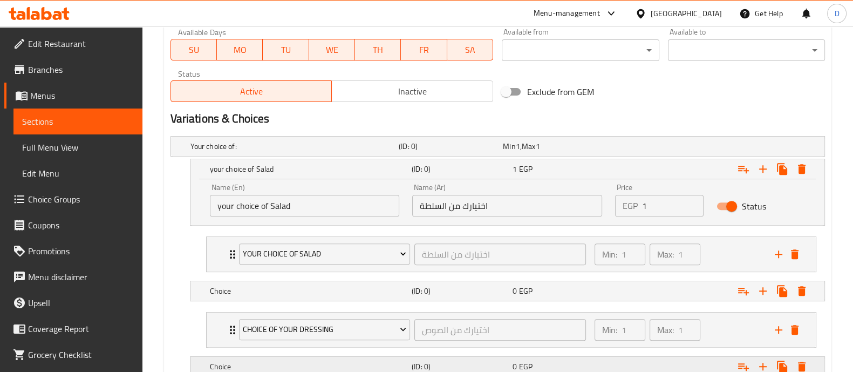
scroll to position [623, 0]
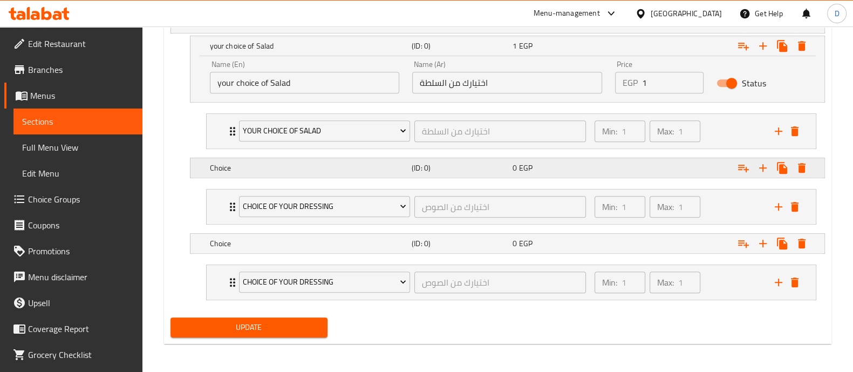
click at [317, 31] on div "Choice" at bounding box center [292, 23] width 208 height 15
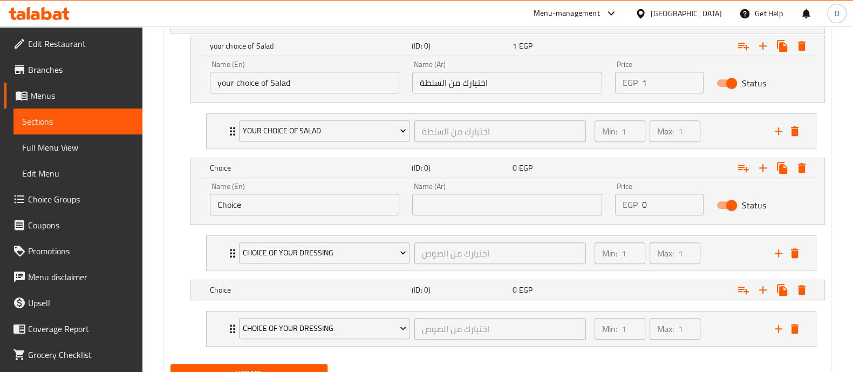
click at [331, 204] on input "Choice" at bounding box center [305, 205] width 190 height 22
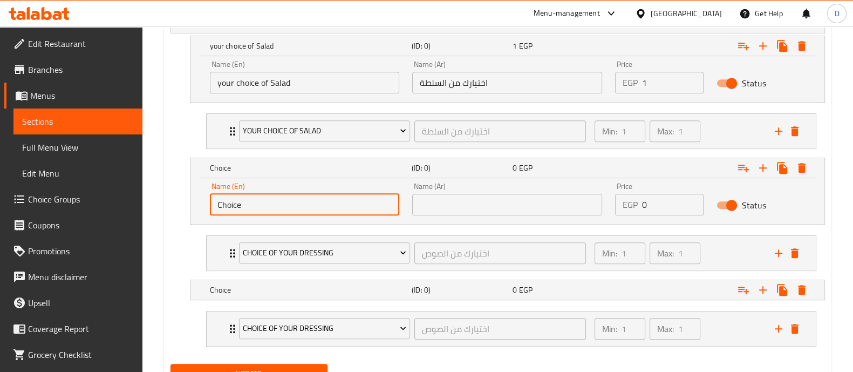
click at [331, 204] on input "Choice" at bounding box center [305, 205] width 190 height 22
paste input "Pasta"
type input "Pasta"
click at [458, 194] on input "text" at bounding box center [507, 205] width 190 height 22
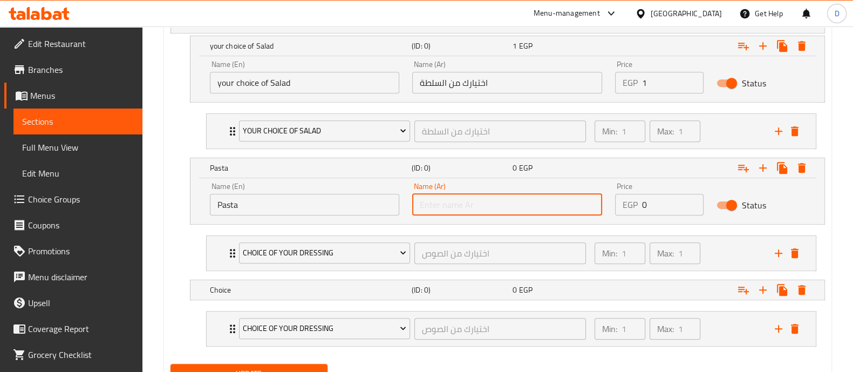
paste input "الباستا"
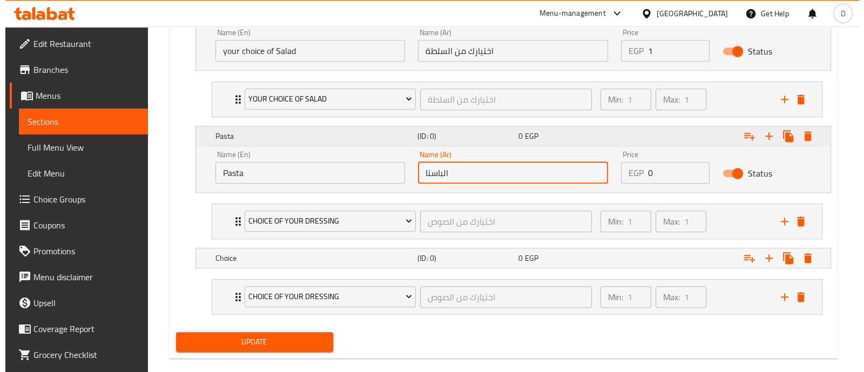
scroll to position [669, 0]
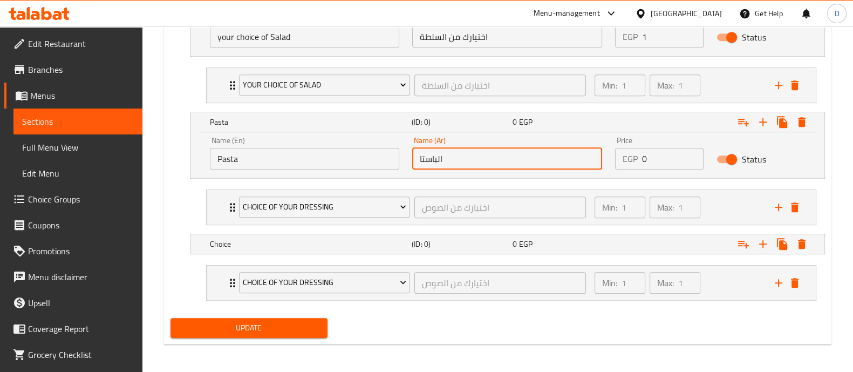
type input "الباستا"
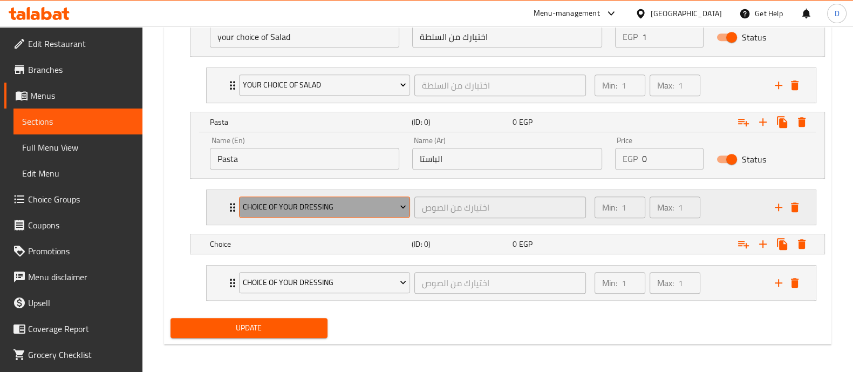
click at [309, 204] on span "Choice Of Your Dressing" at bounding box center [325, 206] width 164 height 13
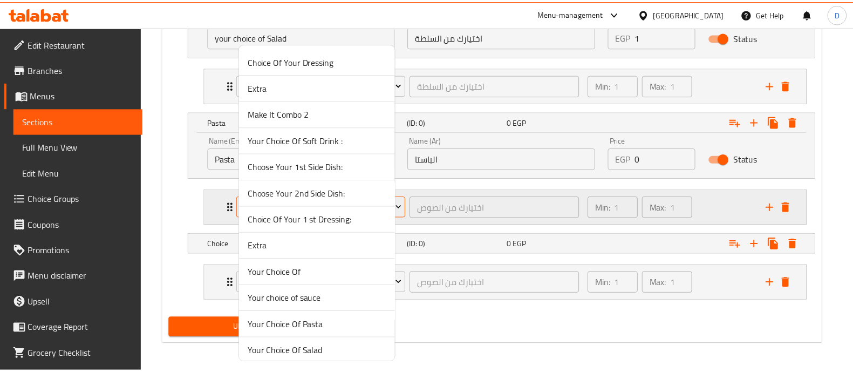
scroll to position [67, 0]
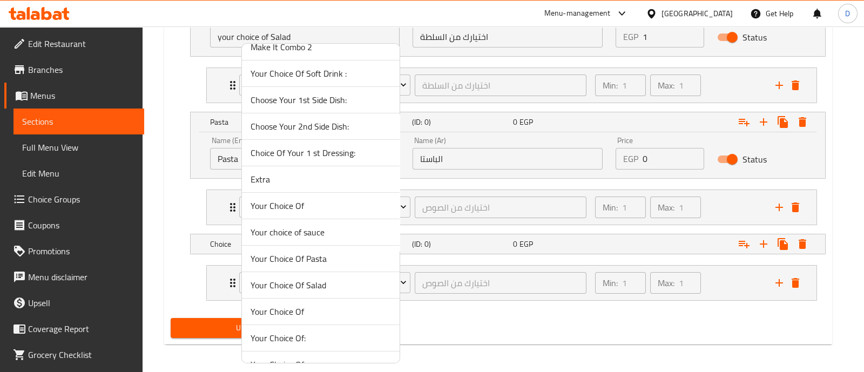
click at [331, 259] on span "Your Choice Of Pasta" at bounding box center [320, 258] width 140 height 13
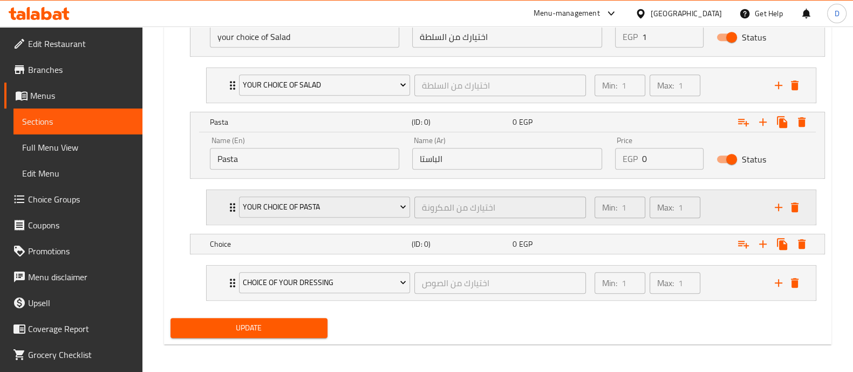
click at [725, 206] on div "Min: 1 ​ Max: 1 ​" at bounding box center [678, 207] width 180 height 35
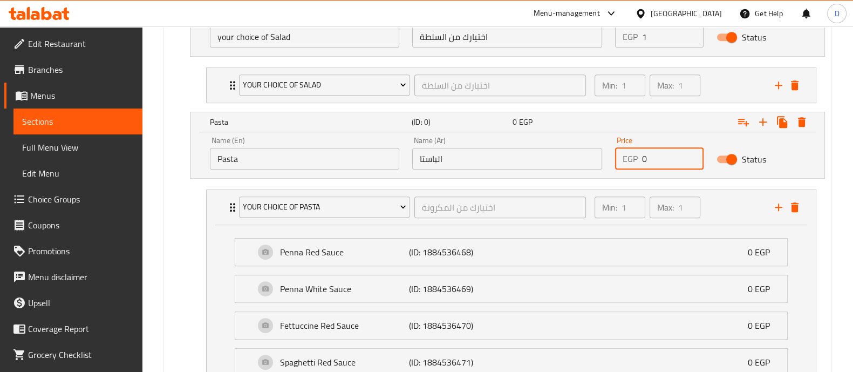
drag, startPoint x: 664, startPoint y: 154, endPoint x: 640, endPoint y: 158, distance: 24.7
click at [640, 158] on div "EGP 0 Price" at bounding box center [659, 159] width 89 height 22
click at [198, 210] on li "Your Choice Of Pasta اختيارك من المكرونة ​ Min: 1 ​ Max: 1 ​ Penna Red Sauce (I…" at bounding box center [512, 328] width 628 height 287
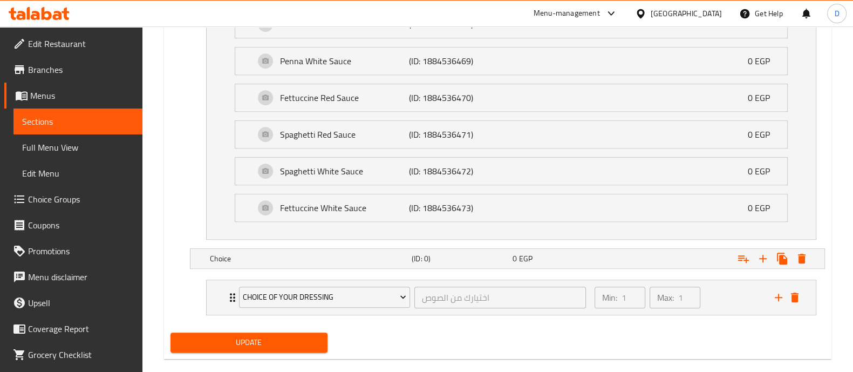
scroll to position [911, 0]
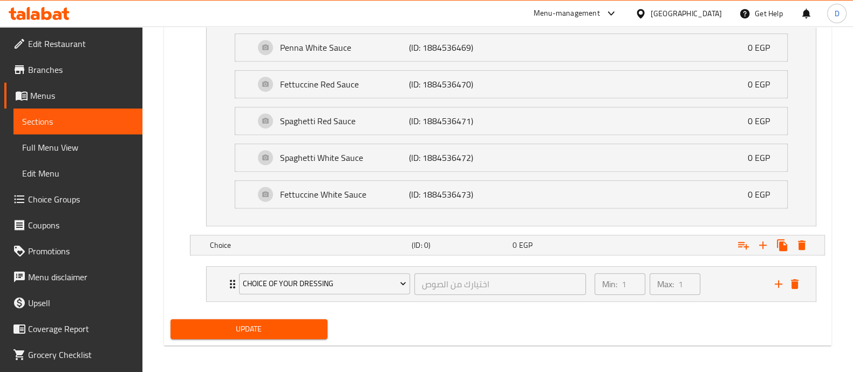
type input "2"
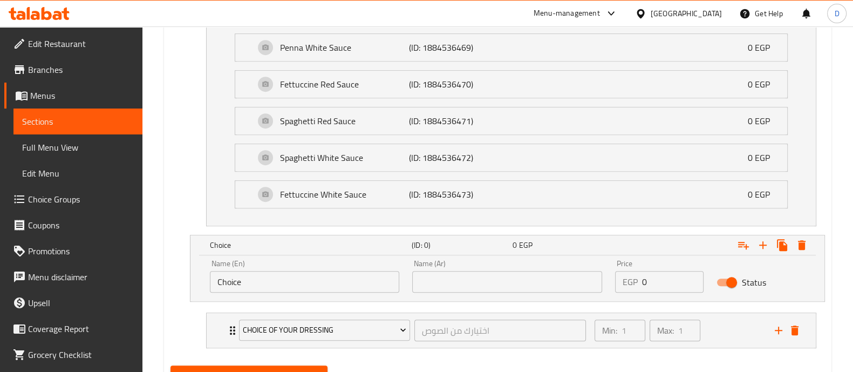
click at [358, 271] on input "Choice" at bounding box center [305, 282] width 190 height 22
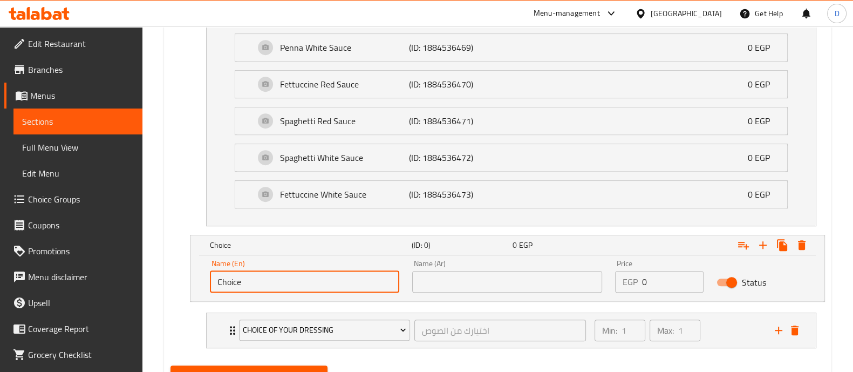
click at [358, 271] on input "Choice" at bounding box center [305, 282] width 190 height 22
paste input "2 Side Dishes"
type input "2 Side Dishes"
click at [537, 283] on input "text" at bounding box center [507, 282] width 190 height 22
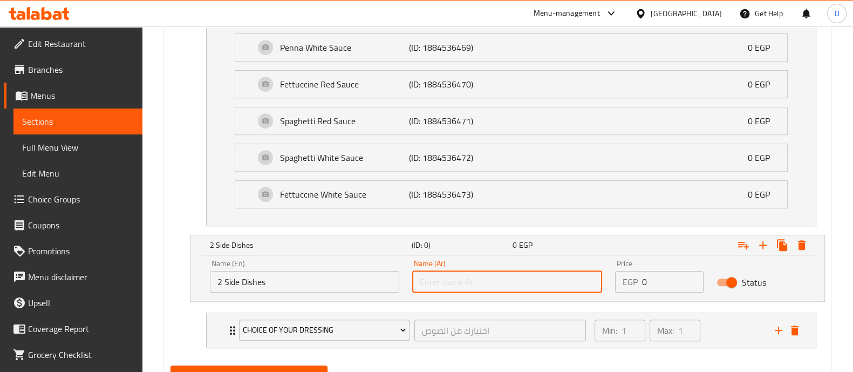
paste input "2 أطباق جانبية"
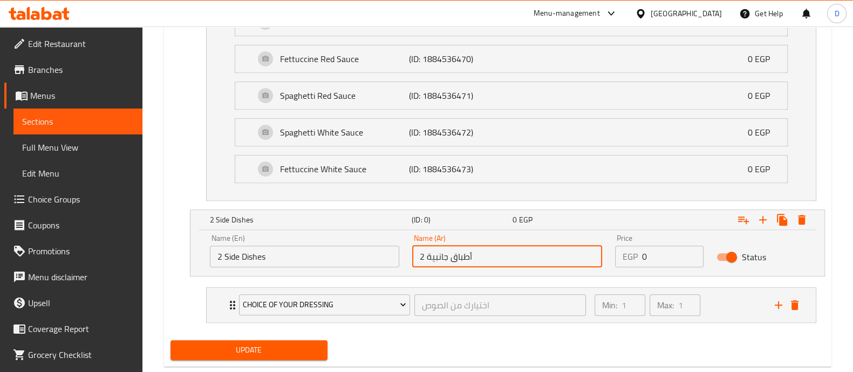
scroll to position [958, 0]
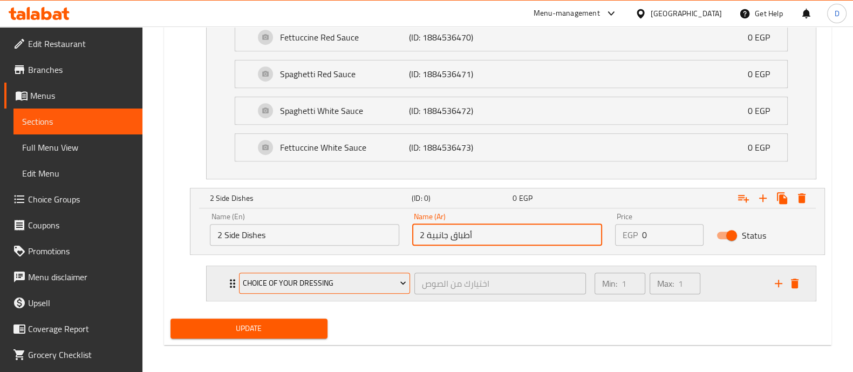
type input "2 أطباق جانبية"
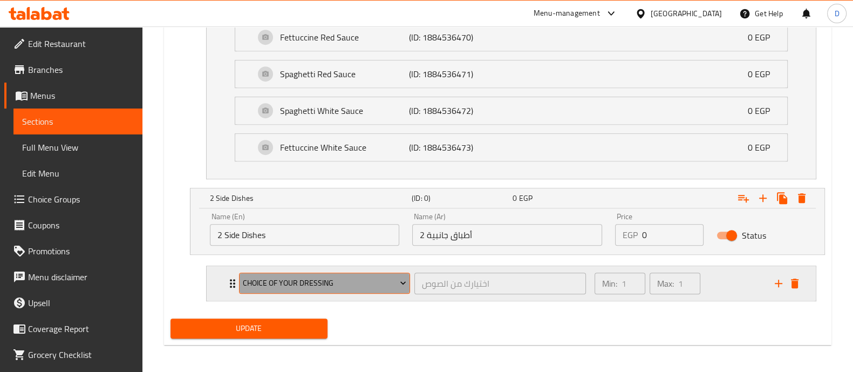
click at [311, 284] on span "Choice Of Your Dressing" at bounding box center [325, 282] width 164 height 13
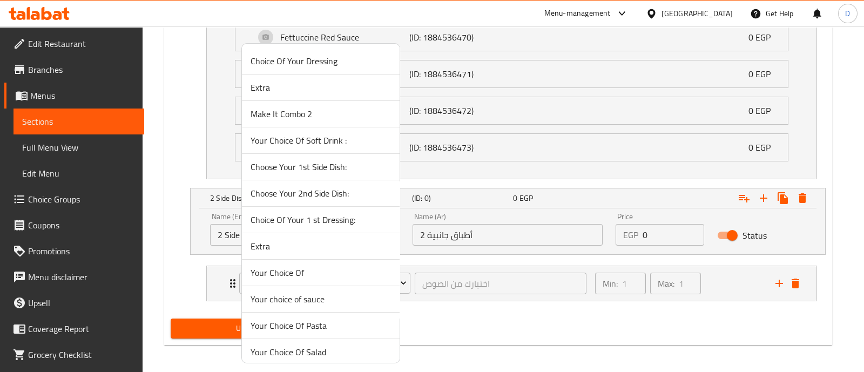
click at [321, 272] on span "Your Choice Of" at bounding box center [320, 272] width 140 height 13
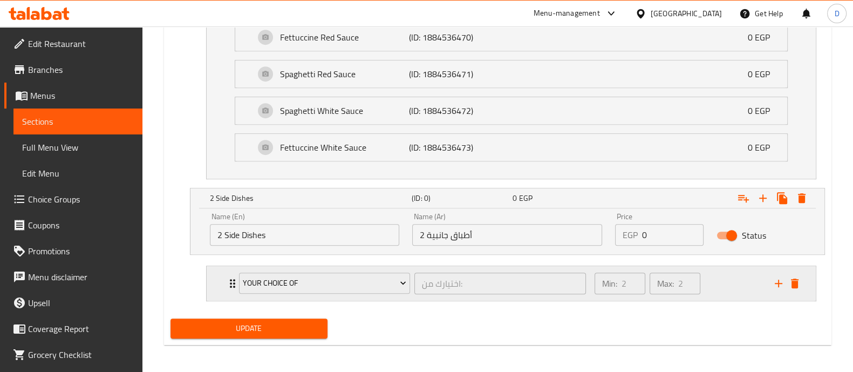
click at [730, 279] on div "Min: 2 ​ Max: 2 ​" at bounding box center [678, 283] width 180 height 35
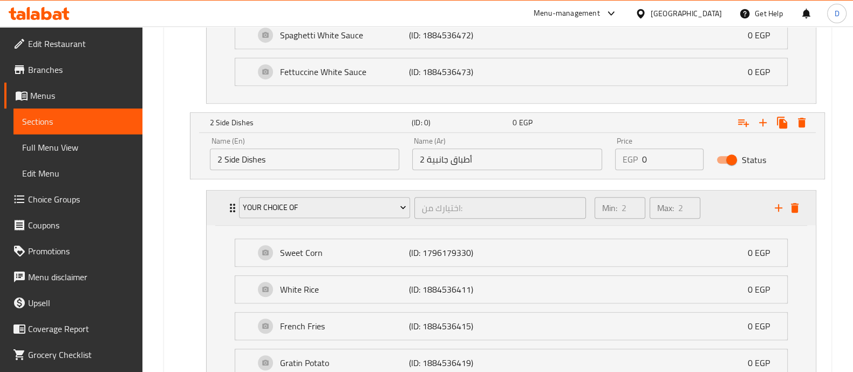
scroll to position [1033, 0]
click at [655, 151] on input "0" at bounding box center [673, 160] width 62 height 22
type input "1"
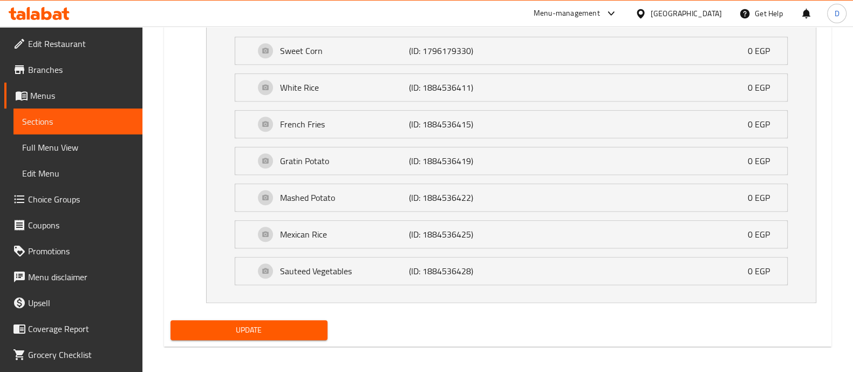
click at [273, 320] on button "Update" at bounding box center [249, 330] width 157 height 20
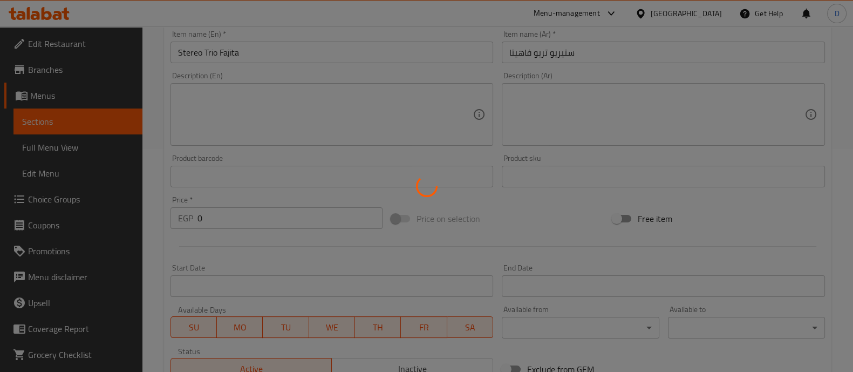
scroll to position [21, 0]
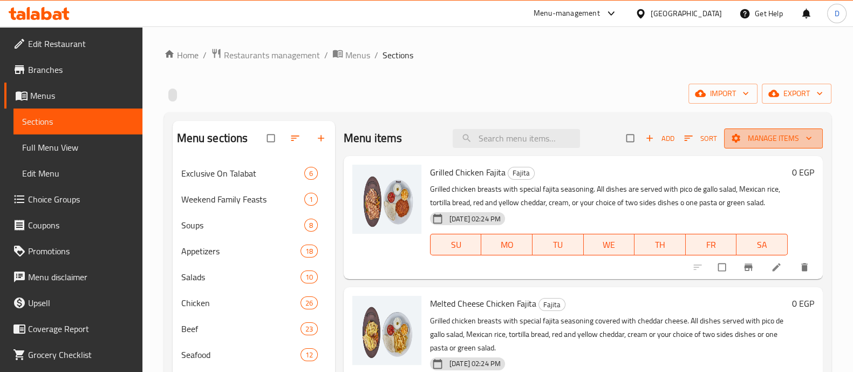
click at [747, 132] on span "Manage items" at bounding box center [774, 138] width 82 height 13
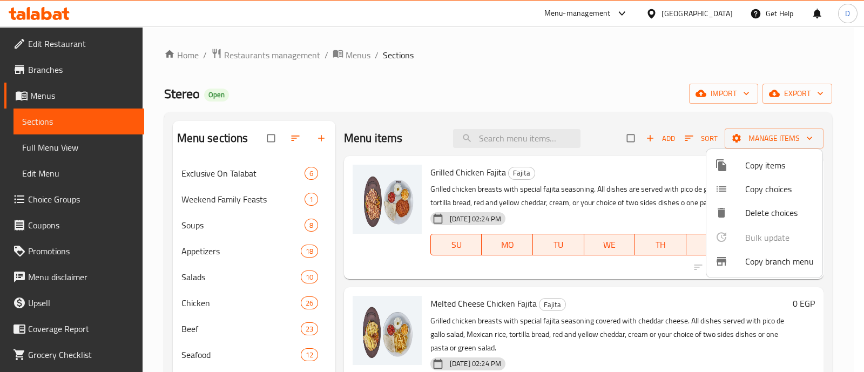
click at [771, 186] on span "Copy choices" at bounding box center [779, 188] width 69 height 13
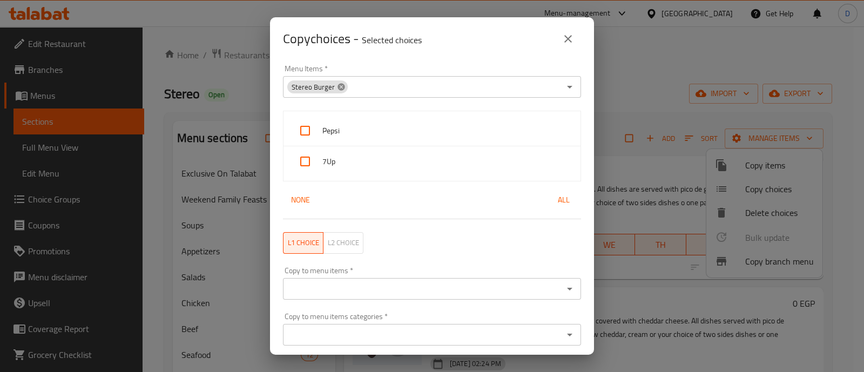
click at [340, 87] on icon at bounding box center [341, 87] width 9 height 9
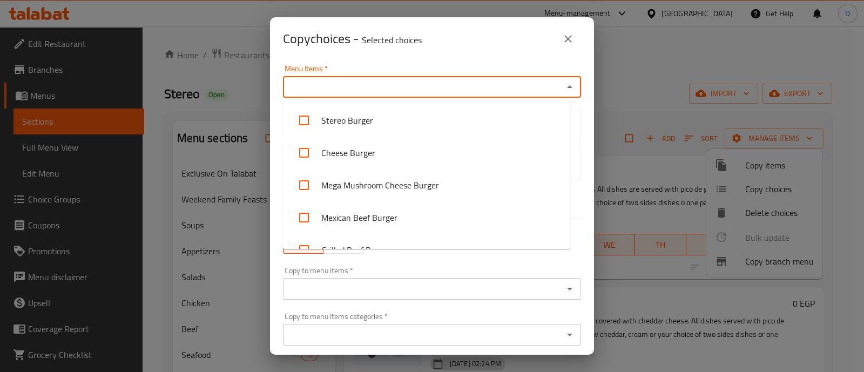
click at [381, 92] on input "Menu Items   *" at bounding box center [423, 86] width 274 height 15
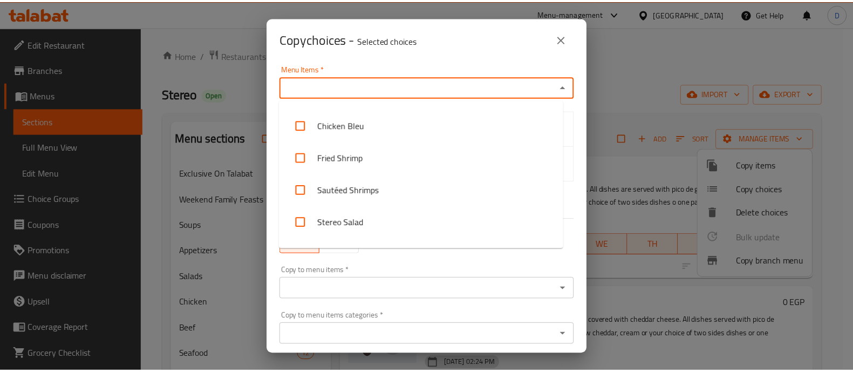
scroll to position [472, 0]
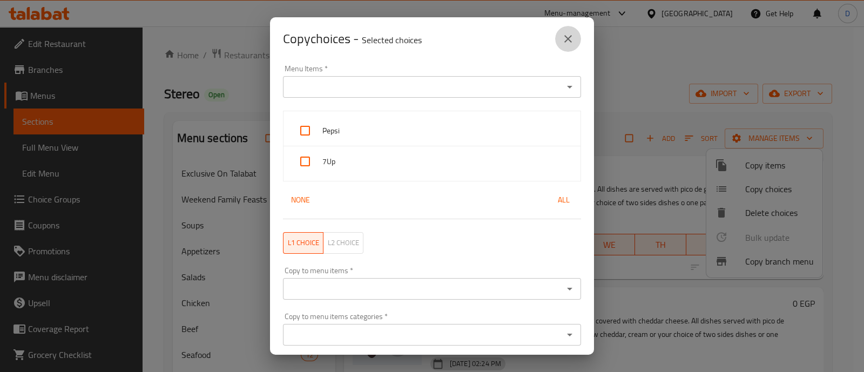
click at [560, 47] on button "close" at bounding box center [568, 39] width 26 height 26
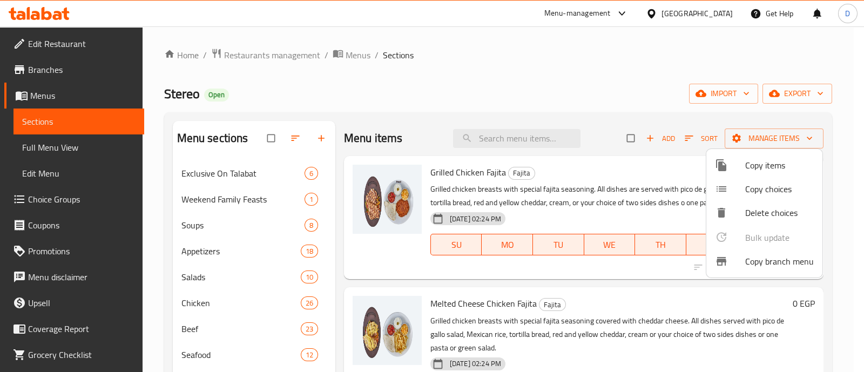
click at [639, 108] on div at bounding box center [432, 186] width 864 height 372
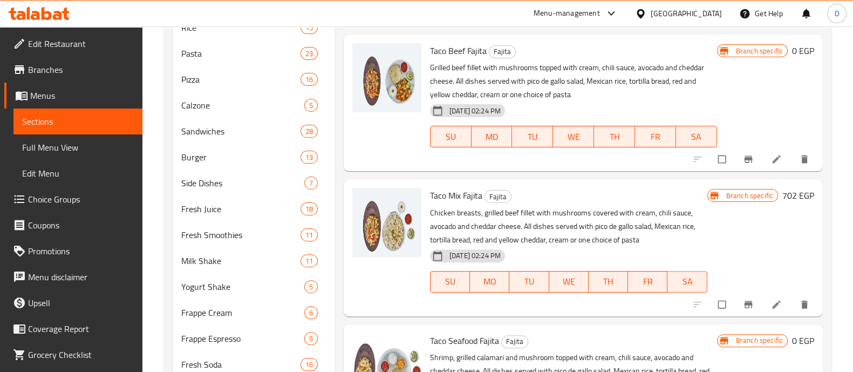
scroll to position [626, 0]
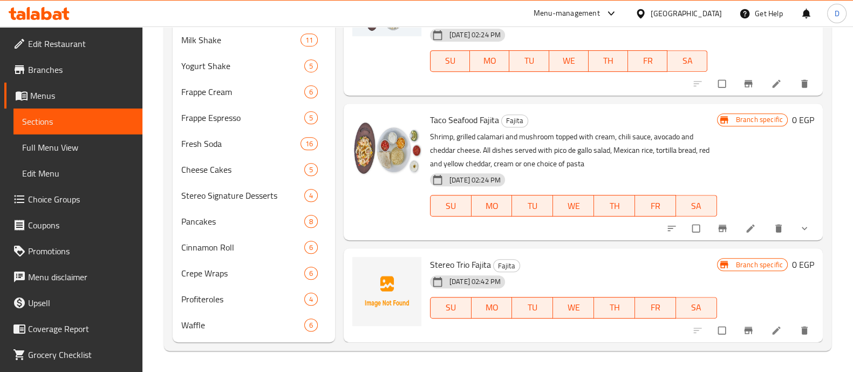
click at [472, 119] on span "Taco Seafood Fajita" at bounding box center [464, 120] width 69 height 16
copy h6 "Taco Seafood Fajita"
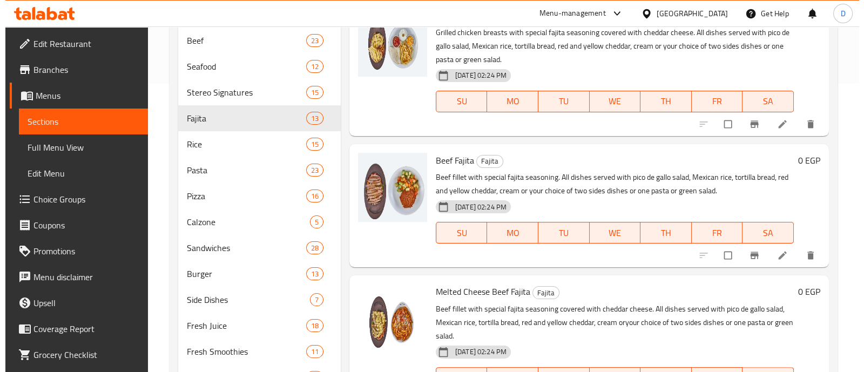
scroll to position [86, 0]
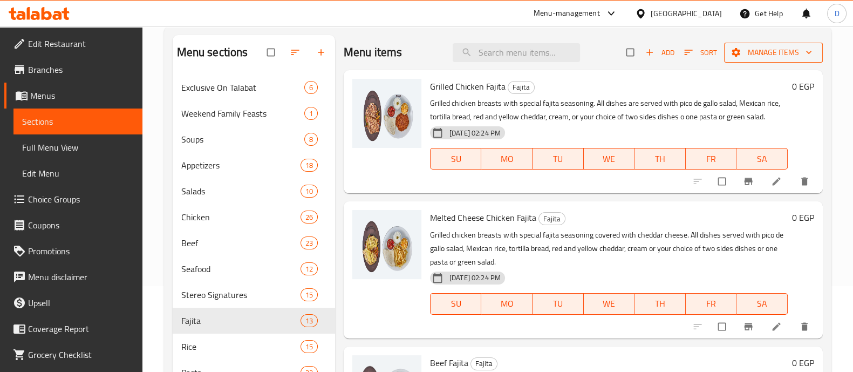
click at [767, 55] on span "Manage items" at bounding box center [774, 52] width 82 height 13
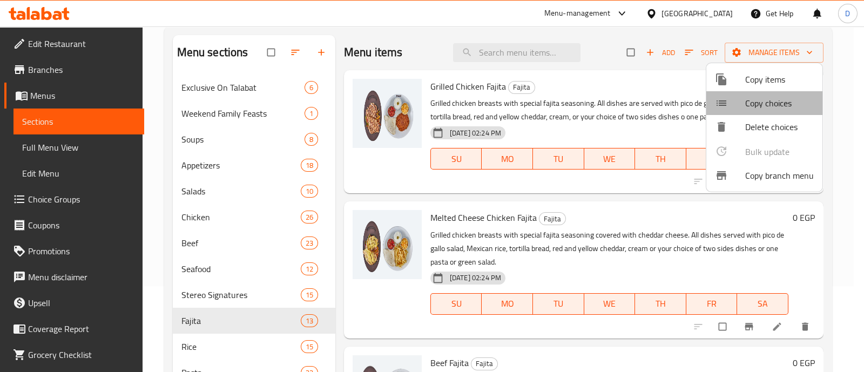
click at [776, 99] on span "Copy choices" at bounding box center [779, 103] width 69 height 13
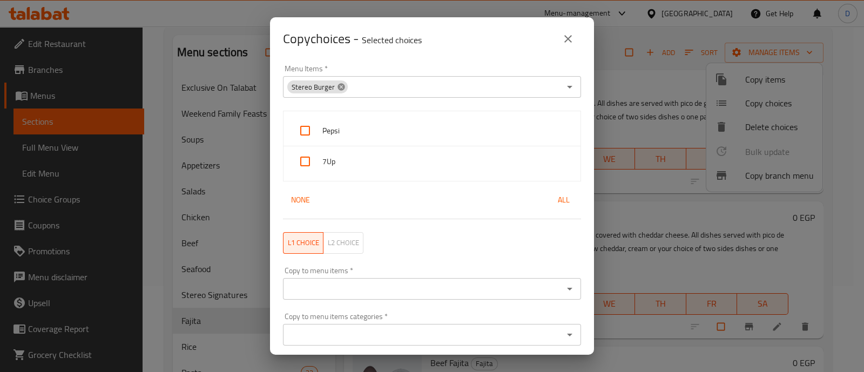
click at [342, 87] on icon at bounding box center [340, 86] width 7 height 7
click at [376, 89] on input "Menu Items   *" at bounding box center [423, 86] width 274 height 15
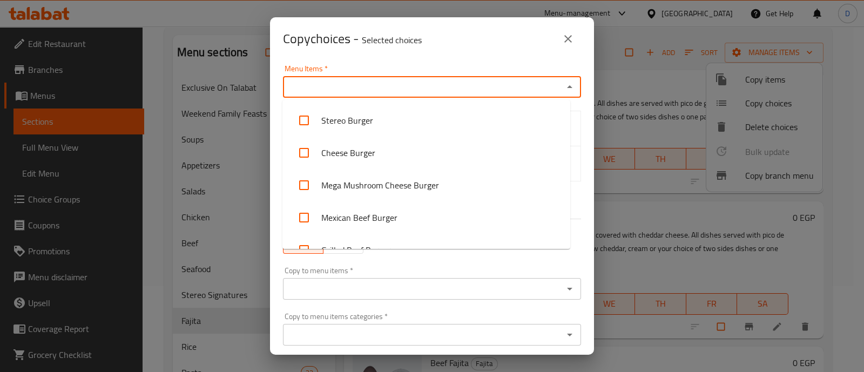
paste input "Taco Seafood Fajita"
type input "Taco Seafood Fajita"
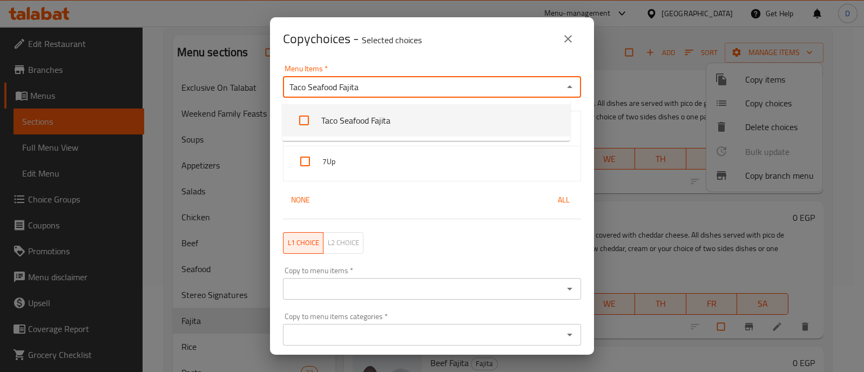
click at [307, 116] on input "checkbox" at bounding box center [304, 120] width 26 height 26
checkbox input "false"
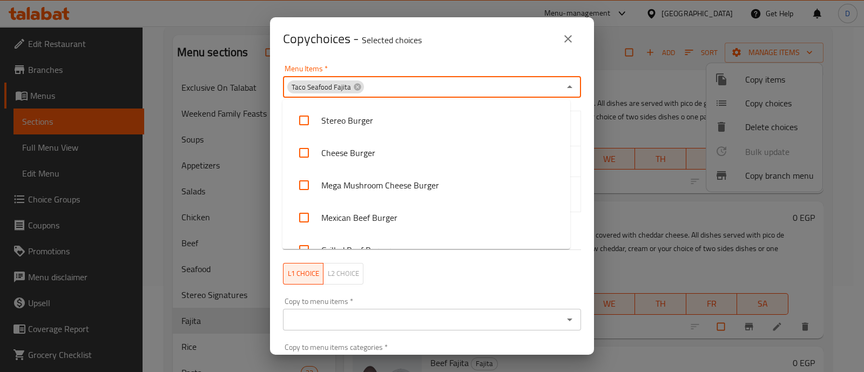
scroll to position [3191, 0]
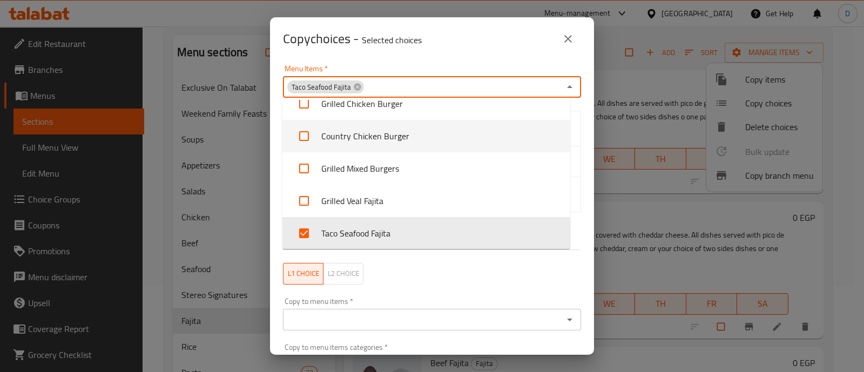
click at [575, 119] on div "your choice of Salad Pasta 2 Side Dishes None All" at bounding box center [431, 180] width 311 height 152
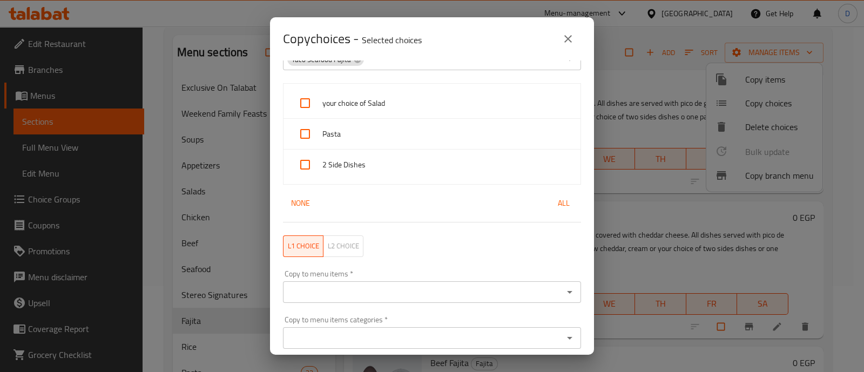
scroll to position [0, 0]
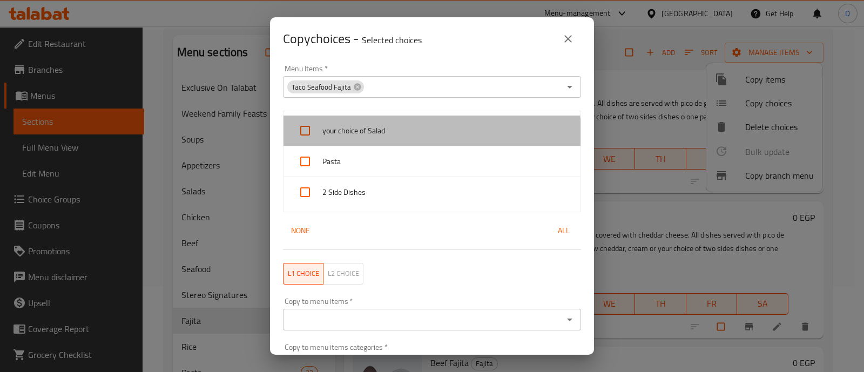
click at [431, 137] on div "your choice of Salad" at bounding box center [431, 131] width 297 height 31
checkbox input "true"
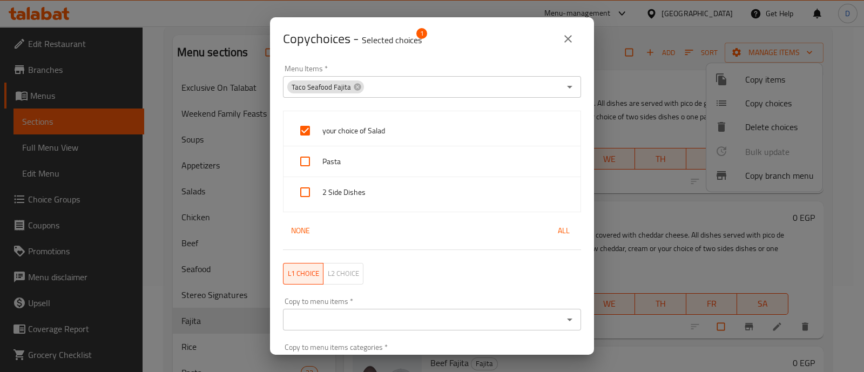
click at [415, 172] on div "Pasta" at bounding box center [431, 161] width 297 height 31
checkbox input "true"
click at [410, 184] on div "2 Side Dishes" at bounding box center [431, 192] width 297 height 30
checkbox input "true"
click at [567, 43] on icon "close" at bounding box center [567, 38] width 13 height 13
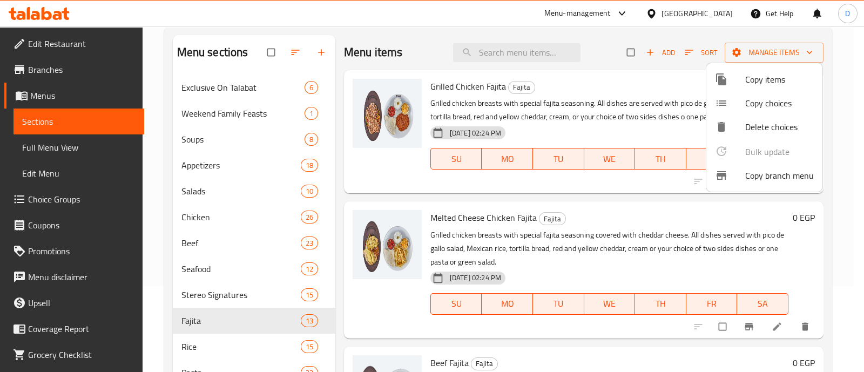
click at [246, 326] on div at bounding box center [432, 186] width 864 height 372
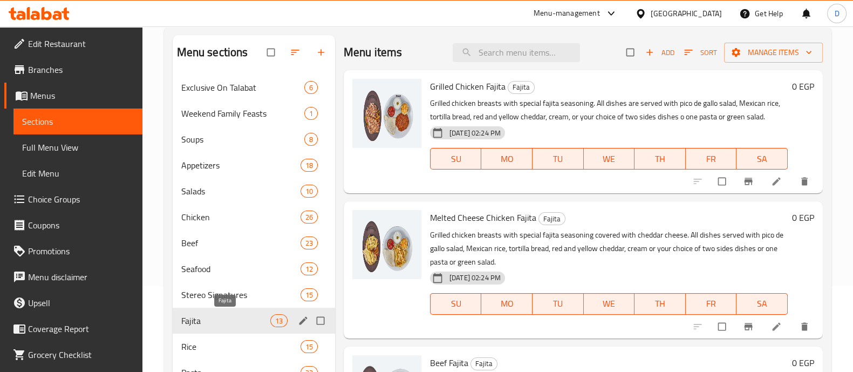
click at [235, 322] on span "Fajita" at bounding box center [225, 320] width 89 height 13
click at [318, 321] on input "Menu sections" at bounding box center [321, 320] width 23 height 21
checkbox input "true"
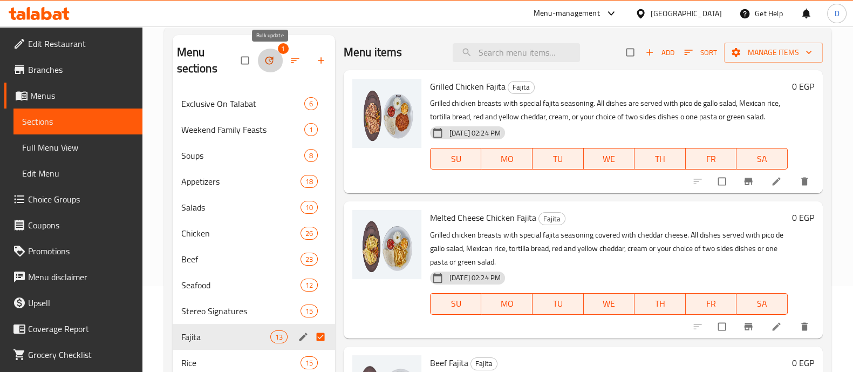
click at [270, 59] on icon "button" at bounding box center [269, 60] width 11 height 11
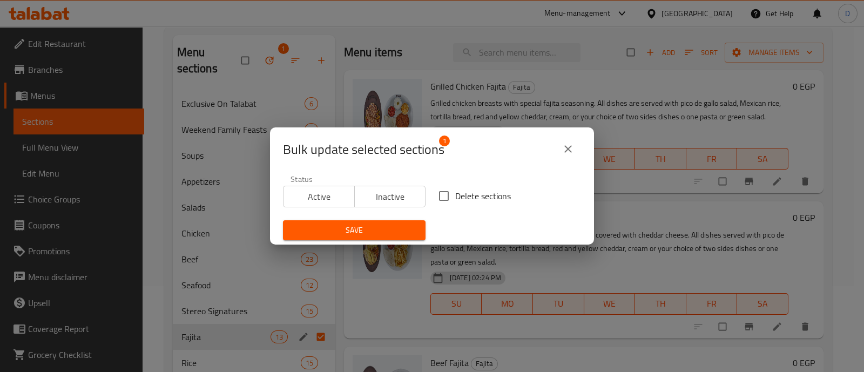
click at [399, 204] on span "Inactive" at bounding box center [390, 197] width 63 height 16
click at [391, 238] on button "Save" at bounding box center [354, 230] width 143 height 20
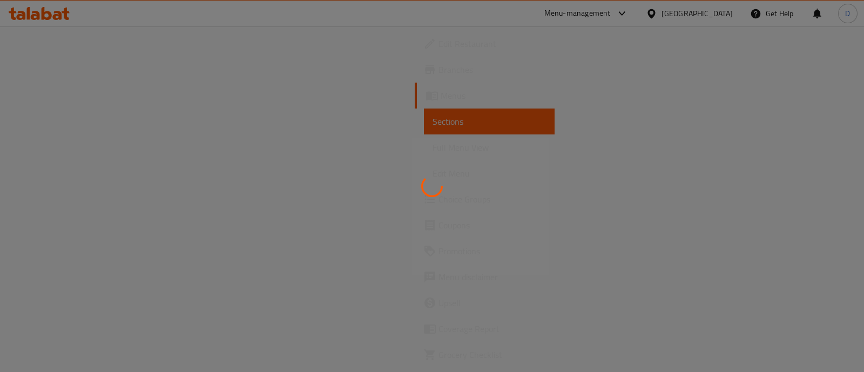
drag, startPoint x: 810, startPoint y: 35, endPoint x: 779, endPoint y: 6, distance: 42.4
click at [810, 35] on div at bounding box center [432, 186] width 864 height 372
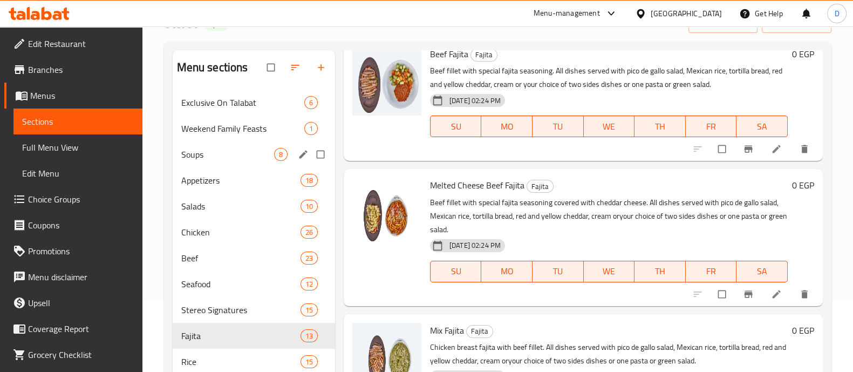
scroll to position [202, 0]
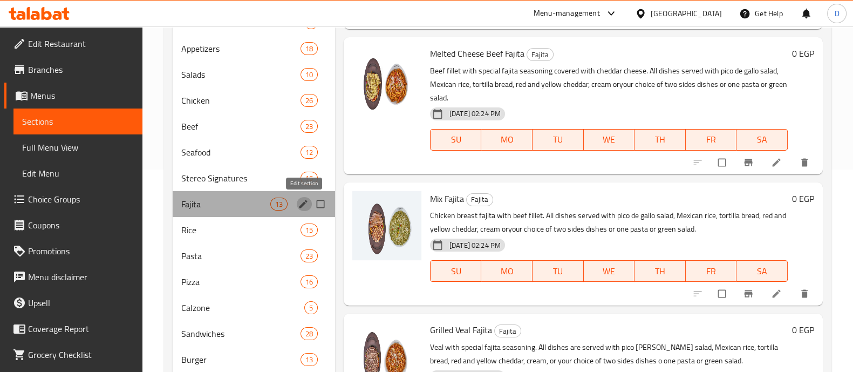
click at [307, 201] on icon "edit" at bounding box center [303, 204] width 11 height 11
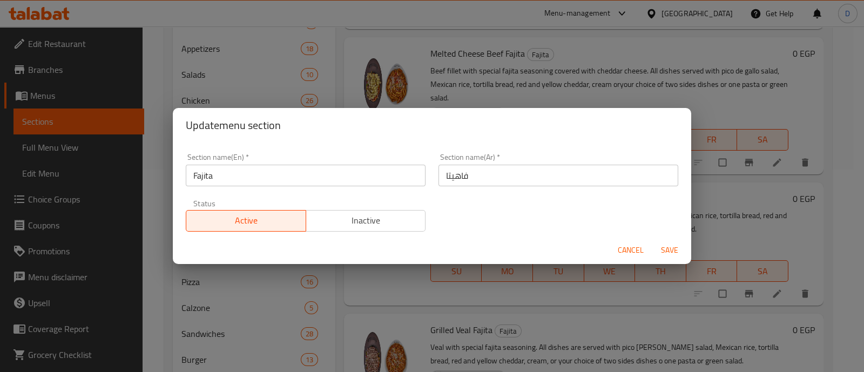
click at [345, 225] on span "Inactive" at bounding box center [365, 221] width 111 height 16
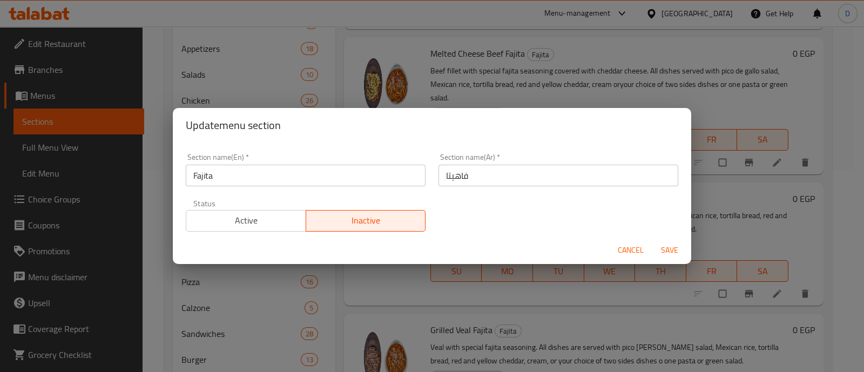
click at [672, 253] on span "Save" at bounding box center [669, 249] width 26 height 13
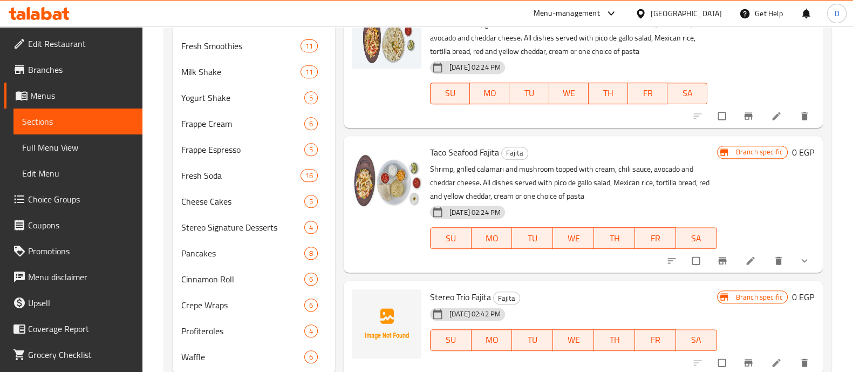
scroll to position [626, 0]
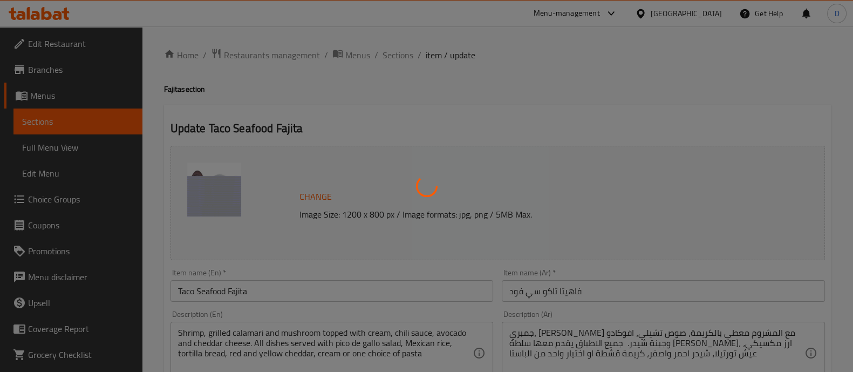
type input "اختيارك من السلطة"
type input "1"
type input "اختيارك من المكرونة"
type input "1"
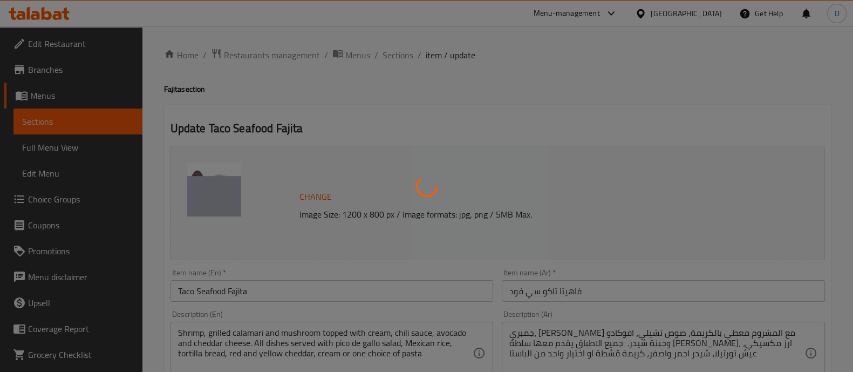
type input "1"
type input "اختيارك من:"
type input "2"
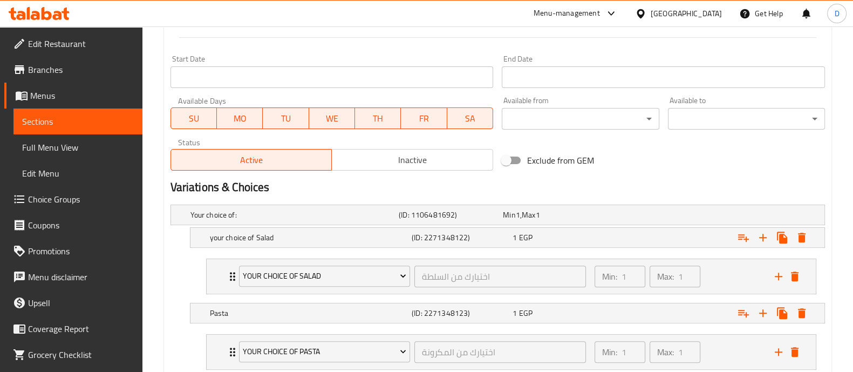
scroll to position [539, 0]
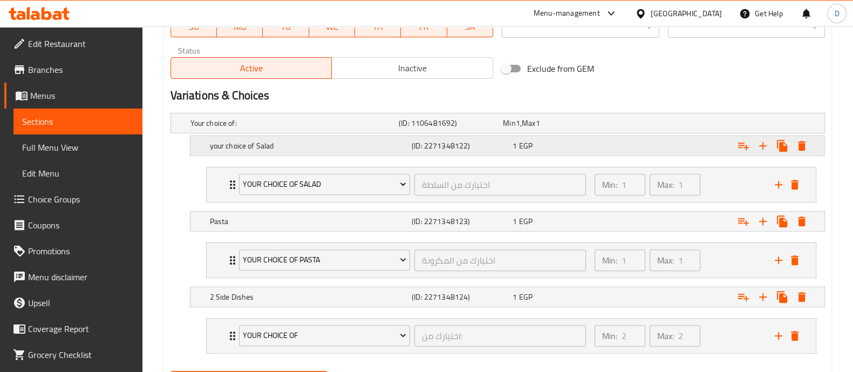
click at [333, 128] on h5 "your choice of Salad" at bounding box center [293, 123] width 204 height 11
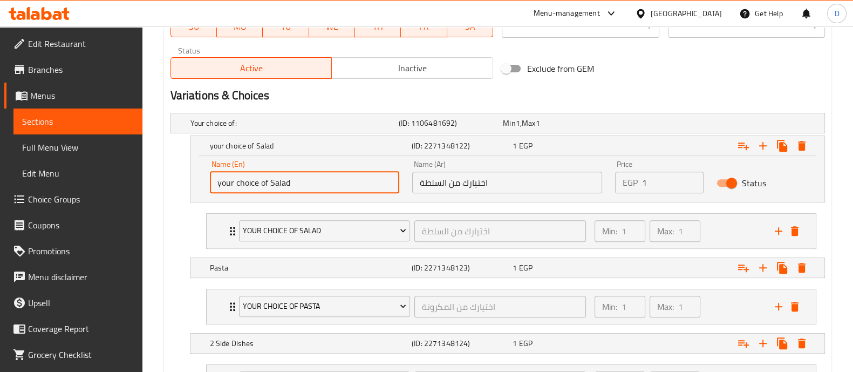
click at [345, 190] on input "your choice of Salad" at bounding box center [305, 183] width 190 height 22
click at [456, 179] on input "اختيارك من السلطة" at bounding box center [507, 183] width 190 height 22
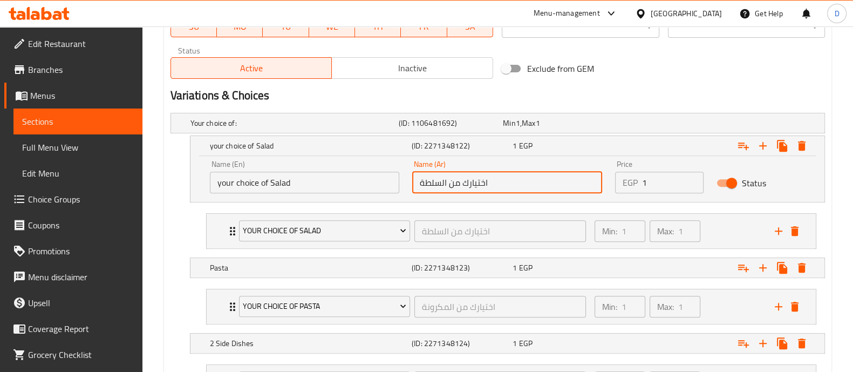
click at [456, 179] on input "اختيارك من السلطة" at bounding box center [507, 183] width 190 height 22
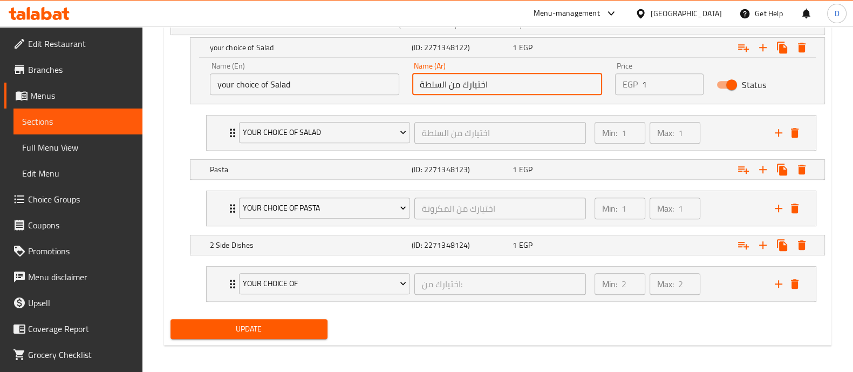
scroll to position [639, 0]
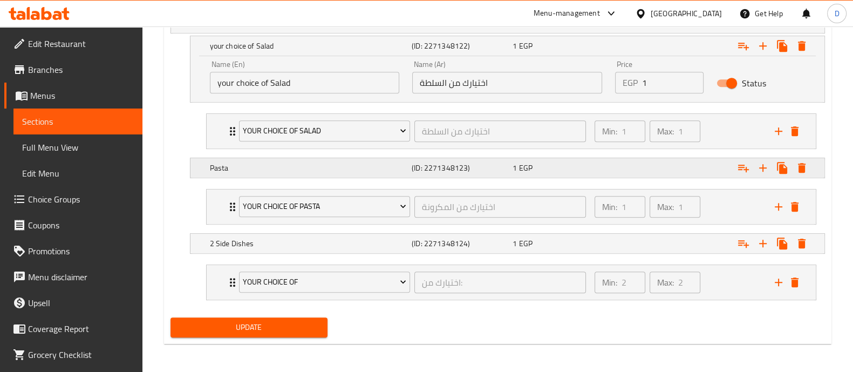
click at [349, 29] on h5 "Pasta" at bounding box center [293, 23] width 204 height 11
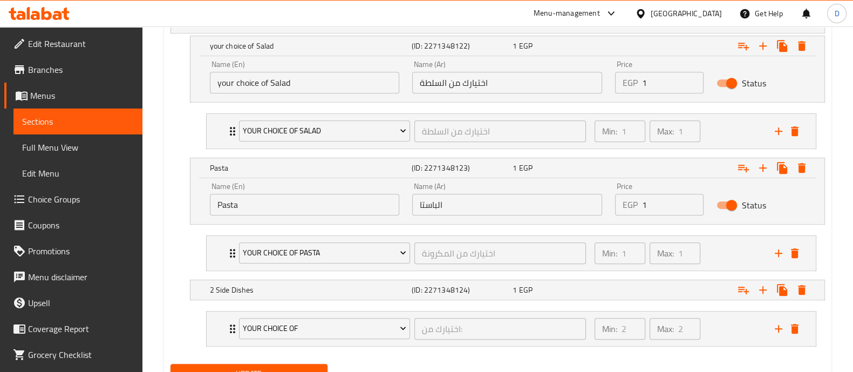
click at [340, 204] on input "Pasta" at bounding box center [305, 205] width 190 height 22
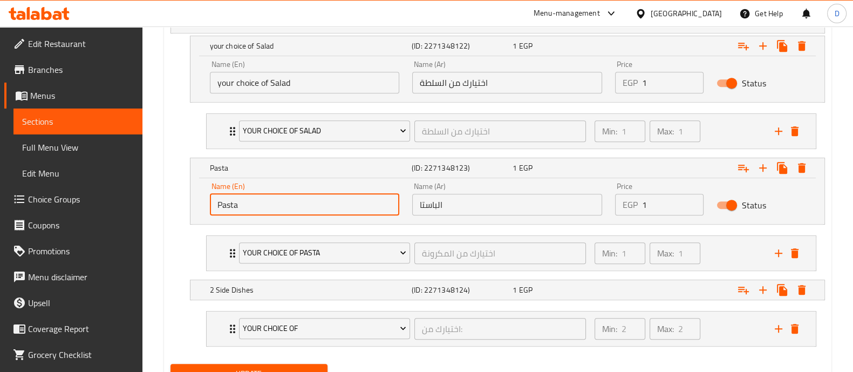
click at [340, 204] on input "Pasta" at bounding box center [305, 205] width 190 height 22
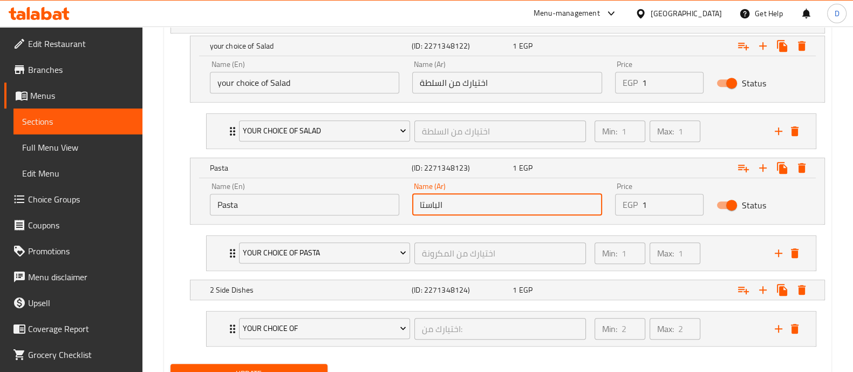
click at [453, 203] on input "الباستا" at bounding box center [507, 205] width 190 height 22
click at [318, 252] on span "Your Choice Of Pasta" at bounding box center [325, 252] width 164 height 13
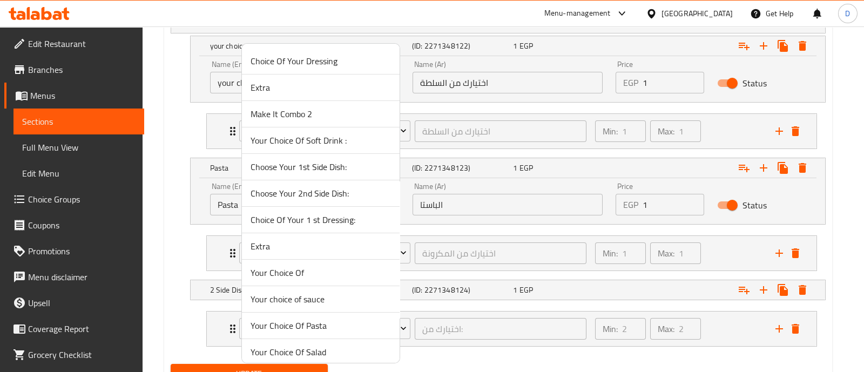
click at [316, 322] on span "Your Choice Of Pasta" at bounding box center [320, 325] width 140 height 13
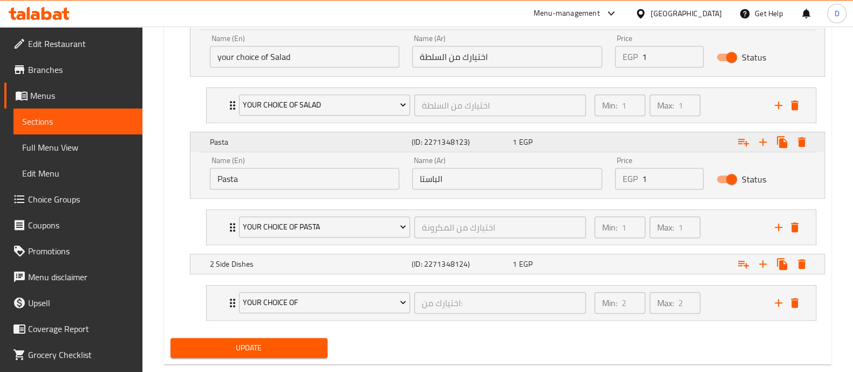
scroll to position [686, 0]
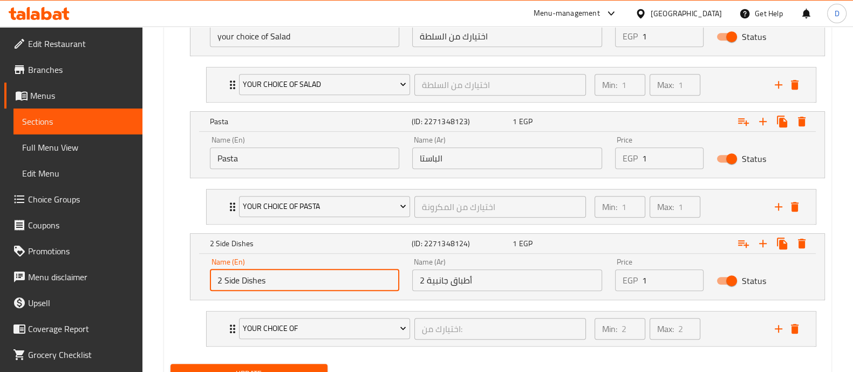
click at [308, 273] on input "2 Side Dishes" at bounding box center [305, 280] width 190 height 22
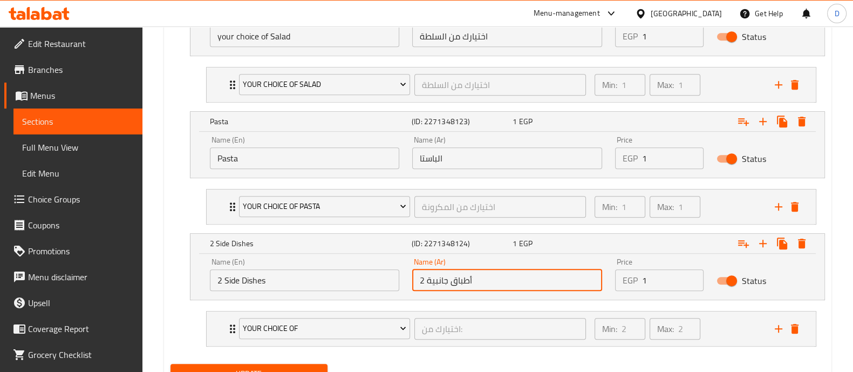
click at [459, 273] on input "2 أطباق جانبية" at bounding box center [507, 280] width 190 height 22
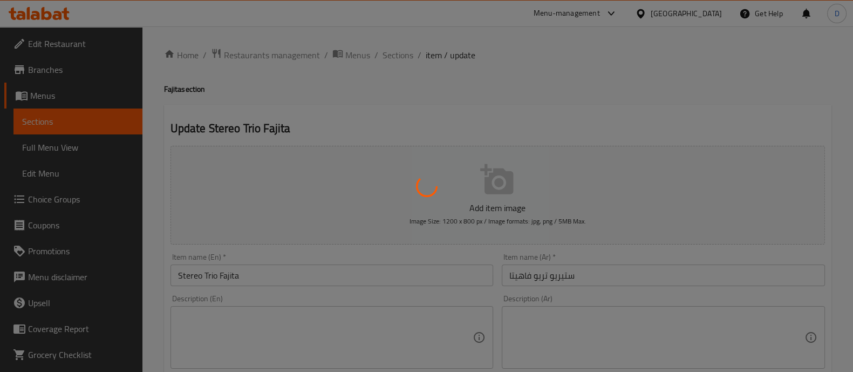
type input "اختيارك من السلطة"
type input "1"
type input "اختيارك من المكرونة"
type input "1"
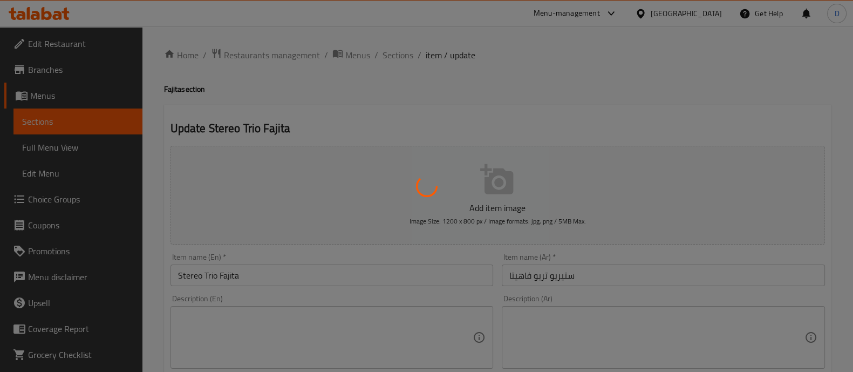
type input "1"
type input "اختيارك من:"
type input "2"
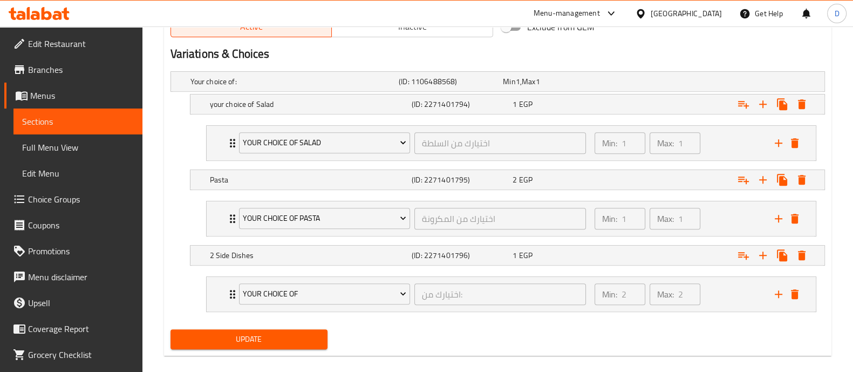
scroll to position [577, 0]
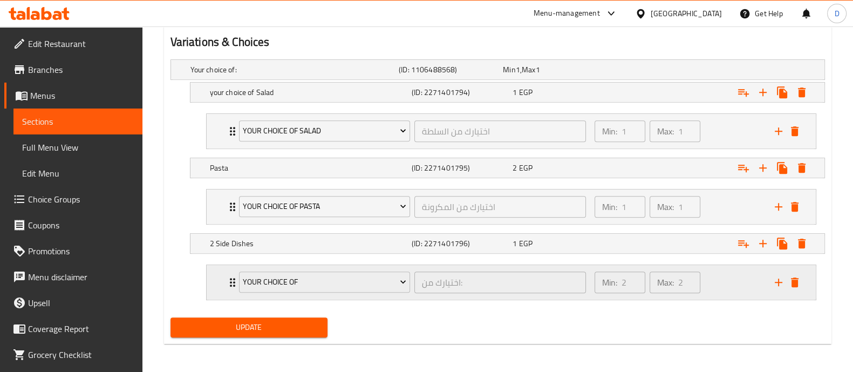
click at [724, 270] on div "Min: 2 ​ Max: 2 ​" at bounding box center [678, 282] width 180 height 35
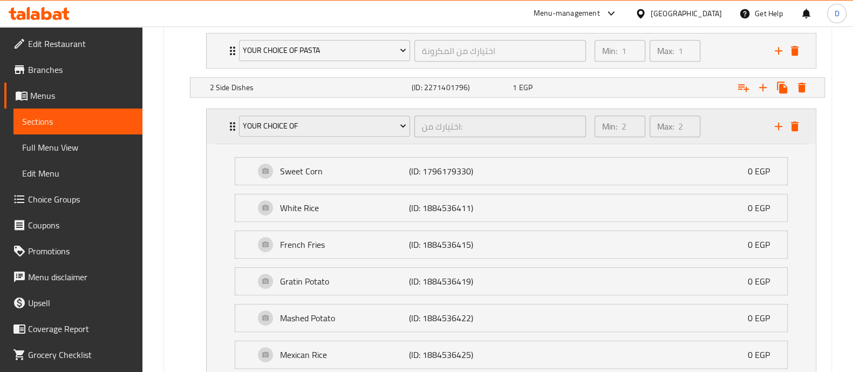
scroll to position [847, 0]
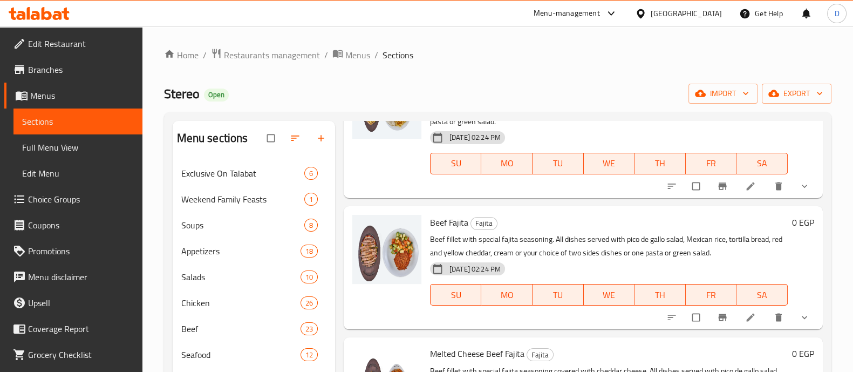
scroll to position [337, 0]
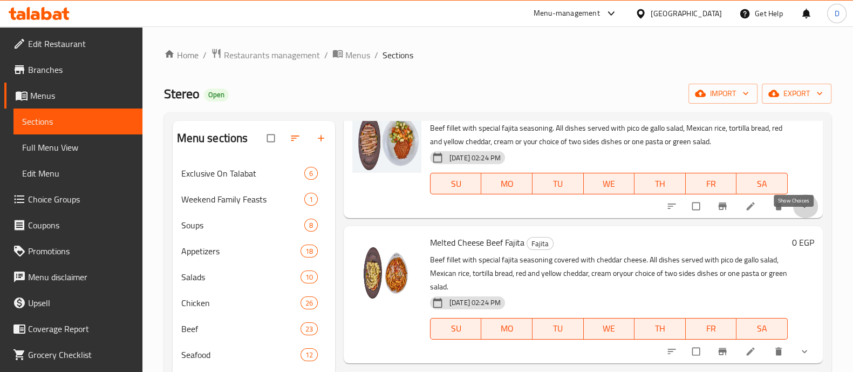
click at [799, 212] on icon "show more" at bounding box center [804, 206] width 11 height 11
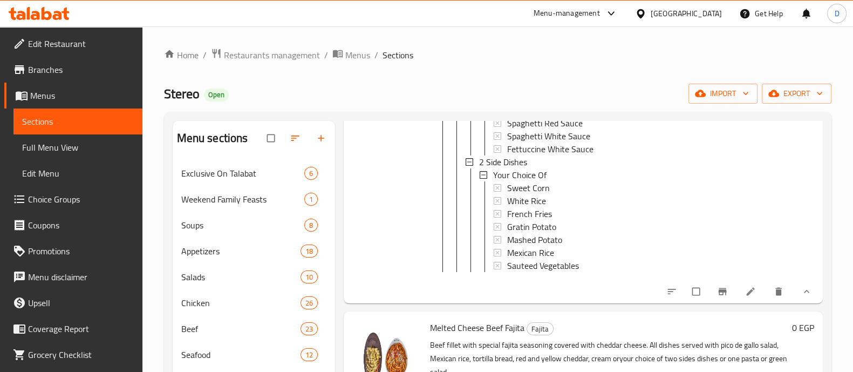
scroll to position [810, 0]
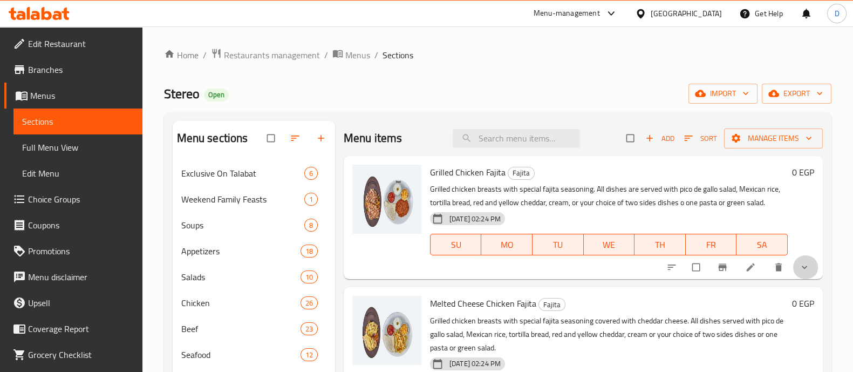
click at [793, 271] on button "show more" at bounding box center [806, 267] width 26 height 24
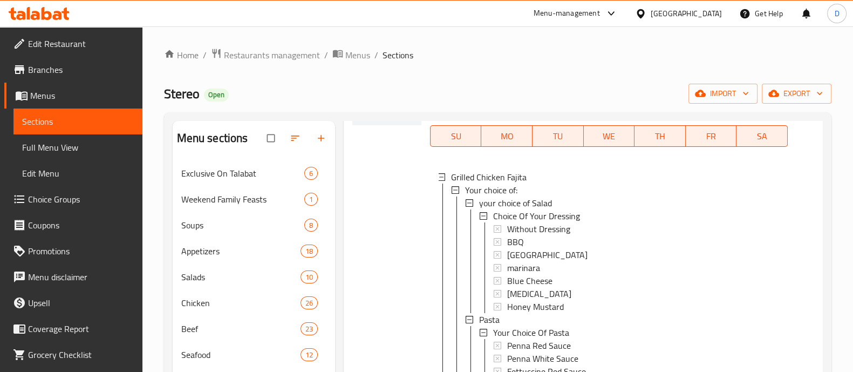
scroll to position [202, 0]
